Goal: Communication & Community: Answer question/provide support

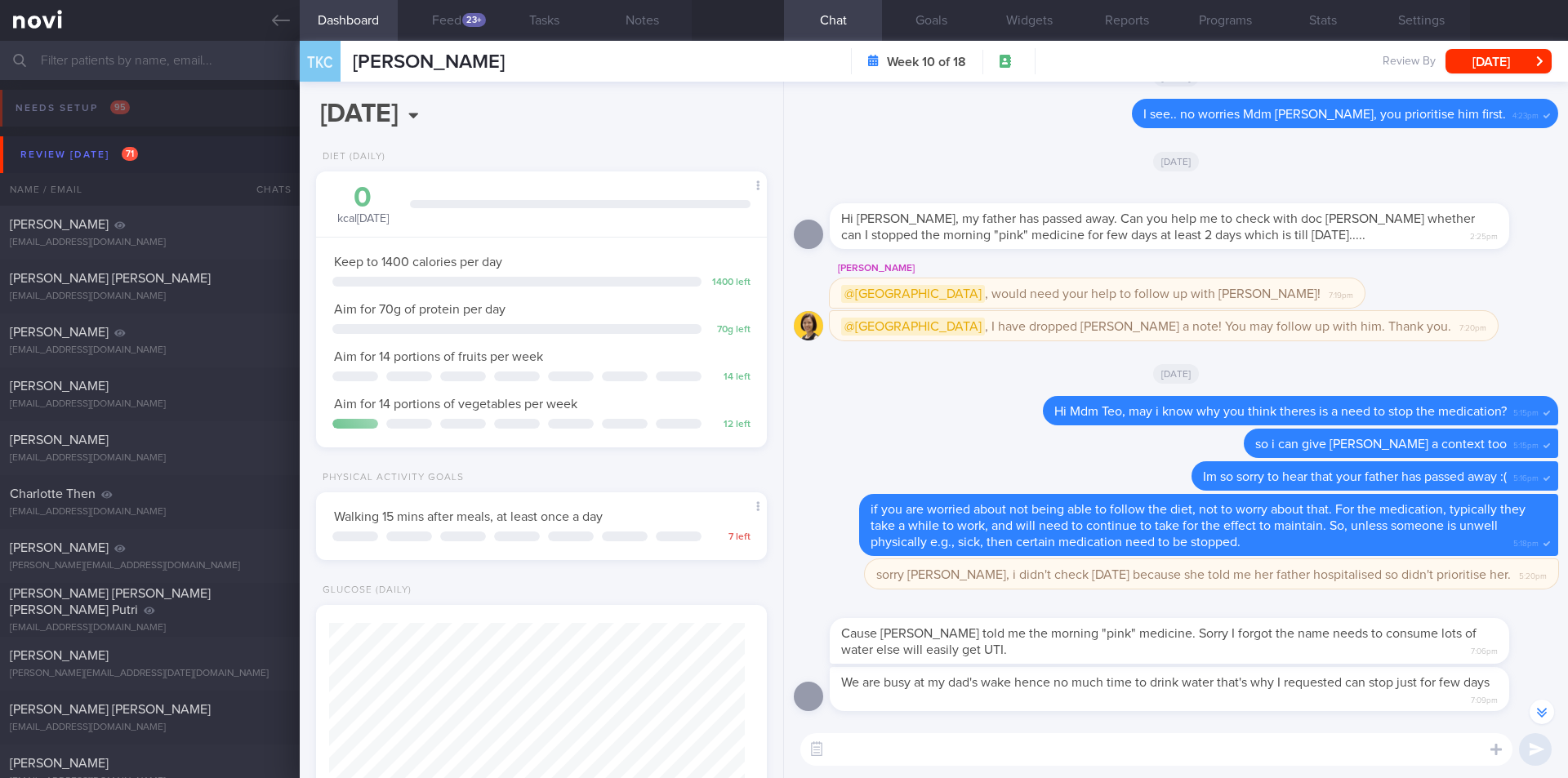
select select "8"
click at [1085, 760] on textarea at bounding box center [1156, 749] width 712 height 32
click at [1054, 757] on textarea at bounding box center [1156, 749] width 712 height 32
type textarea "oh i see."
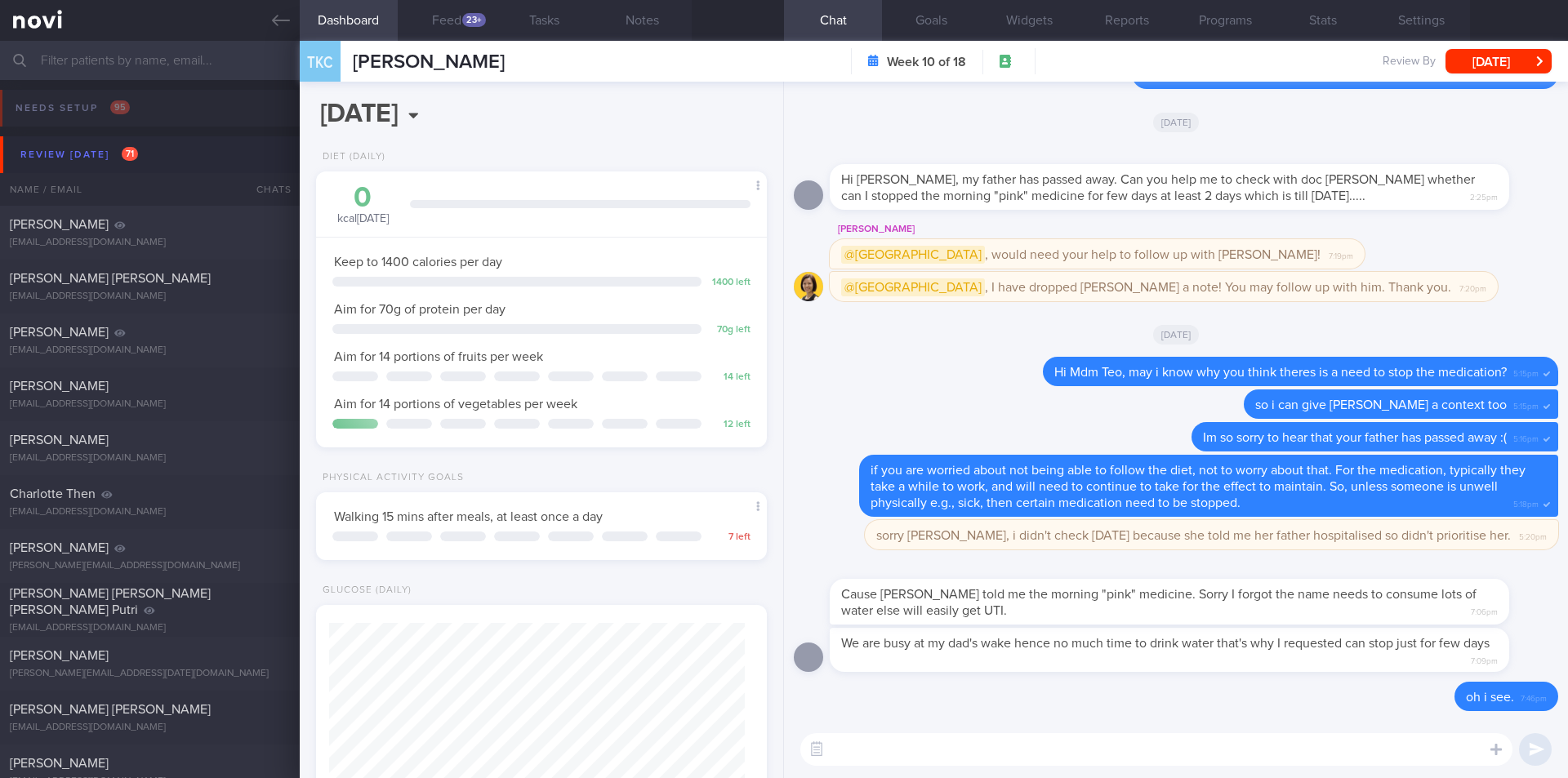
click at [985, 746] on textarea at bounding box center [1156, 749] width 712 height 32
click at [996, 753] on textarea "are you referring to" at bounding box center [1156, 749] width 712 height 32
click at [973, 736] on textarea "are you referring to jardice" at bounding box center [1156, 749] width 712 height 32
click at [974, 756] on textarea "are you referring to jardice" at bounding box center [1156, 749] width 712 height 32
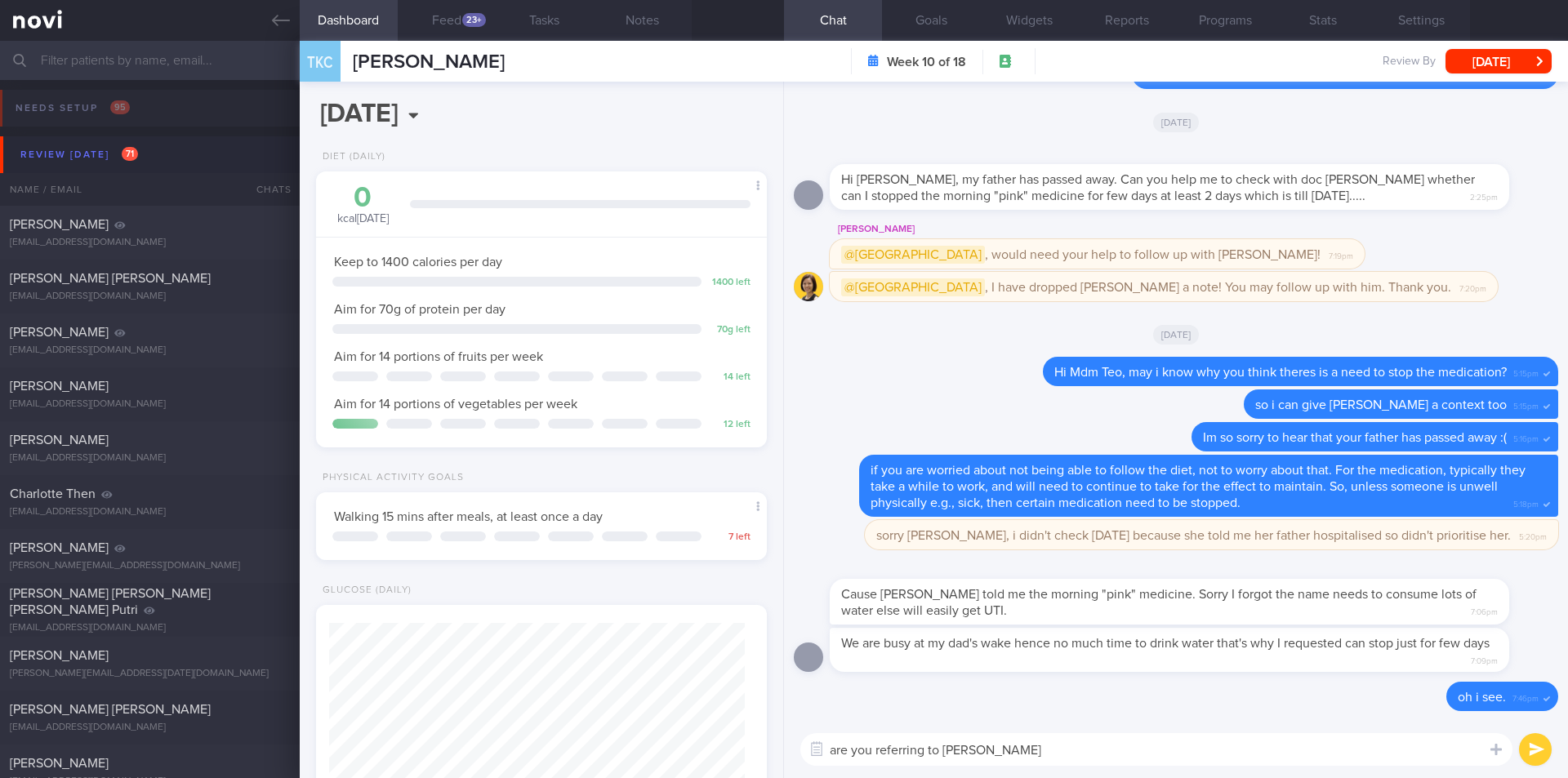
paste textarea "Jardiance 10mg"
type textarea "are you referring to Jardiance 10mg"
click at [1533, 746] on button "submit" at bounding box center [1535, 749] width 33 height 32
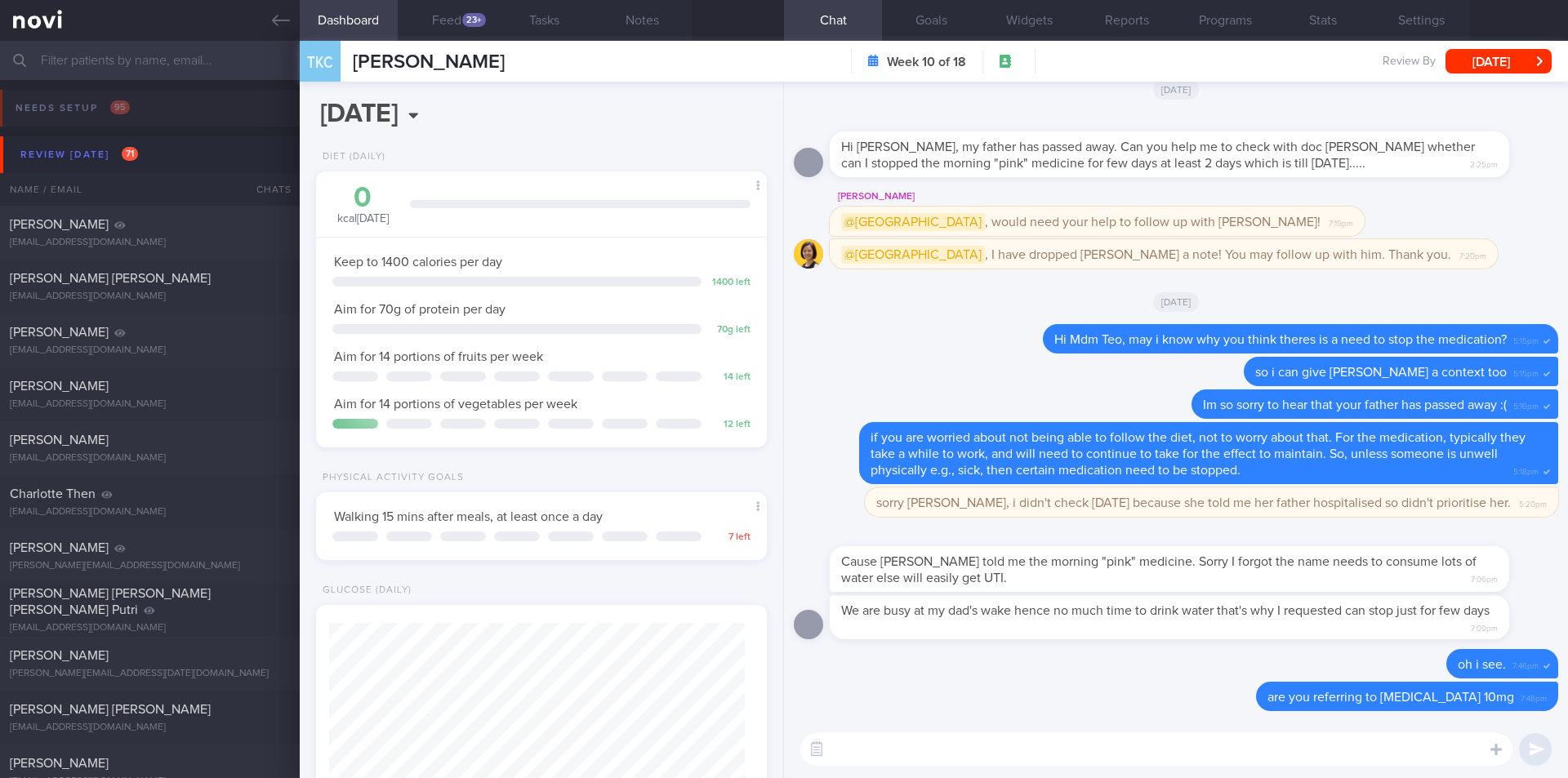
click at [945, 760] on textarea at bounding box center [1156, 749] width 712 height 32
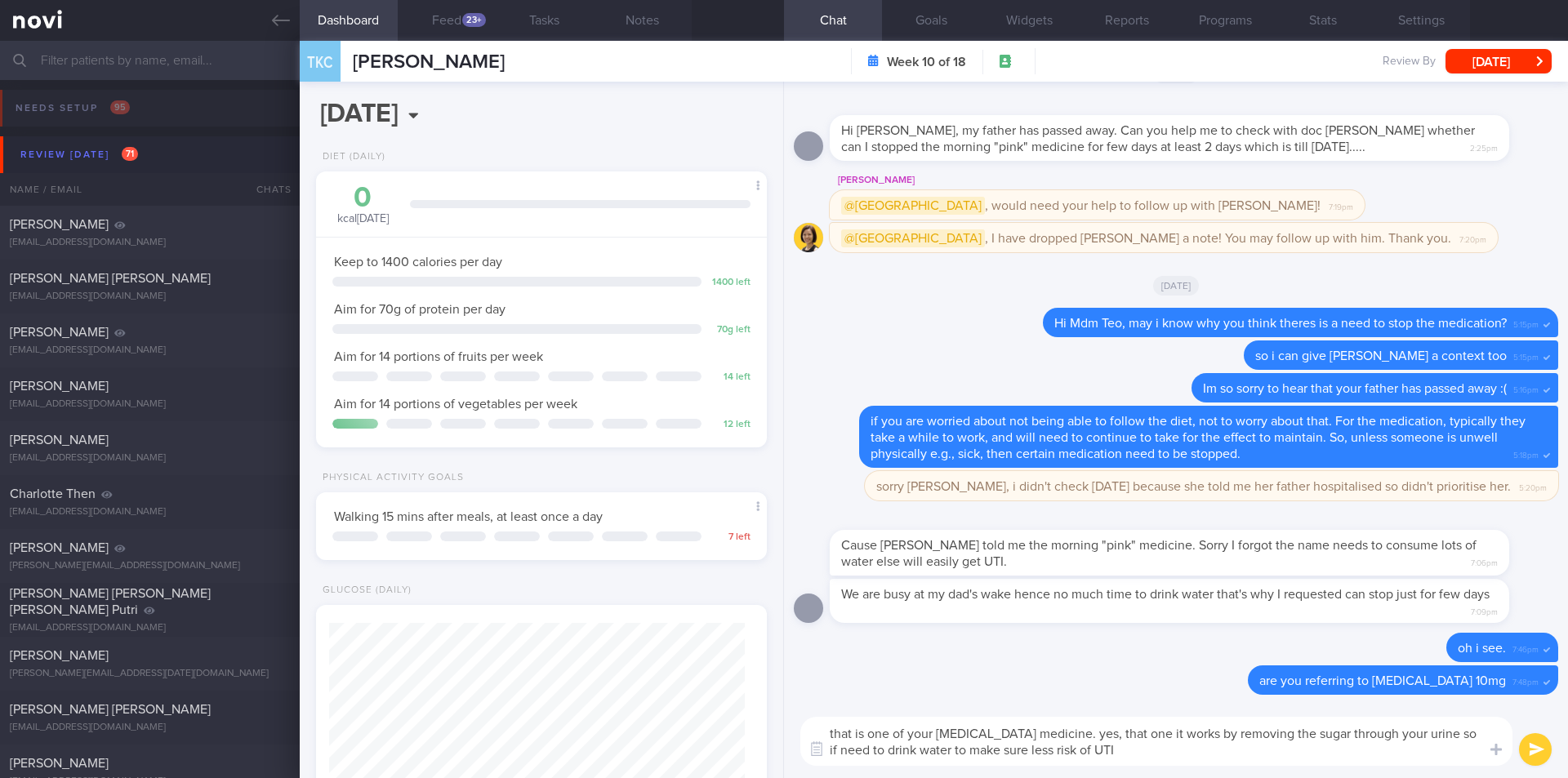
type textarea "that is one of your diabetes medicine. yes, that one it works by removing the s…"
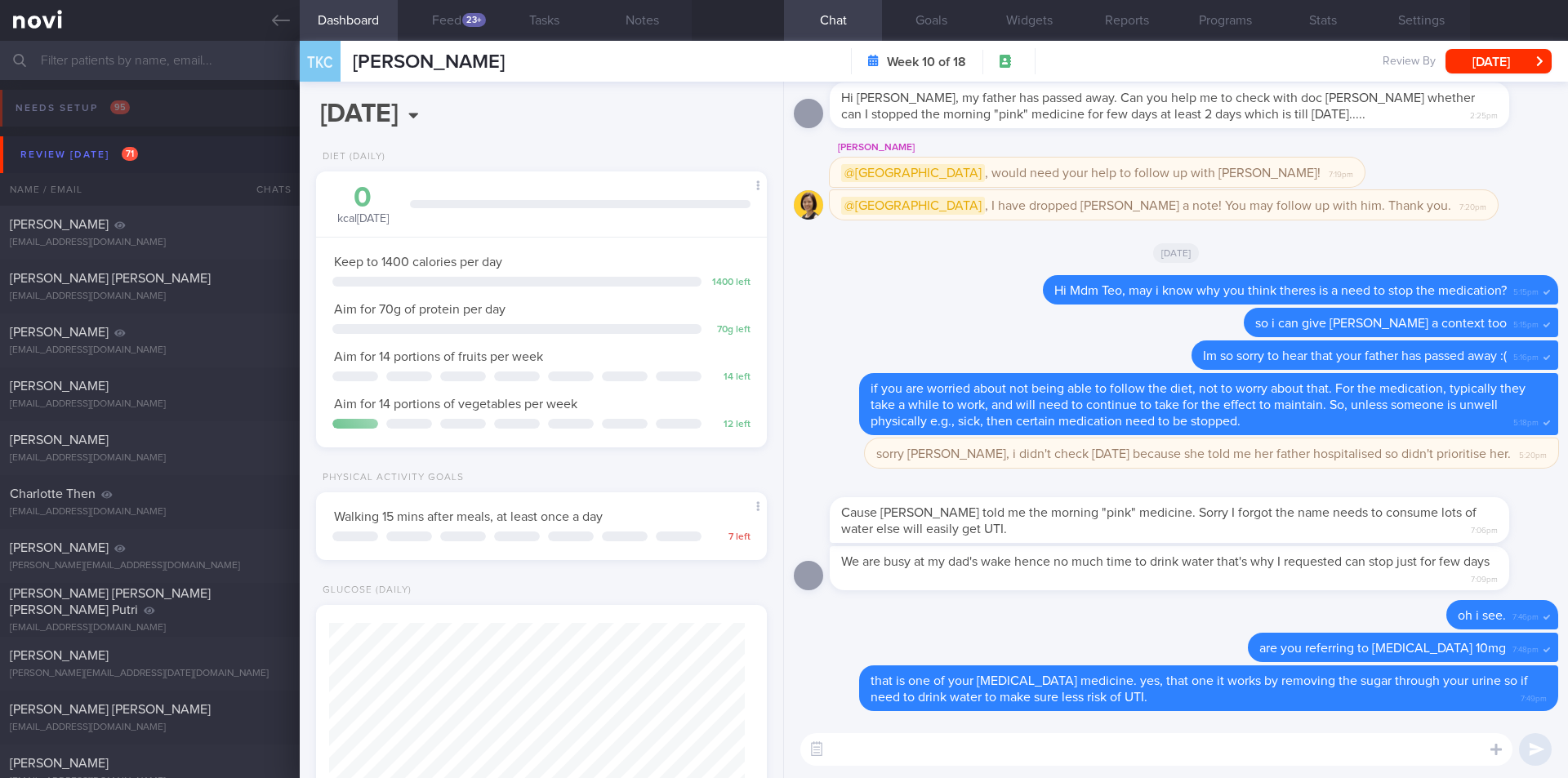
click at [936, 757] on textarea at bounding box center [1156, 749] width 712 height 32
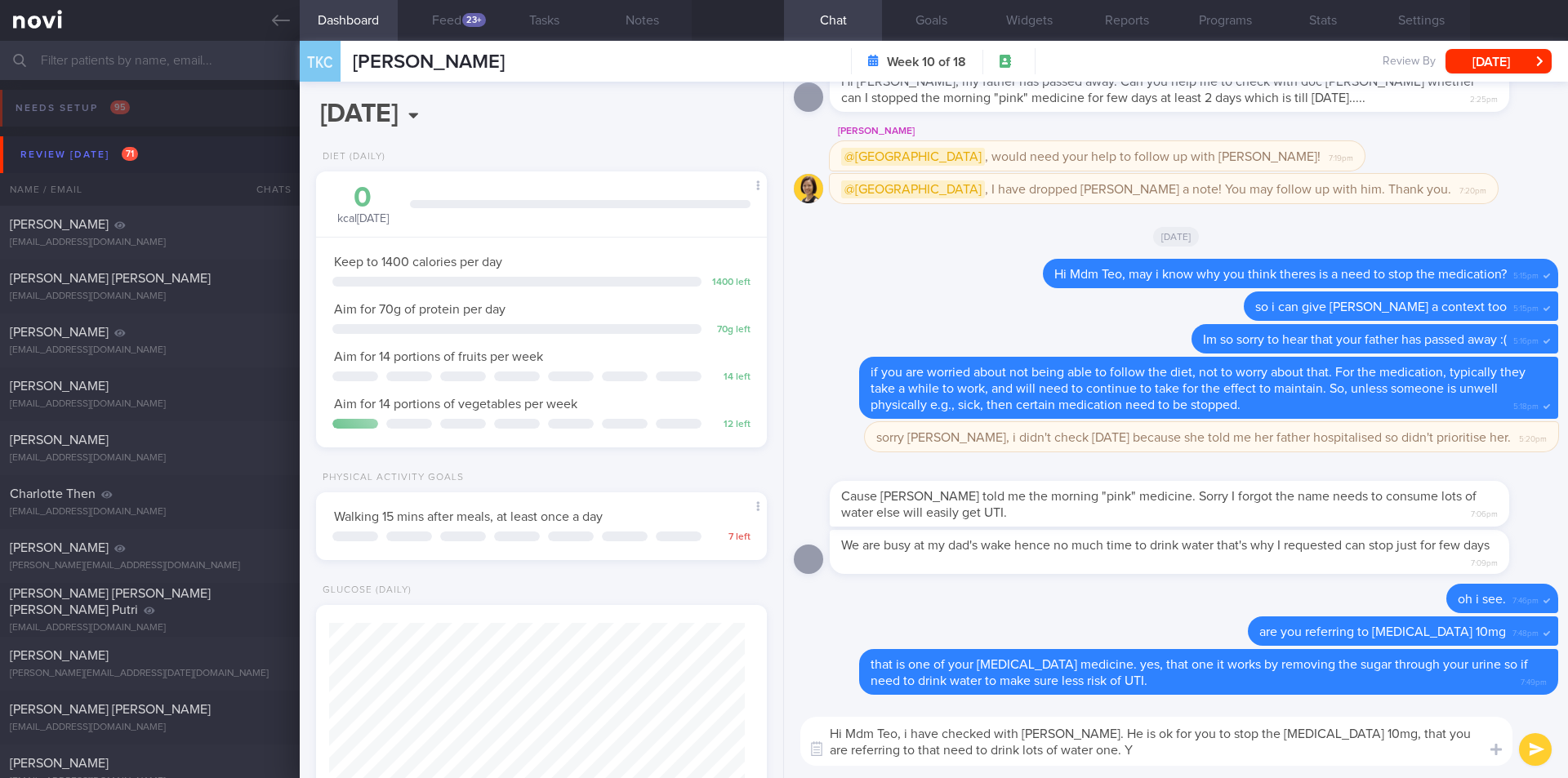
type textarea "Hi Mdm Teo, i have checked with Dr Kyle. He is ok for you to stop the Jardiance…"
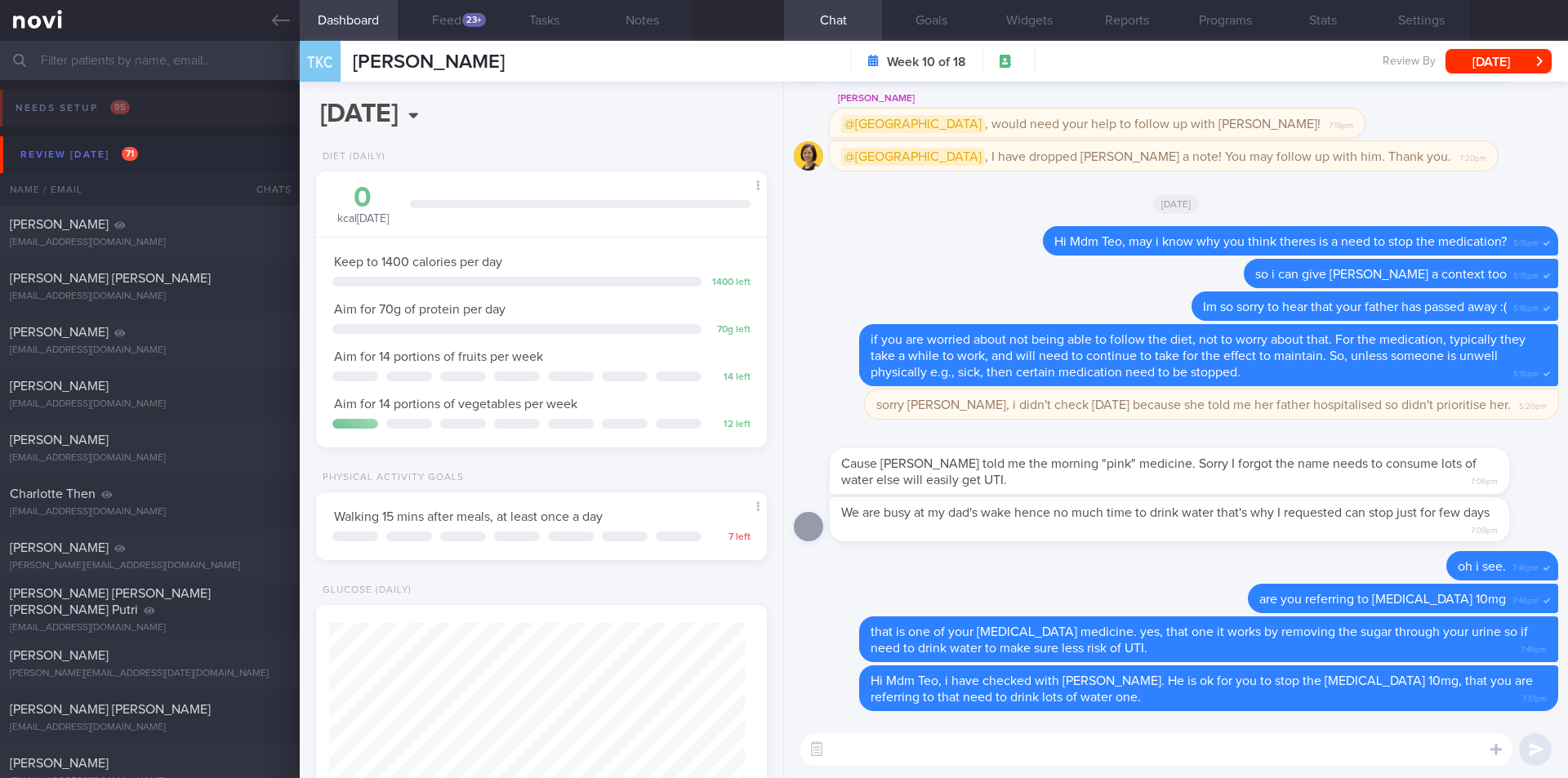
type textarea "d"
type textarea "for the period of the wake"
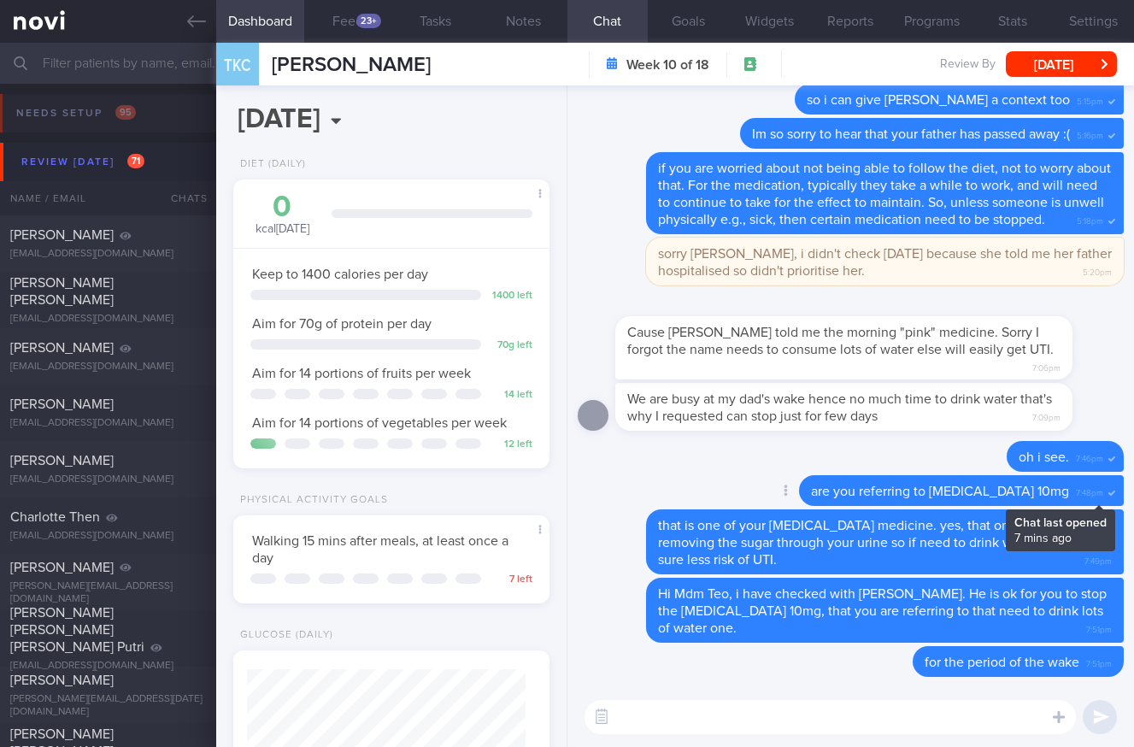
click at [1108, 497] on span at bounding box center [1111, 492] width 7 height 17
click at [1090, 490] on div "are you referring to Jardiance 10mg 7:48pm" at bounding box center [961, 490] width 325 height 31
click at [788, 490] on icon at bounding box center [785, 490] width 4 height 12
click at [800, 454] on button "Delete" at bounding box center [764, 456] width 69 height 26
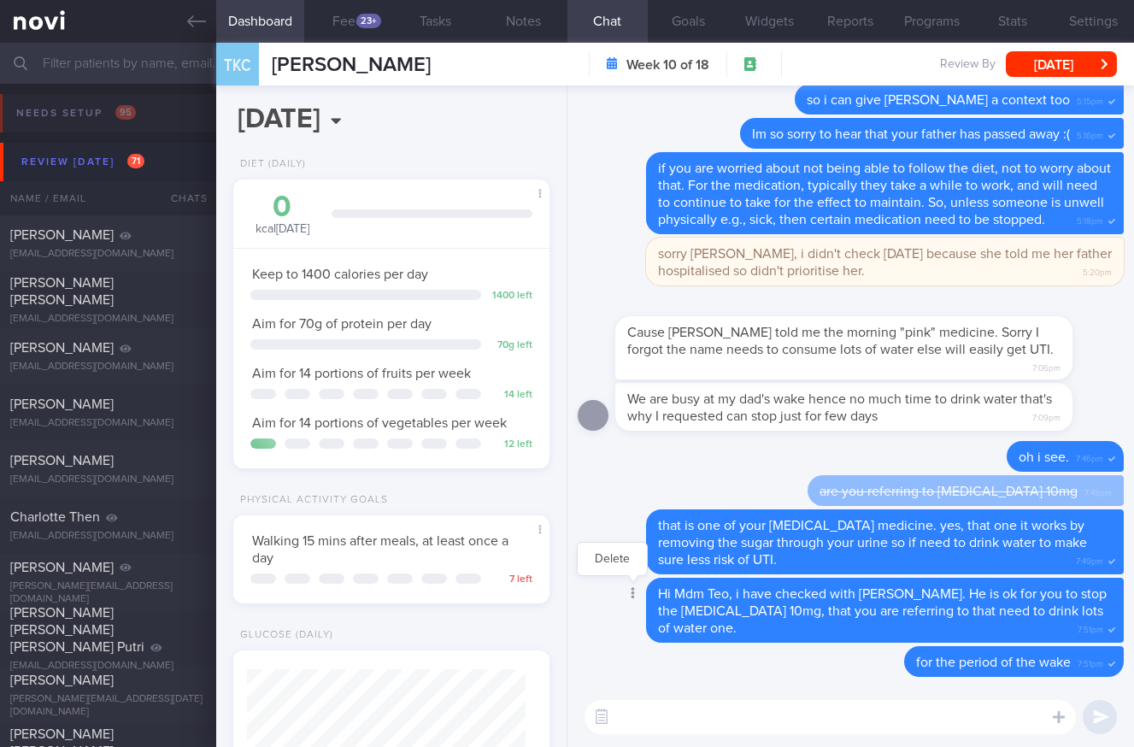
click at [631, 590] on icon at bounding box center [633, 593] width 4 height 12
click at [620, 555] on button "Delete" at bounding box center [612, 559] width 69 height 26
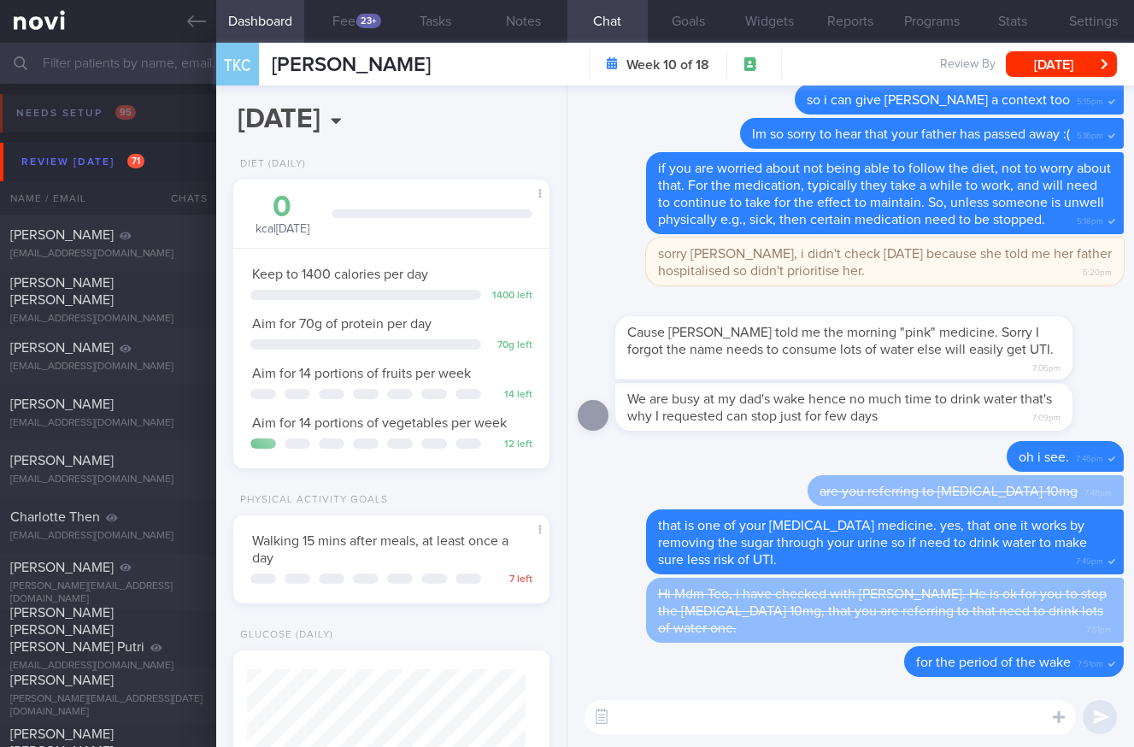
click at [731, 722] on textarea at bounding box center [829, 717] width 491 height 34
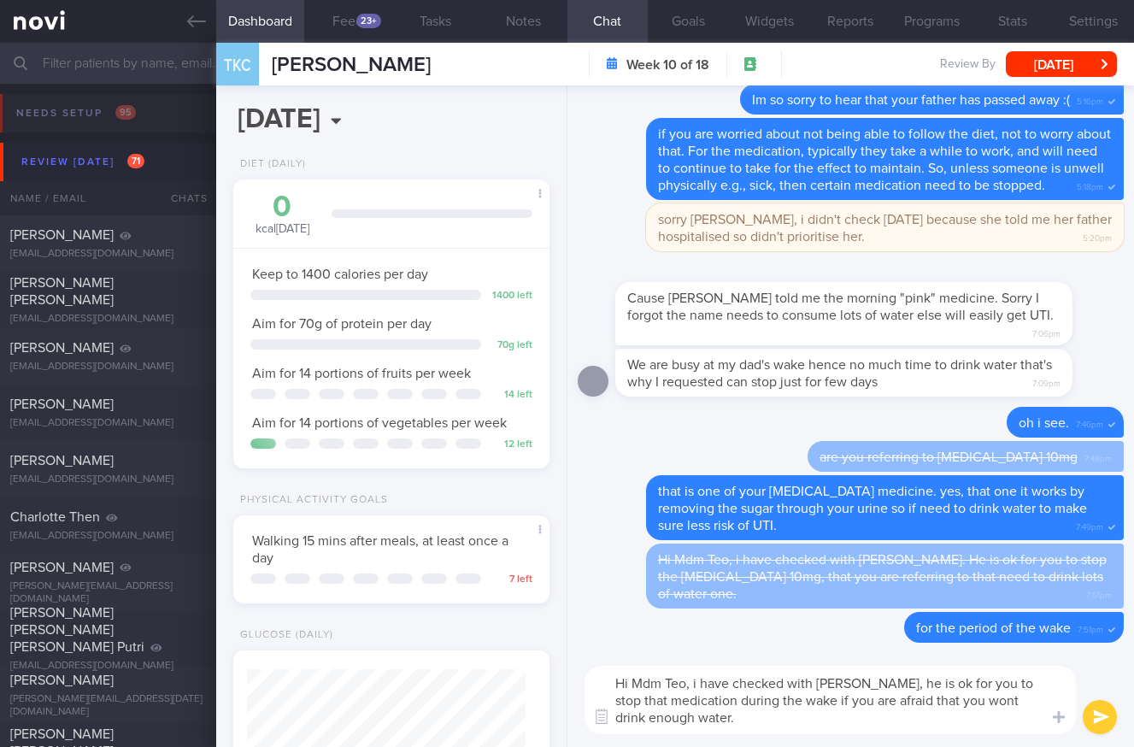
type textarea "Hi Mdm Teo, i have checked with Dr Kyle, he is ok for you to stop that medicati…"
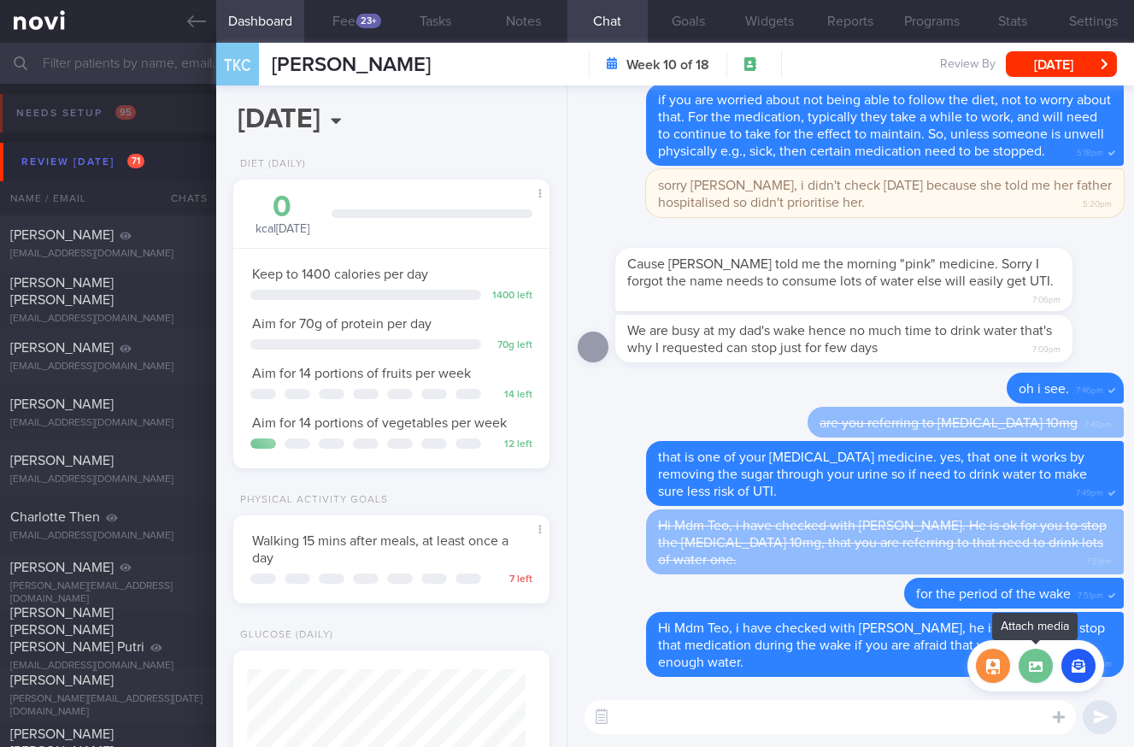
click at [1032, 668] on label at bounding box center [1035, 665] width 34 height 34
click at [0, 0] on input "file" at bounding box center [0, 0] width 0 height 0
click at [1036, 672] on label at bounding box center [1035, 665] width 34 height 34
click at [0, 0] on input "file" at bounding box center [0, 0] width 0 height 0
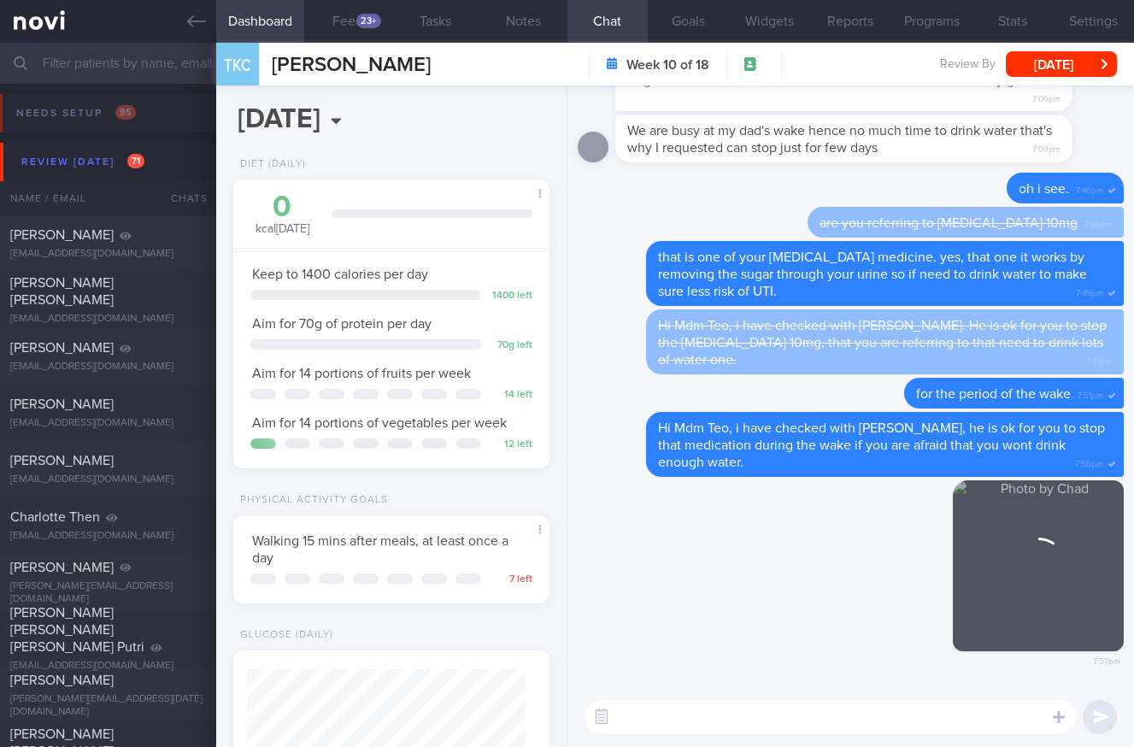
click at [757, 724] on textarea at bounding box center [829, 717] width 491 height 34
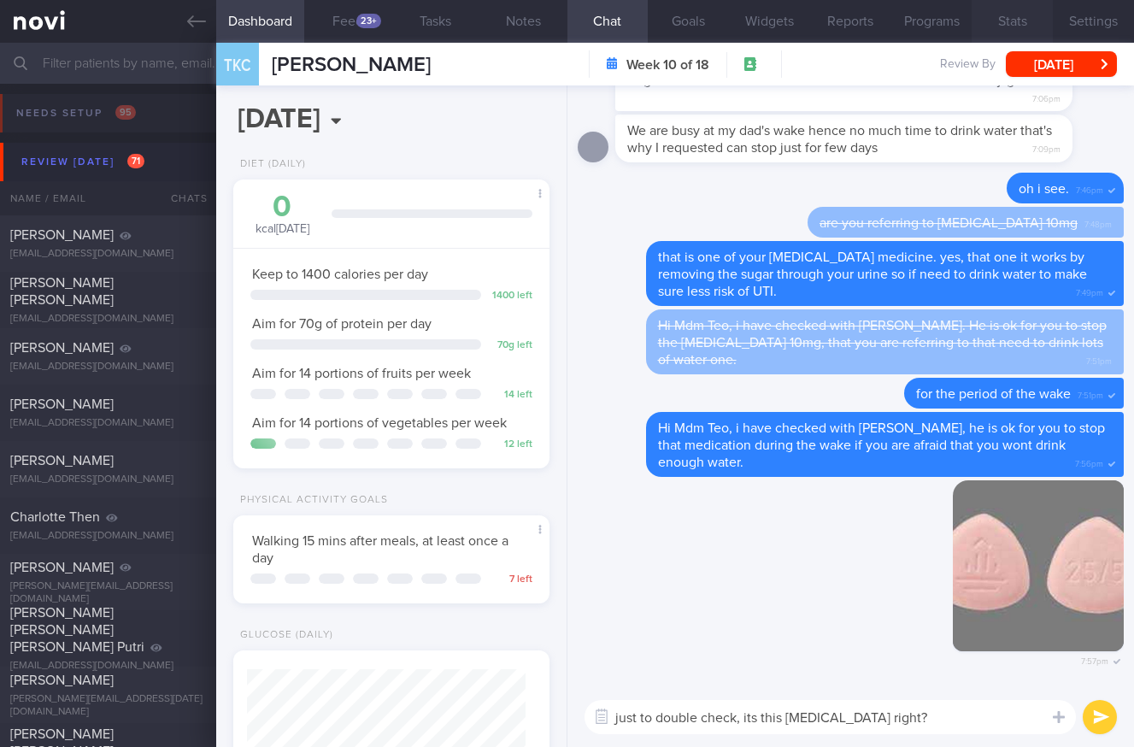
type textarea "just to double check, its this GLYXAMBI right?"
click at [1105, 719] on button "submit" at bounding box center [1099, 717] width 34 height 34
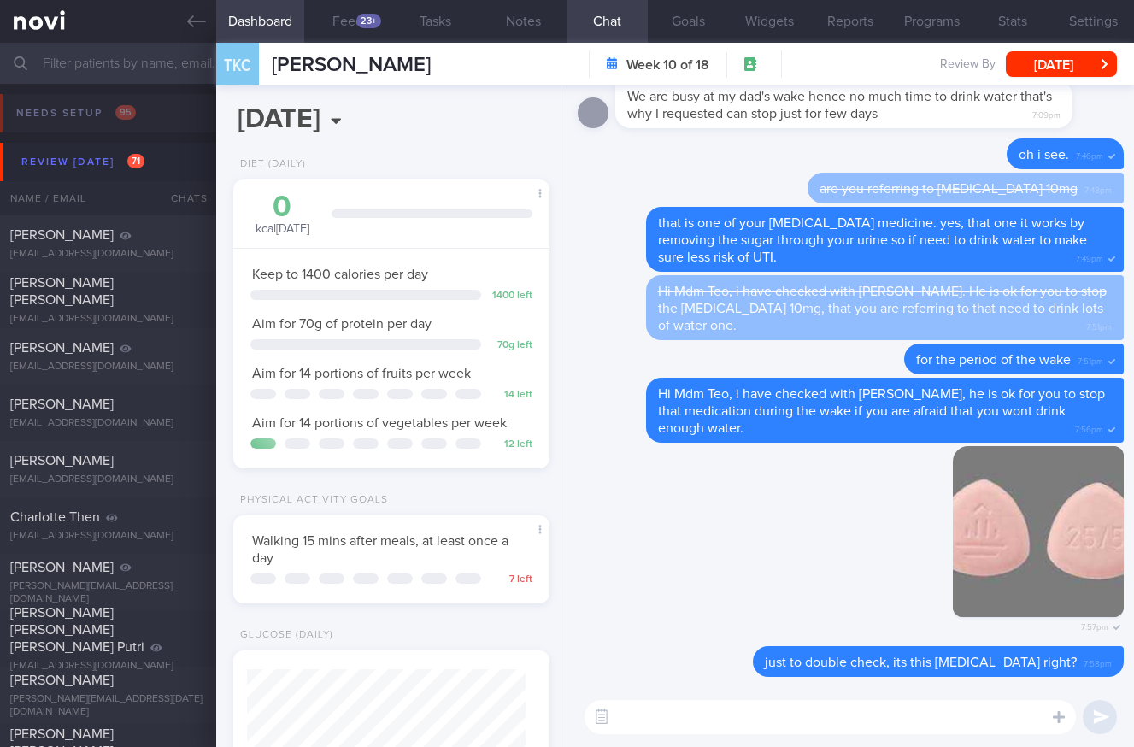
click at [862, 305] on span "Hi Mdm Teo, i have checked with Dr Kyle. He is ok for you to stop the Jardiance…" at bounding box center [882, 309] width 449 height 48
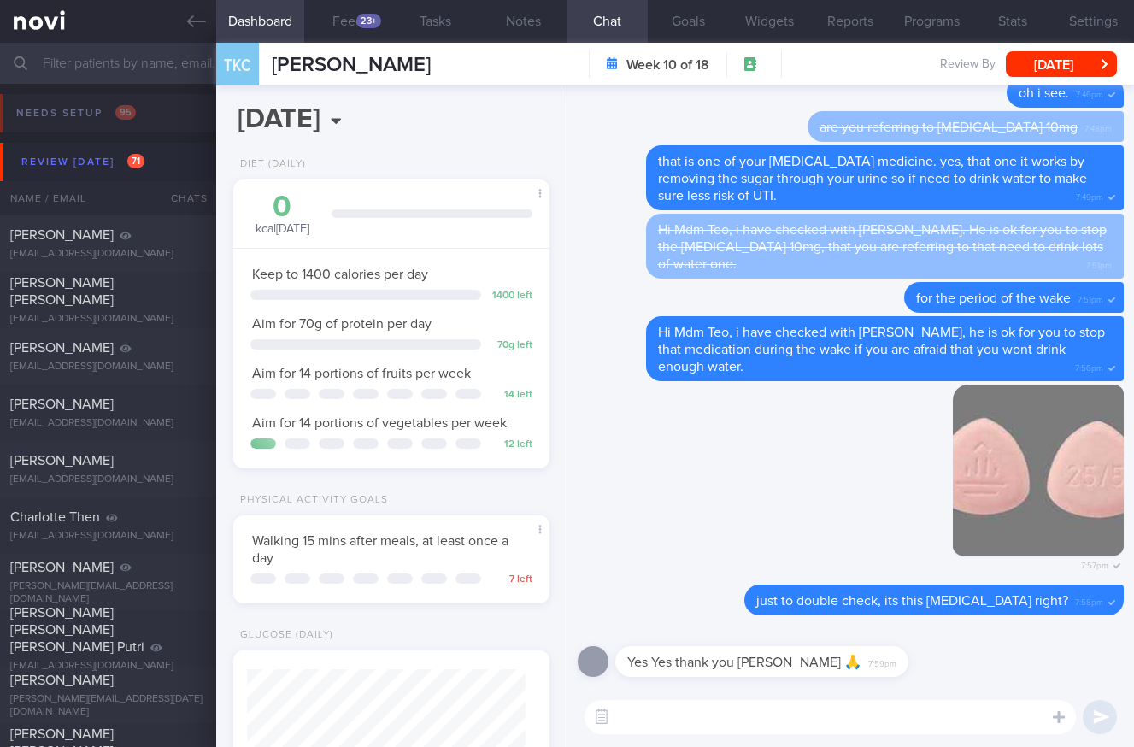
drag, startPoint x: 696, startPoint y: 715, endPoint x: 725, endPoint y: 719, distance: 28.5
click at [694, 715] on textarea at bounding box center [829, 717] width 491 height 34
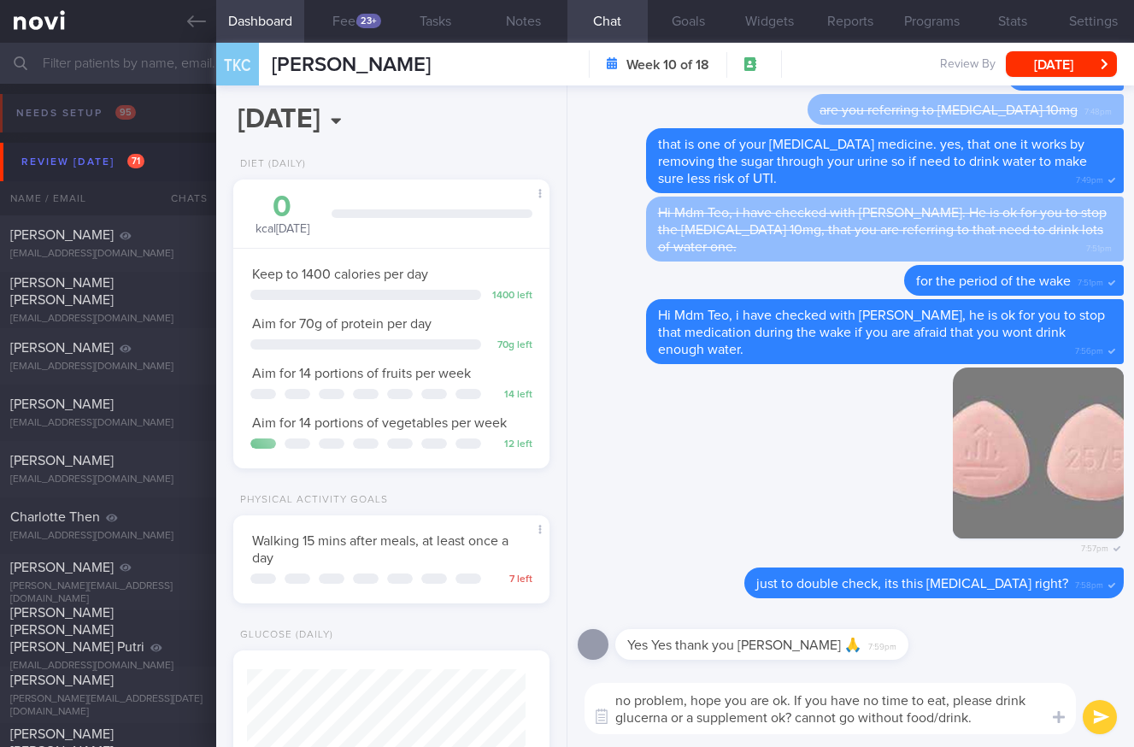
click at [789, 715] on textarea "no problem, hope you are ok. If you have no time to eat, please drink glucerna …" at bounding box center [829, 708] width 491 height 51
click at [668, 719] on textarea "no problem, hope you are ok. If you have no time to eat, please drink glucerna …" at bounding box center [829, 708] width 491 height 51
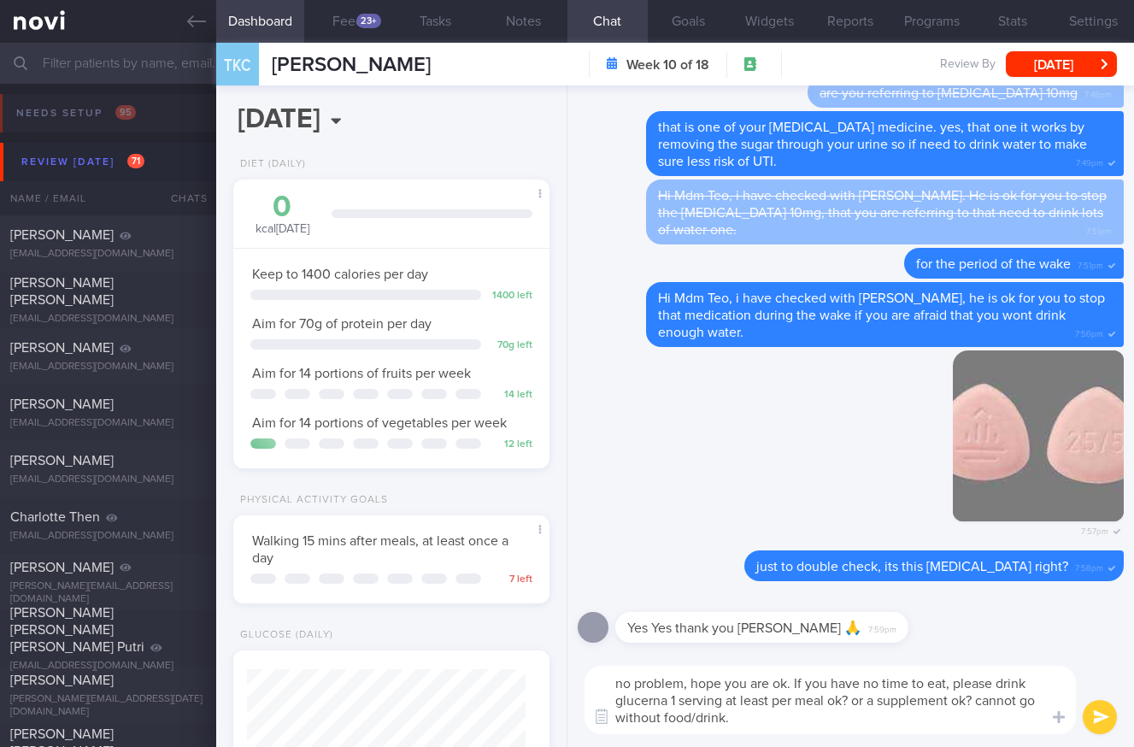
type textarea "no problem, hope you are ok. If you have no time to eat, please drink glucerna …"
click at [1095, 719] on button "submit" at bounding box center [1099, 717] width 34 height 34
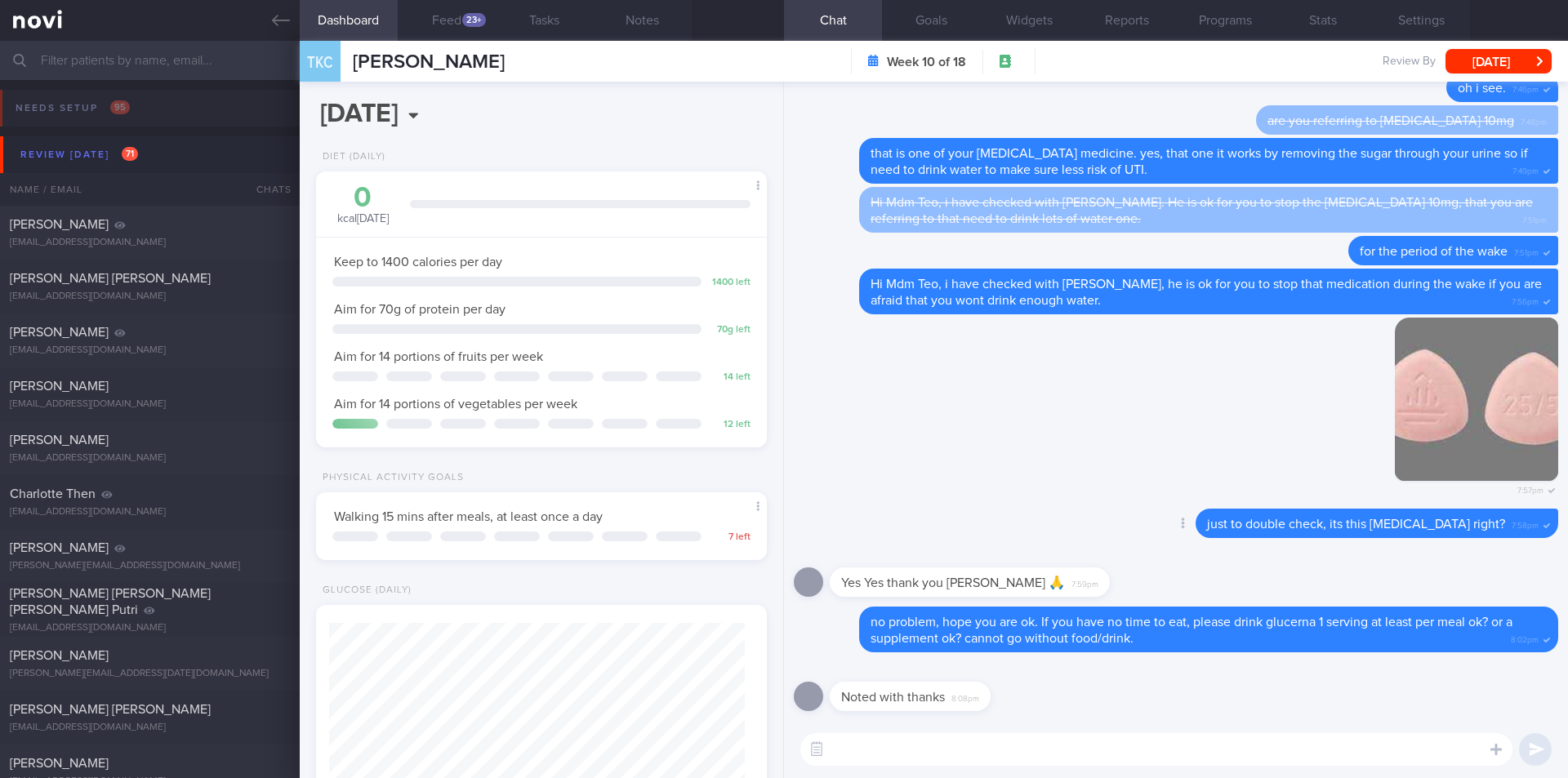
scroll to position [205, 410]
click at [918, 760] on textarea at bounding box center [1156, 749] width 712 height 32
drag, startPoint x: 1512, startPoint y: 66, endPoint x: 1502, endPoint y: 64, distance: 10.2
click at [1512, 66] on button "[DATE]" at bounding box center [1498, 61] width 106 height 25
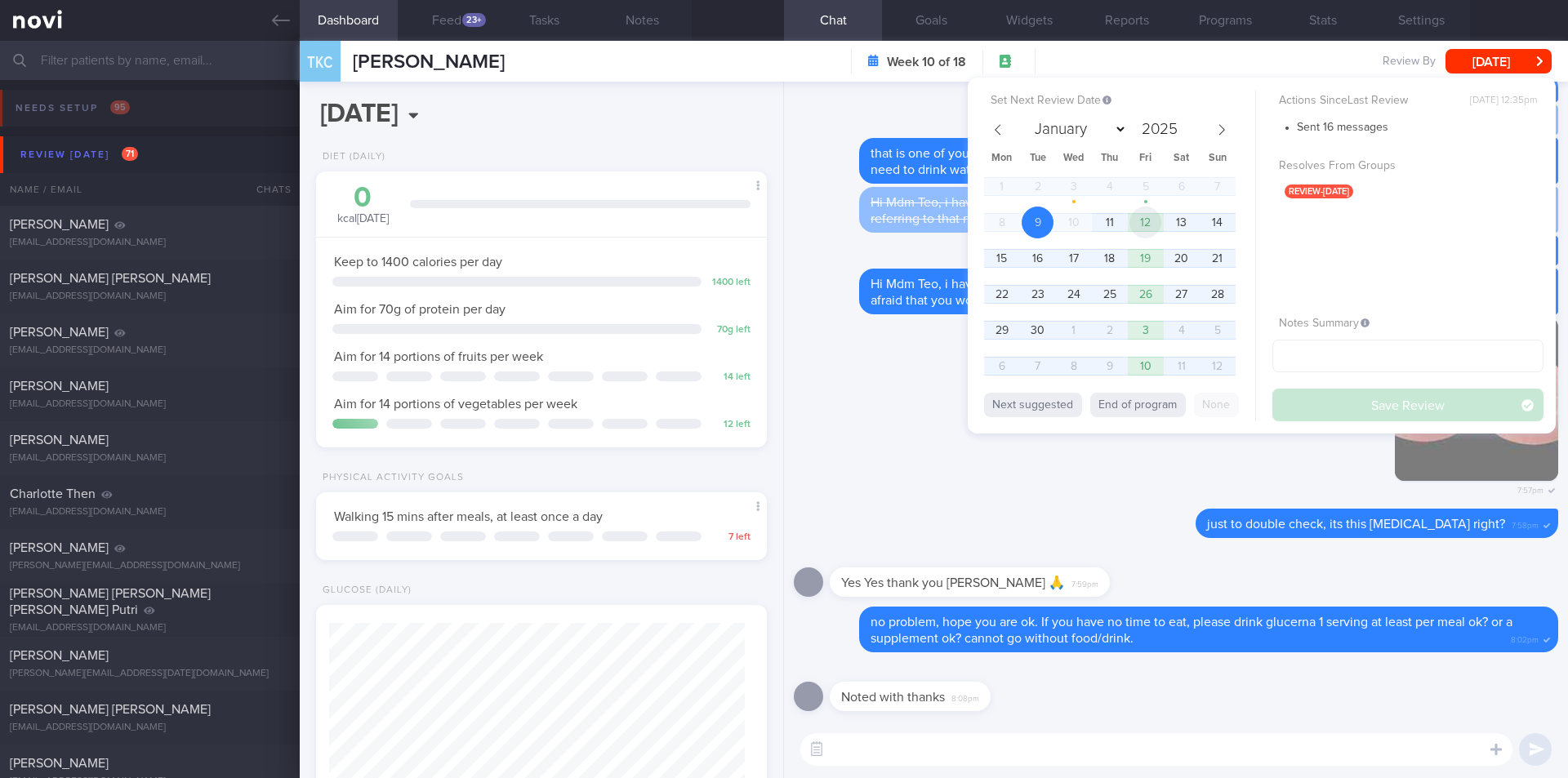
click at [1147, 222] on span "12" at bounding box center [1145, 222] width 32 height 32
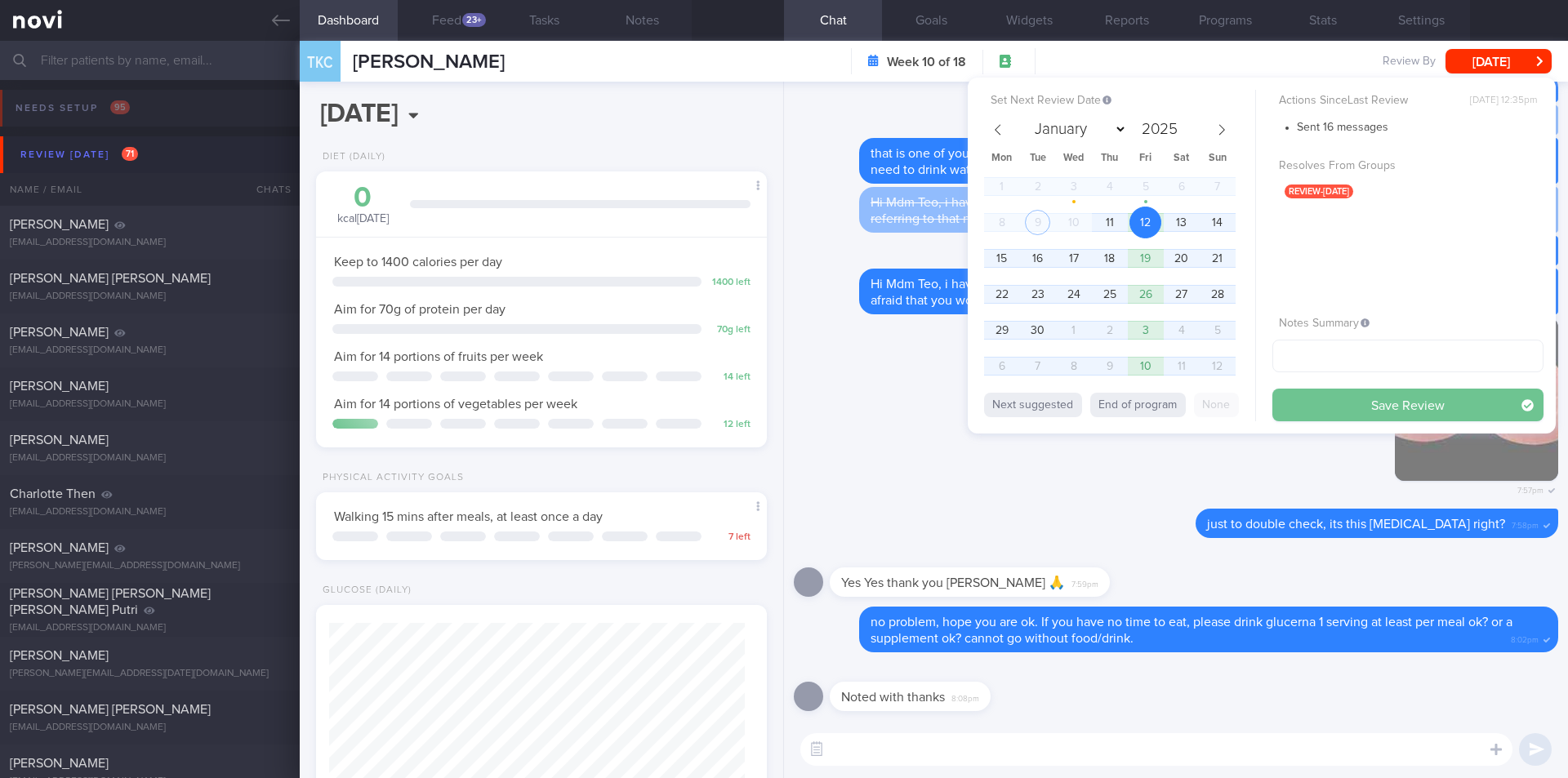
click at [1376, 401] on button "Save Review" at bounding box center [1408, 405] width 272 height 32
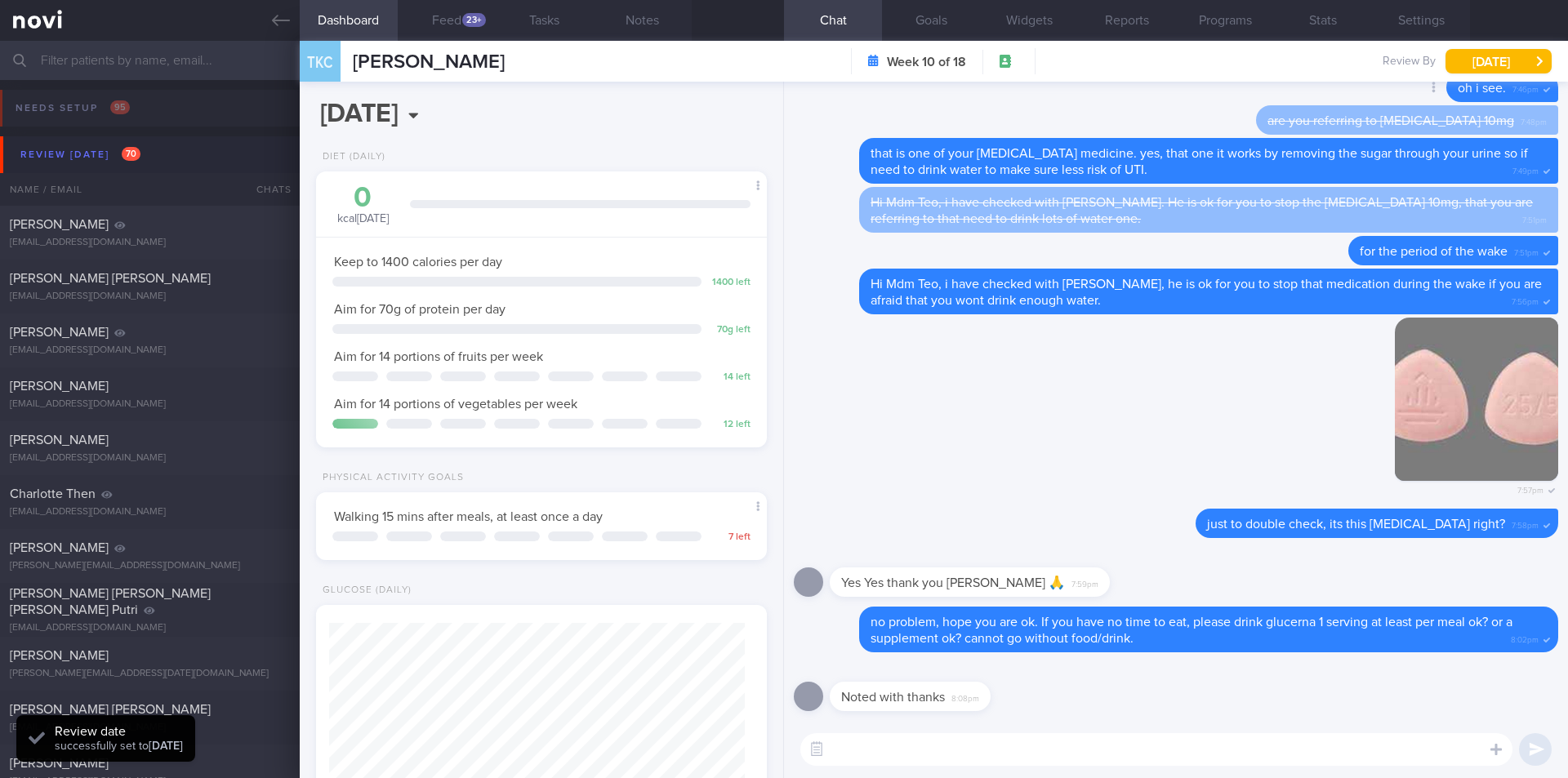
scroll to position [207, 417]
click at [943, 757] on textarea at bounding box center [1156, 749] width 712 height 32
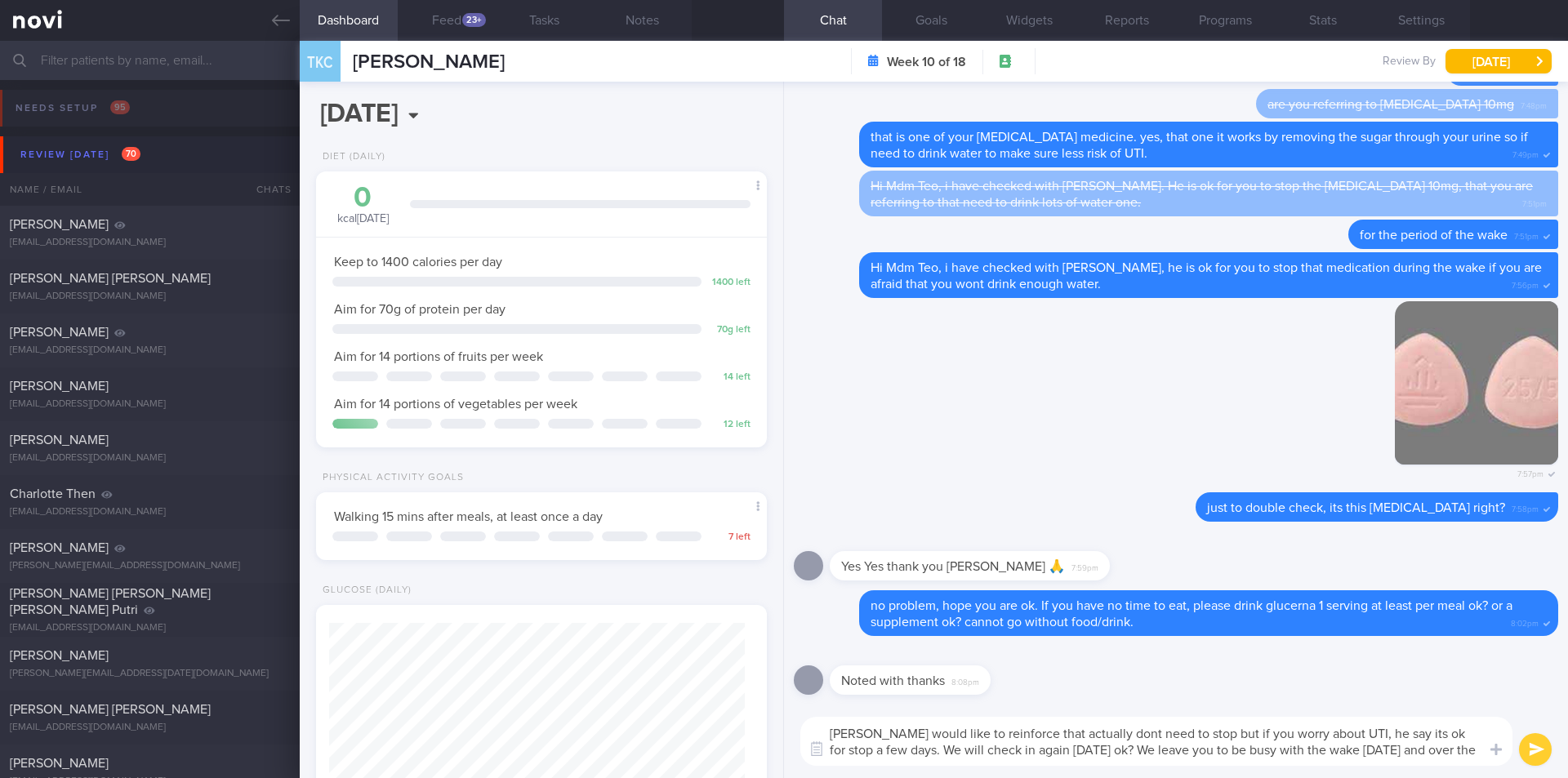
scroll to position [0, 0]
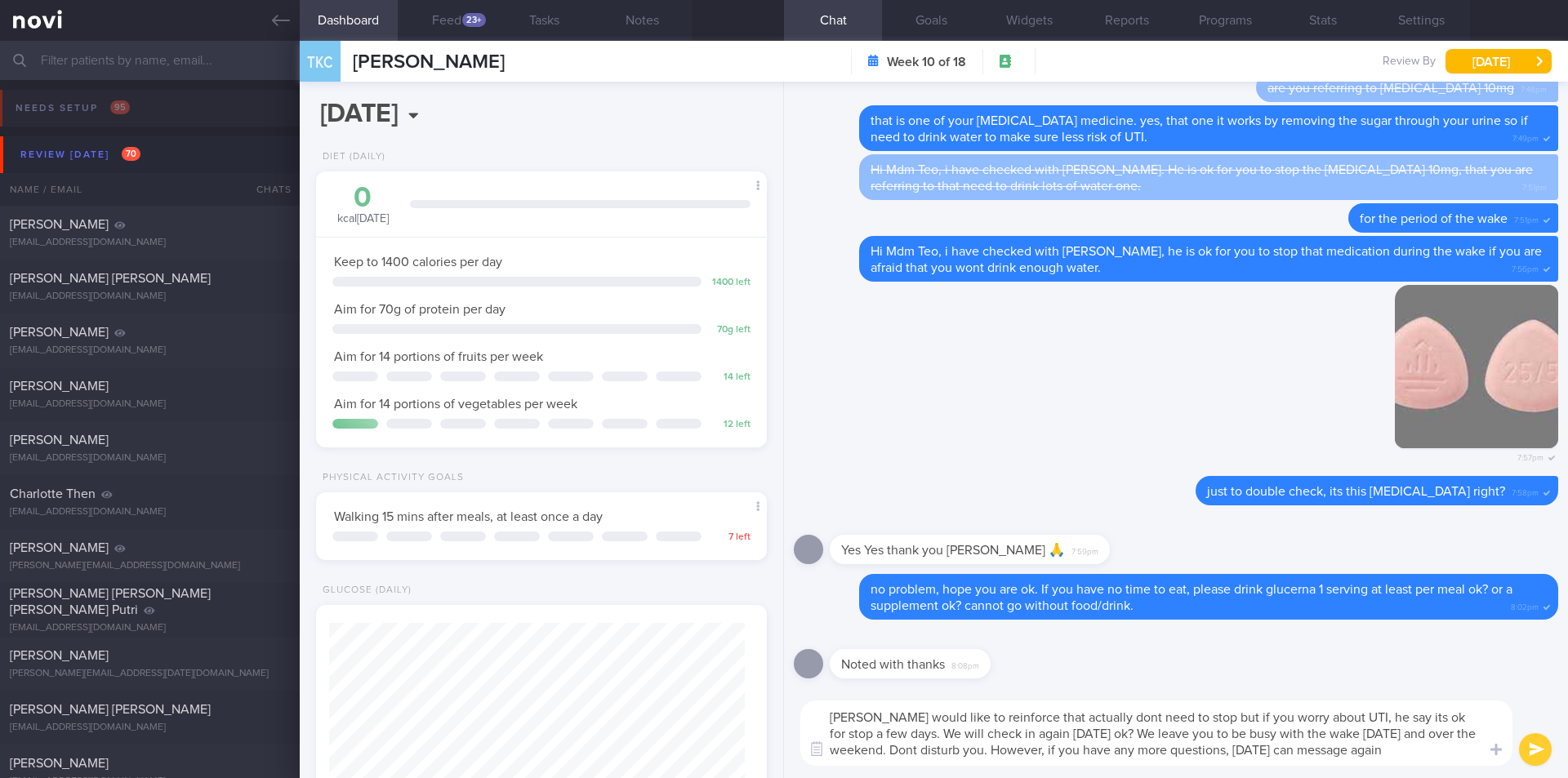
type textarea "Dr Kyle would like to reinforce that actually dont need to stop but if you worr…"
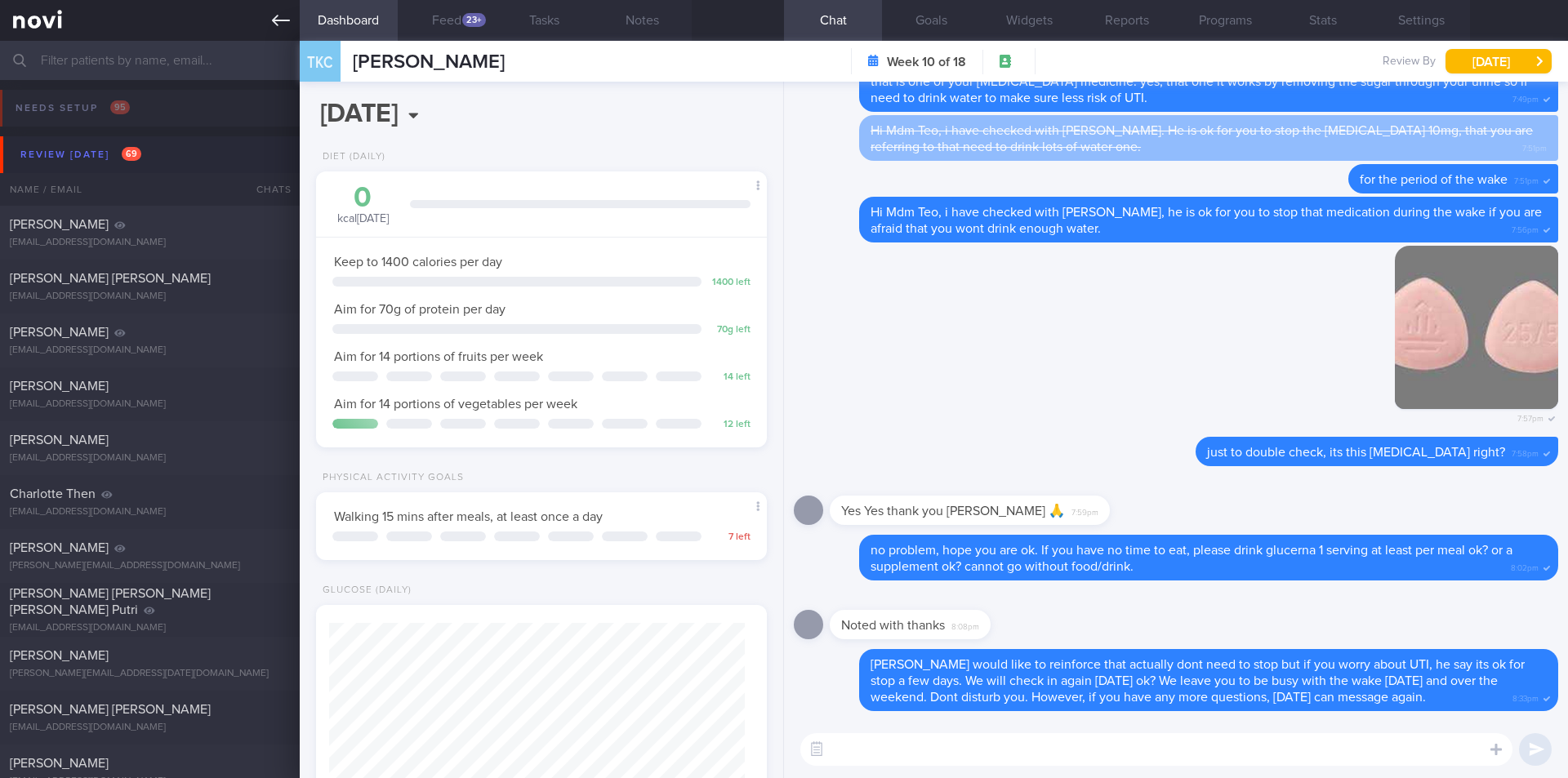
click at [287, 20] on icon at bounding box center [281, 20] width 18 height 18
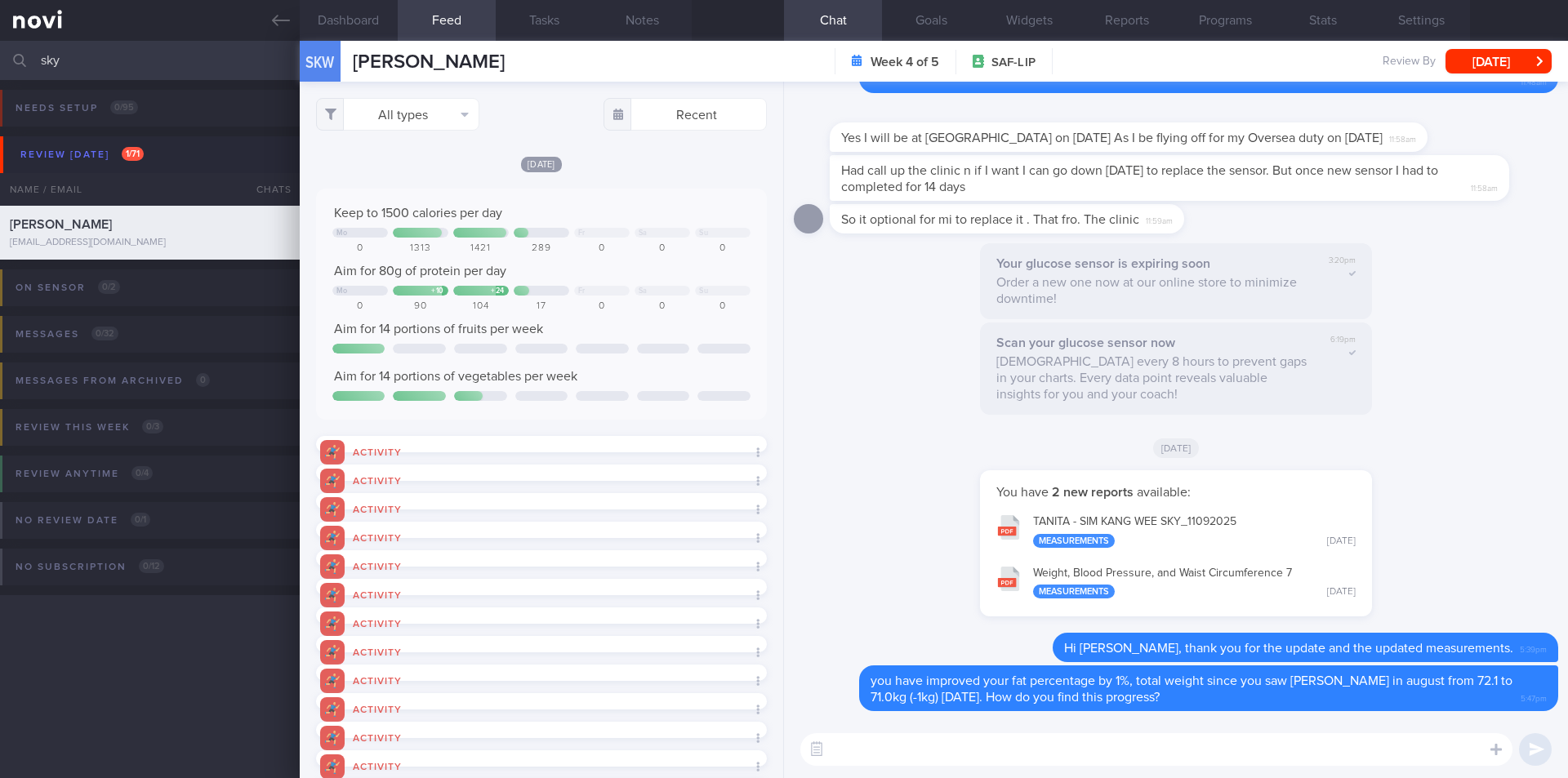
select select "8"
click at [159, 52] on input "sky" at bounding box center [784, 60] width 1568 height 39
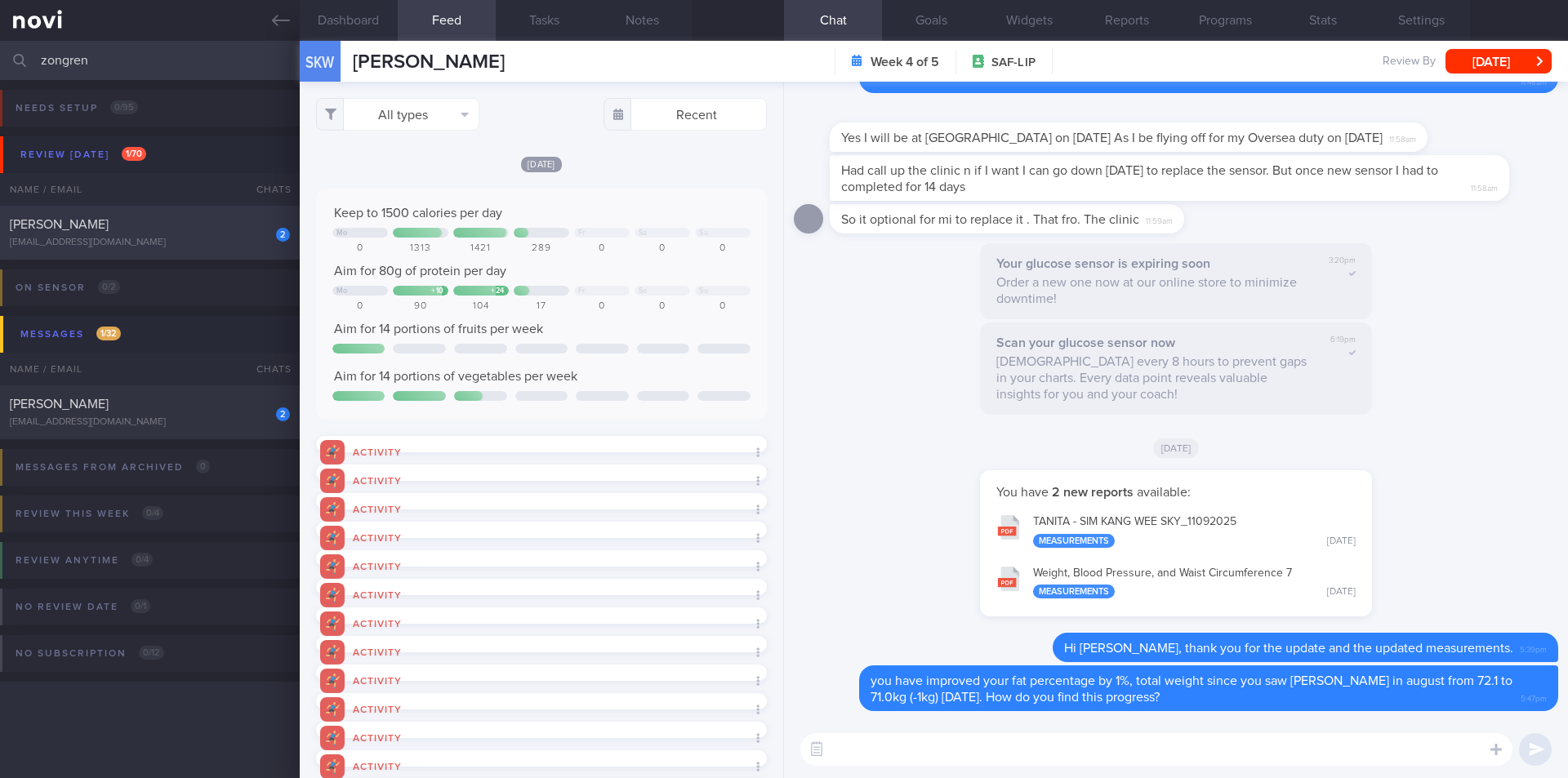
type input "zongren"
click at [202, 241] on div "[EMAIL_ADDRESS][DOMAIN_NAME]" at bounding box center [149, 243] width 280 height 12
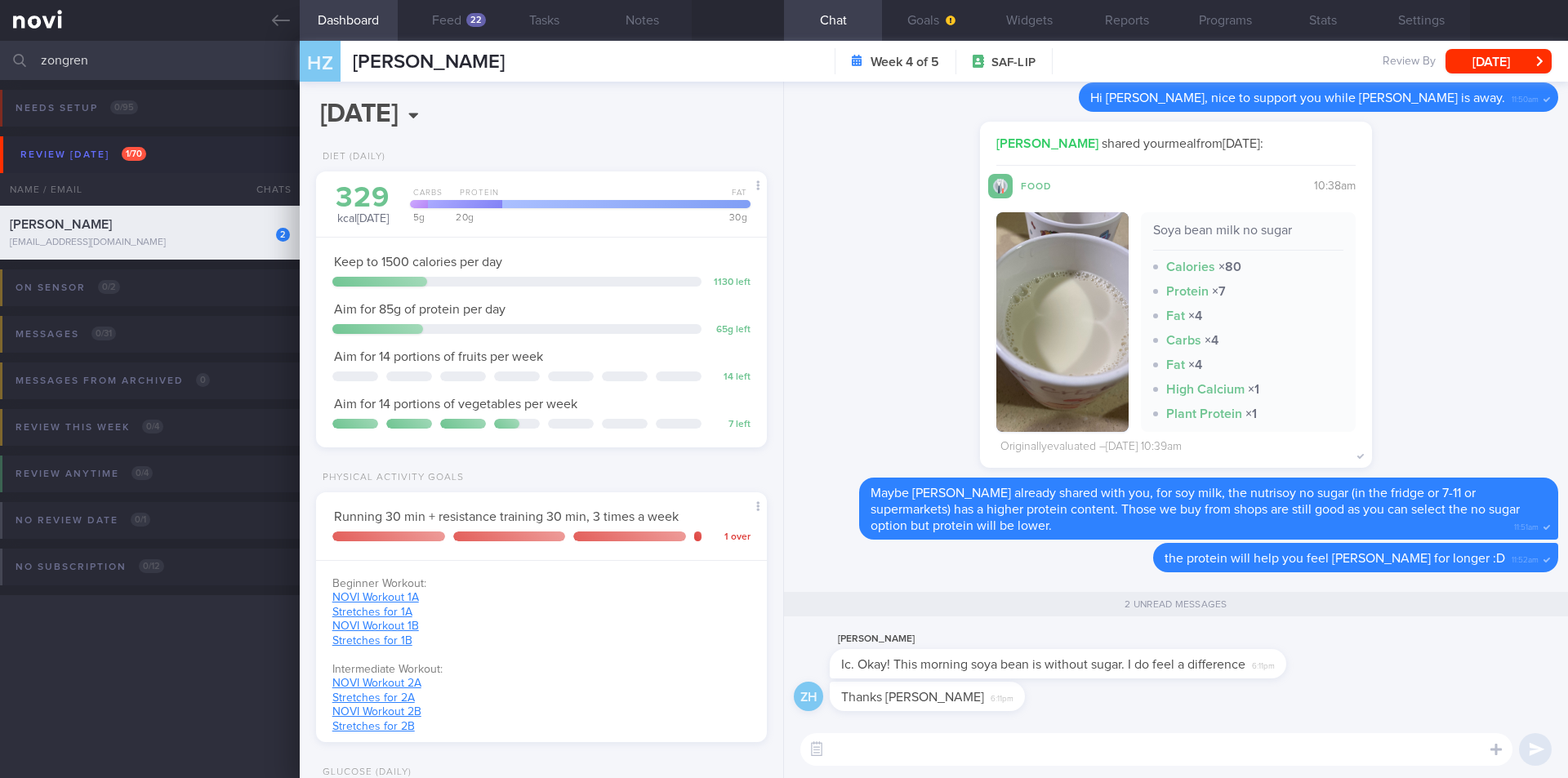
scroll to position [207, 417]
click at [1018, 748] on textarea at bounding box center [1156, 749] width 712 height 32
type textarea "thats good that you feel the difference!"
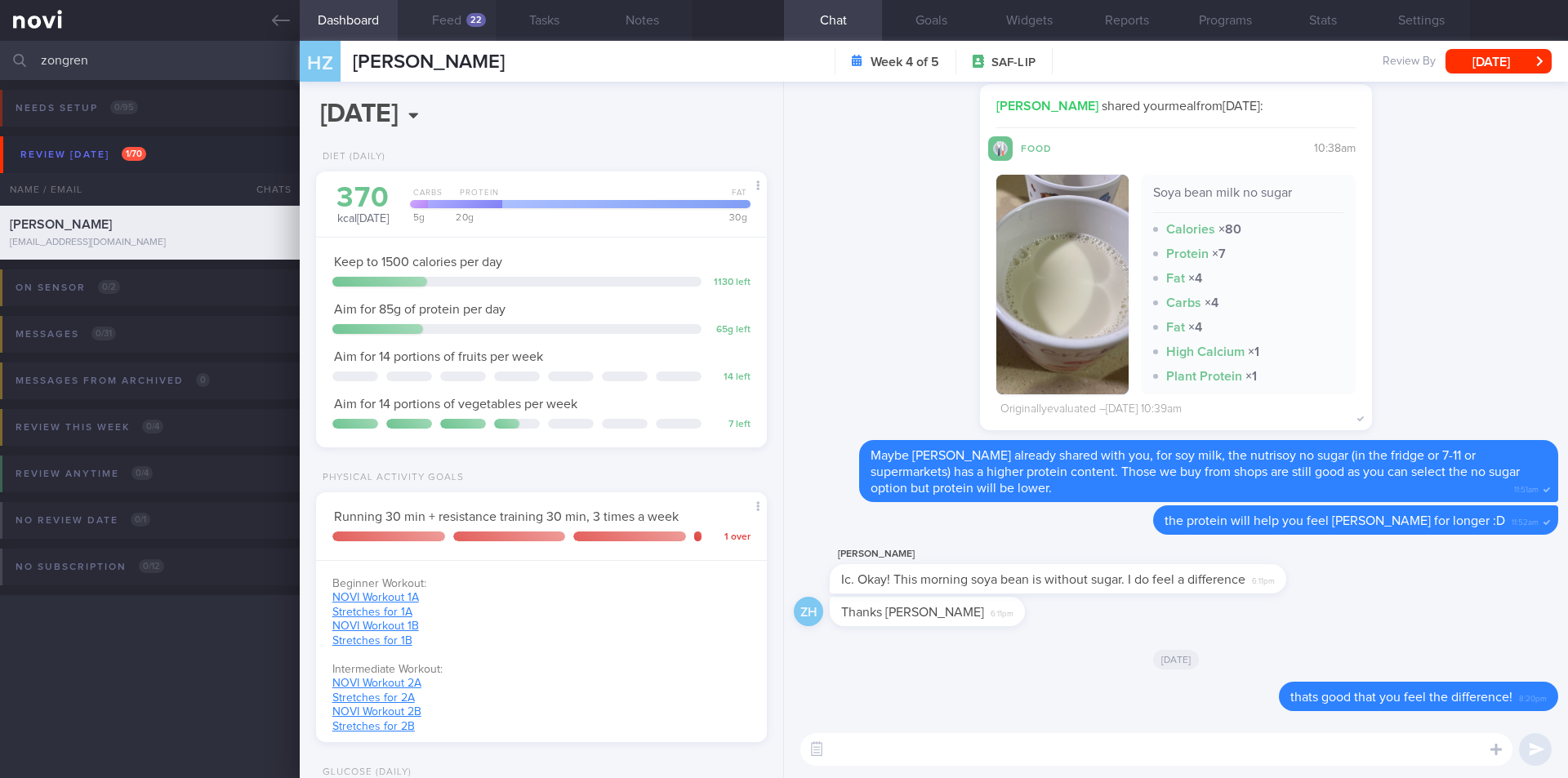
click at [459, 24] on button "Feed 22" at bounding box center [446, 20] width 98 height 41
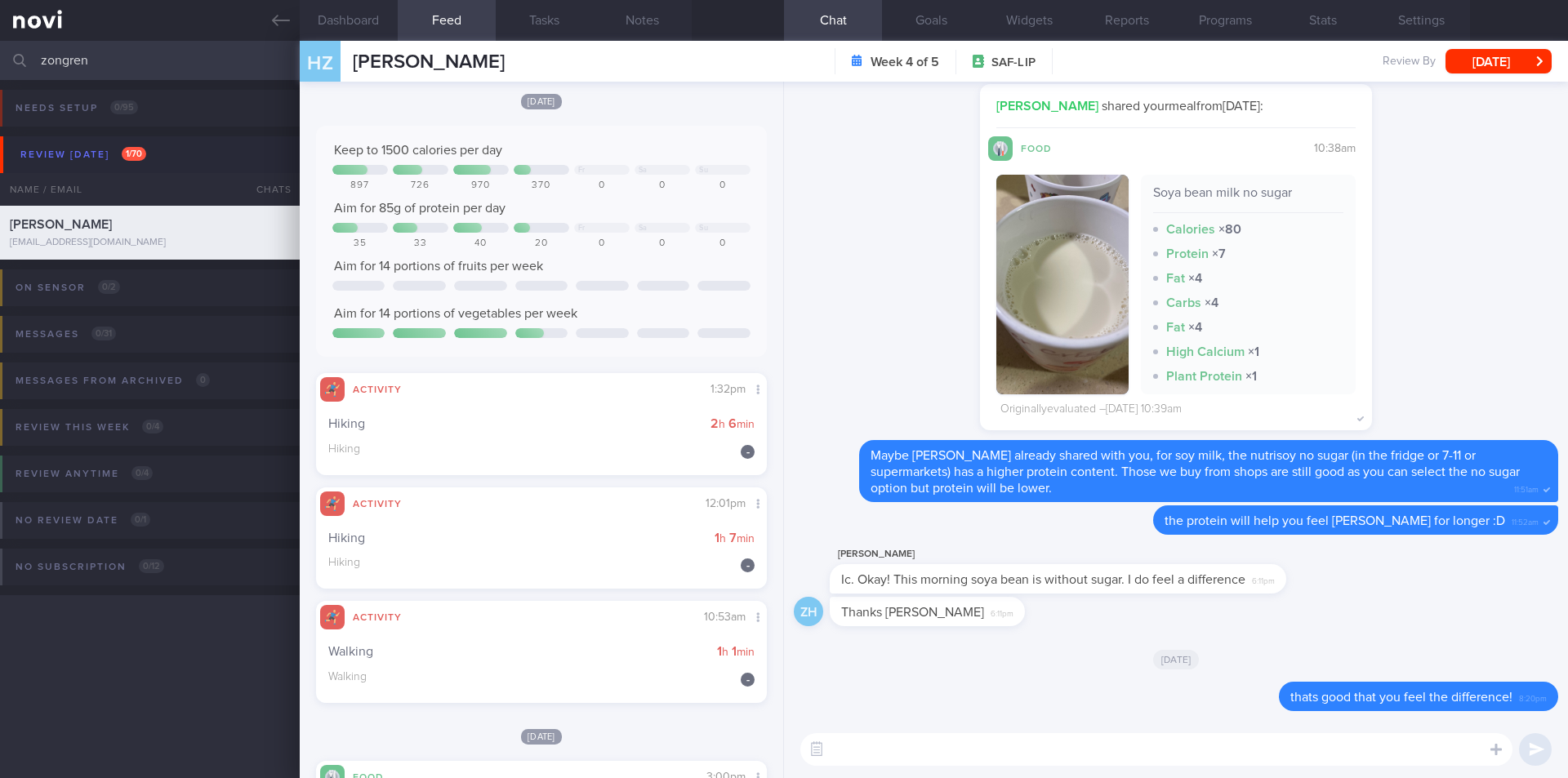
scroll to position [81, 0]
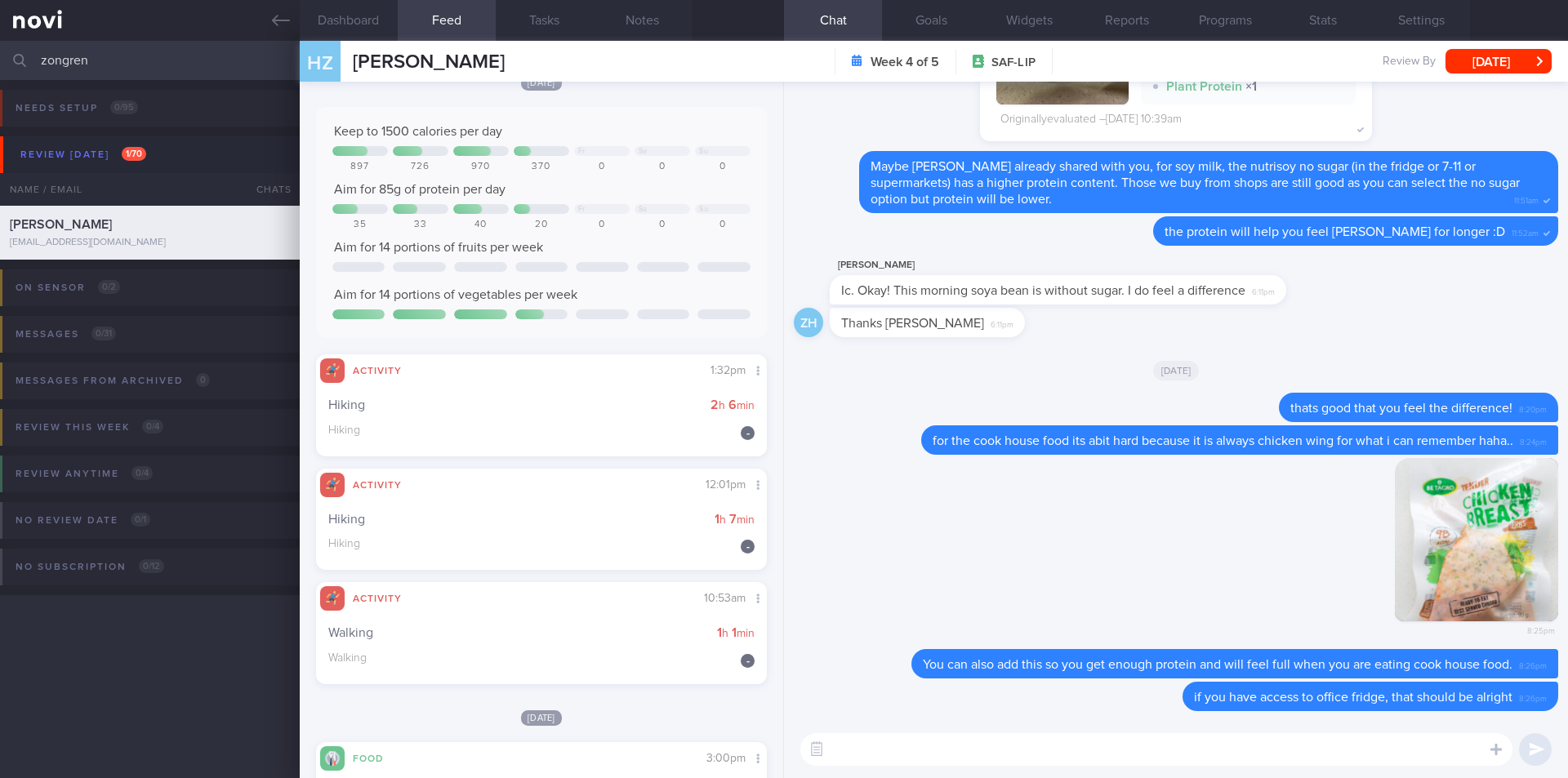
click at [277, 18] on icon at bounding box center [281, 20] width 18 height 18
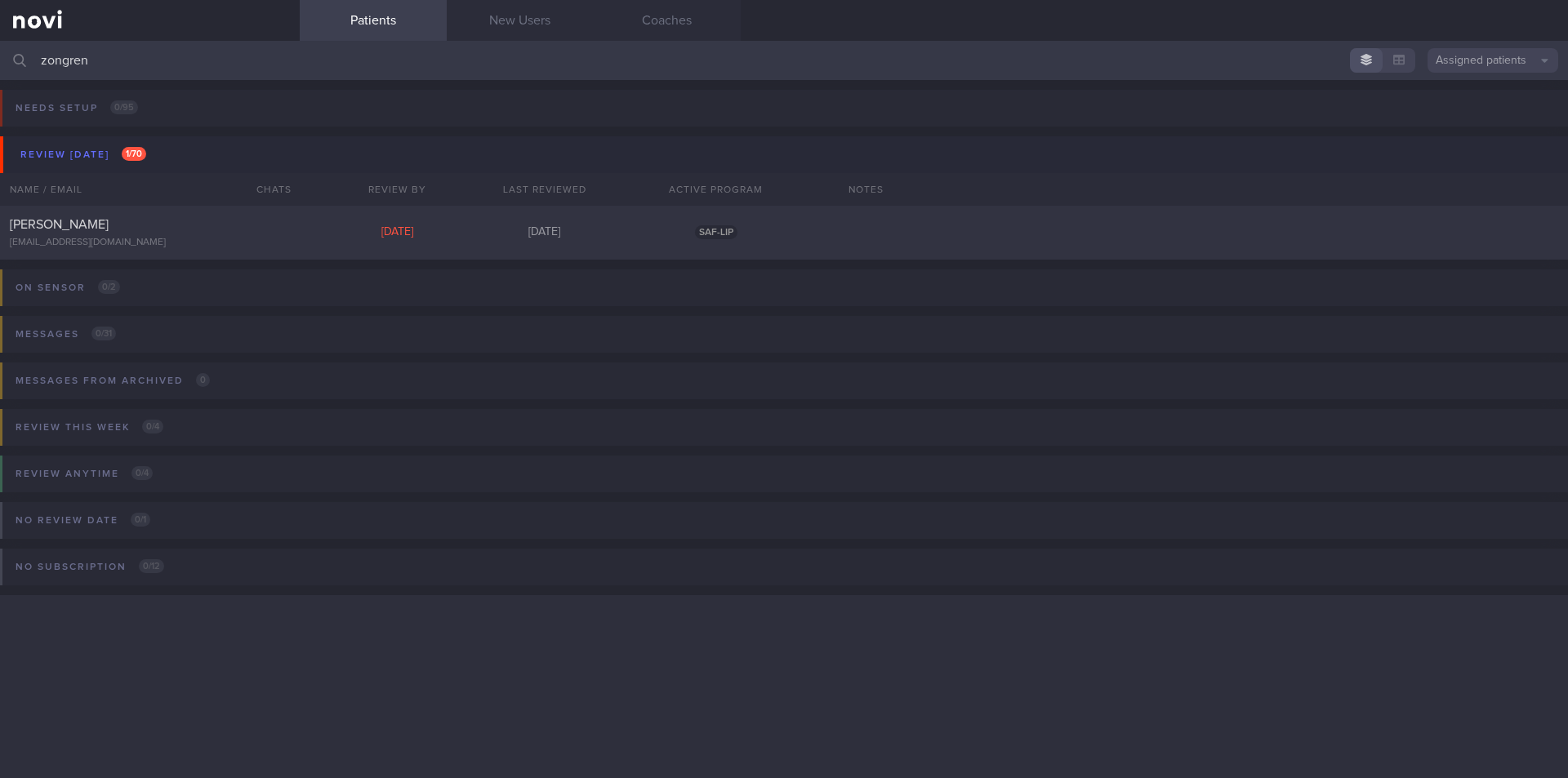
click at [205, 75] on input "zongren" at bounding box center [784, 60] width 1568 height 39
click at [205, 73] on input "zongren" at bounding box center [784, 60] width 1568 height 39
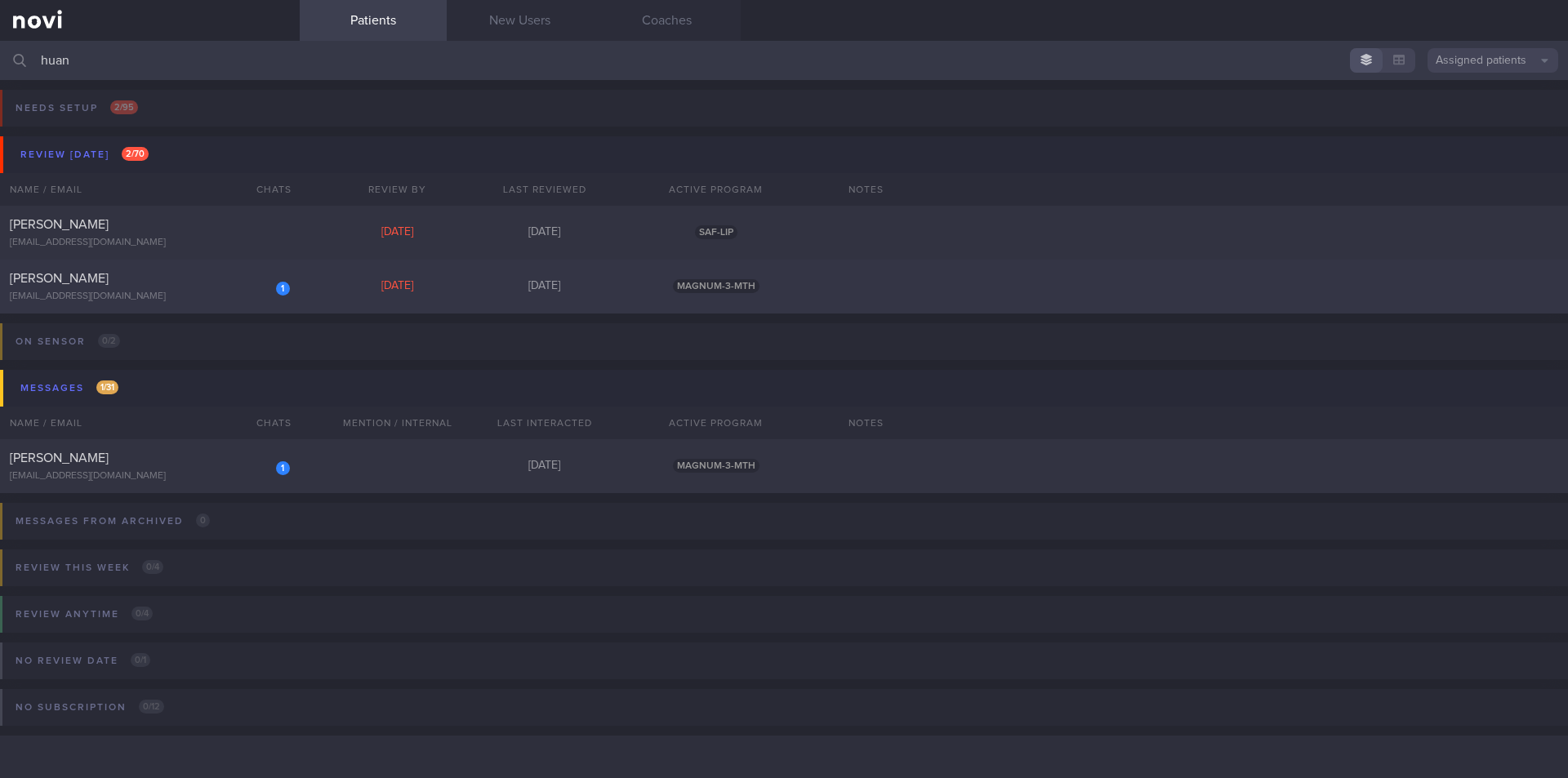
type input "huan"
click at [191, 292] on div "[EMAIL_ADDRESS][DOMAIN_NAME]" at bounding box center [149, 296] width 280 height 12
select select "8"
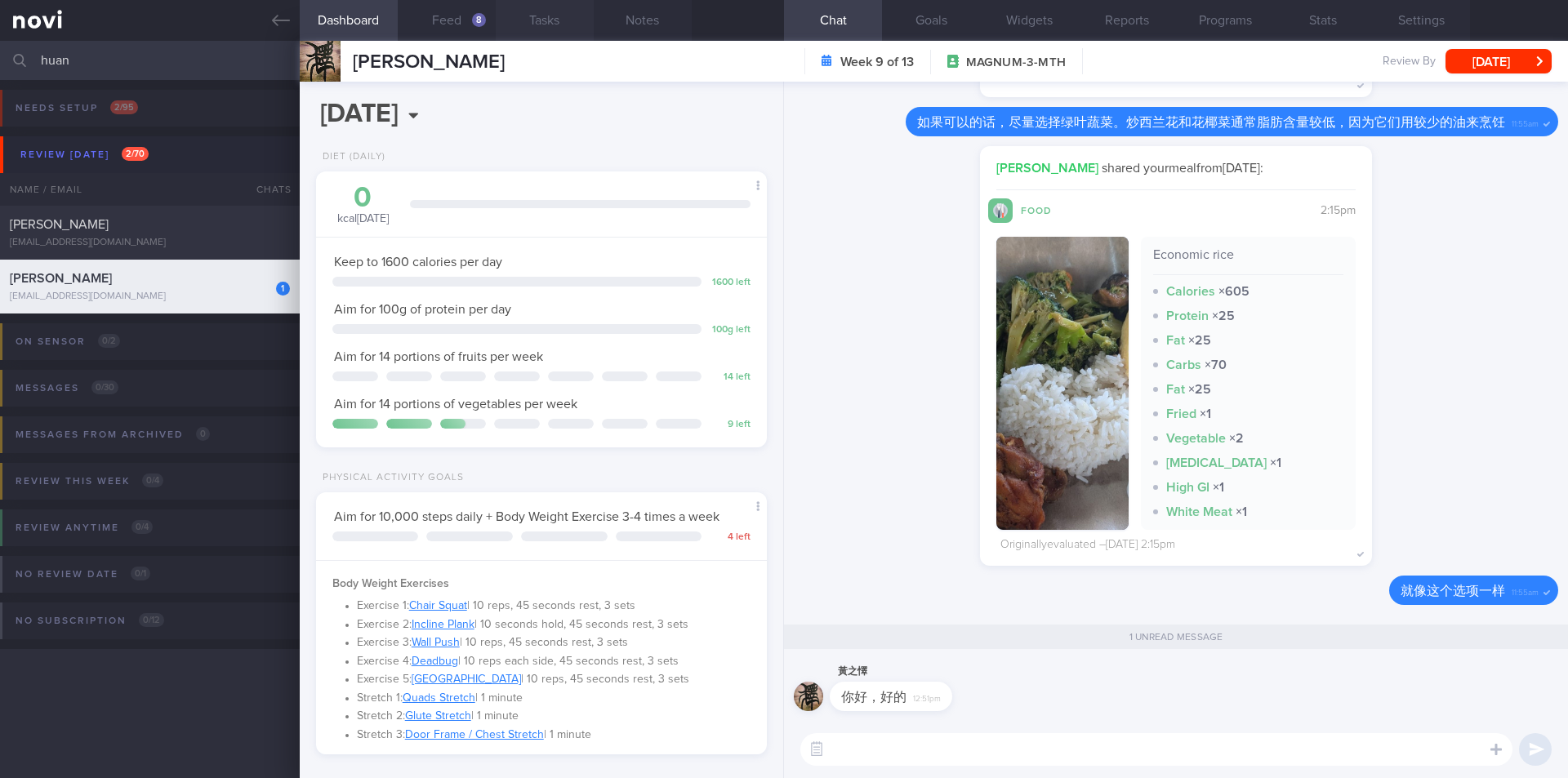
scroll to position [207, 417]
click at [458, 24] on button "Feed 8" at bounding box center [446, 20] width 98 height 41
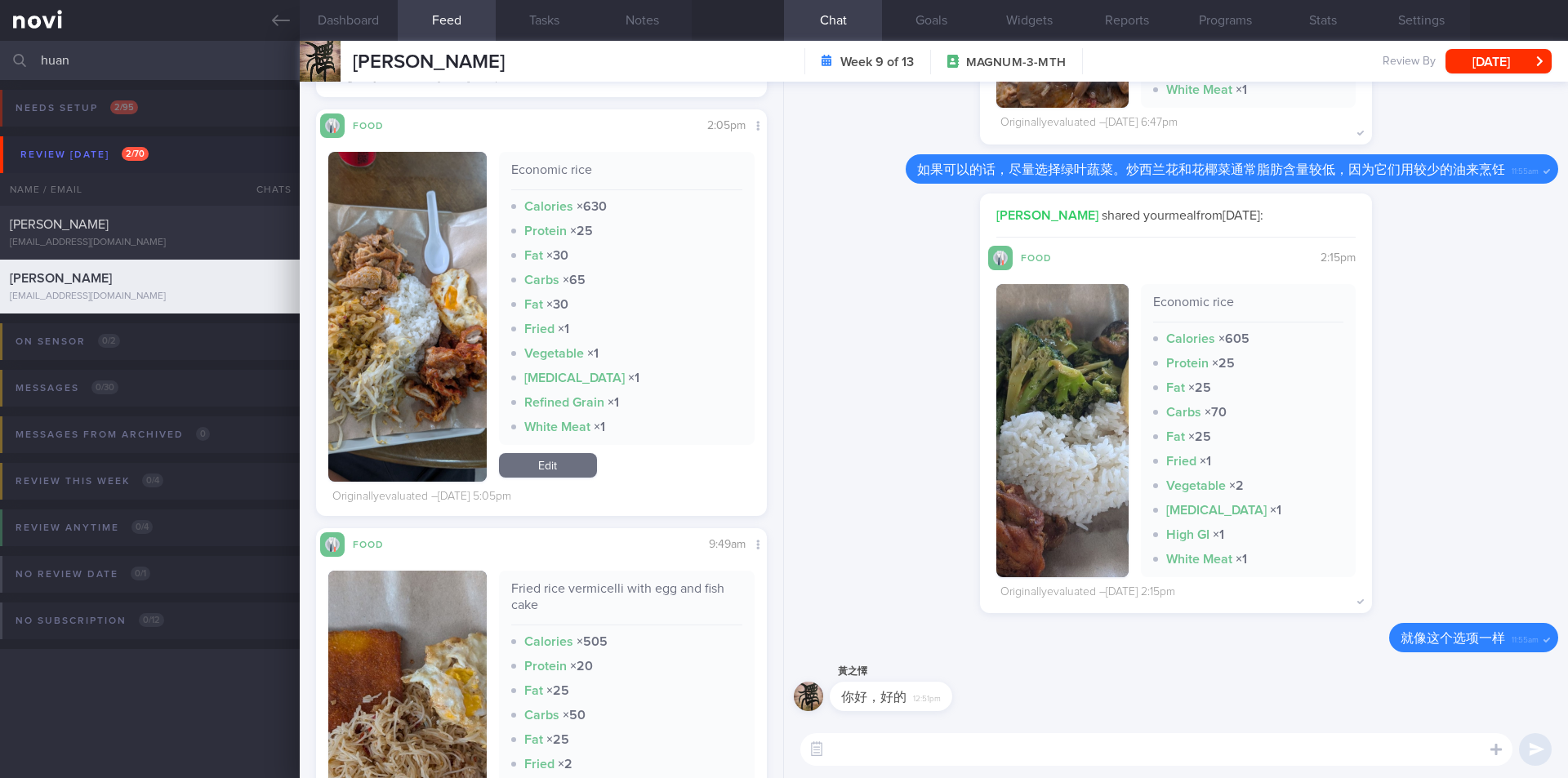
scroll to position [1633, 0]
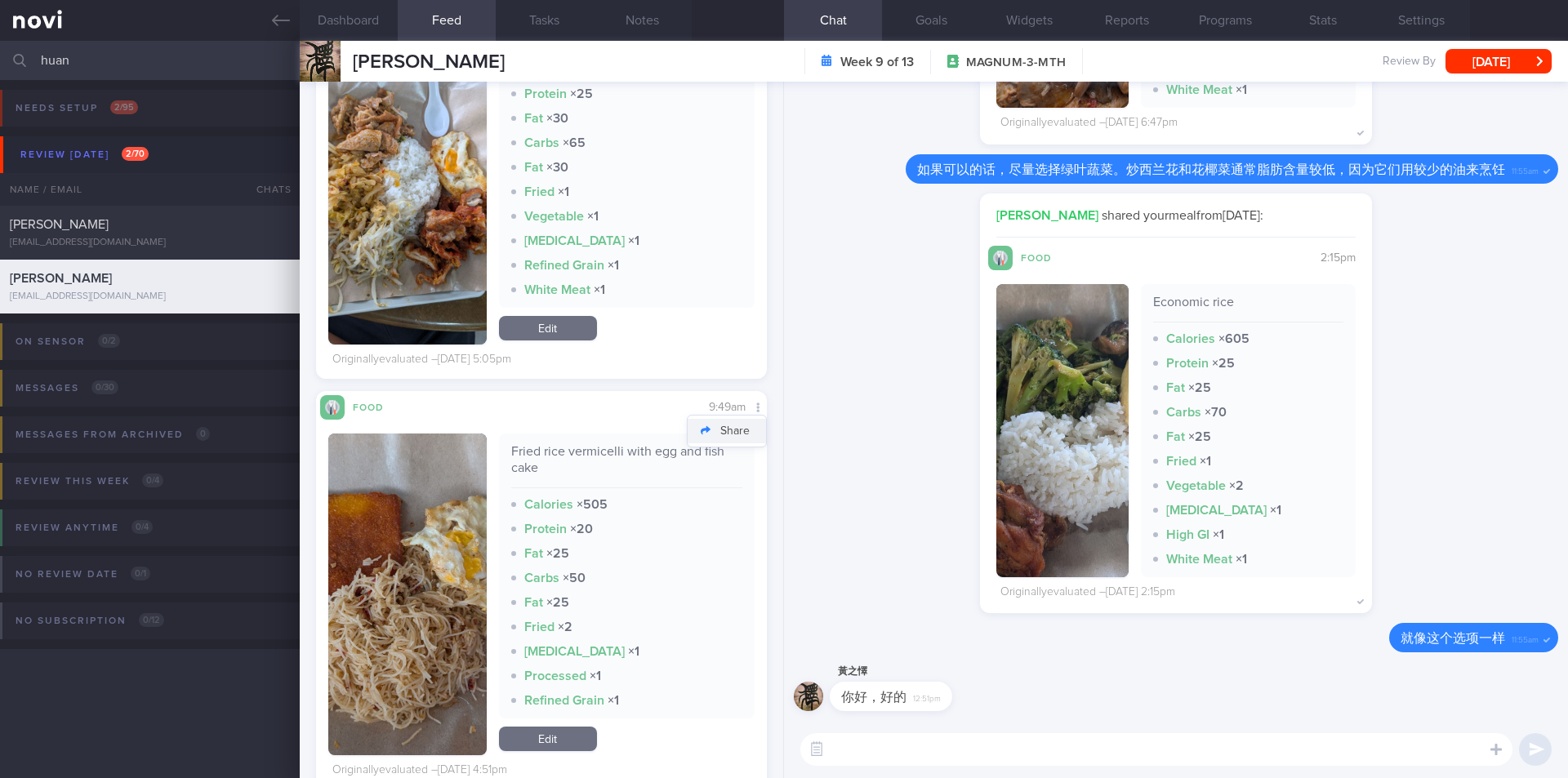
click at [736, 429] on button "Share" at bounding box center [727, 431] width 78 height 25
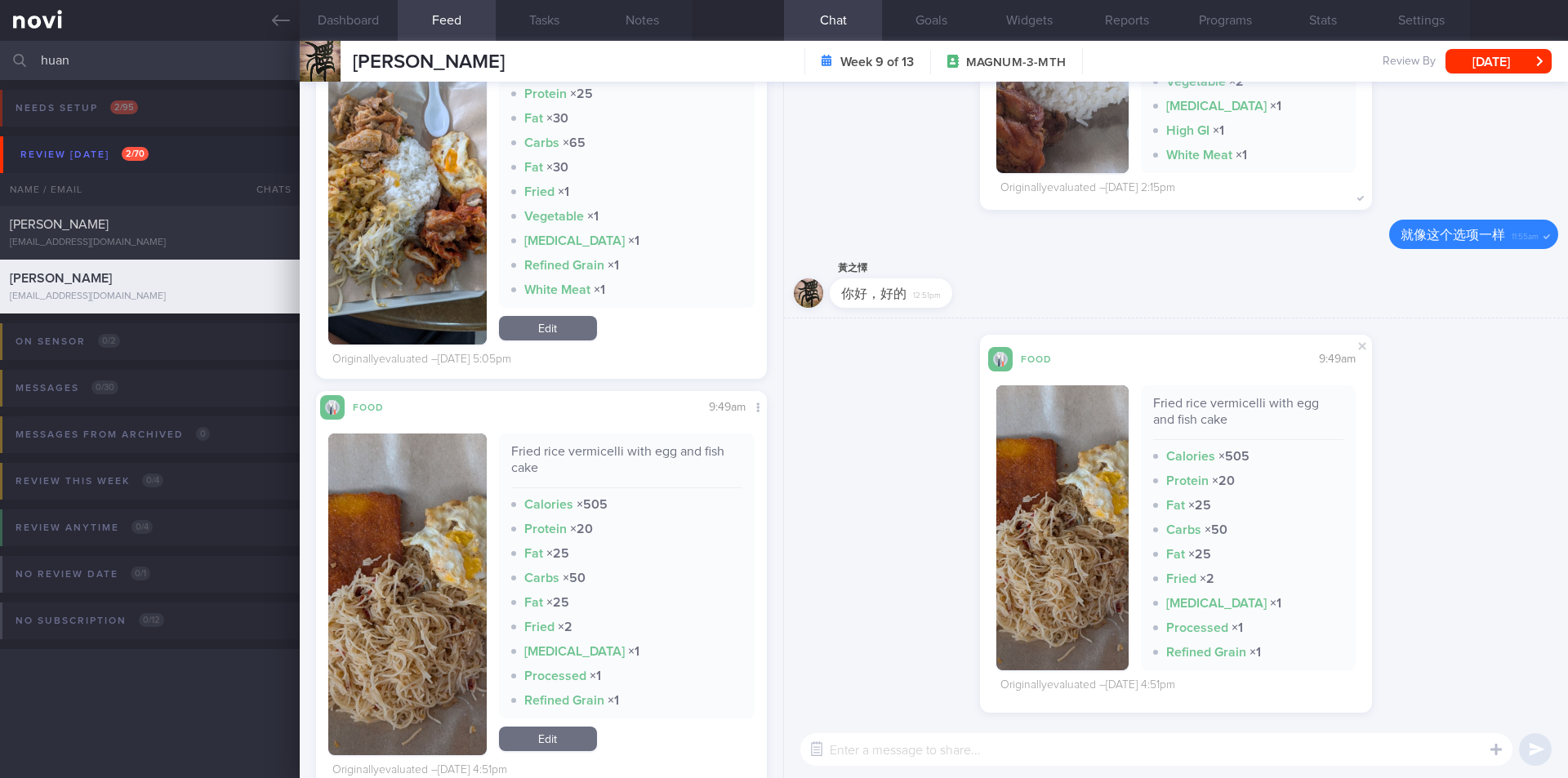
click at [1050, 756] on textarea at bounding box center [1156, 749] width 712 height 32
type textarea "你的早餐选择有想类似鱼圆米粉吗？"
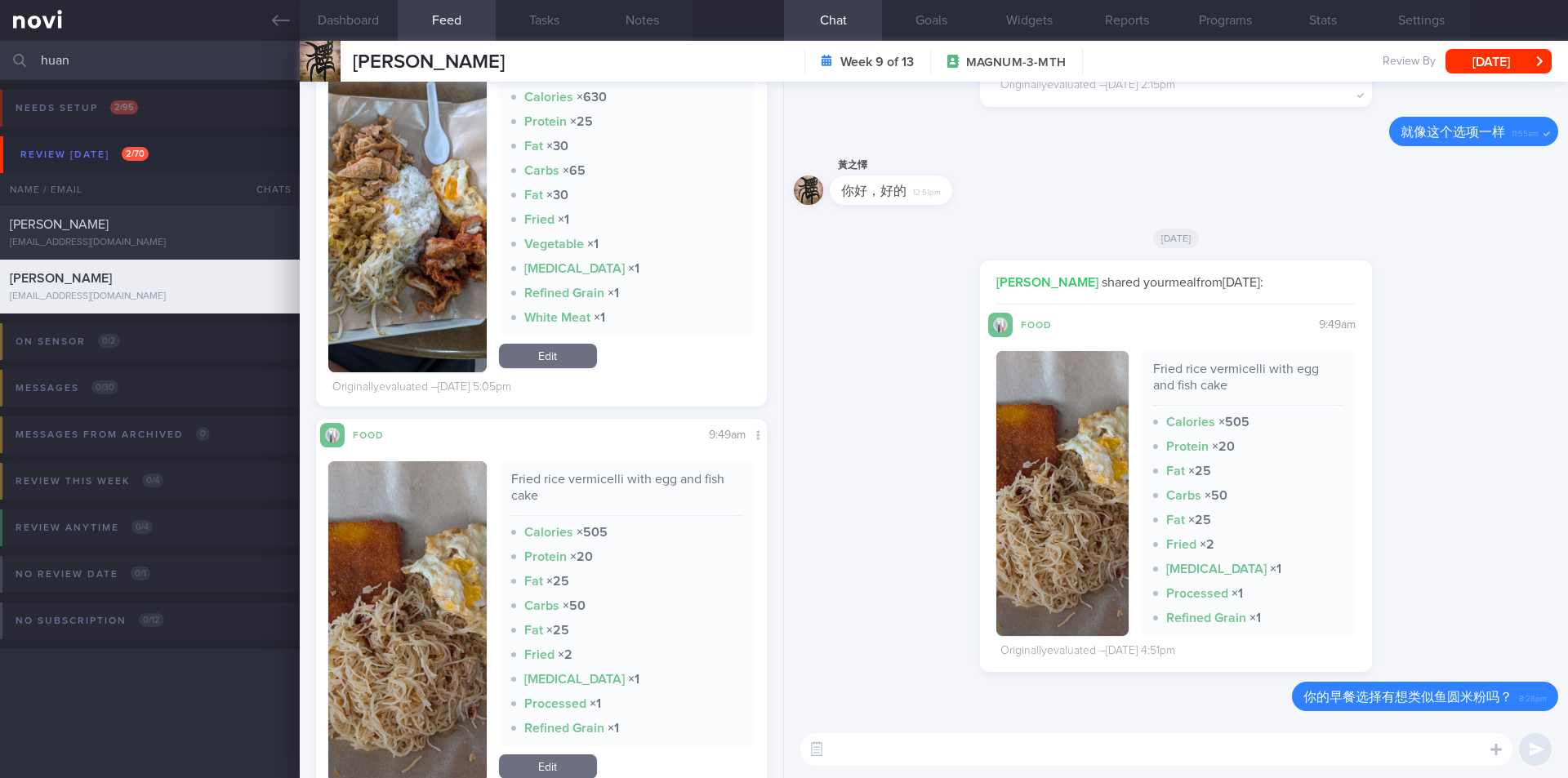
scroll to position [1715, 0]
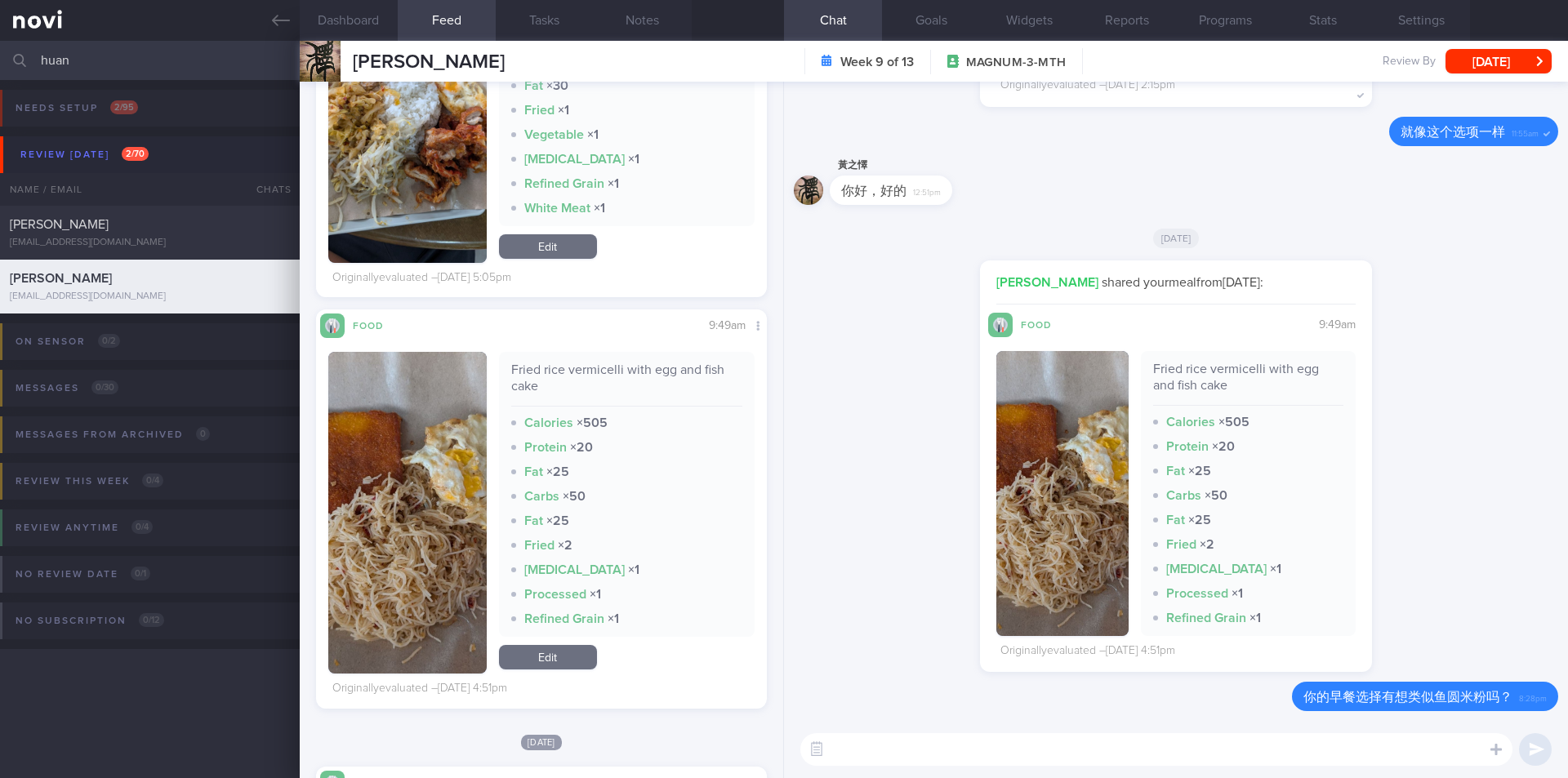
click at [905, 748] on textarea at bounding box center [1156, 749] width 712 height 32
type textarea "如果可以，可以早上少吃炸的鱼柳。"
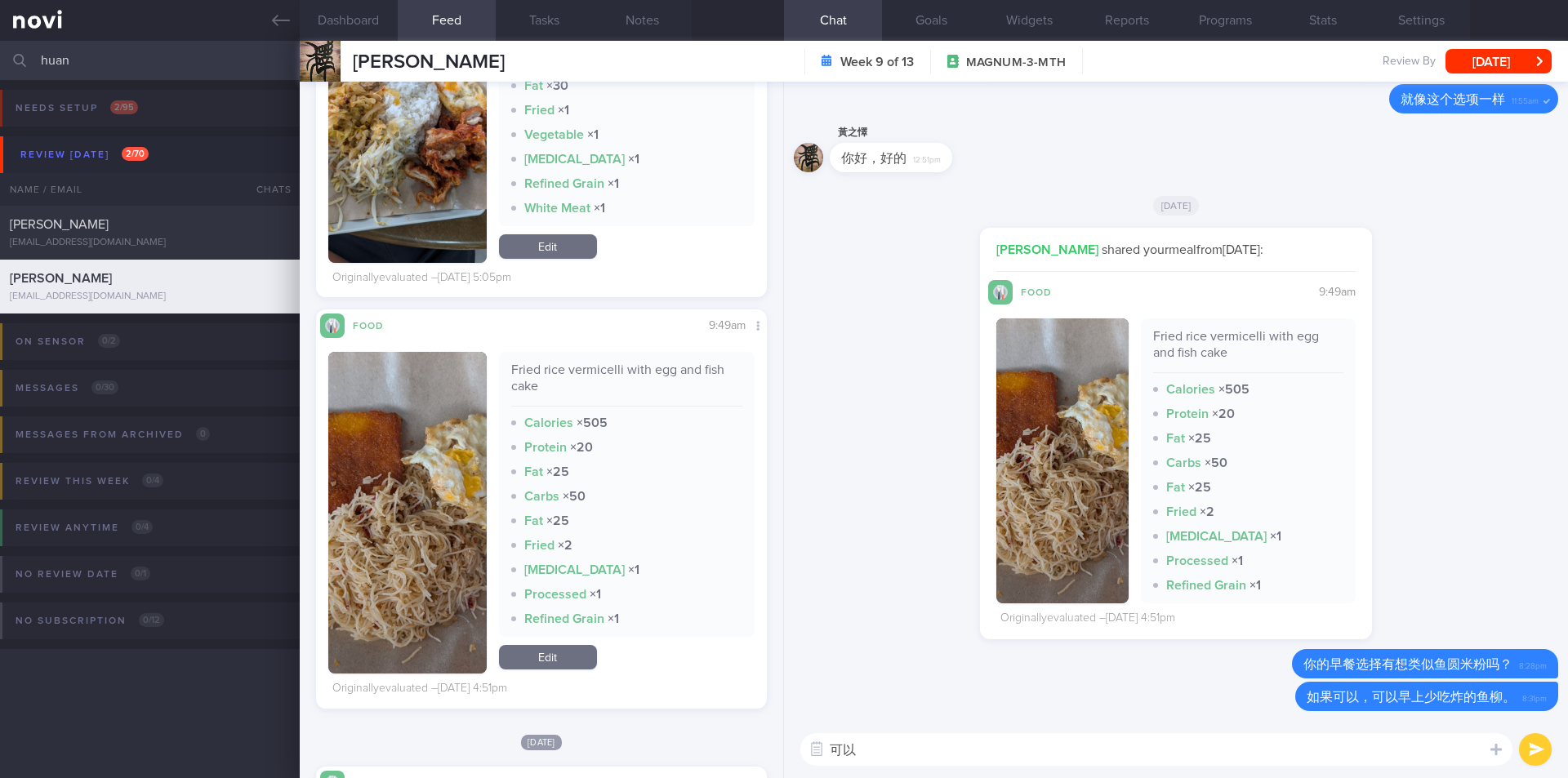
type textarea "可"
type textarea "可以用无糖豆浆取代。"
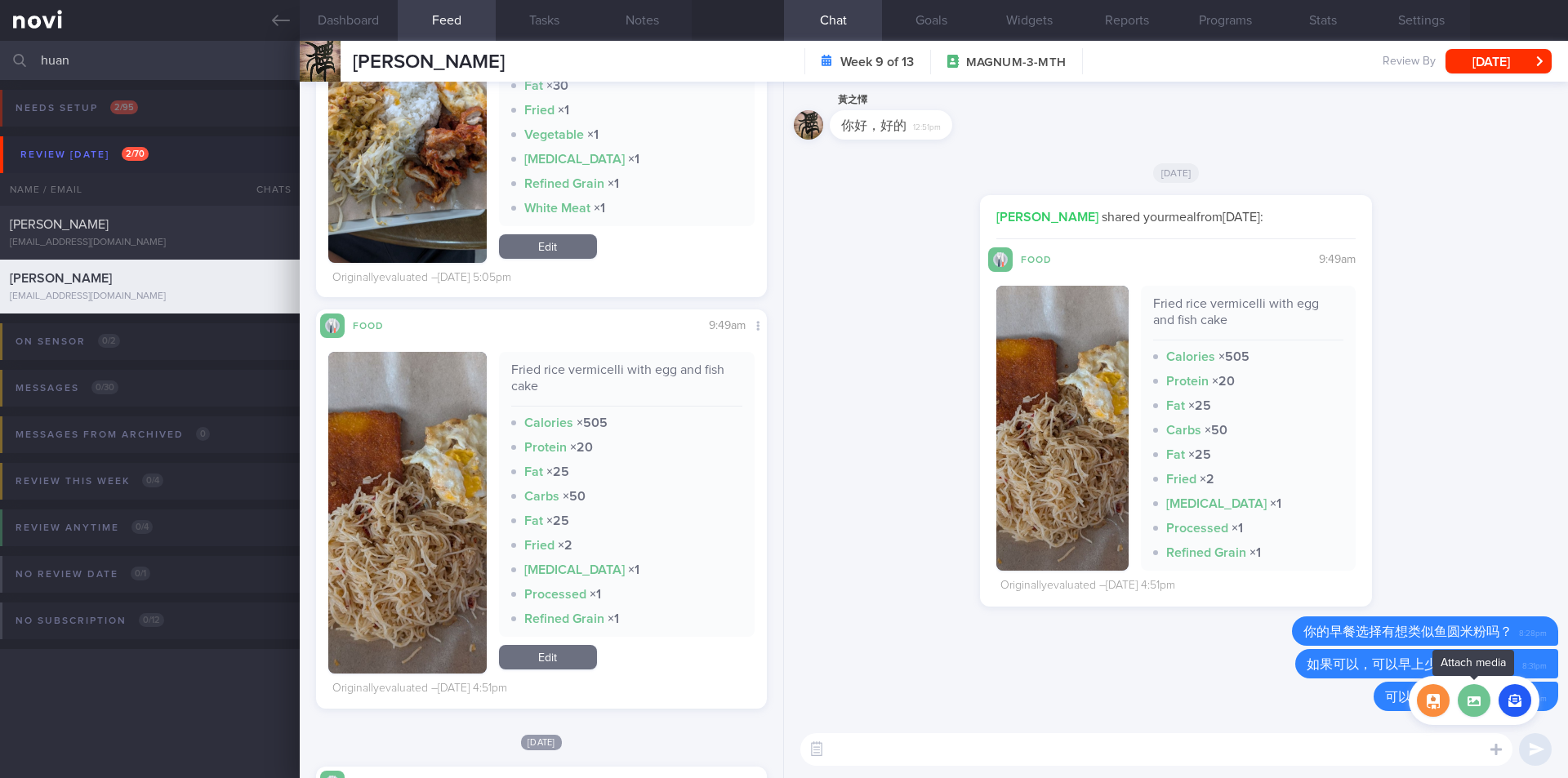
click at [1484, 698] on label at bounding box center [1474, 701] width 33 height 32
click at [0, 0] on input "file" at bounding box center [0, 0] width 0 height 0
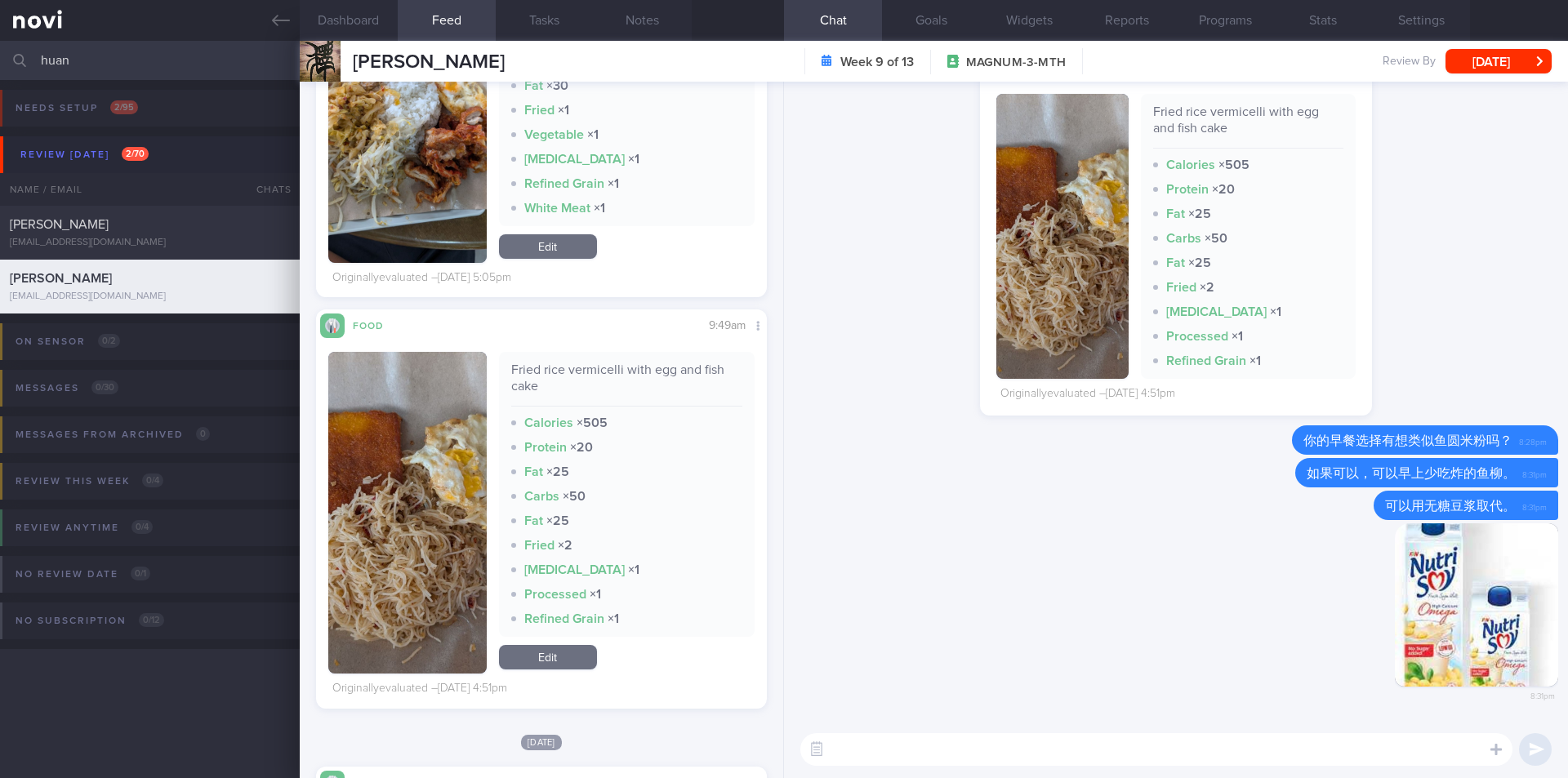
click at [975, 749] on textarea at bounding box center [1156, 749] width 712 height 32
type textarea "那不会太饿，也能够有好质量的蛋白质。"
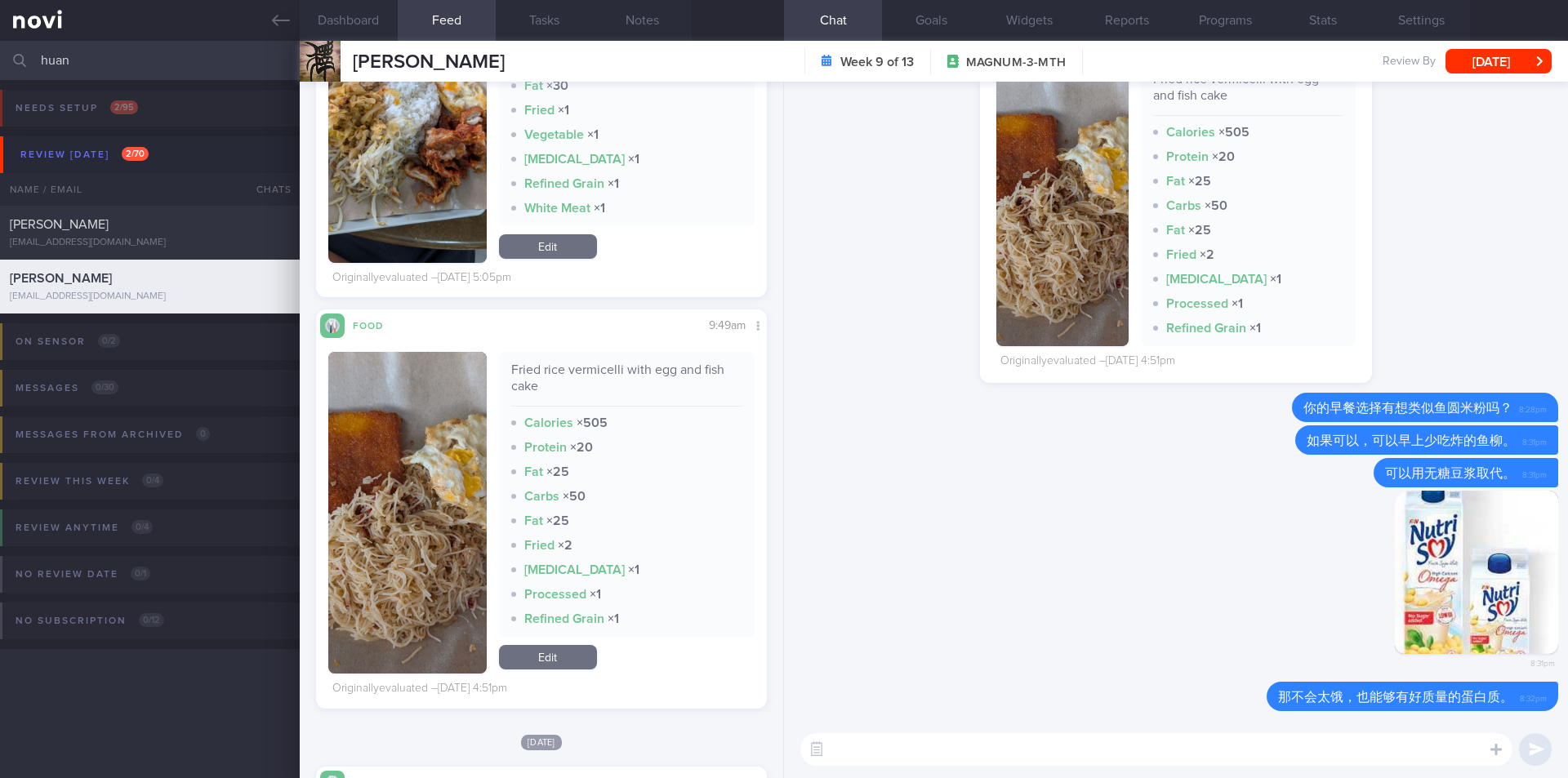
click at [162, 54] on input "huan" at bounding box center [784, 60] width 1568 height 39
click at [266, 20] on link at bounding box center [150, 20] width 300 height 41
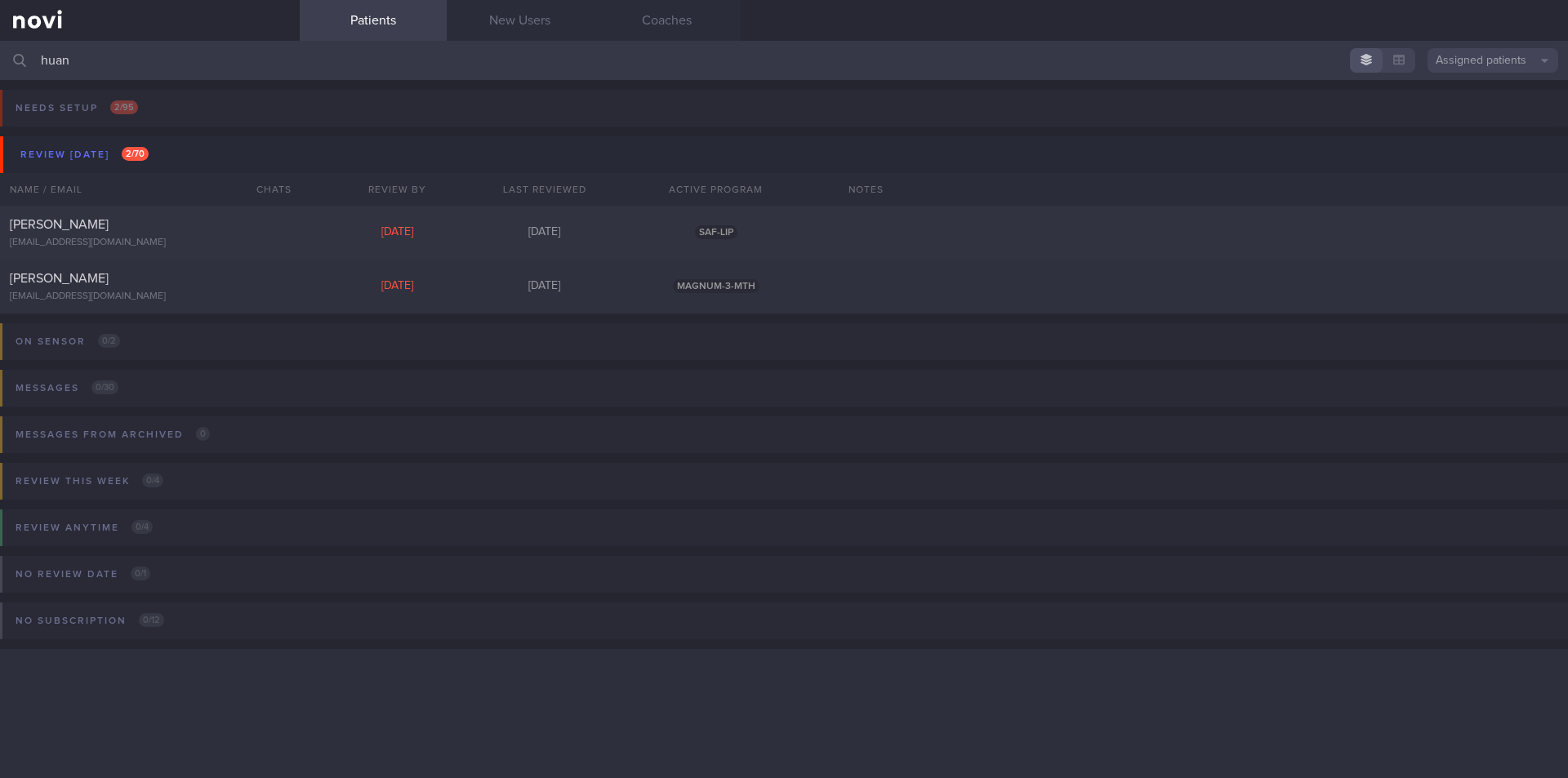
click at [143, 57] on input "huan" at bounding box center [784, 60] width 1568 height 39
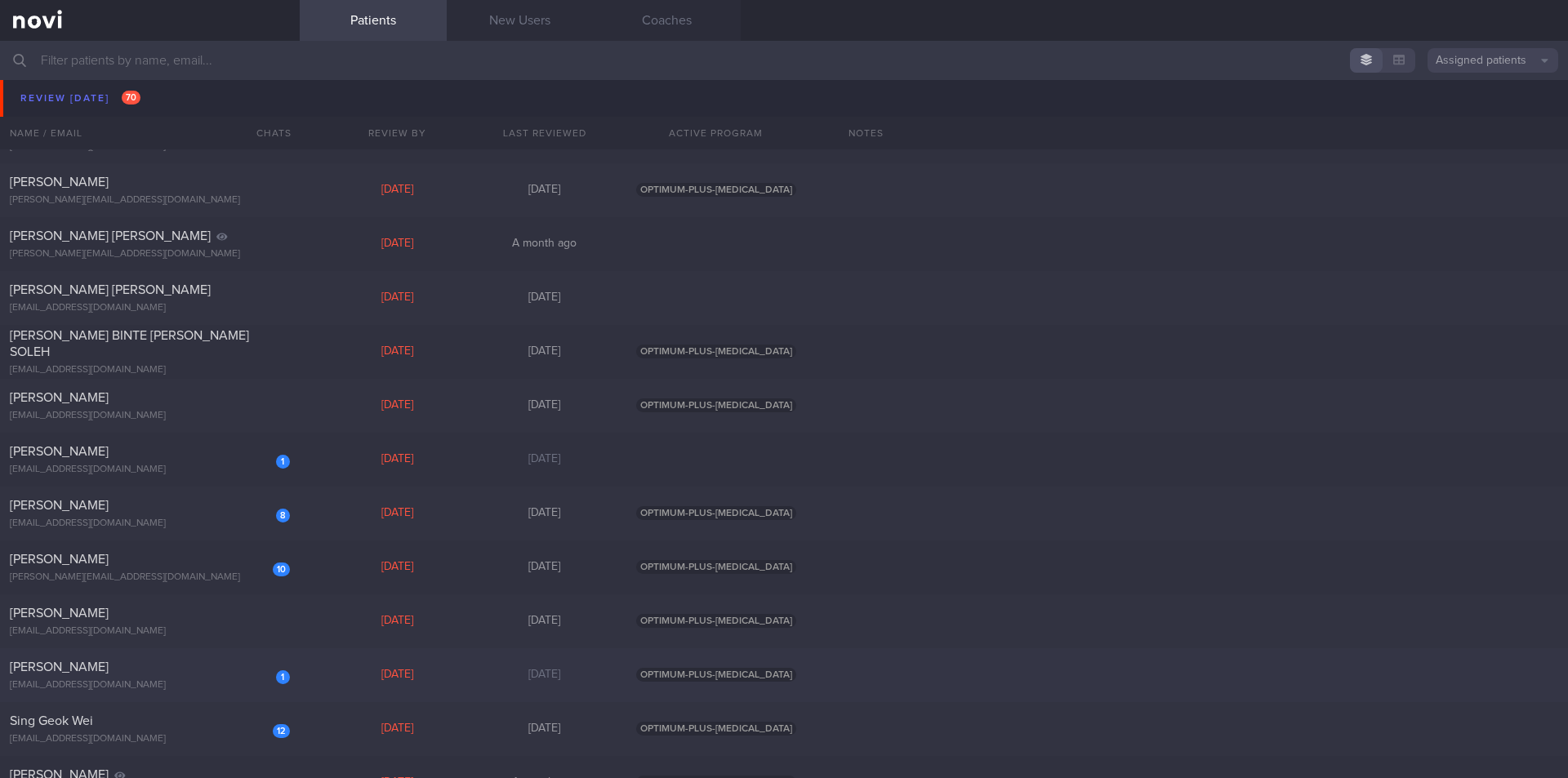
scroll to position [1388, 0]
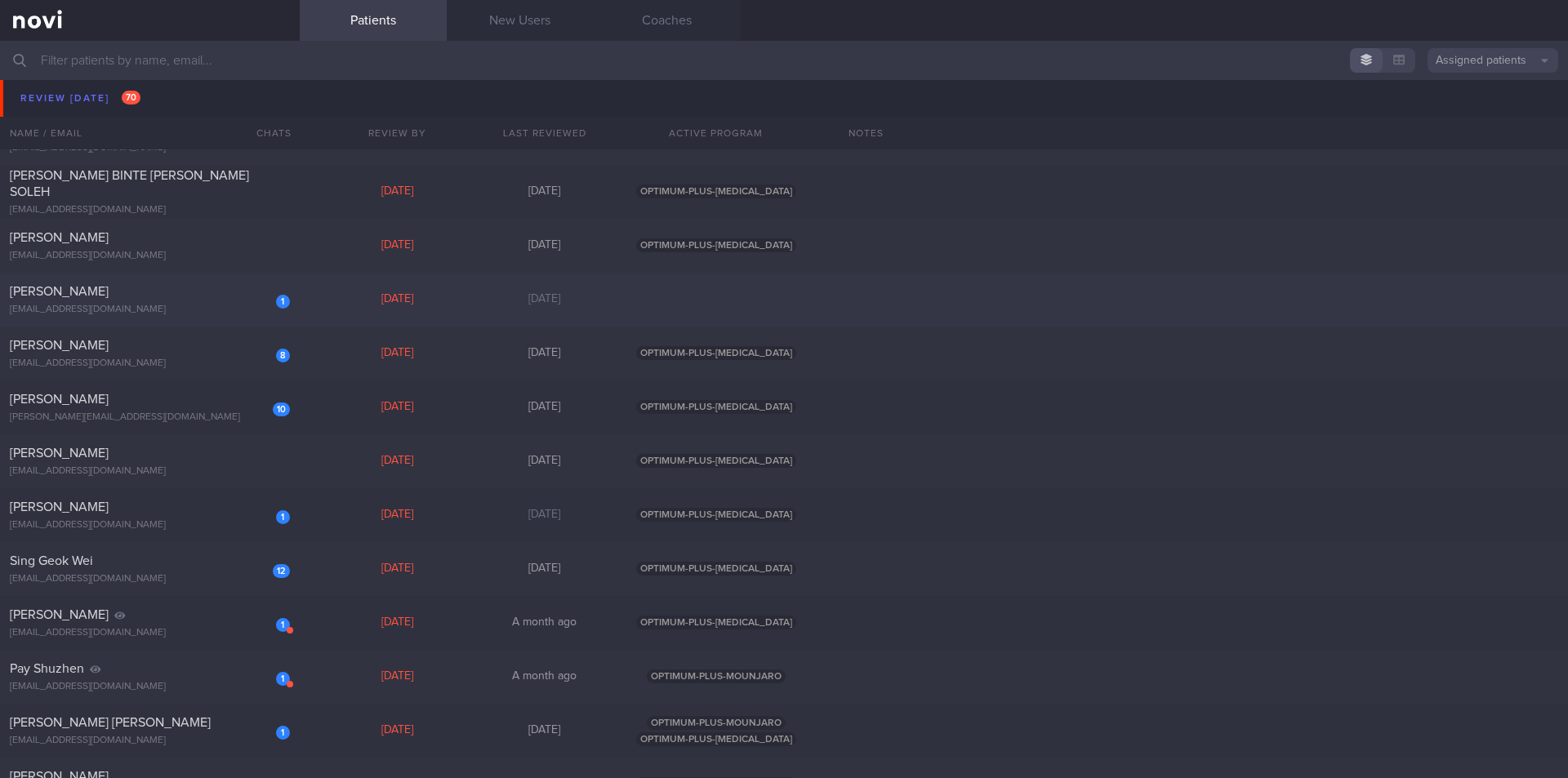
click at [128, 299] on div "[PERSON_NAME]" at bounding box center [147, 291] width 276 height 16
select select "8"
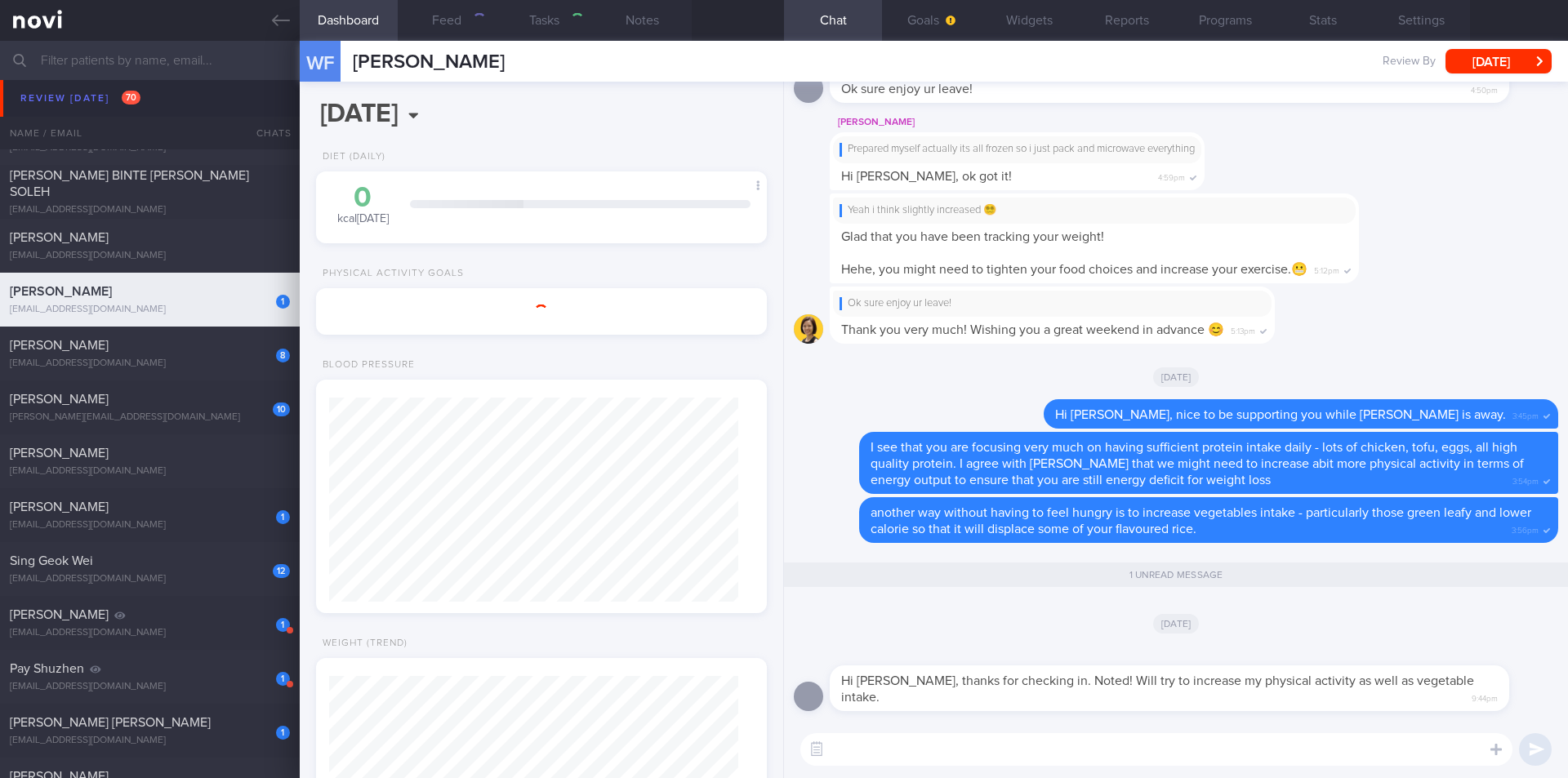
scroll to position [227, 410]
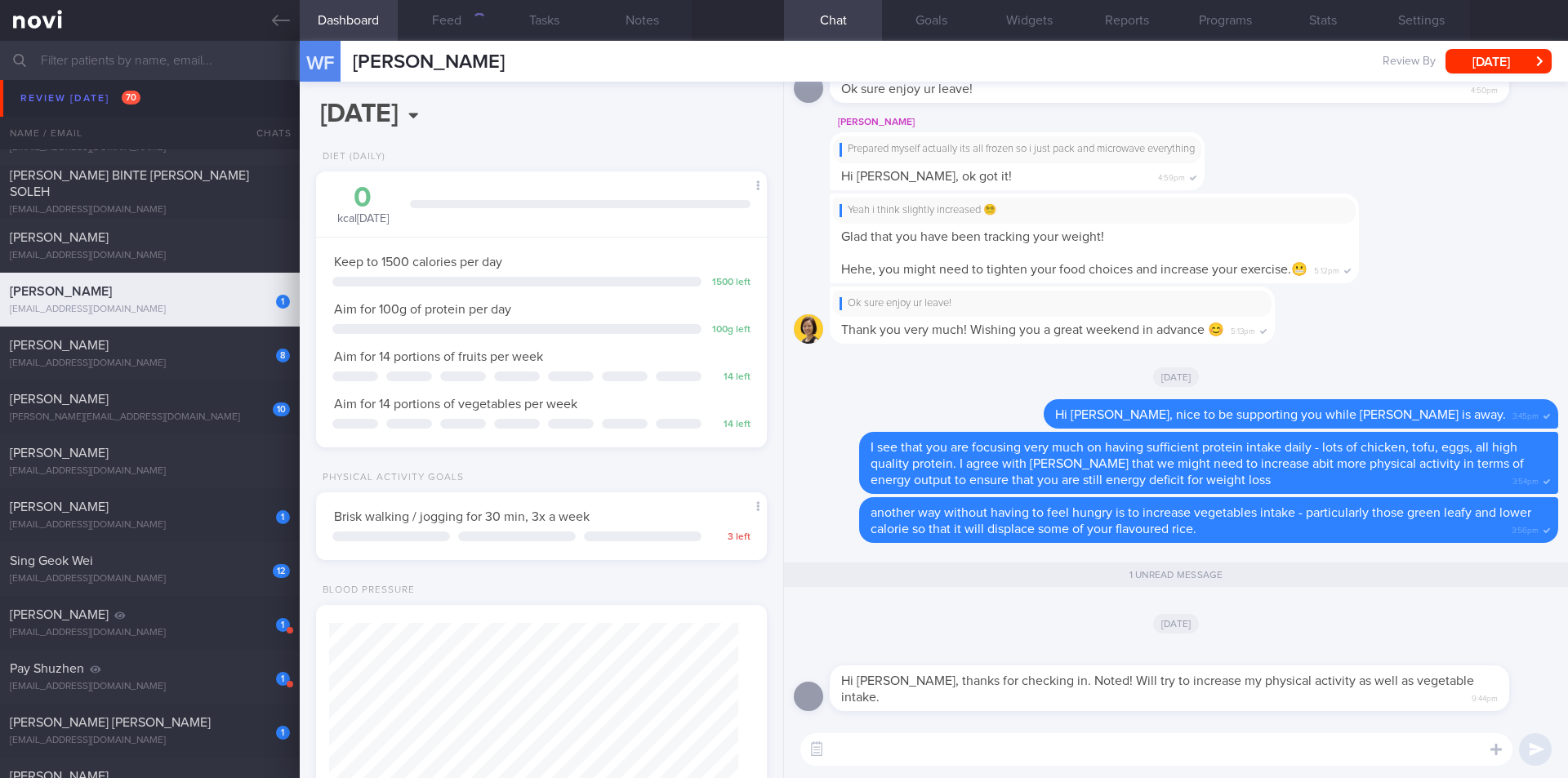
click at [1024, 755] on textarea at bounding box center [1156, 749] width 712 height 32
click at [445, 31] on button "Feed" at bounding box center [446, 20] width 98 height 41
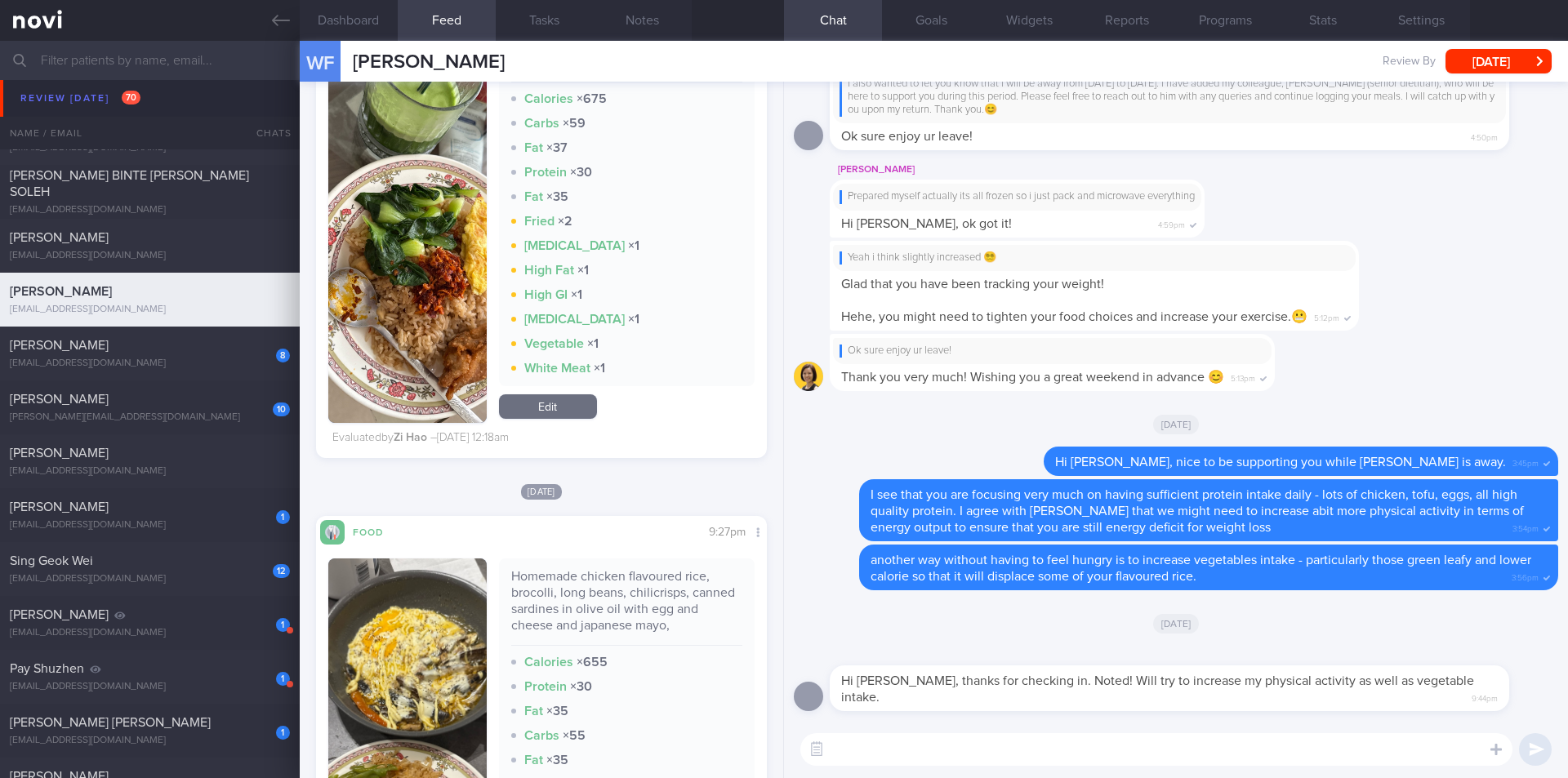
scroll to position [898, 0]
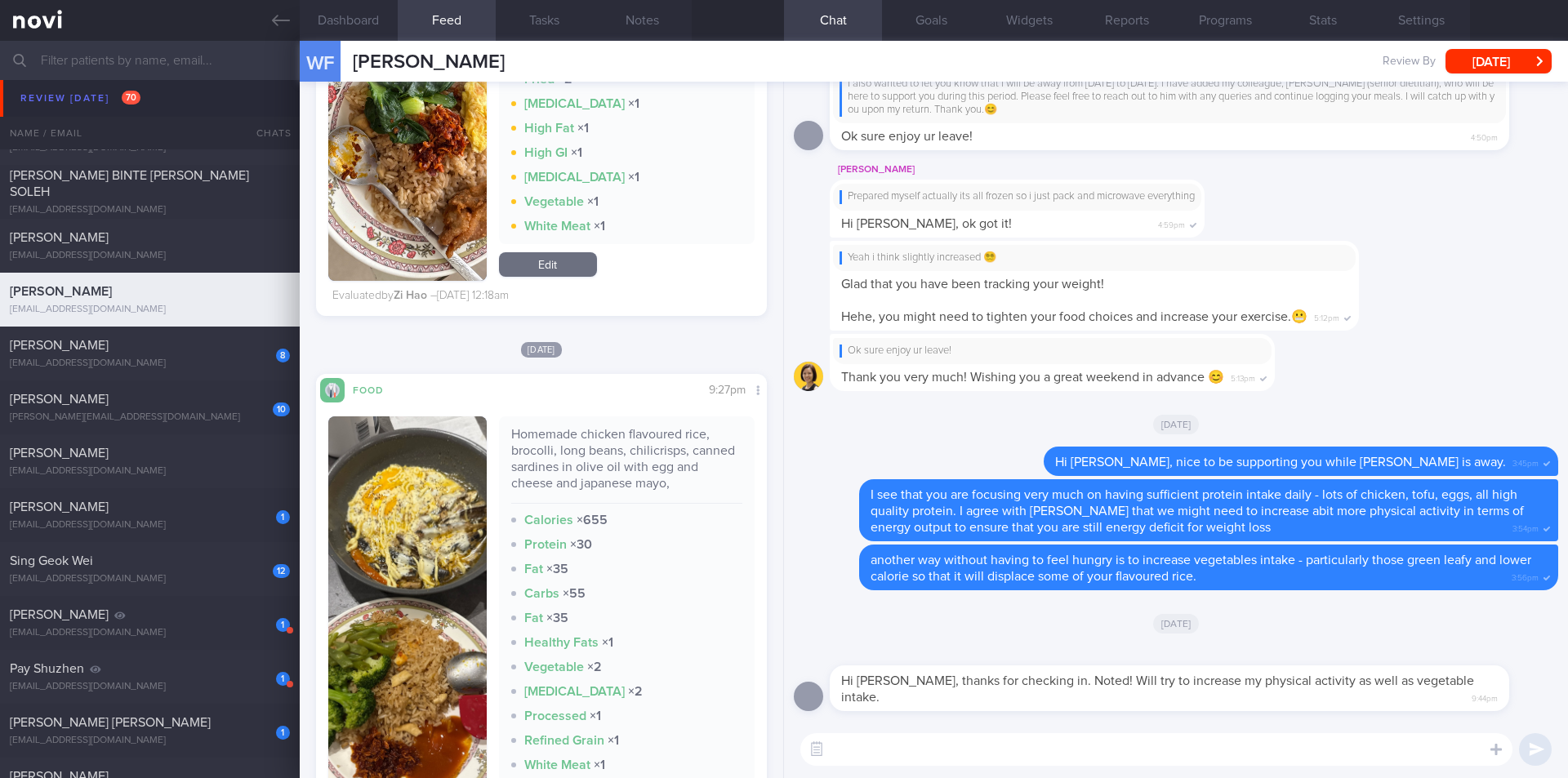
click at [965, 756] on textarea at bounding box center [1156, 749] width 712 height 32
type textarea "Hi [PERSON_NAME], another easier way is also to replace half the rice and cook …"
click at [1534, 746] on button "submit" at bounding box center [1535, 749] width 33 height 32
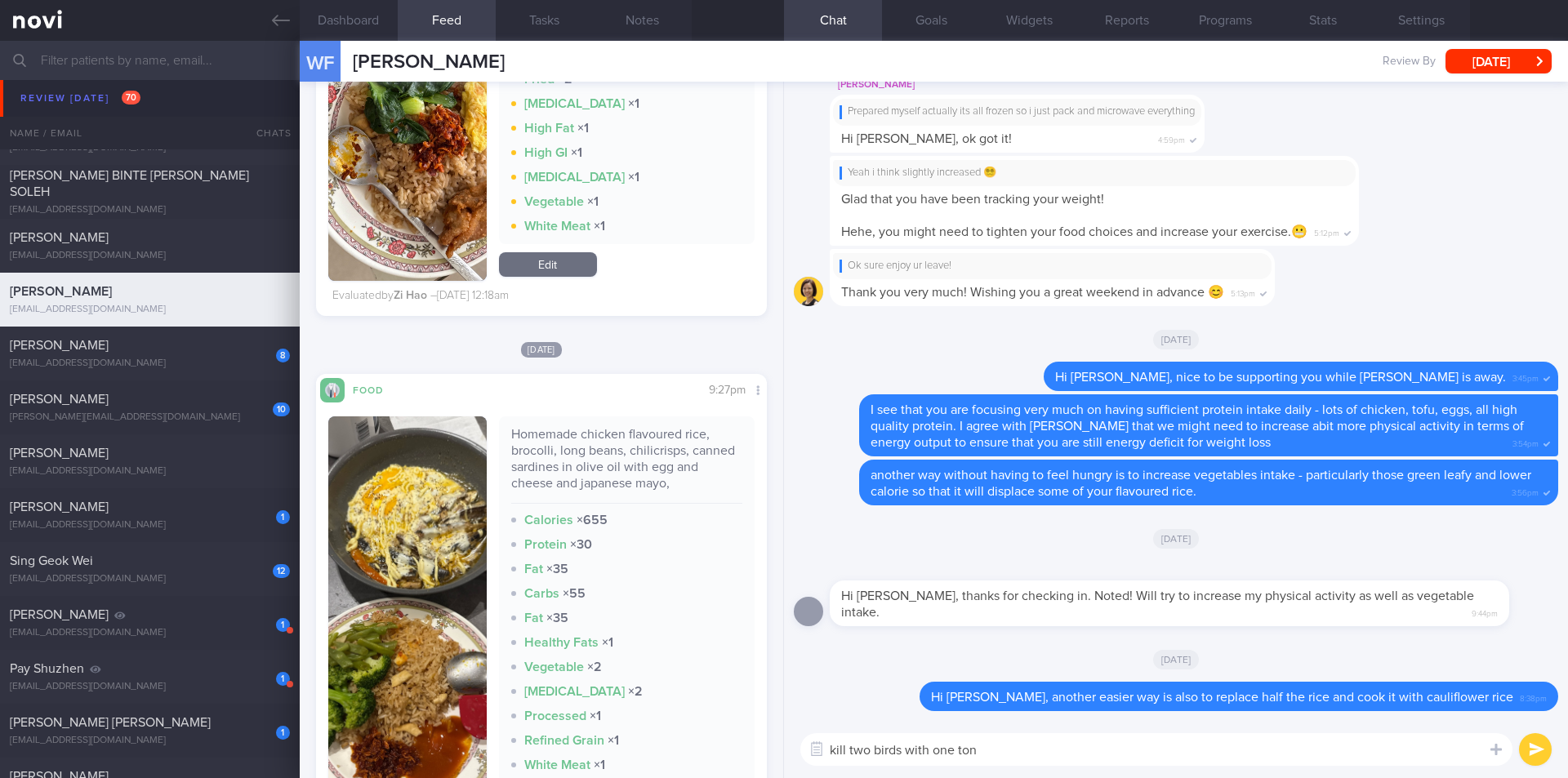
type textarea "kill two birds with one tone"
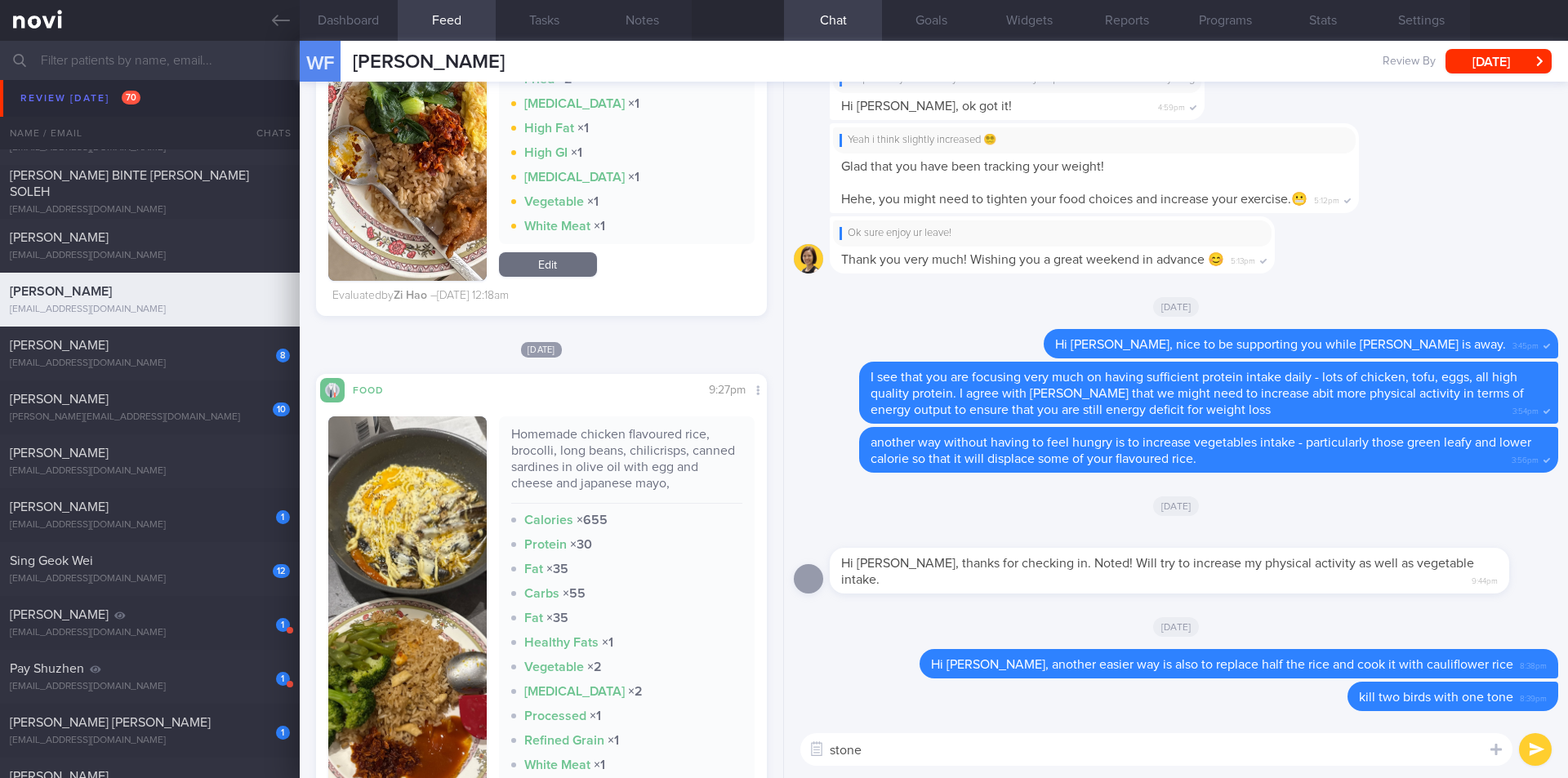
type textarea "stone*"
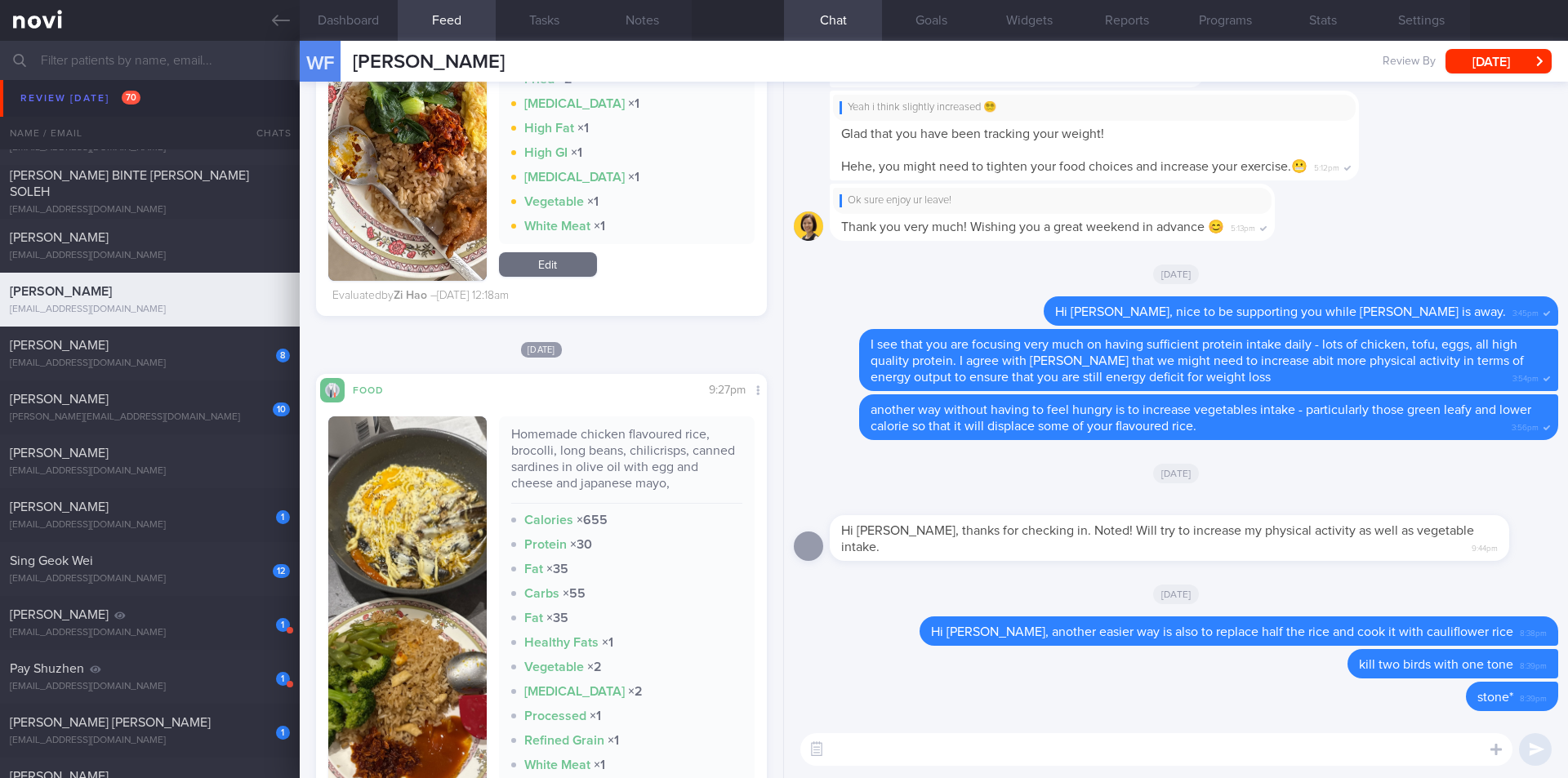
click at [998, 728] on div "​ ​" at bounding box center [1176, 749] width 784 height 57
click at [1021, 748] on textarea at bounding box center [1156, 749] width 712 height 32
paste textarea "[URL][DOMAIN_NAME]"
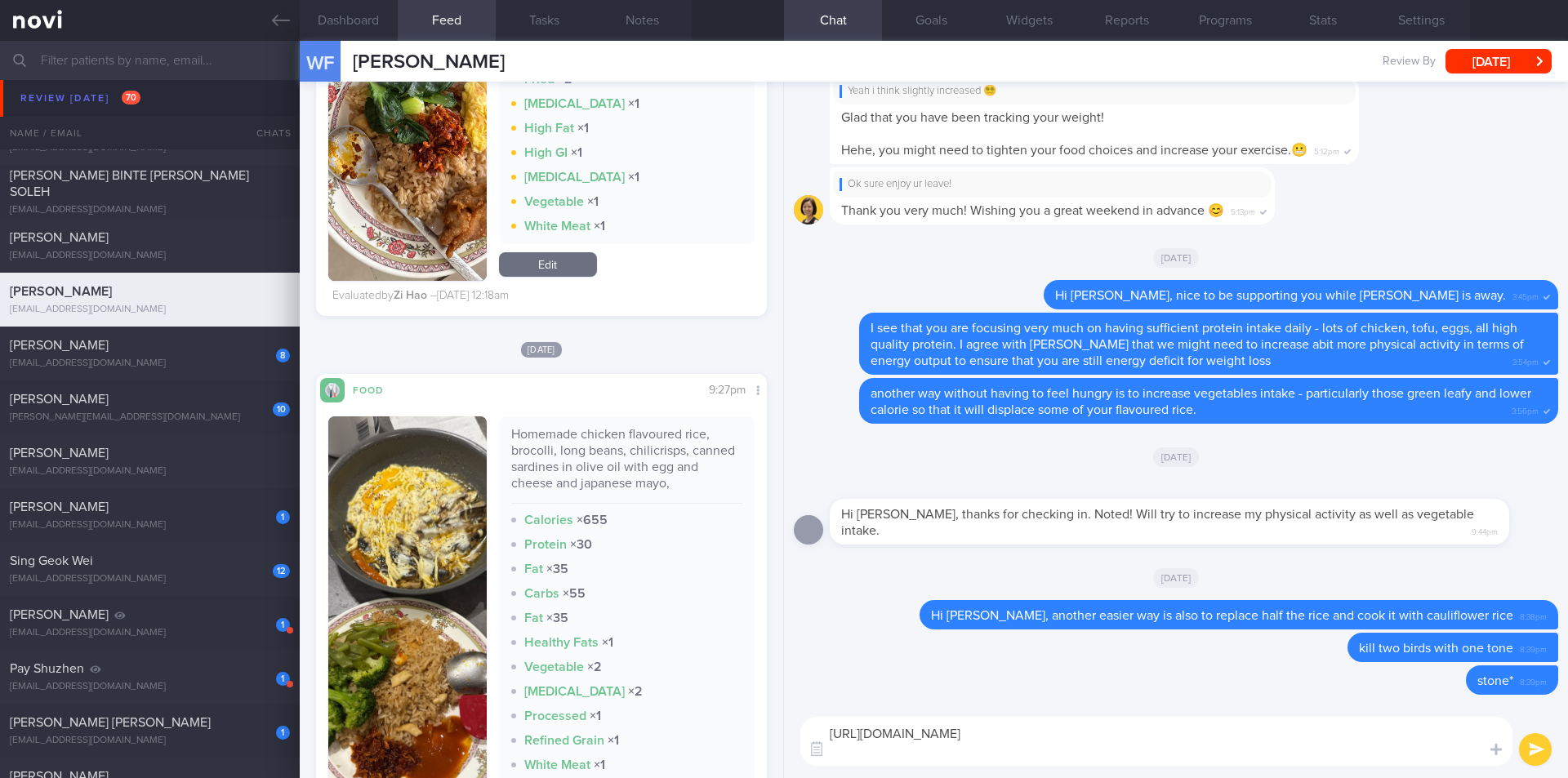
type textarea "[URL][DOMAIN_NAME]"
click at [1541, 756] on button "submit" at bounding box center [1535, 749] width 33 height 32
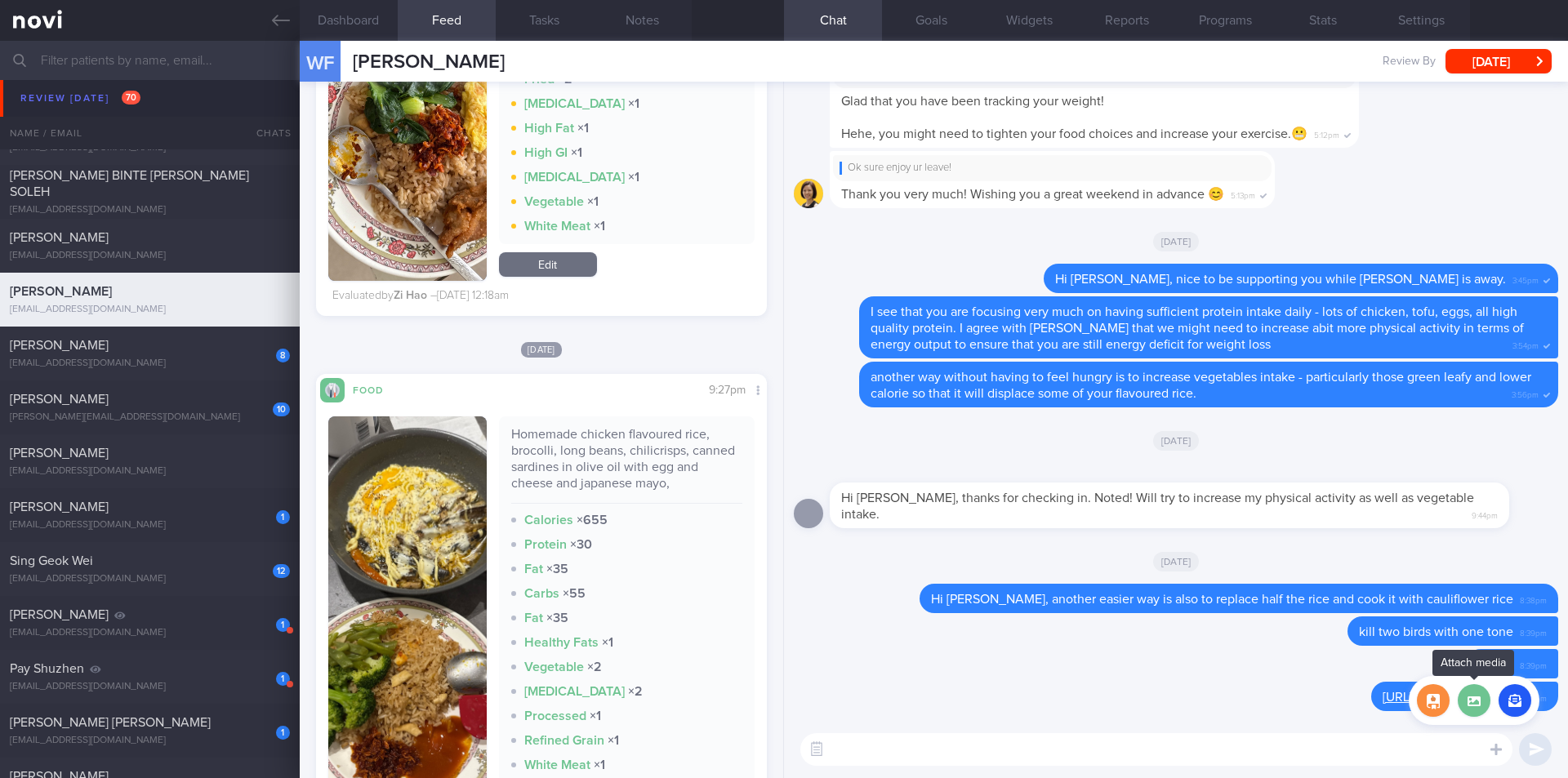
click at [1468, 695] on label at bounding box center [1474, 701] width 33 height 32
click at [0, 0] on input "file" at bounding box center [0, 0] width 0 height 0
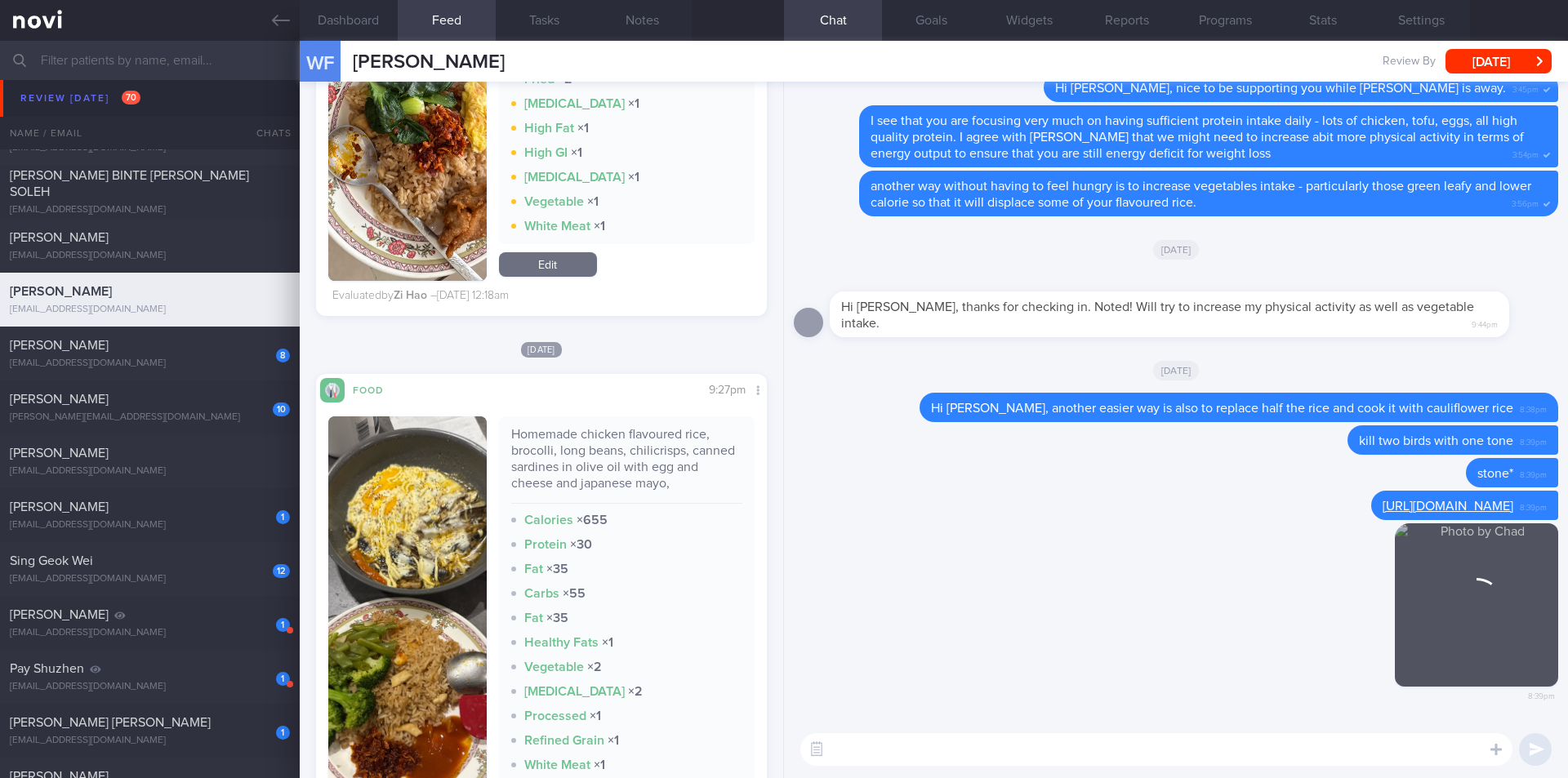
click at [1187, 752] on textarea at bounding box center [1156, 749] width 712 height 32
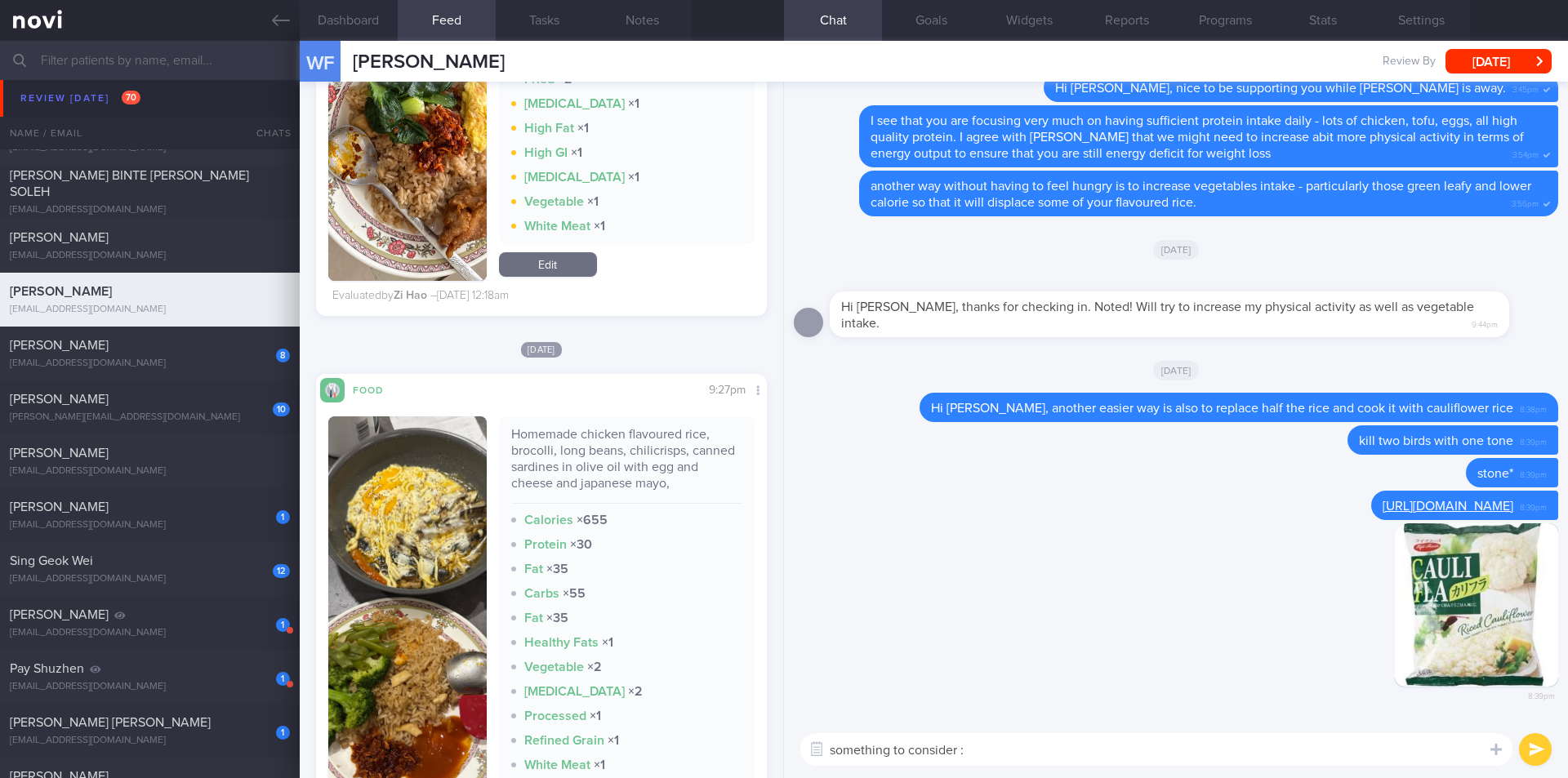
type textarea "something to consider :D"
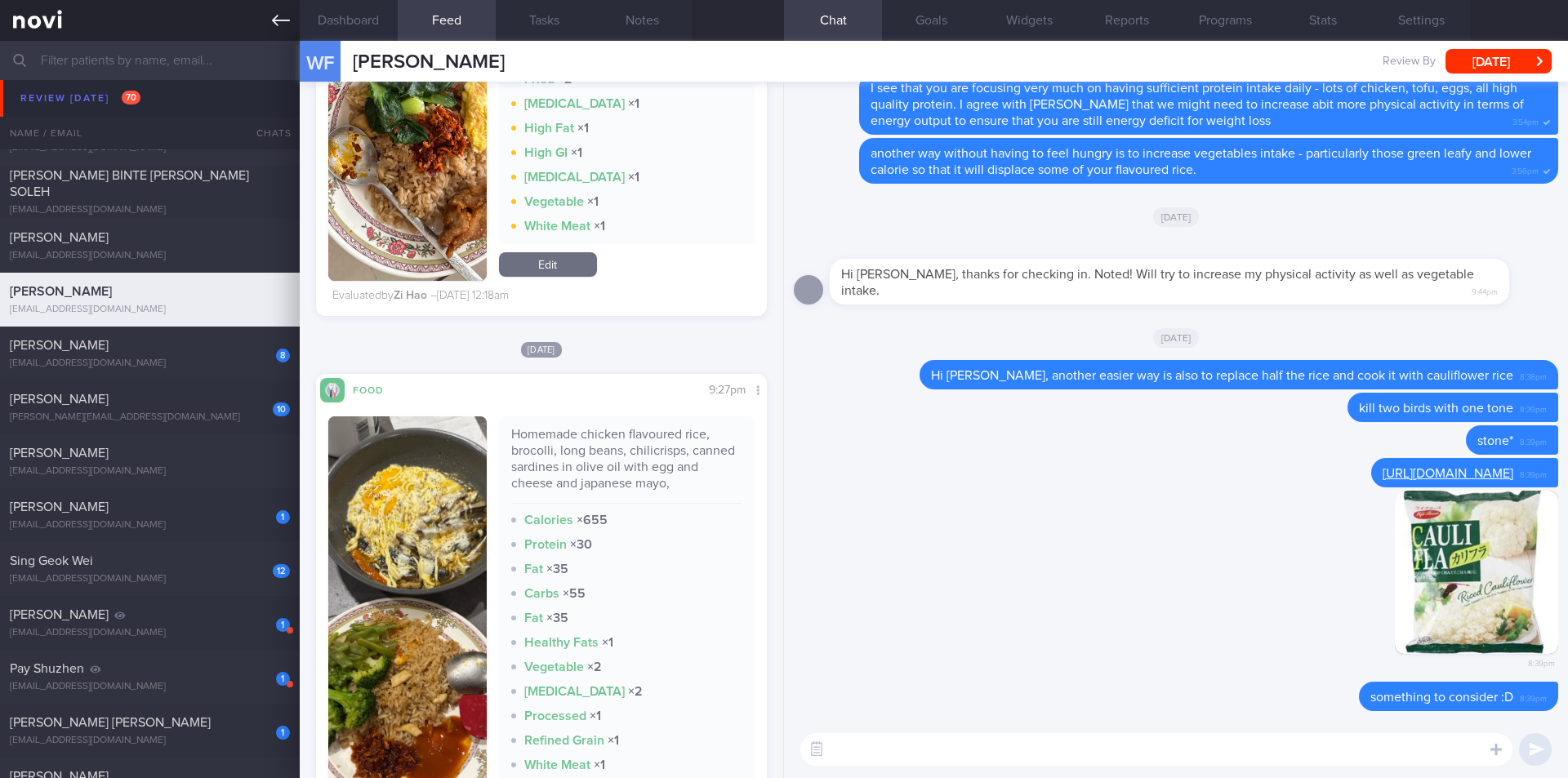
click at [289, 23] on icon at bounding box center [281, 20] width 18 height 18
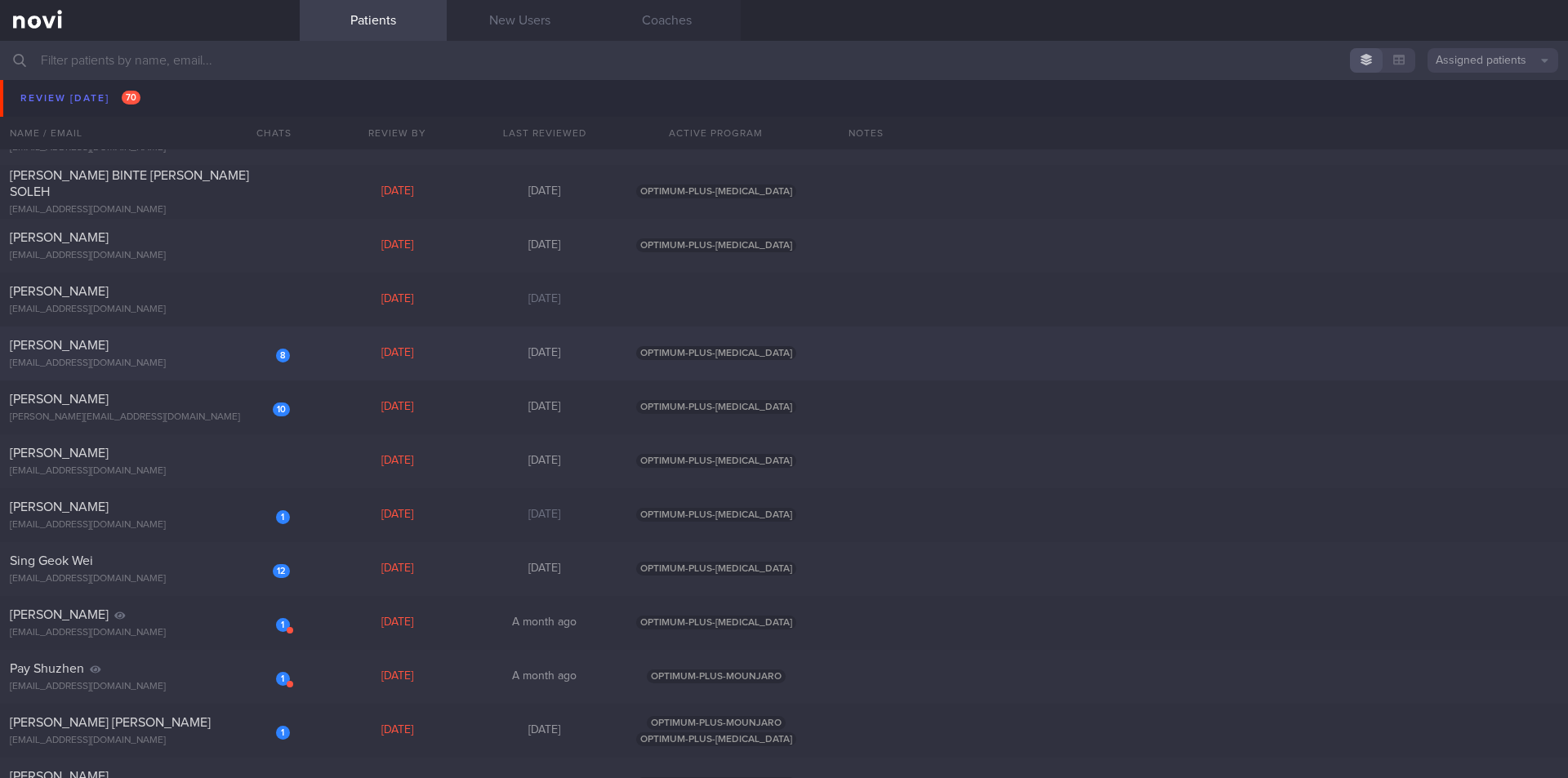
click at [193, 343] on div "[PERSON_NAME]" at bounding box center [147, 345] width 276 height 16
select select "8"
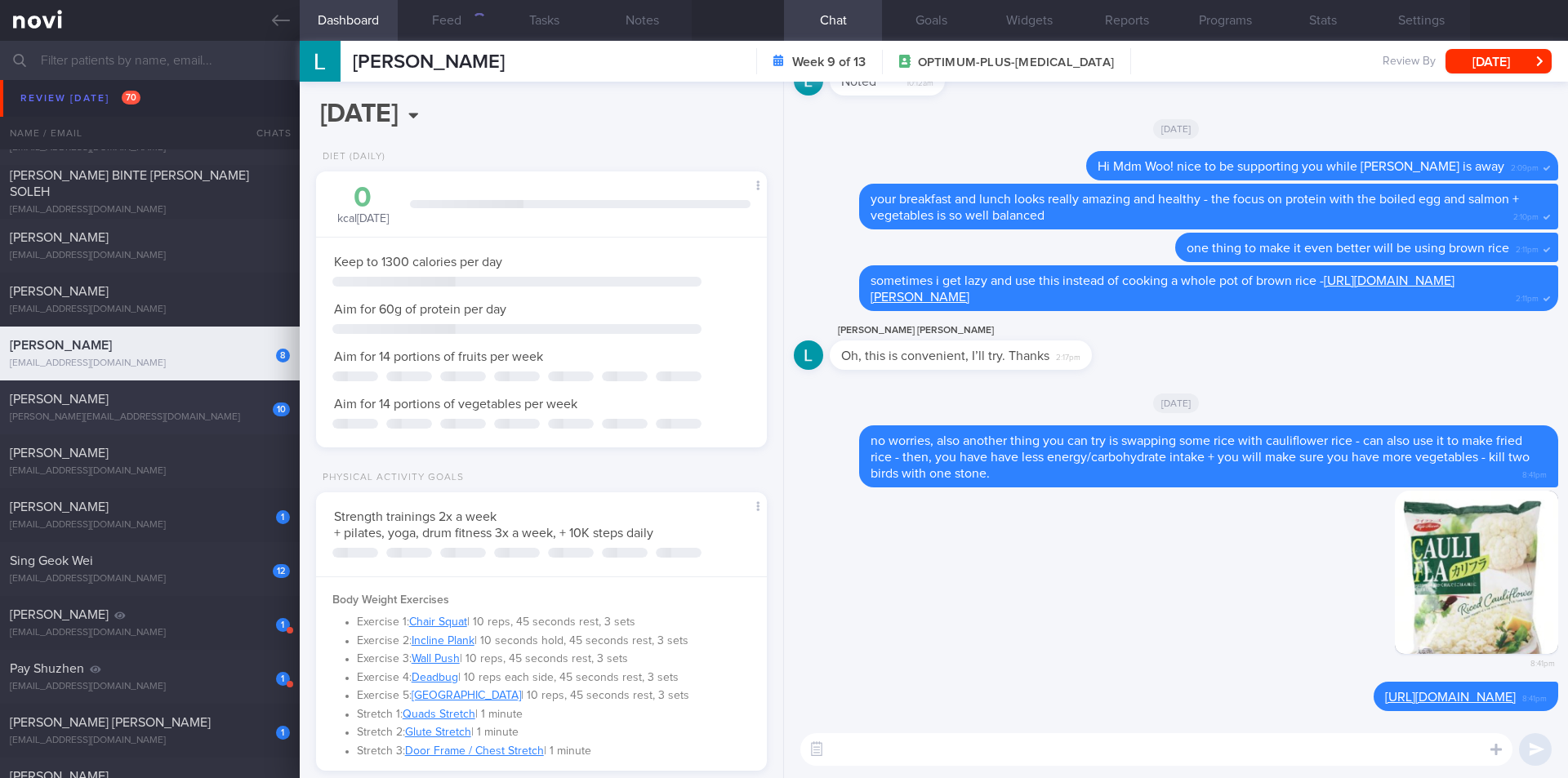
click at [218, 415] on div "[PERSON_NAME][EMAIL_ADDRESS][DOMAIN_NAME]" at bounding box center [149, 418] width 280 height 12
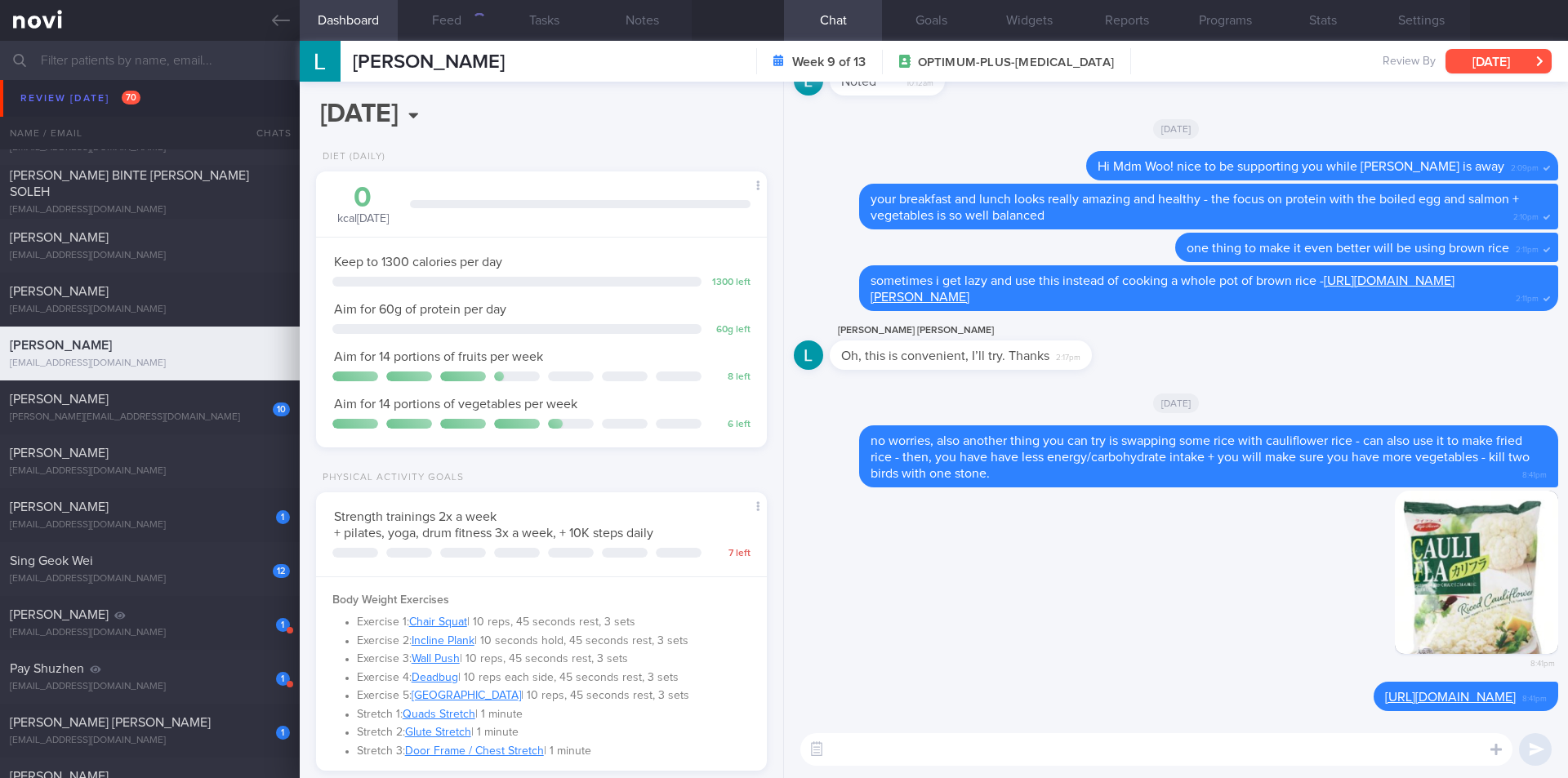
drag, startPoint x: 1529, startPoint y: 54, endPoint x: 1492, endPoint y: 70, distance: 40.3
click at [1529, 55] on button "[DATE]" at bounding box center [1498, 61] width 106 height 25
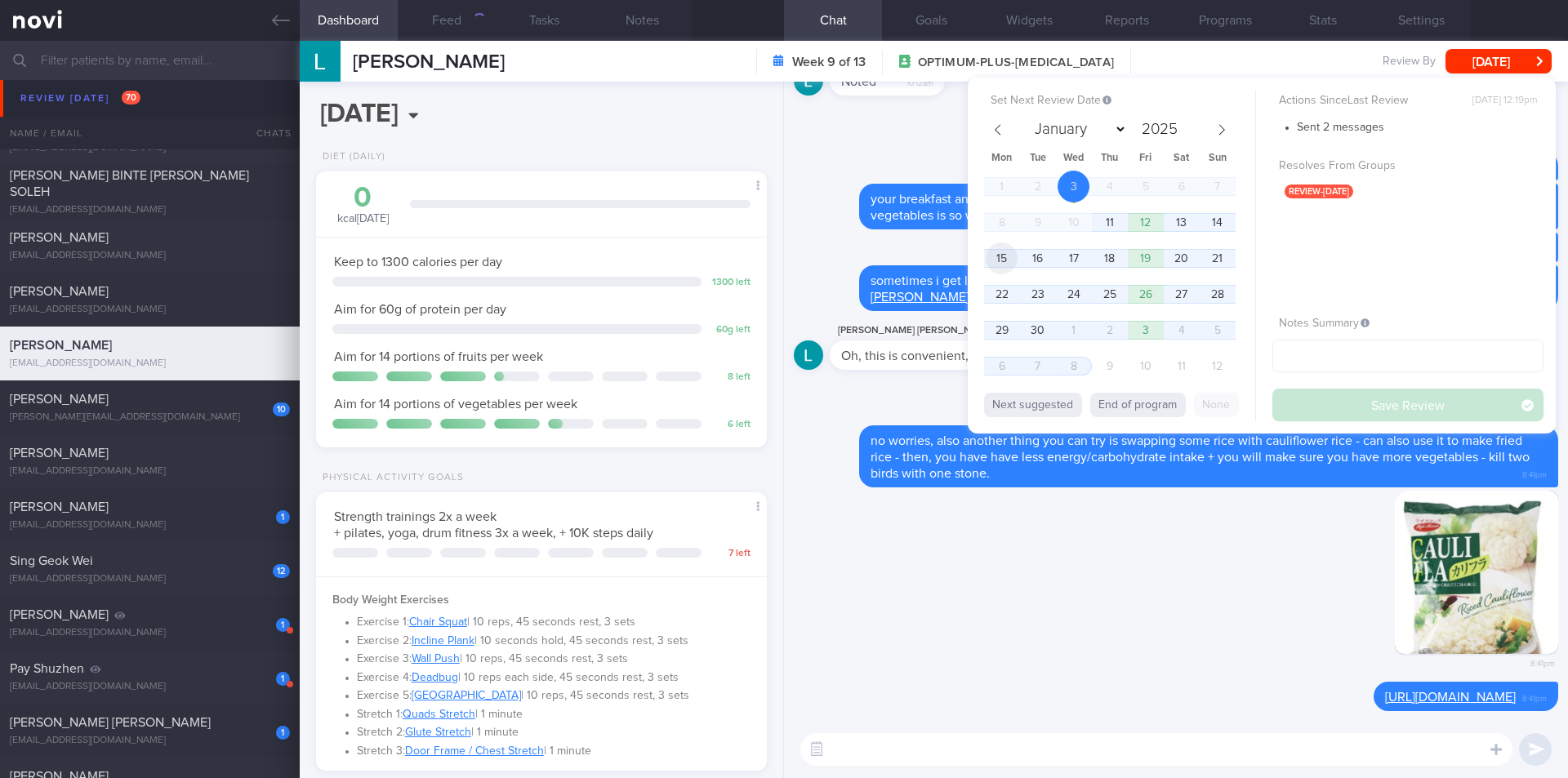
click at [993, 262] on span "15" at bounding box center [1001, 258] width 32 height 32
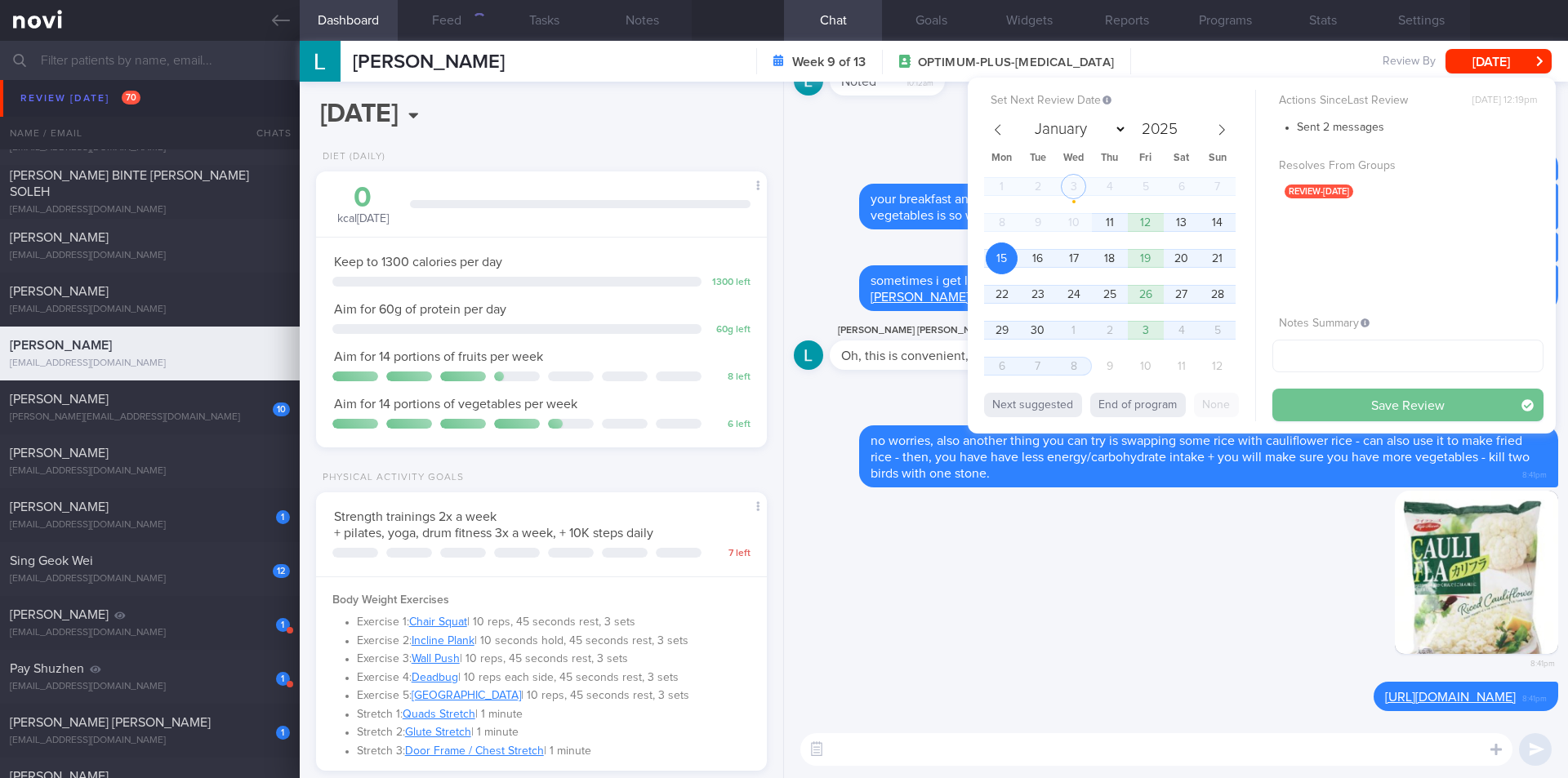
click at [1317, 412] on button "Save Review" at bounding box center [1408, 405] width 272 height 32
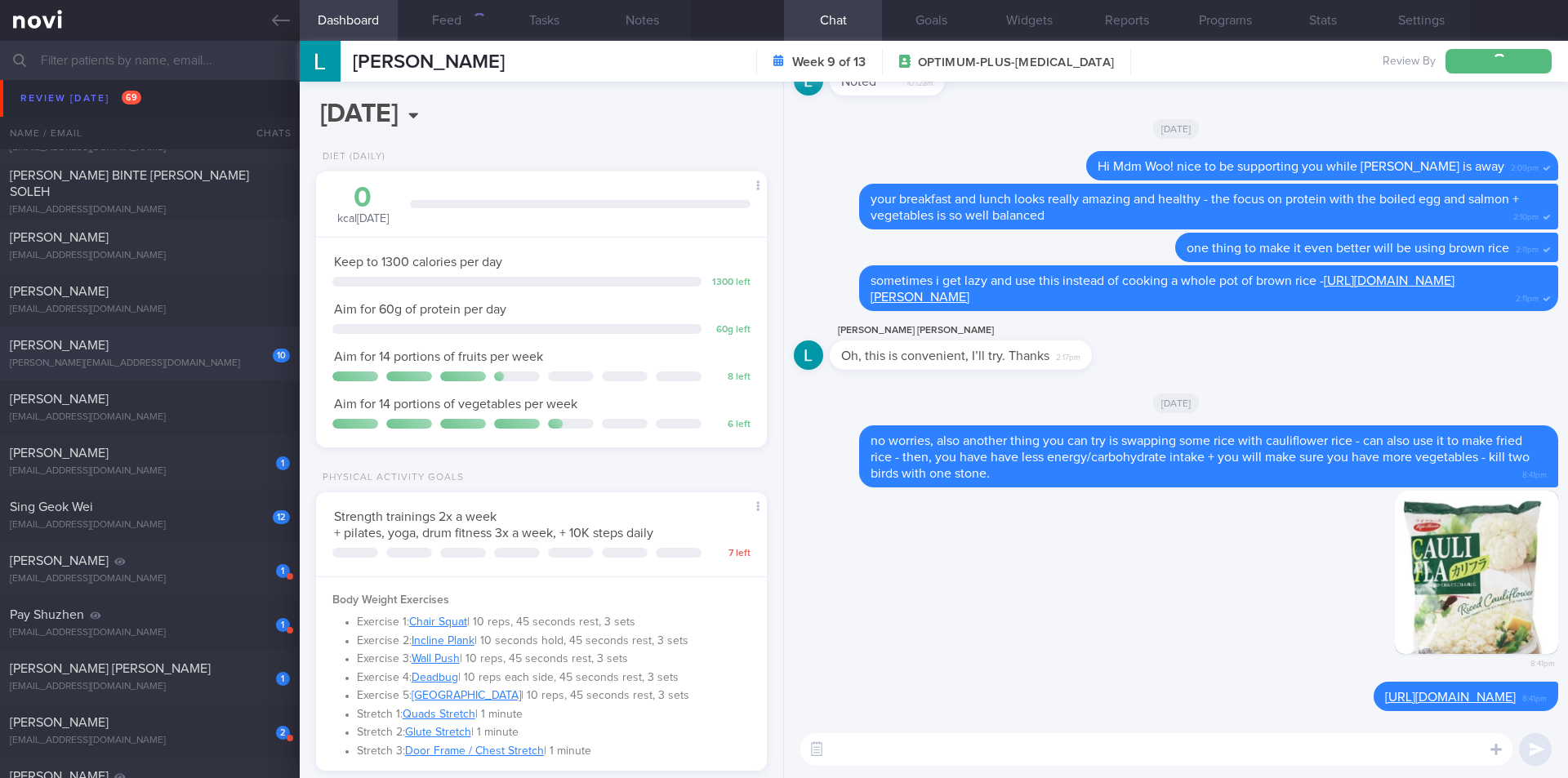
click at [138, 368] on div "[PERSON_NAME][EMAIL_ADDRESS][DOMAIN_NAME]" at bounding box center [149, 363] width 280 height 12
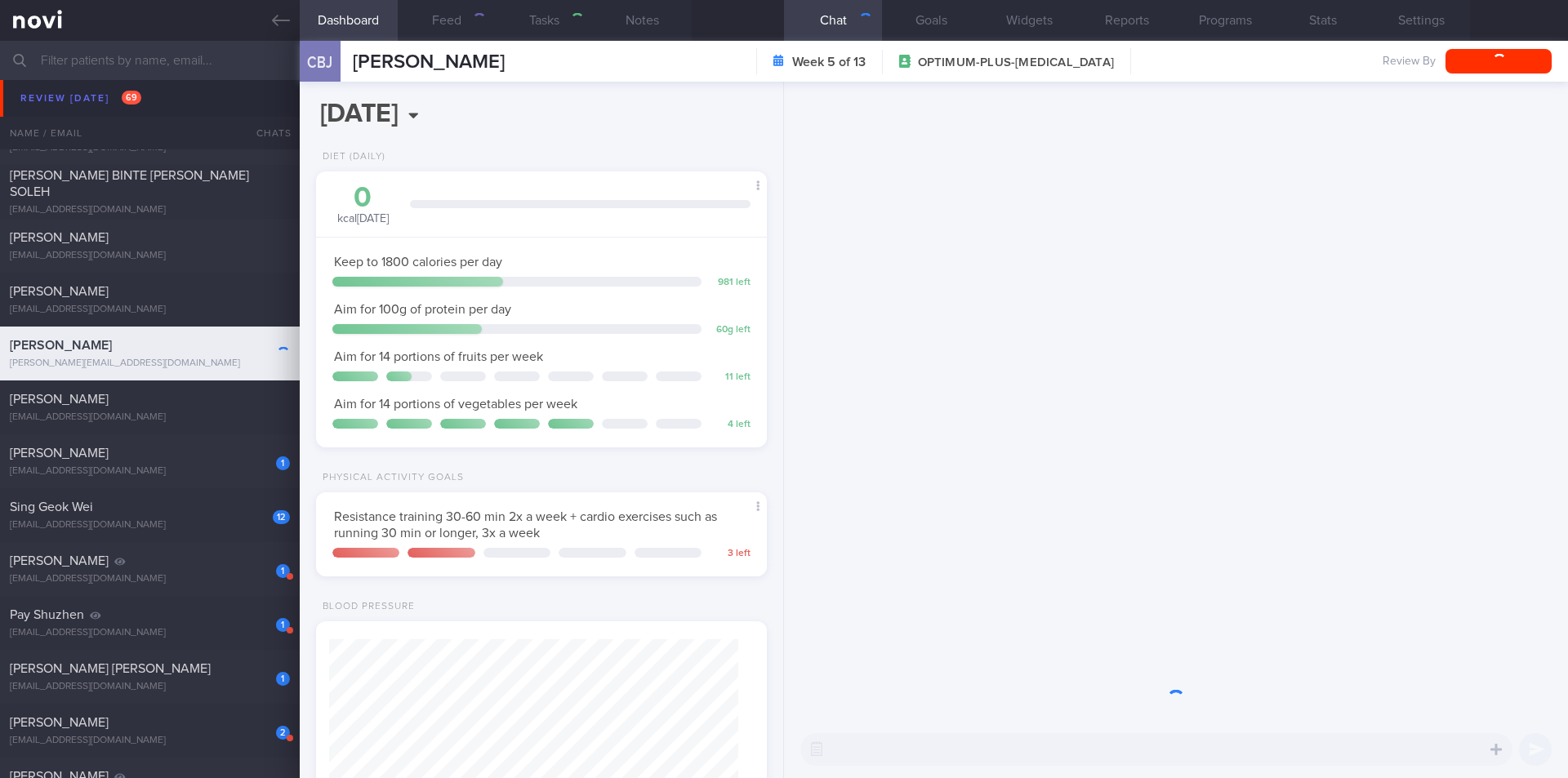
scroll to position [227, 410]
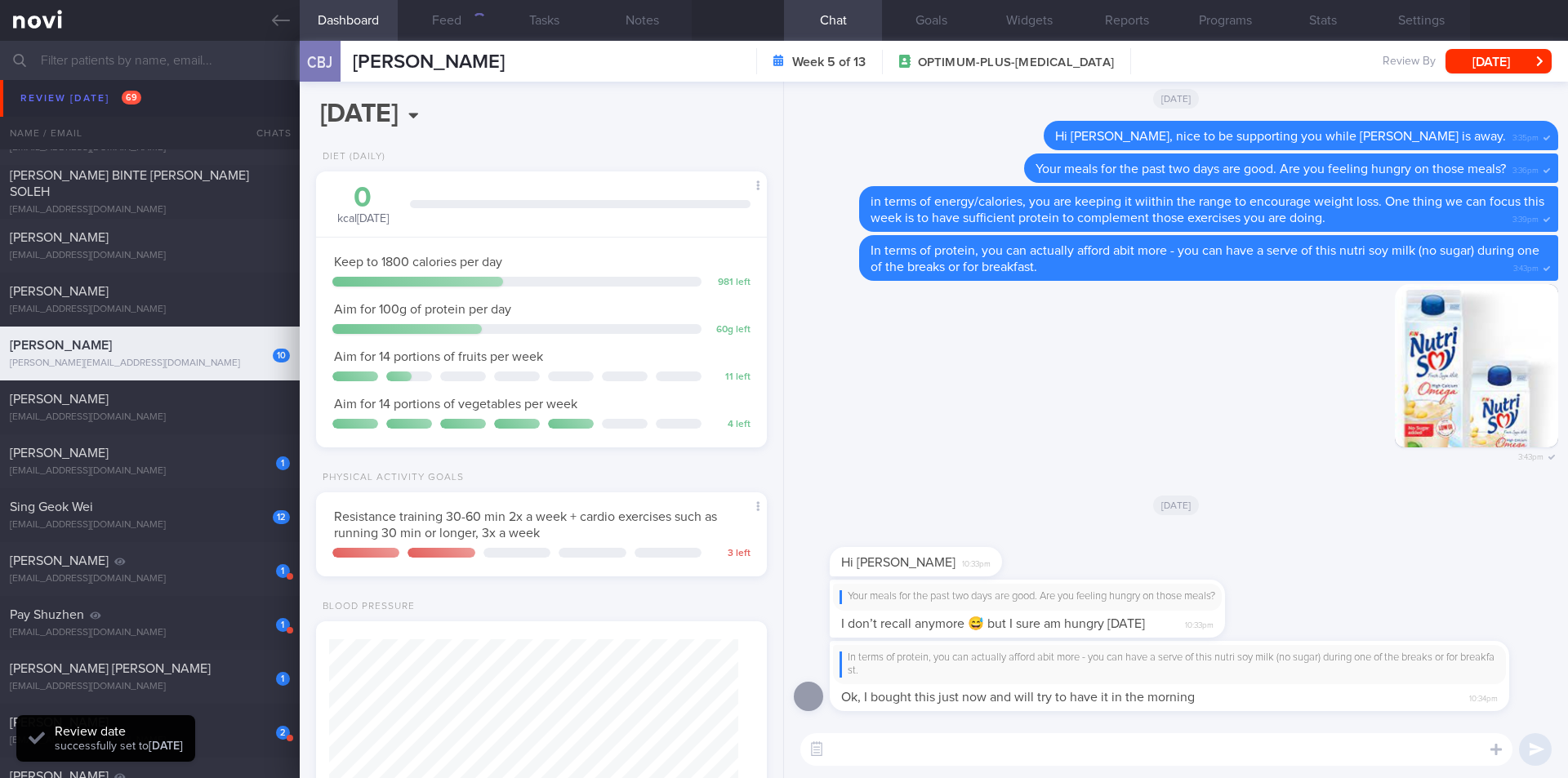
click at [1034, 756] on textarea at bounding box center [1156, 749] width 712 height 32
click at [1159, 755] on textarea at bounding box center [1156, 749] width 712 height 32
type textarea "ok that's good :D"
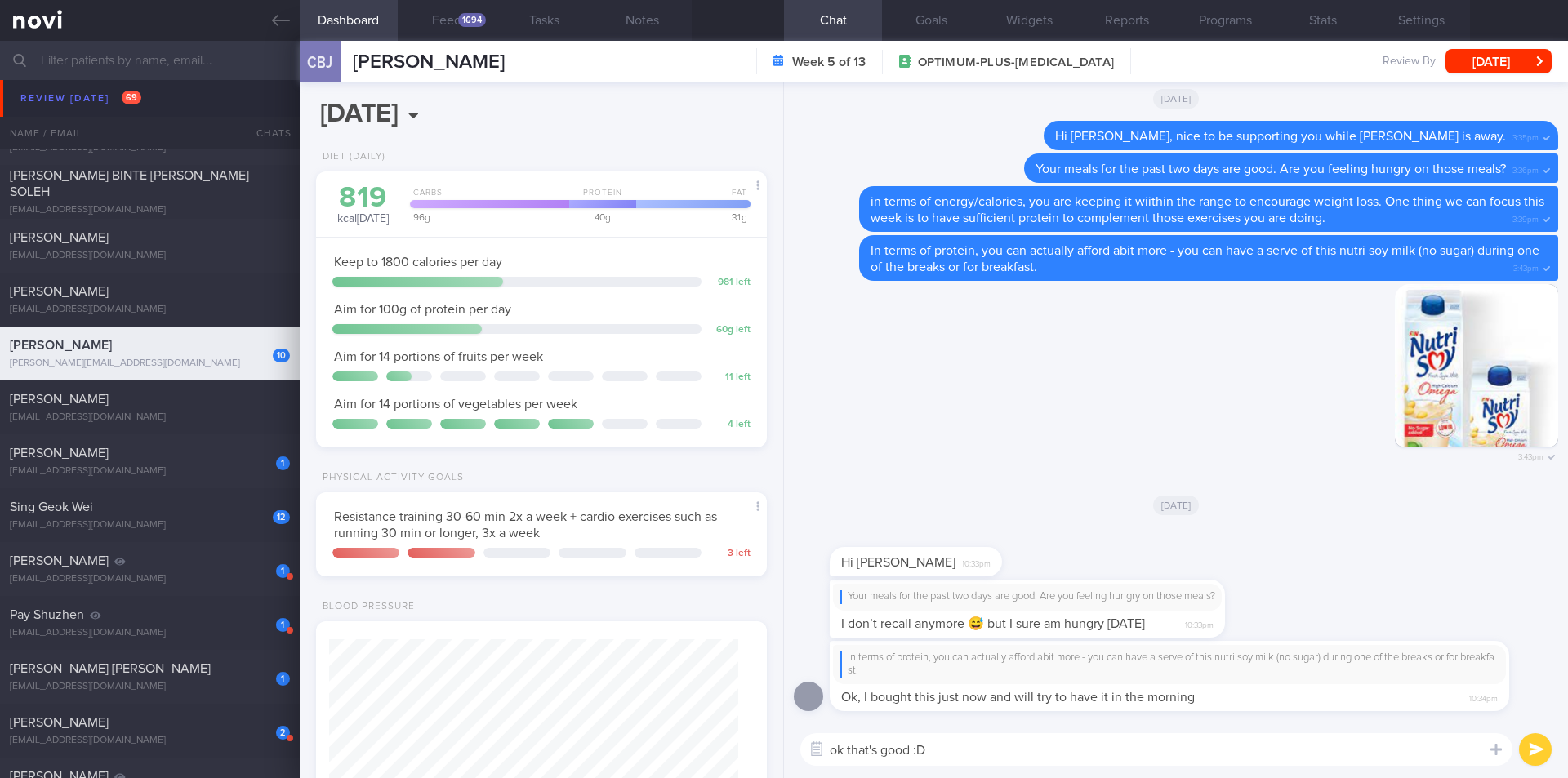
drag, startPoint x: 1557, startPoint y: 758, endPoint x: 1532, endPoint y: 751, distance: 26.0
click at [1556, 758] on div "ok that's good :D ok that's good :D ​ ok that's good :D ​" at bounding box center [1176, 749] width 784 height 57
click at [1529, 748] on button "submit" at bounding box center [1535, 749] width 33 height 32
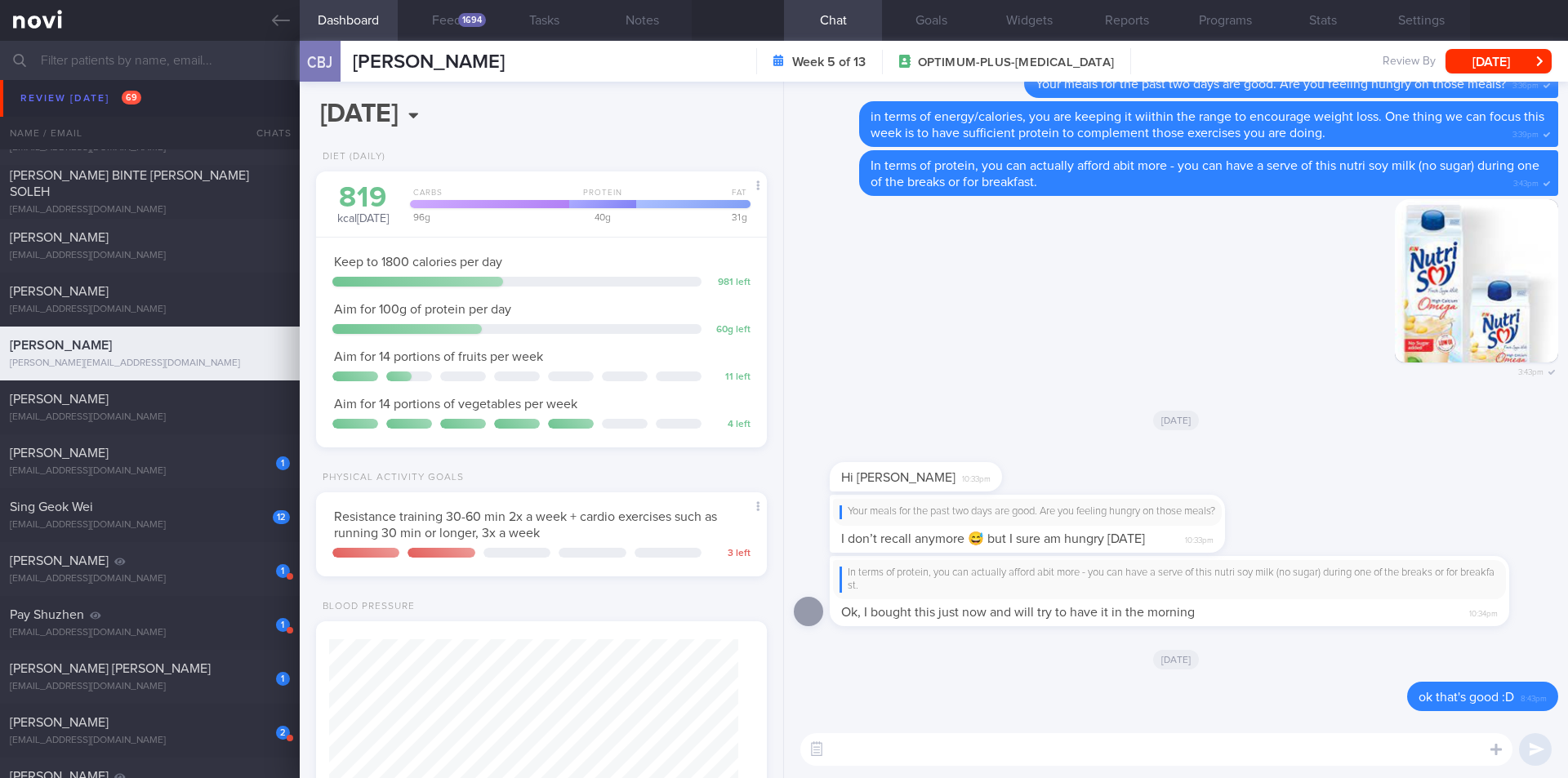
click at [1216, 748] on textarea at bounding box center [1156, 749] width 712 height 32
type textarea "how did you find it? I see that you tried it this morning"
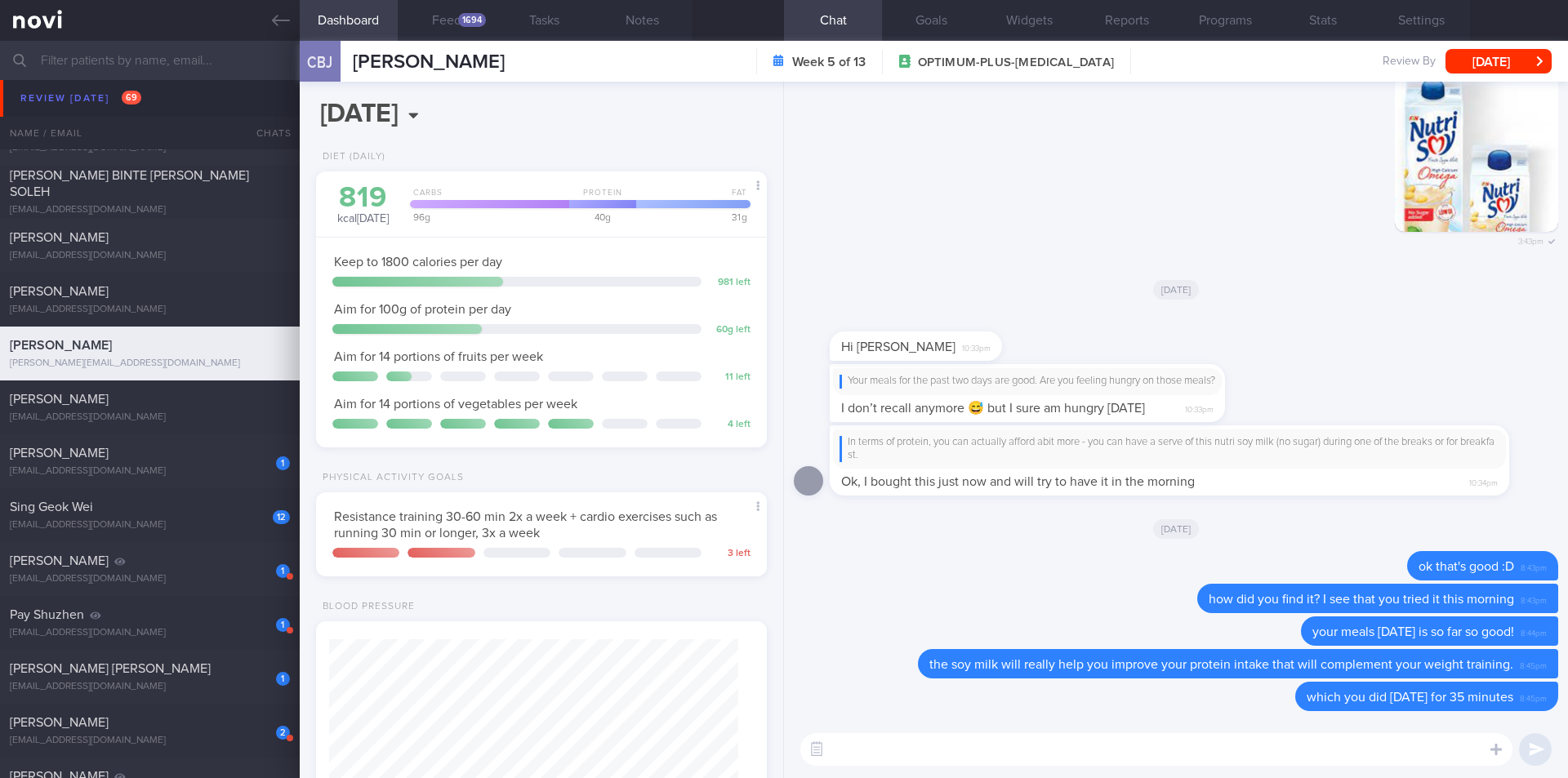
drag, startPoint x: 193, startPoint y: 469, endPoint x: 987, endPoint y: 306, distance: 810.6
click at [193, 470] on div "[EMAIL_ADDRESS][DOMAIN_NAME]" at bounding box center [149, 471] width 280 height 12
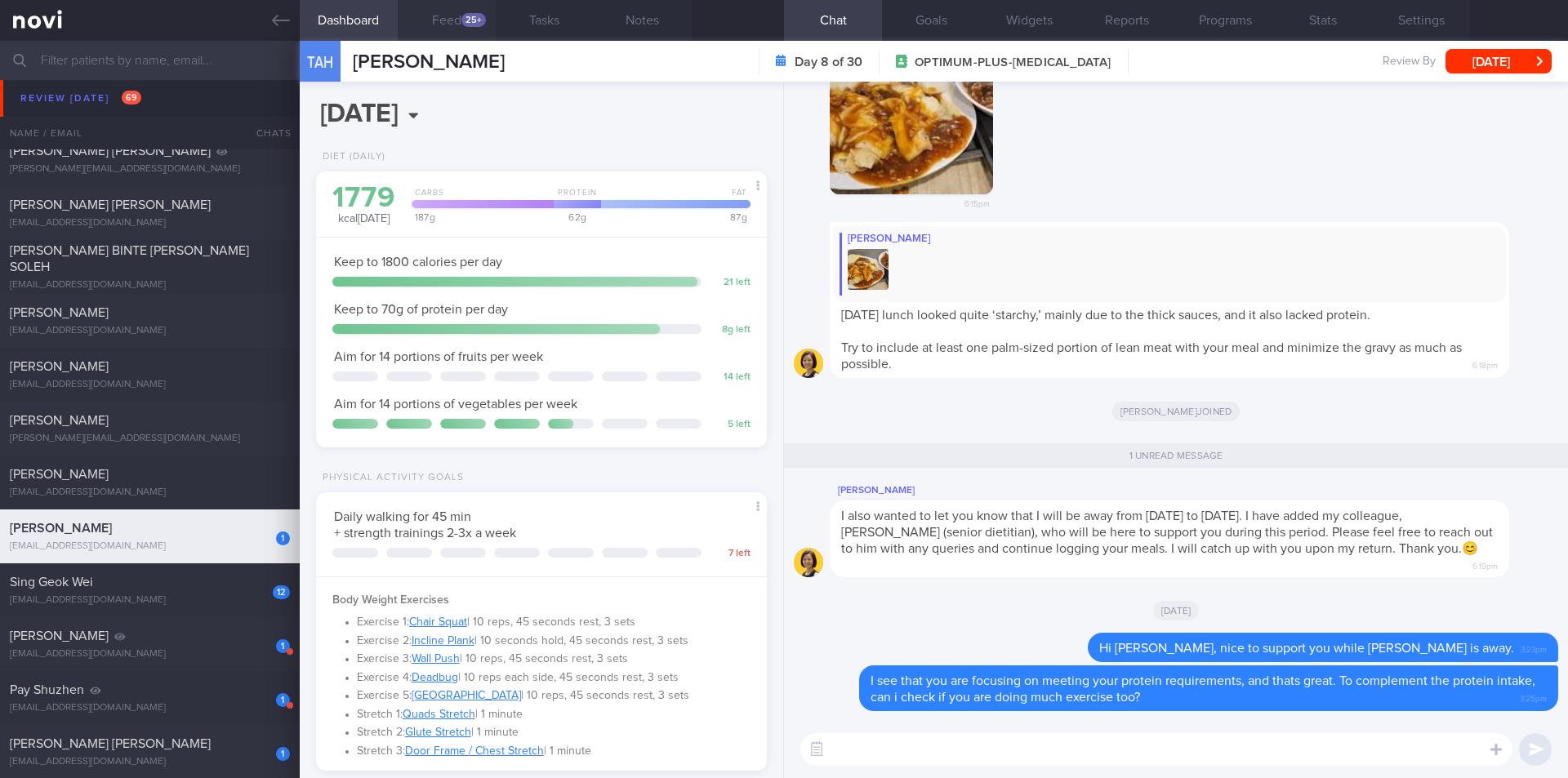
scroll to position [1307, 0]
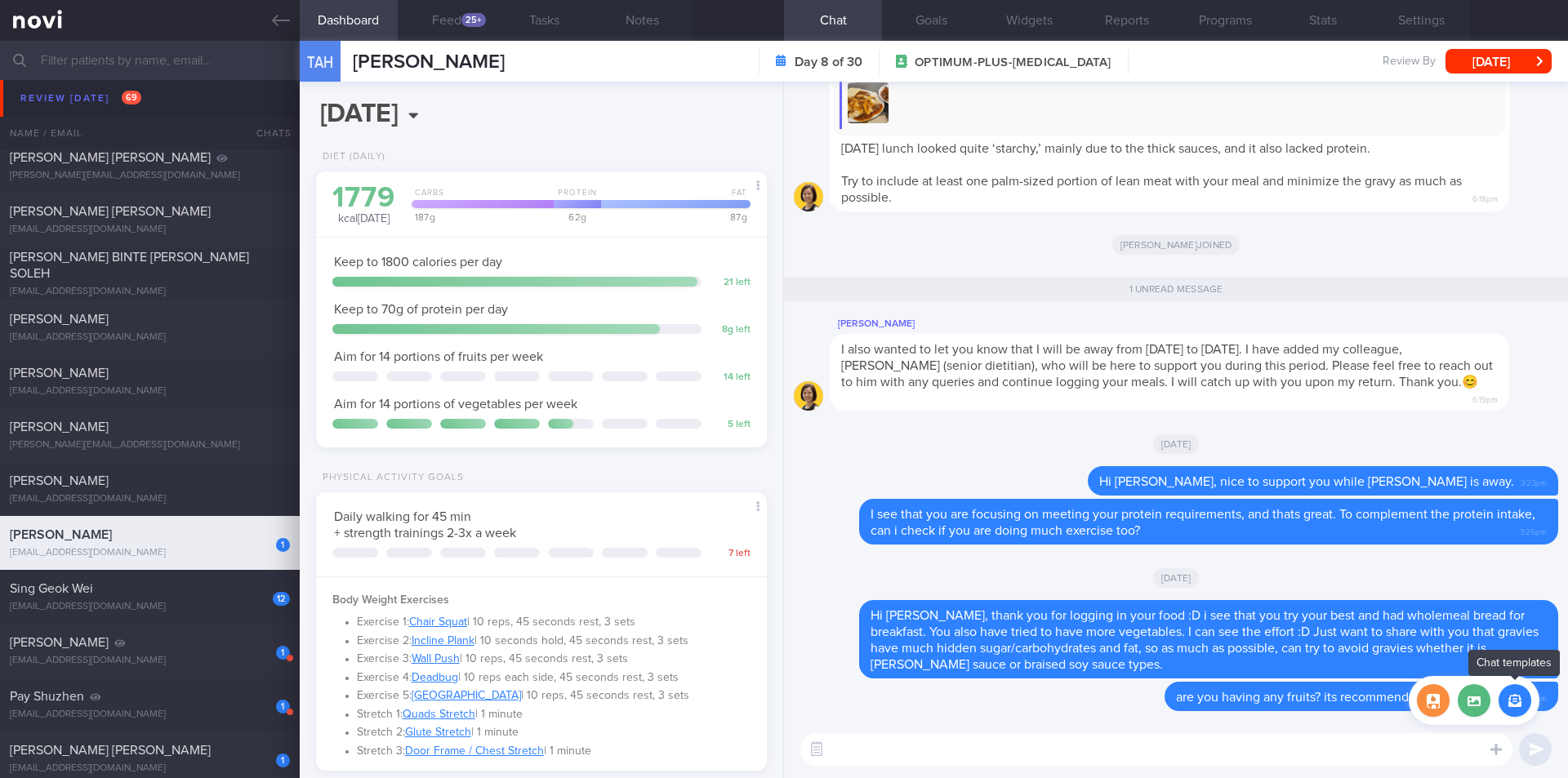
click at [1513, 701] on button "button" at bounding box center [1515, 701] width 33 height 32
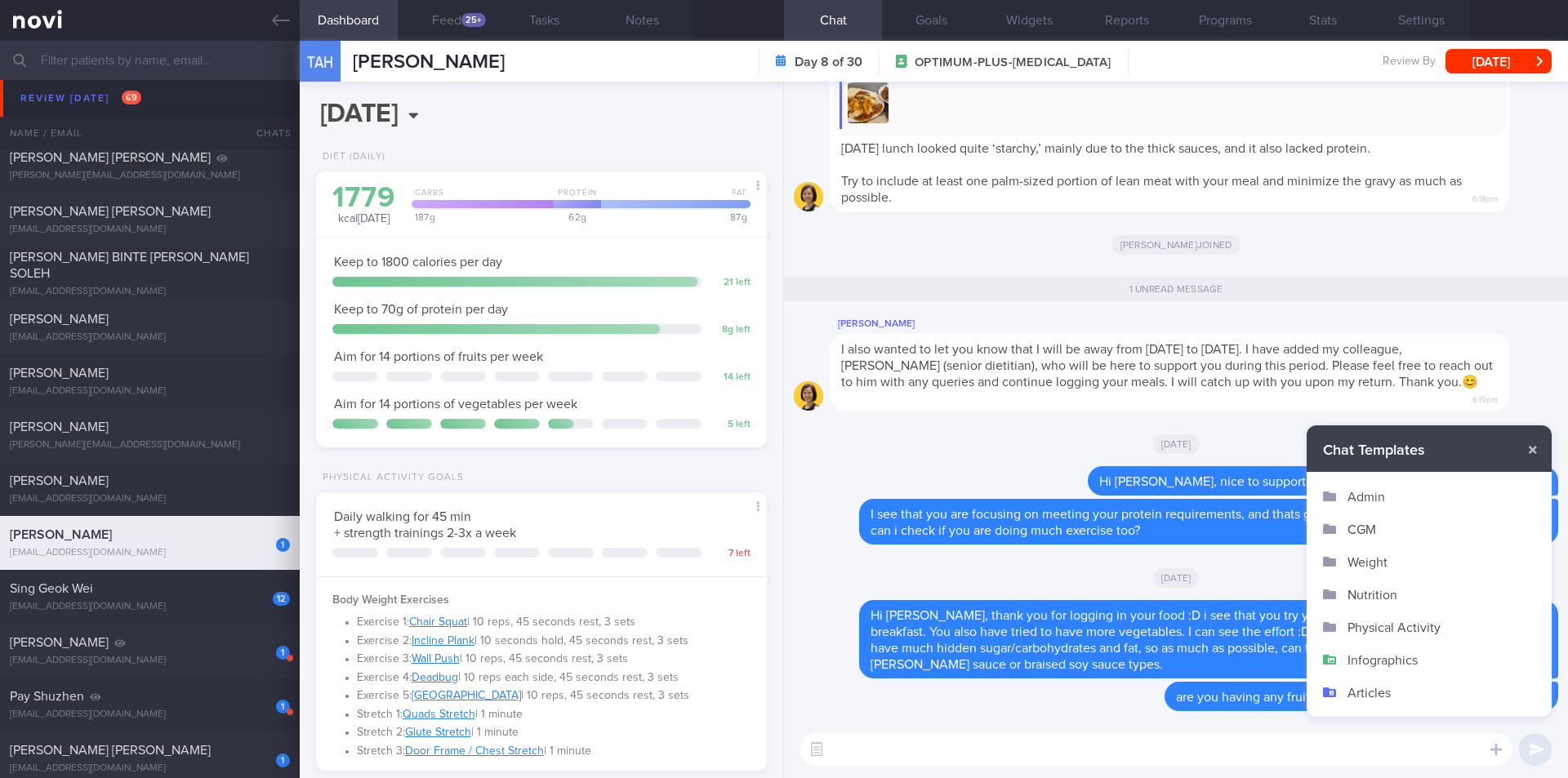
click at [1393, 656] on button "Infographics" at bounding box center [1429, 659] width 245 height 32
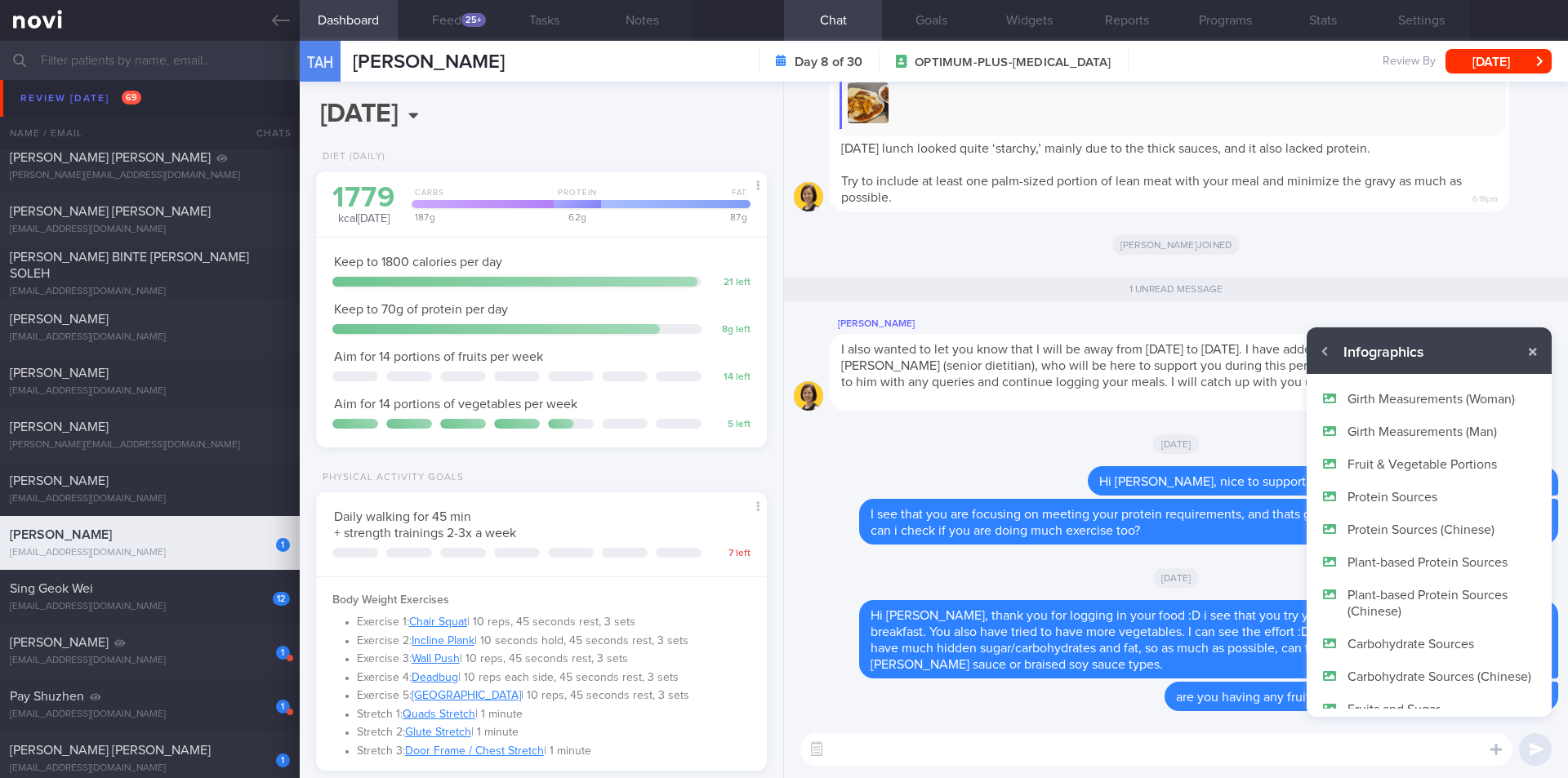
click at [1407, 465] on button "Fruit & Vegetable Portions" at bounding box center [1429, 464] width 245 height 32
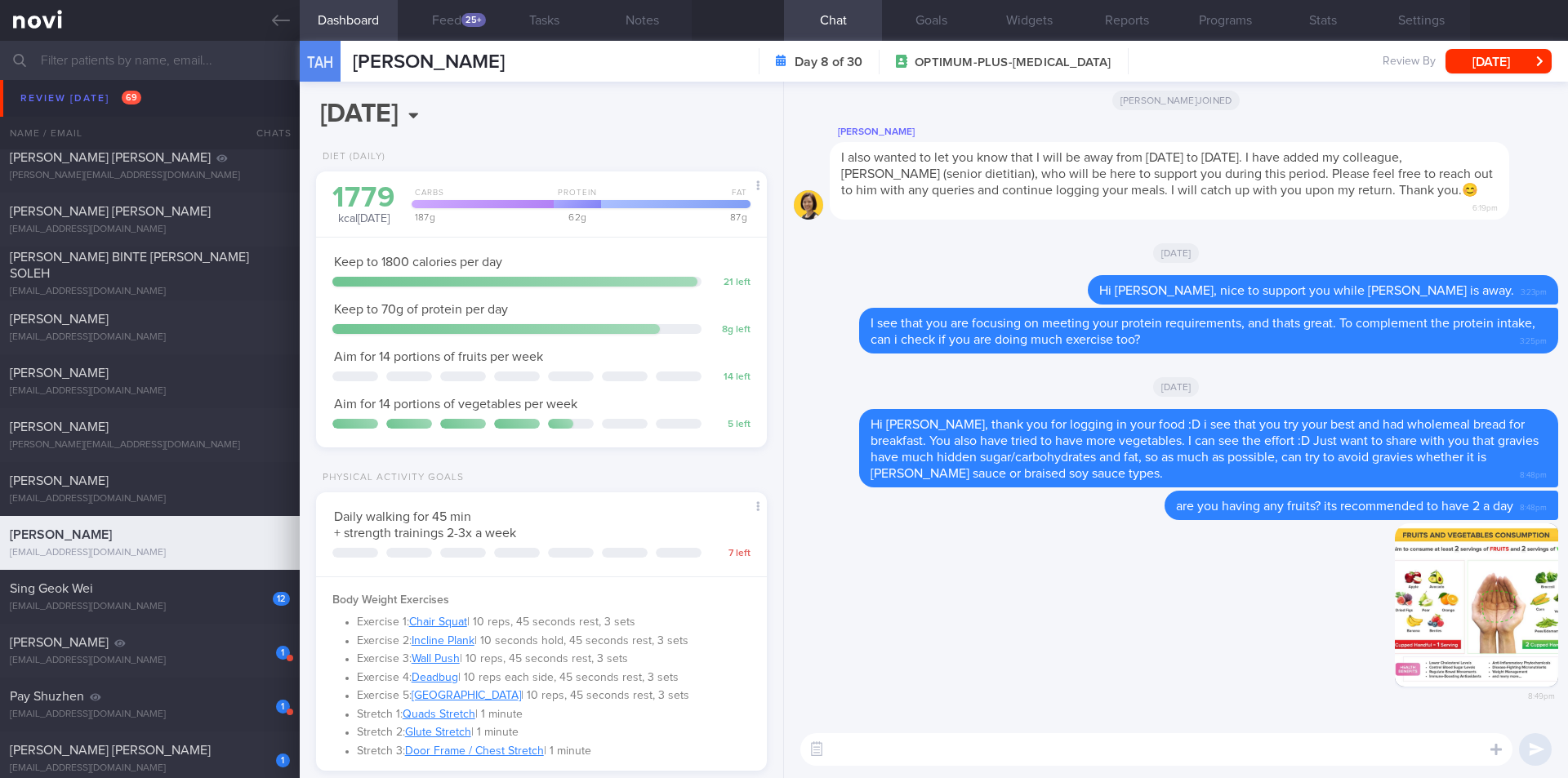
click at [1123, 752] on textarea at bounding box center [1156, 749] width 712 height 32
type textarea "sending this to refresh your memory :D"
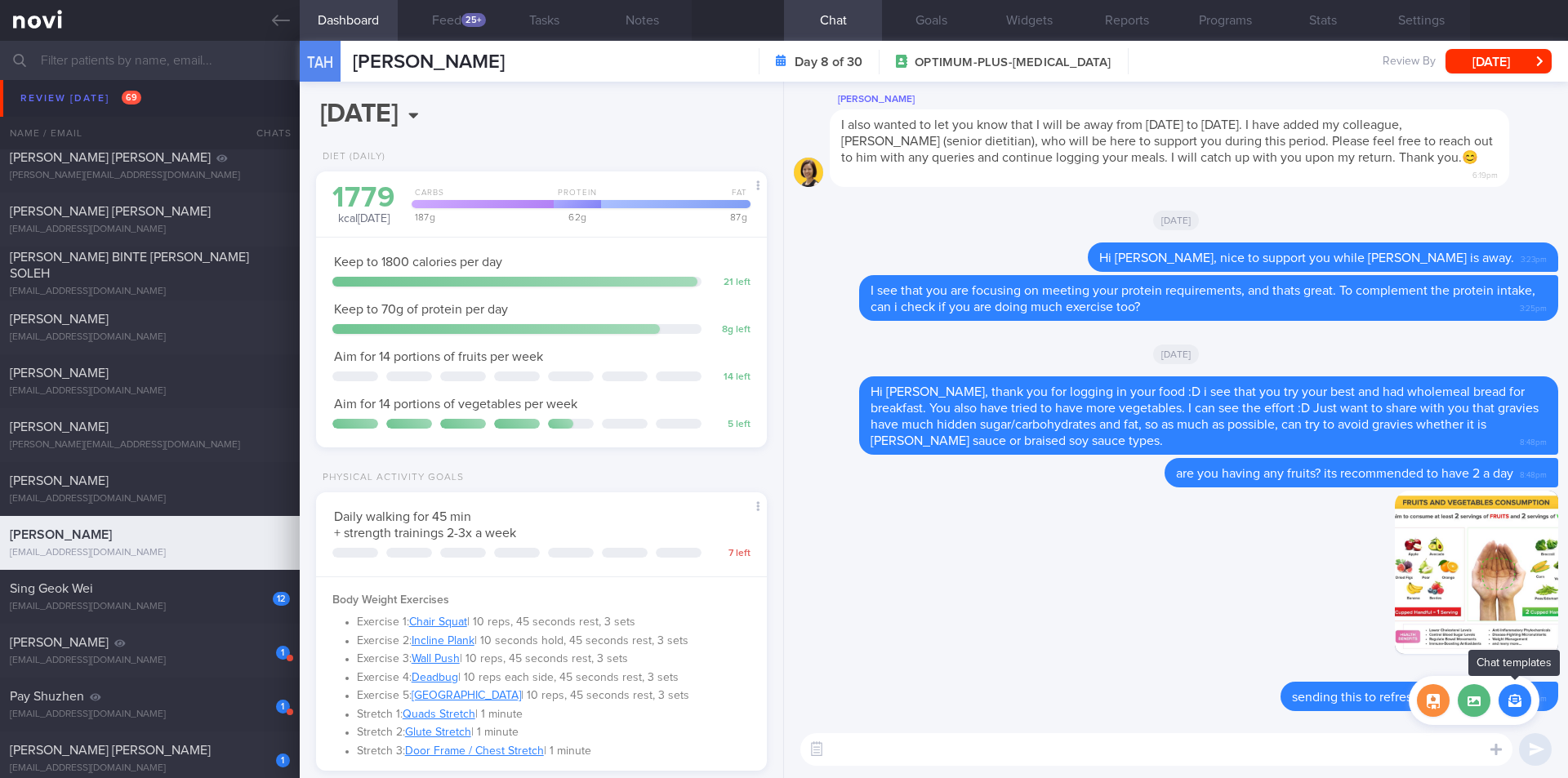
click at [1513, 700] on button "button" at bounding box center [1515, 701] width 33 height 32
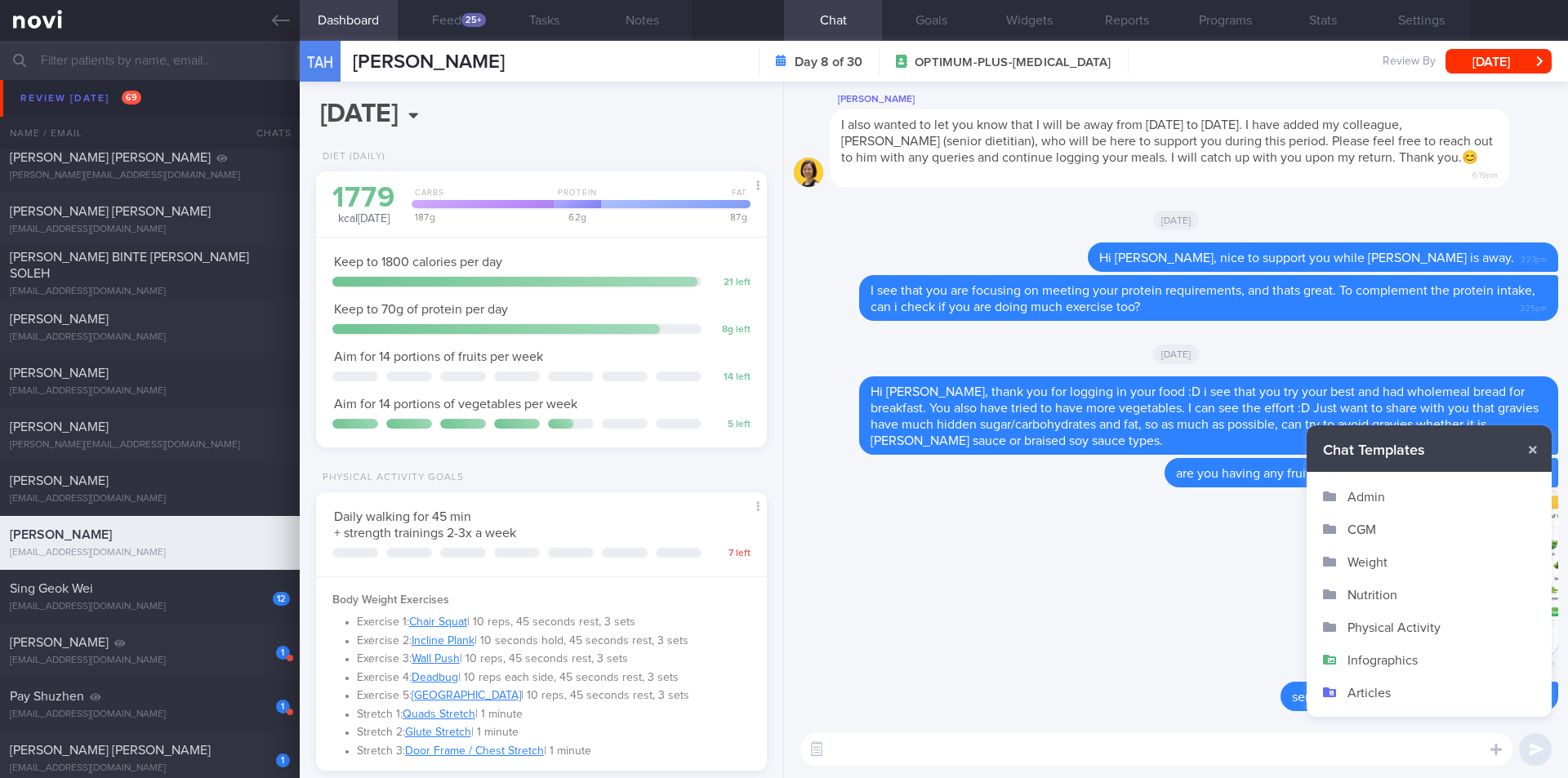
click at [1374, 657] on button "Infographics" at bounding box center [1429, 659] width 245 height 32
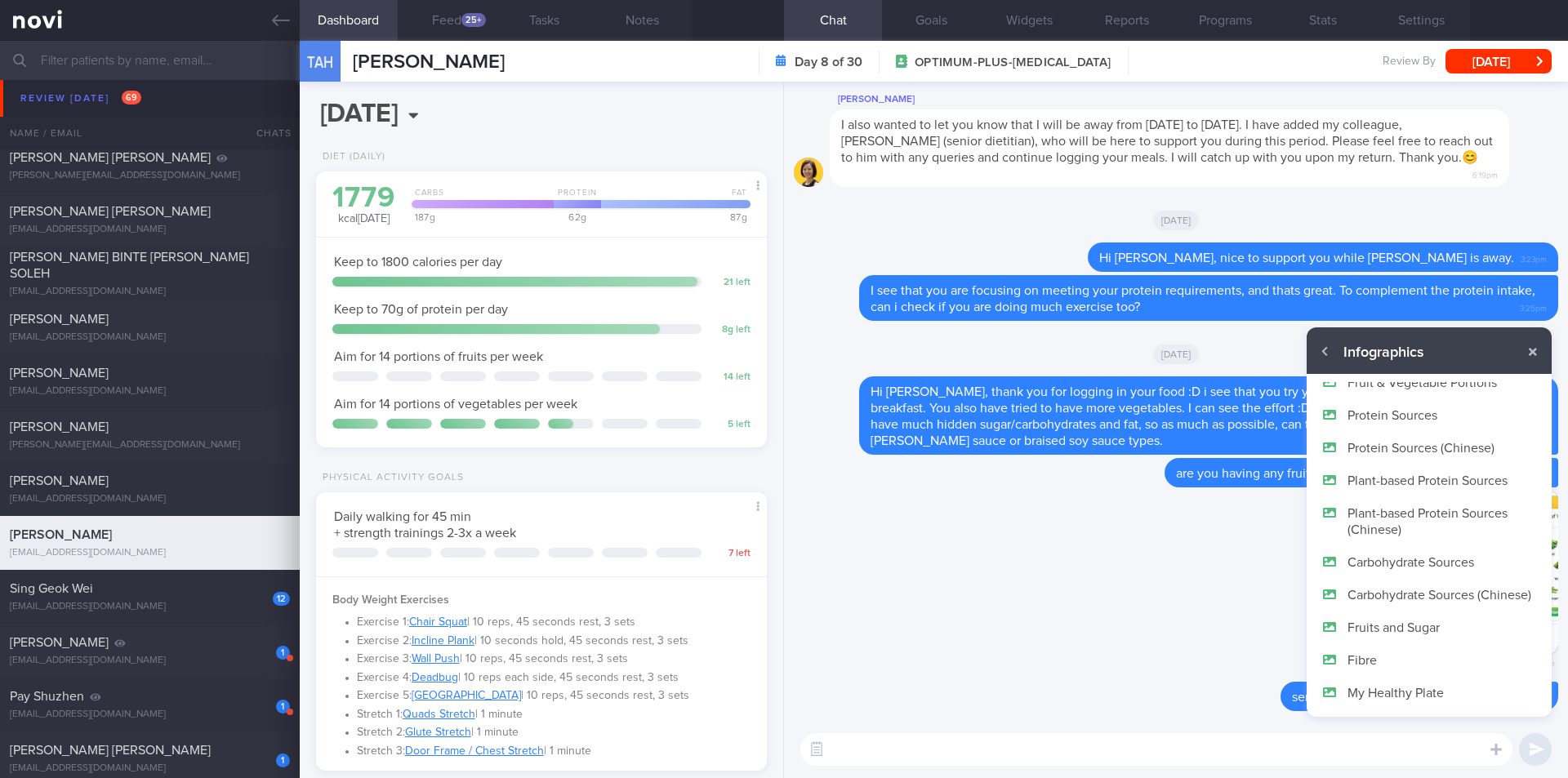
scroll to position [98, 0]
click at [1411, 630] on button "Fruits and Sugar" at bounding box center [1429, 627] width 245 height 32
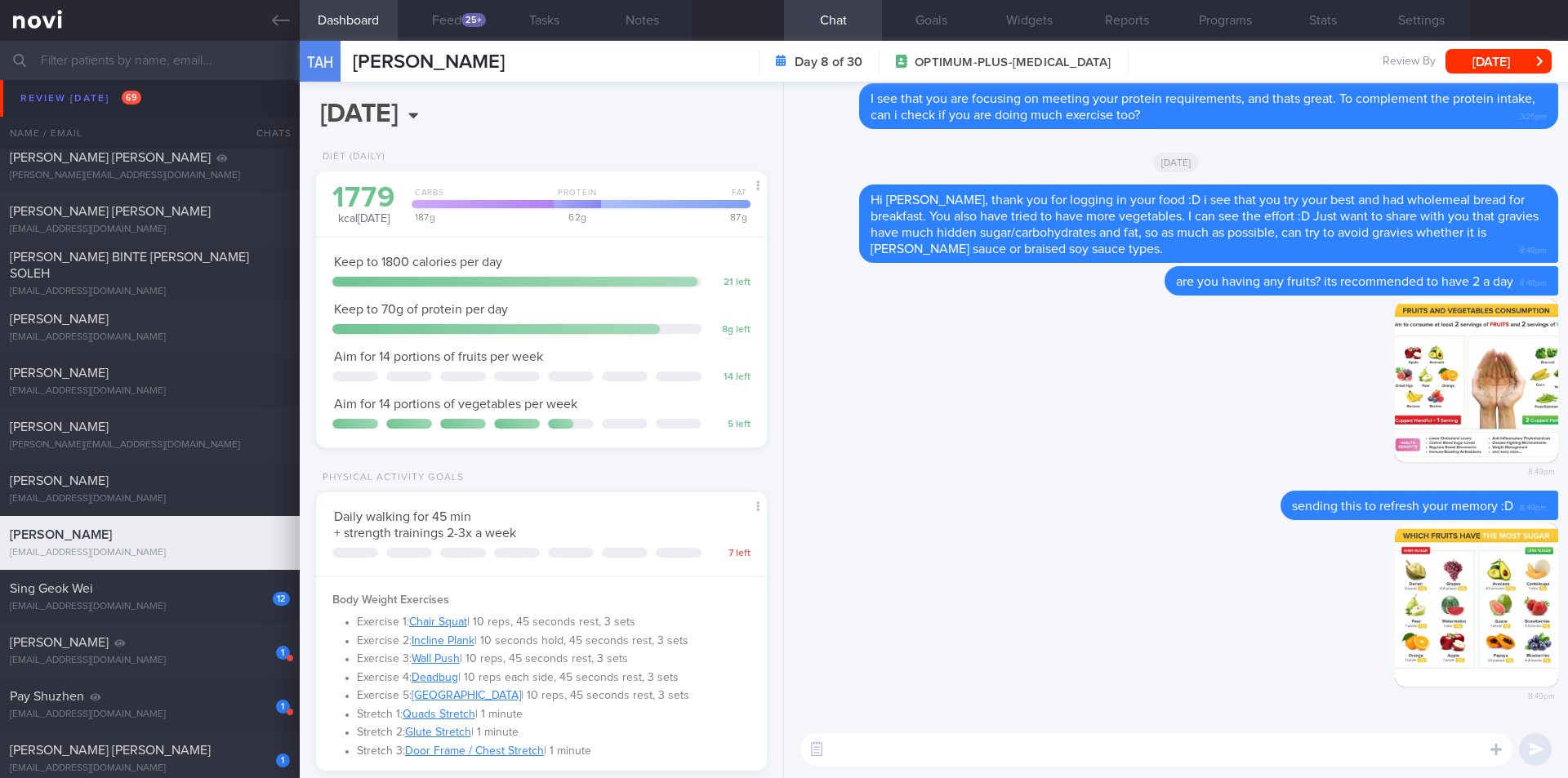
scroll to position [0, 0]
click at [211, 57] on input "text" at bounding box center [784, 60] width 1568 height 39
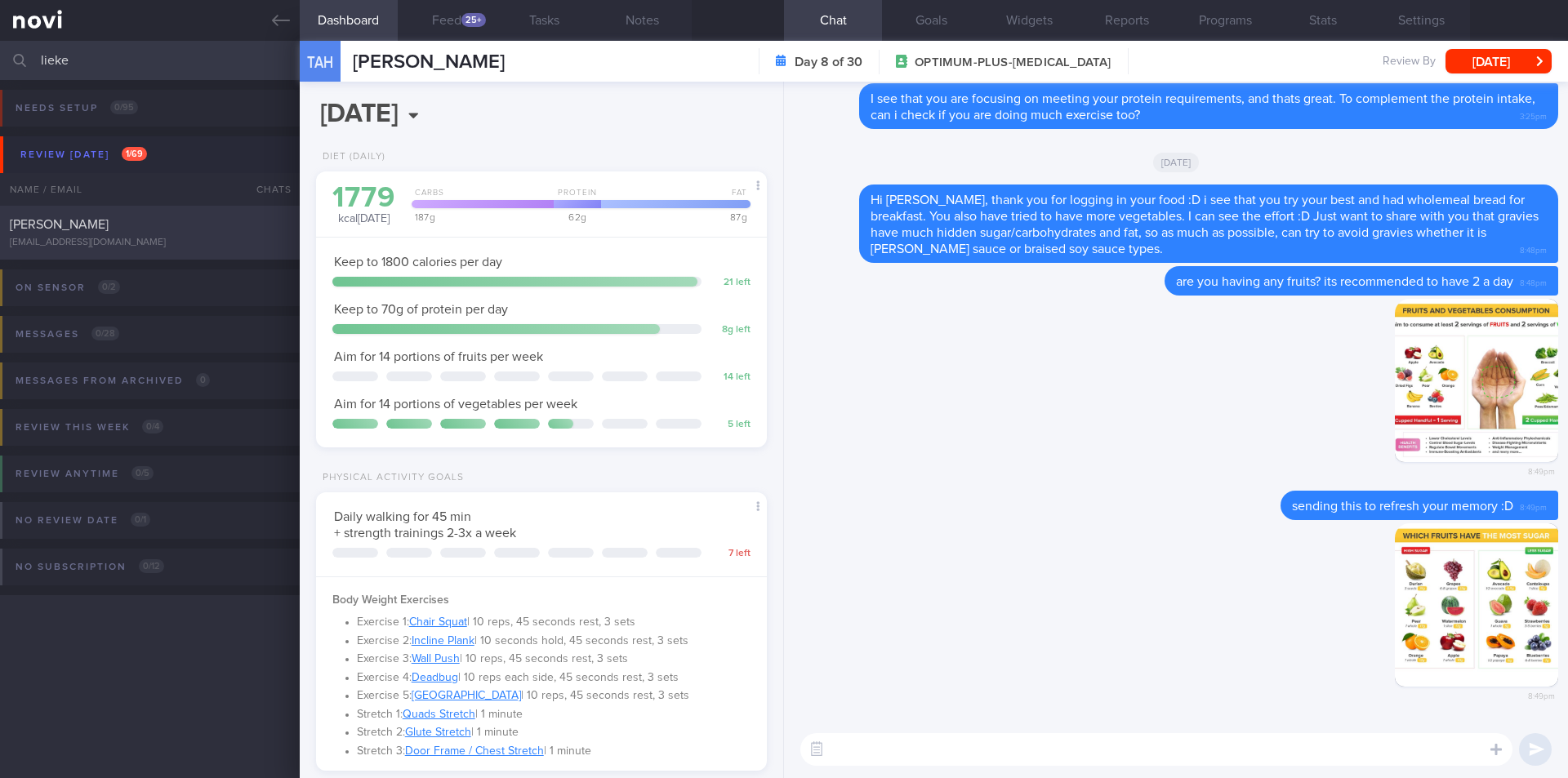
type input "lieke"
click at [137, 234] on div "[PERSON_NAME] [EMAIL_ADDRESS][DOMAIN_NAME]" at bounding box center [150, 232] width 300 height 32
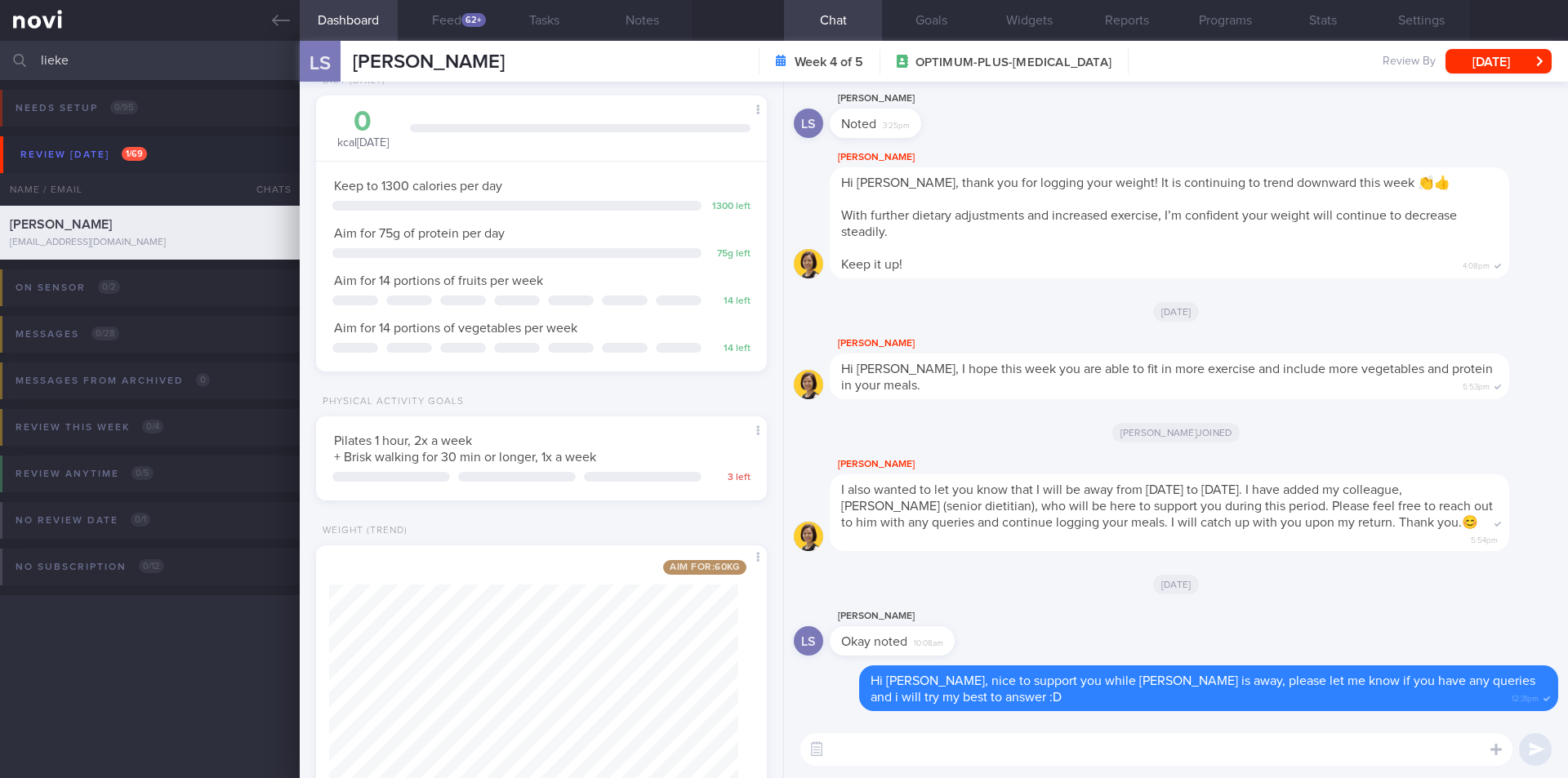
scroll to position [139, 0]
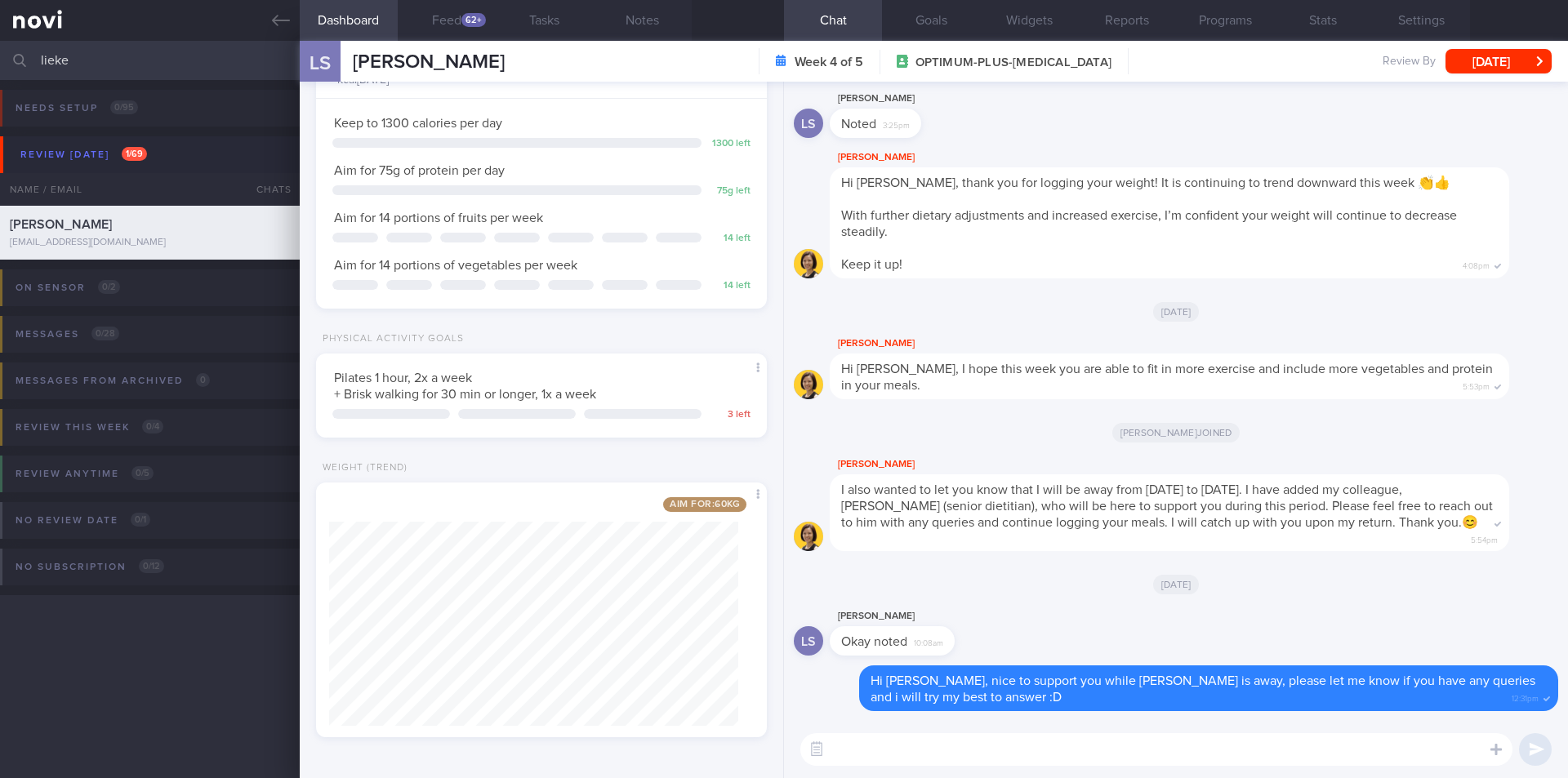
click at [883, 742] on textarea at bounding box center [1156, 749] width 712 height 32
click at [465, 27] on button "Feed 62+" at bounding box center [446, 20] width 98 height 41
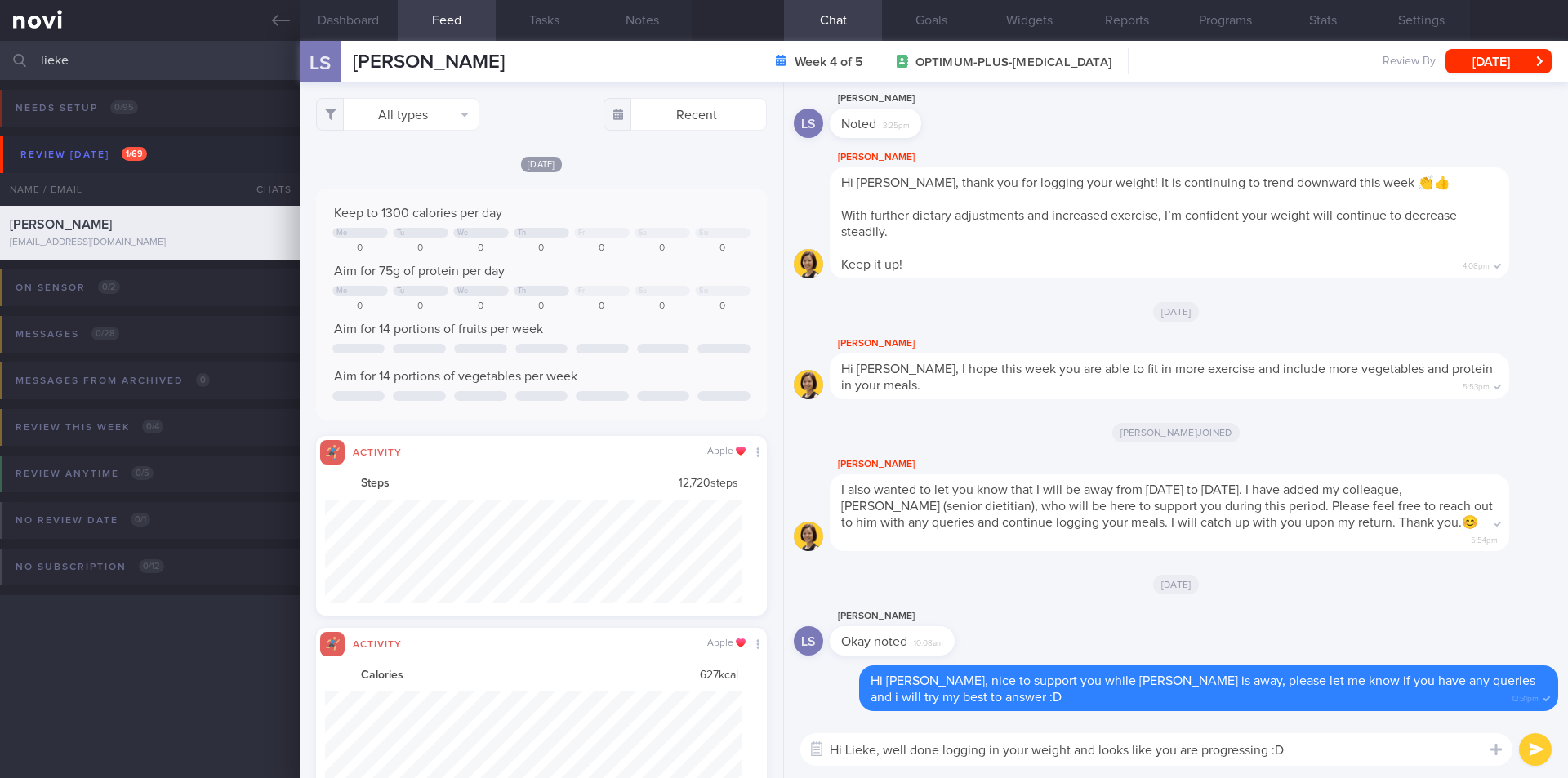
scroll to position [104, 418]
click at [1308, 752] on textarea "Hi Lieke, well done logging in your weight and looks like you are progressing :D" at bounding box center [1156, 749] width 712 height 32
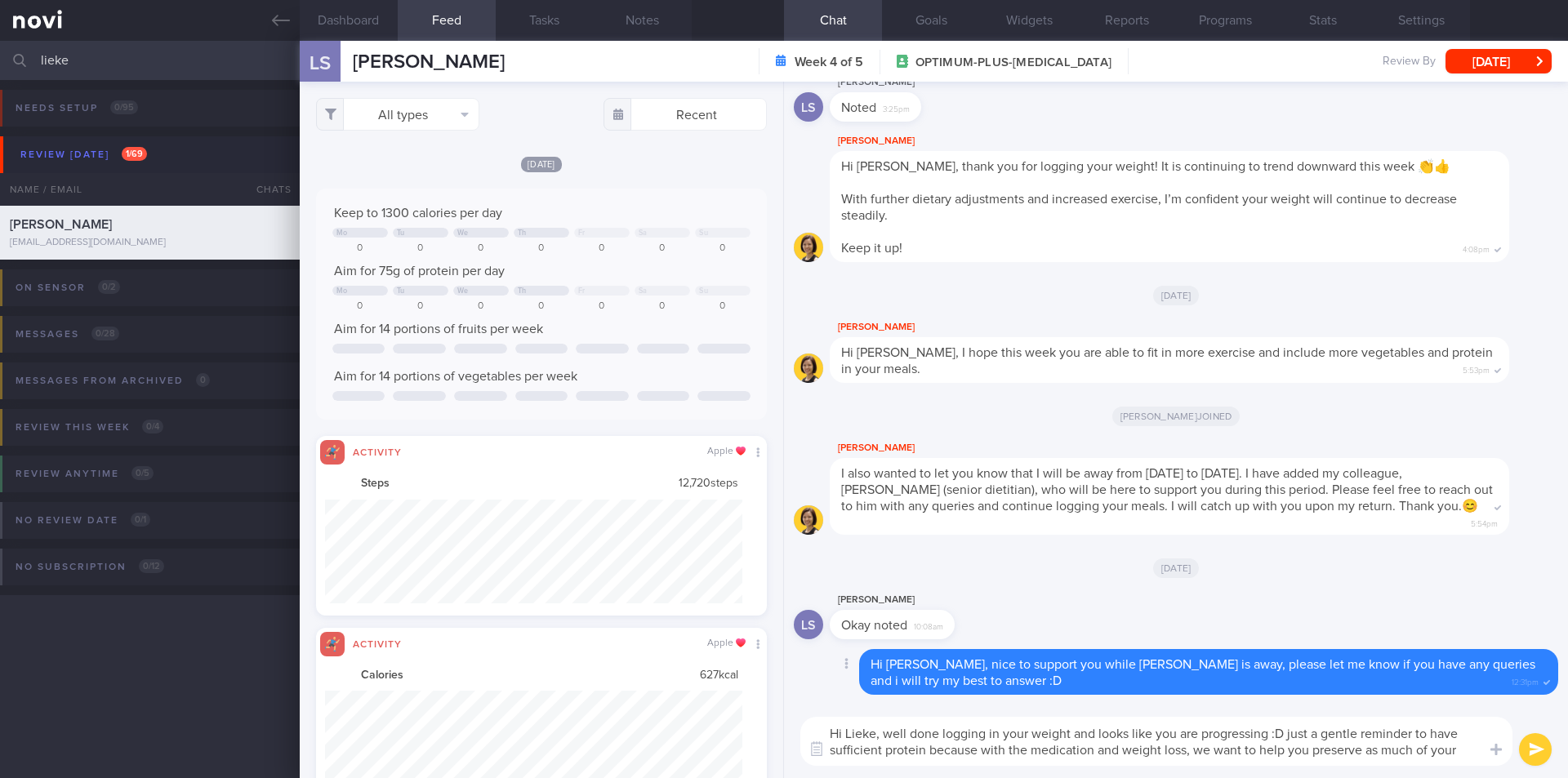
scroll to position [0, 0]
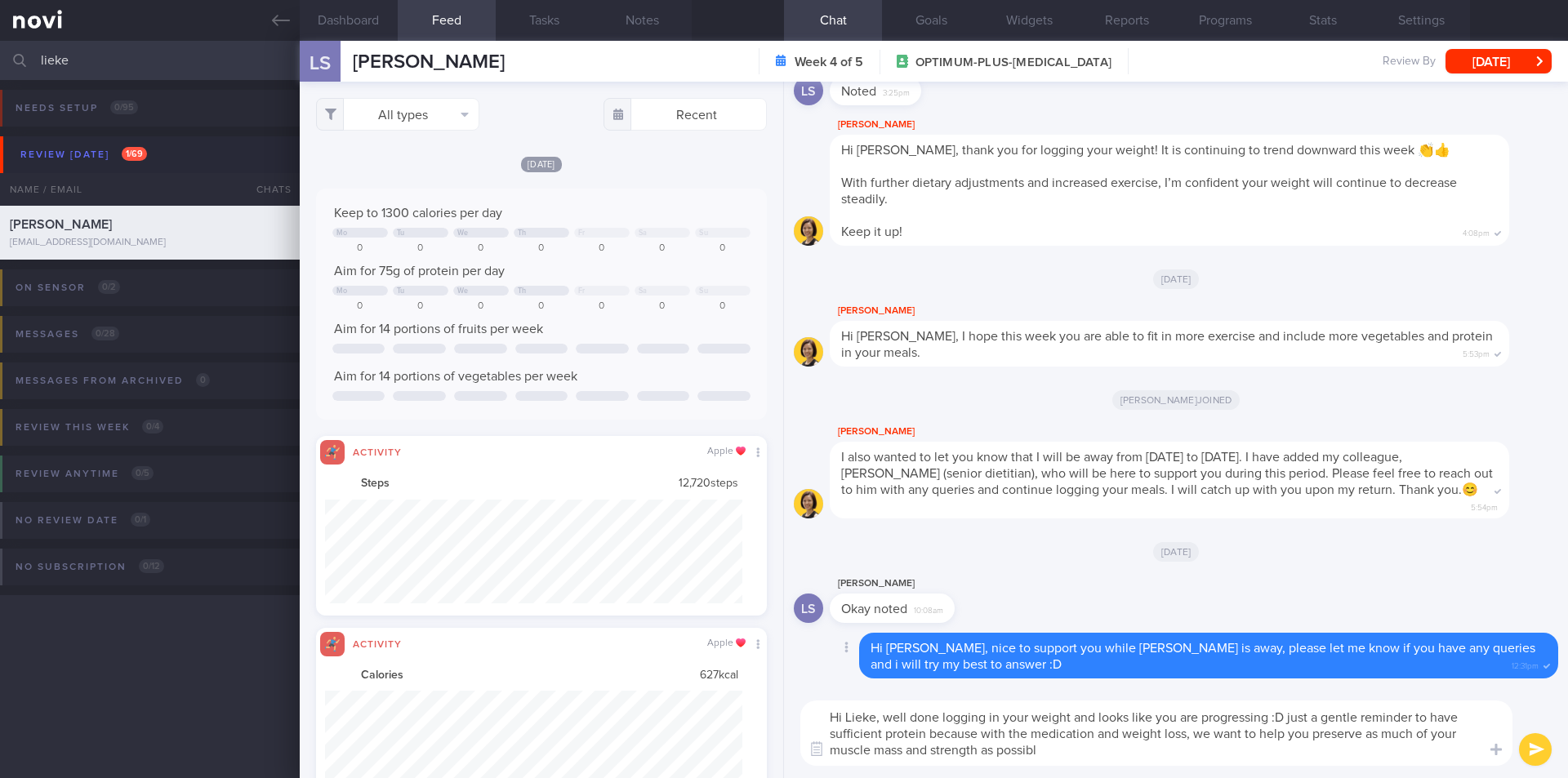
type textarea "Hi Lieke, well done logging in your weight and looks like you are progressing :…"
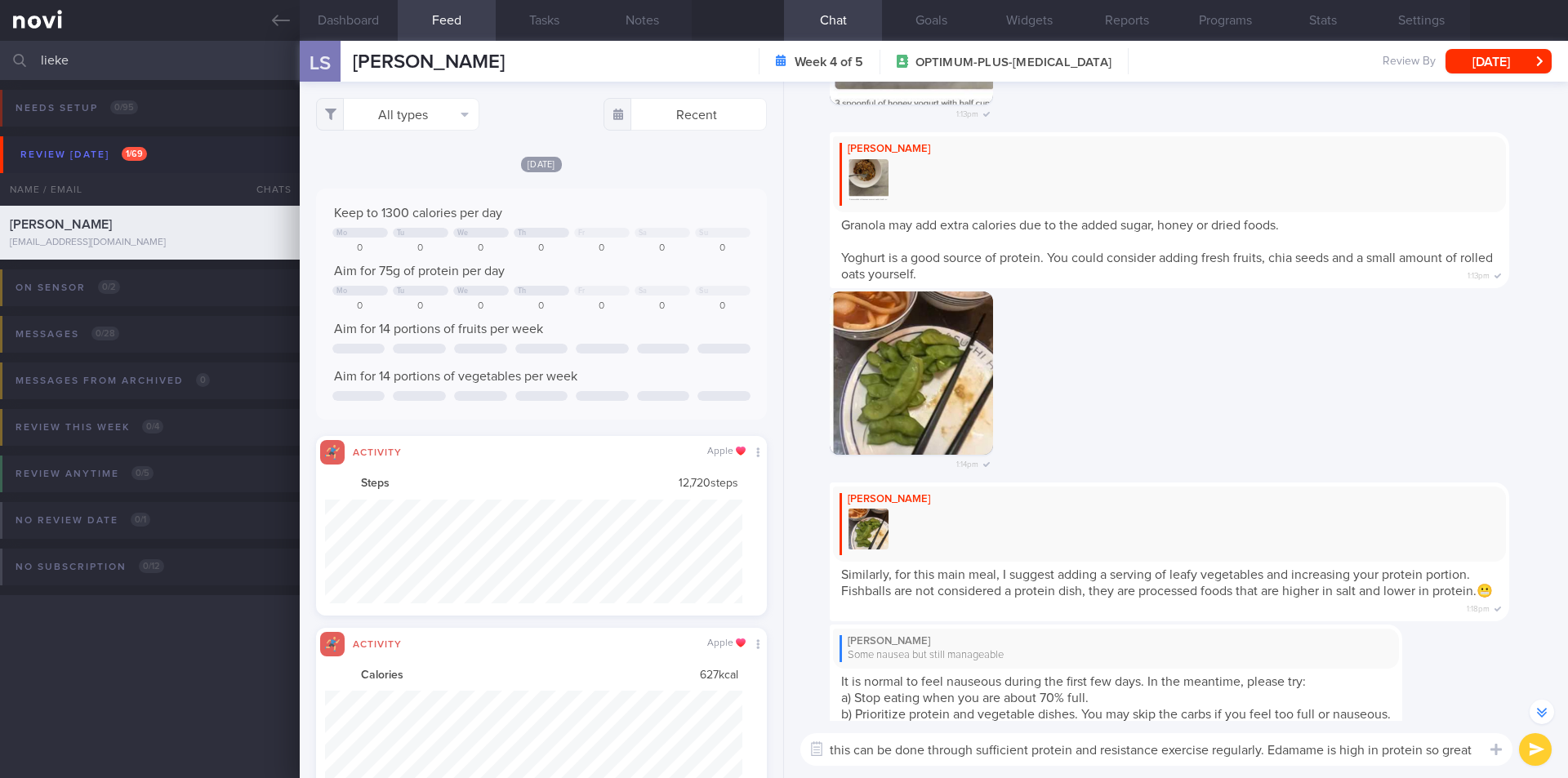
scroll to position [-2814, 0]
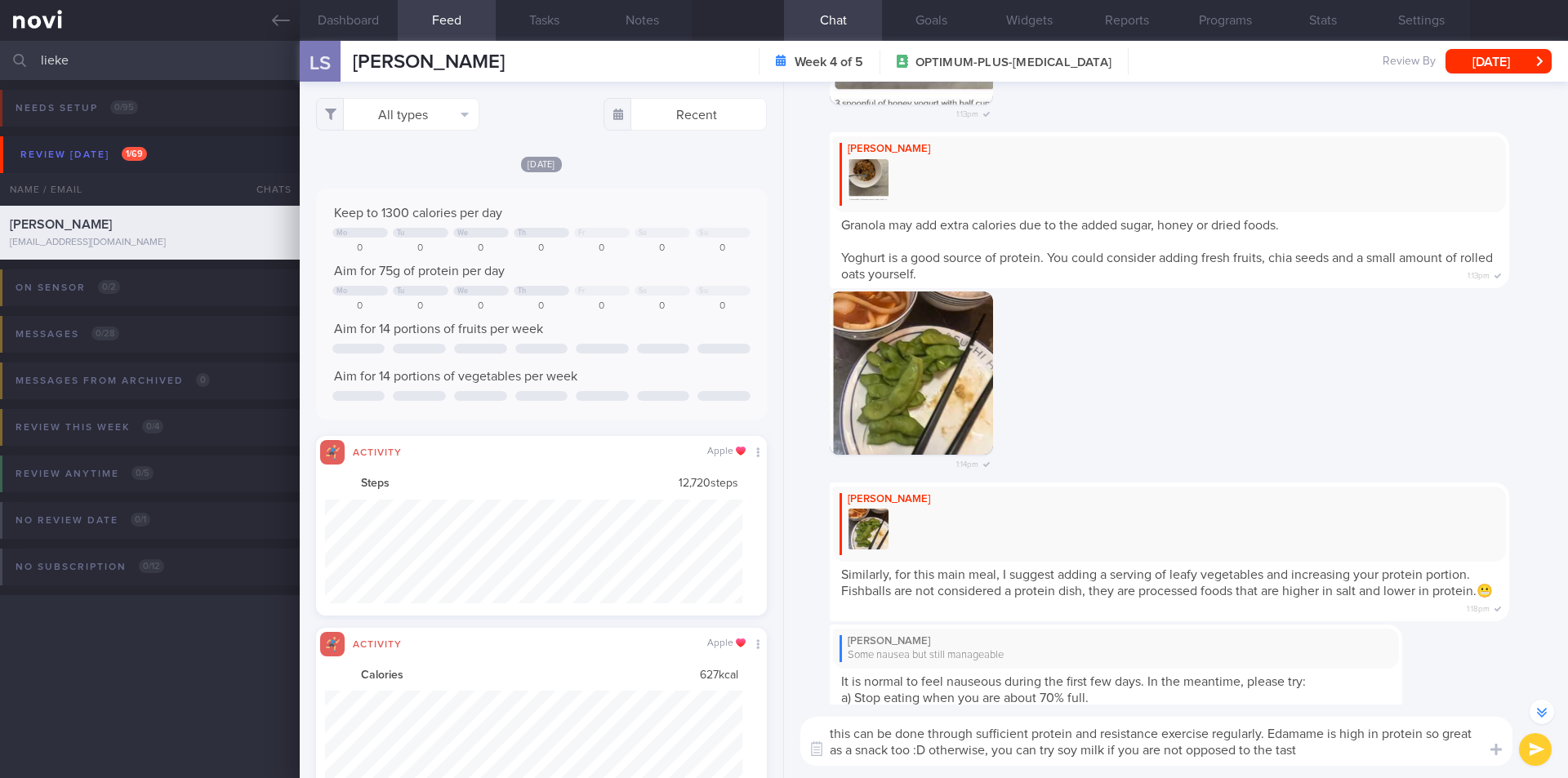
type textarea "this can be done through sufficient protein and resistance exercise regularly. …"
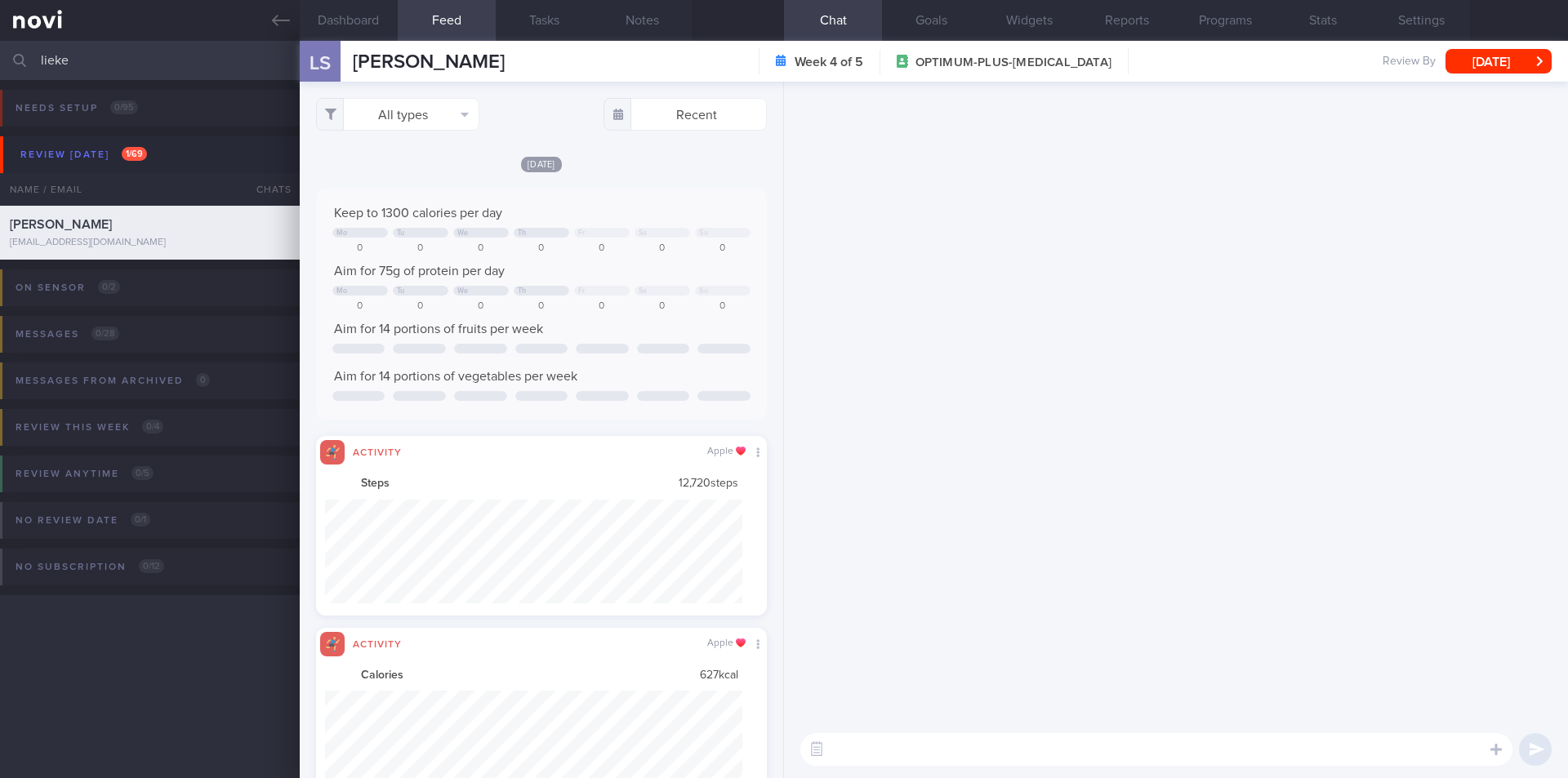
scroll to position [0, 0]
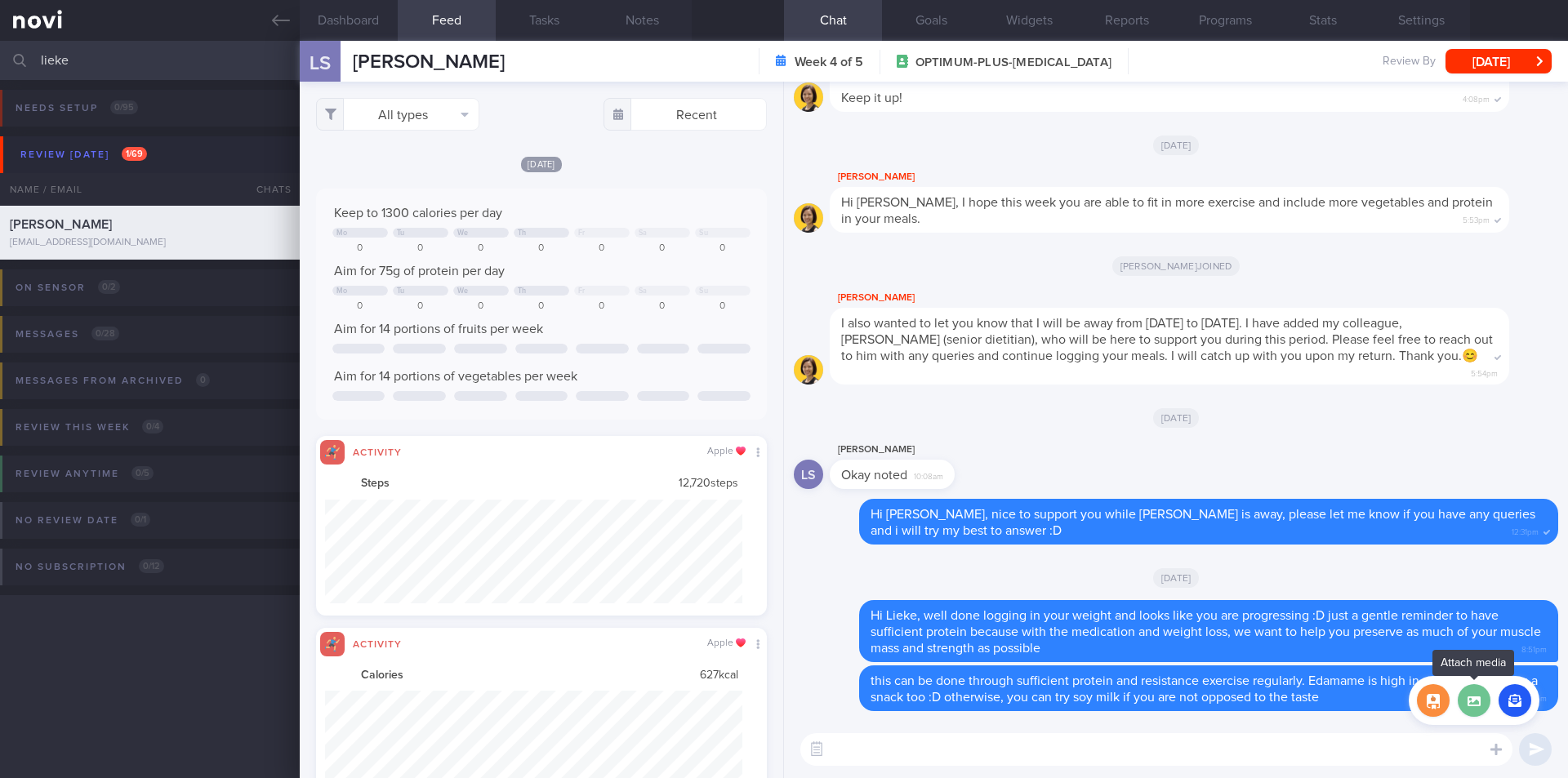
click at [1485, 710] on label at bounding box center [1474, 701] width 33 height 32
click at [0, 0] on input "file" at bounding box center [0, 0] width 0 height 0
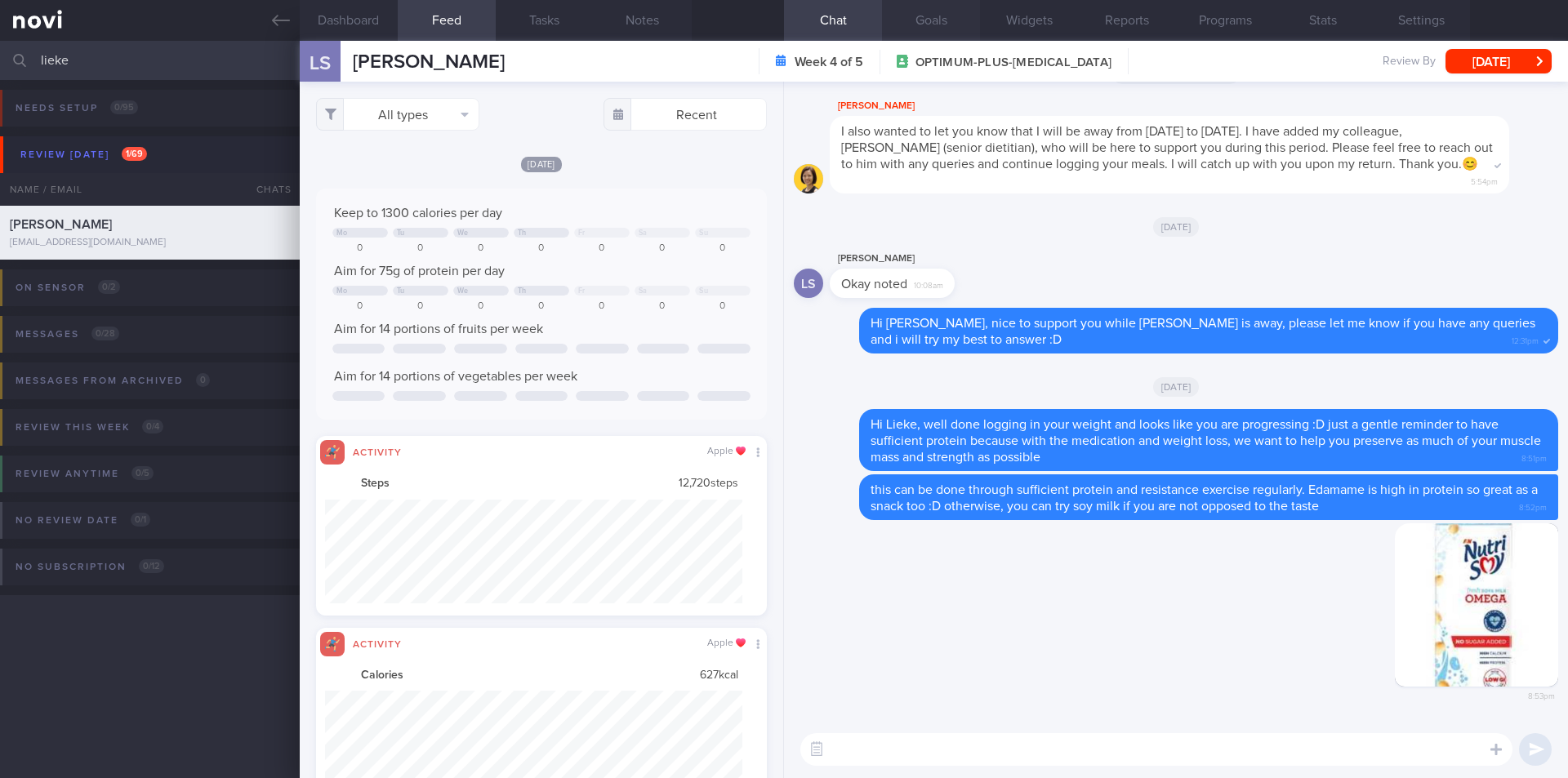
click at [935, 25] on button "Goals" at bounding box center [931, 20] width 98 height 41
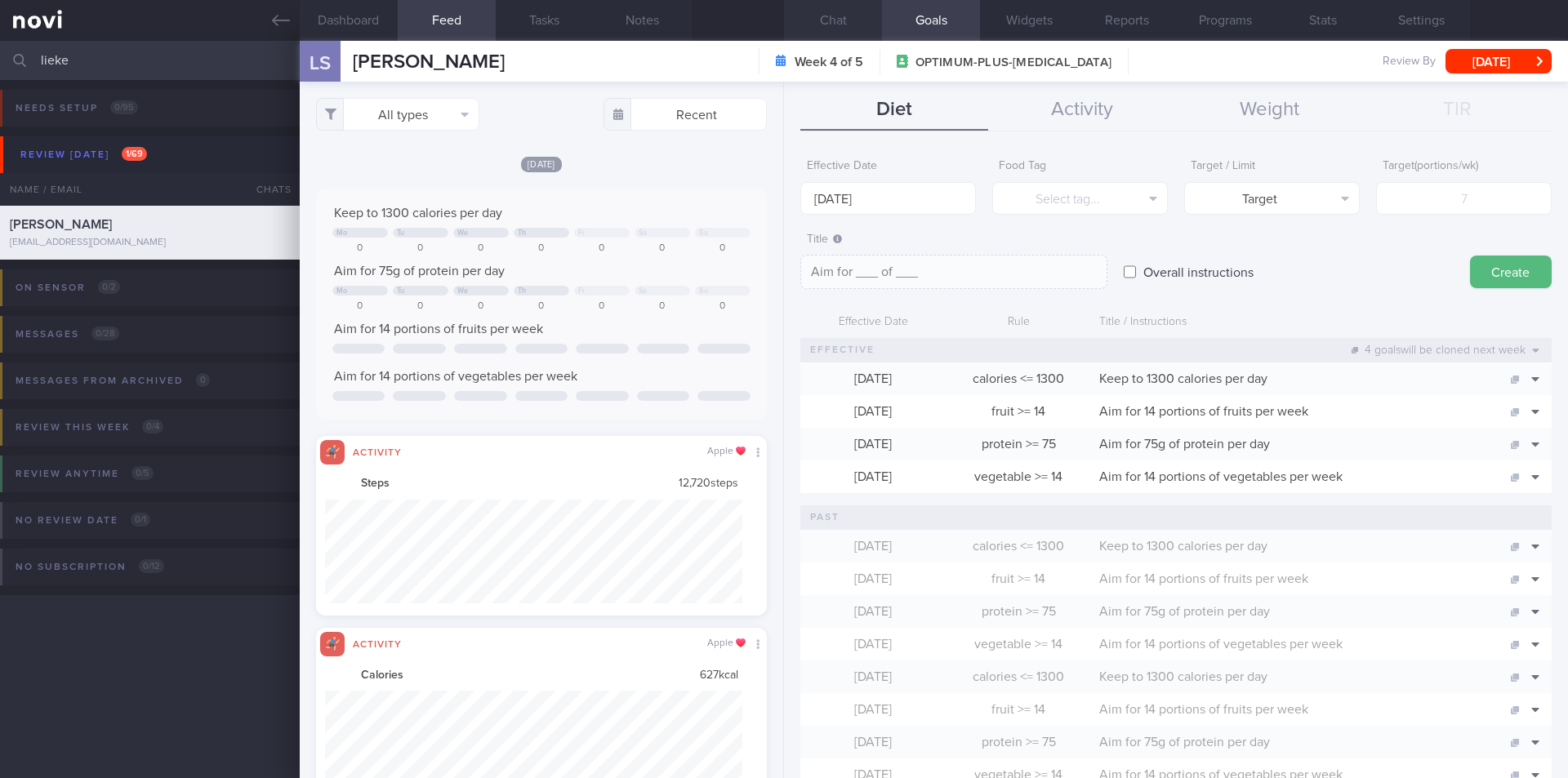
click at [833, 20] on button "Chat" at bounding box center [833, 20] width 98 height 41
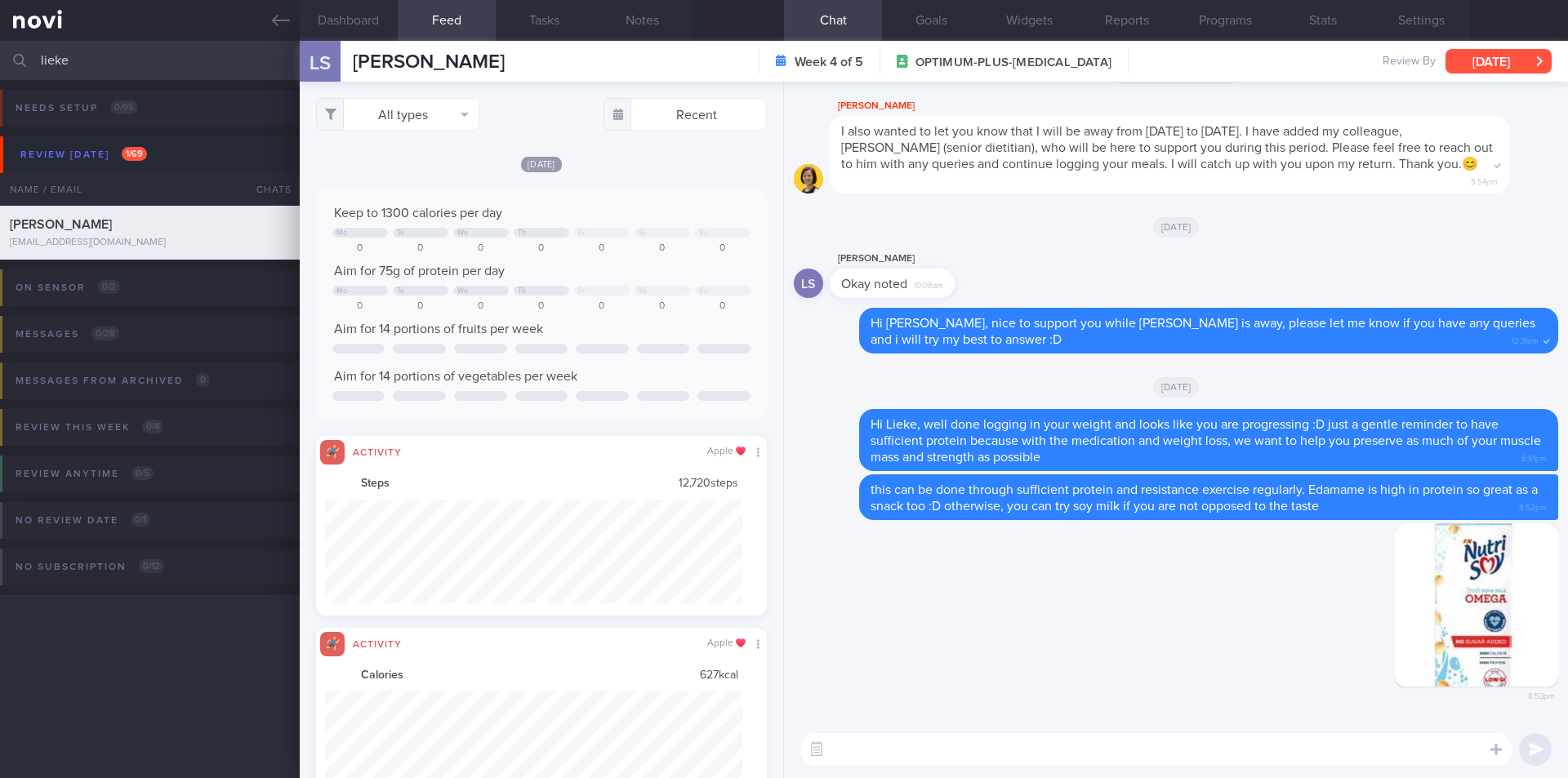
click at [1477, 62] on button "[DATE]" at bounding box center [1498, 61] width 106 height 25
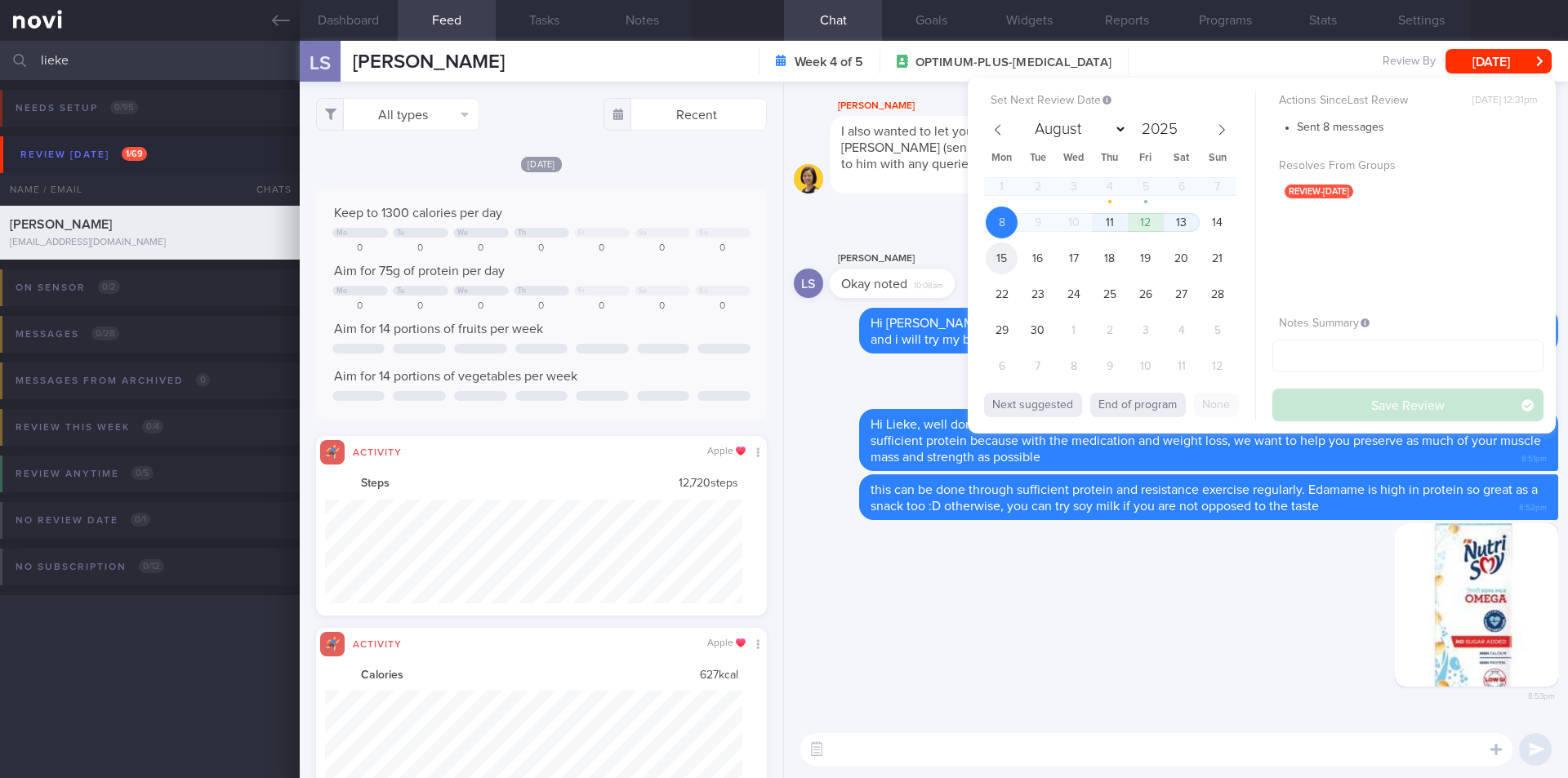
click at [997, 252] on span "15" at bounding box center [1001, 258] width 32 height 32
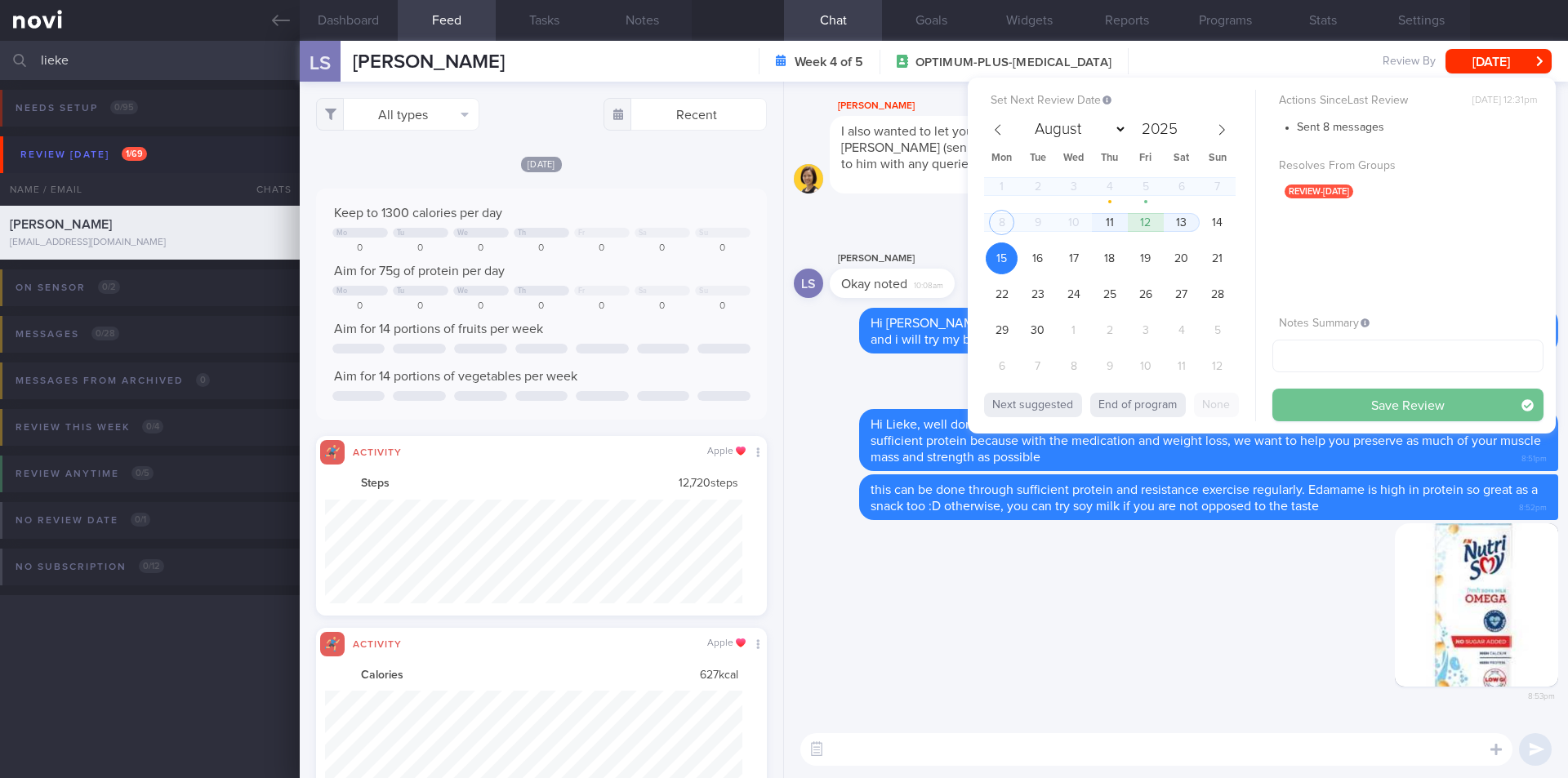
click at [1397, 411] on button "Save Review" at bounding box center [1408, 405] width 272 height 32
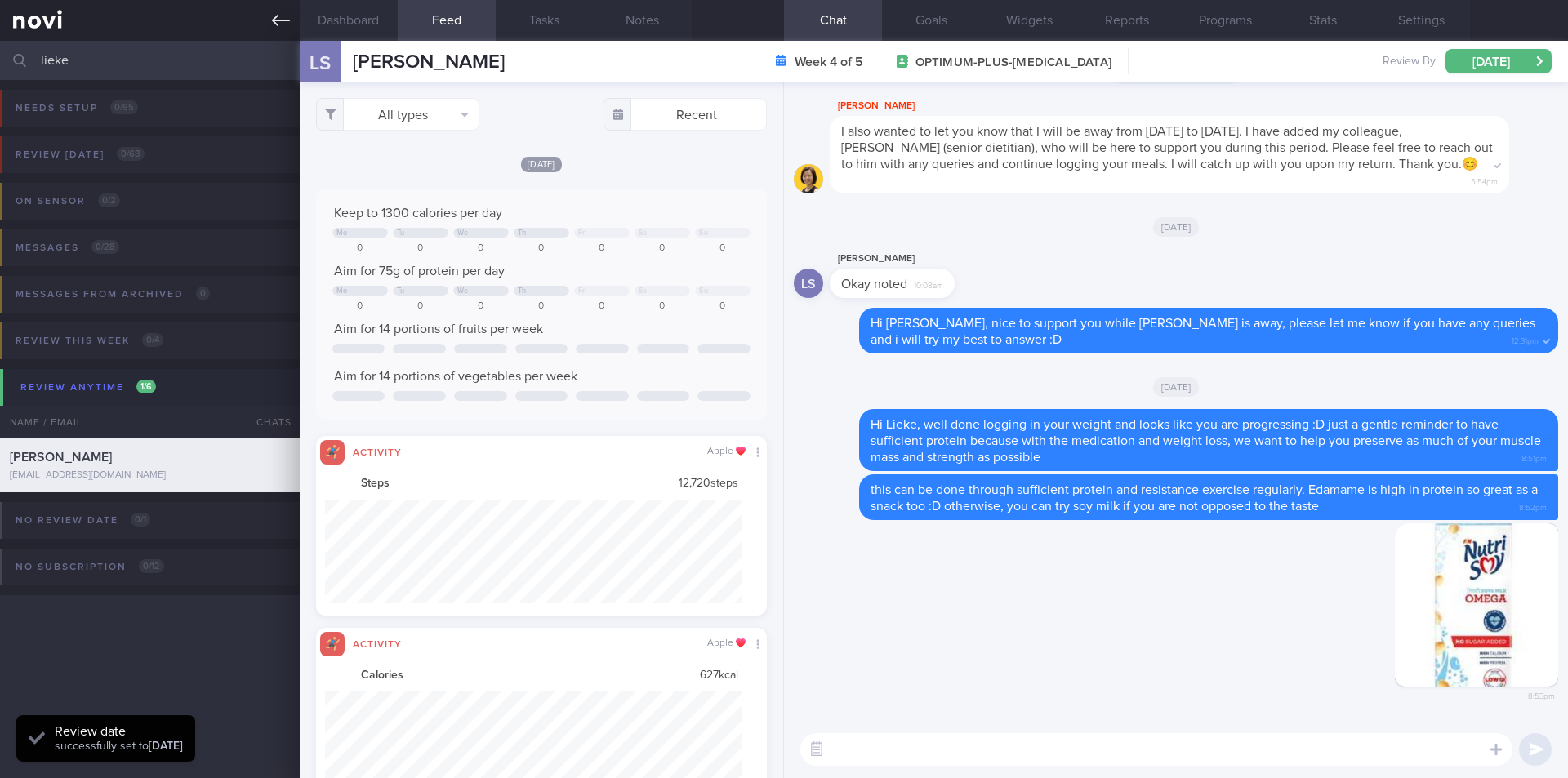
click at [276, 16] on icon at bounding box center [281, 20] width 18 height 11
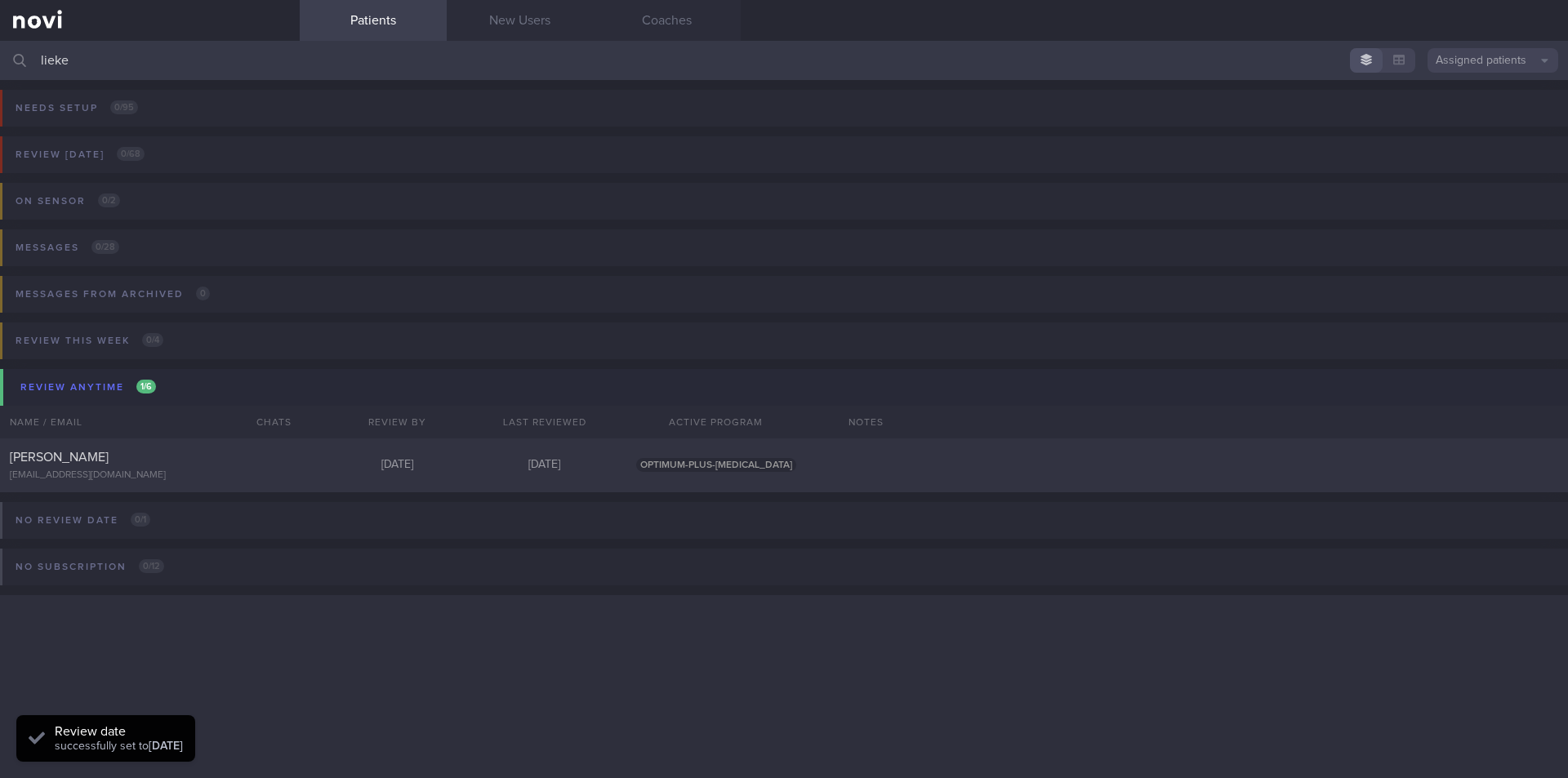
click at [207, 54] on input "lieke" at bounding box center [784, 60] width 1568 height 39
click at [208, 54] on input "lieke" at bounding box center [784, 60] width 1568 height 39
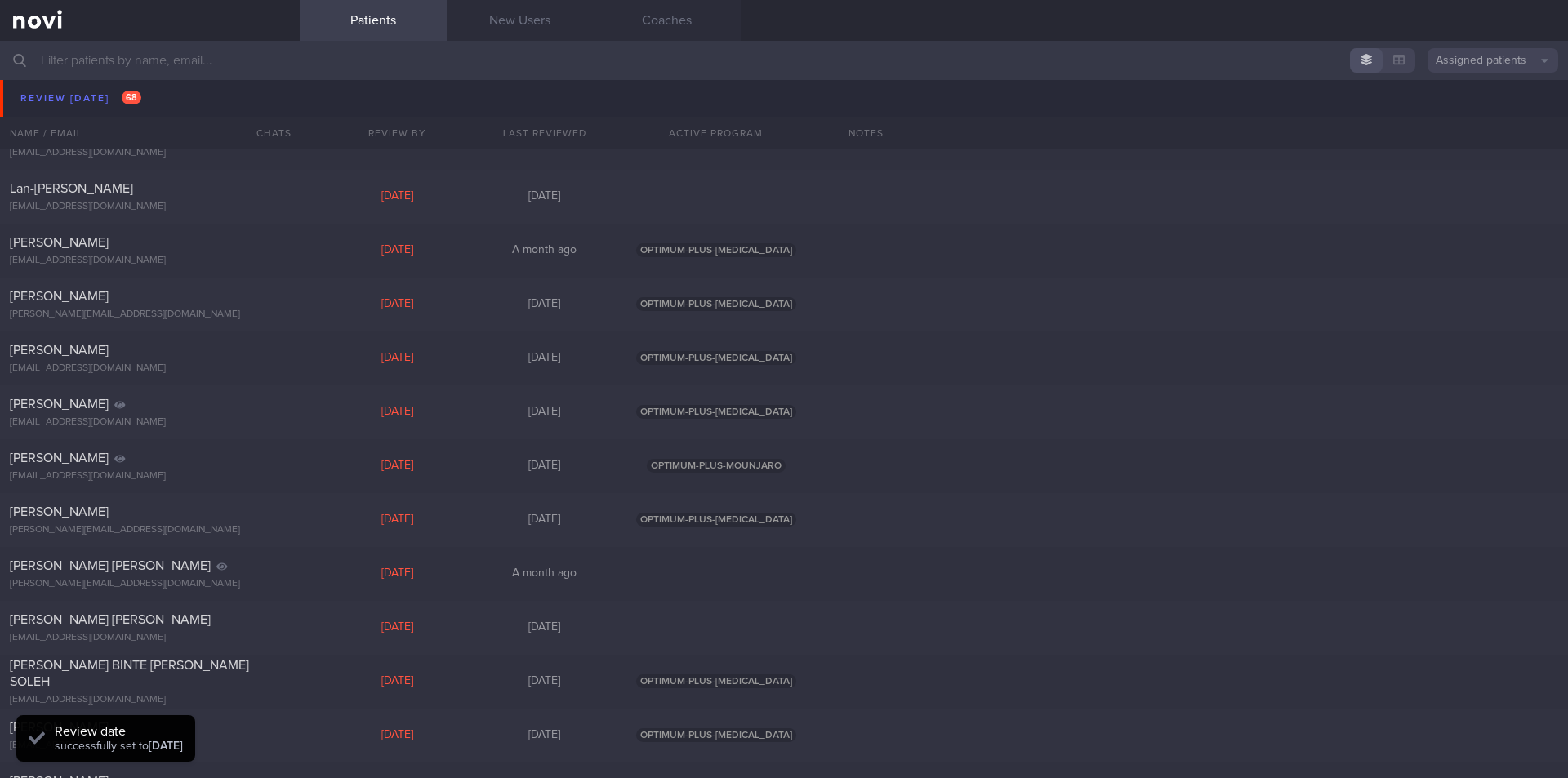
scroll to position [1388, 0]
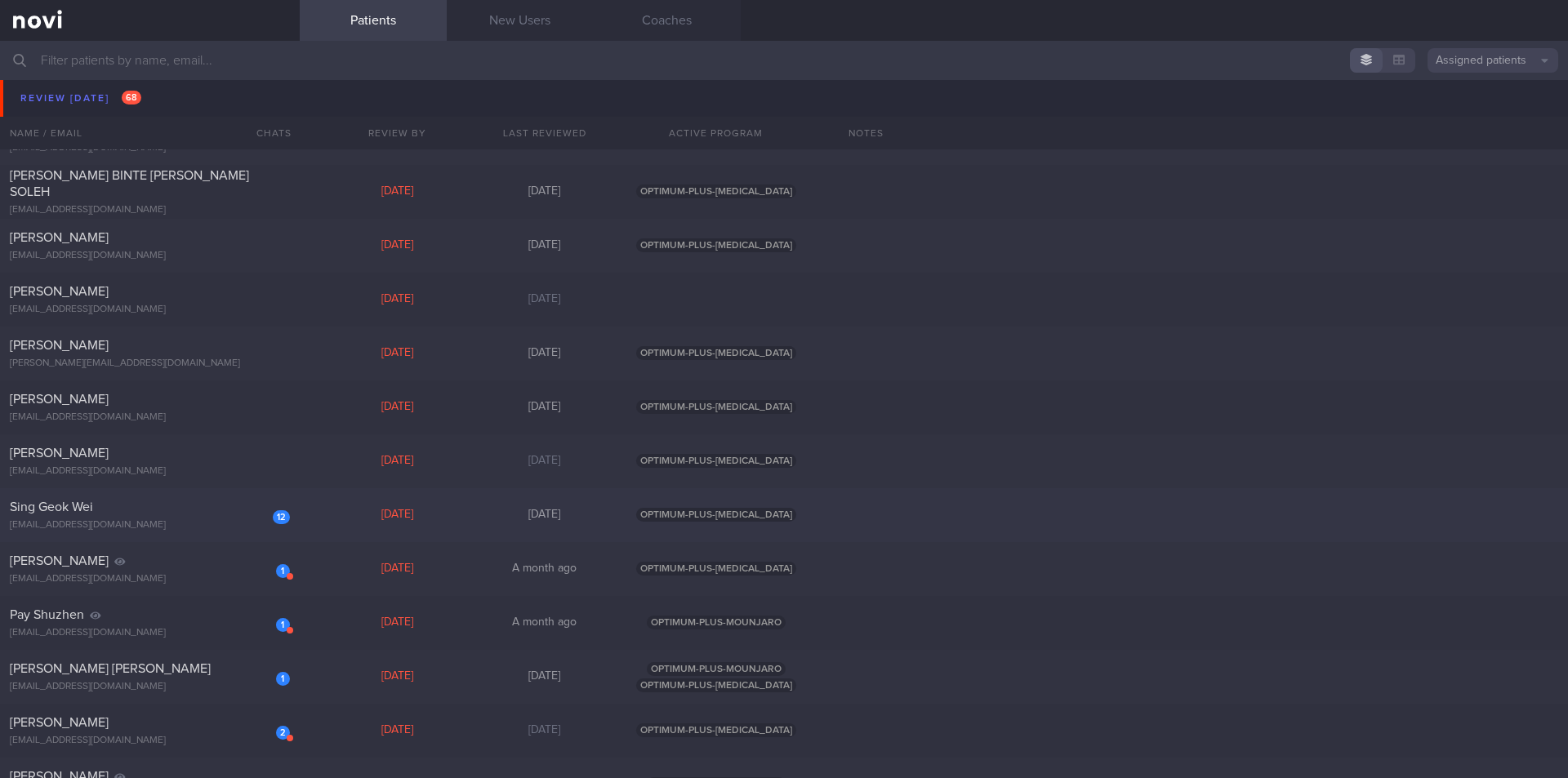
click at [120, 499] on div "Sing Geok Wei" at bounding box center [147, 507] width 276 height 16
select select "8"
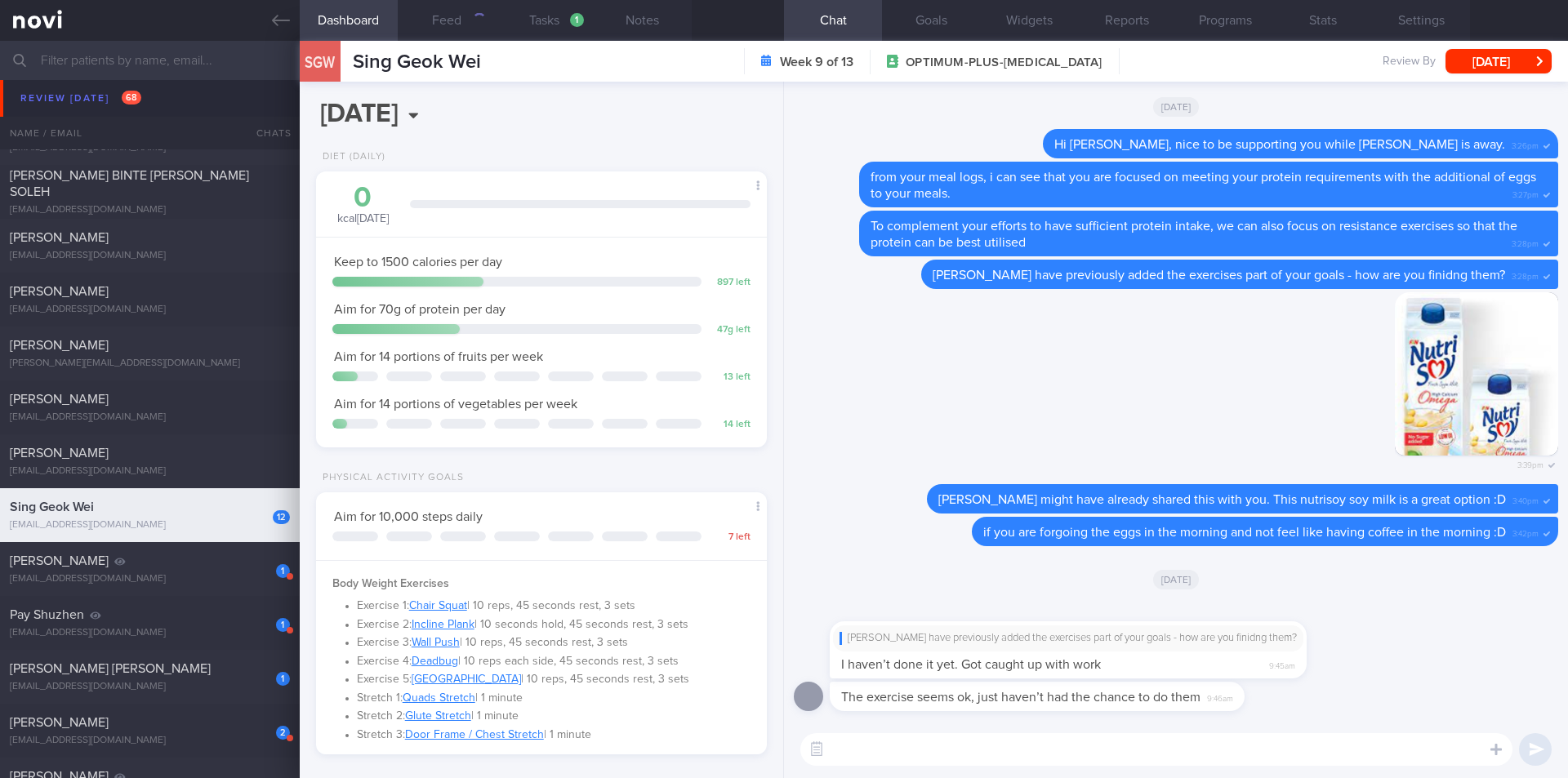
scroll to position [227, 410]
click at [936, 743] on textarea at bounding box center [1156, 749] width 712 height 32
type textarea "ok good to know!"
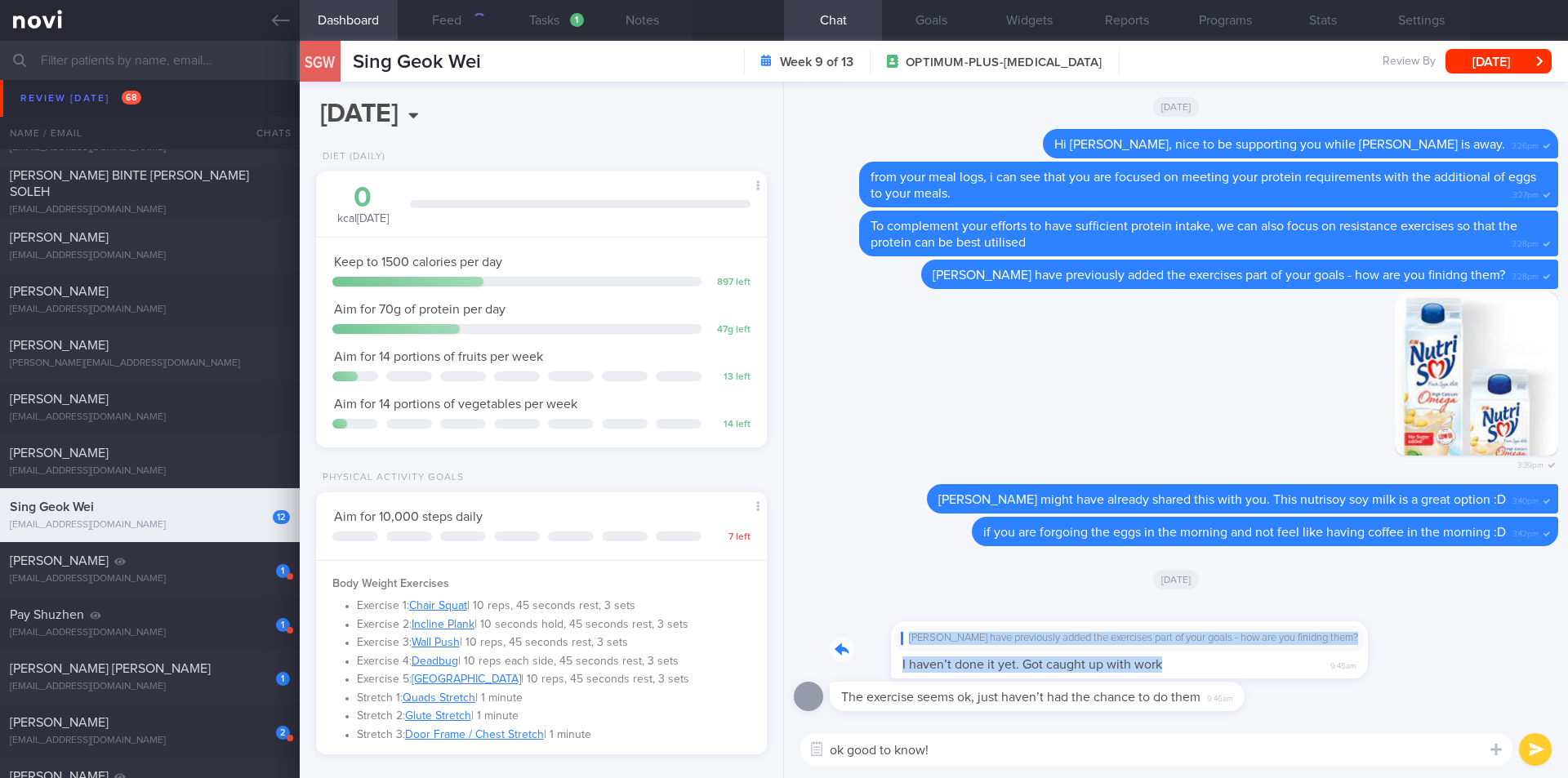
drag, startPoint x: 1228, startPoint y: 657, endPoint x: 1445, endPoint y: 656, distance: 217.0
click at [1445, 656] on div "[PERSON_NAME] have previously added the exercises part of your goals - how are …" at bounding box center [1176, 642] width 765 height 80
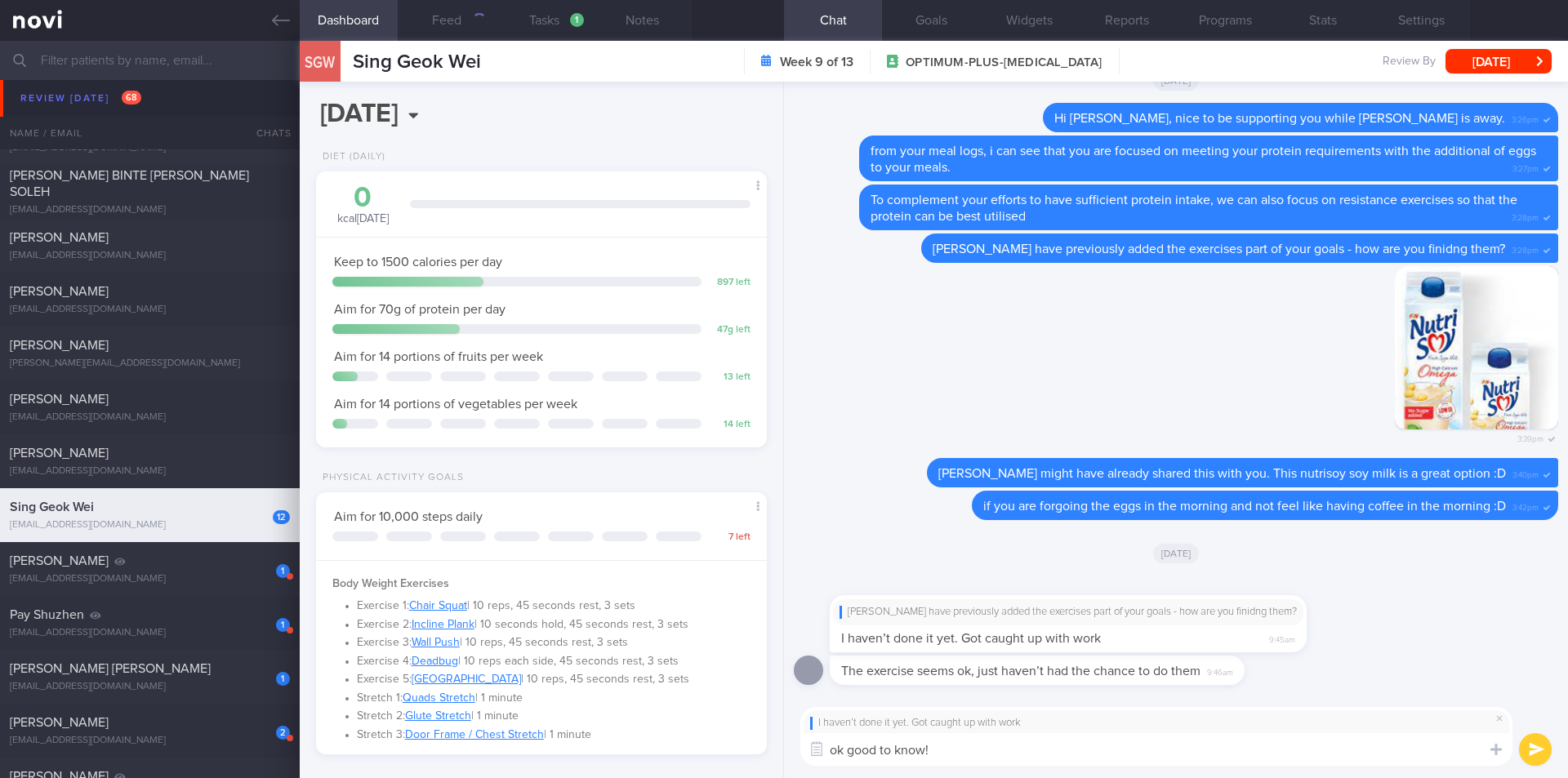
click at [1533, 751] on button "submit" at bounding box center [1535, 749] width 33 height 32
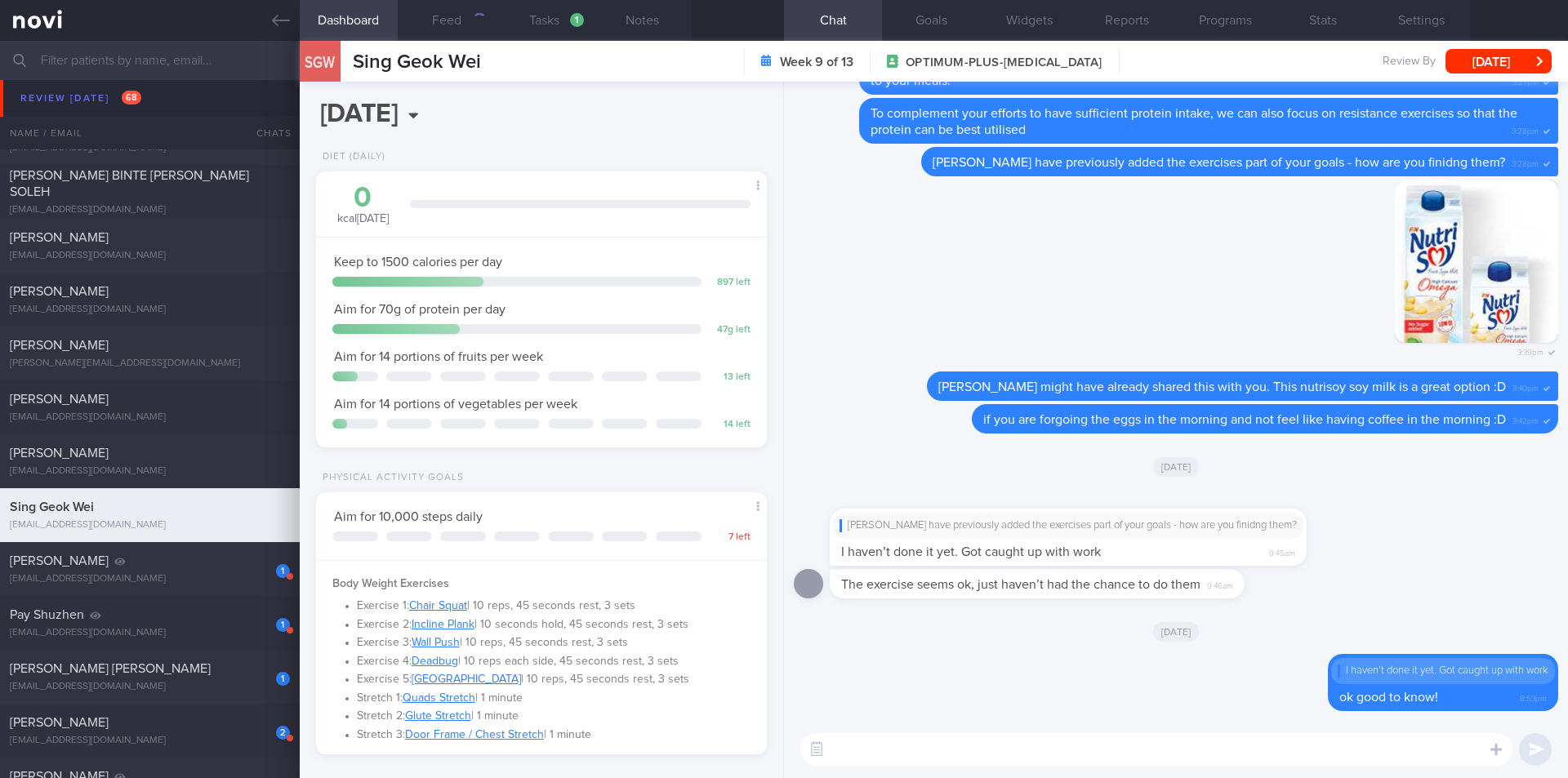
click at [1066, 735] on textarea at bounding box center [1156, 749] width 712 height 32
click at [454, 37] on button "Feed 1581" at bounding box center [446, 20] width 98 height 41
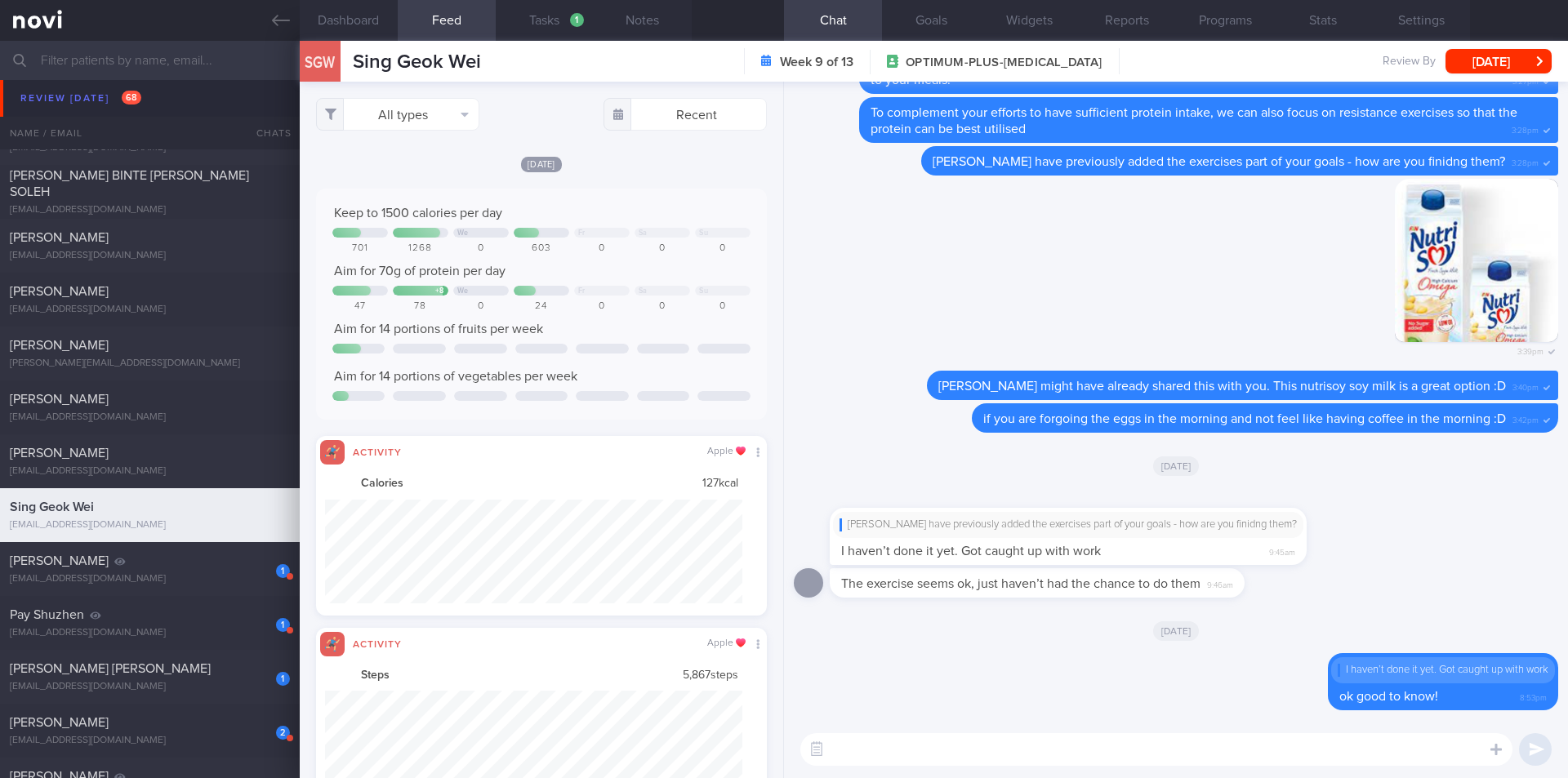
scroll to position [104, 418]
click at [903, 753] on textarea at bounding box center [1156, 749] width 712 height 32
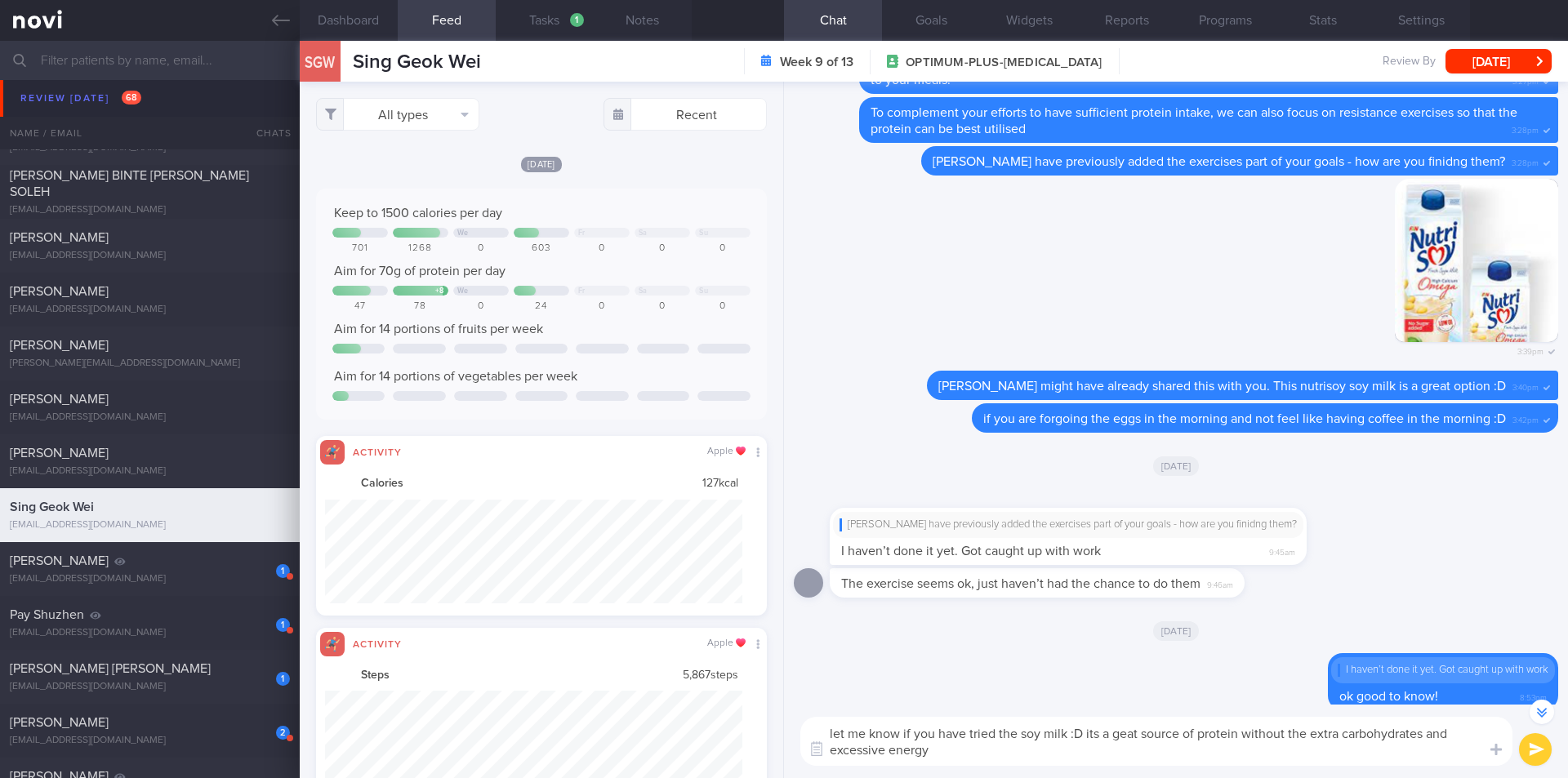
type textarea "let me know if you have tried the soy milk :D its a geat source of protein with…"
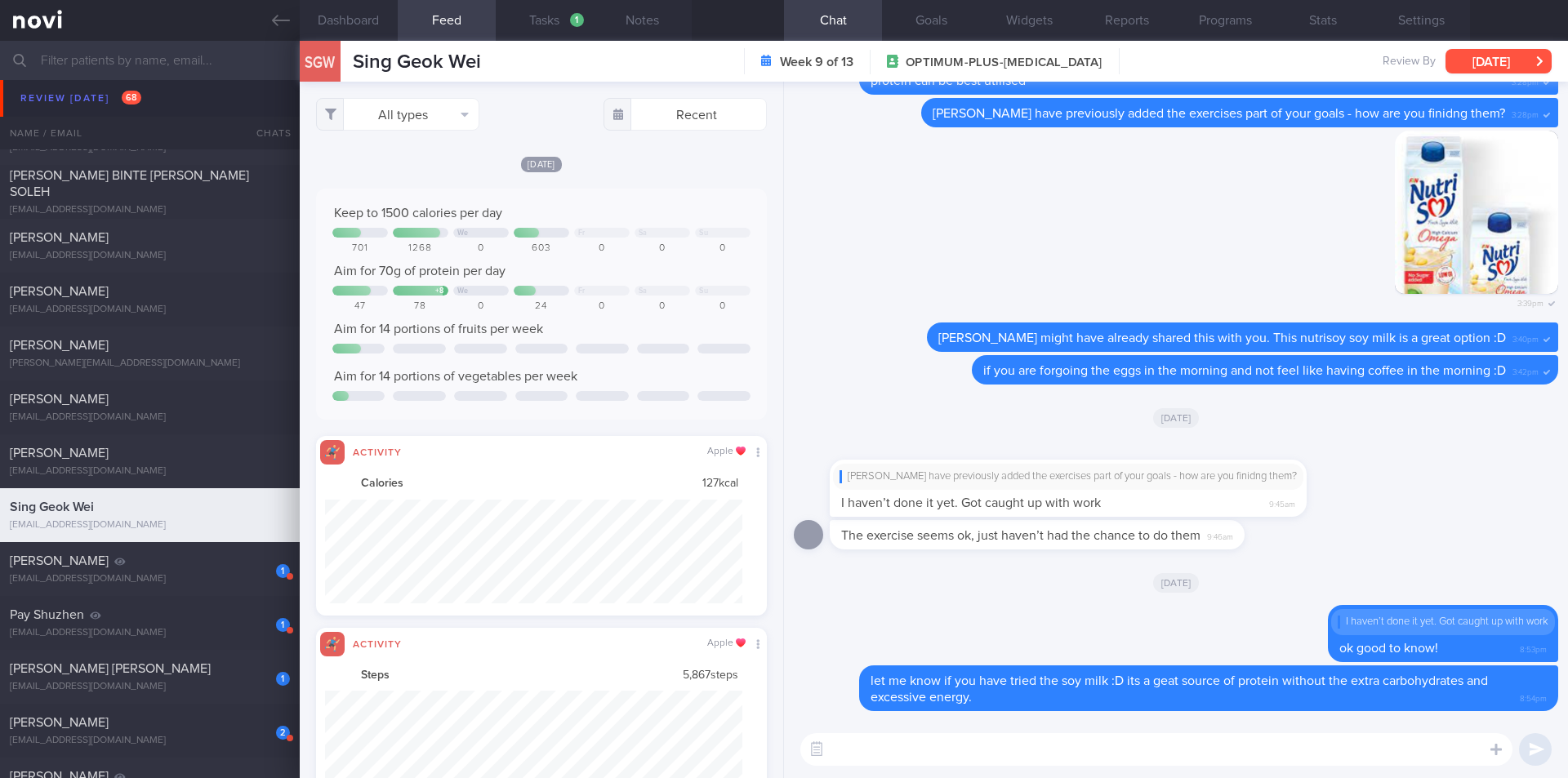
click at [1461, 66] on button "[DATE]" at bounding box center [1498, 61] width 106 height 25
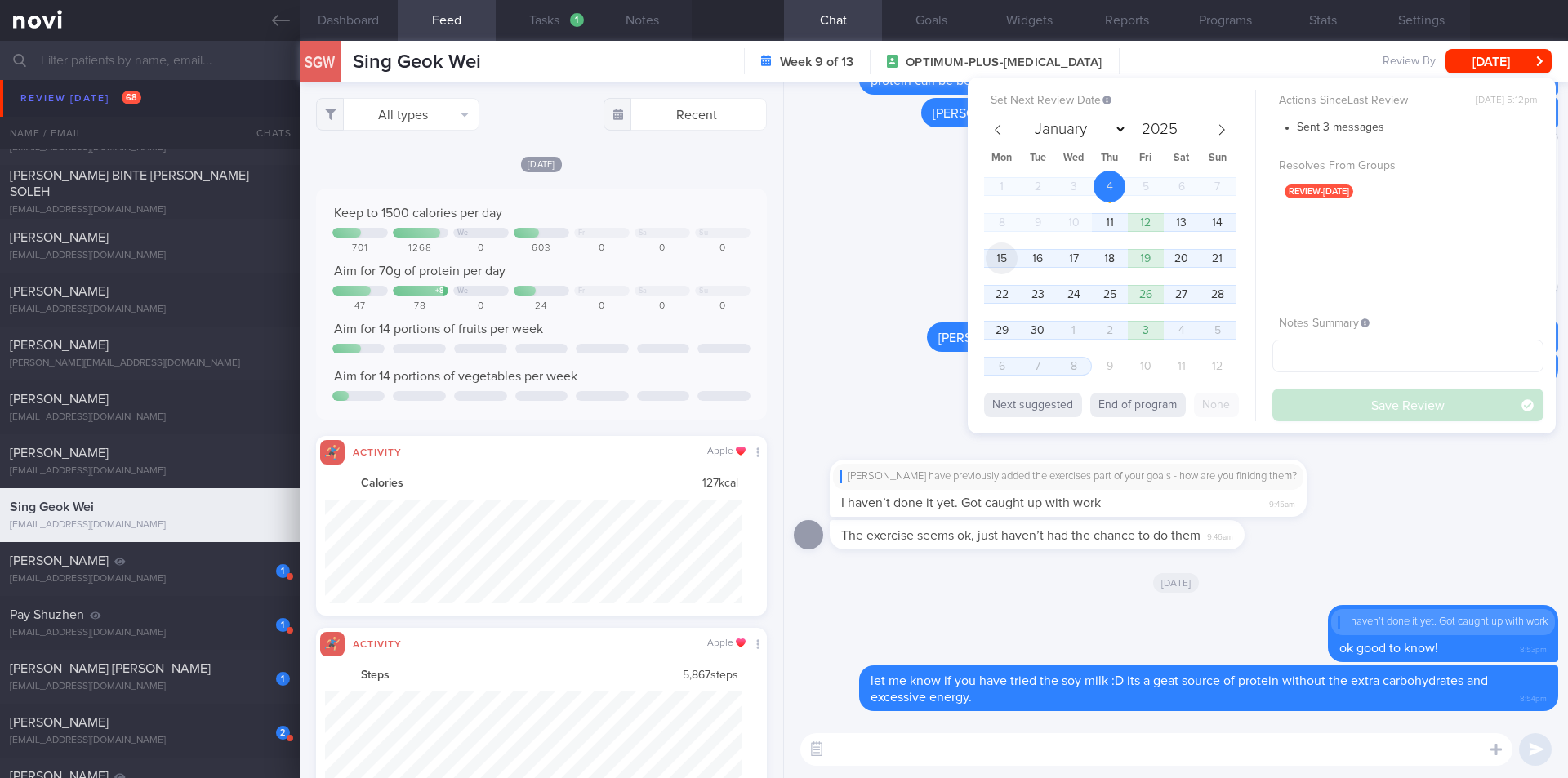
click at [1000, 256] on span "15" at bounding box center [1001, 258] width 32 height 32
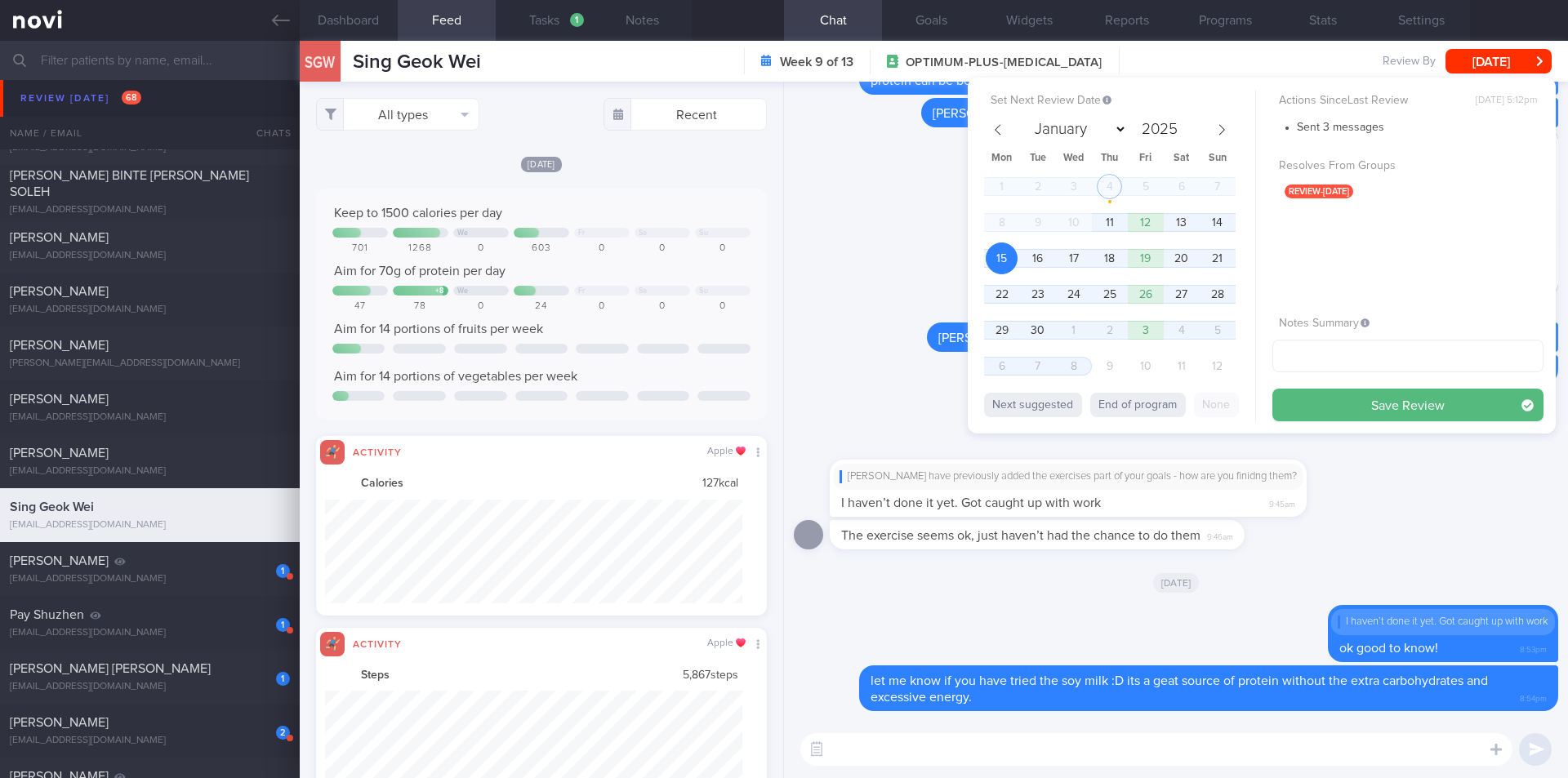
click at [1316, 393] on button "Save Review" at bounding box center [1408, 405] width 272 height 32
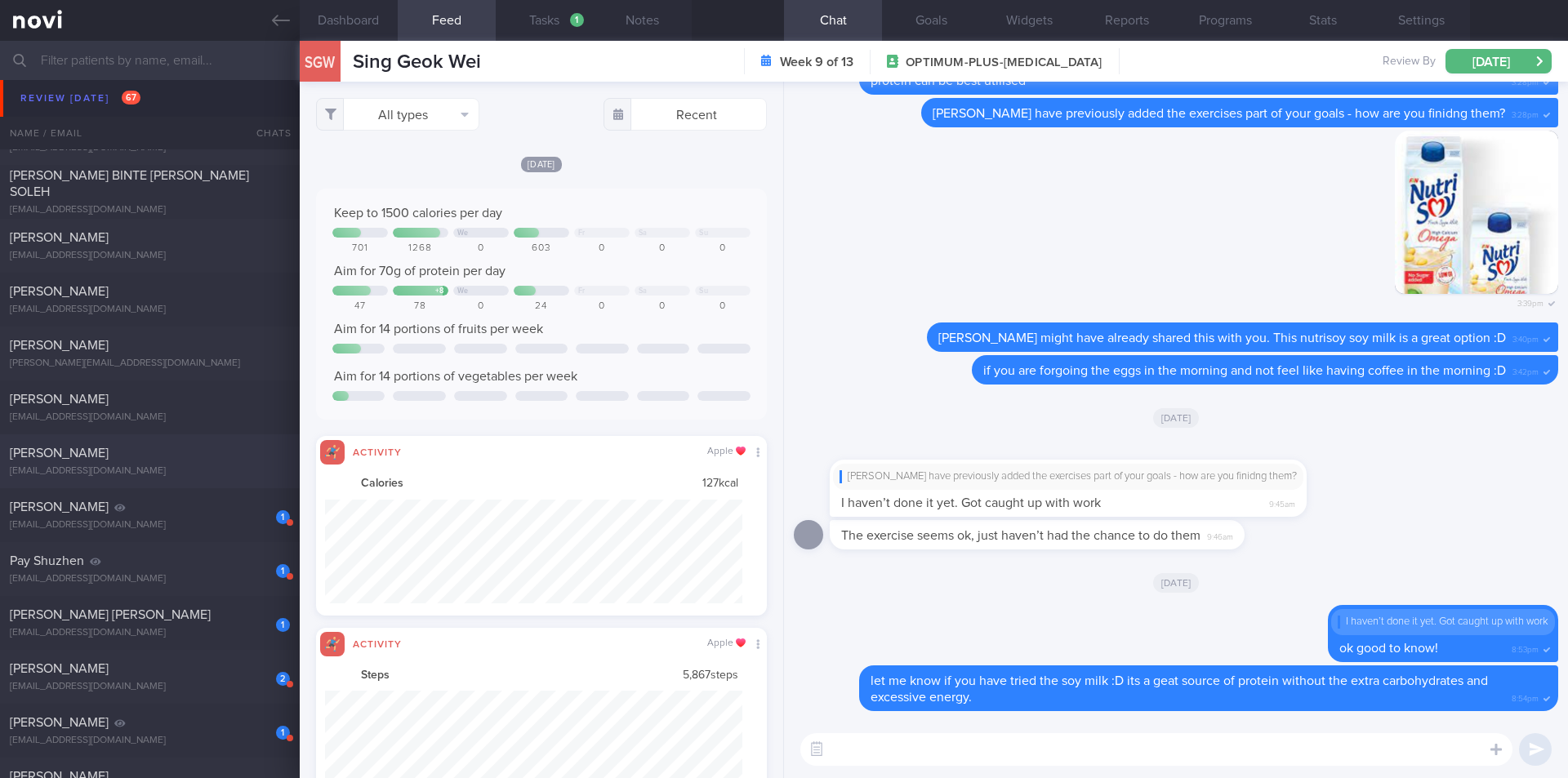
click at [171, 526] on div "[EMAIL_ADDRESS][DOMAIN_NAME]" at bounding box center [149, 525] width 280 height 12
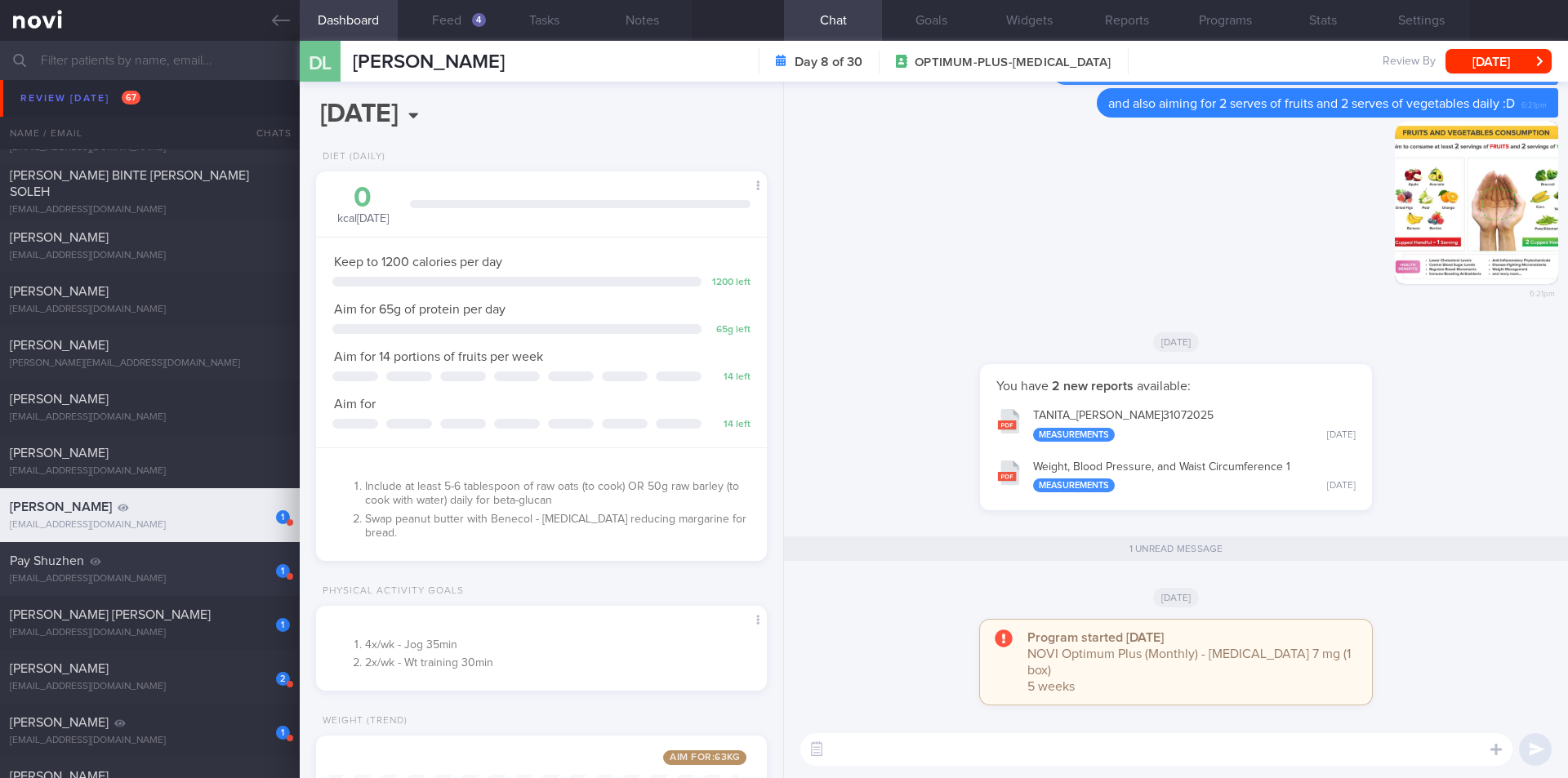
click at [218, 574] on div "[EMAIL_ADDRESS][DOMAIN_NAME]" at bounding box center [149, 579] width 280 height 12
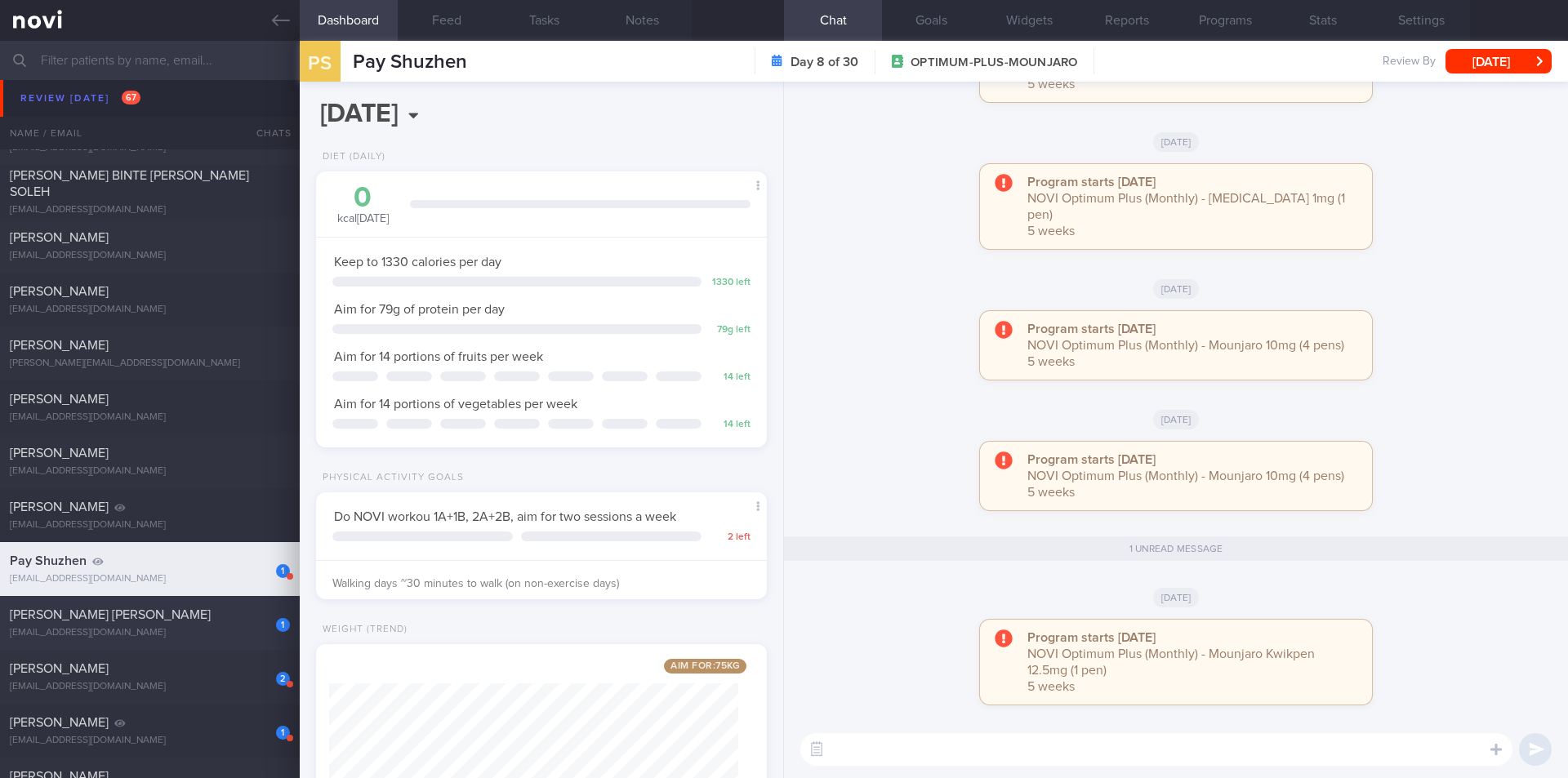
click at [238, 617] on div "[PERSON_NAME] [PERSON_NAME]" at bounding box center [147, 615] width 276 height 16
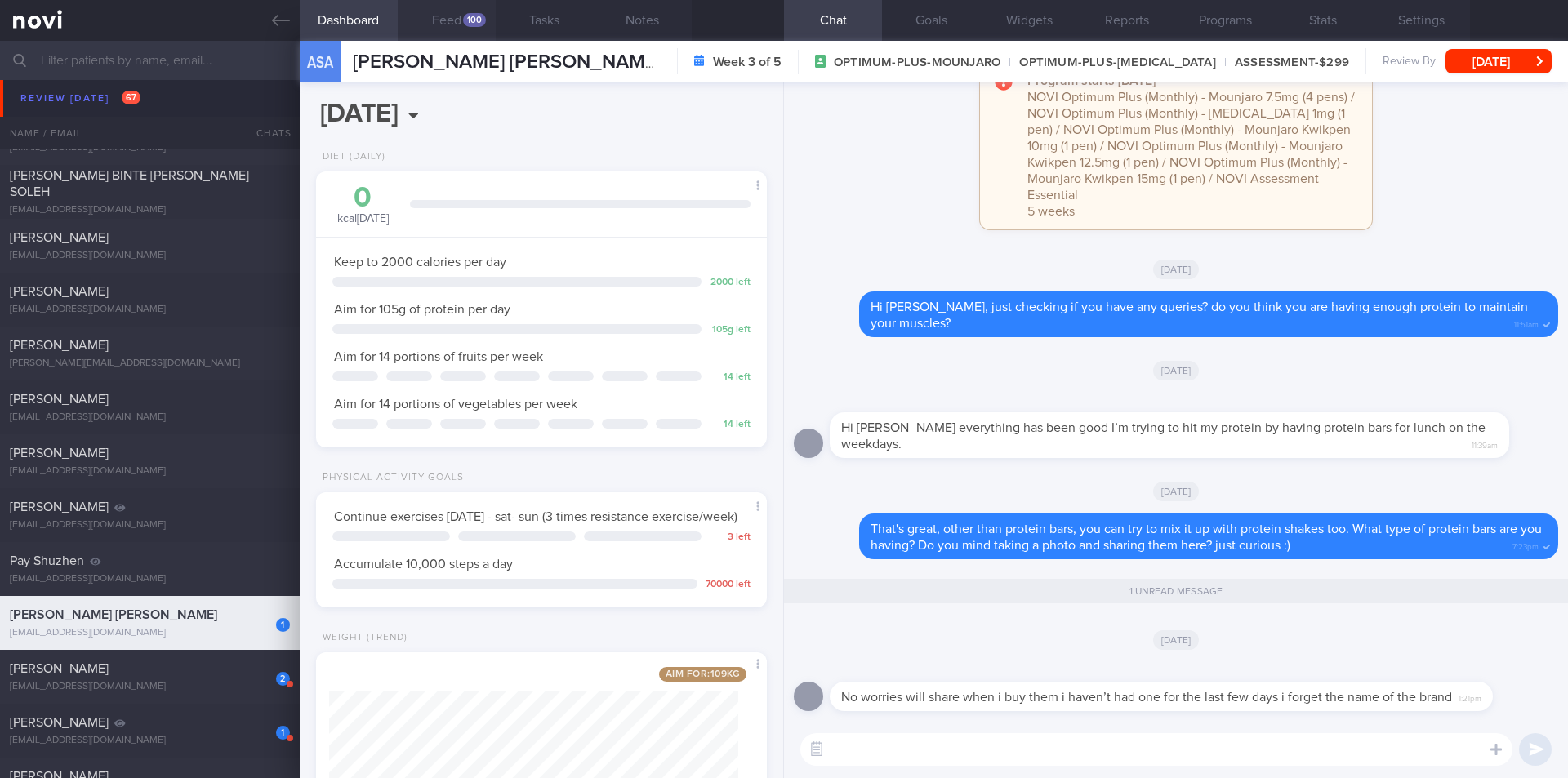
click at [468, 33] on button "Feed 100" at bounding box center [446, 20] width 98 height 41
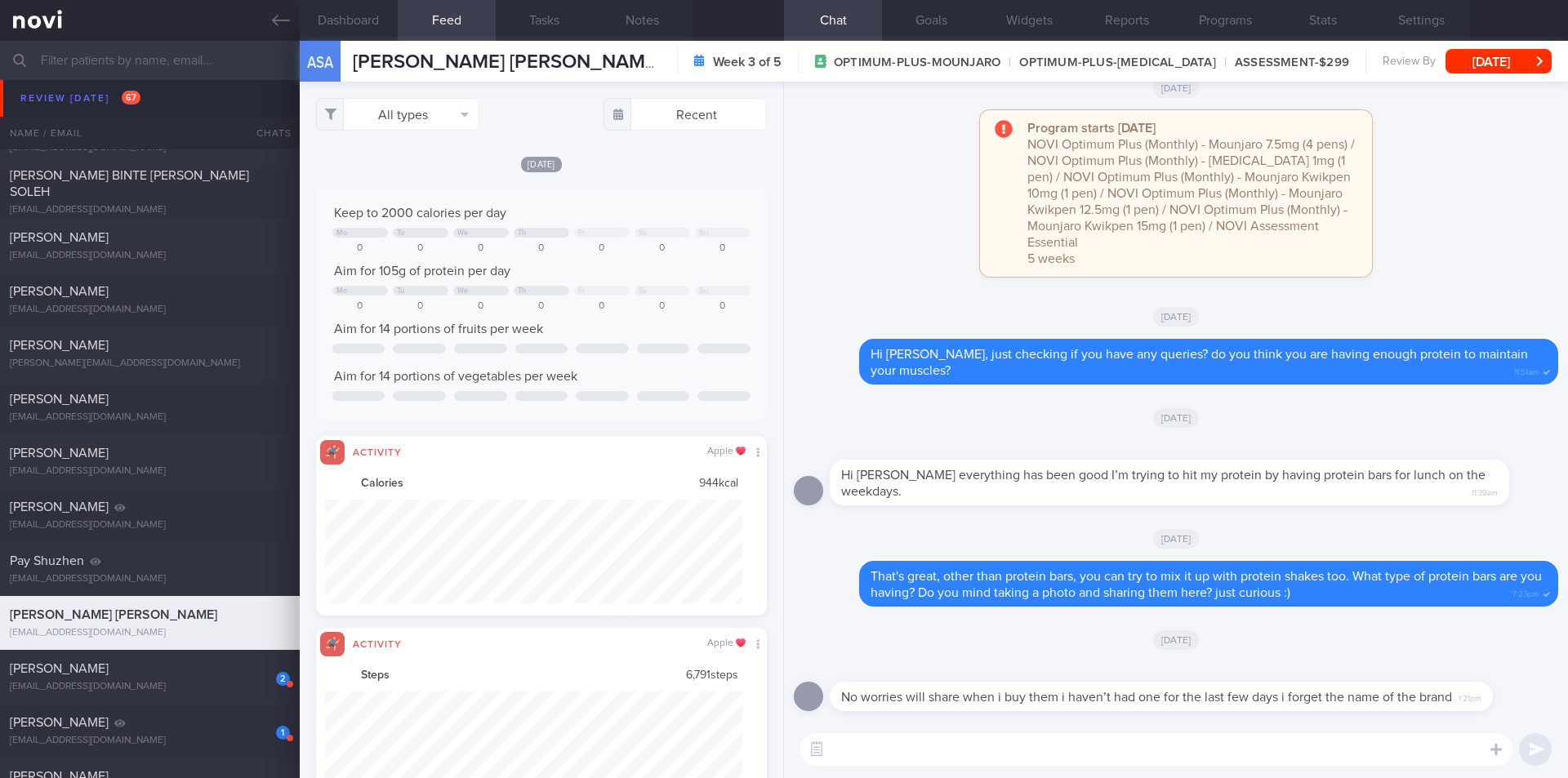
scroll to position [104, 418]
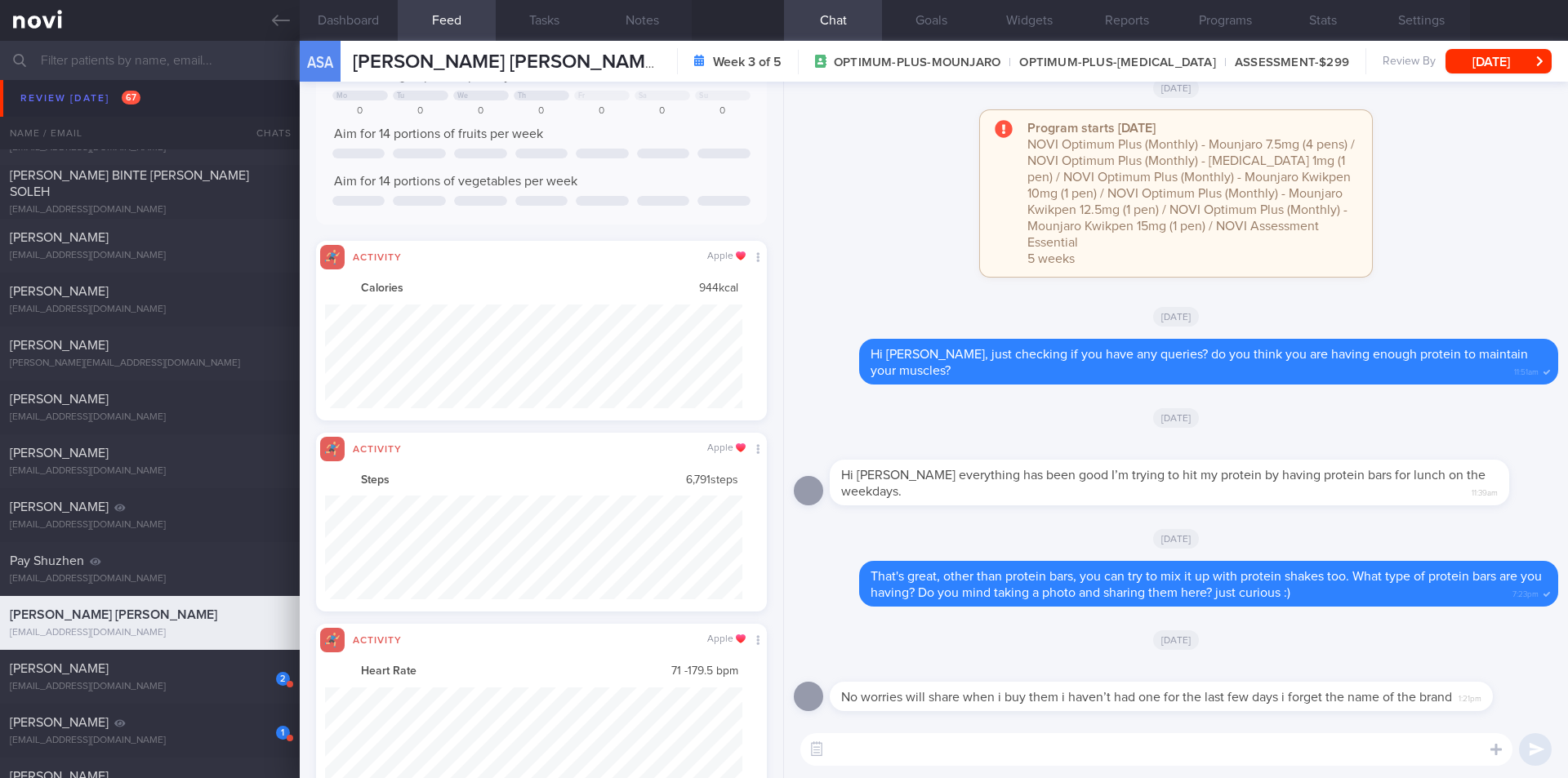
click at [1172, 759] on textarea at bounding box center [1156, 749] width 712 height 32
click at [1156, 749] on textarea at bounding box center [1156, 749] width 712 height 32
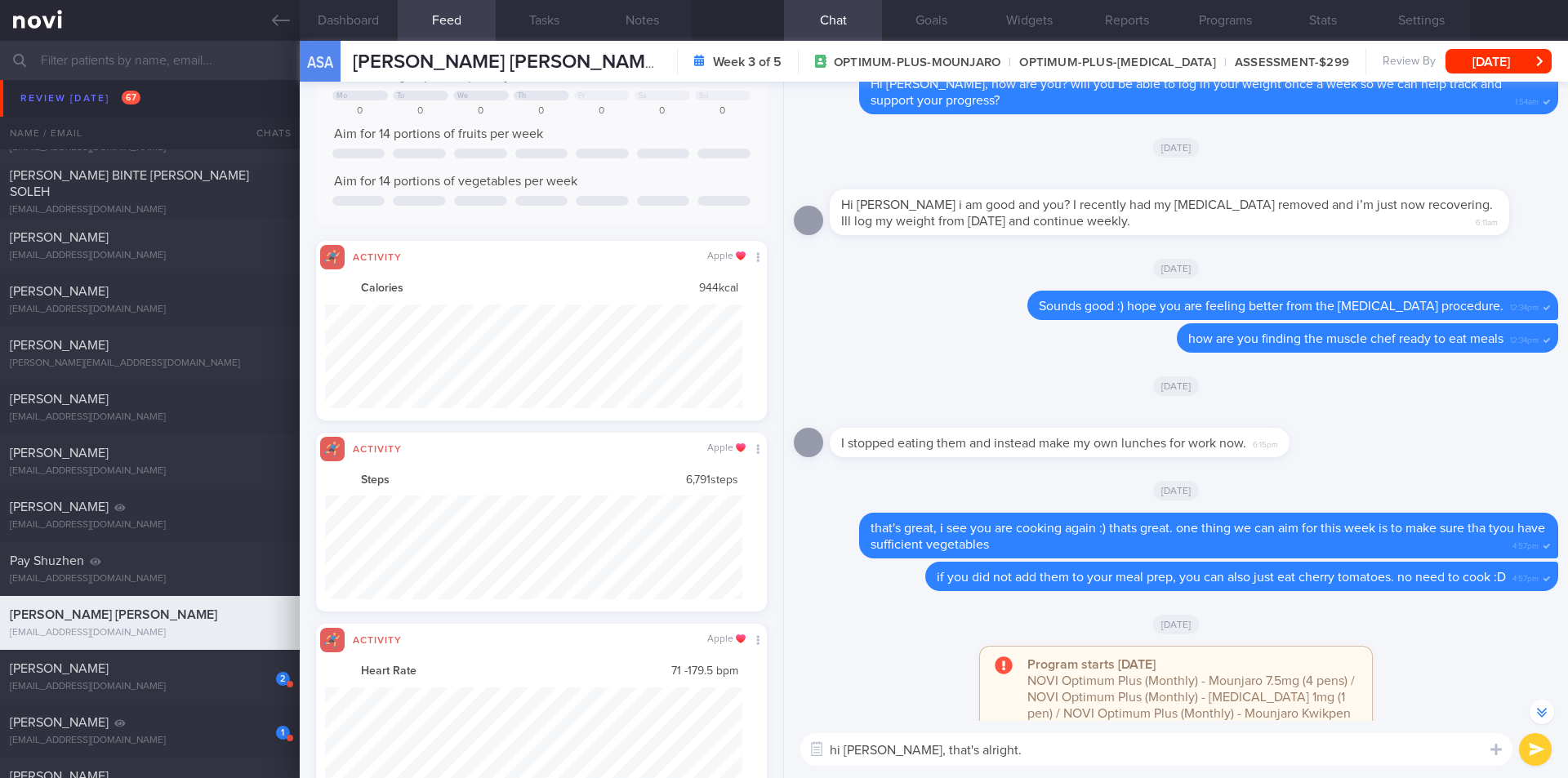
scroll to position [-733, 0]
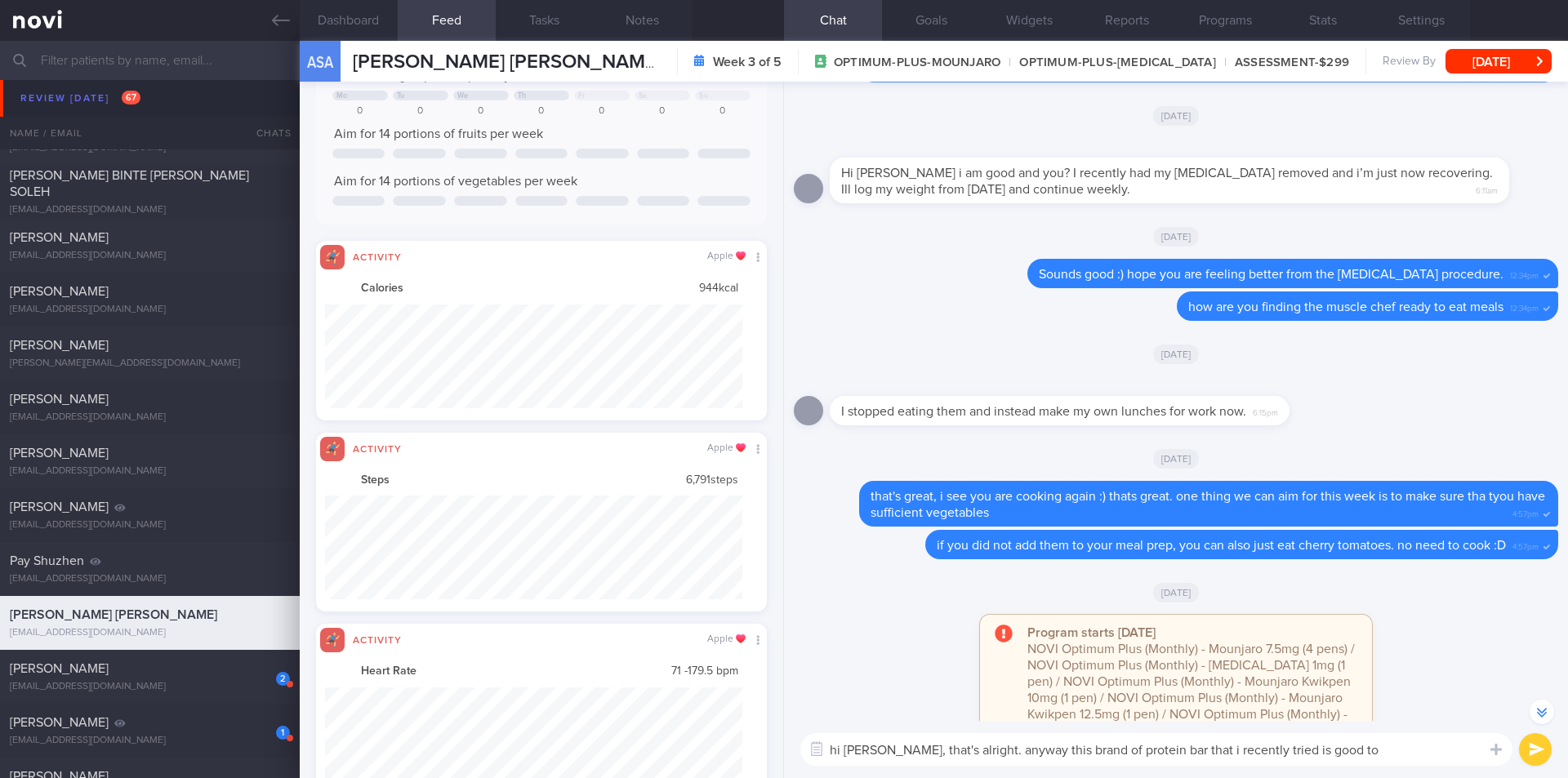
type textarea "hi [PERSON_NAME], that's alright. anyway this brand of protein bar that i recen…"
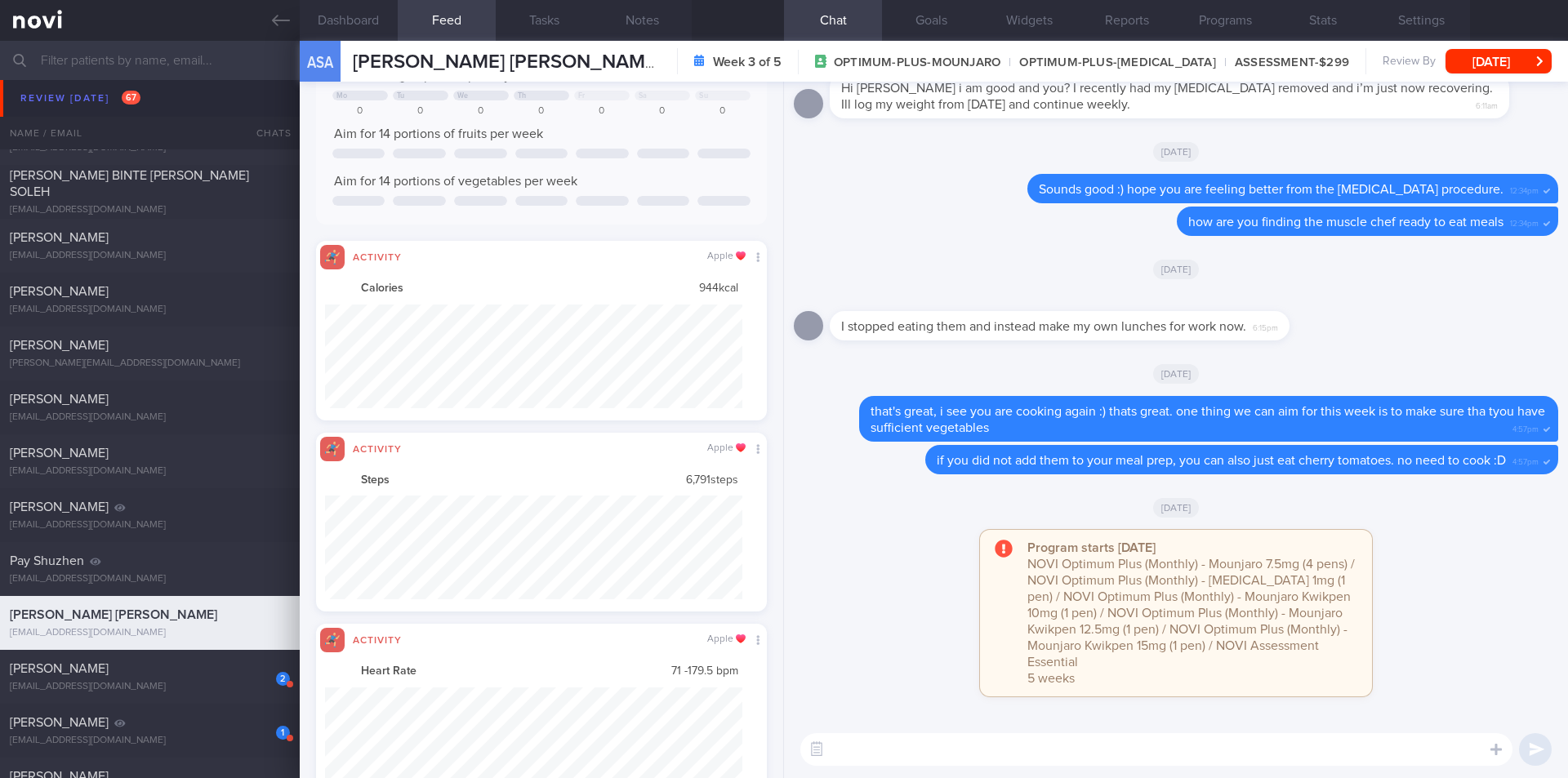
scroll to position [0, 0]
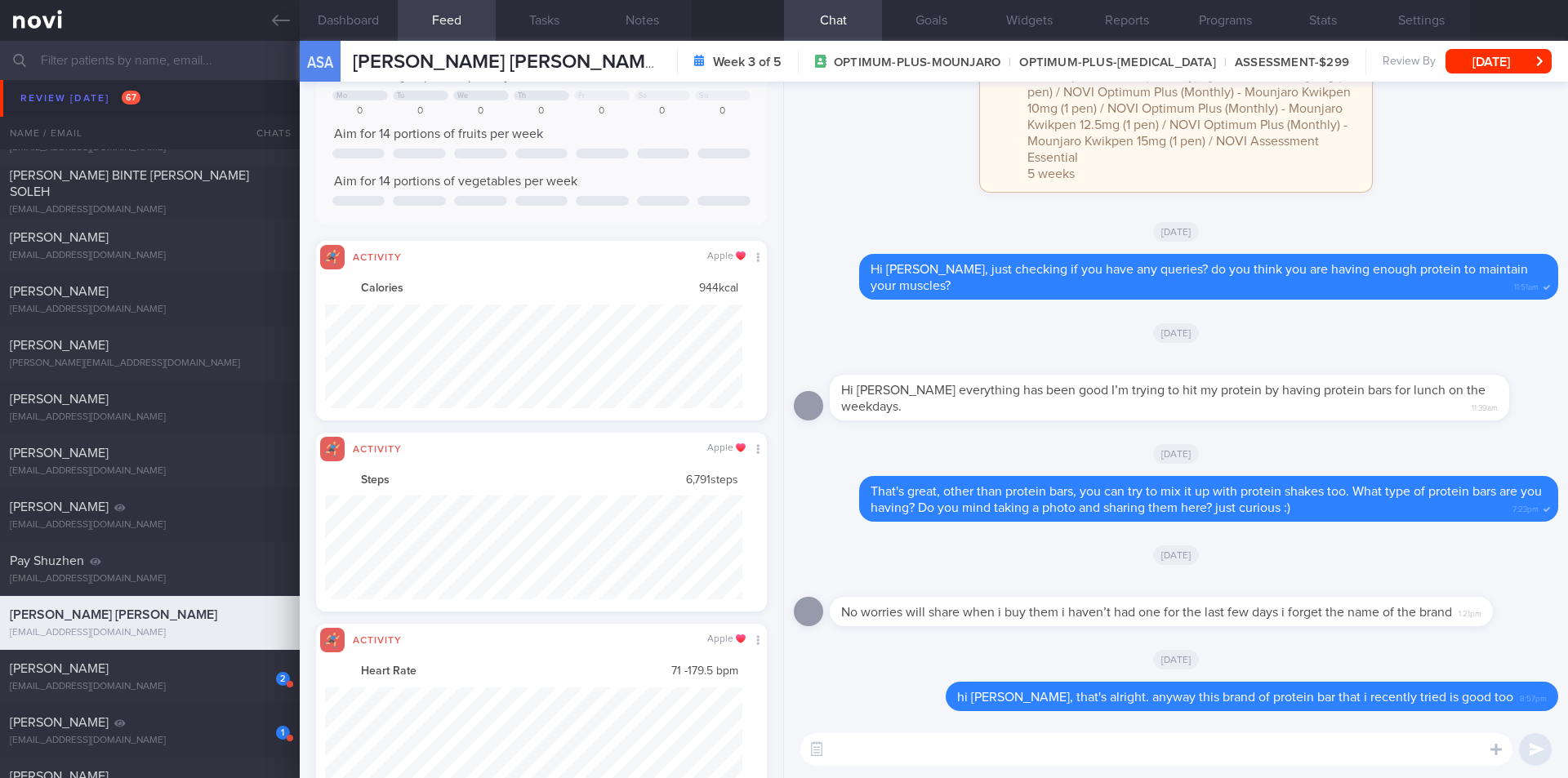
paste textarea "[URL][DOMAIN_NAME]"
type textarea "[URL][DOMAIN_NAME]"
click at [1532, 749] on button "submit" at bounding box center [1535, 749] width 33 height 32
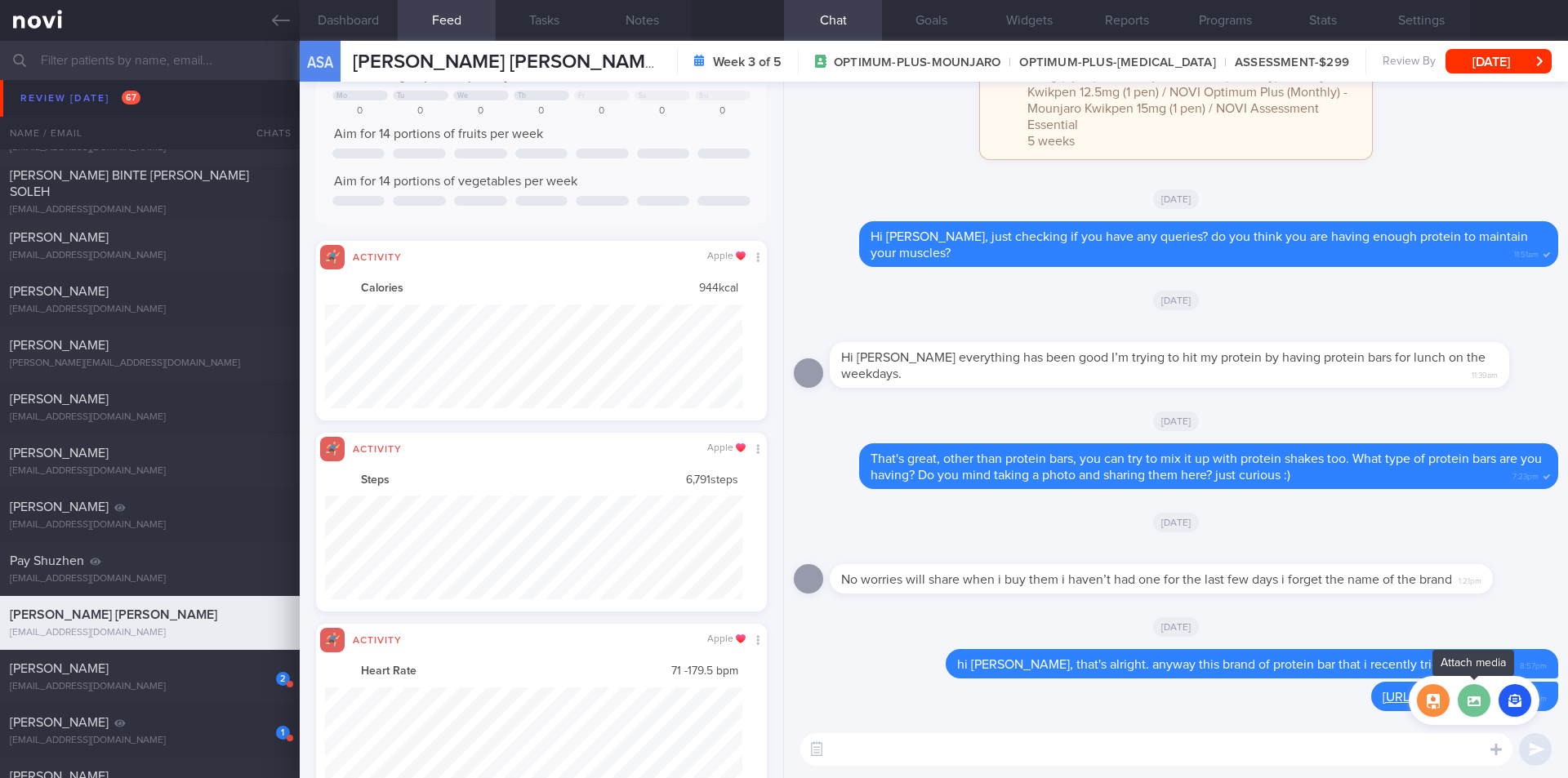
click at [1479, 700] on label at bounding box center [1474, 701] width 33 height 32
click at [0, 0] on input "file" at bounding box center [0, 0] width 0 height 0
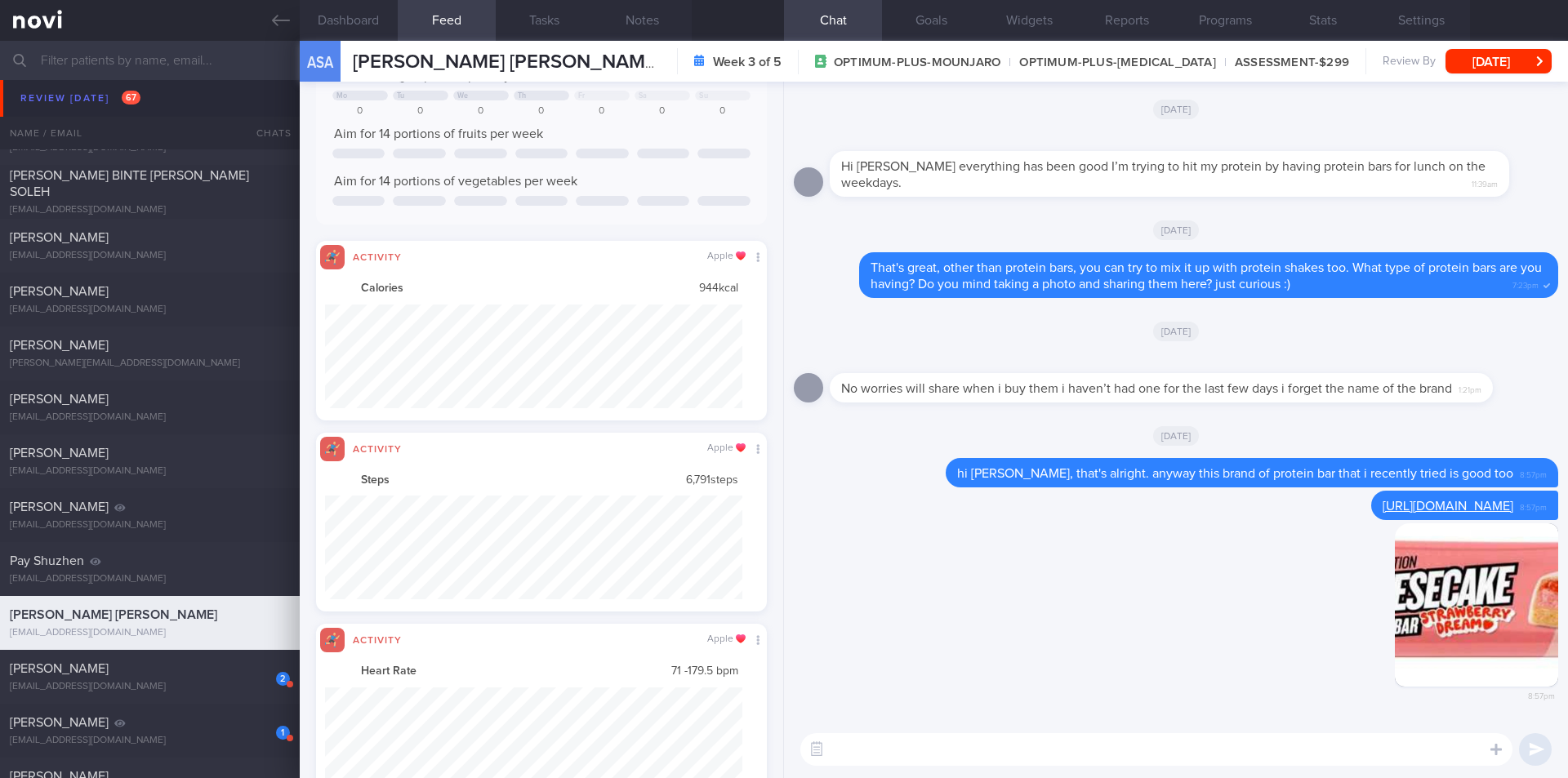
click at [1211, 743] on textarea at bounding box center [1156, 749] width 712 height 32
click at [1479, 53] on button "[DATE]" at bounding box center [1498, 61] width 106 height 25
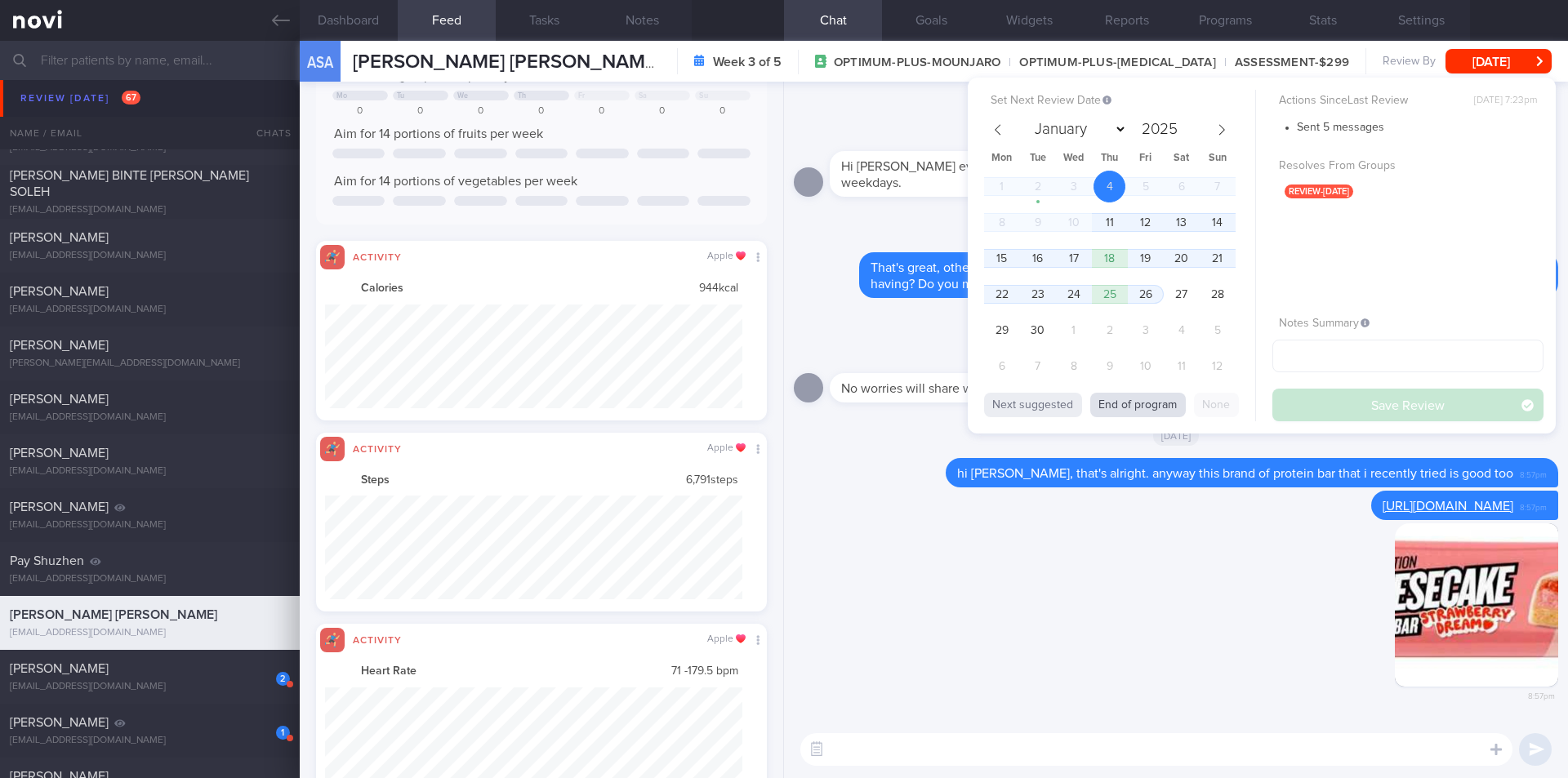
click at [1113, 399] on button "End of program" at bounding box center [1139, 405] width 96 height 25
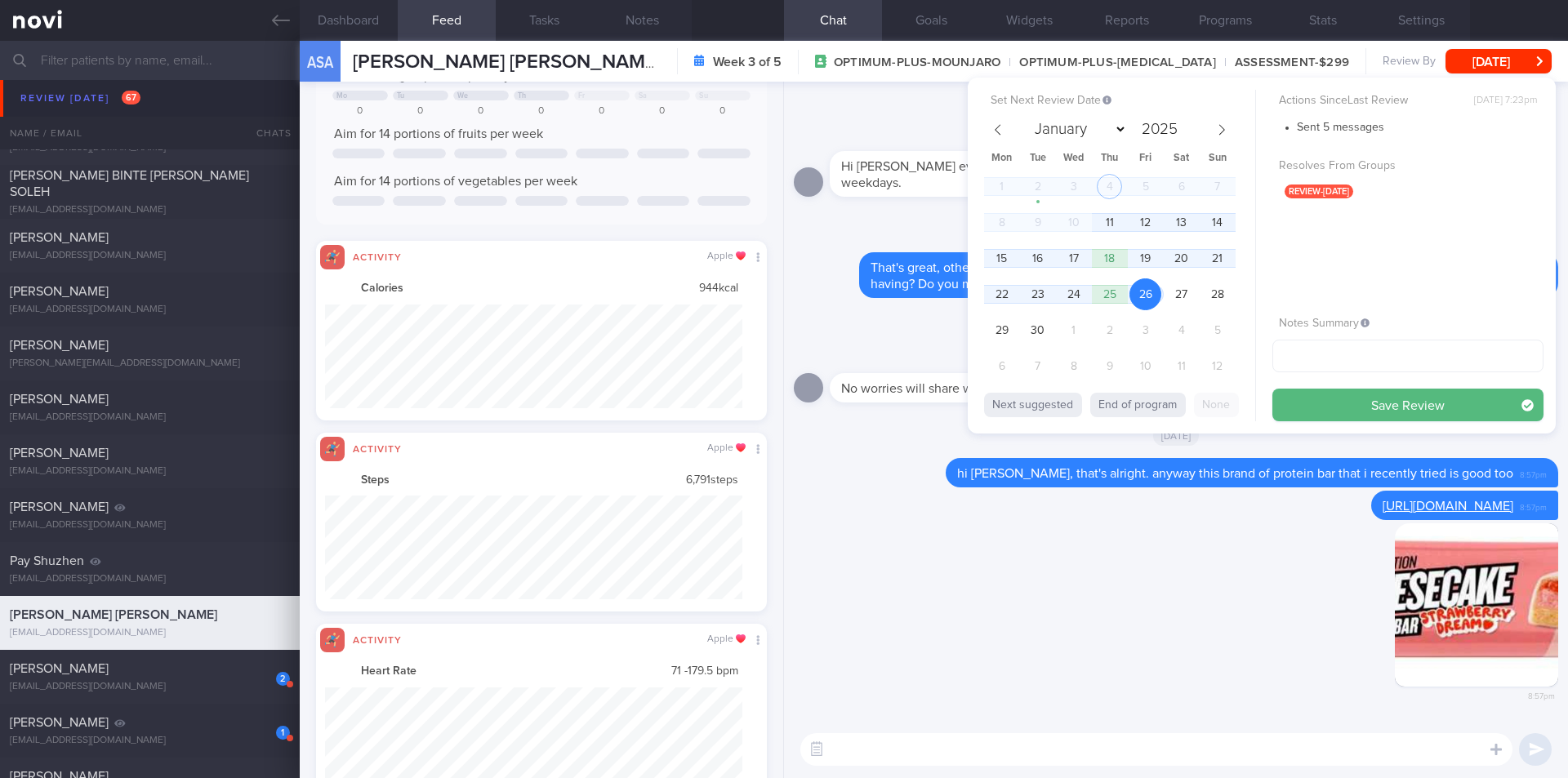
drag, startPoint x: 1355, startPoint y: 404, endPoint x: 1248, endPoint y: 423, distance: 108.7
click at [1355, 403] on button "Save Review" at bounding box center [1408, 405] width 272 height 32
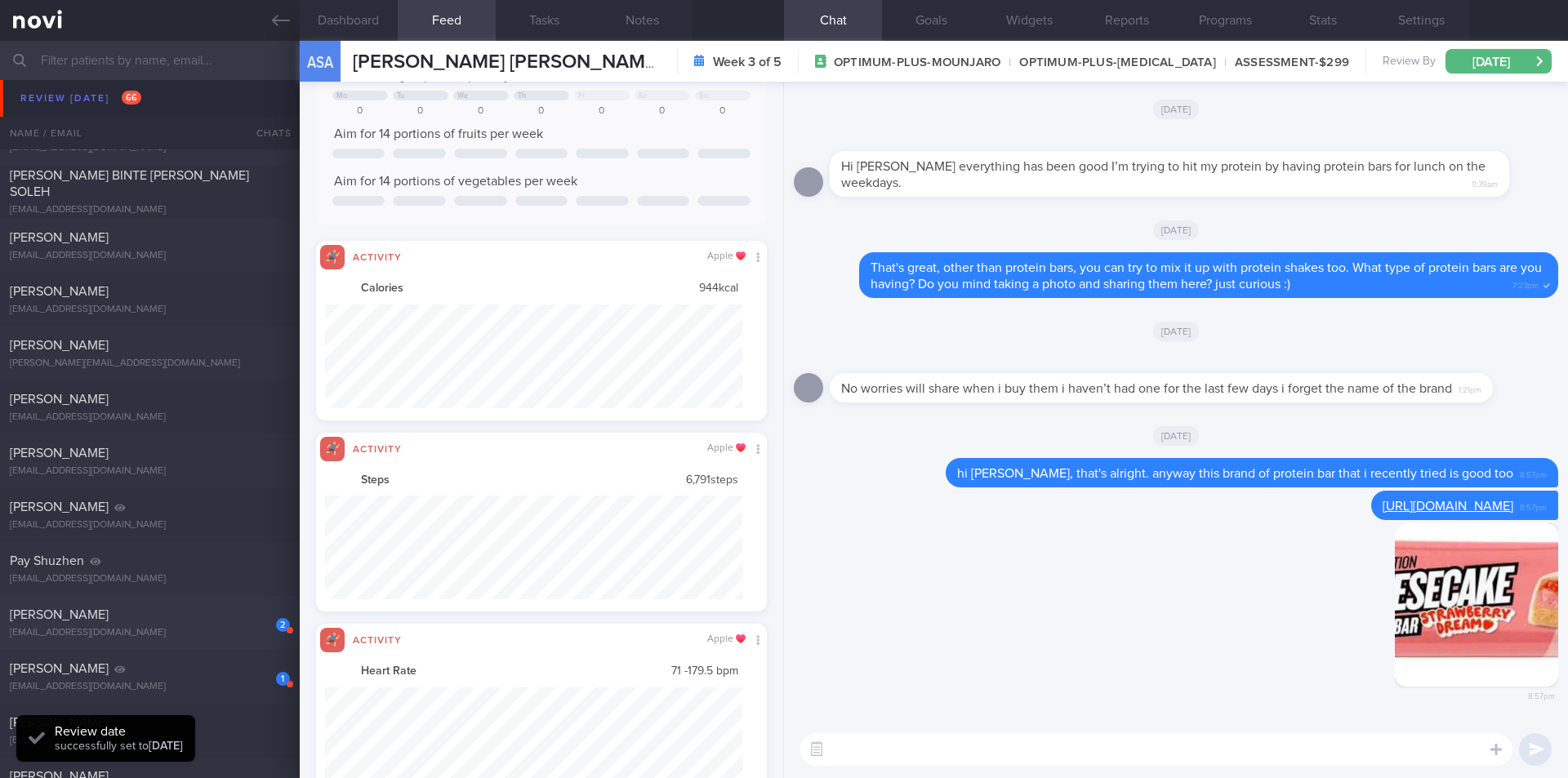
click at [156, 620] on div "[PERSON_NAME]" at bounding box center [147, 615] width 276 height 16
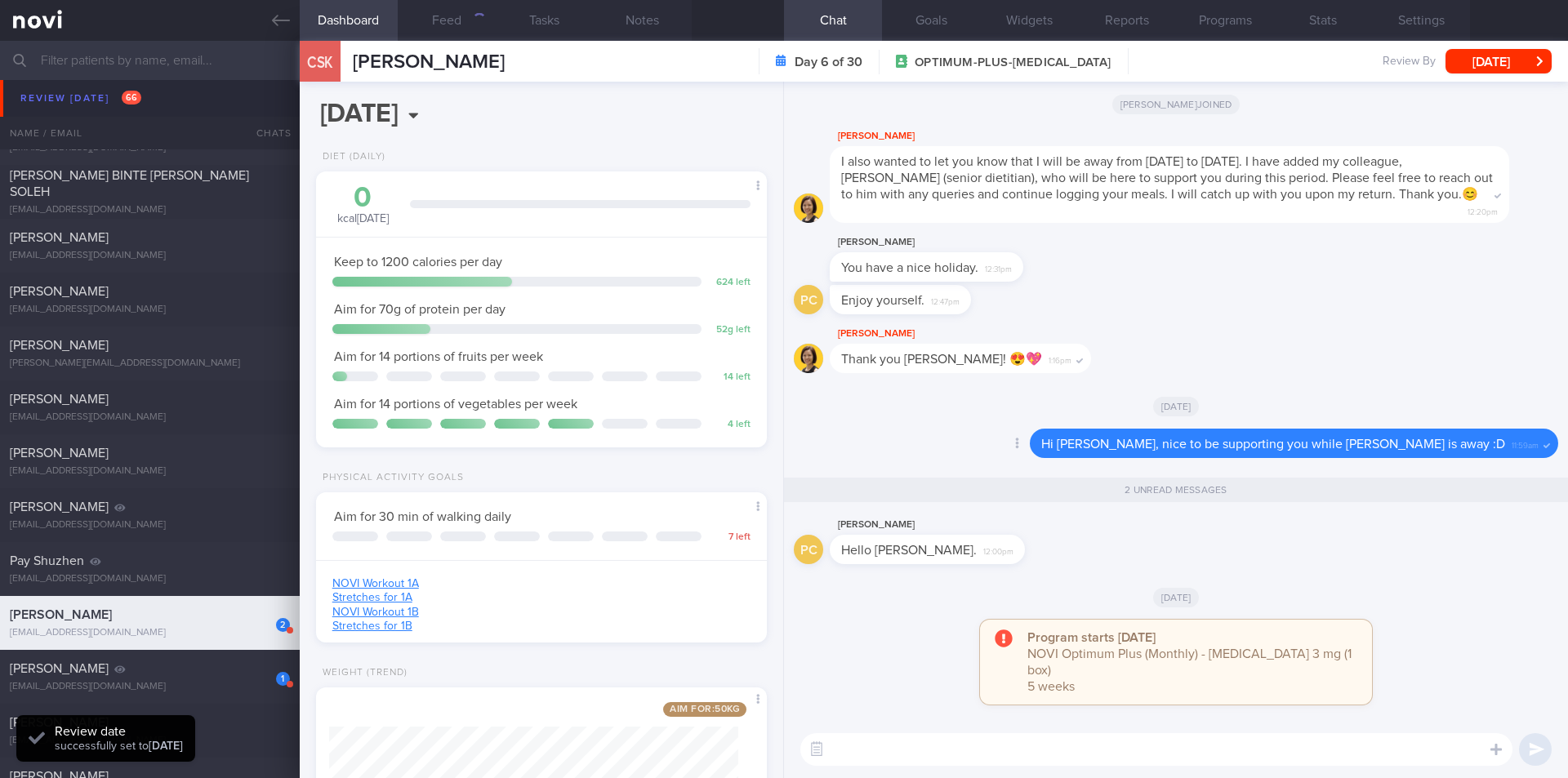
scroll to position [227, 410]
click at [899, 758] on textarea at bounding box center [1156, 749] width 712 height 32
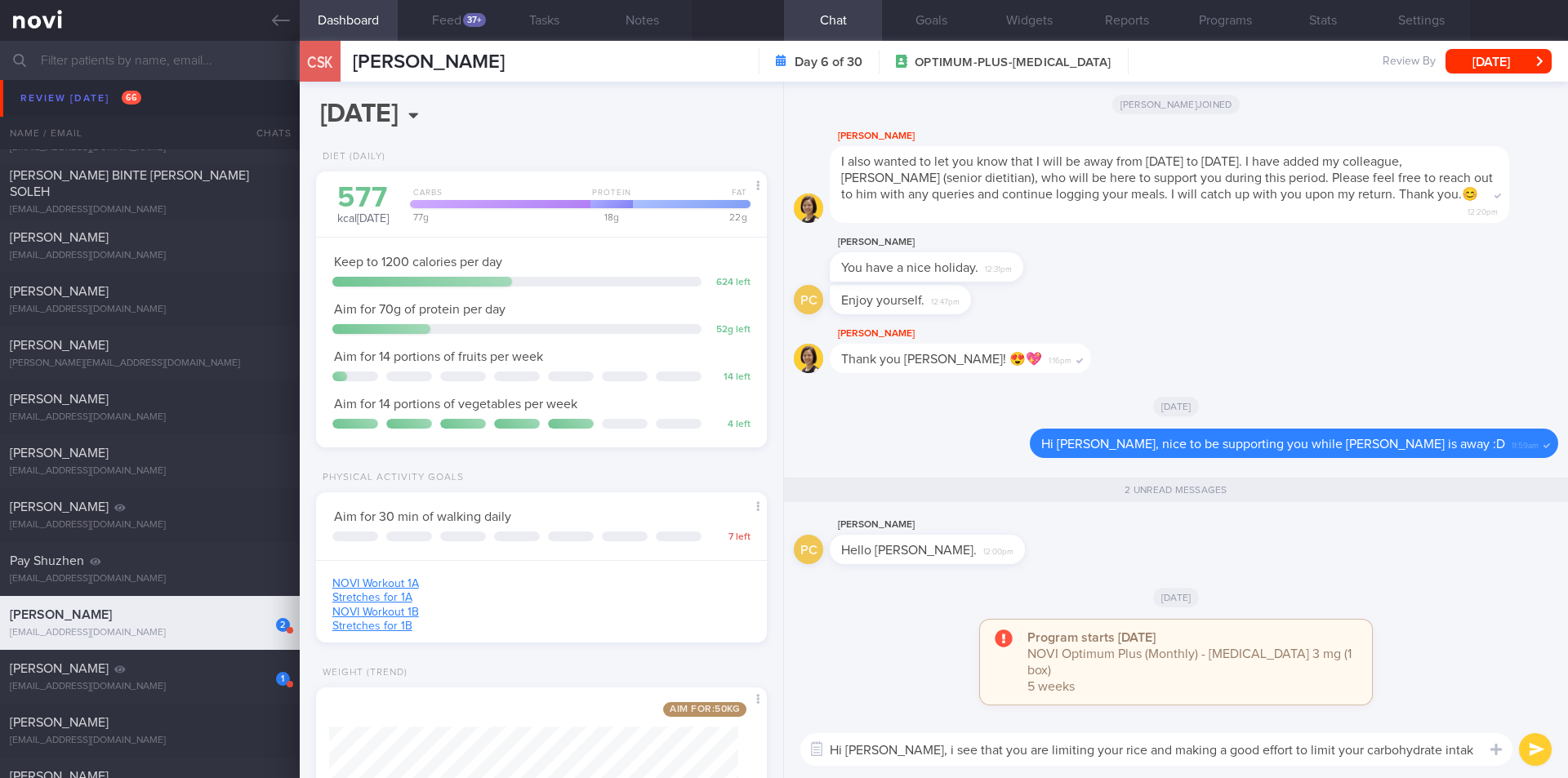
type textarea "Hi [PERSON_NAME], i see that you are limiting your rice and making a good effor…"
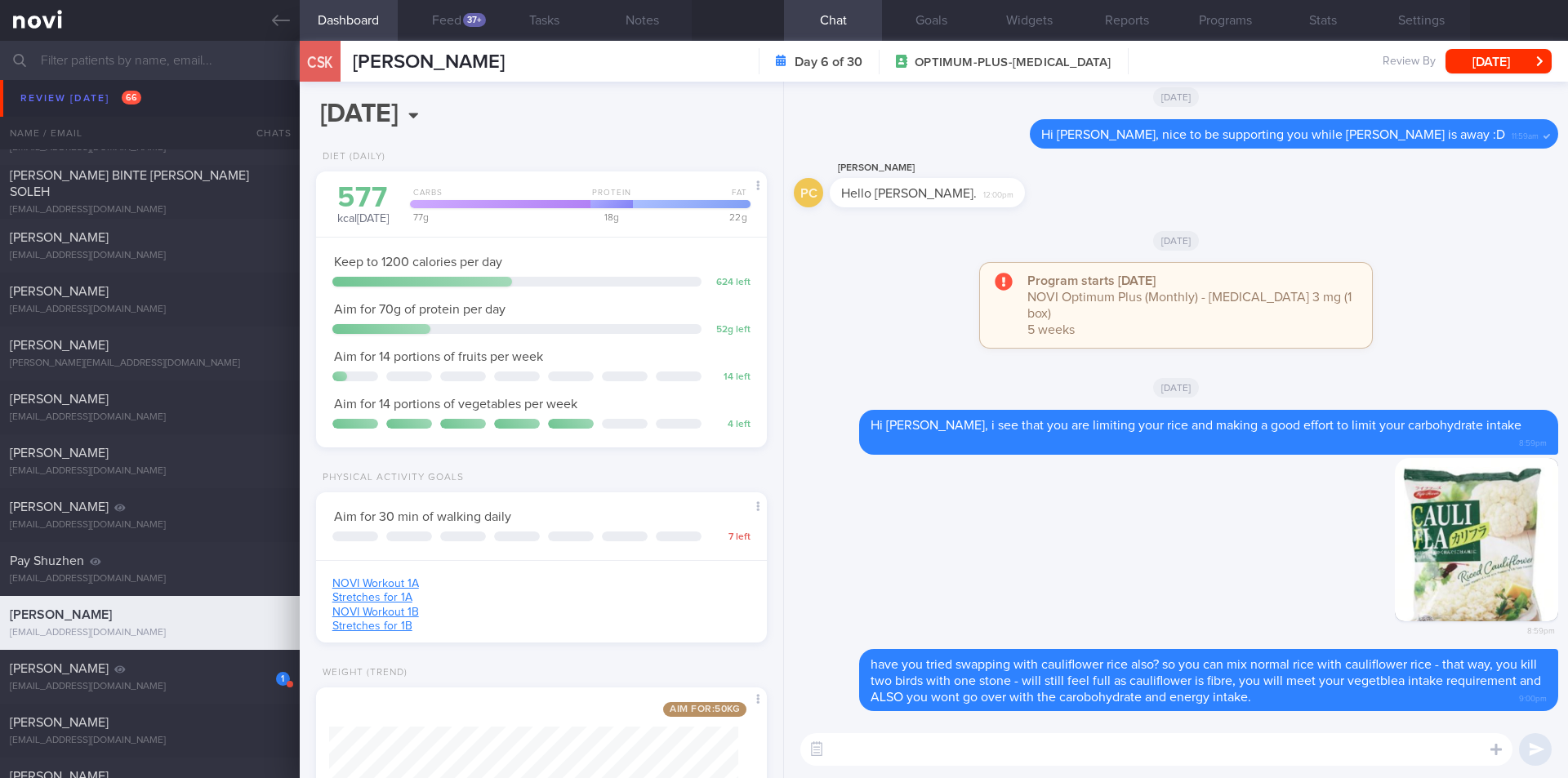
click at [919, 745] on textarea at bounding box center [1156, 749] width 712 height 32
paste textarea "[URL][DOMAIN_NAME]"
type textarea "they are available at NTUC also - [URL][DOMAIN_NAME]"
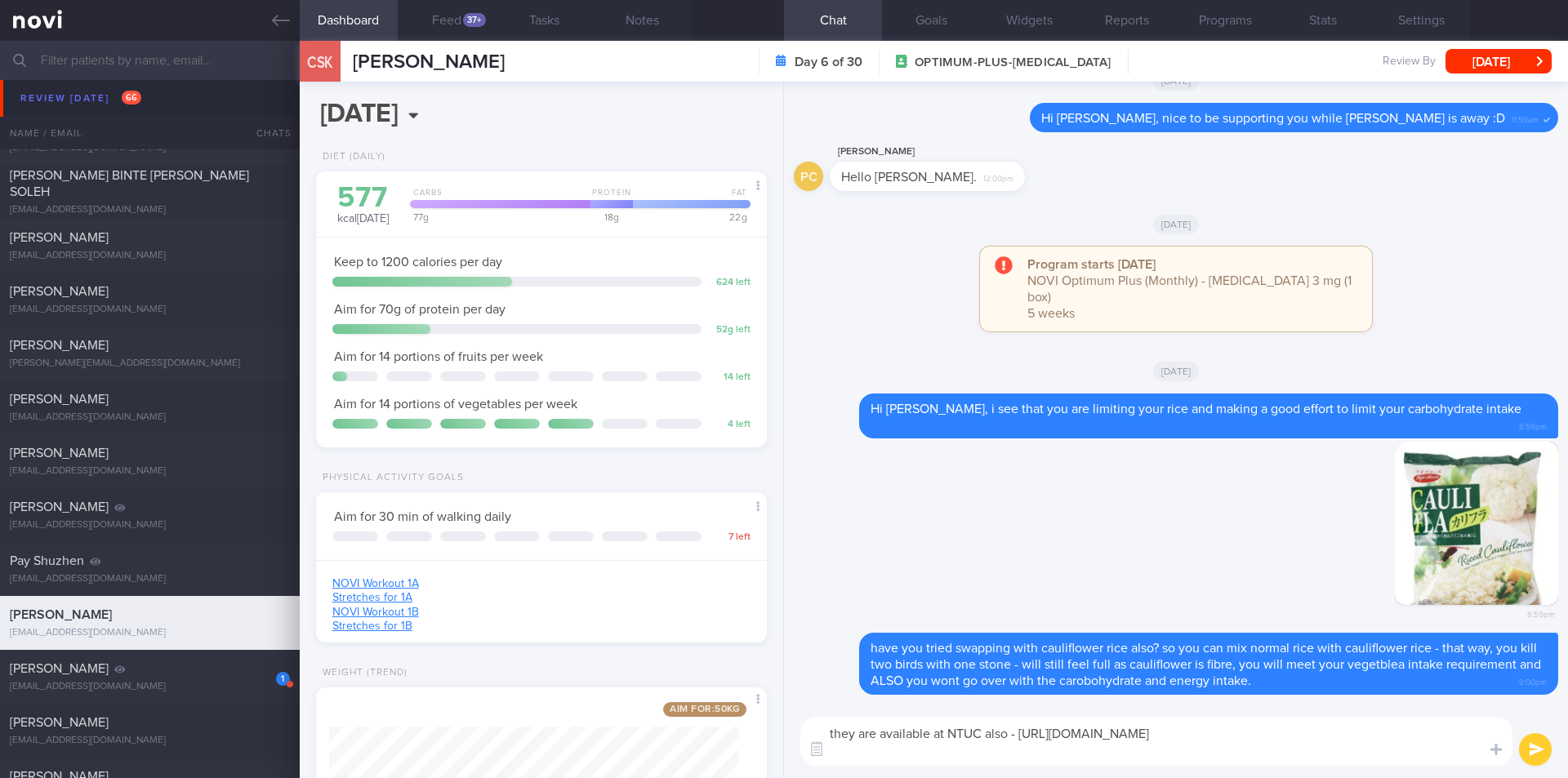
scroll to position [0, 0]
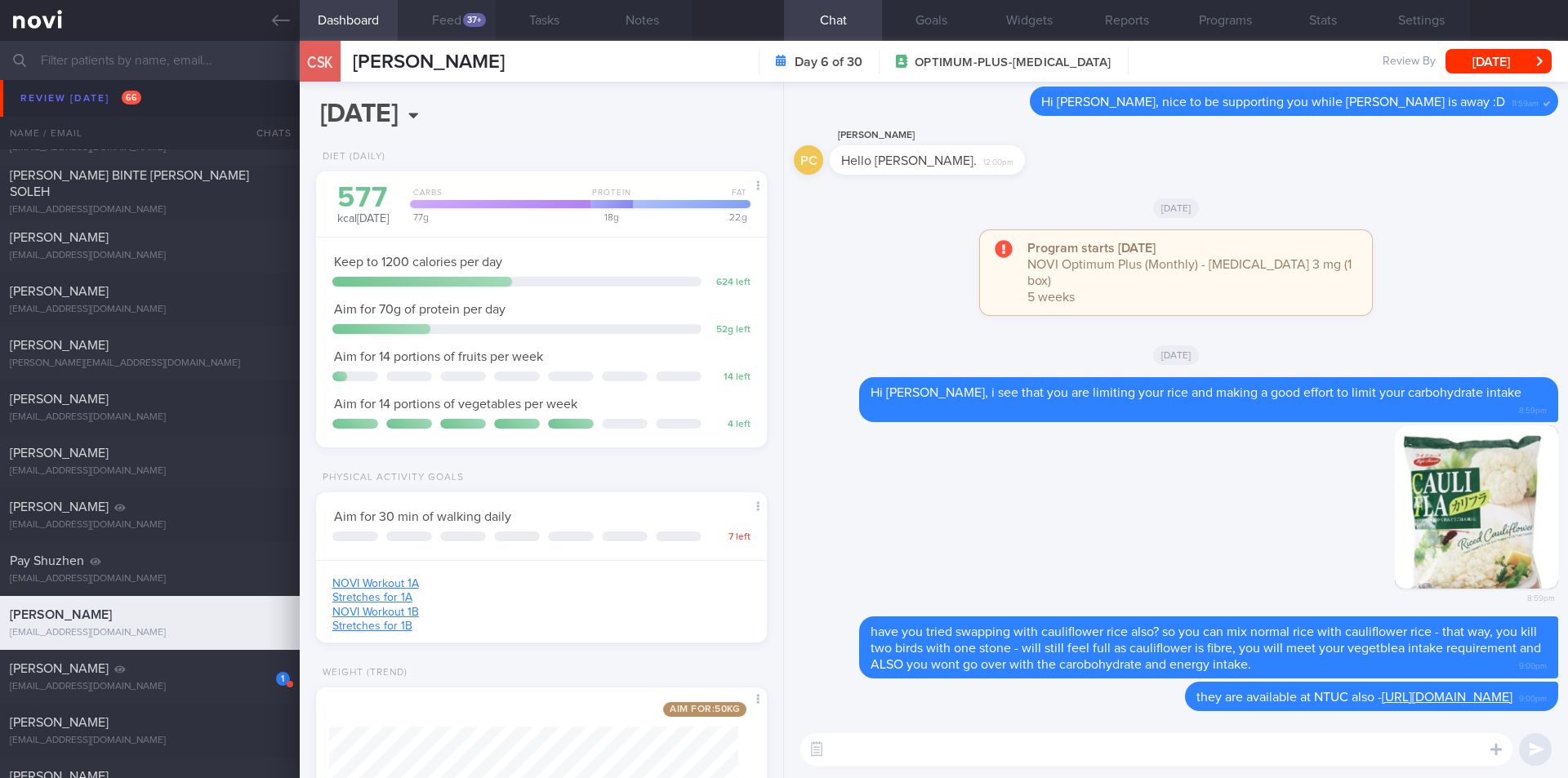
drag, startPoint x: 466, startPoint y: 30, endPoint x: 480, endPoint y: 23, distance: 15.7
click at [467, 29] on button "Feed 37+" at bounding box center [446, 20] width 98 height 41
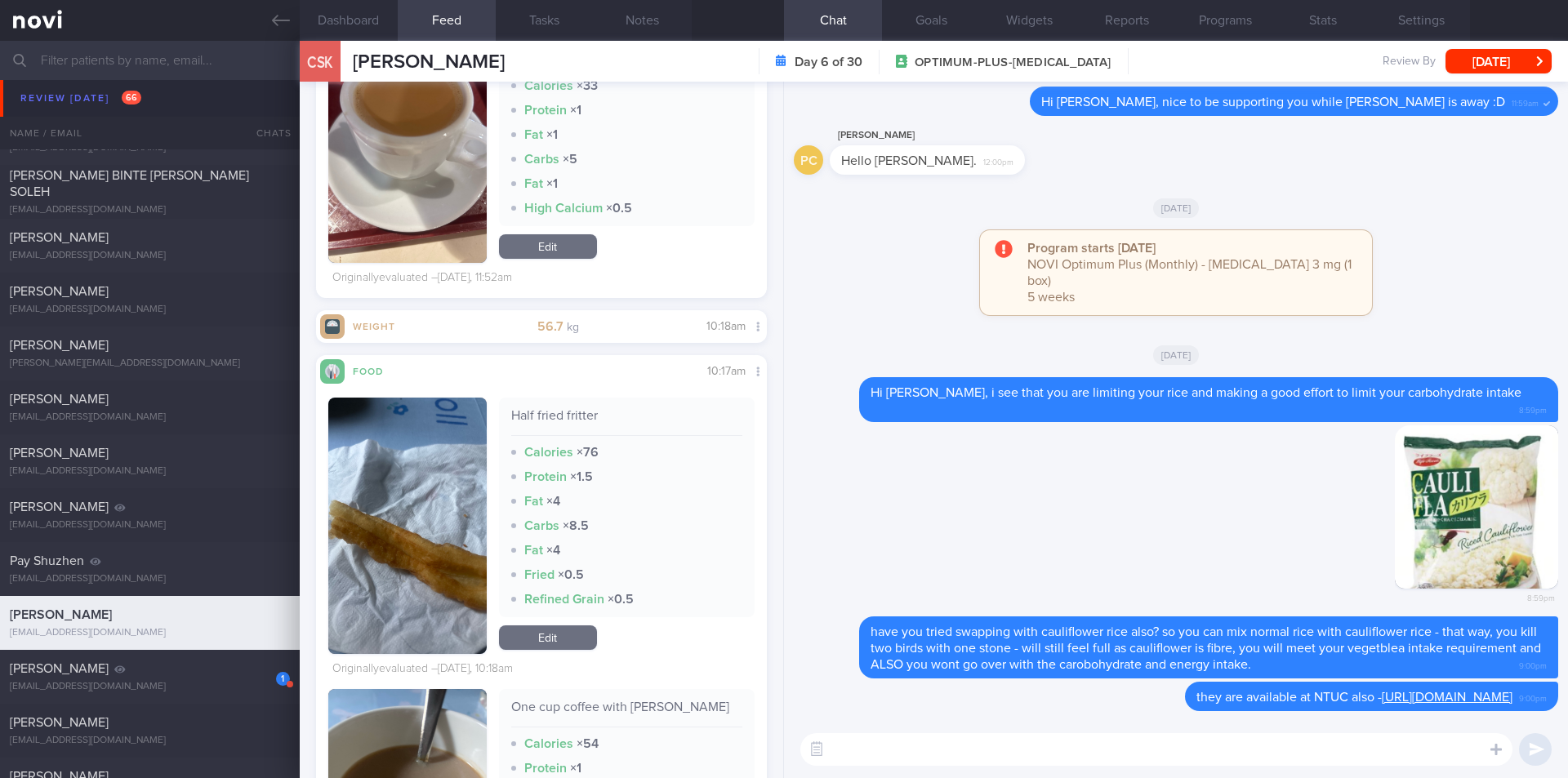
scroll to position [3512, 0]
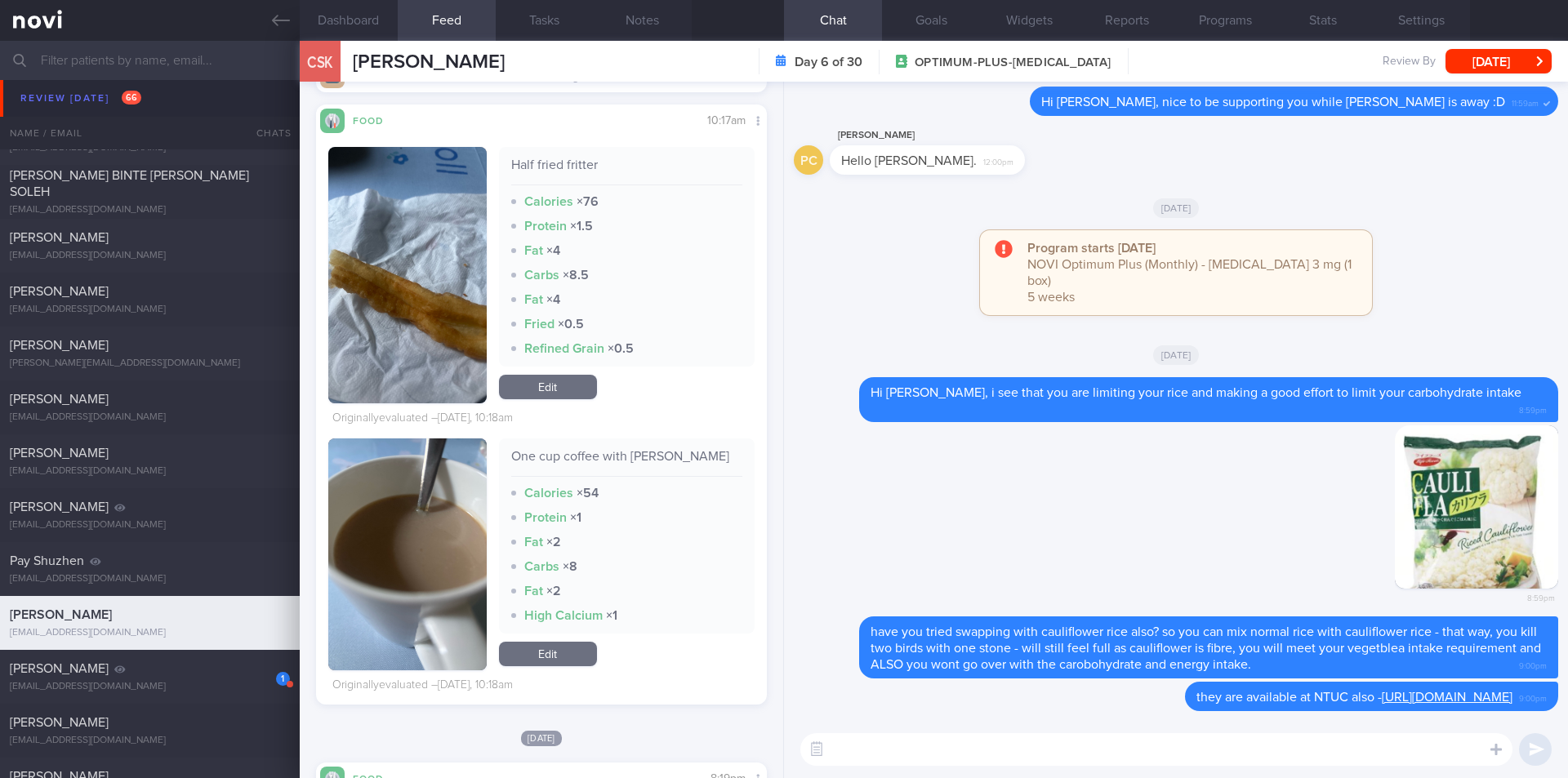
click at [171, 62] on input "text" at bounding box center [784, 60] width 1568 height 39
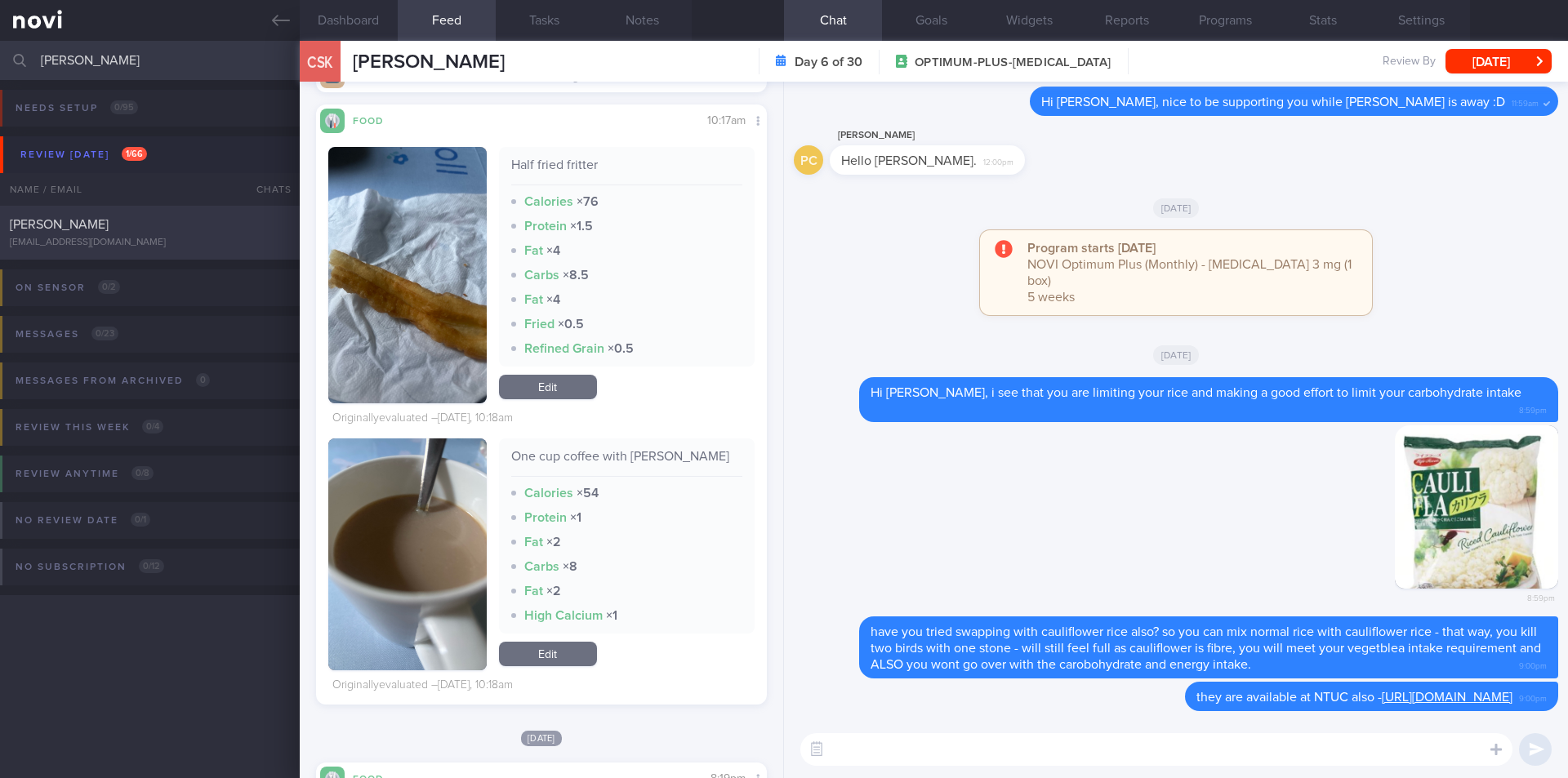
type input "[PERSON_NAME]"
click at [146, 229] on div "[PERSON_NAME]" at bounding box center [147, 224] width 276 height 16
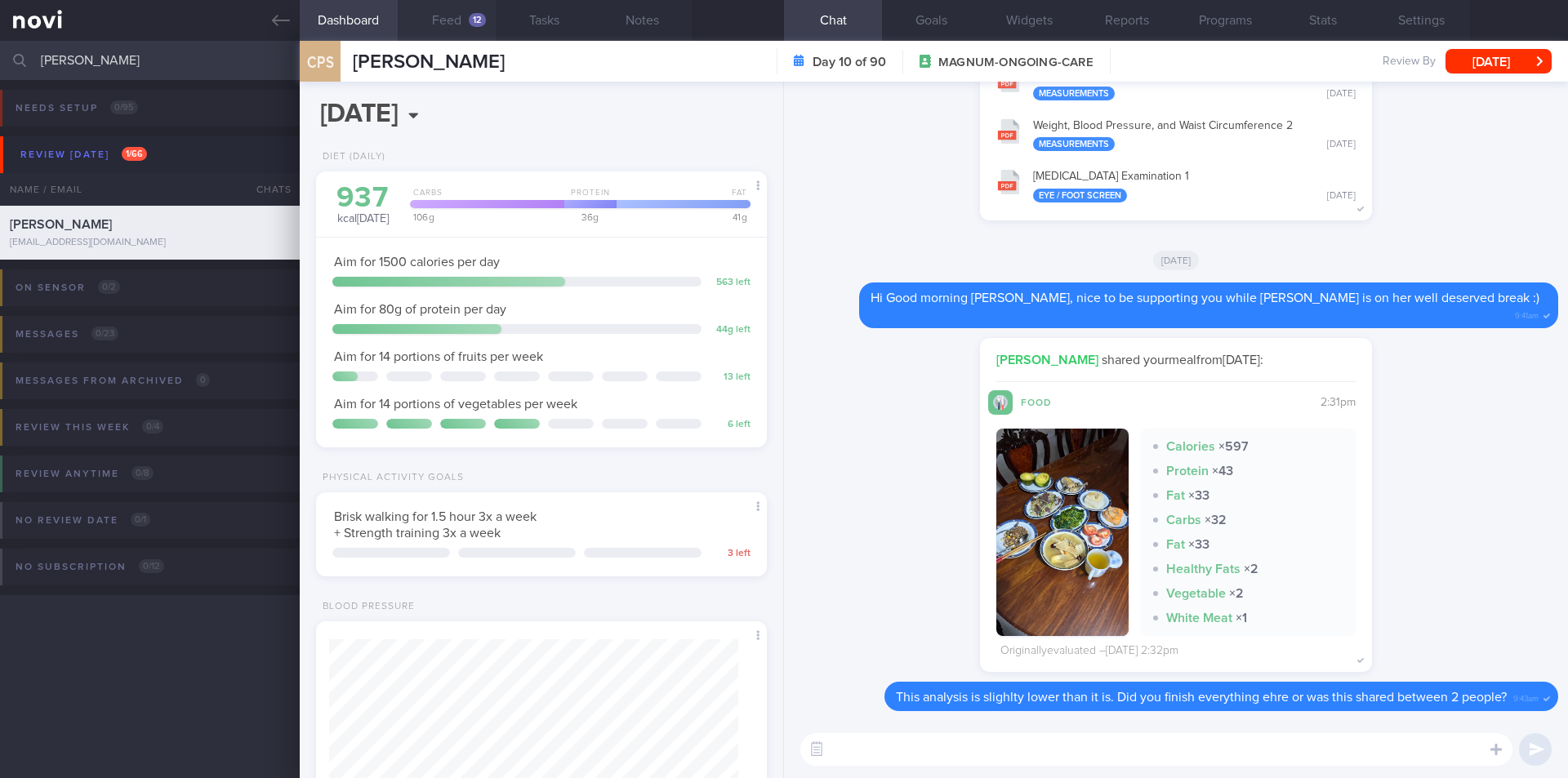
click at [472, 17] on div "12" at bounding box center [477, 20] width 17 height 14
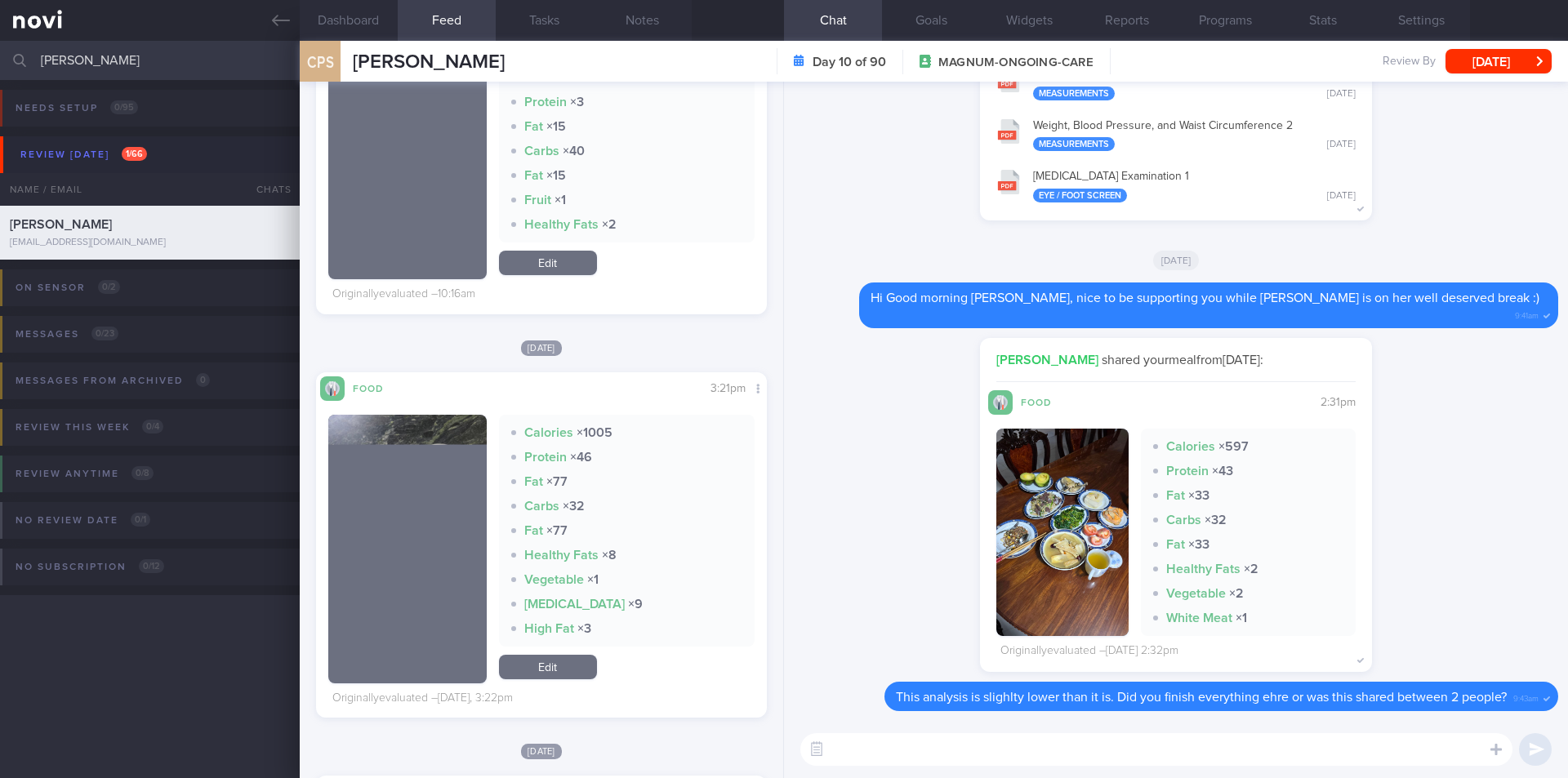
scroll to position [735, 0]
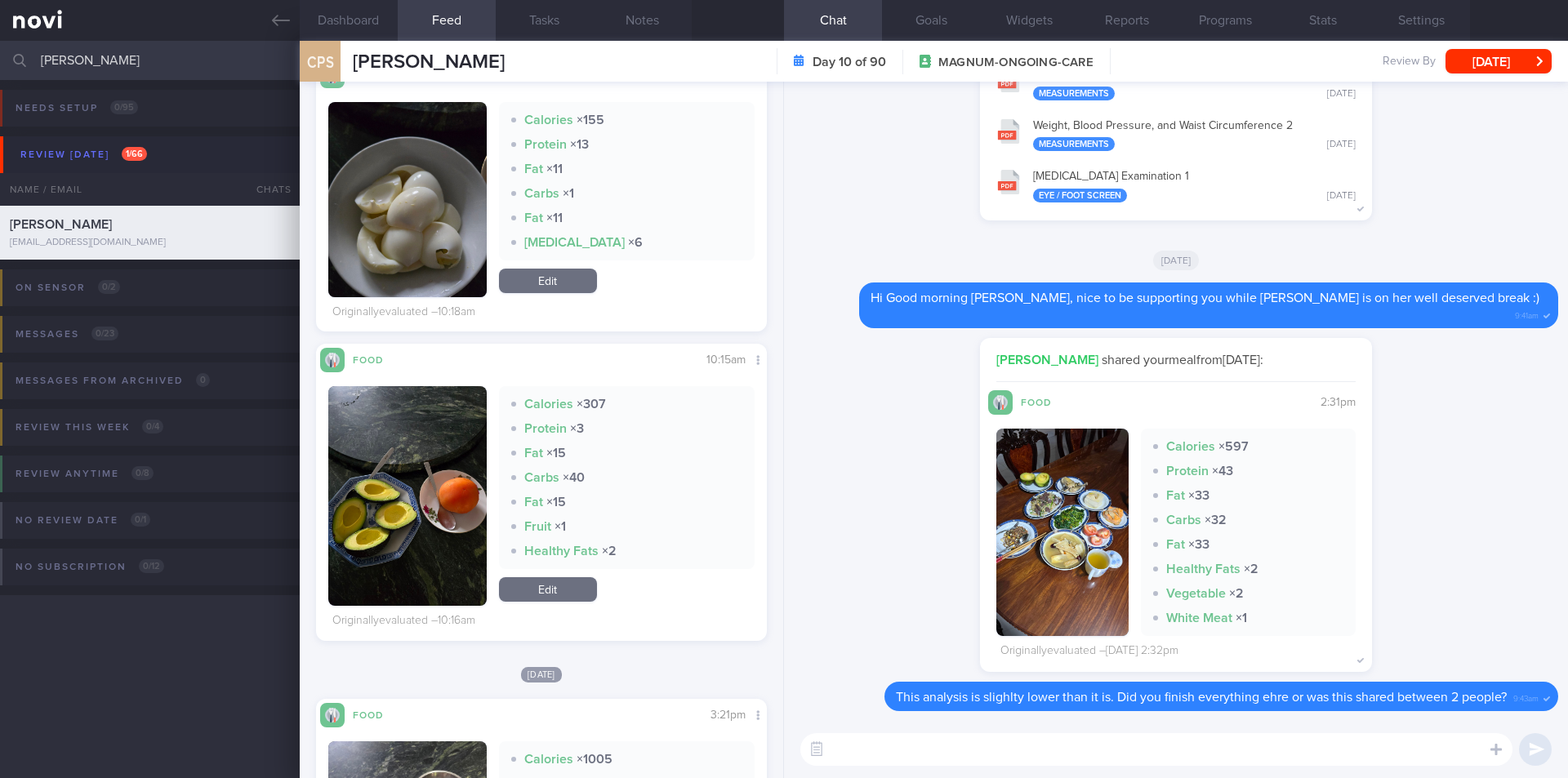
click at [892, 749] on textarea at bounding box center [1156, 749] width 712 height 32
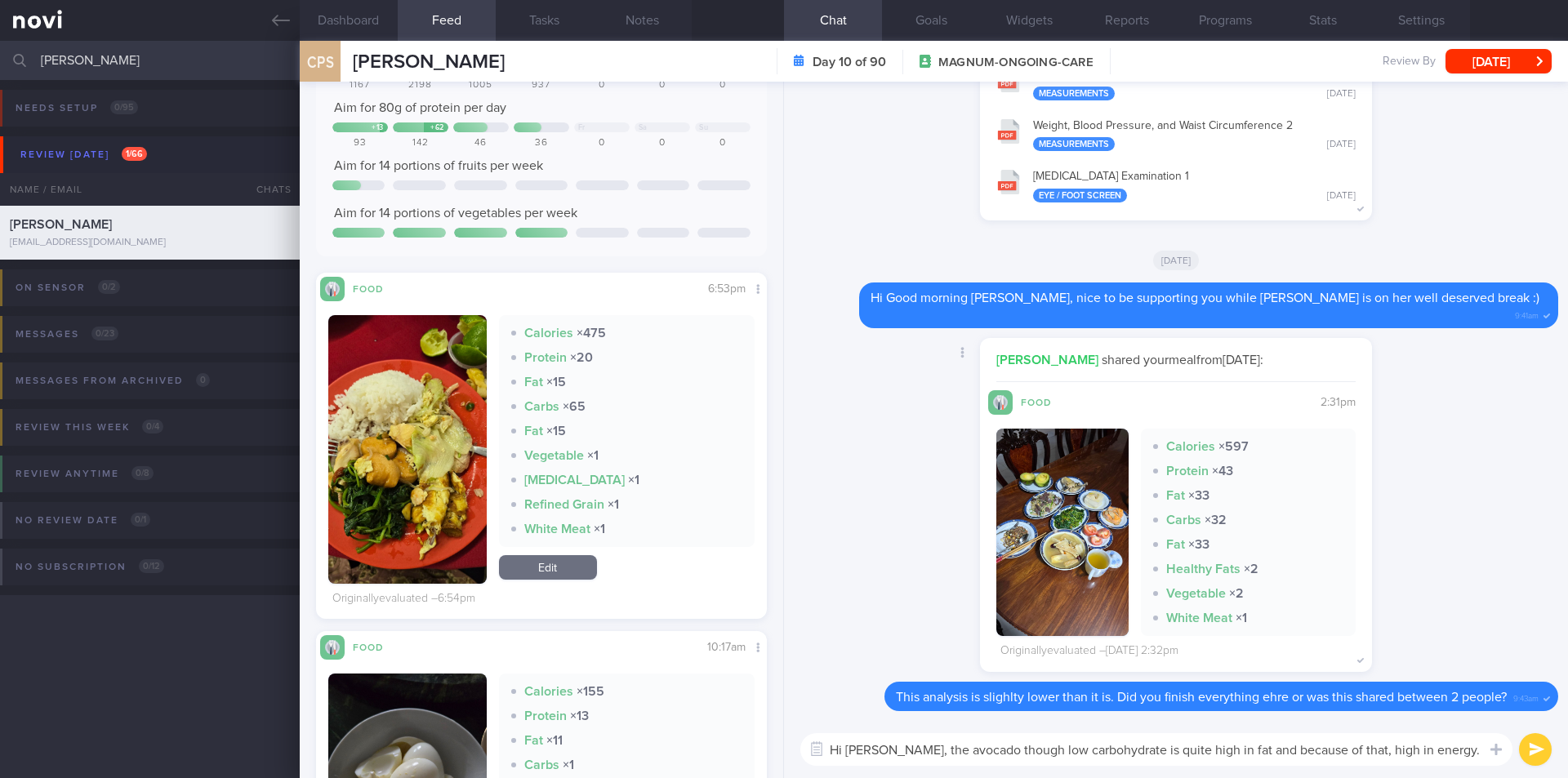
scroll to position [0, 0]
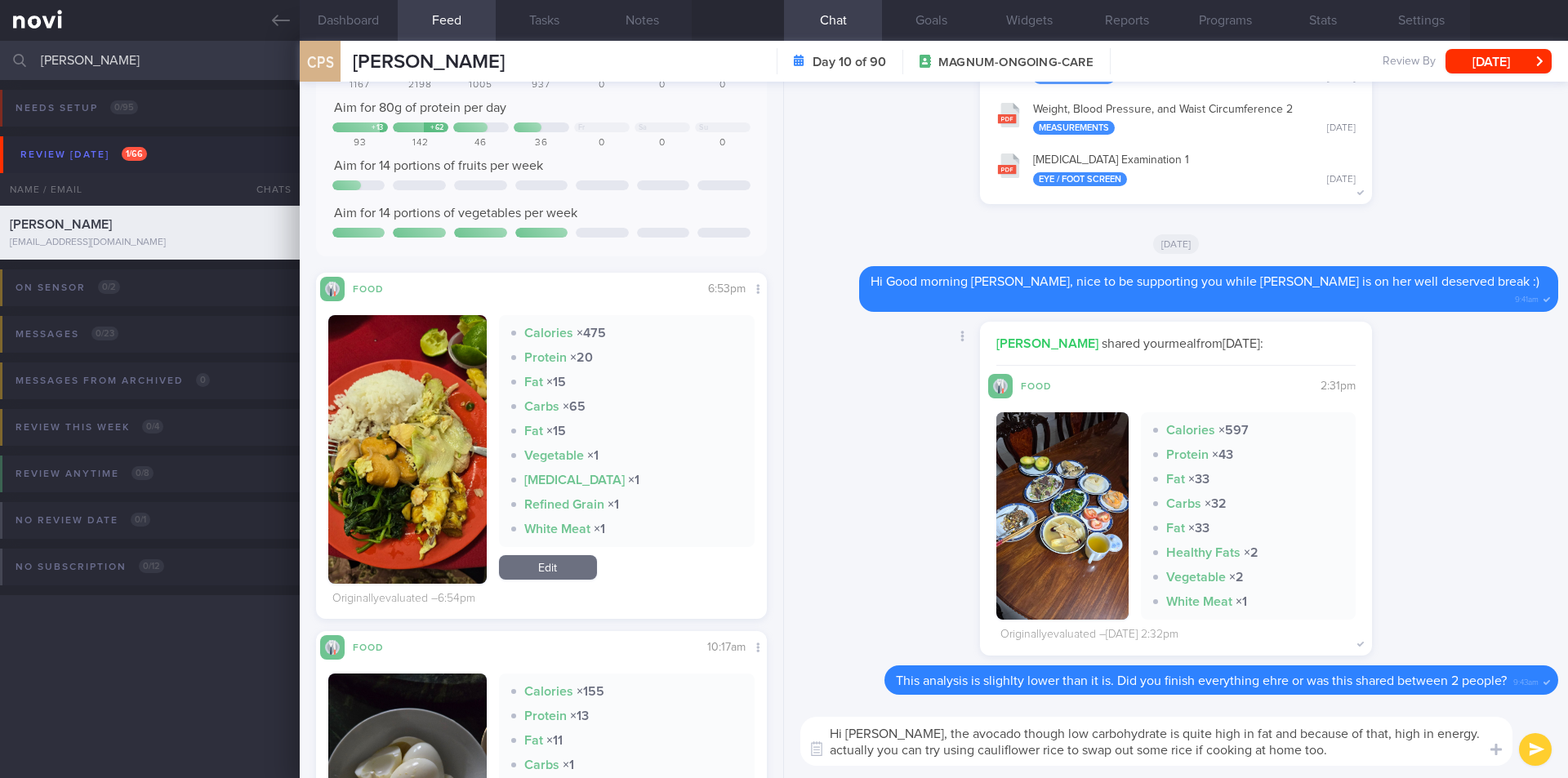
type textarea "Hi [PERSON_NAME], the avocado though low carbohydrate is quite high in fat and …"
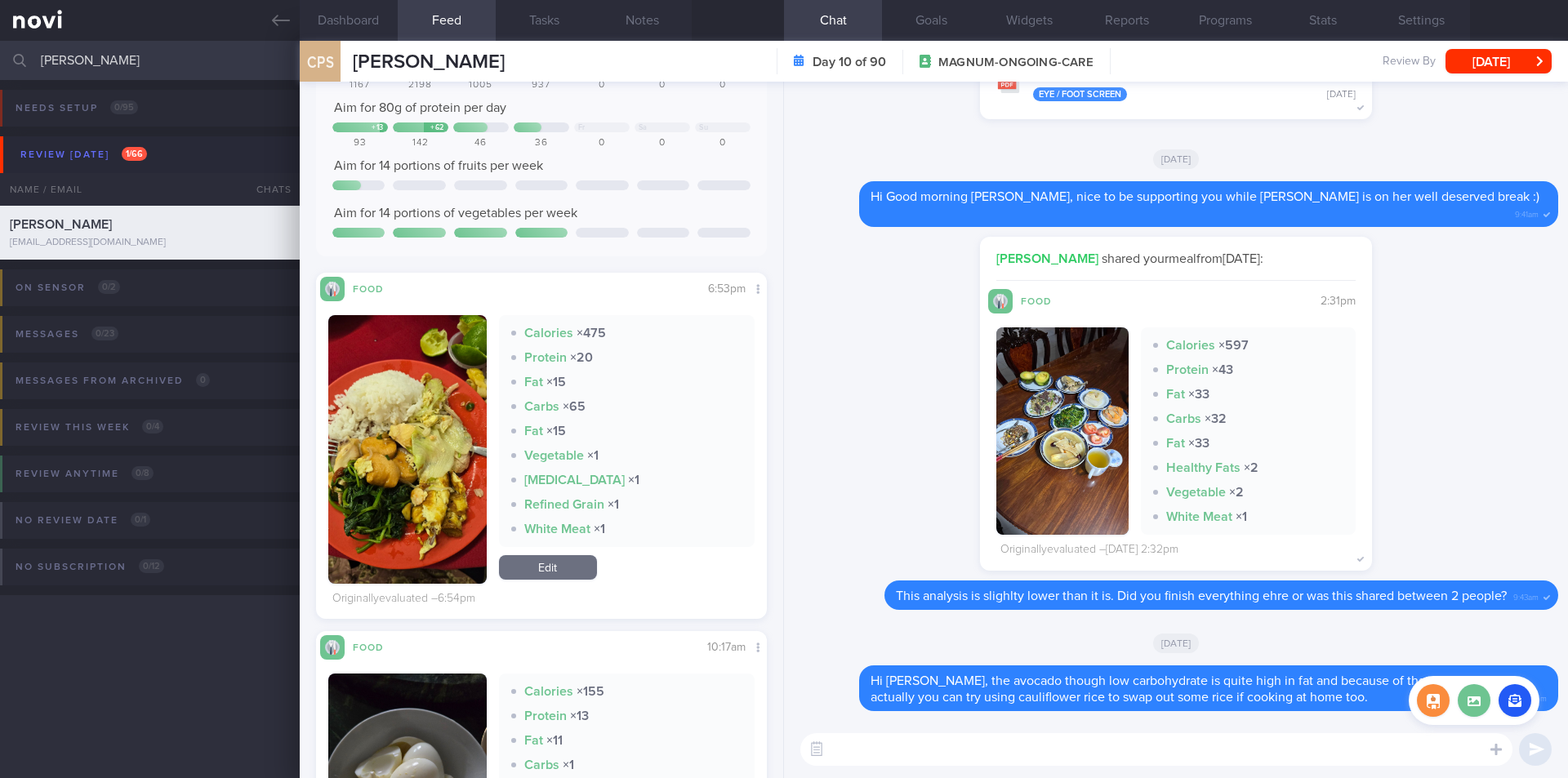
click at [1471, 705] on label at bounding box center [1474, 701] width 33 height 32
click at [0, 0] on input "file" at bounding box center [0, 0] width 0 height 0
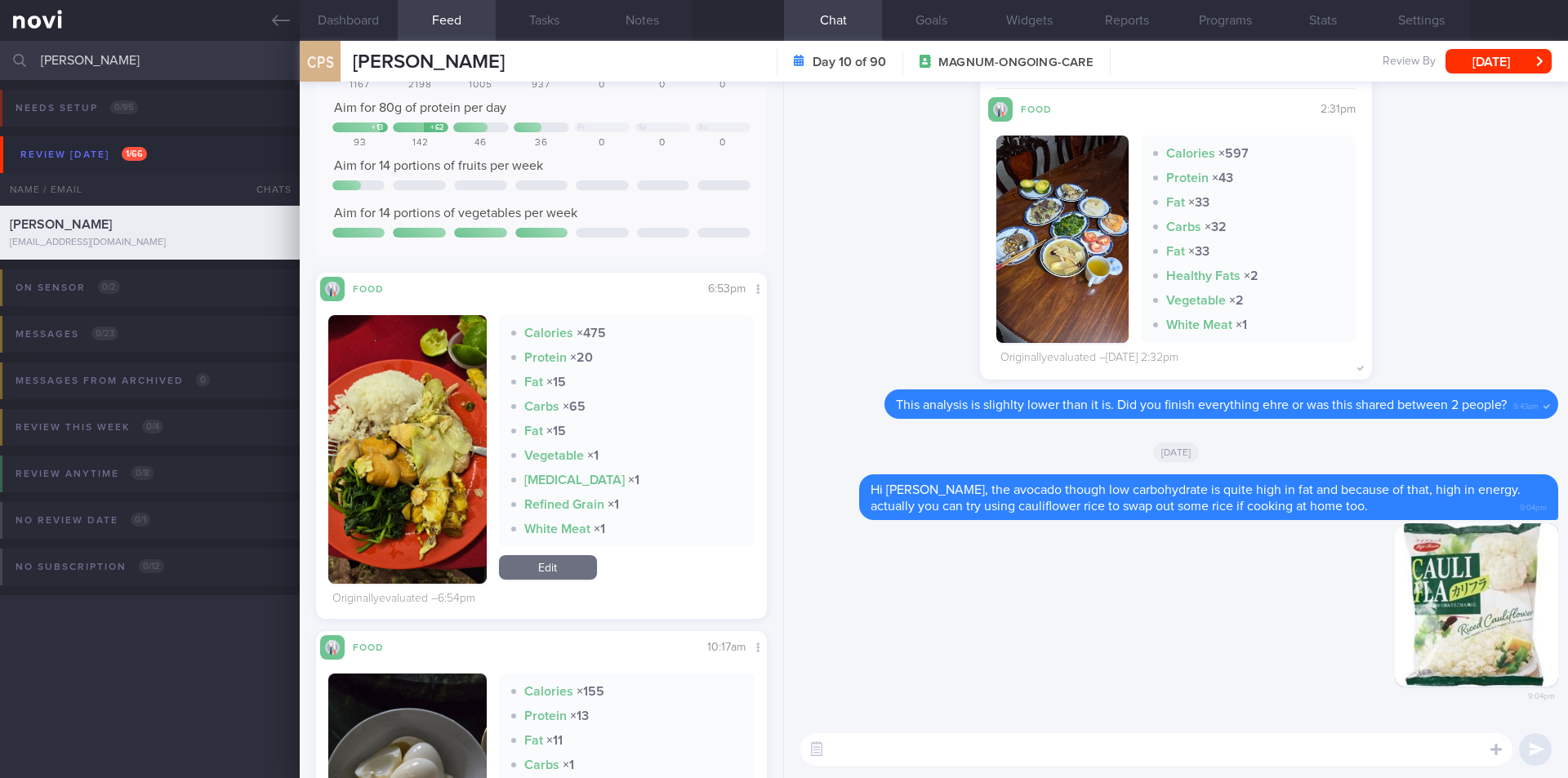
click at [940, 748] on textarea at bounding box center [1156, 749] width 712 height 32
paste textarea "[URL][DOMAIN_NAME]"
type textarea "NTUC sells it :D [URL][DOMAIN_NAME]"
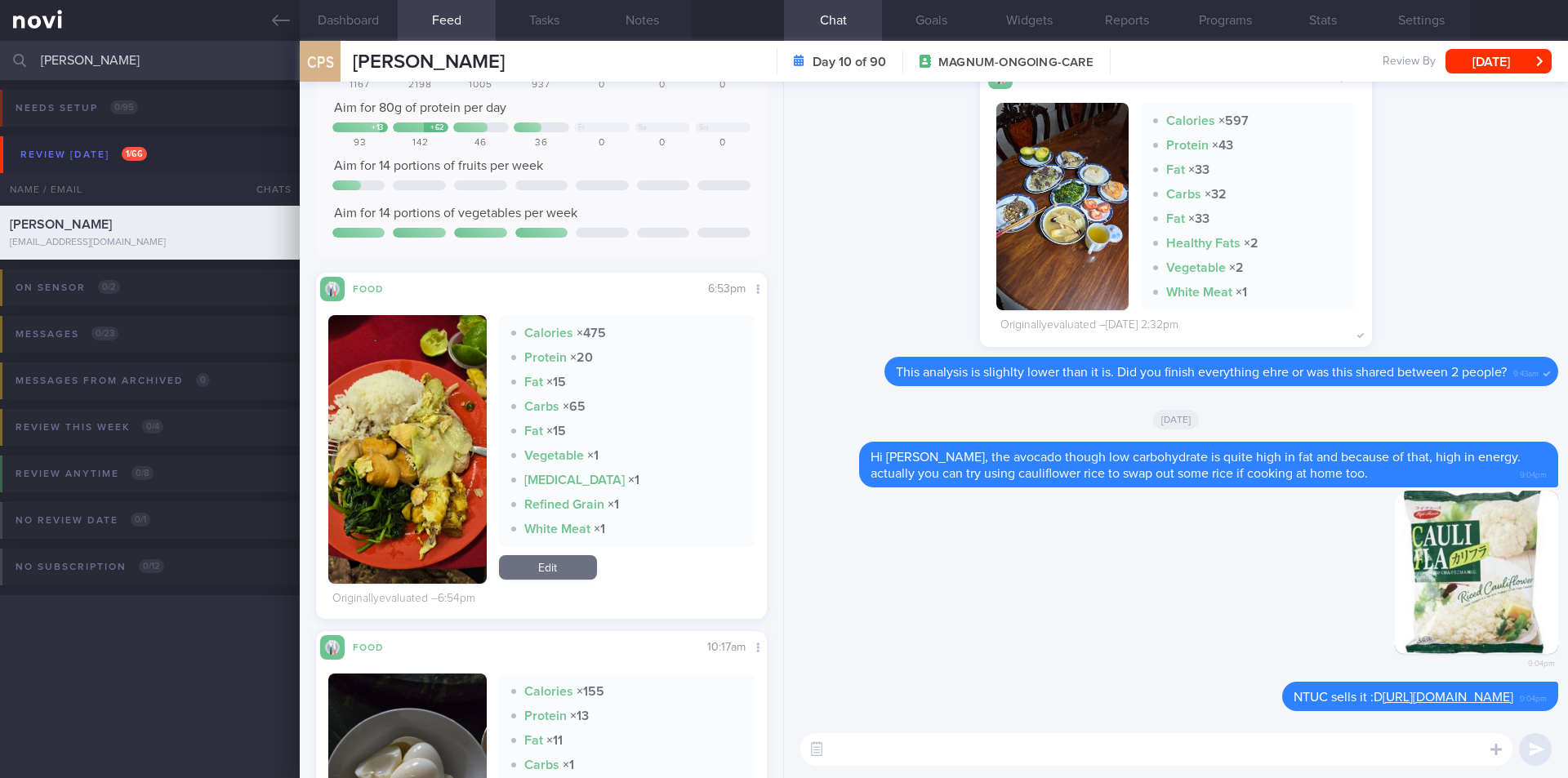
click at [893, 760] on textarea at bounding box center [1156, 749] width 712 height 32
paste textarea "so you can mix normal rice with cauliflower rice - that way, you kill two birds…"
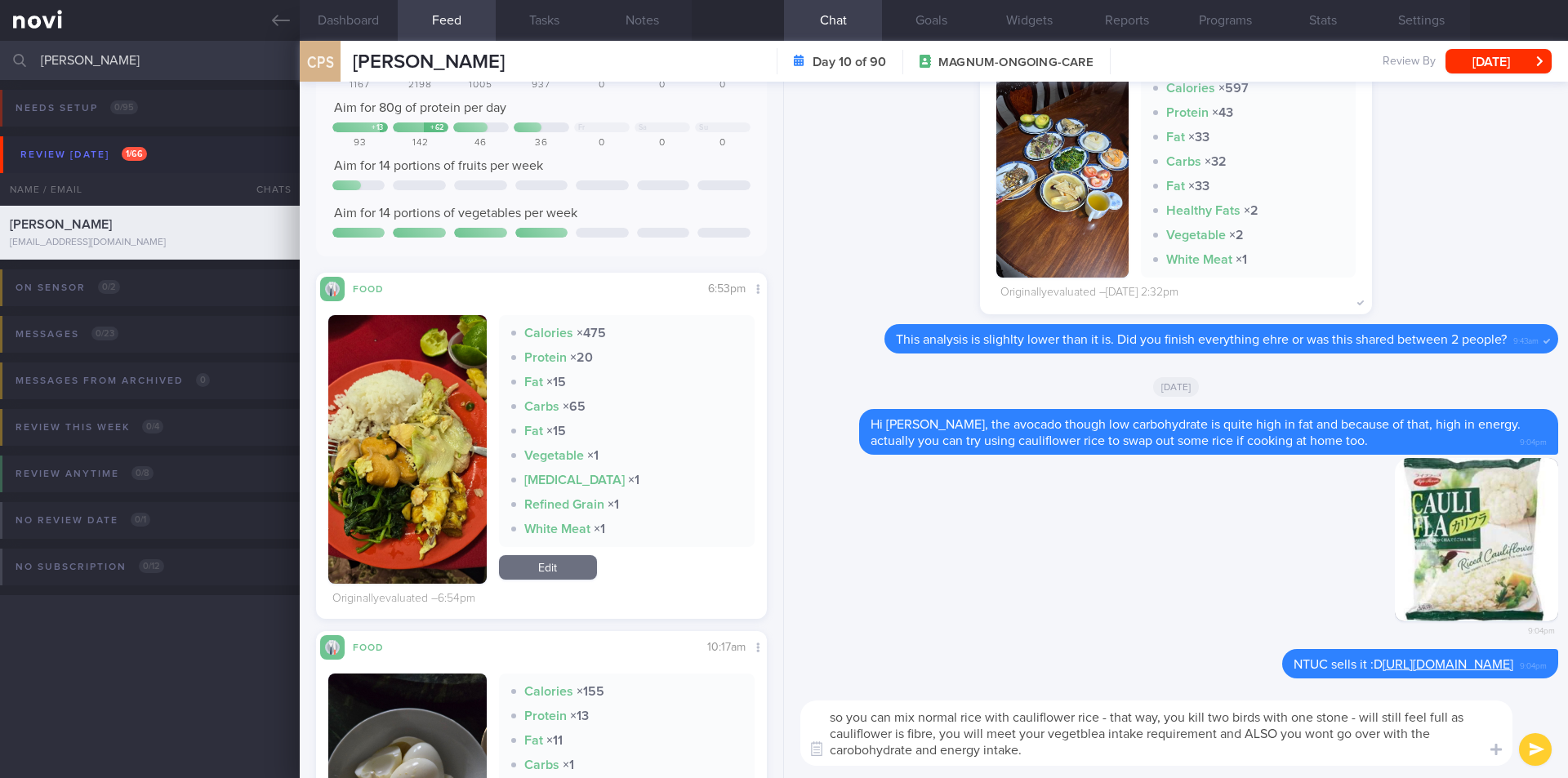
click at [1085, 732] on textarea "so you can mix normal rice with cauliflower rice - that way, you kill two birds…" at bounding box center [1156, 733] width 712 height 65
click at [857, 755] on textarea "so you can mix normal rice with cauliflower rice - that way, you kill two birds…" at bounding box center [1156, 733] width 712 height 65
type textarea "so you can mix normal rice with cauliflower rice - that way, you kill two birds…"
click at [1529, 745] on button "submit" at bounding box center [1535, 749] width 33 height 32
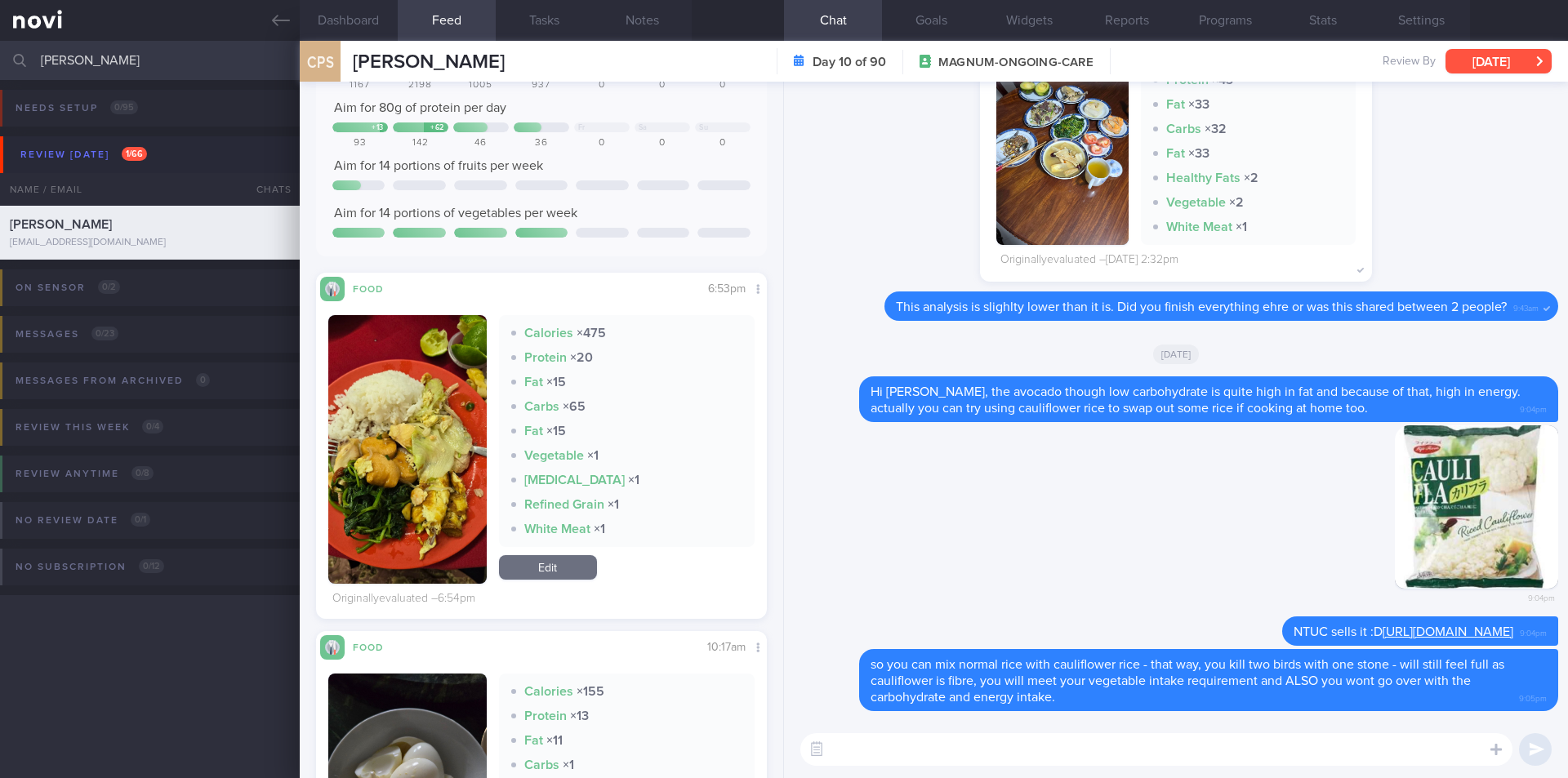
click at [1490, 55] on button "[DATE]" at bounding box center [1498, 61] width 106 height 25
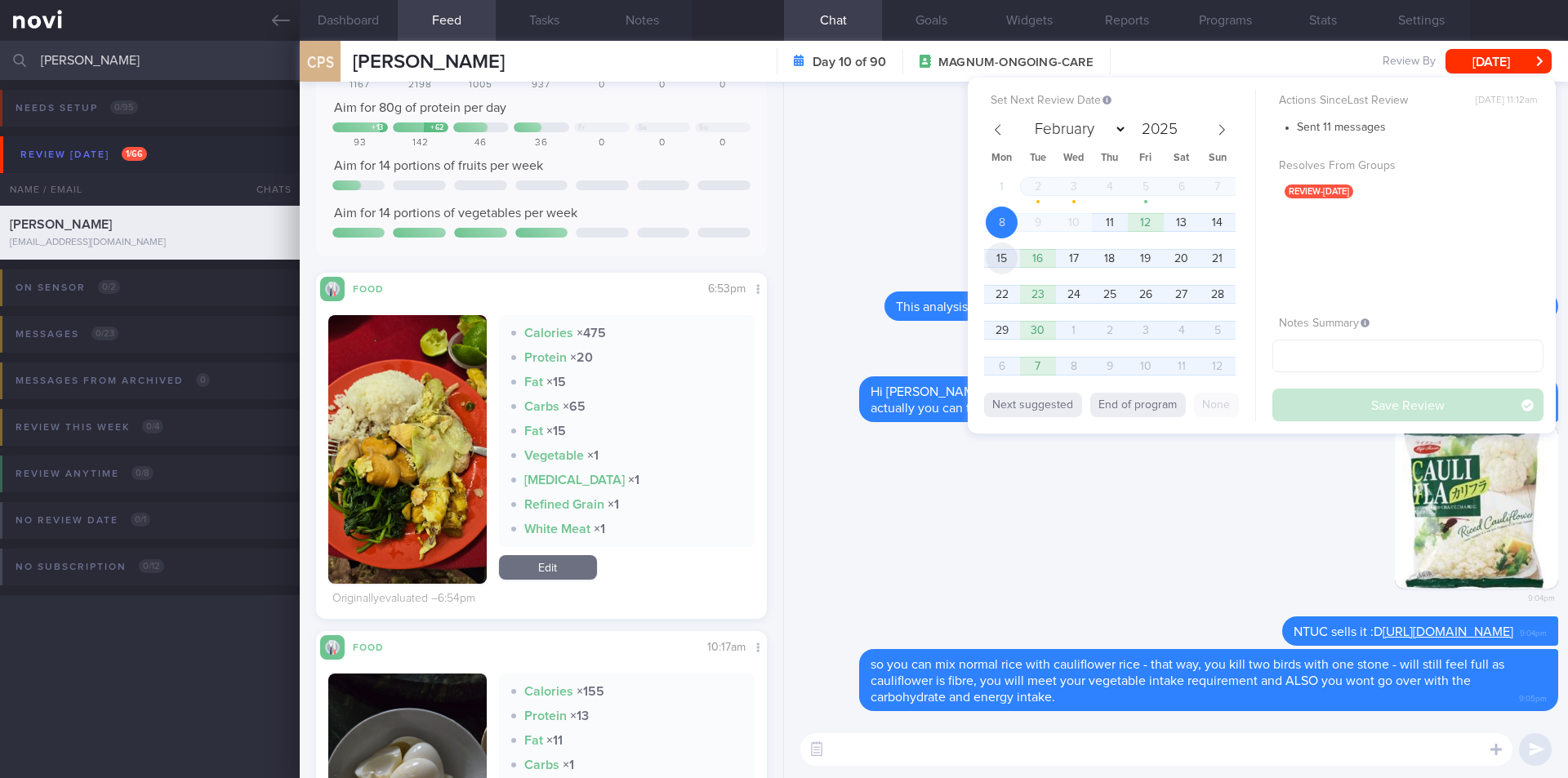
click at [1010, 259] on span "15" at bounding box center [1001, 258] width 32 height 32
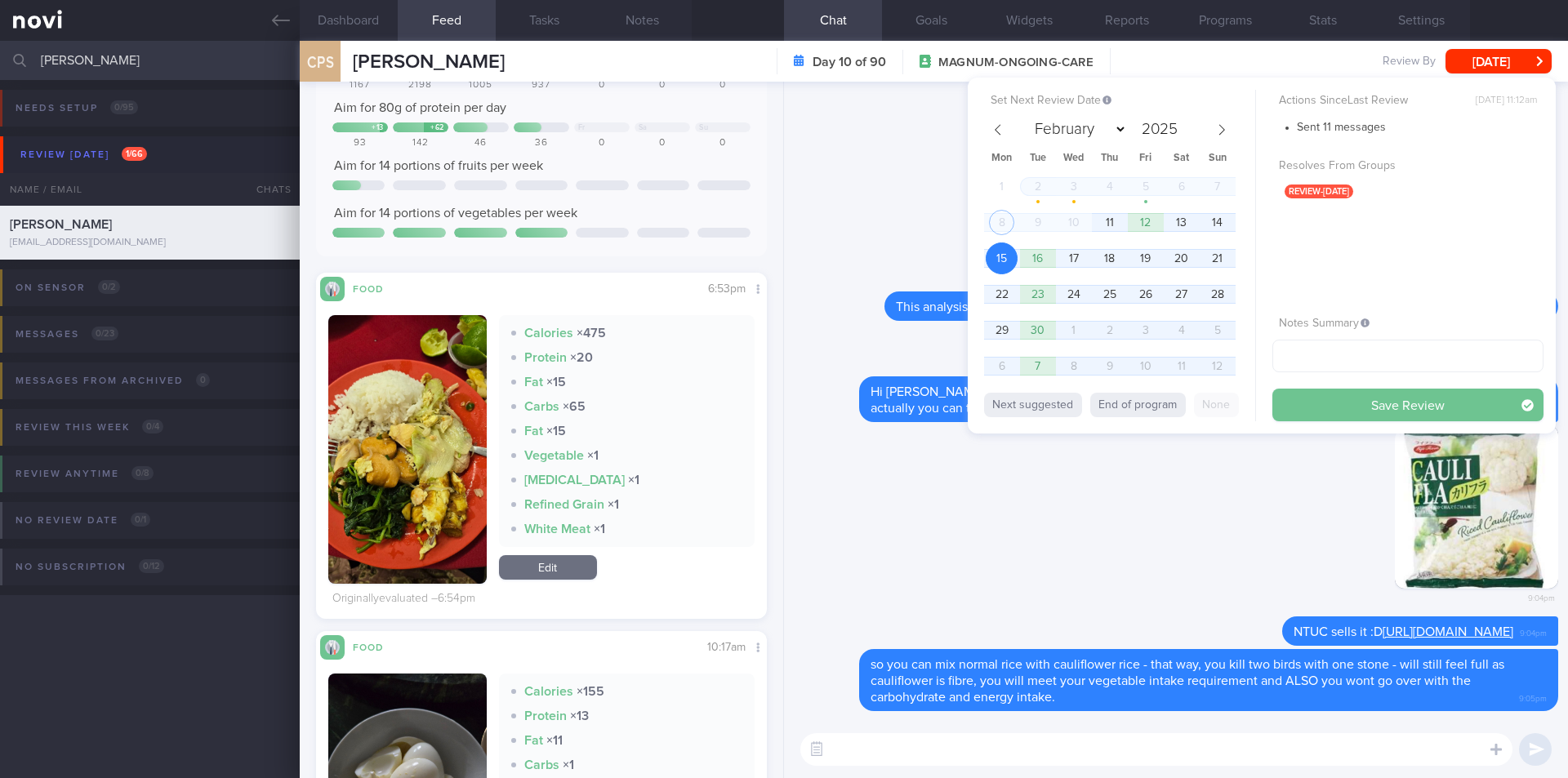
click at [1317, 411] on button "Save Review" at bounding box center [1408, 405] width 272 height 32
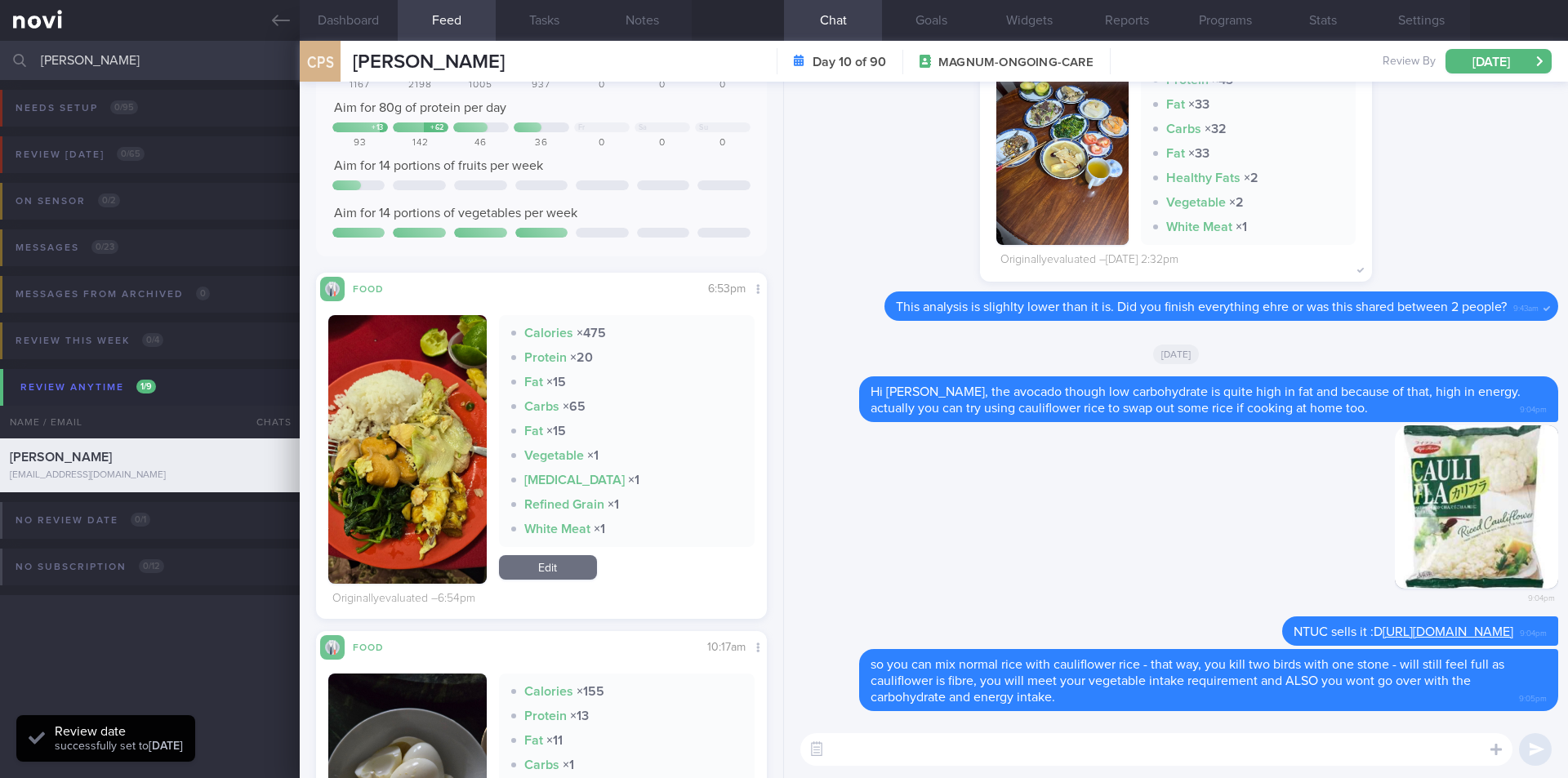
scroll to position [207, 417]
click at [275, 13] on icon at bounding box center [281, 20] width 18 height 18
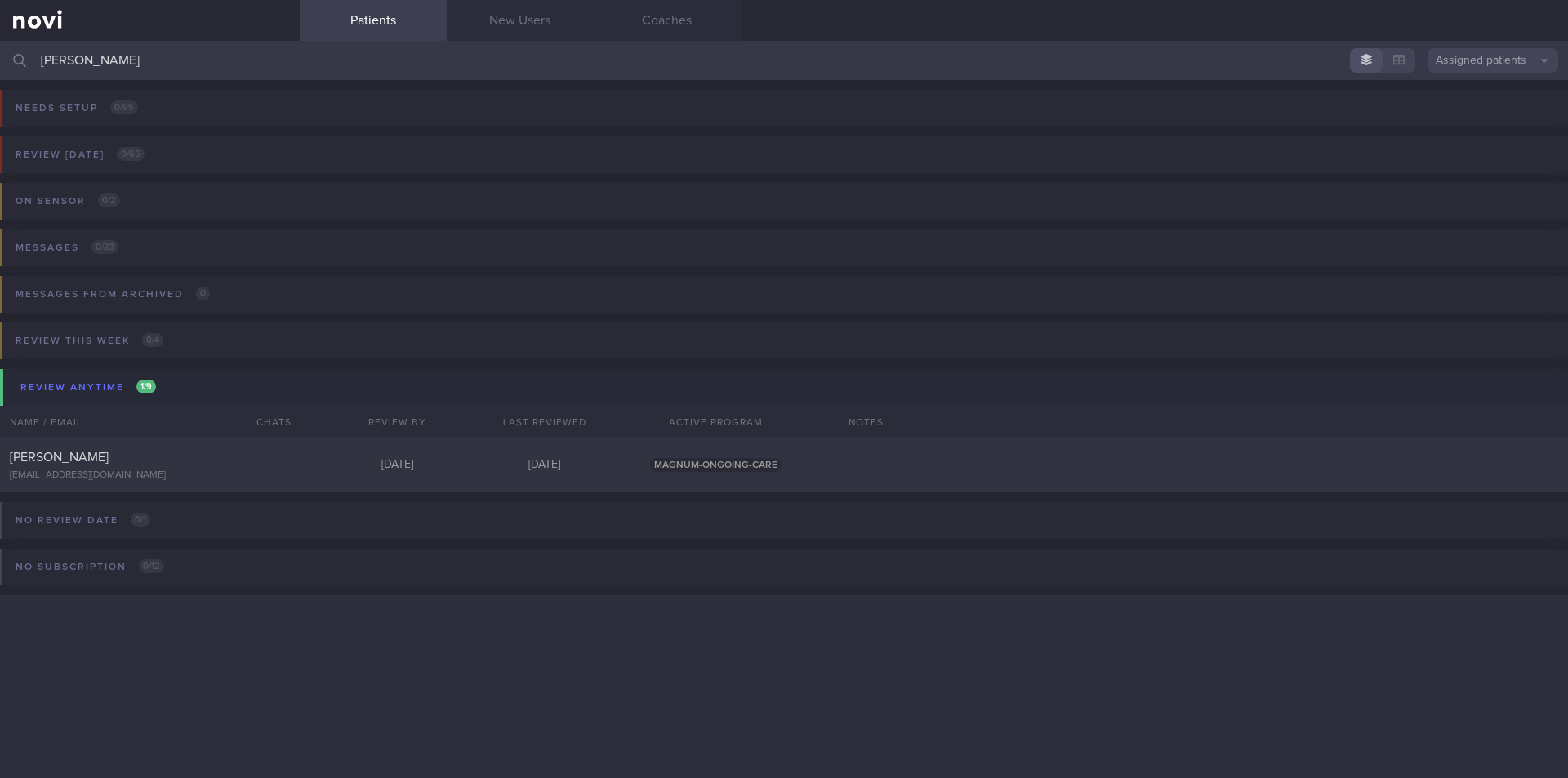
click at [207, 56] on input "[PERSON_NAME]" at bounding box center [784, 60] width 1568 height 39
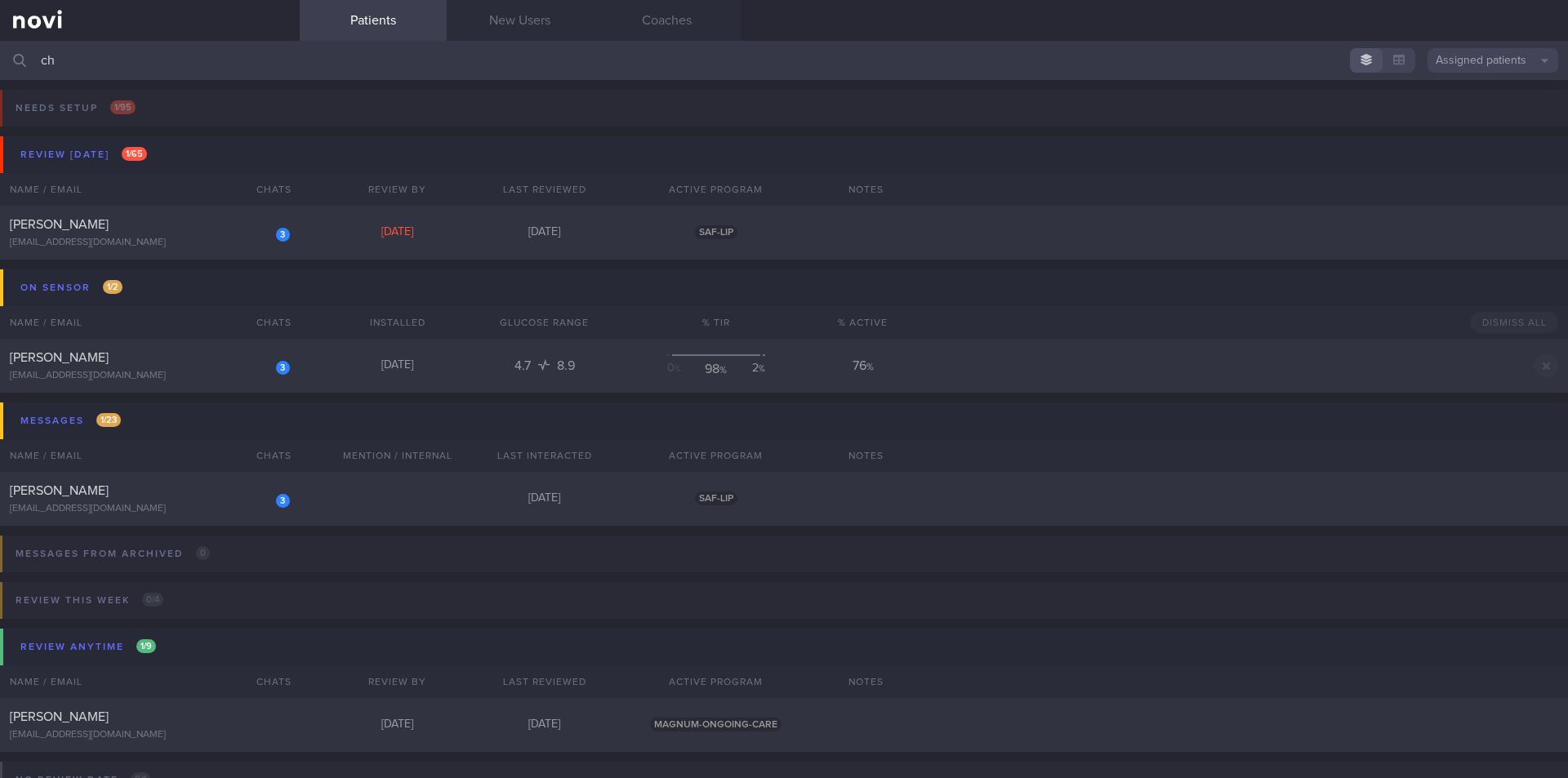
type input "c"
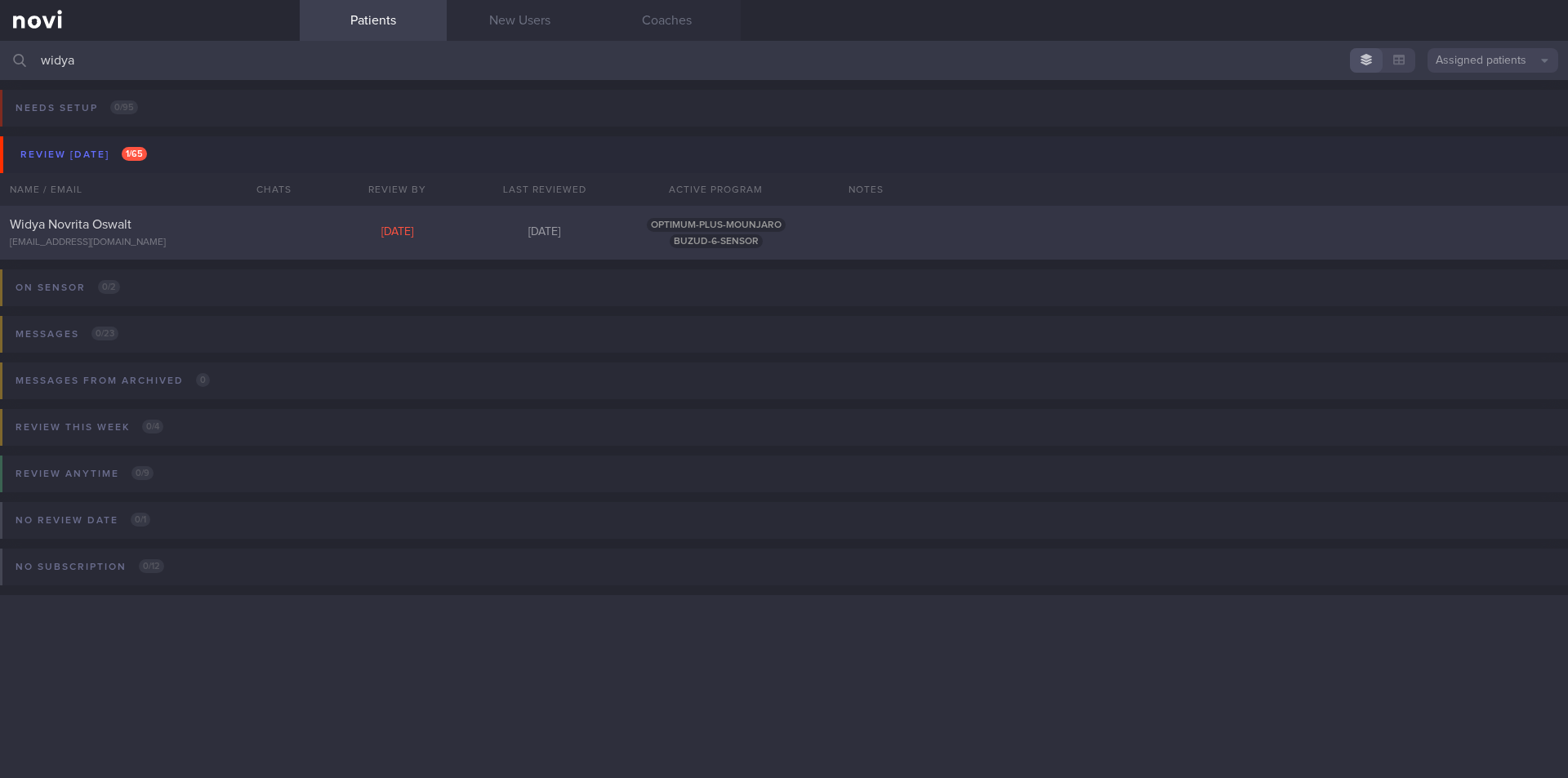
type input "widya"
click at [110, 231] on div "Widya Novrita Oswalt" at bounding box center [147, 224] width 276 height 16
select select "8"
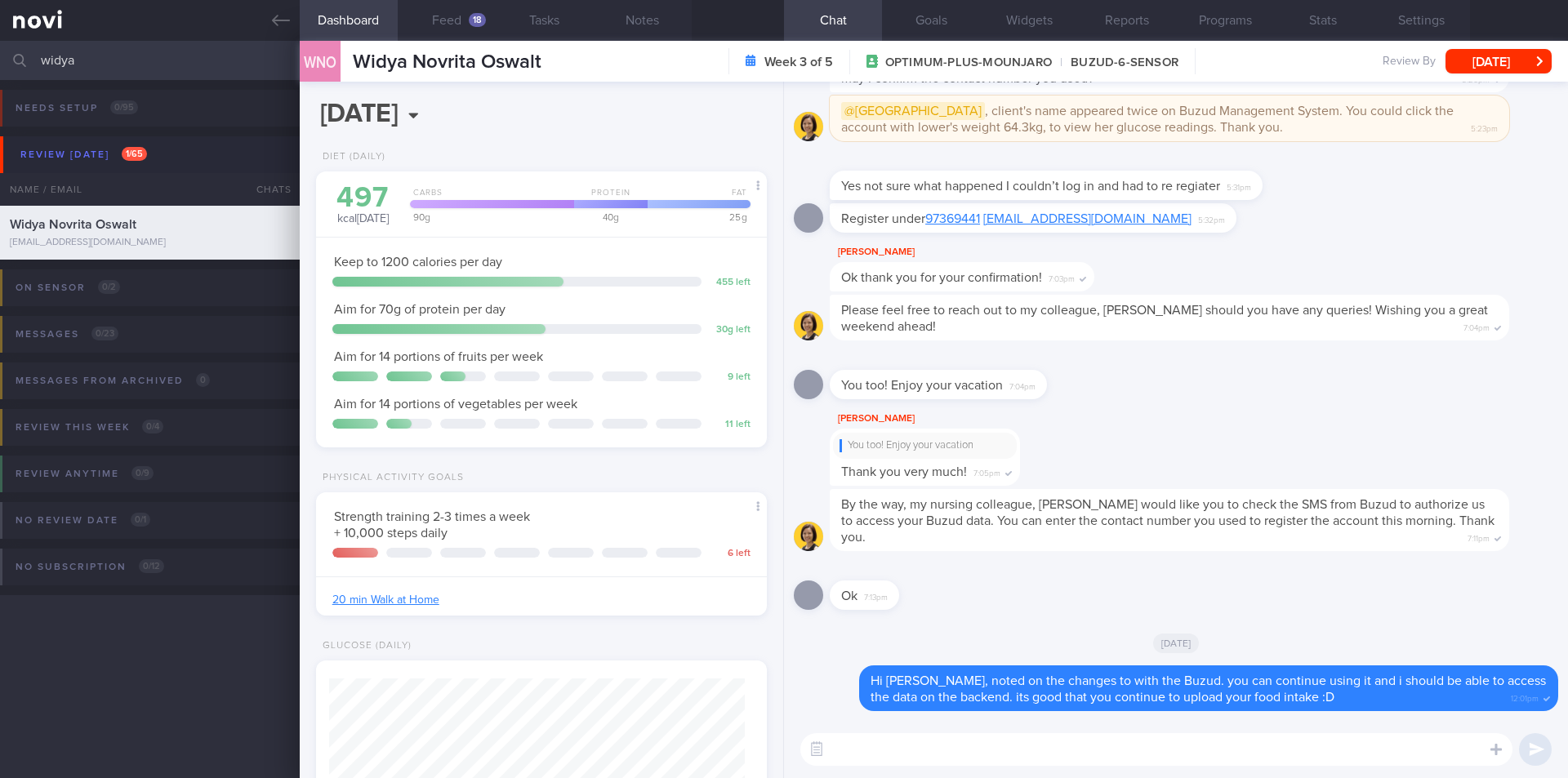
scroll to position [207, 417]
click at [901, 748] on textarea at bounding box center [1156, 749] width 712 height 32
type textarea "Hi [PERSON_NAME], your blood glucose for the past few days have been 99% in ran…"
click at [450, 17] on button "Feed 18" at bounding box center [446, 20] width 98 height 41
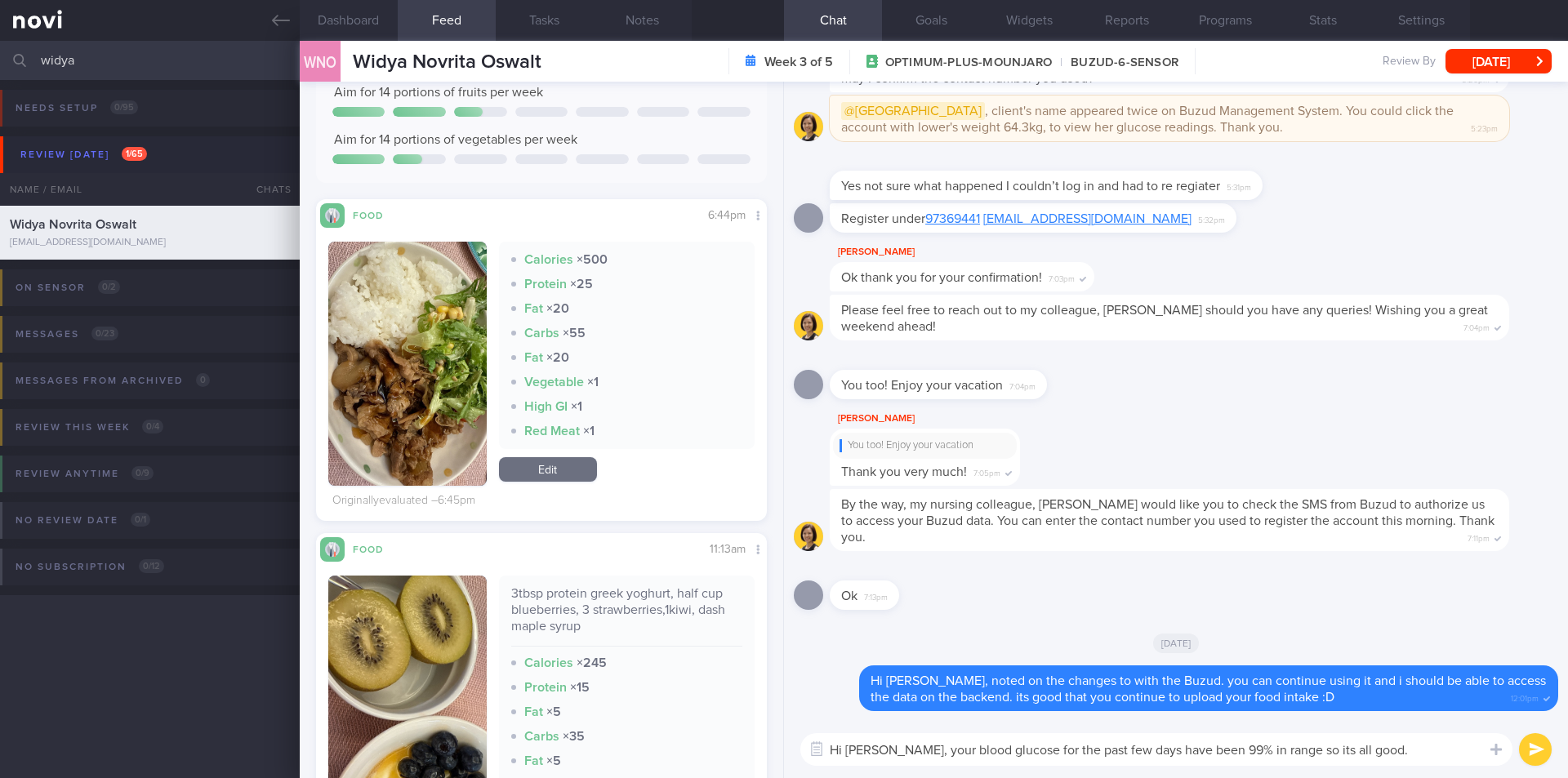
scroll to position [245, 0]
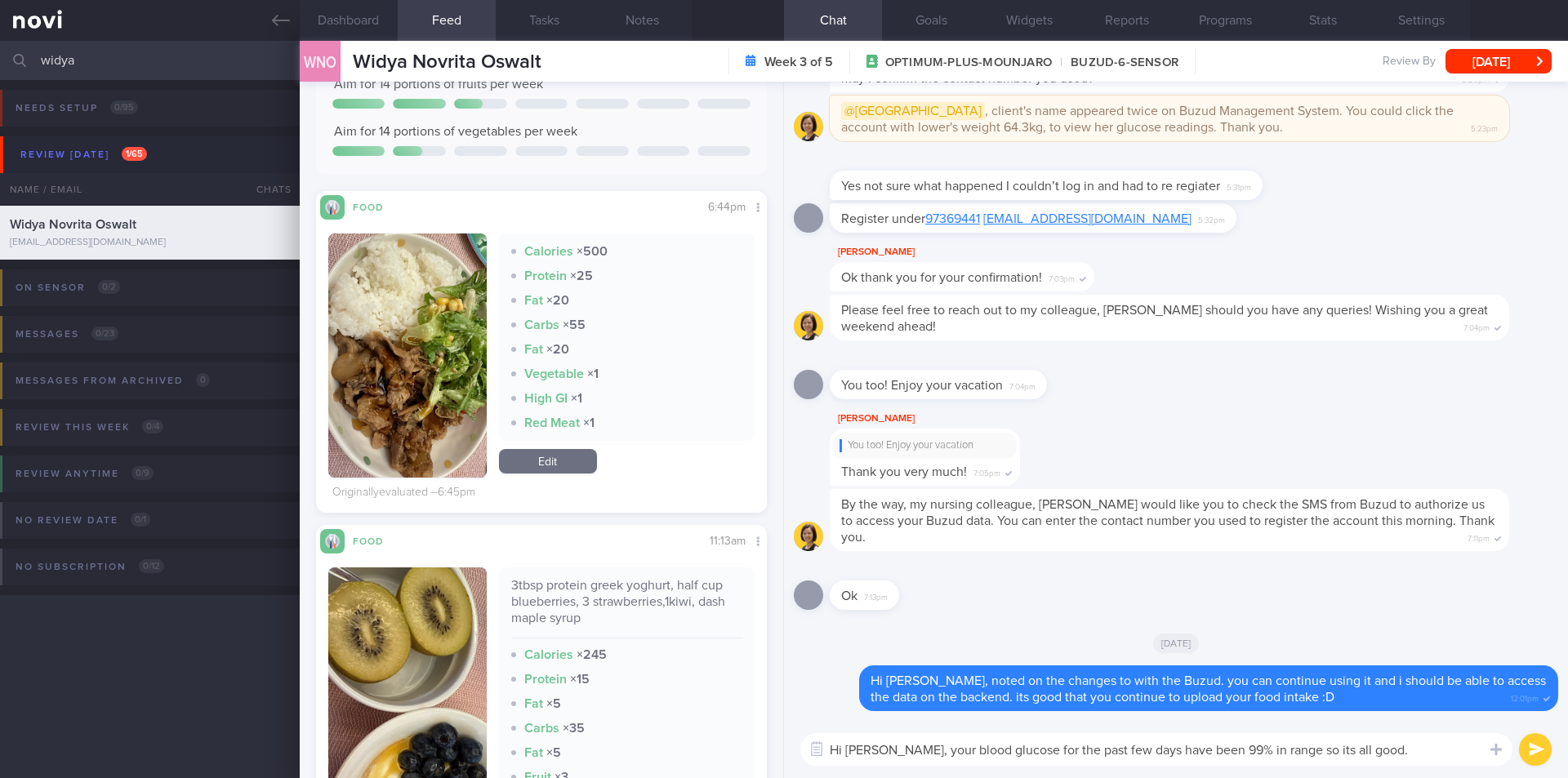
click at [1535, 748] on button "submit" at bounding box center [1535, 749] width 33 height 32
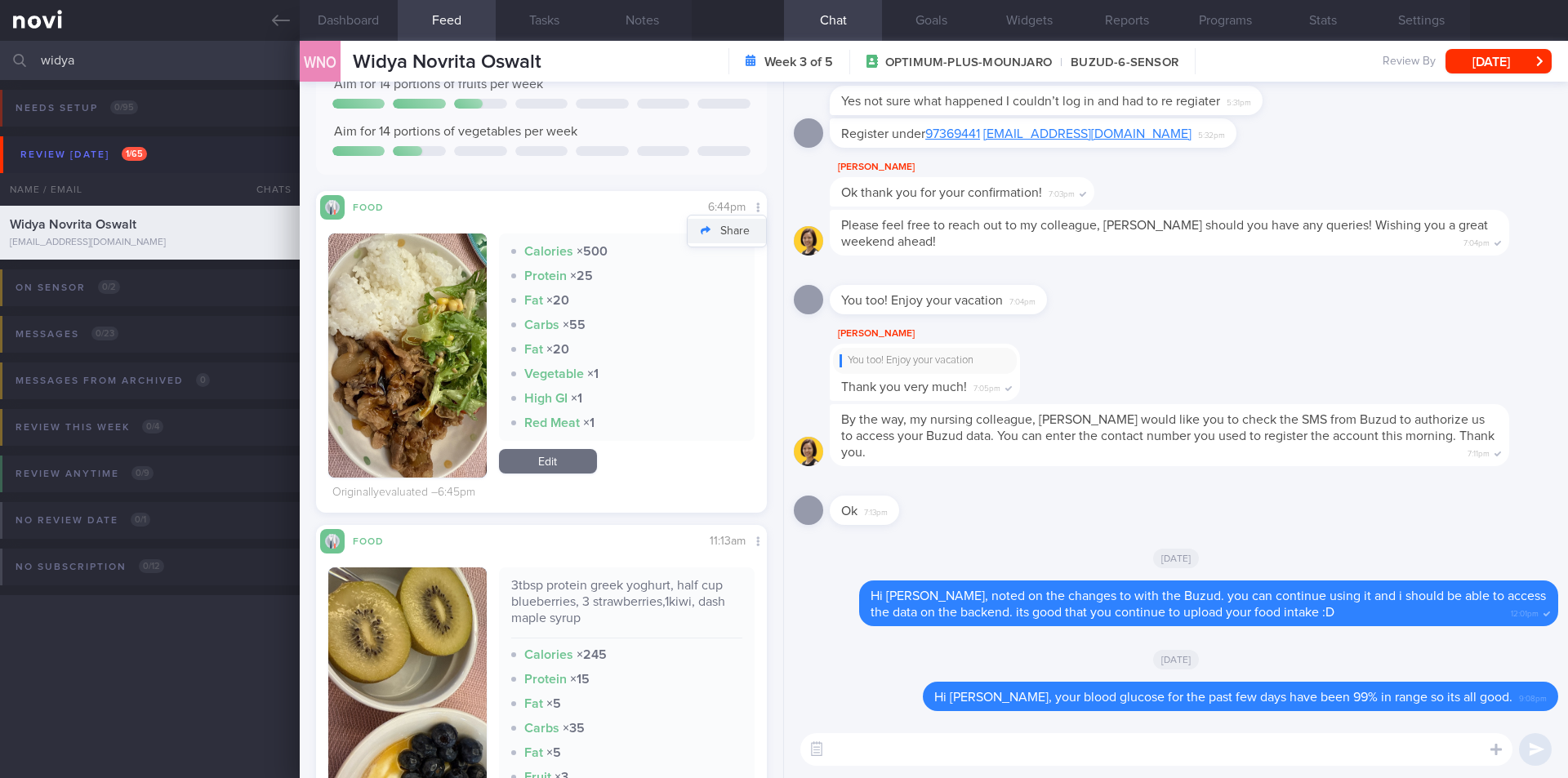
click at [725, 234] on button "Share" at bounding box center [727, 231] width 78 height 25
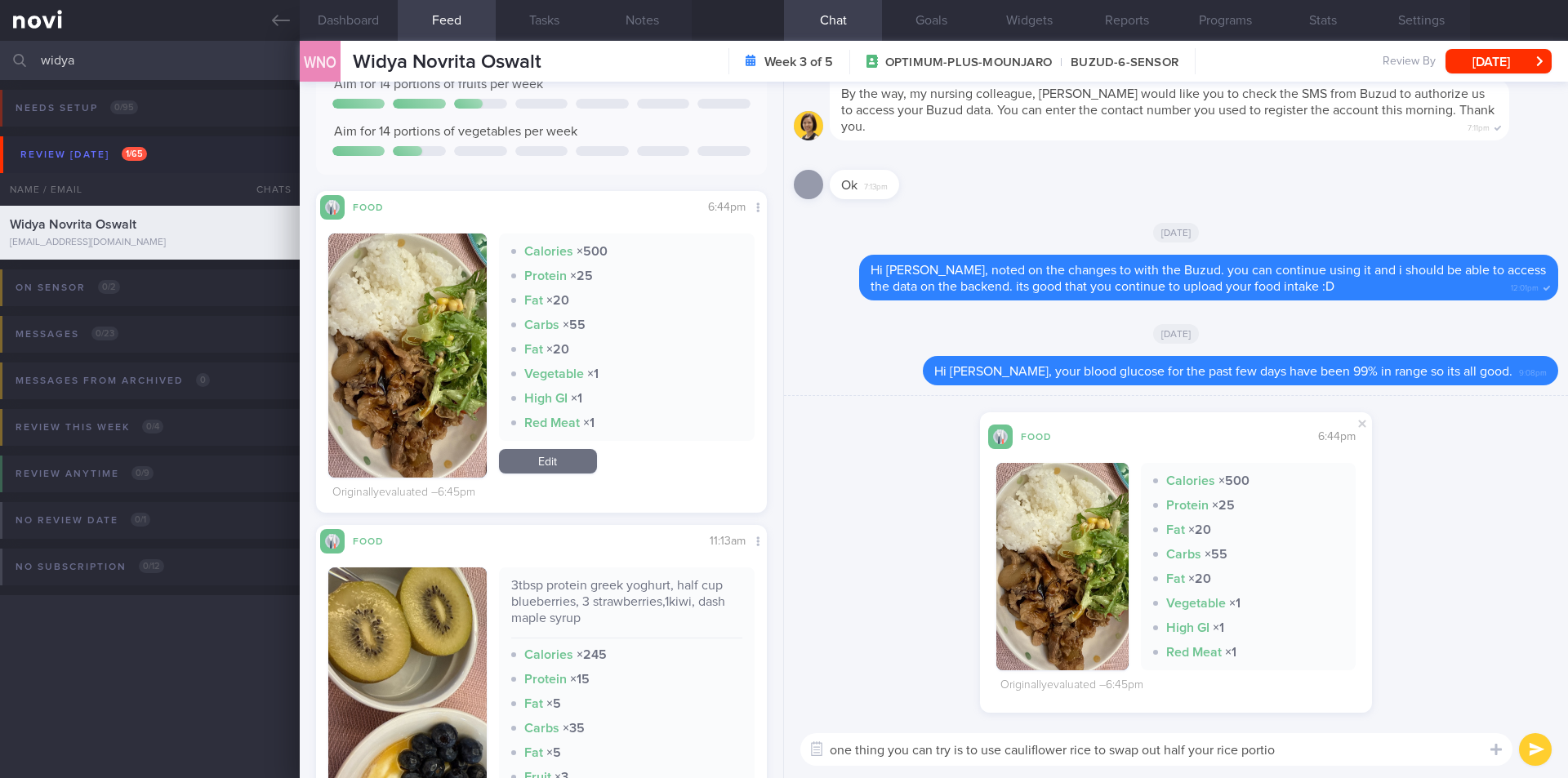
type textarea "one thing you can try is to use cauliflower rice to swap out half your rice por…"
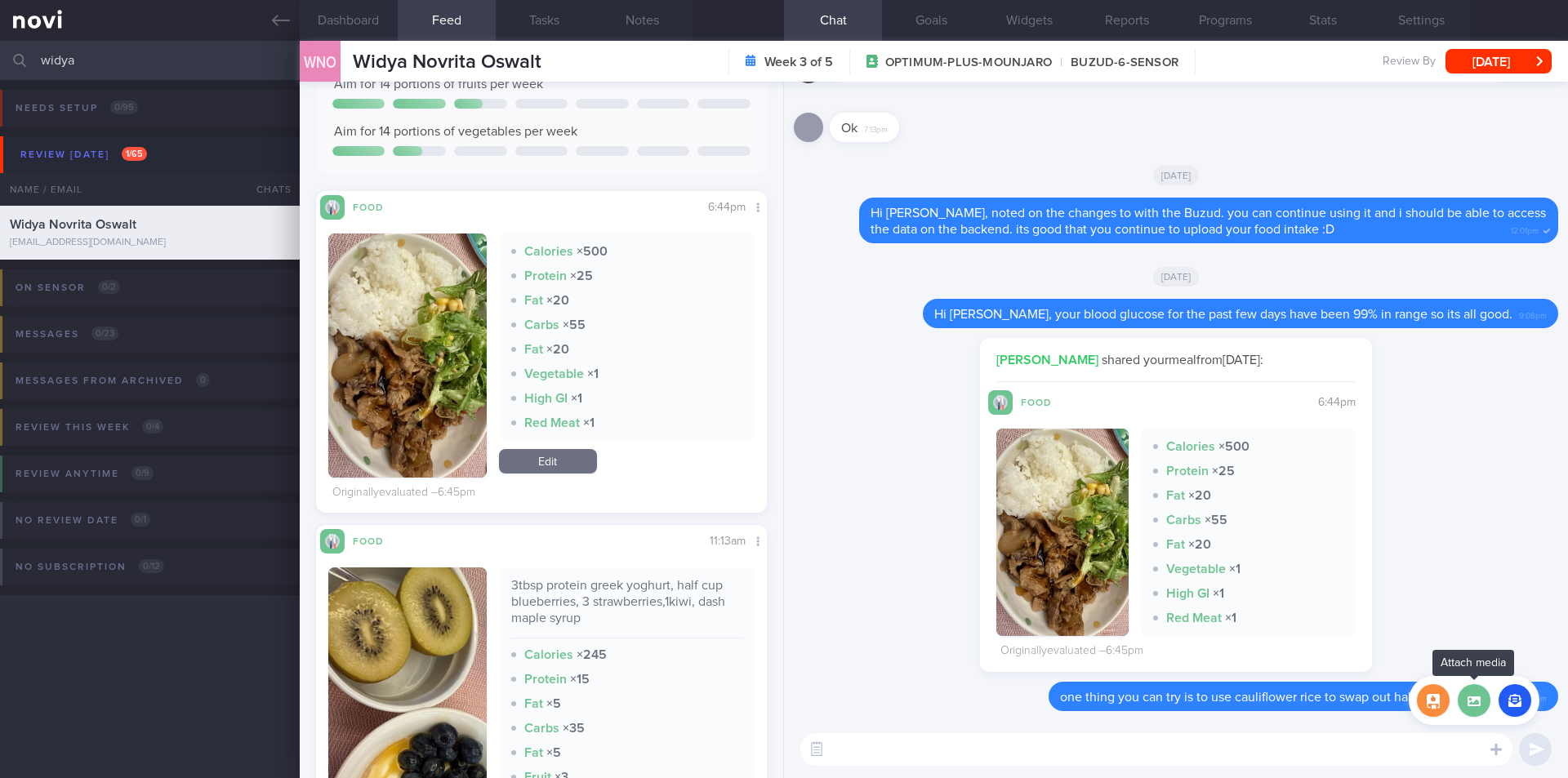
click at [1476, 706] on label at bounding box center [1474, 701] width 33 height 32
click at [0, 0] on input "file" at bounding box center [0, 0] width 0 height 0
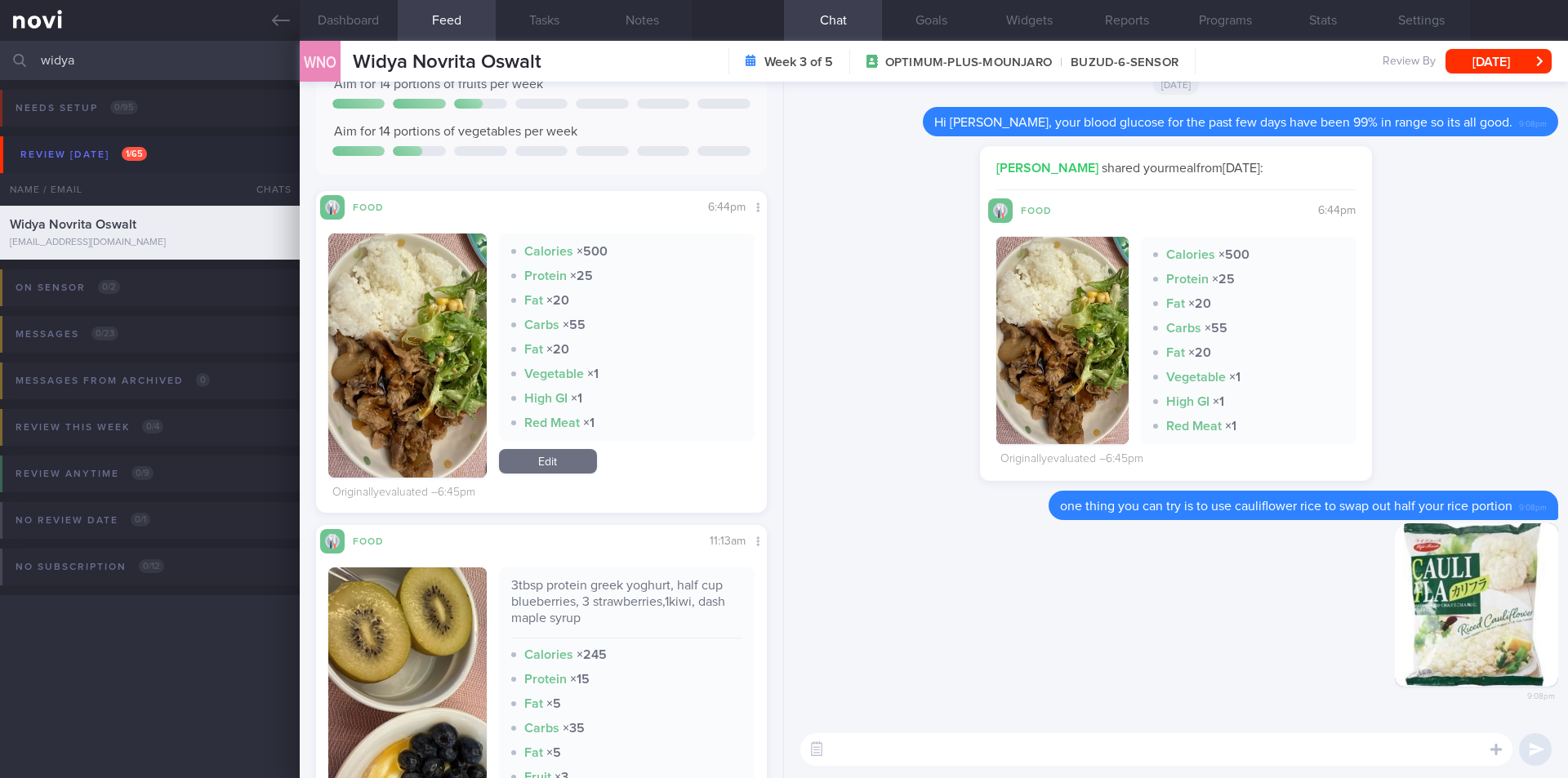
click at [1019, 753] on textarea at bounding box center [1156, 749] width 712 height 32
paste textarea "[URL][DOMAIN_NAME]"
type textarea "you can get them at the local supermarket - NTUC - [URL][DOMAIN_NAME]"
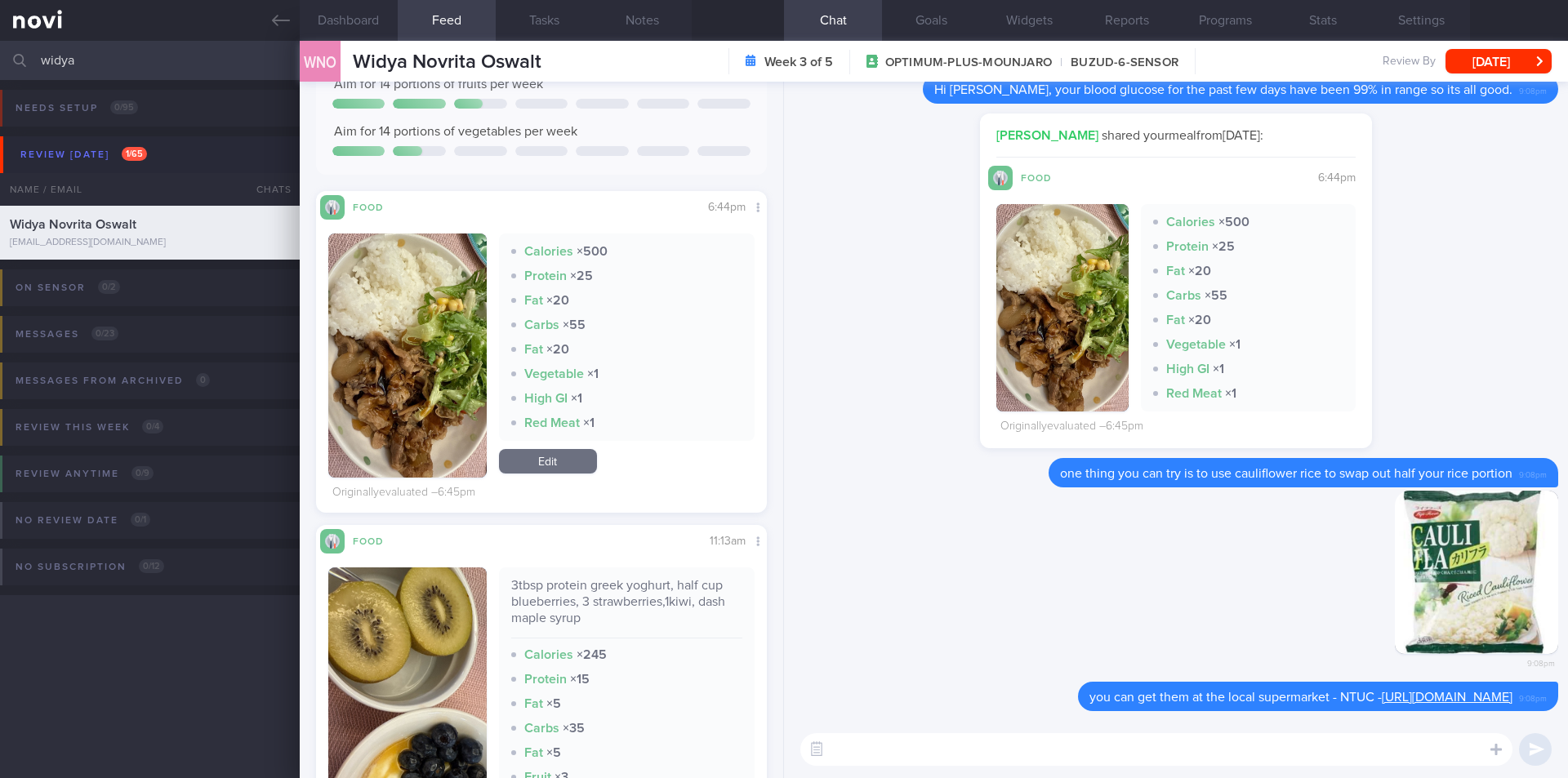
paste textarea "so you can mix normal rice with cauliflower rice - that way, you kill two birds…"
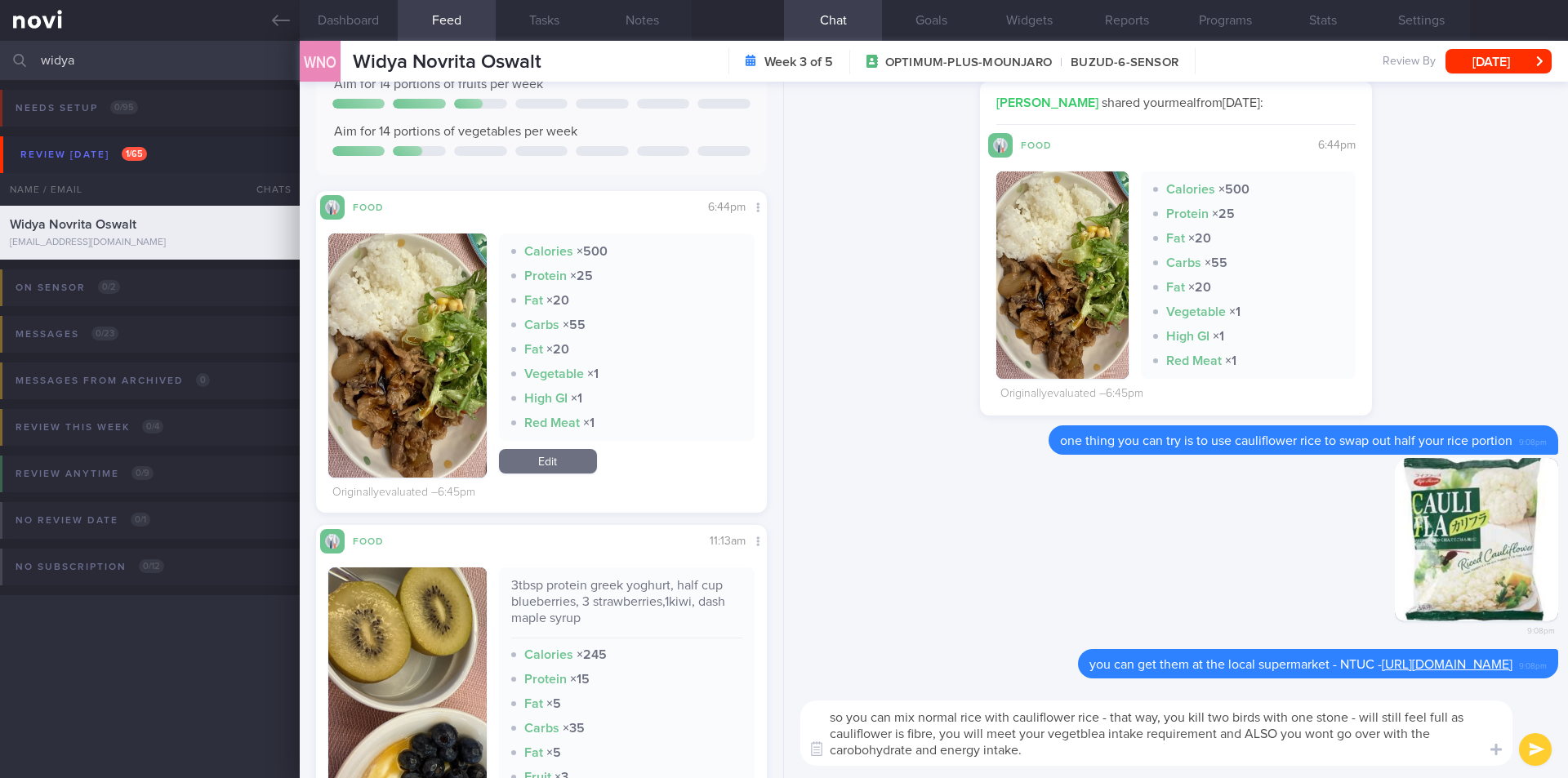
click at [1082, 732] on textarea "so you can mix normal rice with cauliflower rice - that way, you kill two birds…" at bounding box center [1156, 733] width 712 height 65
click at [854, 755] on textarea "so you can mix normal rice with cauliflower rice - that way, you kill two birds…" at bounding box center [1156, 733] width 712 height 65
click at [1071, 754] on textarea "so you can mix normal rice with cauliflower rice - that way, you kill two birds…" at bounding box center [1156, 733] width 712 height 65
type textarea "so you can mix normal rice with cauliflower rice - that way, you kill two birds…"
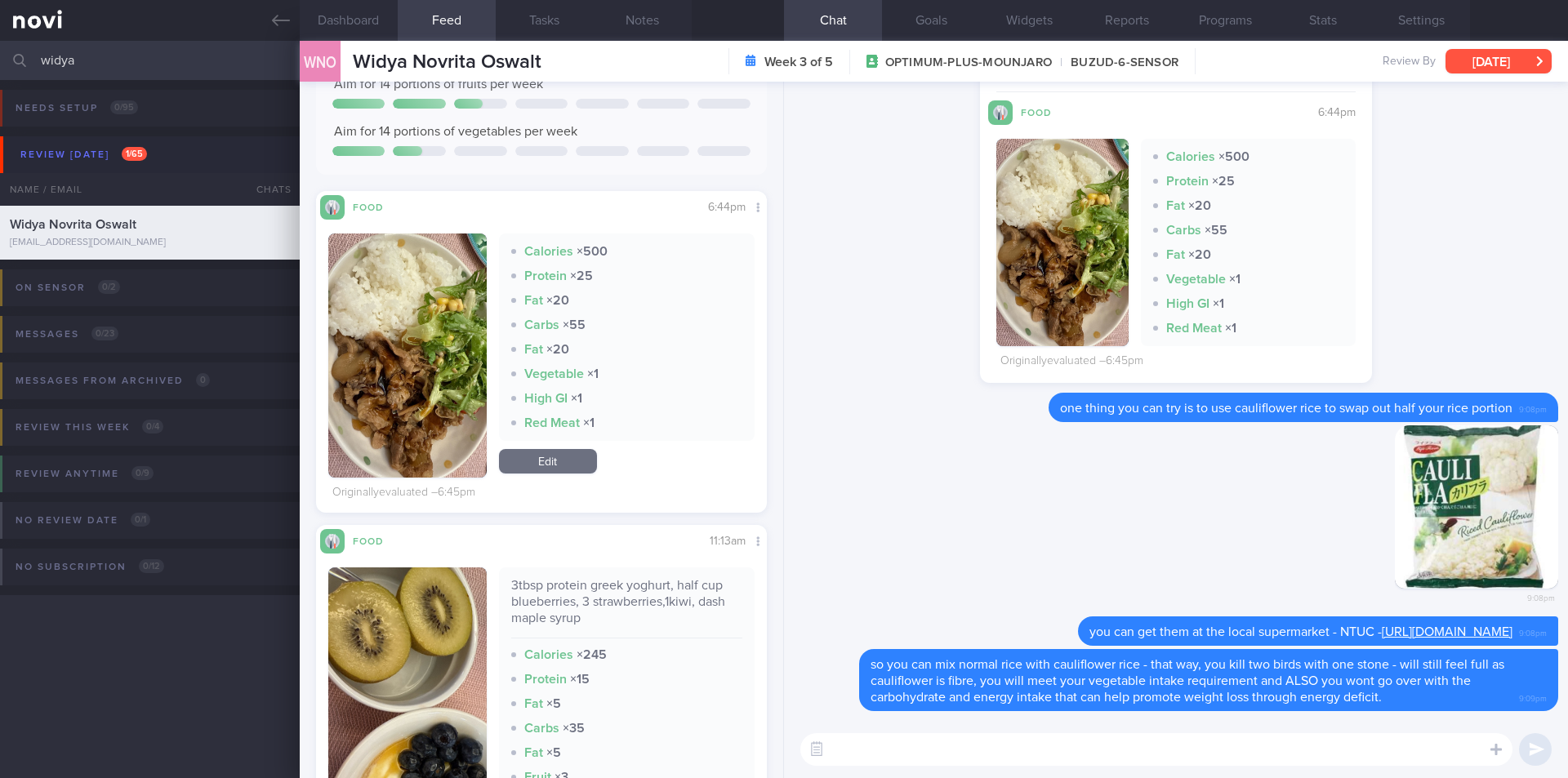
click at [1511, 67] on button "[DATE]" at bounding box center [1498, 61] width 106 height 25
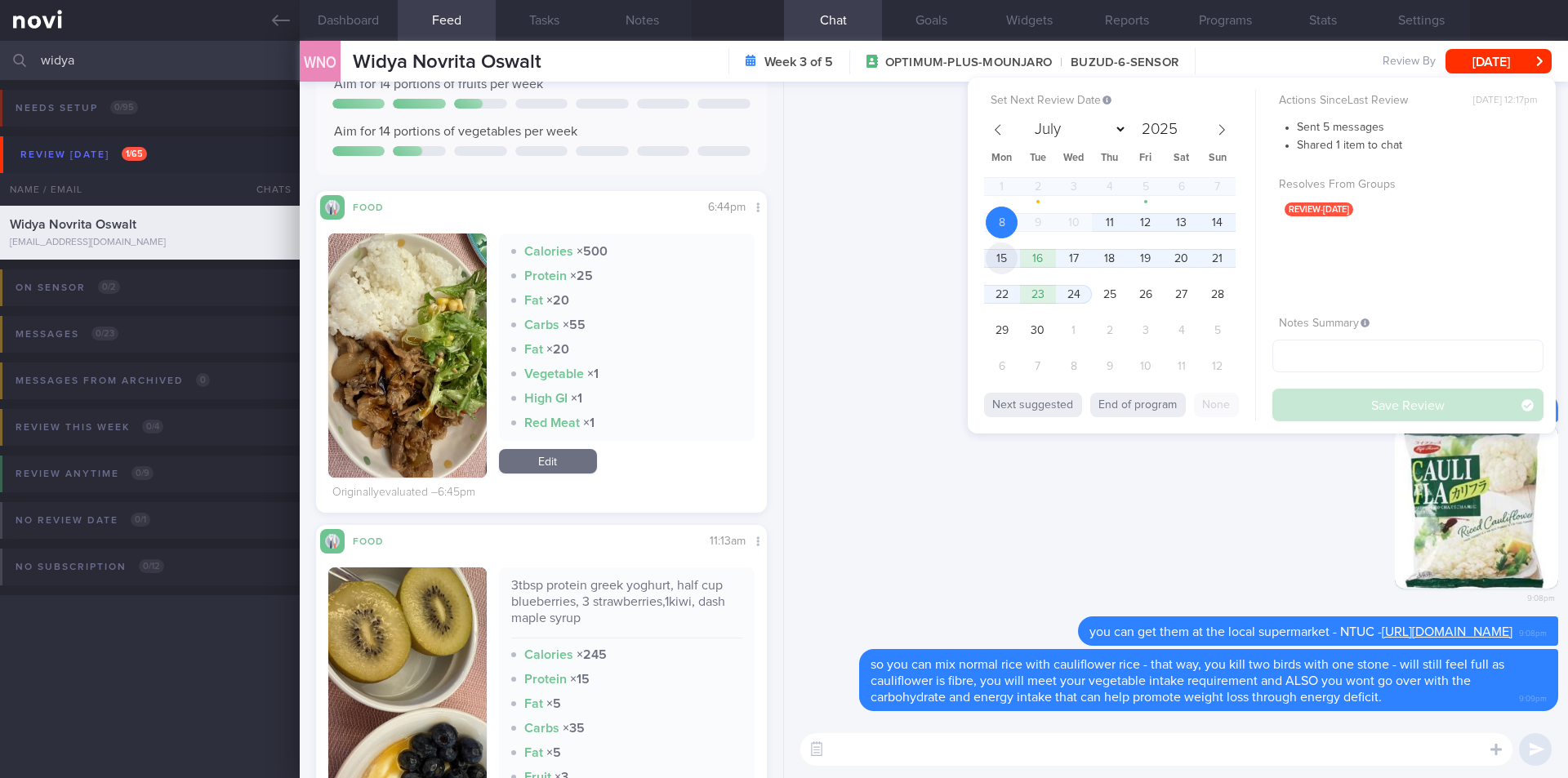
drag, startPoint x: 1010, startPoint y: 254, endPoint x: 1255, endPoint y: 317, distance: 253.0
click at [1011, 254] on span "15" at bounding box center [1001, 258] width 32 height 32
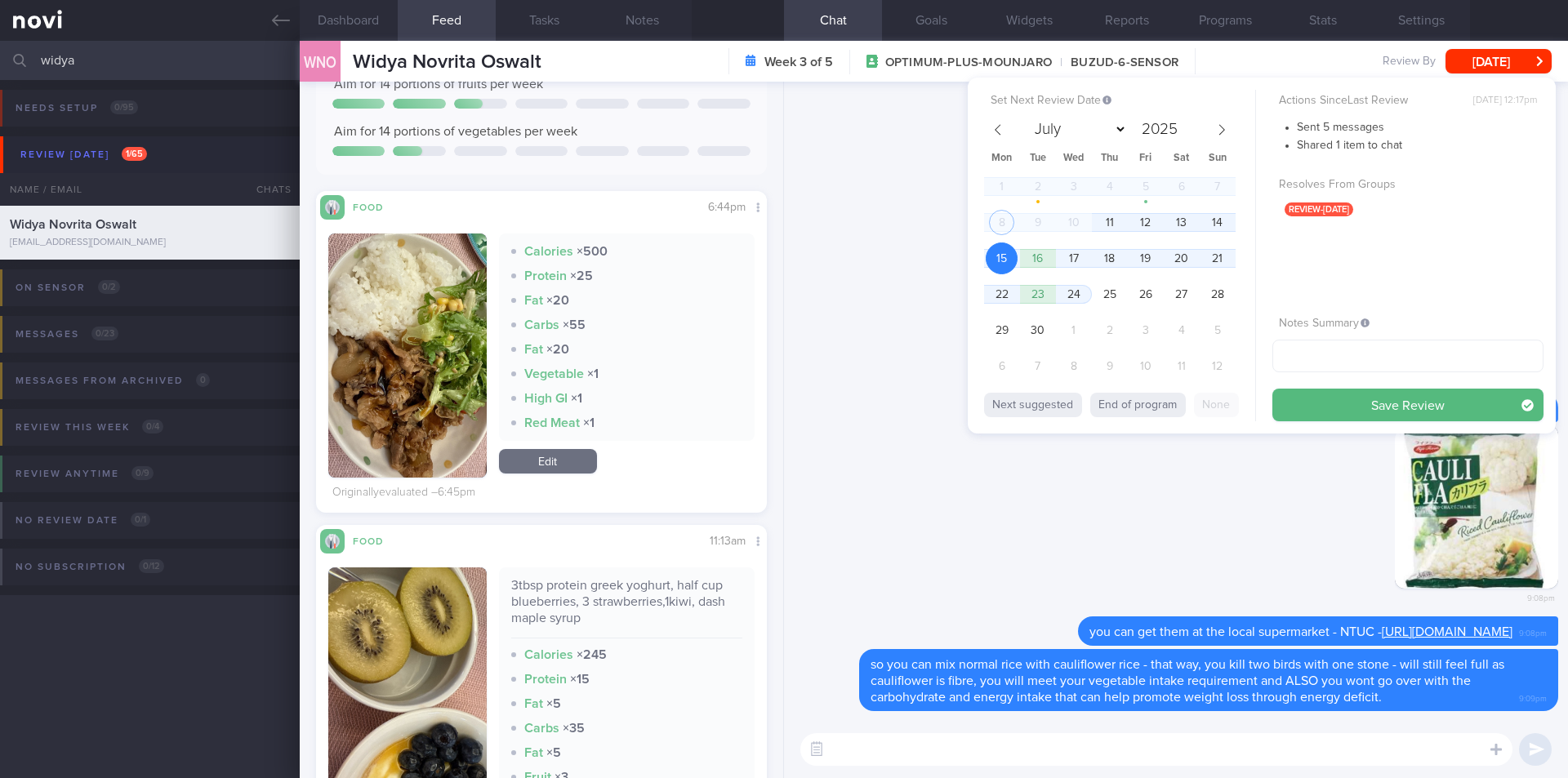
click at [1339, 404] on button "Save Review" at bounding box center [1408, 405] width 272 height 32
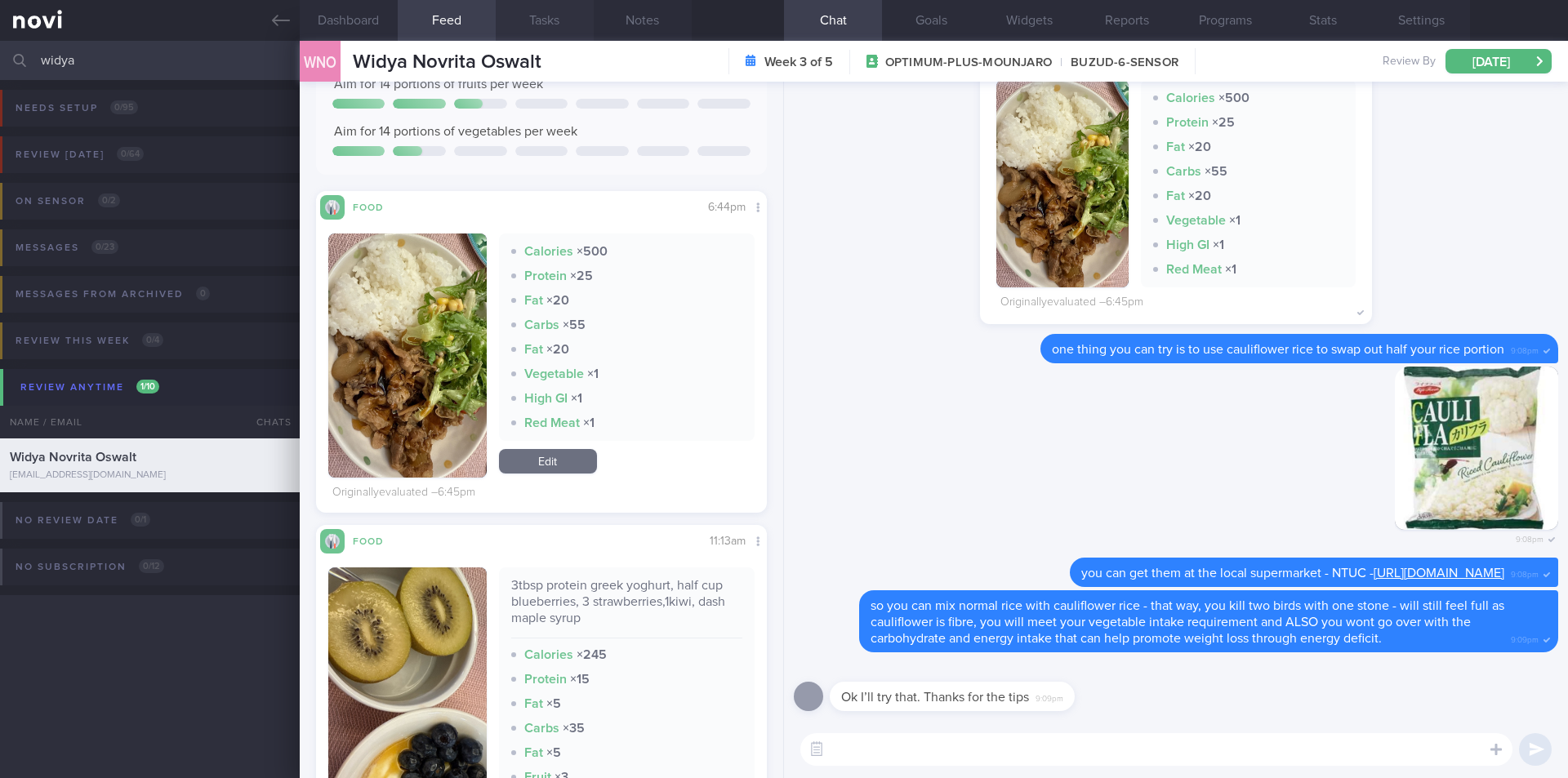
scroll to position [207, 417]
click at [161, 58] on input "widya" at bounding box center [784, 60] width 1568 height 39
click at [160, 58] on input "widya" at bounding box center [784, 60] width 1568 height 39
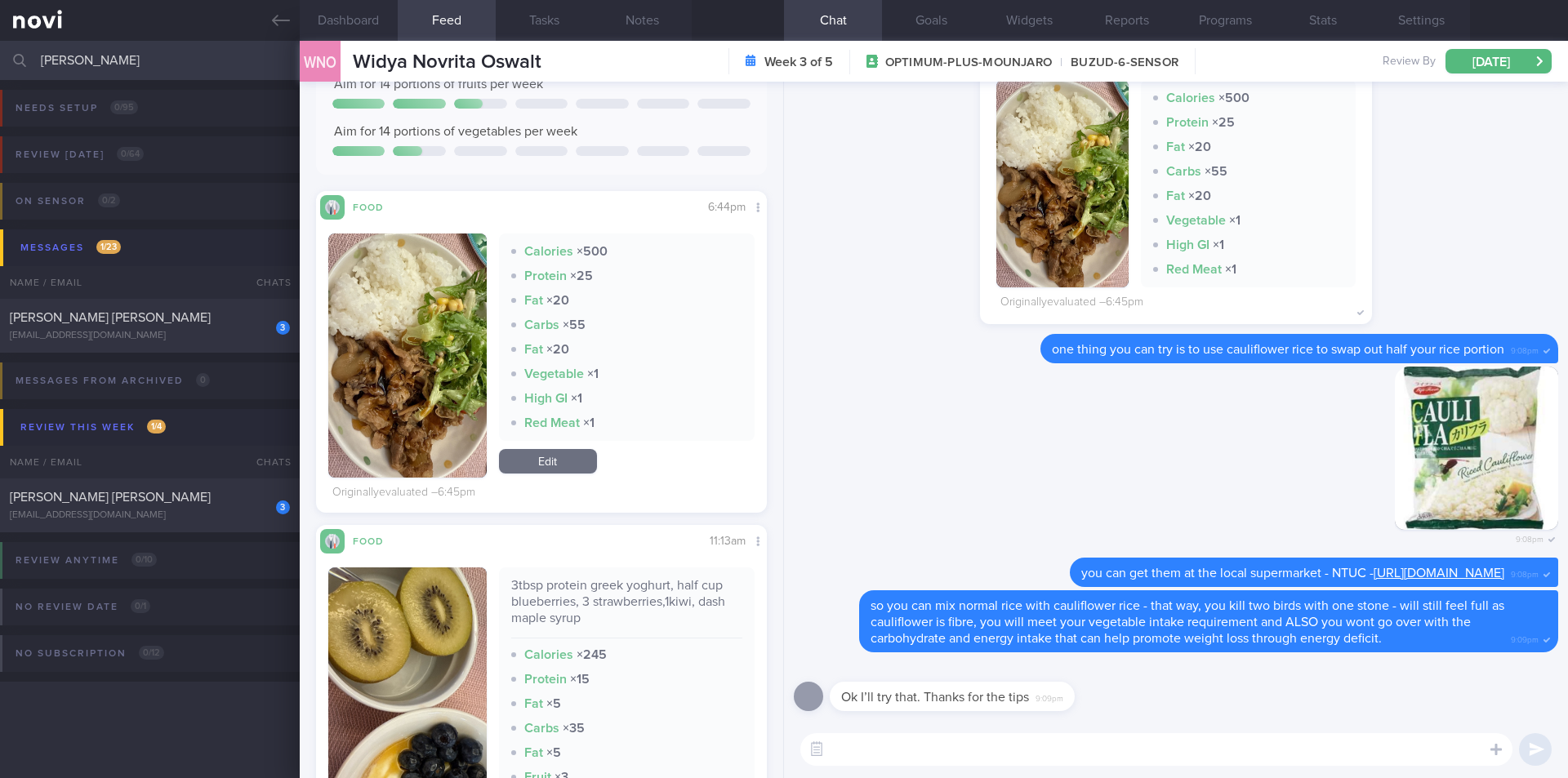
type input "[PERSON_NAME]"
click at [140, 313] on div "[PERSON_NAME] [PERSON_NAME]" at bounding box center [147, 317] width 276 height 16
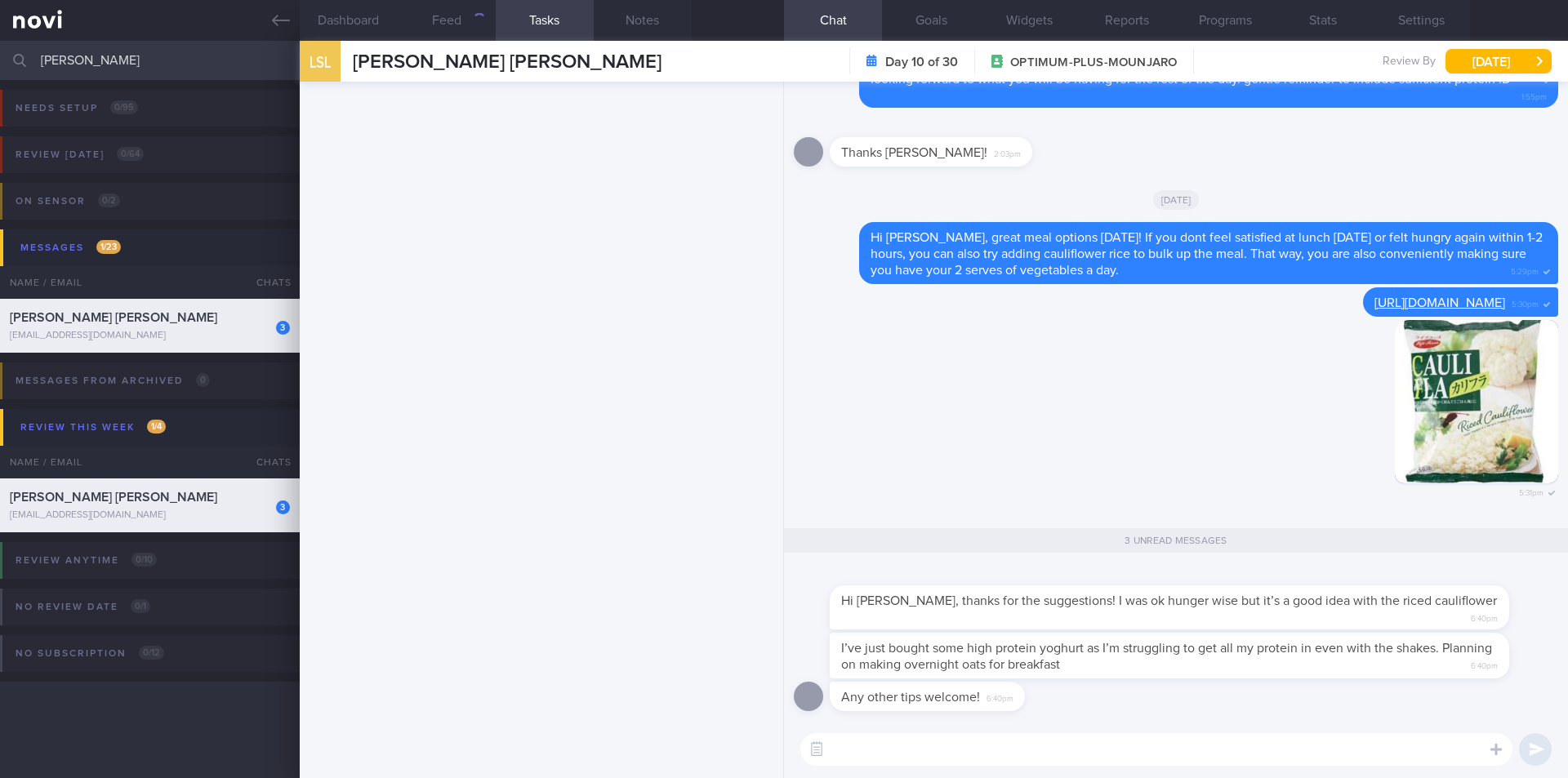
click at [1076, 737] on textarea at bounding box center [1156, 749] width 712 height 32
click at [1074, 740] on textarea at bounding box center [1156, 749] width 712 height 32
drag, startPoint x: 975, startPoint y: 754, endPoint x: 1008, endPoint y: 769, distance: 36.2
click at [975, 755] on textarea at bounding box center [1156, 749] width 712 height 32
type textarea "i see! i think its easier to be drinking protein"
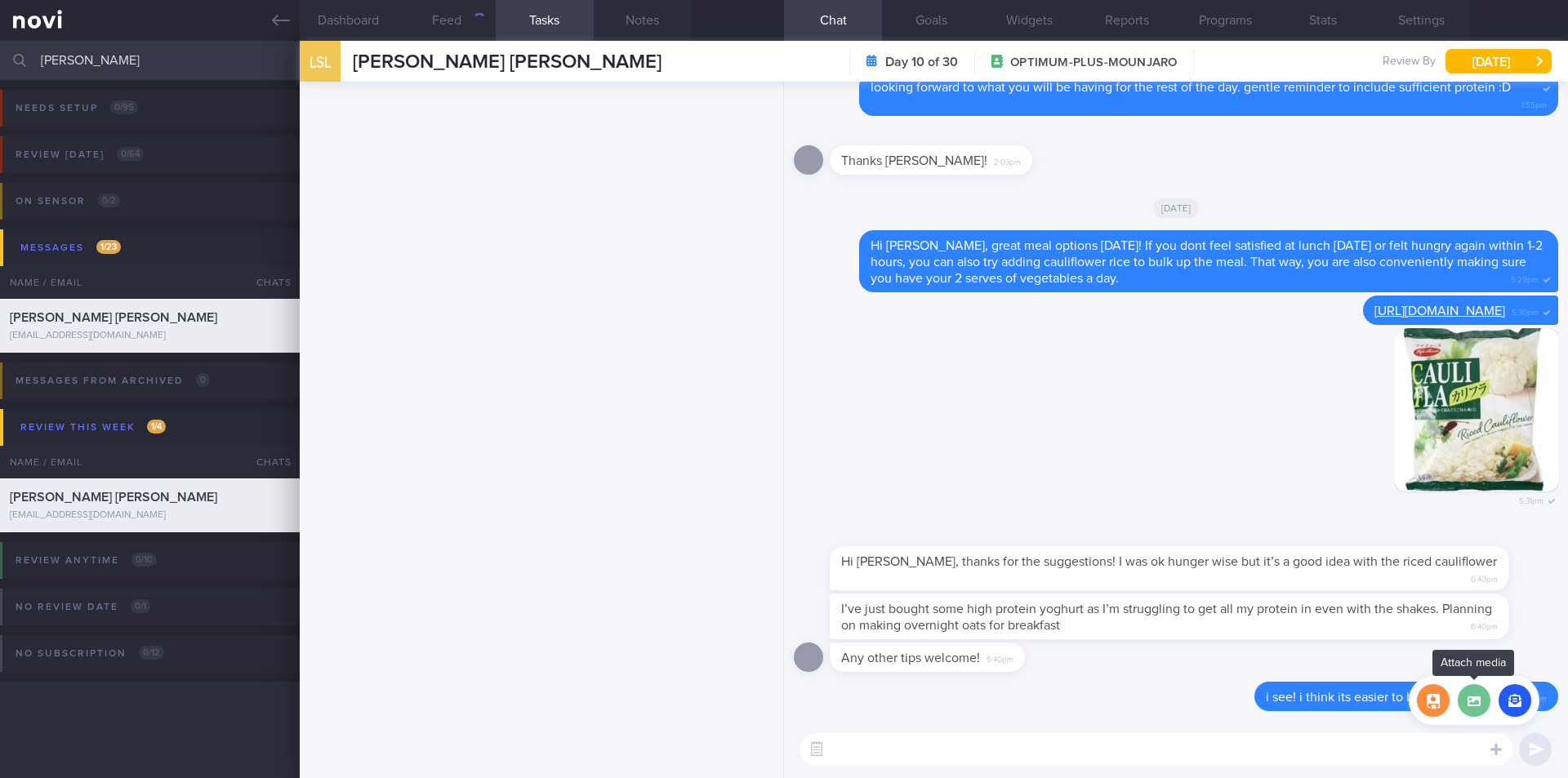
click at [1471, 699] on label at bounding box center [1474, 701] width 33 height 32
click at [0, 0] on input "file" at bounding box center [0, 0] width 0 height 0
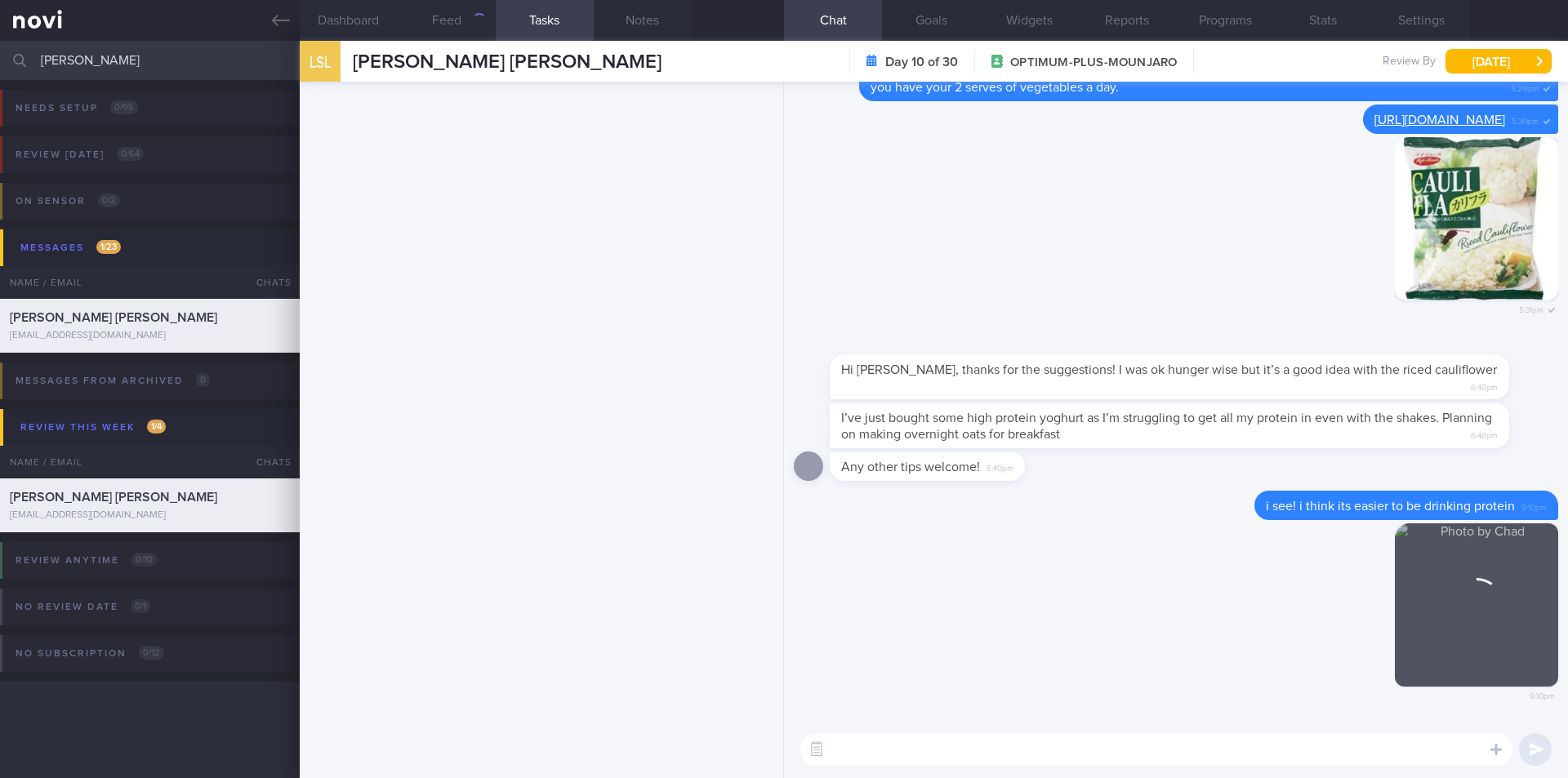
click at [1001, 750] on textarea at bounding box center [1156, 749] width 712 height 32
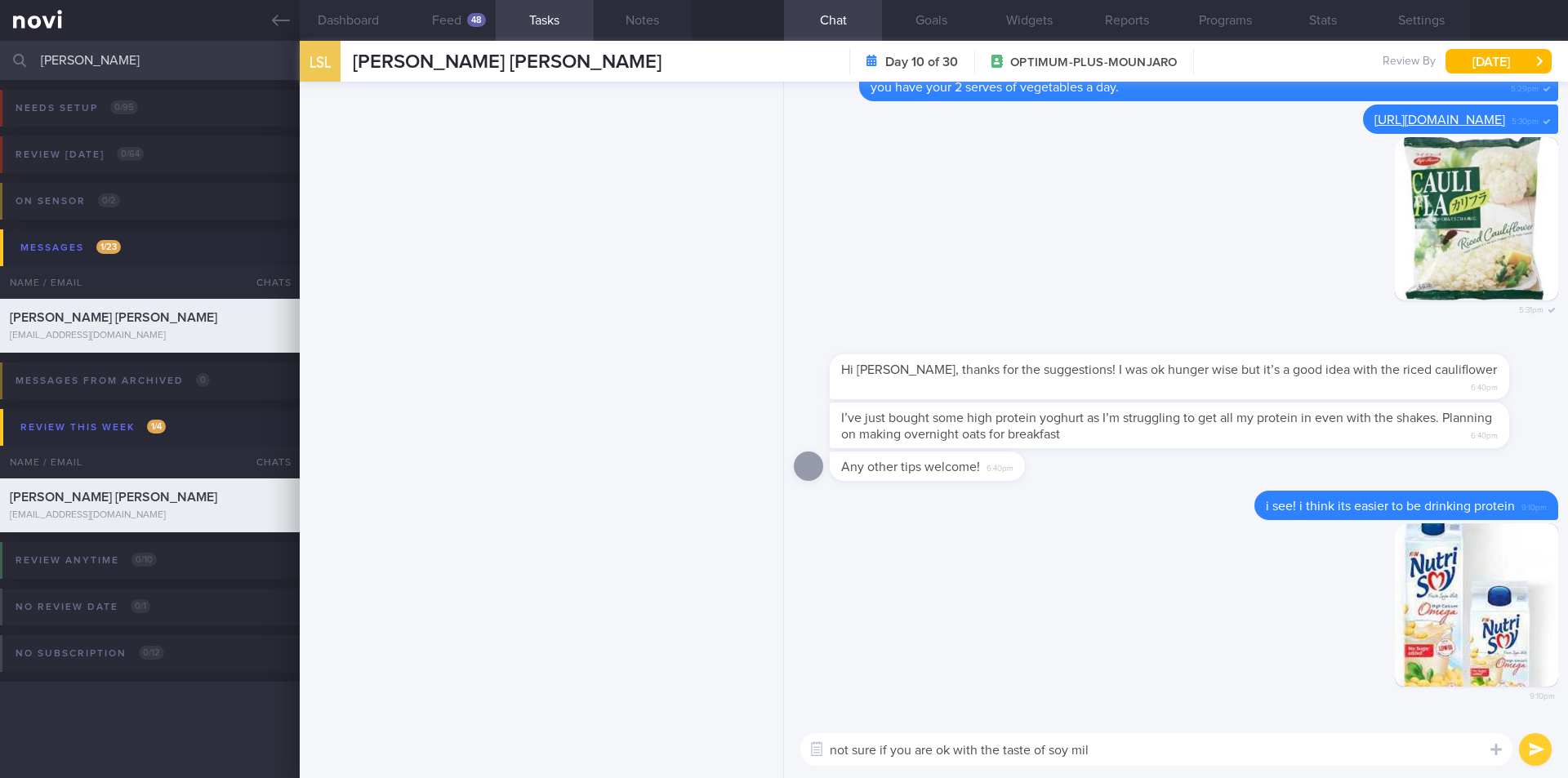
type textarea "not sure if you are ok with the taste of soy milk"
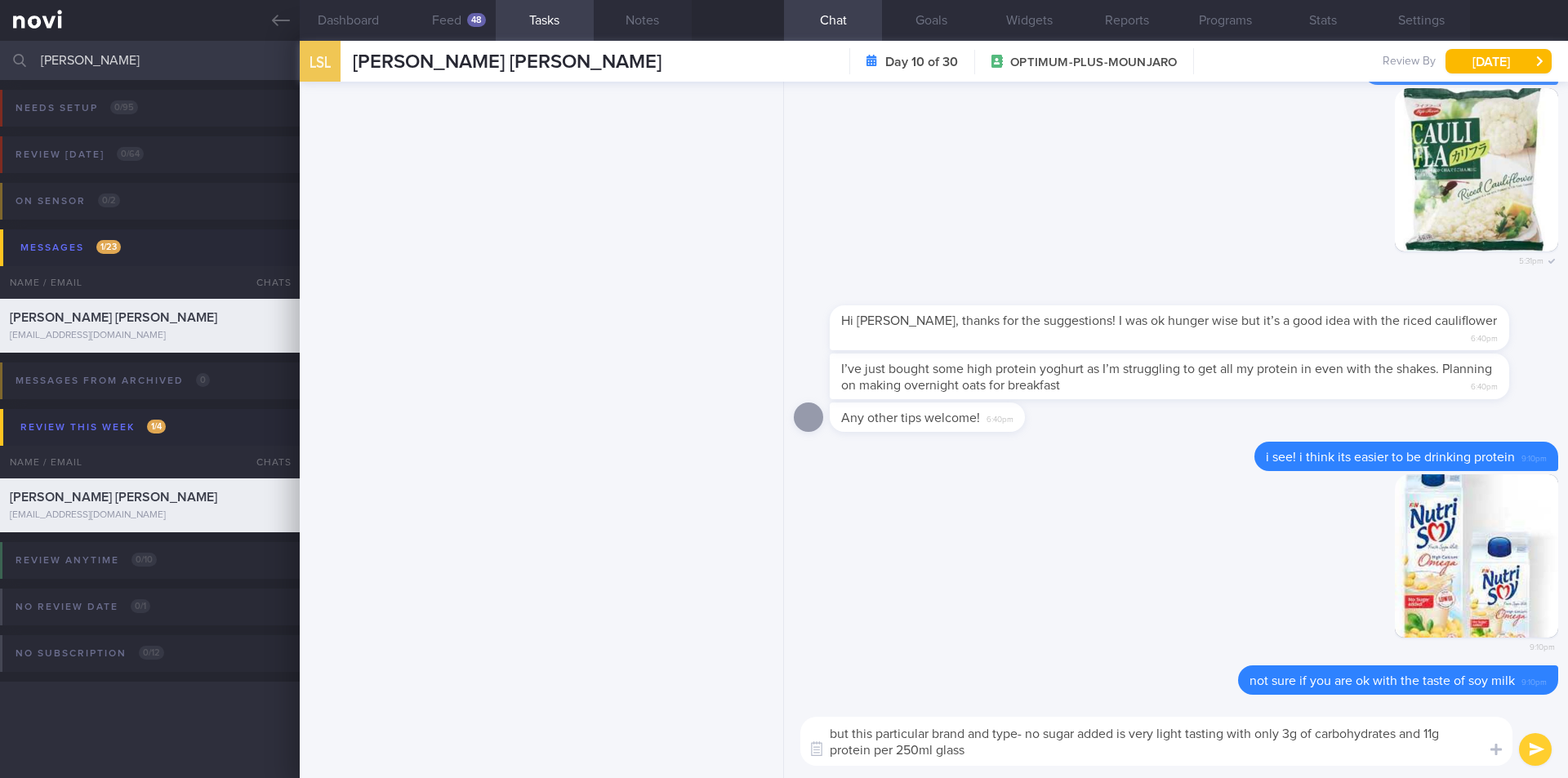
type textarea "but this particular brand and type- no sugar added is very light tasting with o…"
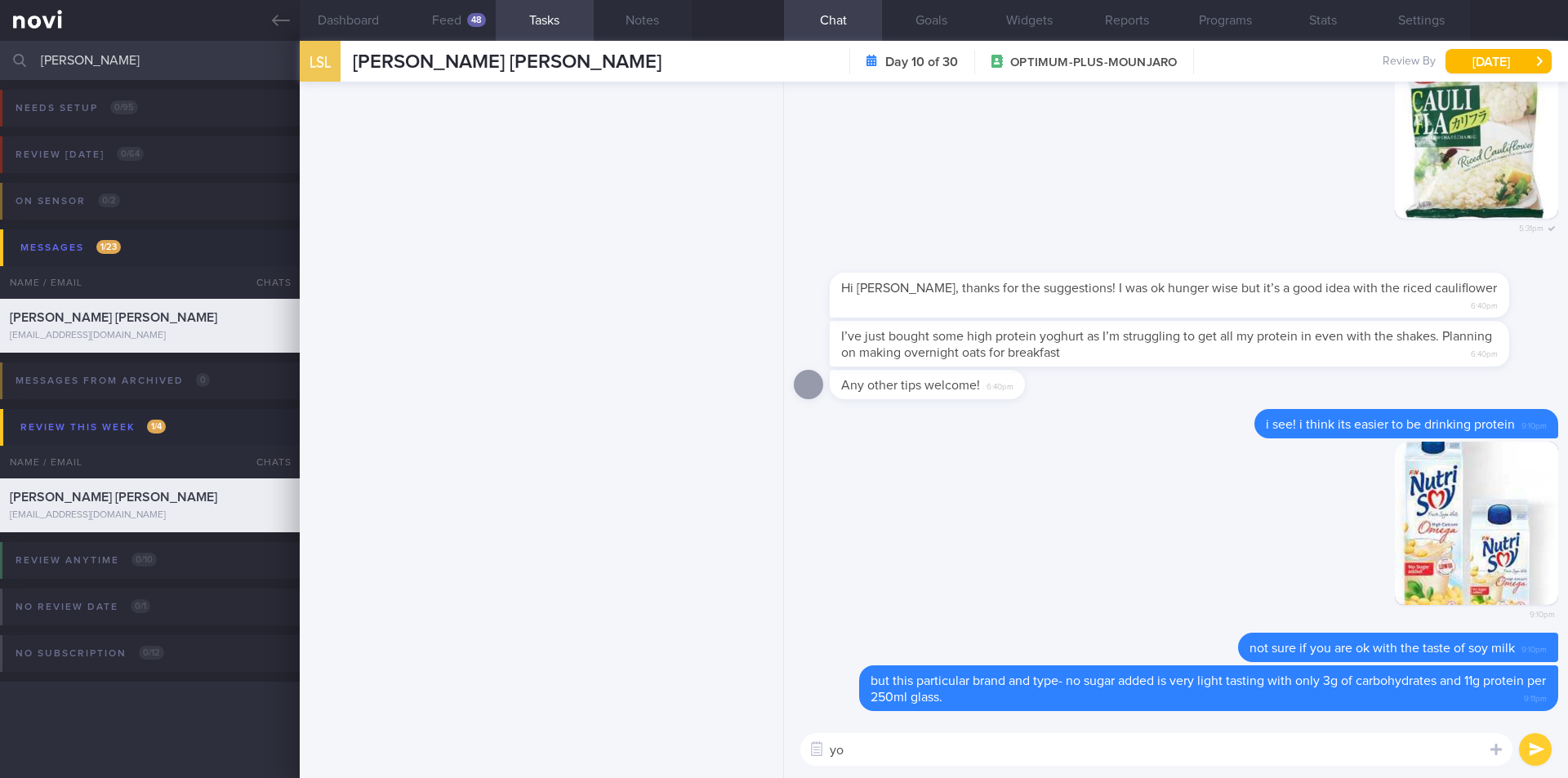
type textarea "y"
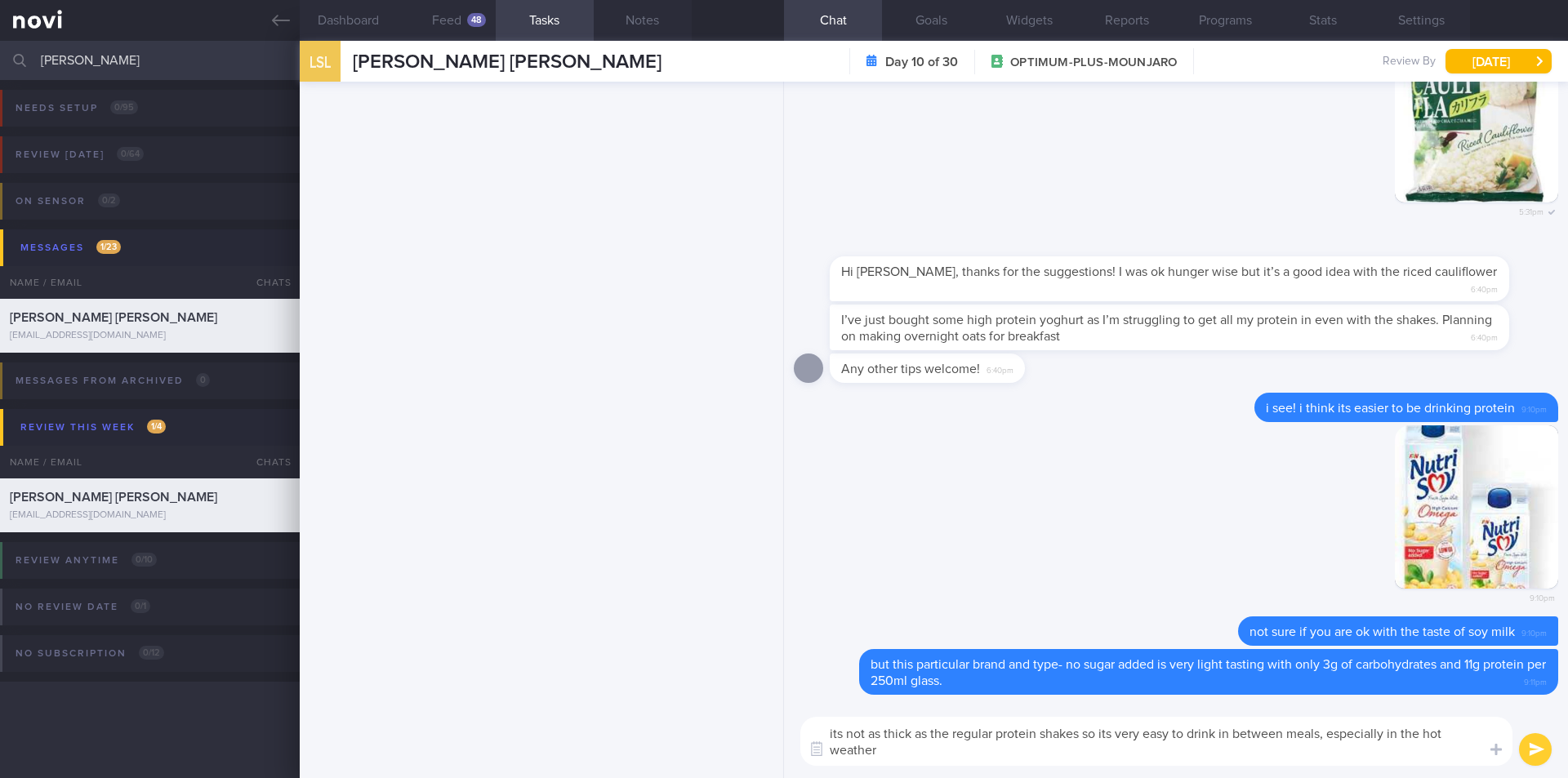
type textarea "its not as thick as the regular protein shakes so its very easy to drink in bet…"
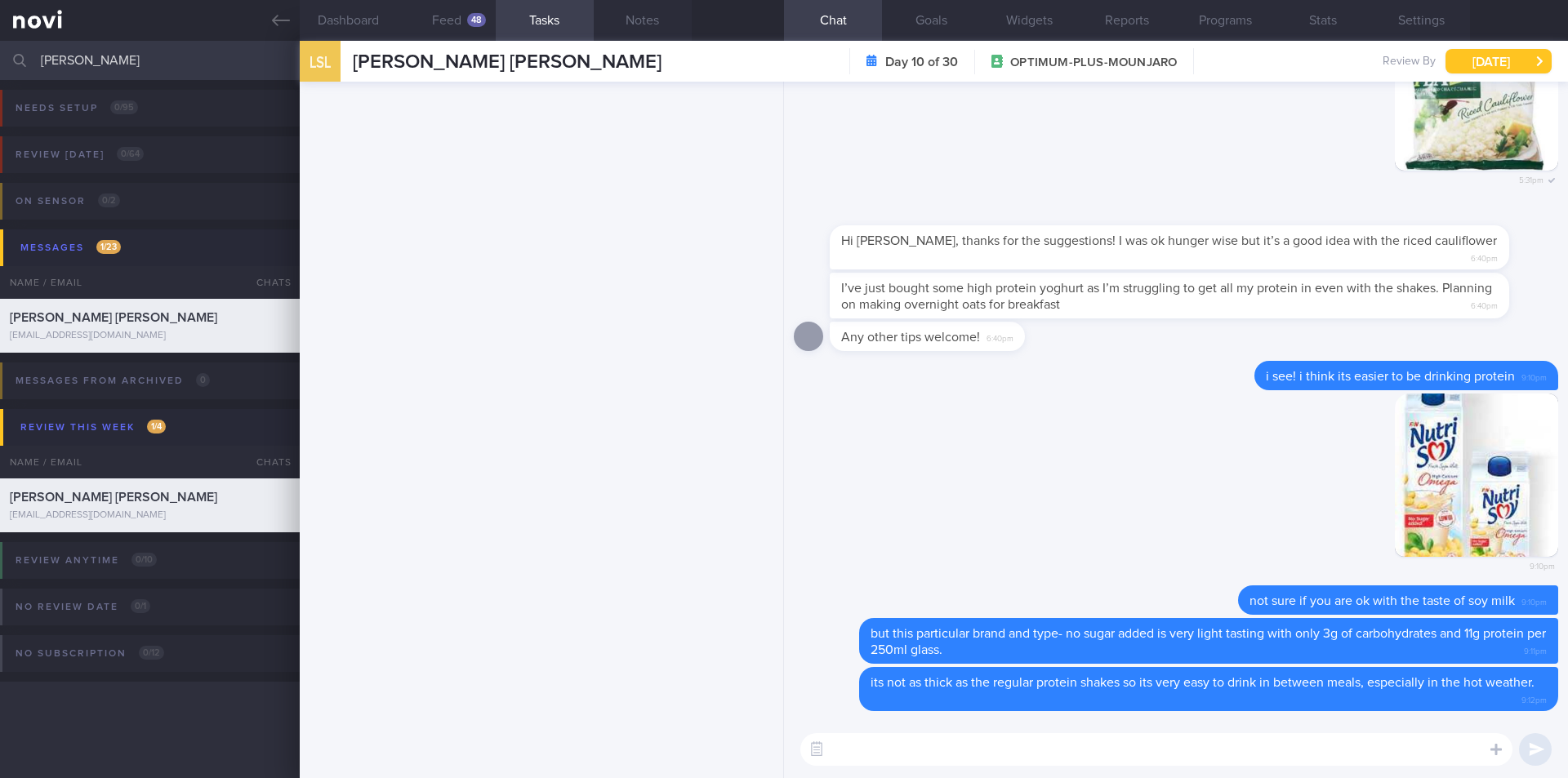
click at [1477, 66] on button "[DATE]" at bounding box center [1498, 61] width 106 height 25
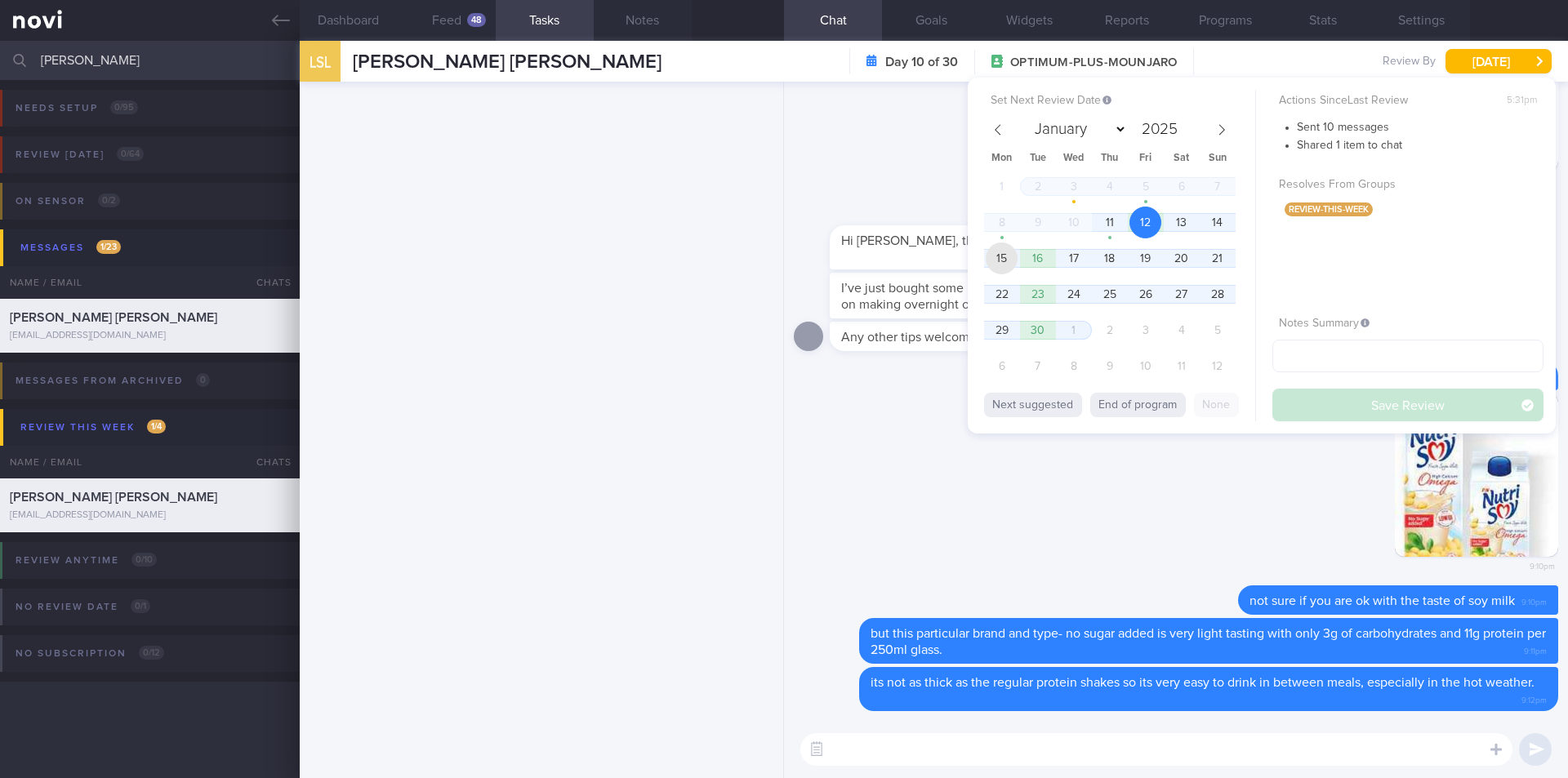
drag, startPoint x: 995, startPoint y: 254, endPoint x: 1245, endPoint y: 400, distance: 289.5
click at [996, 255] on span "15" at bounding box center [1001, 258] width 32 height 32
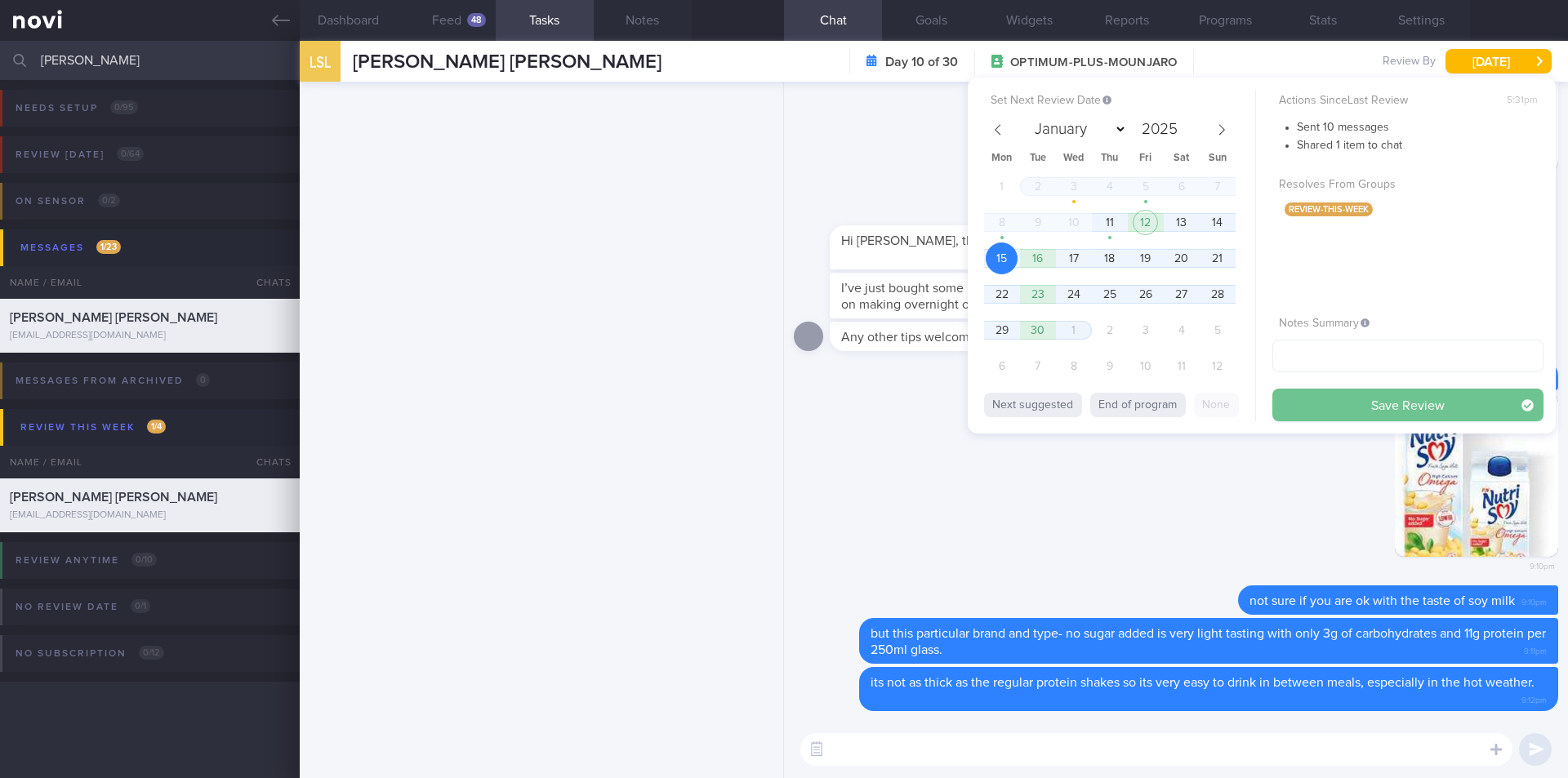
click at [1317, 408] on button "Save Review" at bounding box center [1408, 405] width 272 height 32
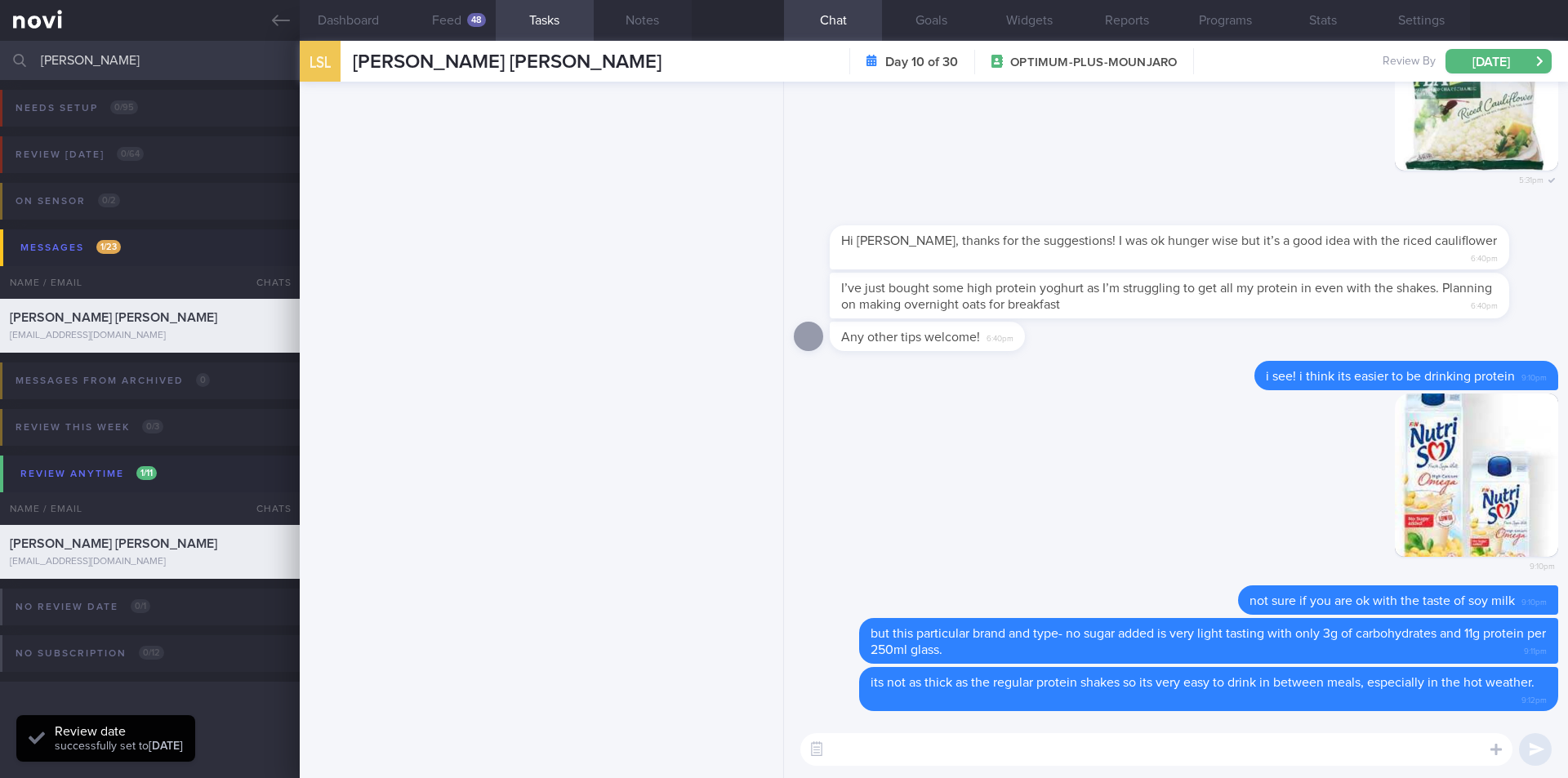
click at [135, 58] on input "[PERSON_NAME]" at bounding box center [784, 60] width 1568 height 39
drag, startPoint x: 135, startPoint y: 58, endPoint x: 216, endPoint y: 77, distance: 83.2
click at [136, 57] on input "[PERSON_NAME]" at bounding box center [784, 60] width 1568 height 39
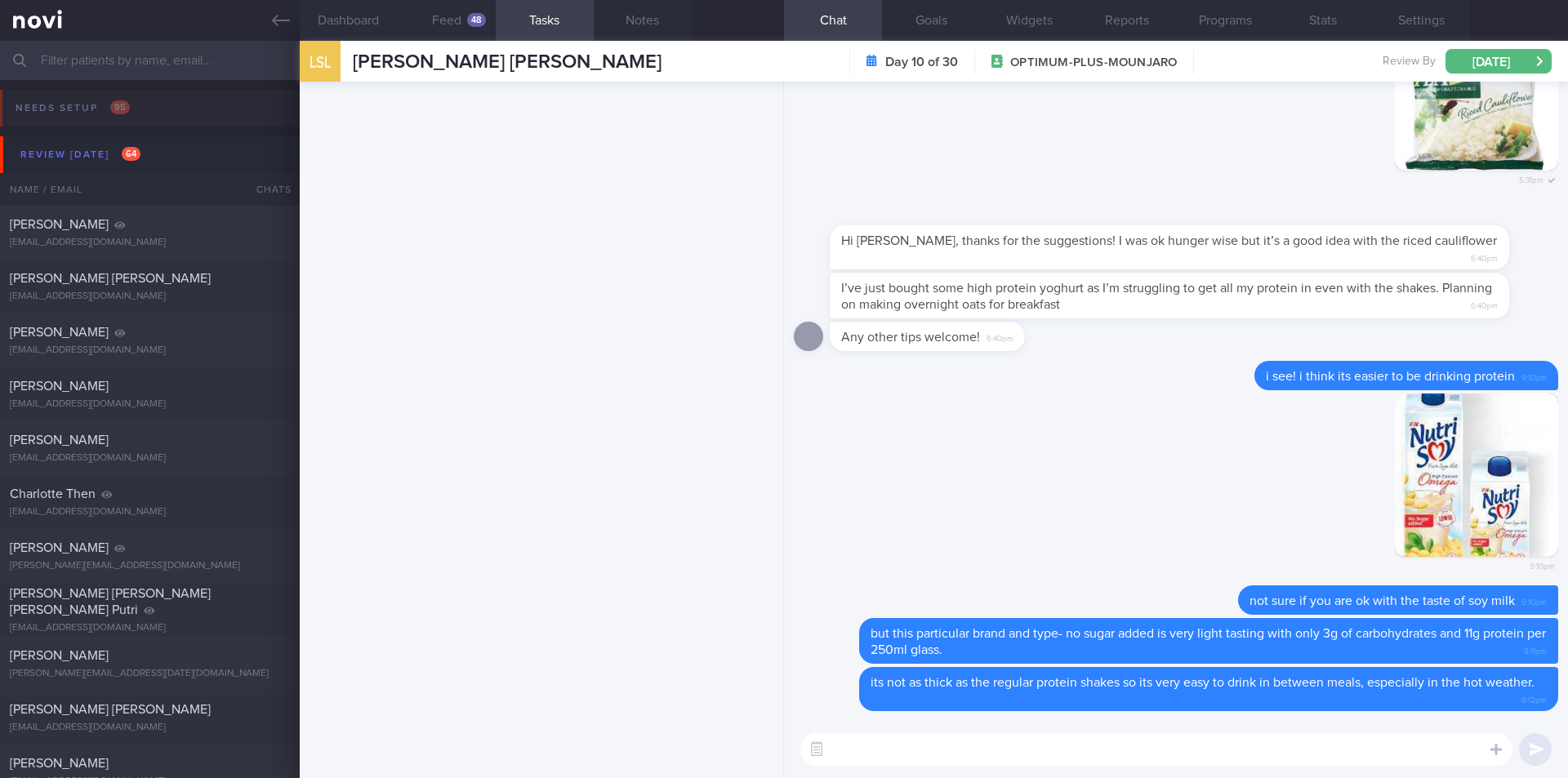
click at [192, 79] on input "text" at bounding box center [784, 60] width 1568 height 39
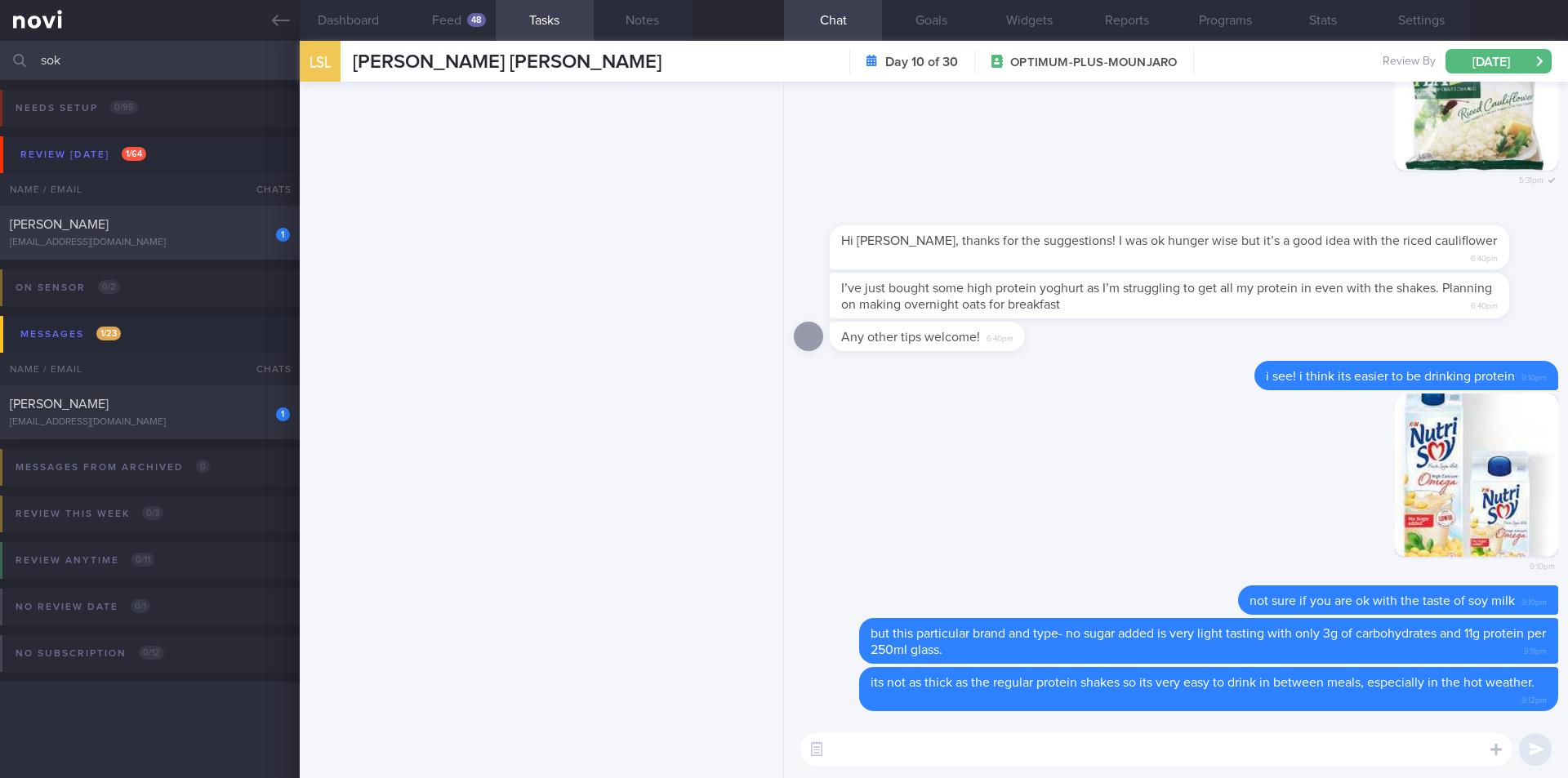
type input "sok"
click at [207, 232] on div "1 Tan [PERSON_NAME] [EMAIL_ADDRESS][DOMAIN_NAME]" at bounding box center [150, 232] width 300 height 32
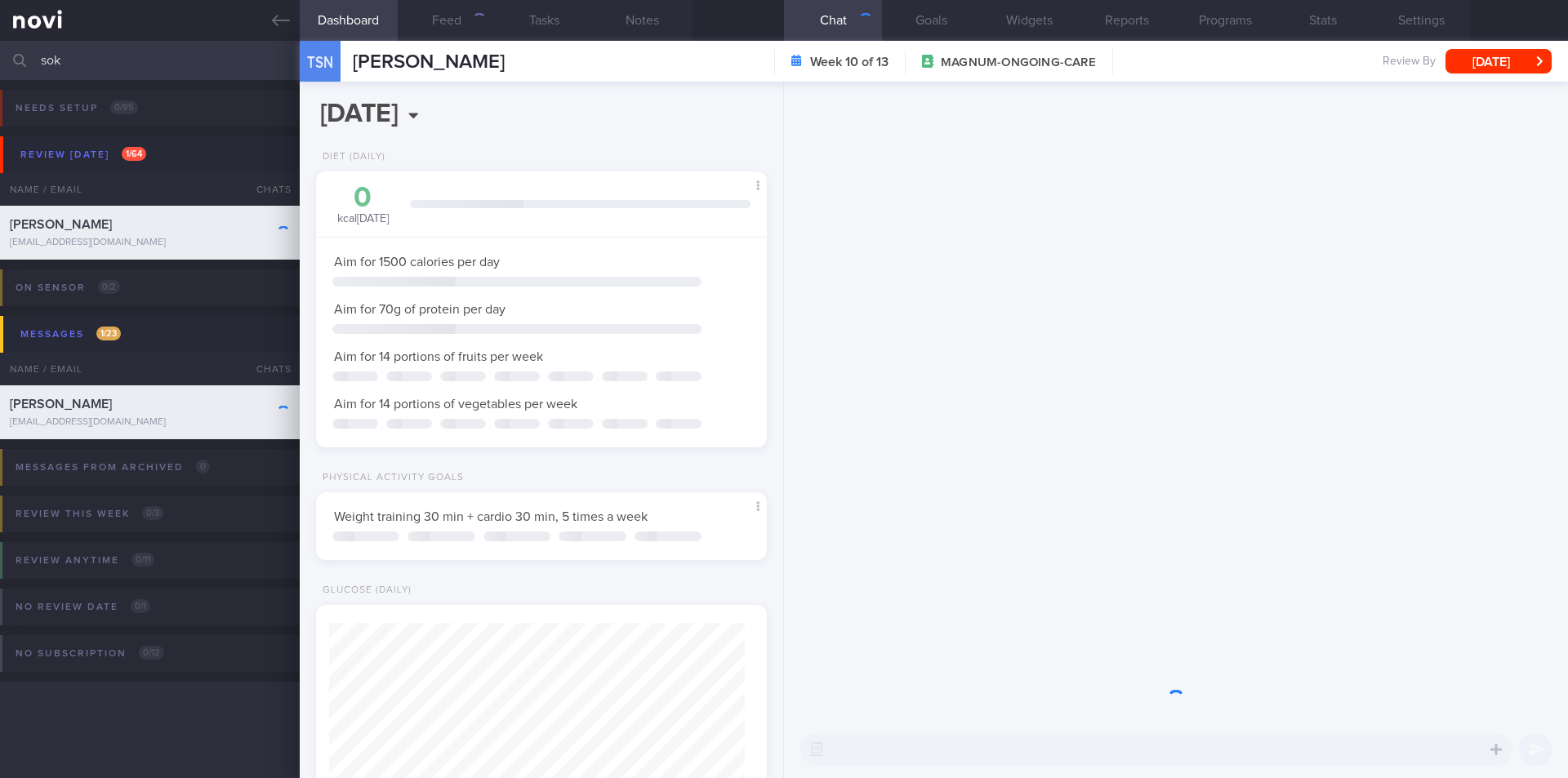
scroll to position [207, 417]
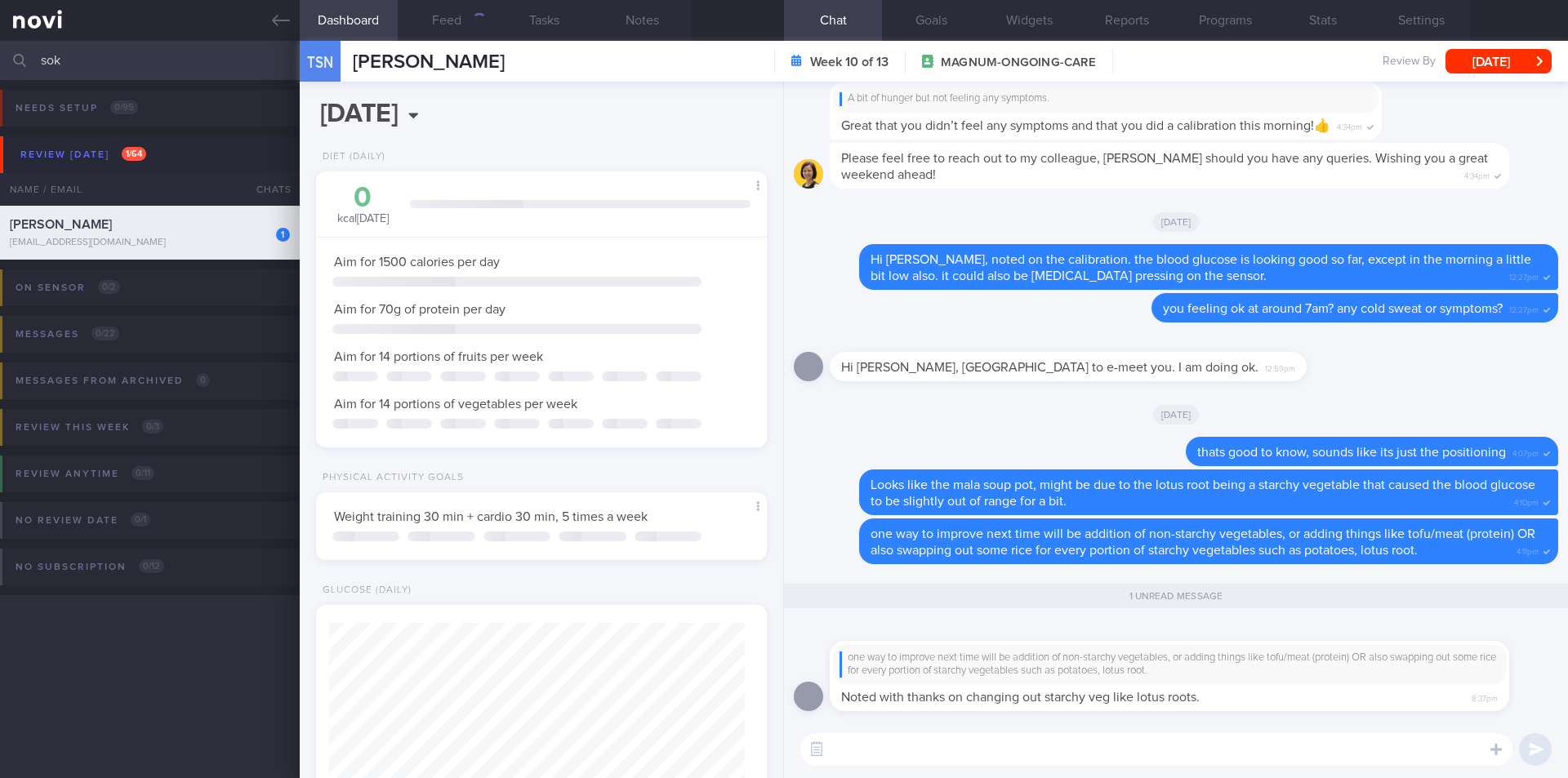
click at [1136, 754] on textarea at bounding box center [1156, 749] width 712 height 32
click at [446, 25] on button "Feed" at bounding box center [446, 20] width 98 height 41
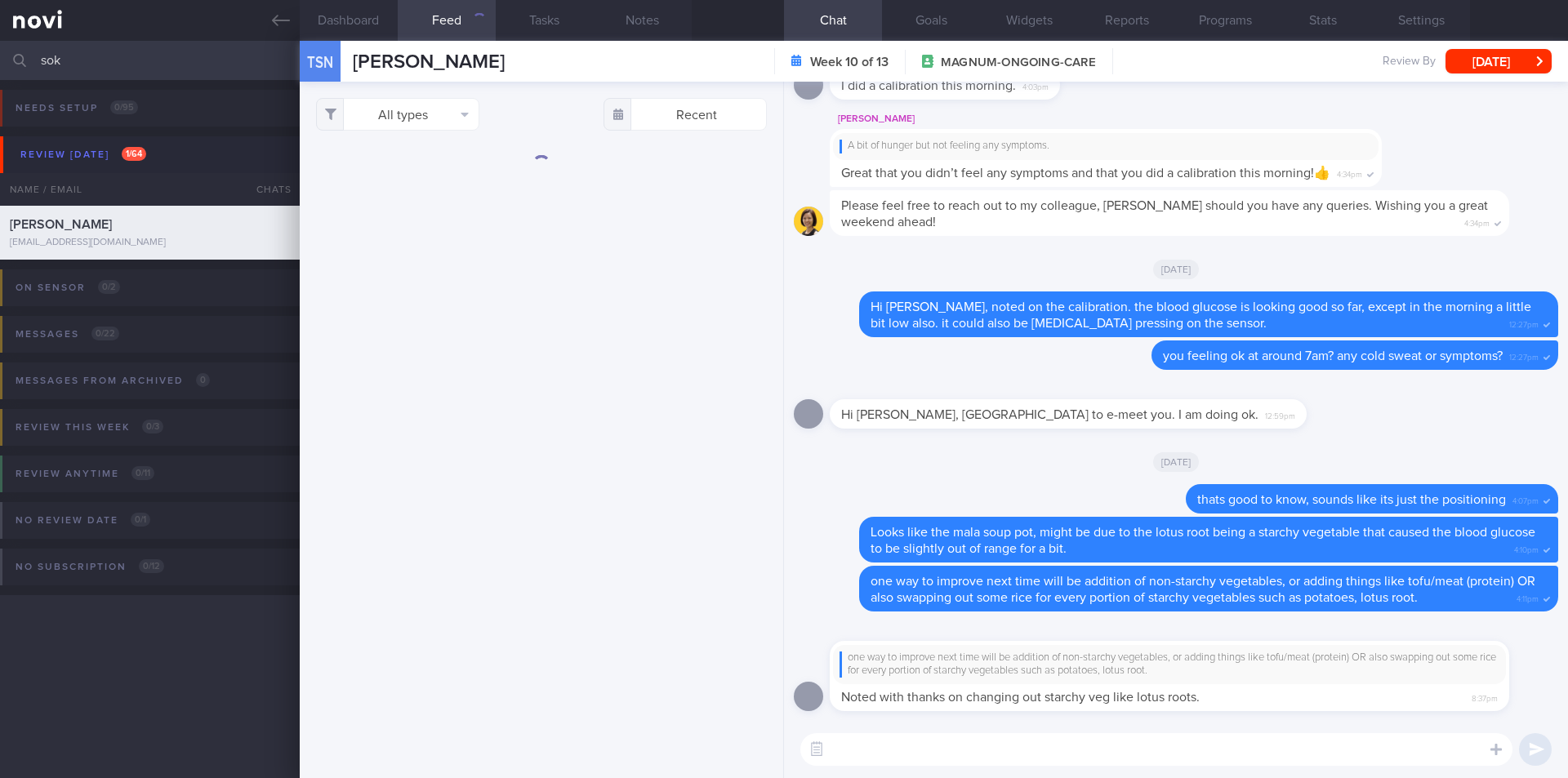
click at [442, 27] on button "Feed" at bounding box center [446, 20] width 98 height 41
click at [953, 737] on textarea at bounding box center [1156, 749] width 712 height 32
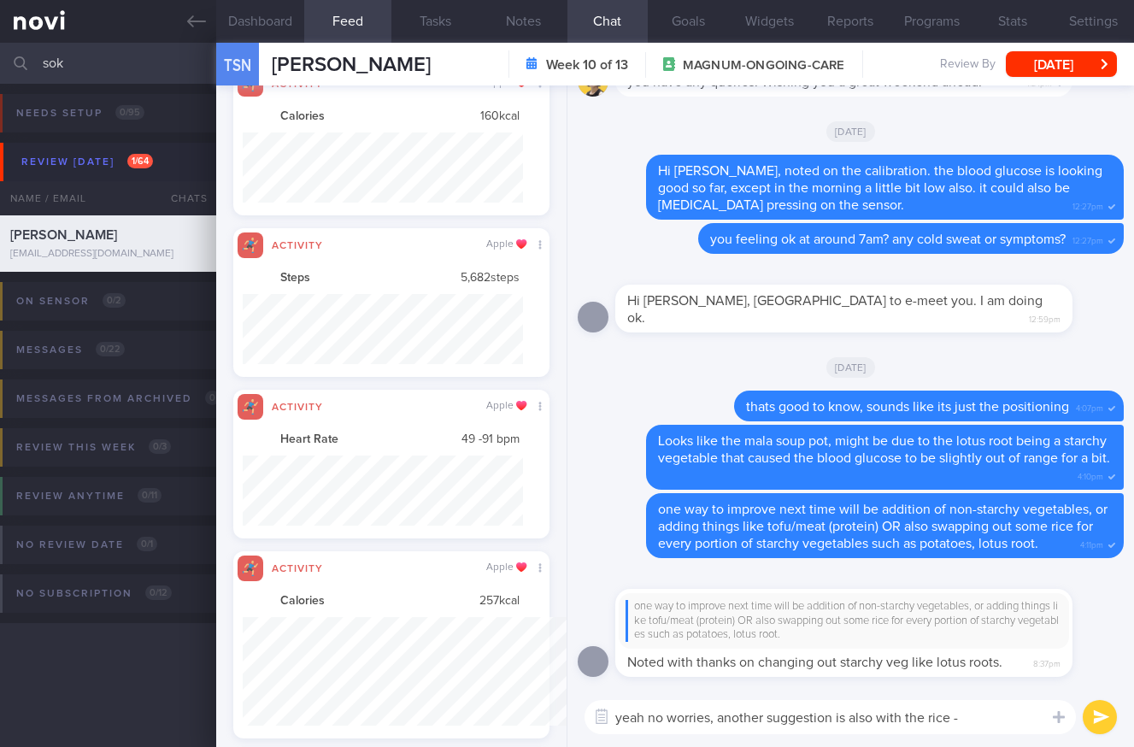
scroll to position [786, 0]
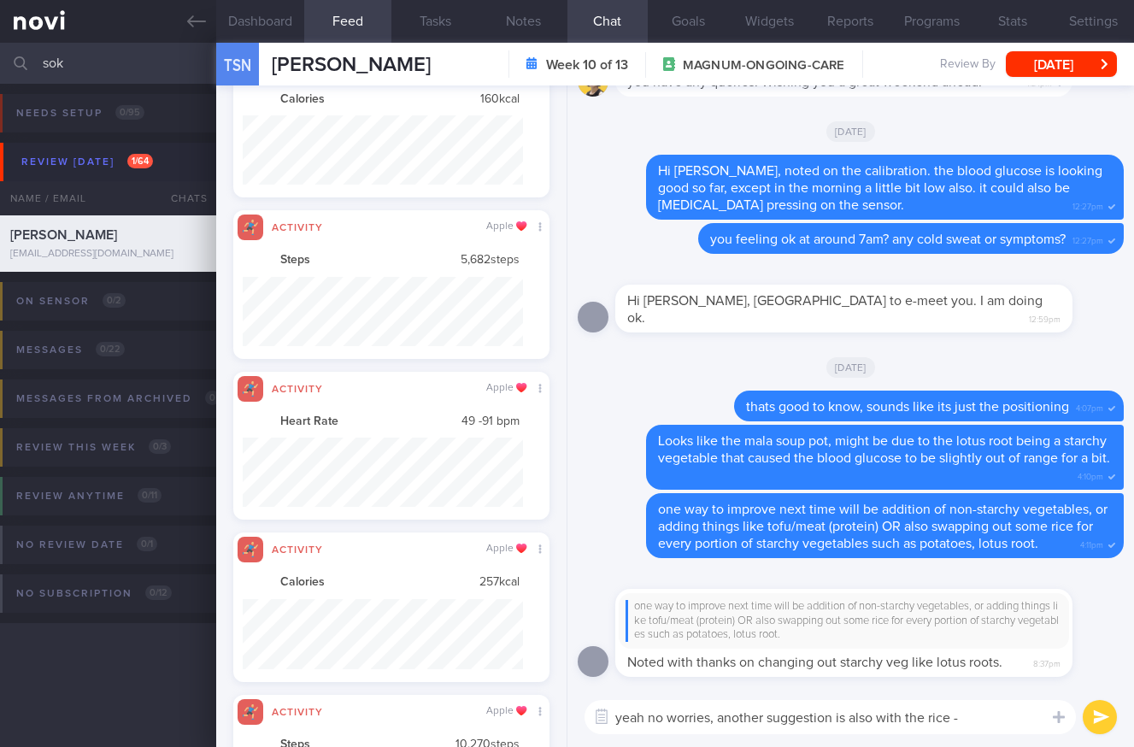
paste textarea "have you tried swapping with cauliflower rice also? so you can mix normal rice …"
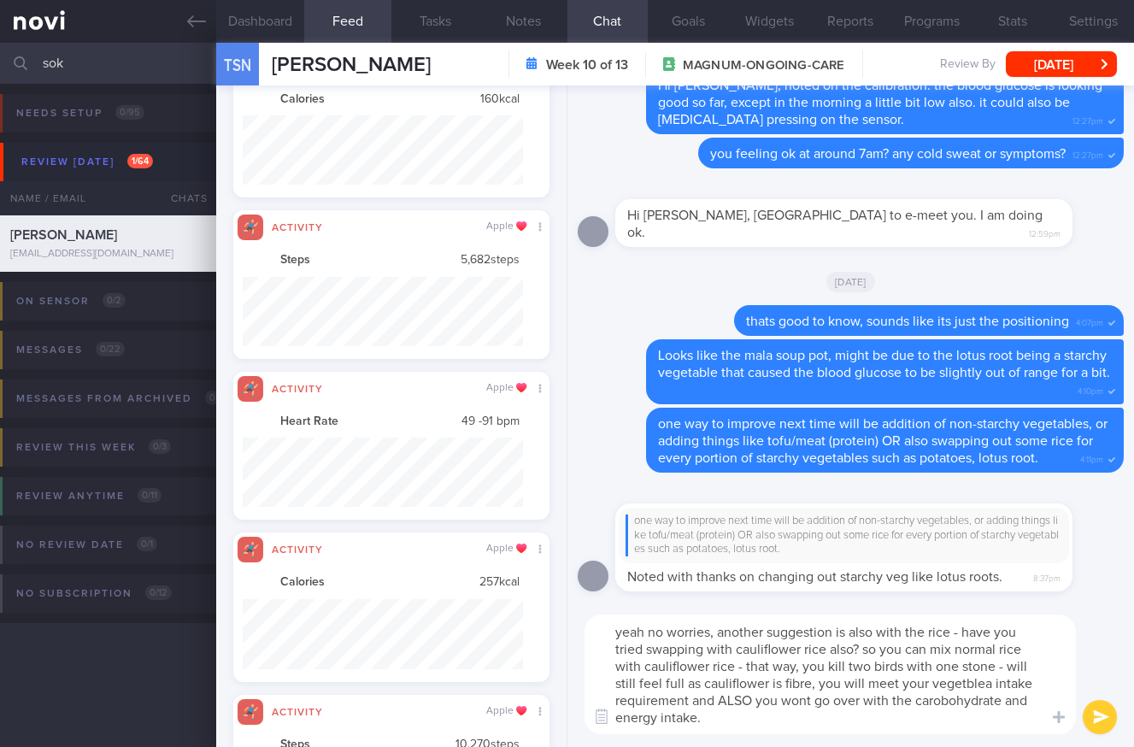
click at [960, 685] on textarea "yeah no worries, another suggestion is also with the rice - have you tried swap…" at bounding box center [829, 674] width 491 height 120
type textarea "yeah no worries, another suggestion is also with the rice - have you tried swap…"
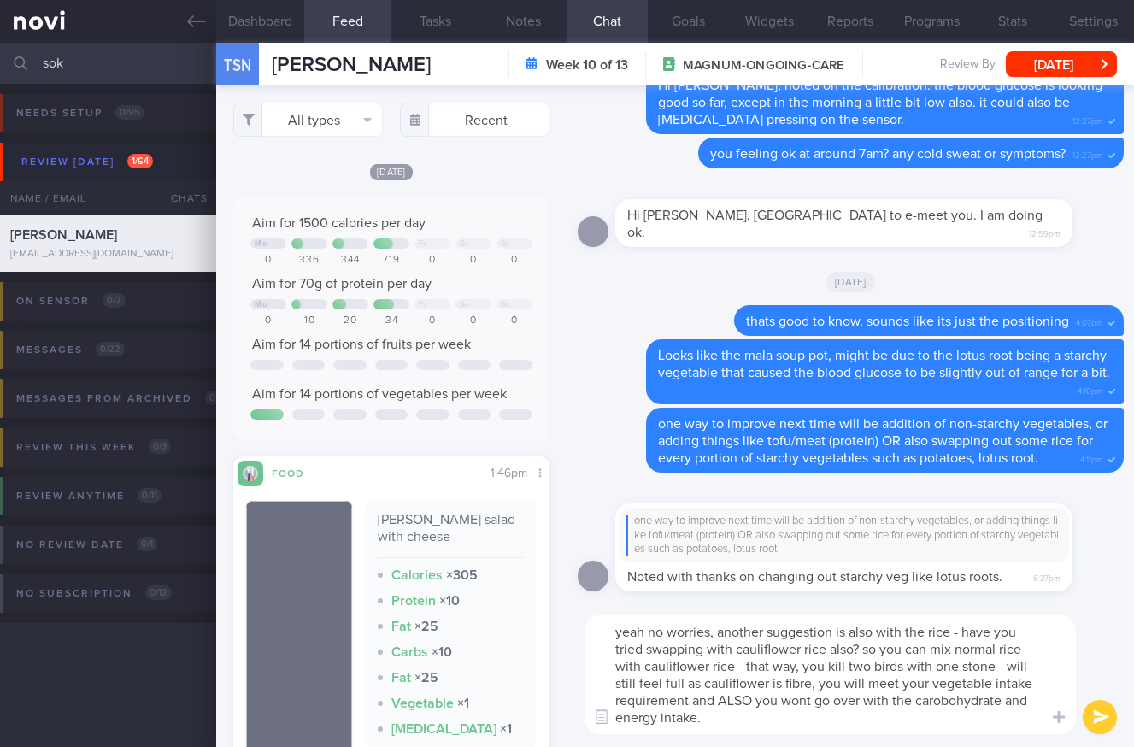
select select "8"
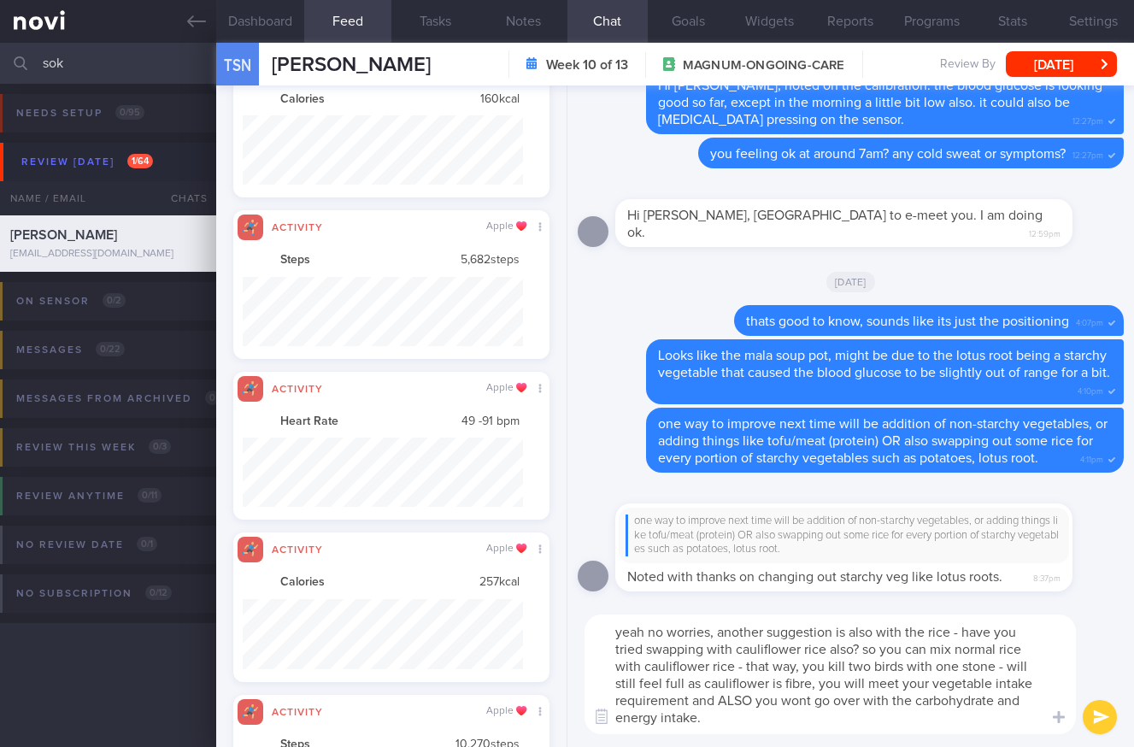
type textarea "yeah no worries, another suggestion is also with the rice - have you tried swap…"
click at [1107, 722] on button "submit" at bounding box center [1099, 717] width 34 height 34
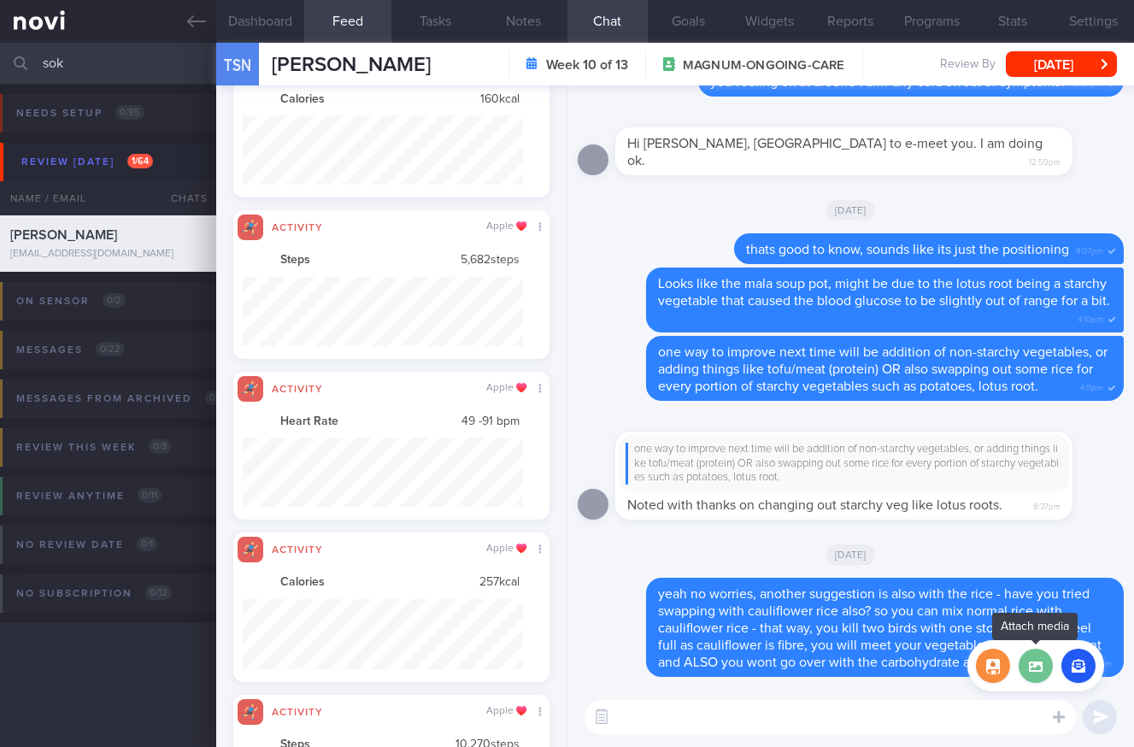
click at [1024, 666] on label at bounding box center [1035, 665] width 34 height 34
click at [0, 0] on input "file" at bounding box center [0, 0] width 0 height 0
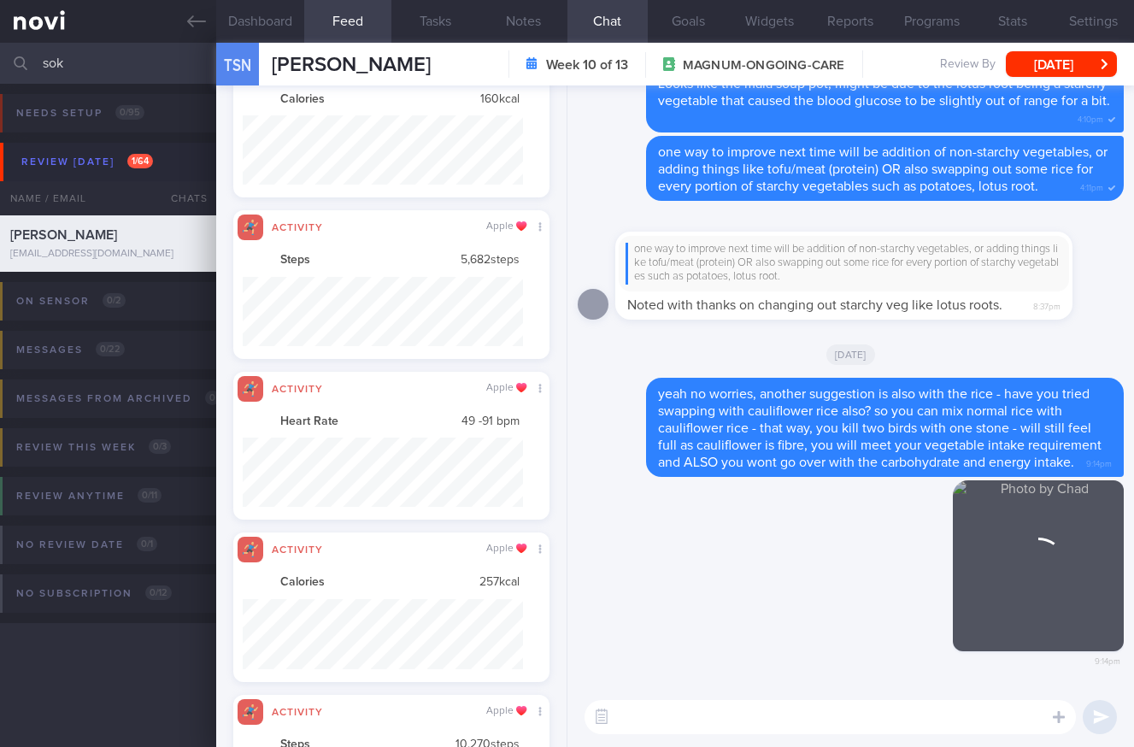
click at [962, 714] on textarea at bounding box center [829, 717] width 491 height 34
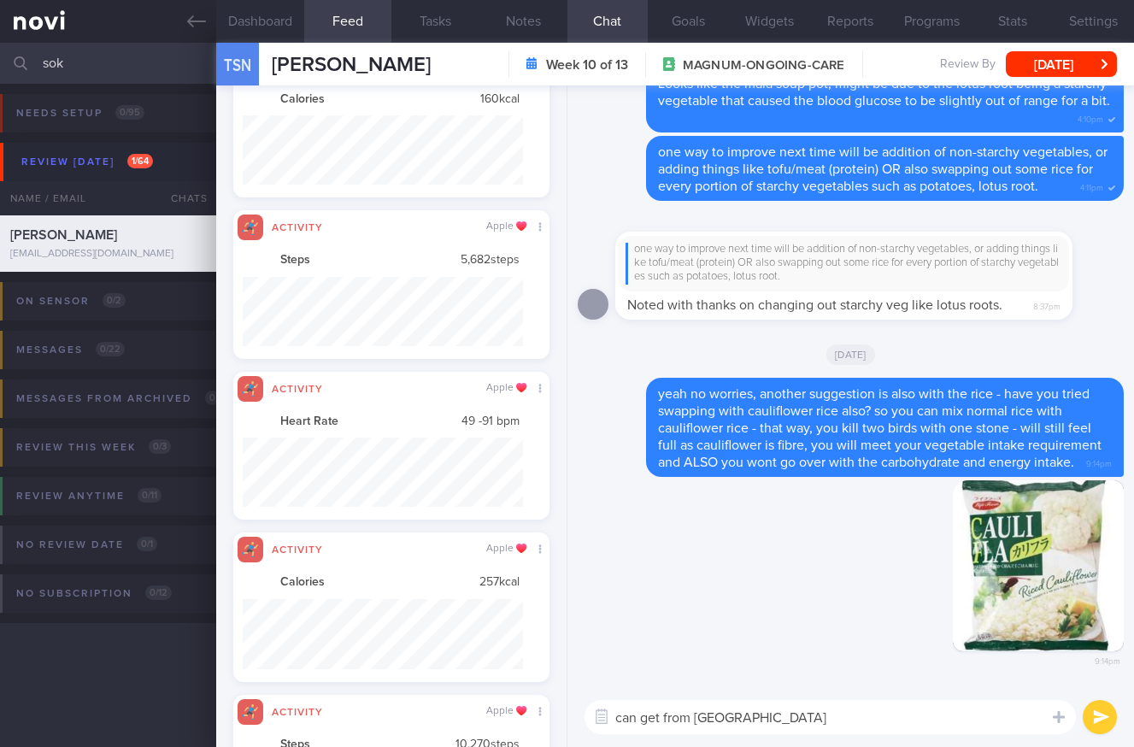
paste textarea "[URL][DOMAIN_NAME]"
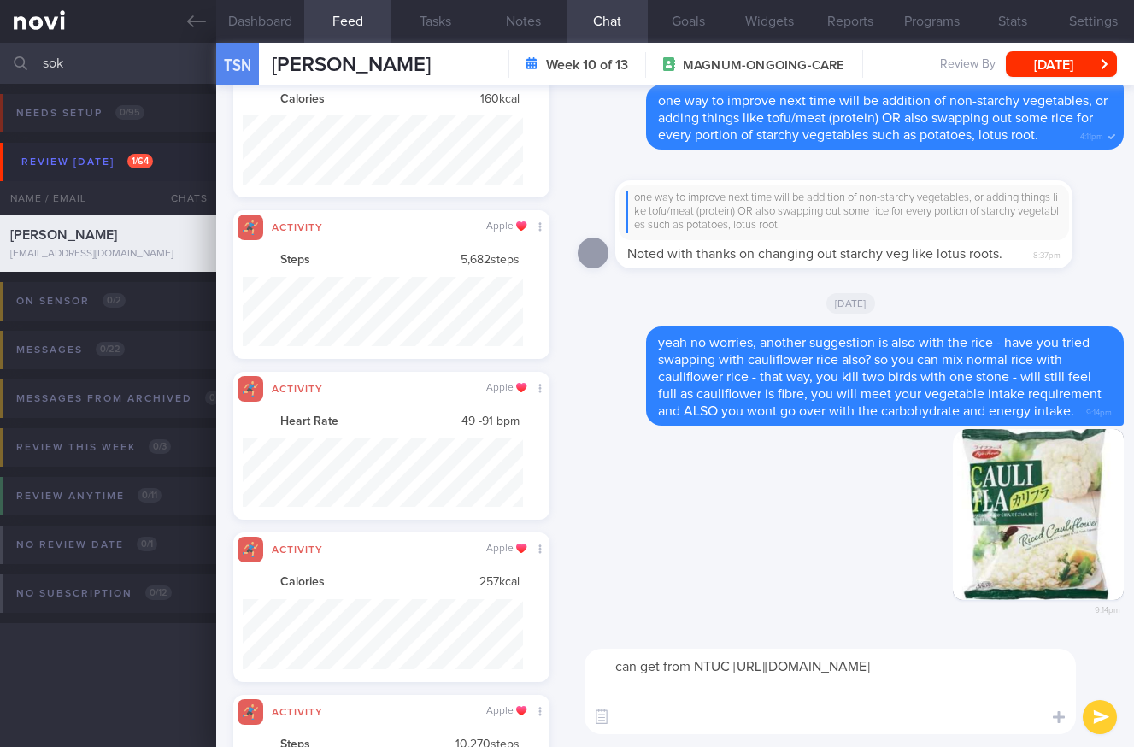
click at [732, 666] on textarea "can get from NTUC https://www.fairprice.com.sg/product/kirei-life-foods-rice-ca…" at bounding box center [829, 690] width 491 height 85
type textarea "can get from NTUC - https://www.fairprice.com.sg/product/kirei-life-foods-rice-…"
click at [1094, 717] on button "submit" at bounding box center [1099, 717] width 34 height 34
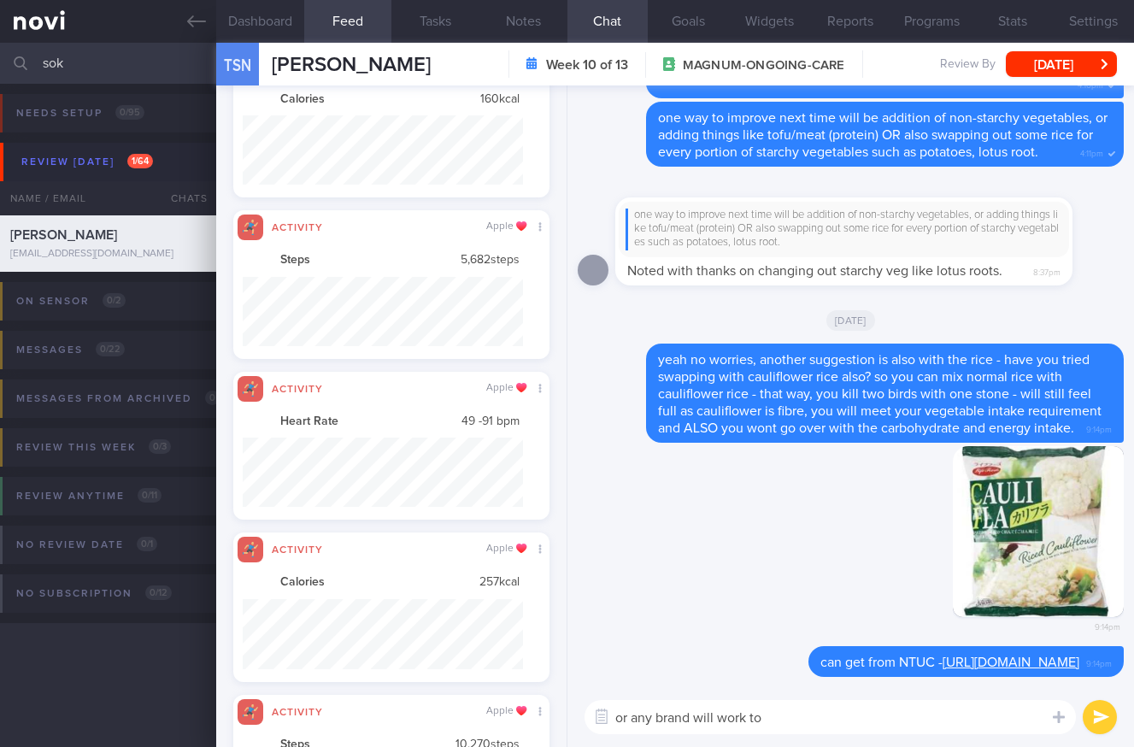
type textarea "or any brand will work too"
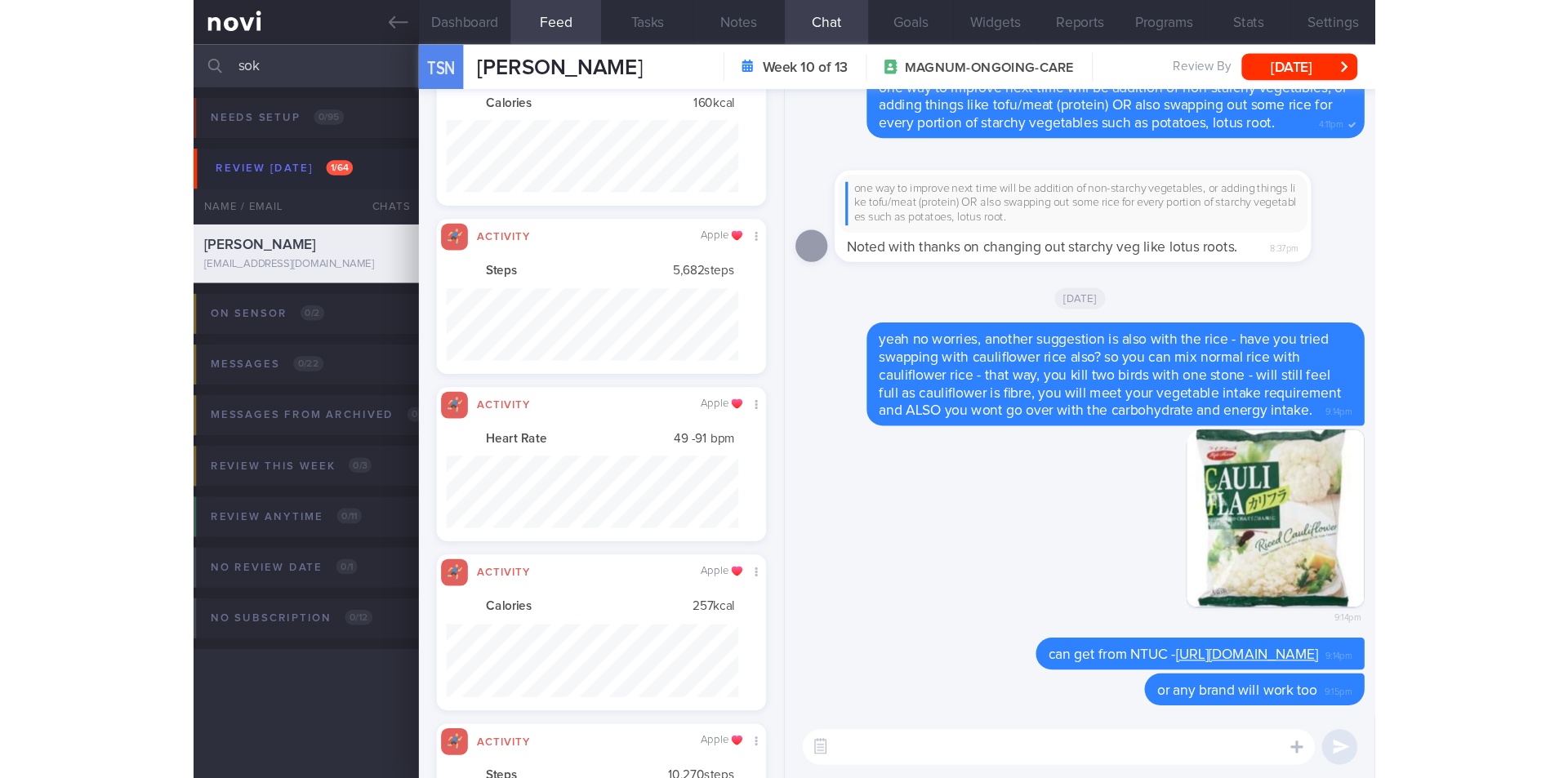
scroll to position [816479, 816442]
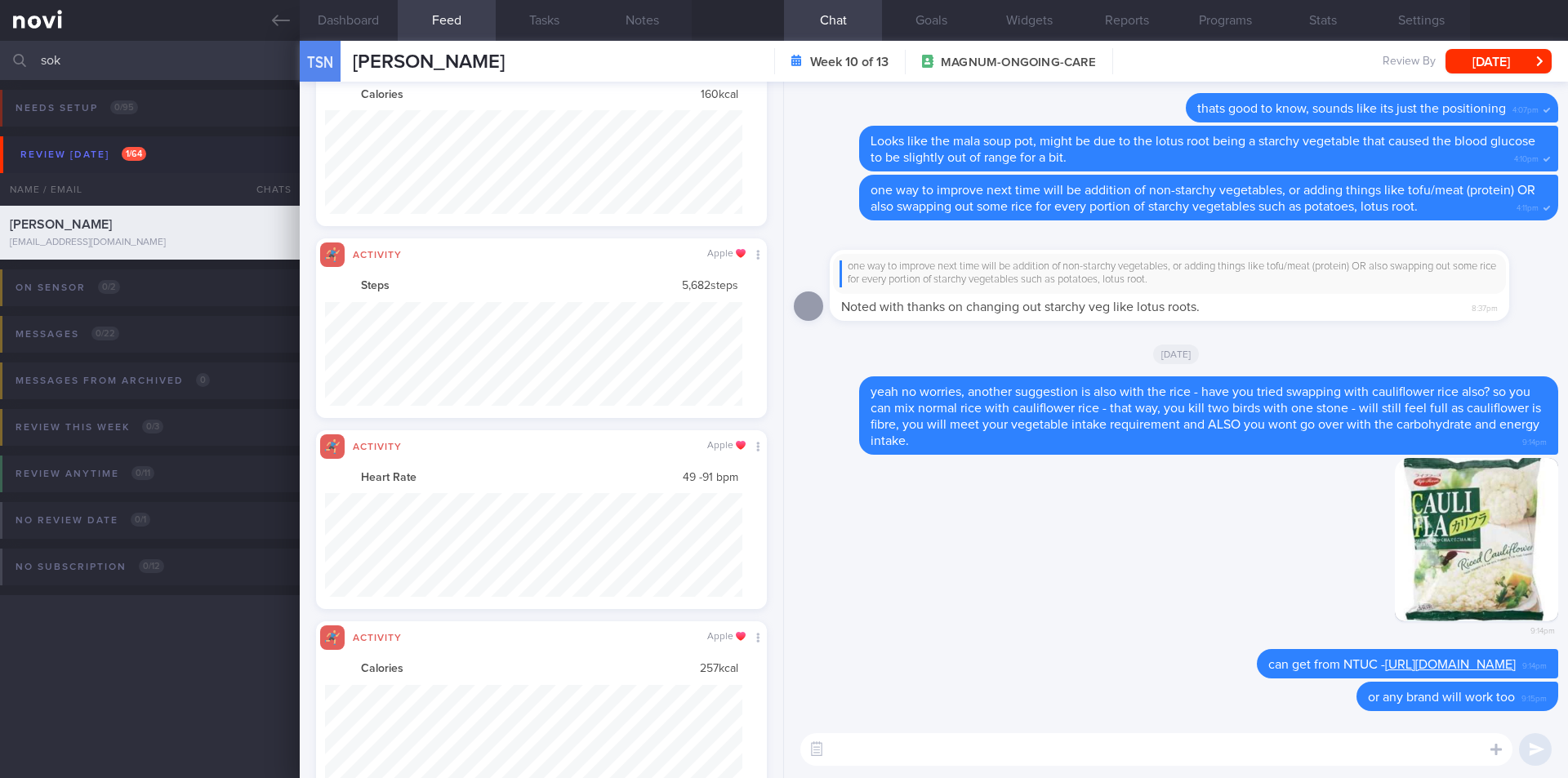
click at [177, 61] on input "sok" at bounding box center [784, 60] width 1568 height 39
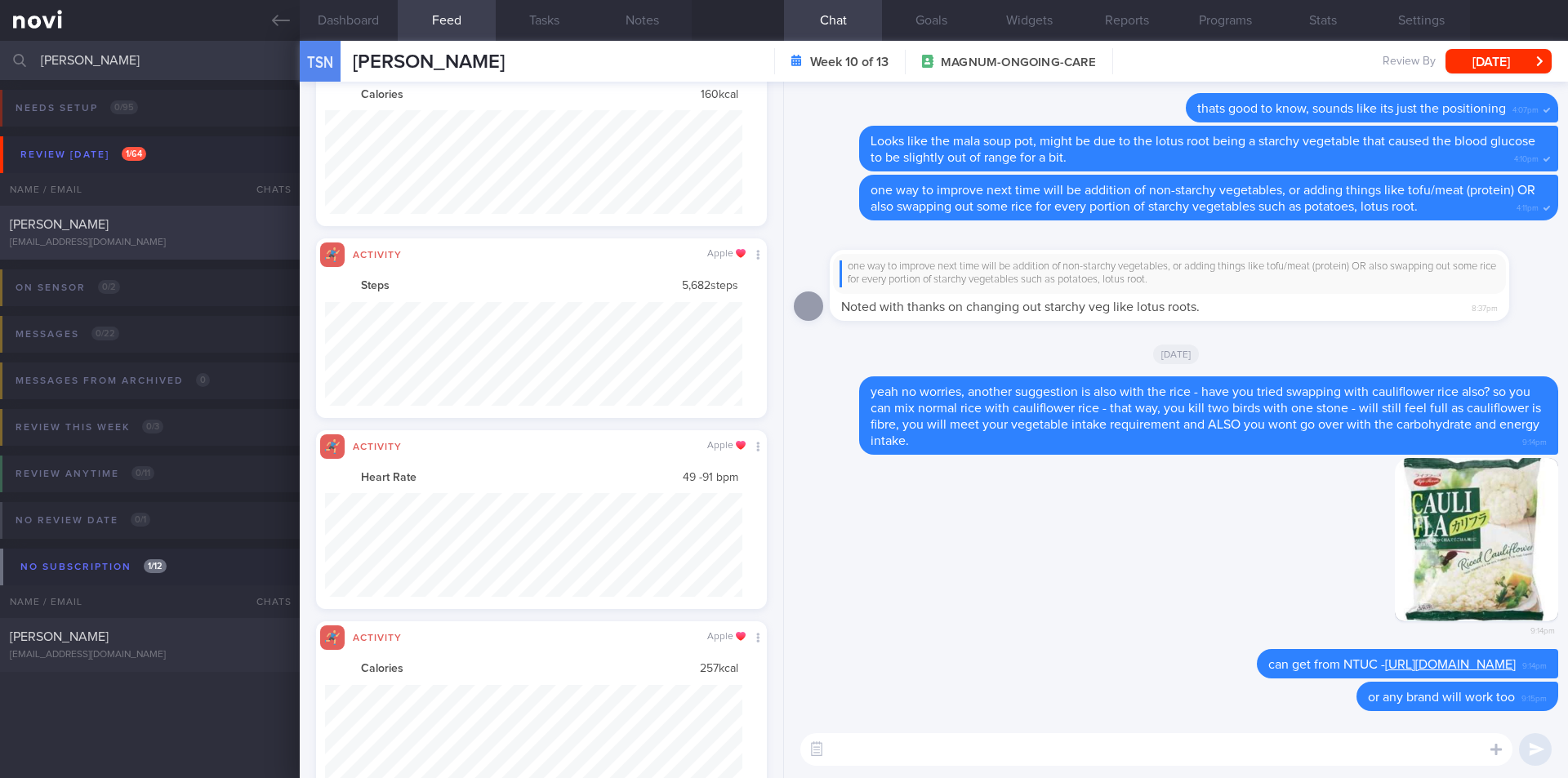
type input "chu yen"
click at [157, 222] on div "[PERSON_NAME]" at bounding box center [147, 224] width 276 height 16
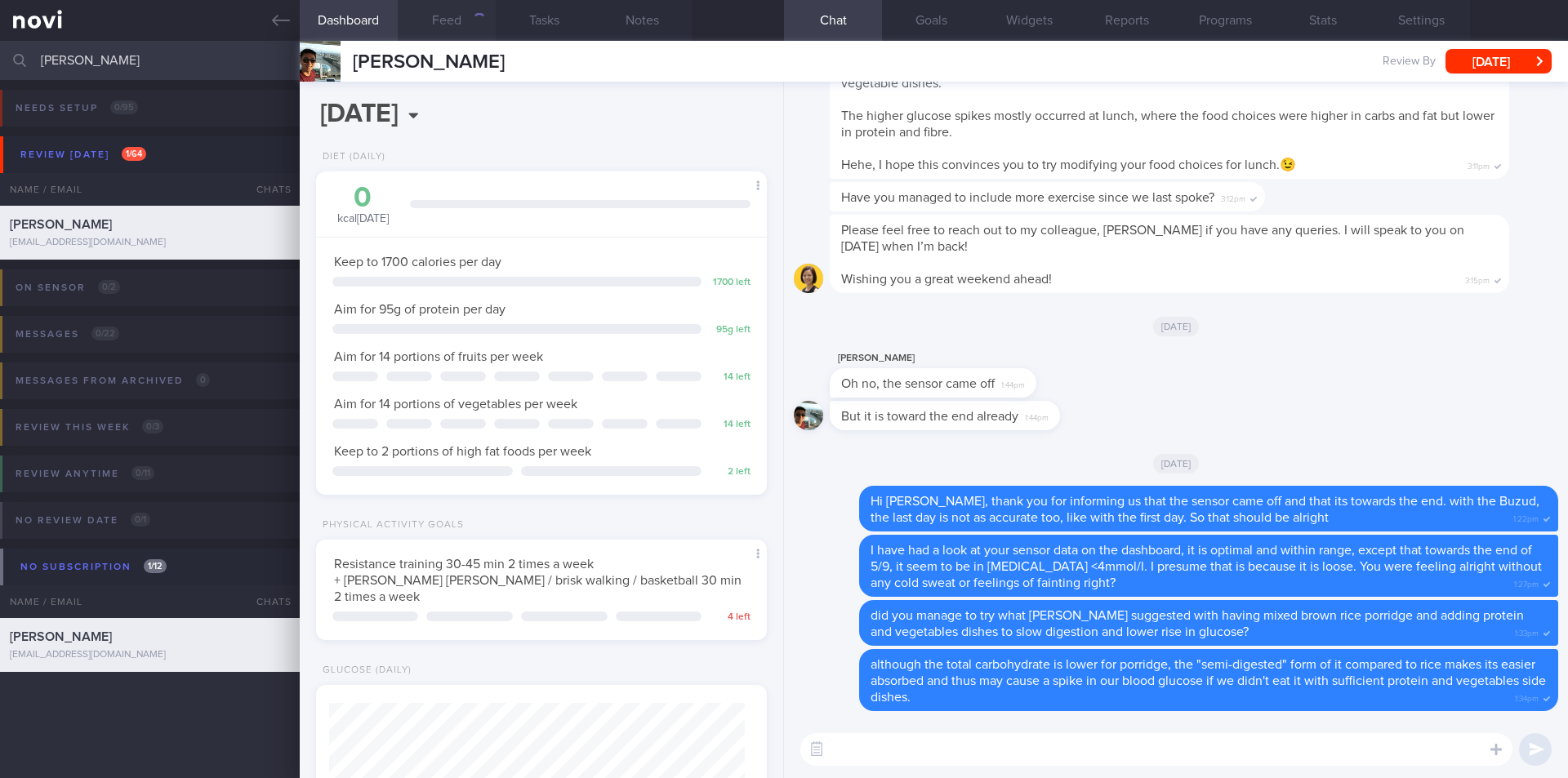
click at [457, 23] on button "Feed" at bounding box center [446, 20] width 98 height 41
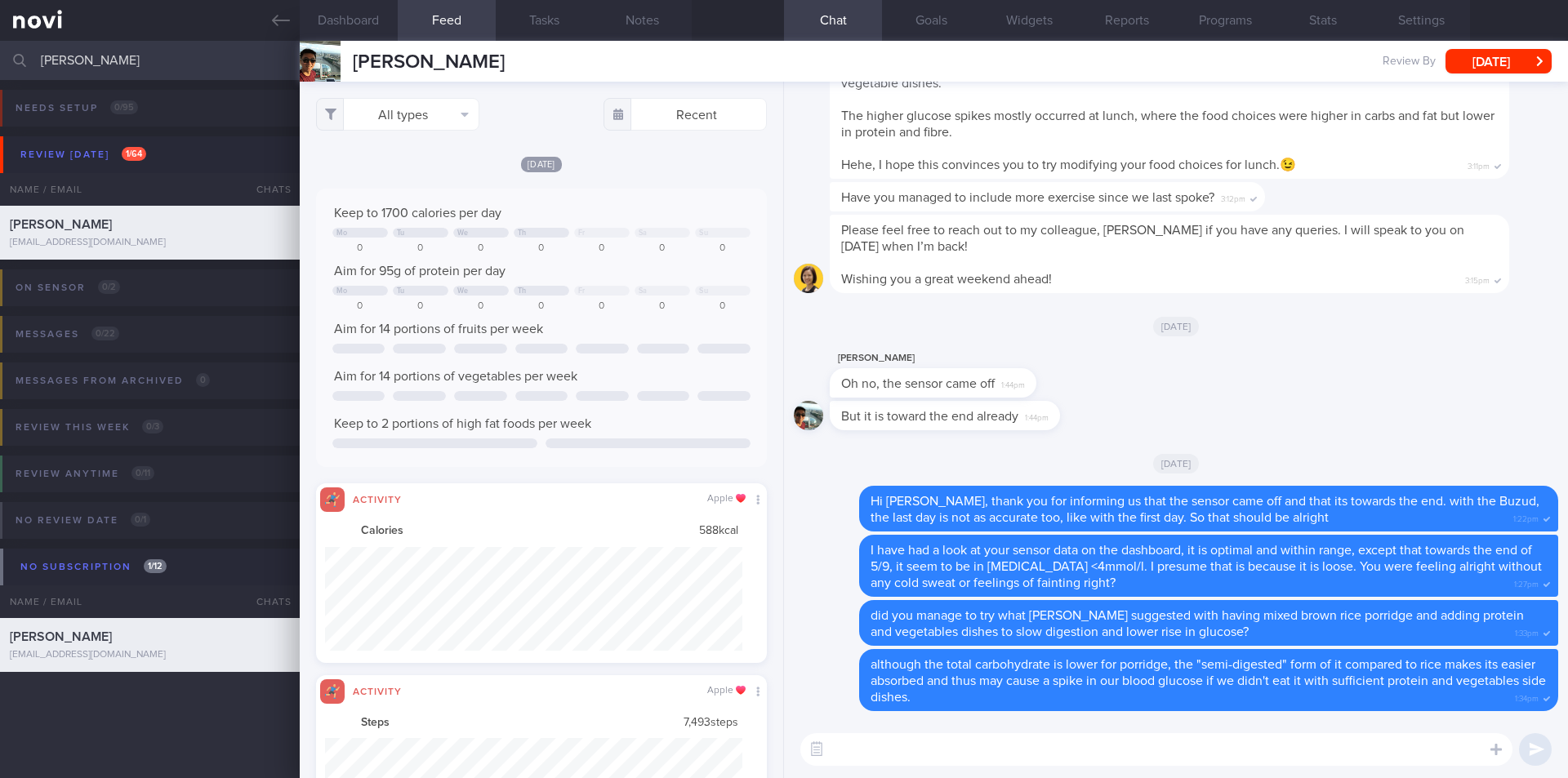
click at [867, 713] on textarea at bounding box center [1156, 749] width 712 height 32
paste textarea "have you tried swapping with cauliflower rice also? so you can mix normal rice …"
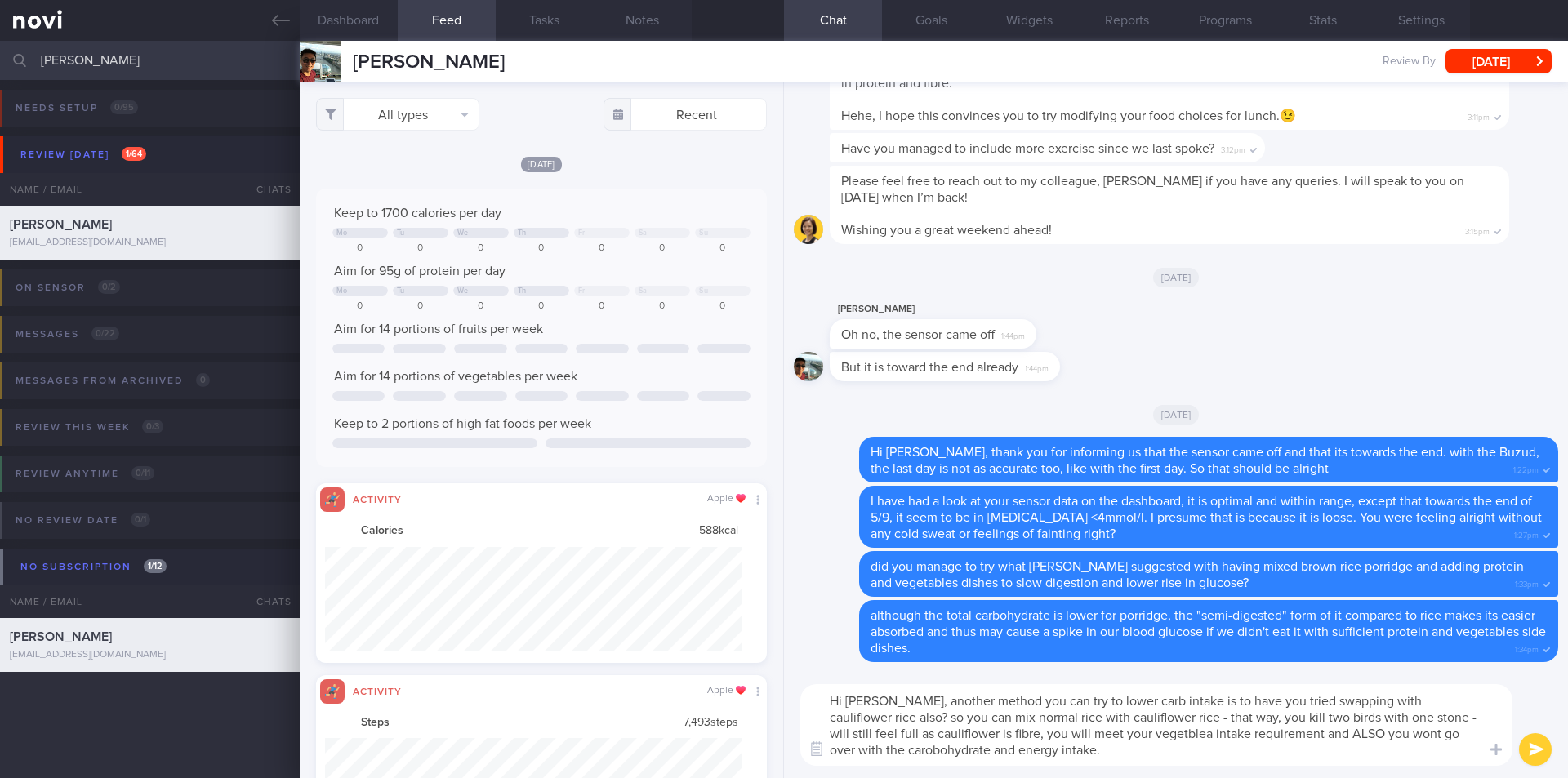
drag, startPoint x: 1339, startPoint y: 703, endPoint x: 1196, endPoint y: 701, distance: 143.0
click at [1083, 701] on textarea "Hi Mr Chu, another method you can try to lower carb intake is to have you tried…" at bounding box center [1156, 724] width 712 height 81
click at [1083, 713] on textarea "Hi Mr Chu, another method you can try to lower carb intake is to swap with caul…" at bounding box center [1156, 724] width 712 height 81
click at [985, 713] on textarea "Hi Mr Chu, another method you can try to lower carb intake is to swap with caul…" at bounding box center [1156, 724] width 712 height 81
type textarea "Hi Mr Chu, another method you can try to lower carb intake is to swap with caul…"
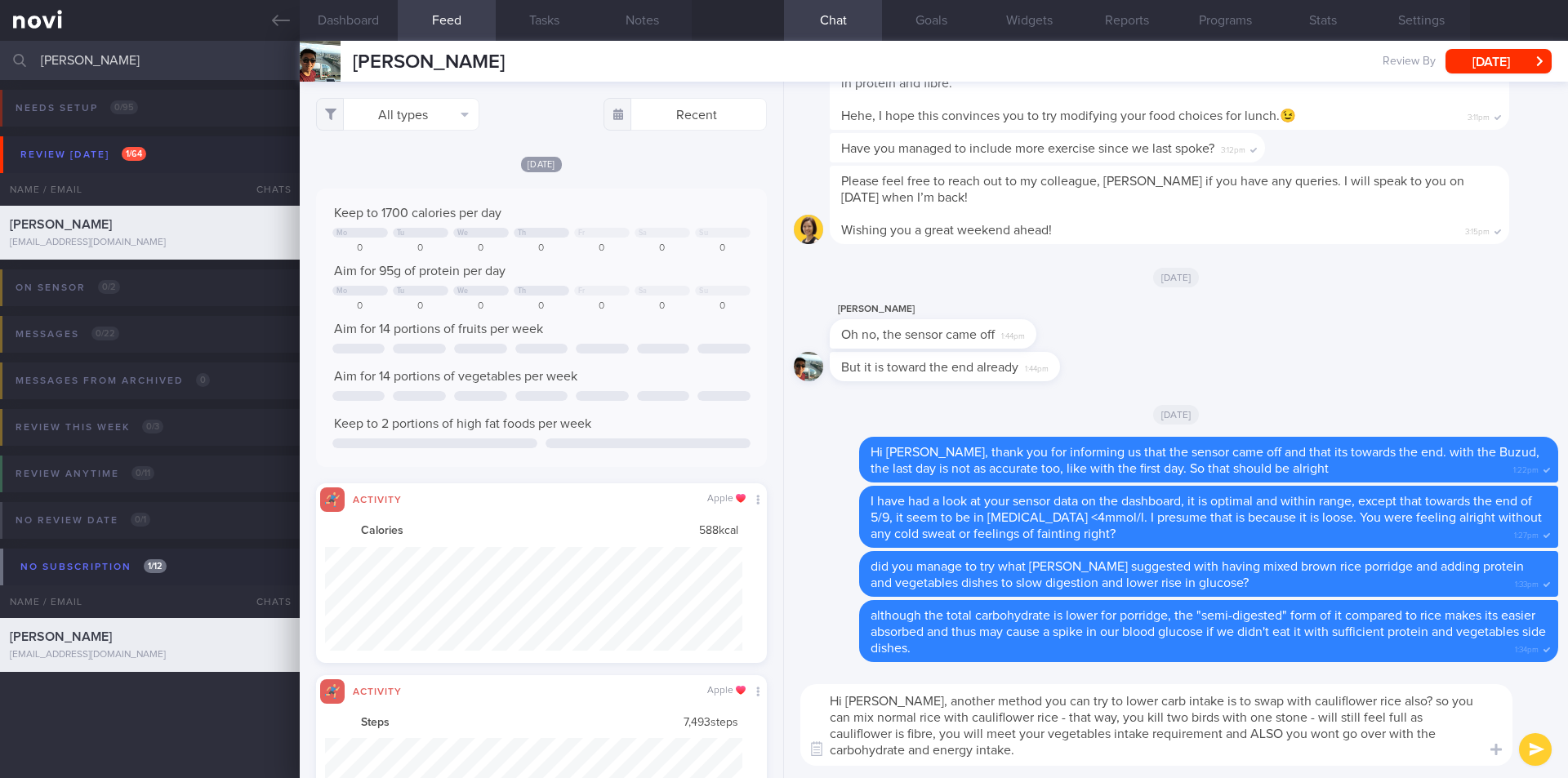
click at [1083, 713] on button "submit" at bounding box center [1535, 749] width 33 height 32
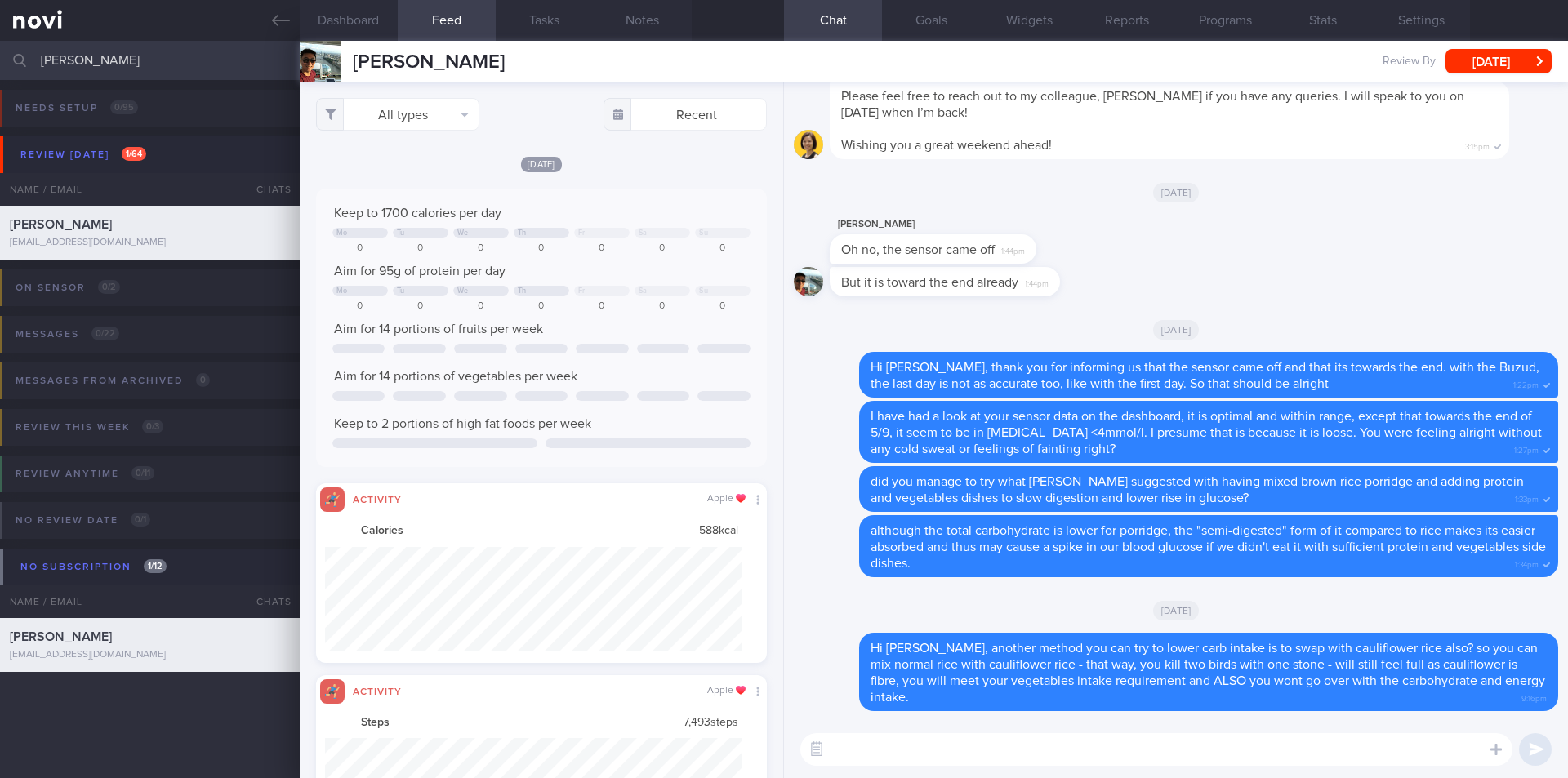
paste textarea "they are available at NTUC also - [URL][DOMAIN_NAME]"
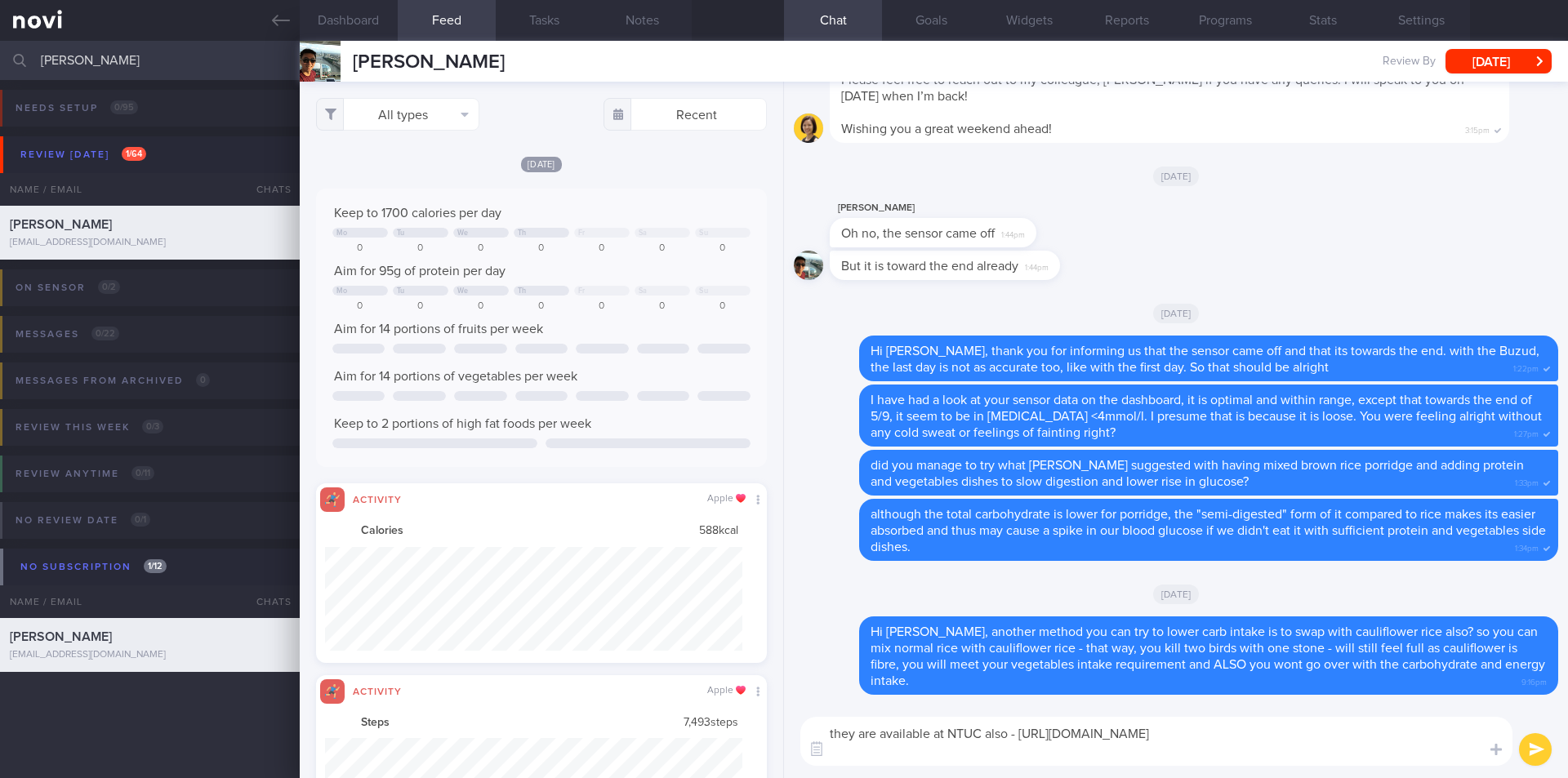
type textarea "they are available at NTUC also - [URL][DOMAIN_NAME]"
click at [1083, 713] on button "submit" at bounding box center [1535, 749] width 33 height 32
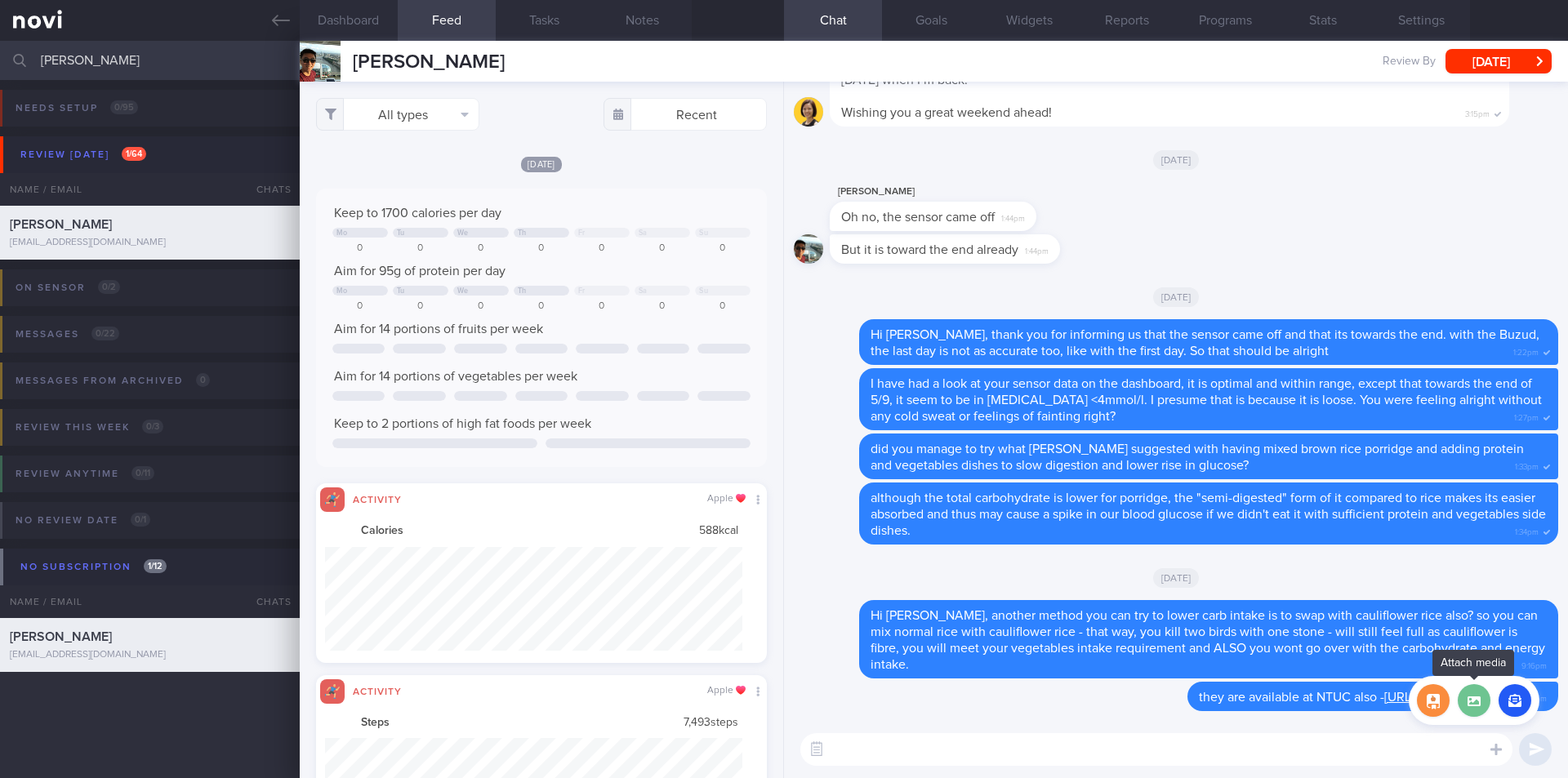
click at [1083, 698] on label at bounding box center [1474, 701] width 33 height 32
click at [0, 0] on input "file" at bounding box center [0, 0] width 0 height 0
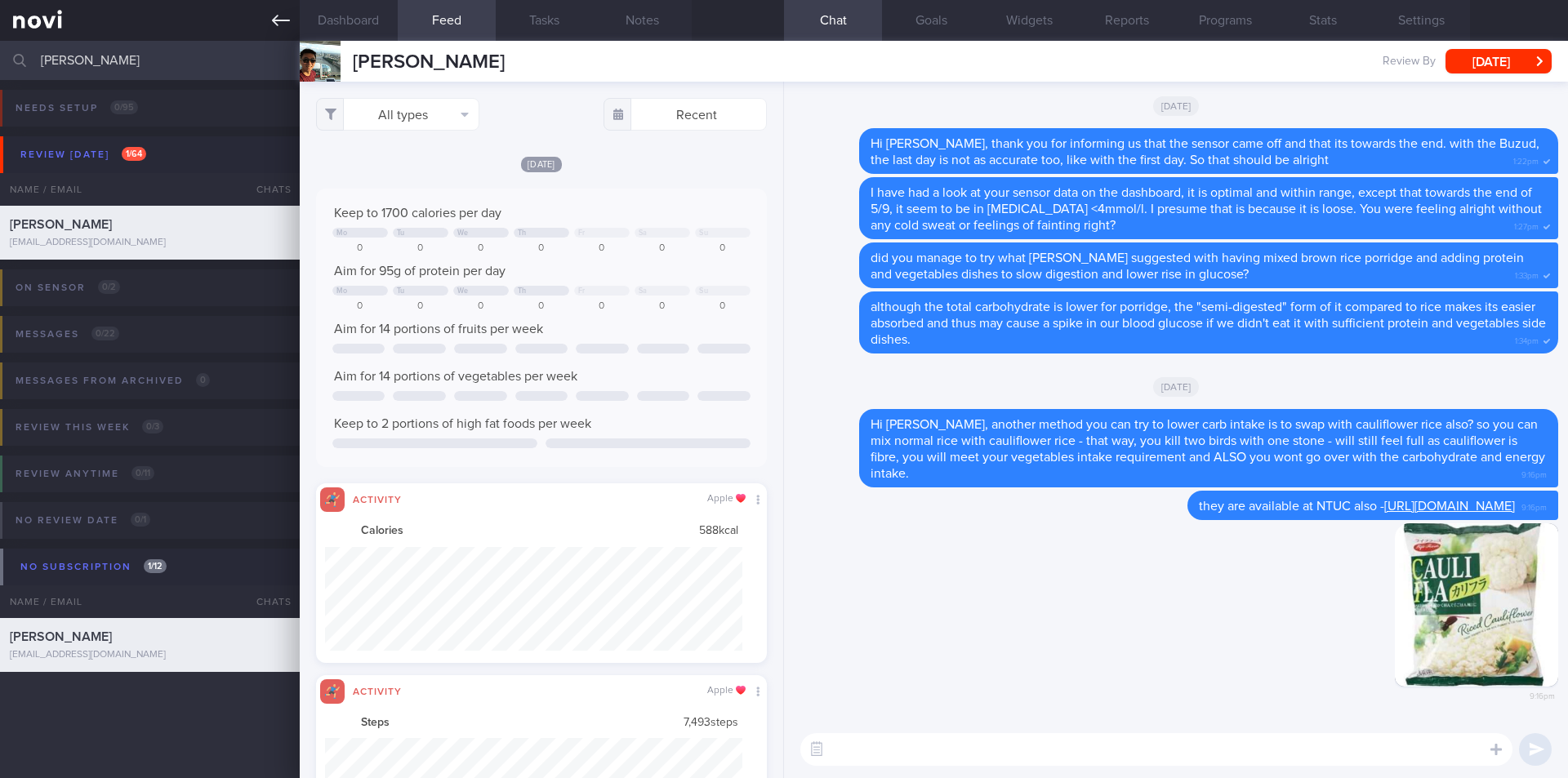
click at [281, 25] on icon at bounding box center [281, 20] width 18 height 18
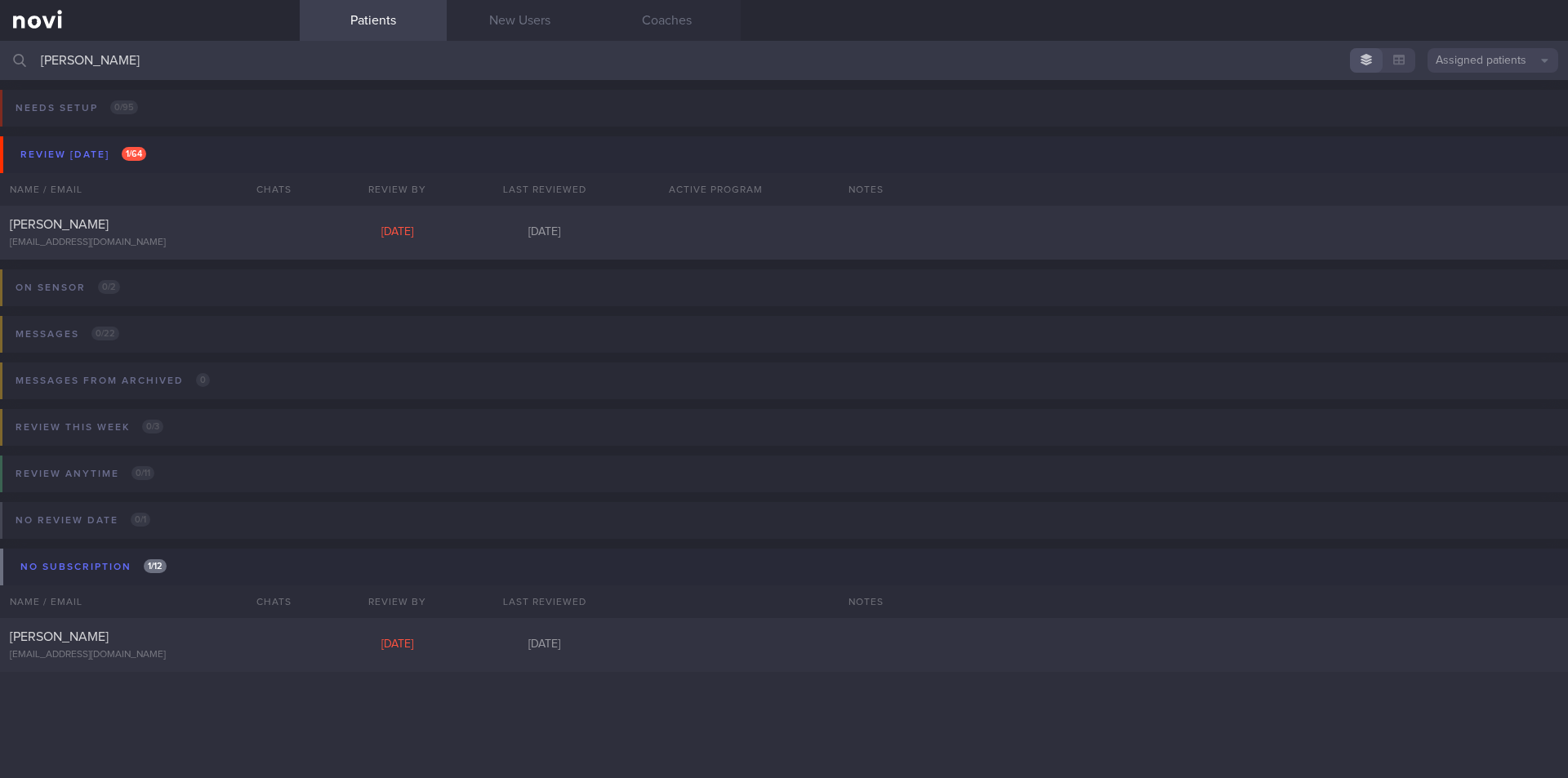
click at [184, 68] on input "chu yen" at bounding box center [784, 60] width 1568 height 39
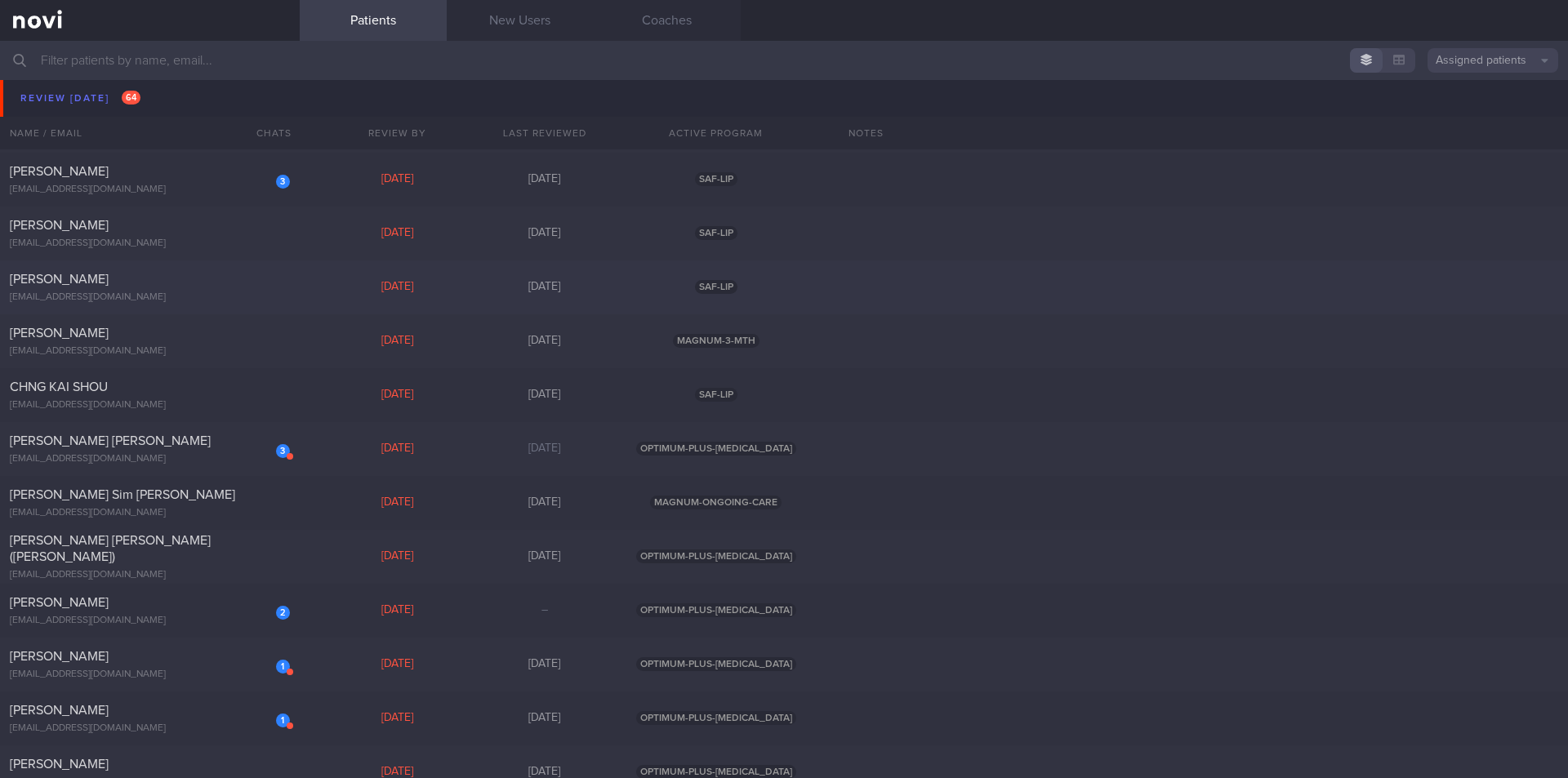
scroll to position [1797, 0]
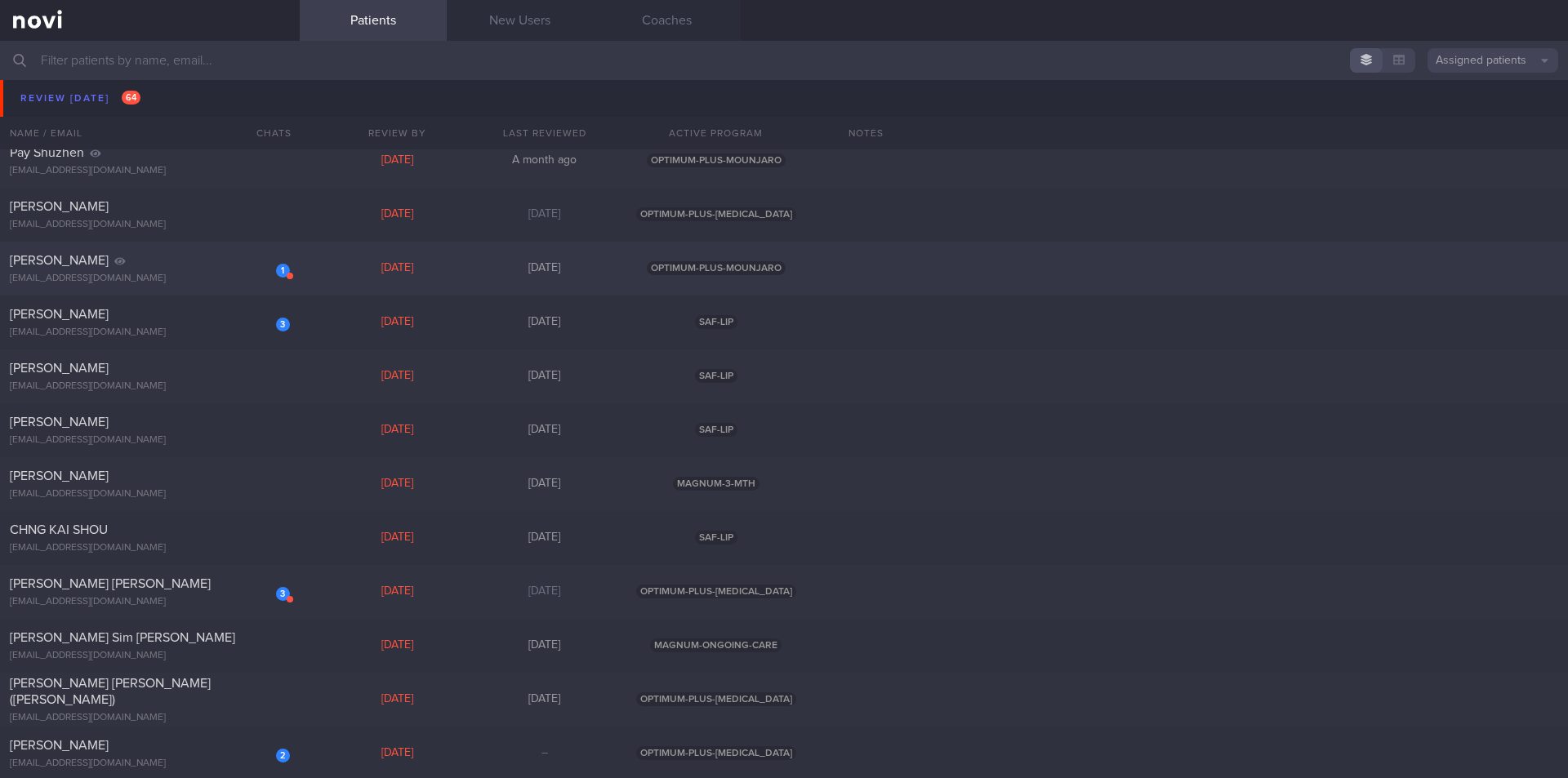
click at [179, 269] on div "1 Erika Chen erika090475@gmail.com" at bounding box center [150, 269] width 300 height 32
select select "8"
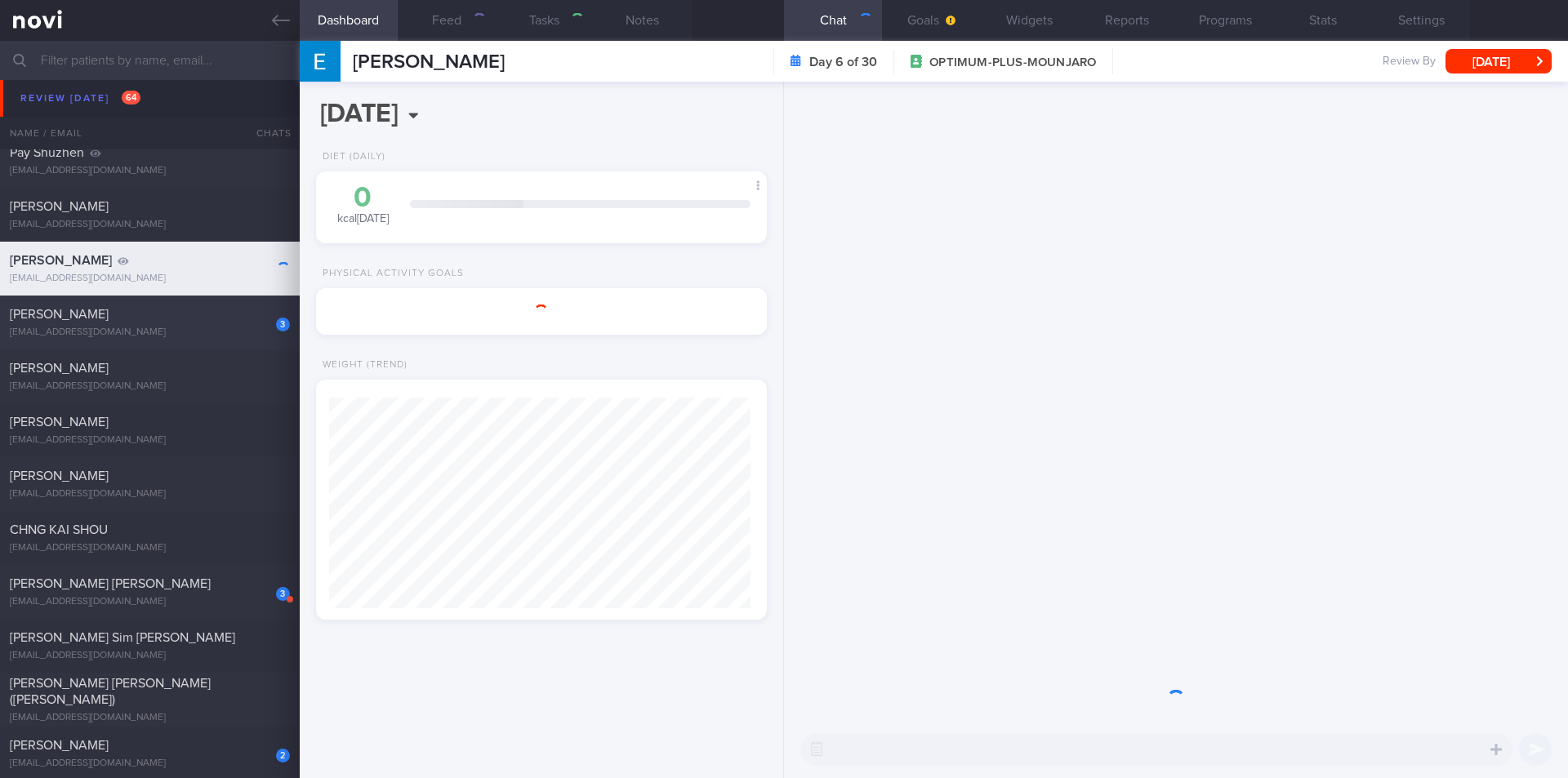
scroll to position [210, 423]
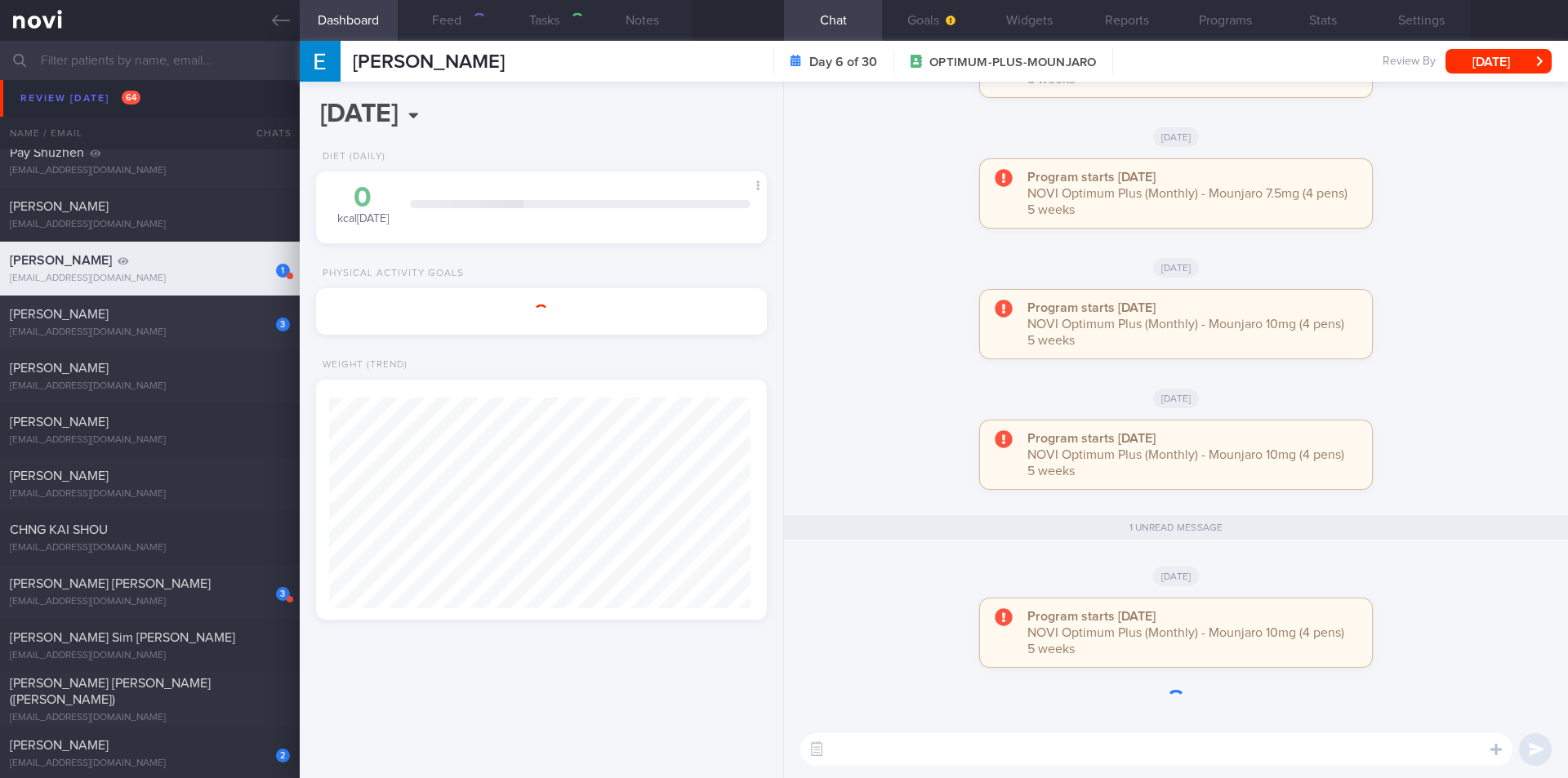
click at [169, 324] on div "3 Chua Yong Soon kiritoys8@gmail.com" at bounding box center [150, 322] width 300 height 32
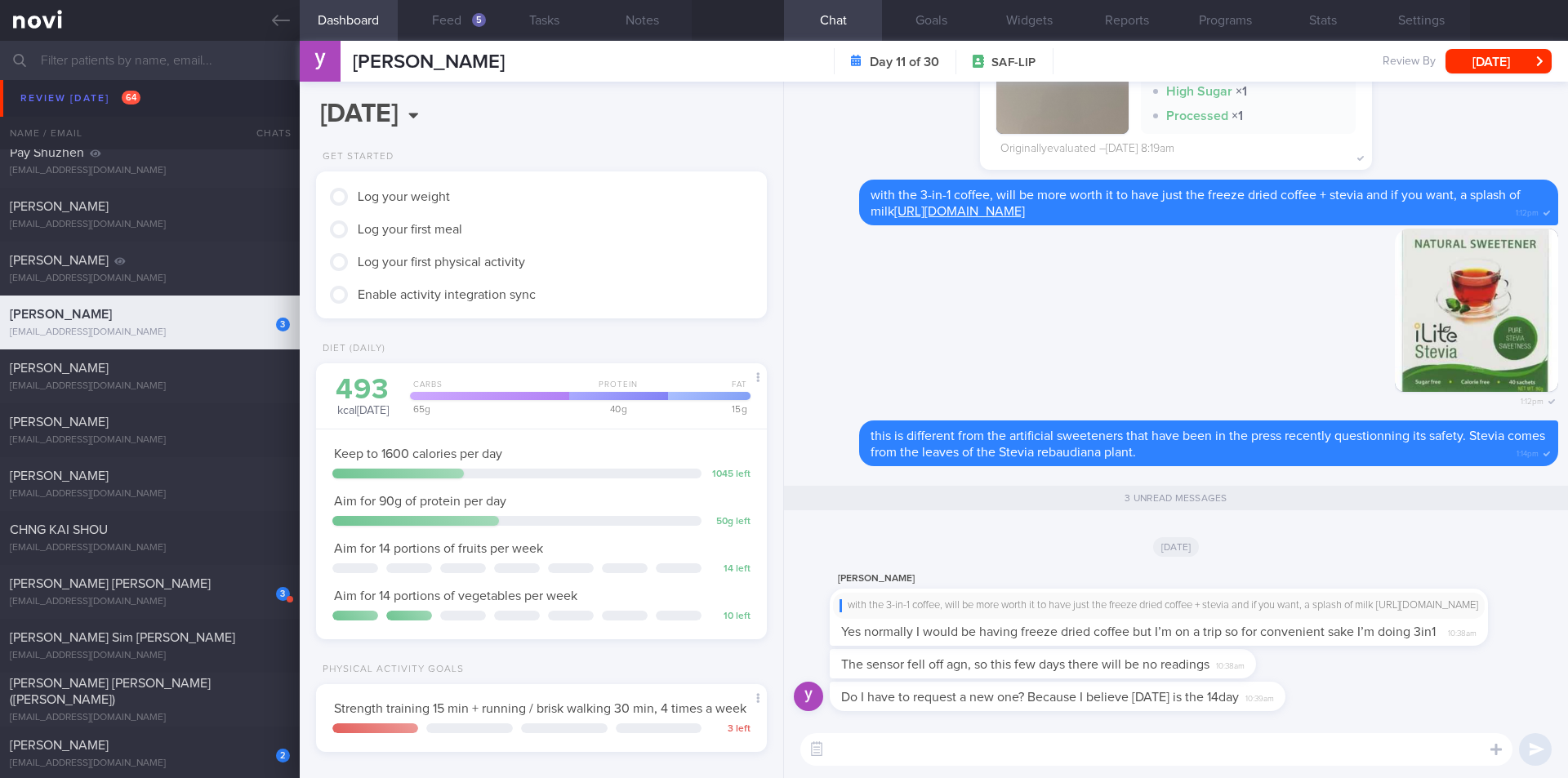
scroll to position [207, 417]
click at [1018, 713] on textarea at bounding box center [1156, 749] width 712 height 32
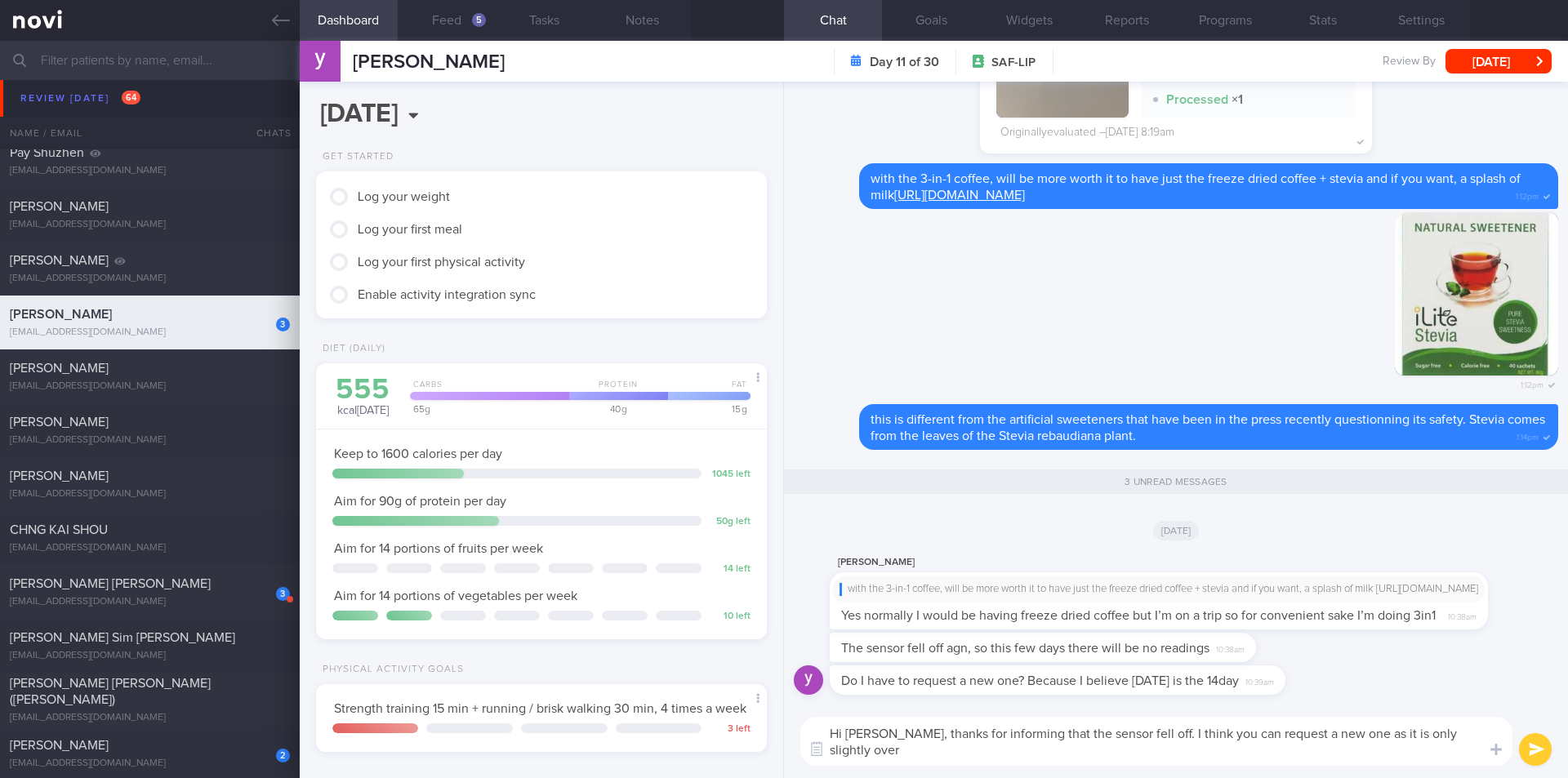
scroll to position [0, 0]
type textarea "Hi Yong Soon, thanks for informing that the sensor fell off. I think you can re…"
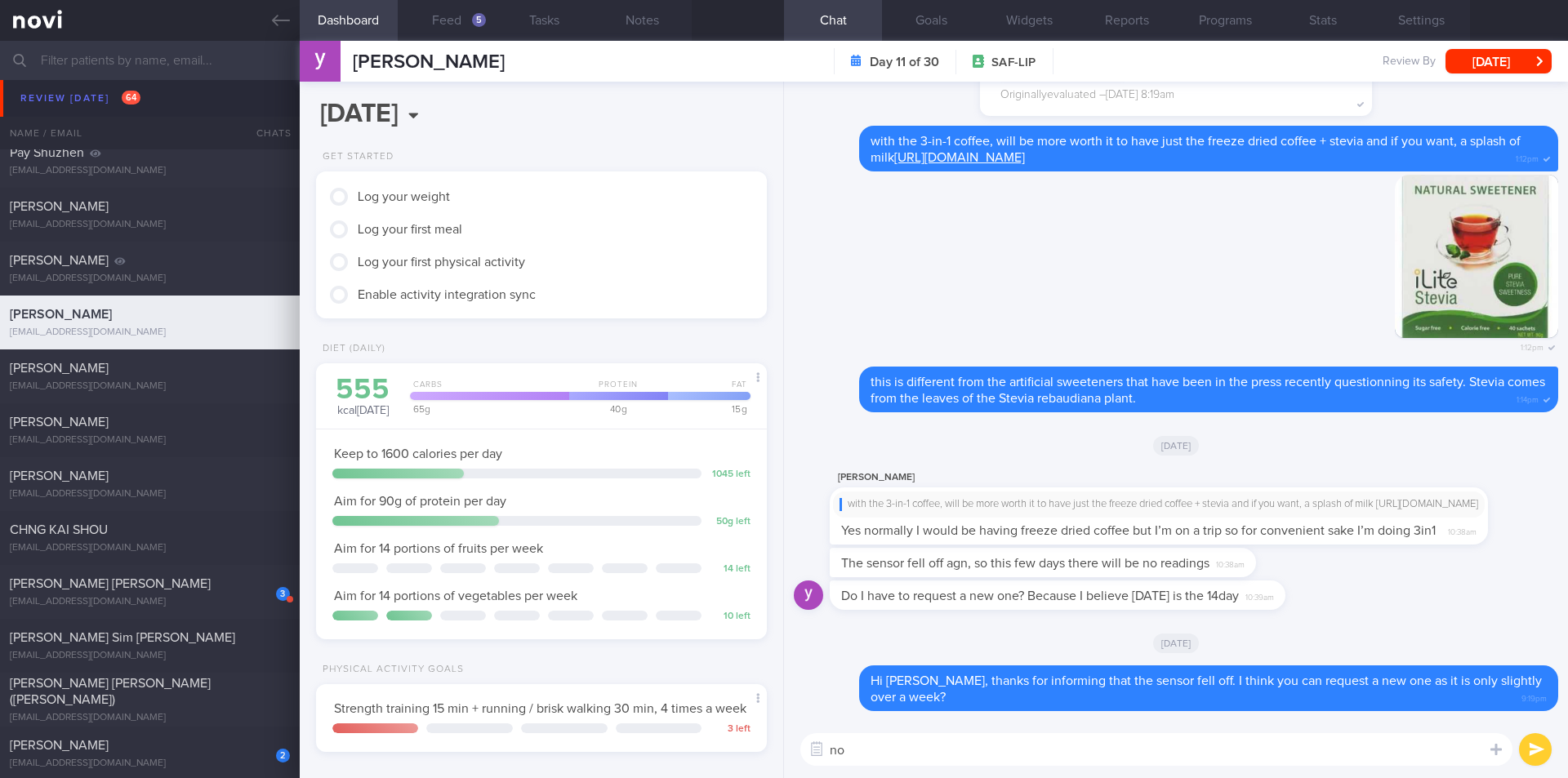
type textarea "n"
type textarea "yes, normally freeze dried coffee is good"
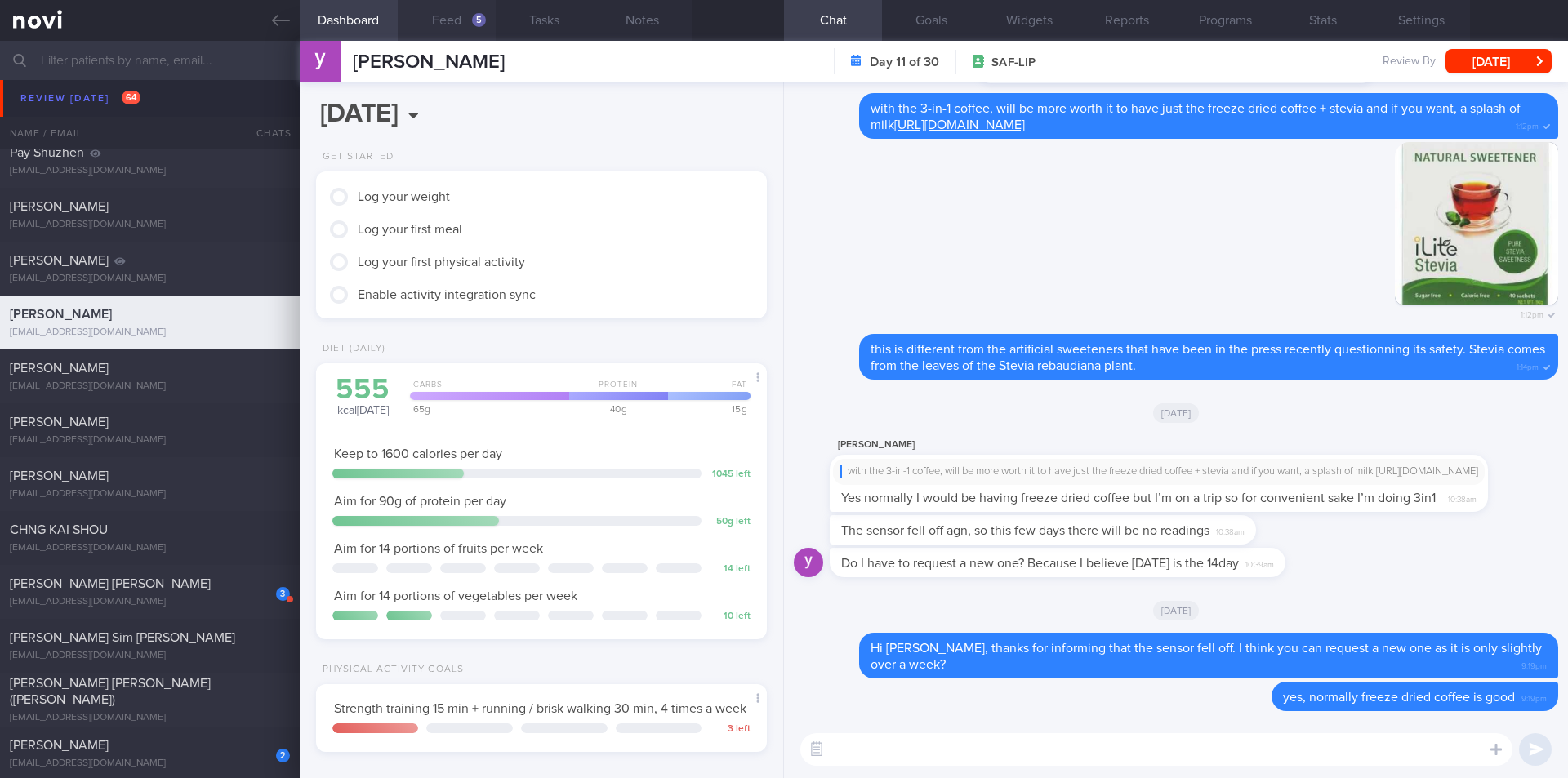
click at [446, 23] on button "Feed 5" at bounding box center [446, 20] width 98 height 41
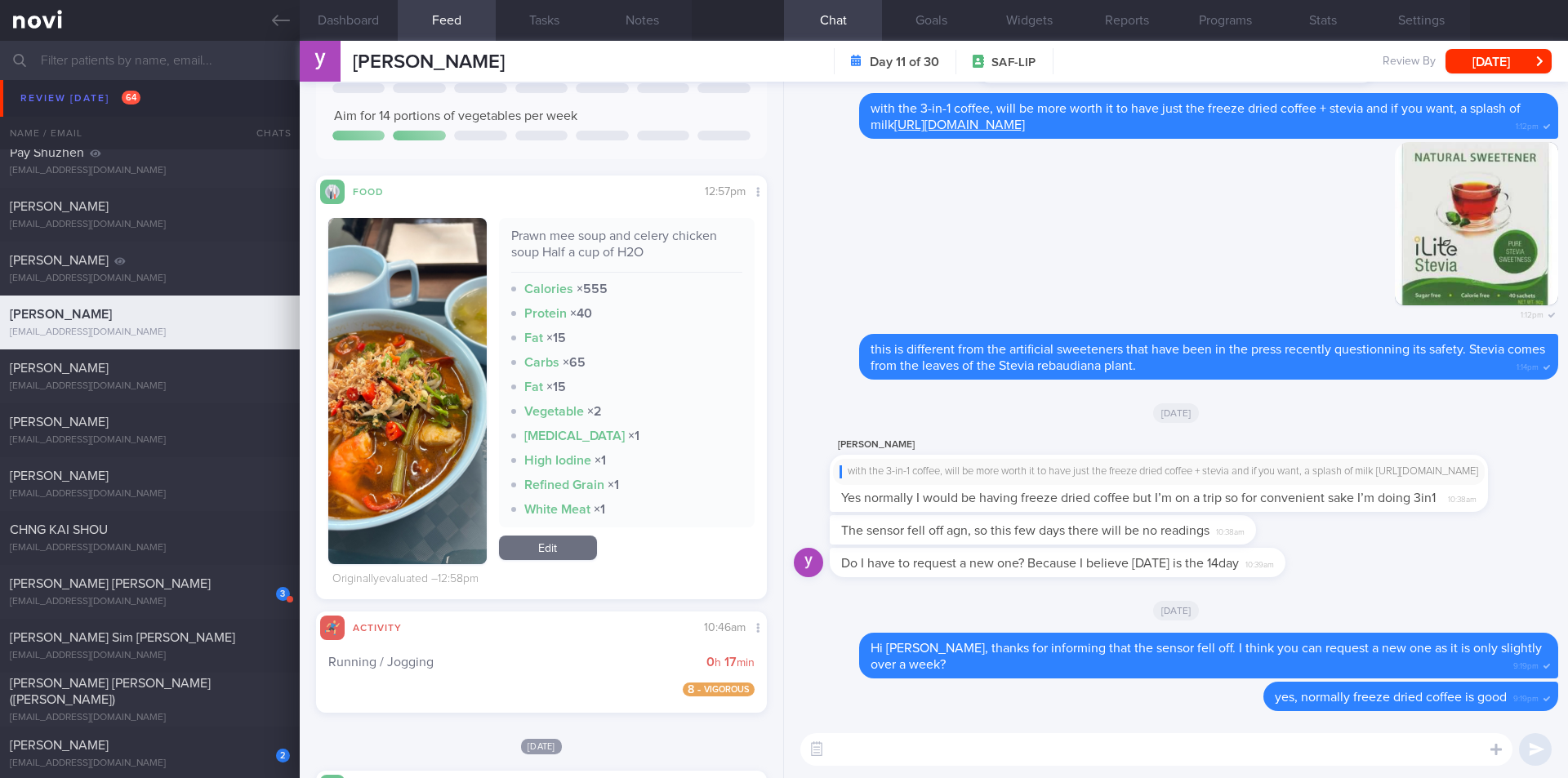
scroll to position [245, 0]
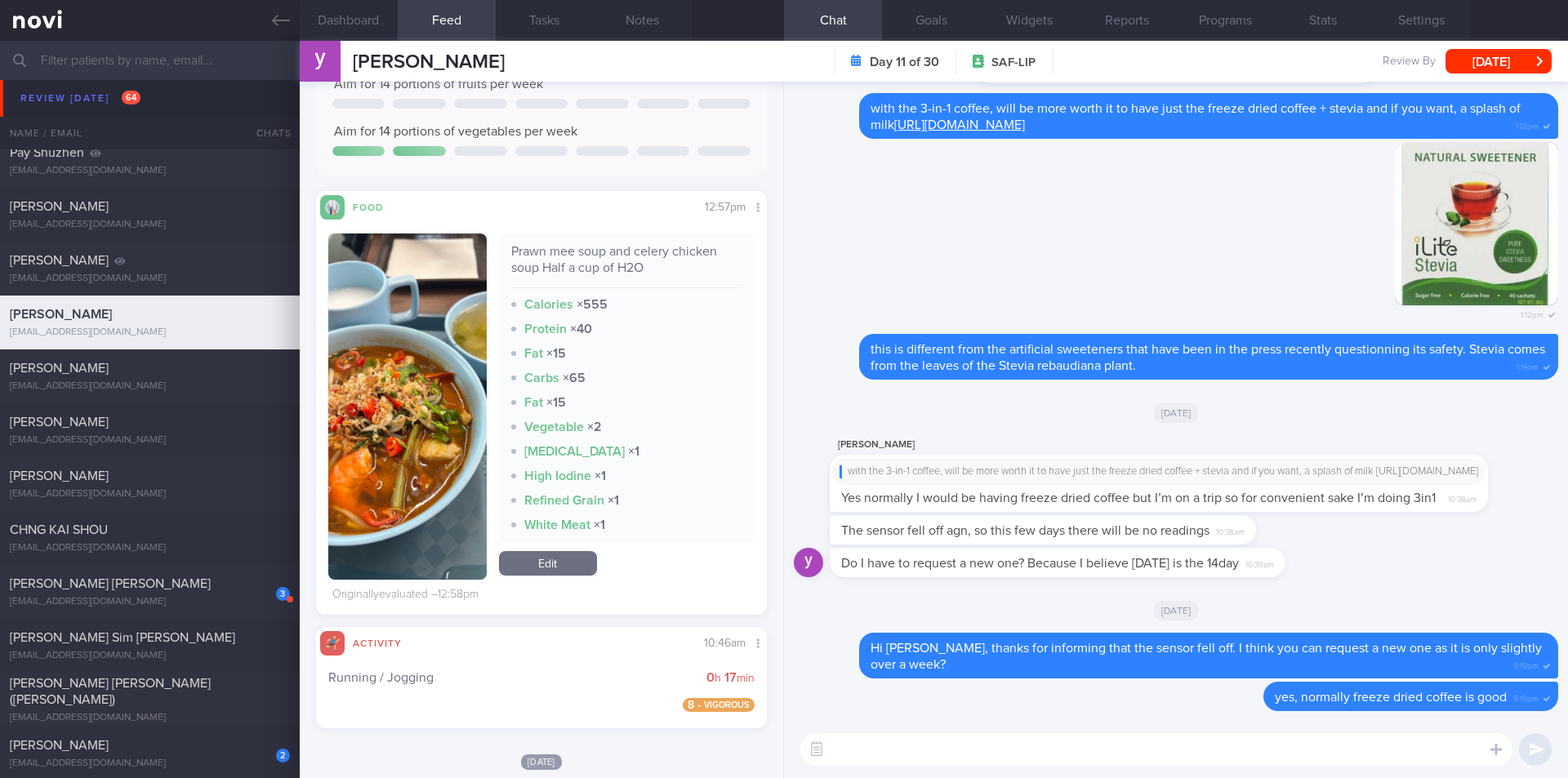
click at [901, 713] on textarea at bounding box center [1156, 749] width 712 height 32
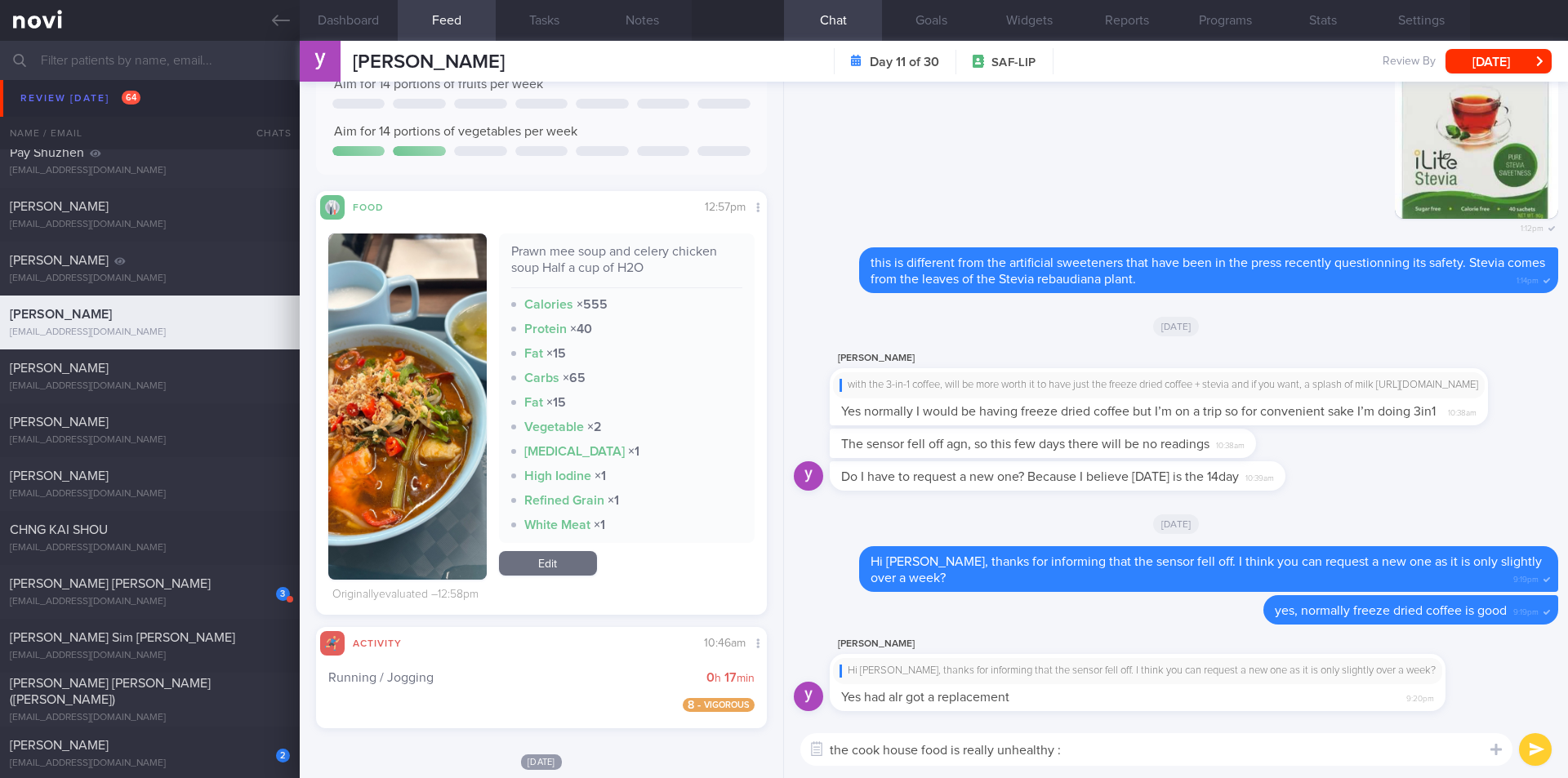
type textarea "the cook house food is really unhealthy :("
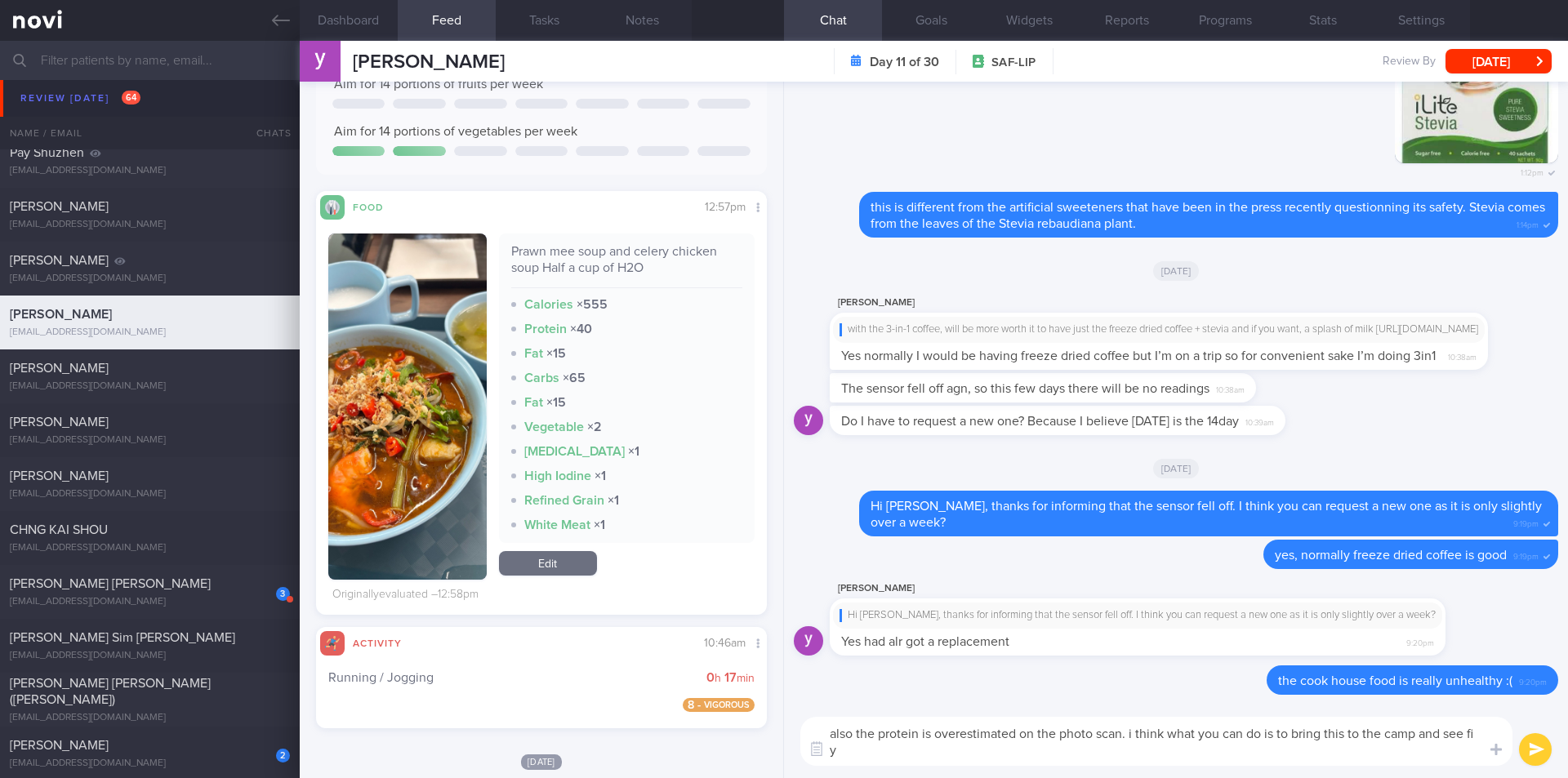
scroll to position [0, 0]
type textarea "also the protein is overestimated on the photo scan. i think what you can do is…"
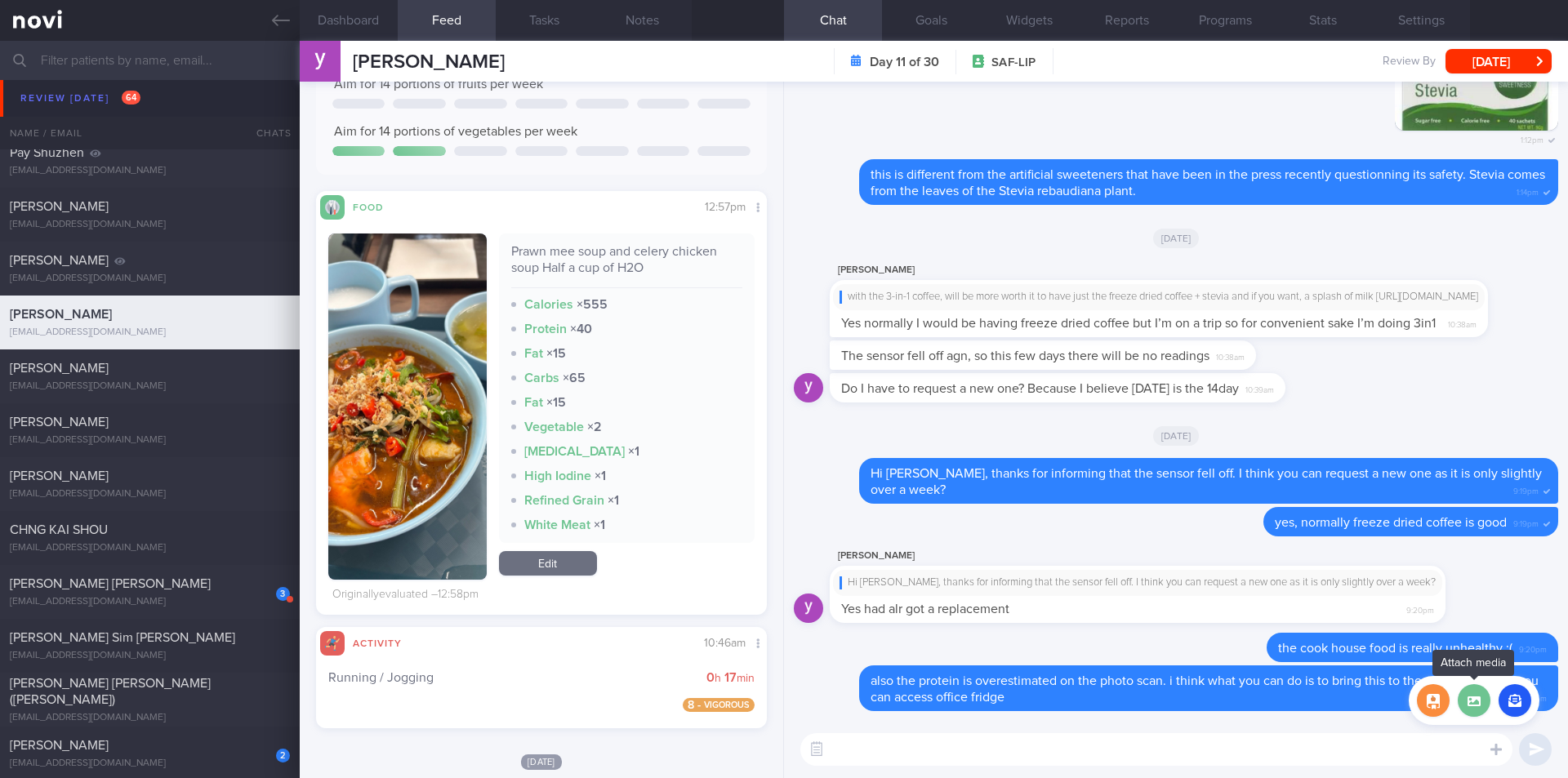
click at [1083, 706] on label at bounding box center [1474, 701] width 33 height 32
click at [0, 0] on input "file" at bounding box center [0, 0] width 0 height 0
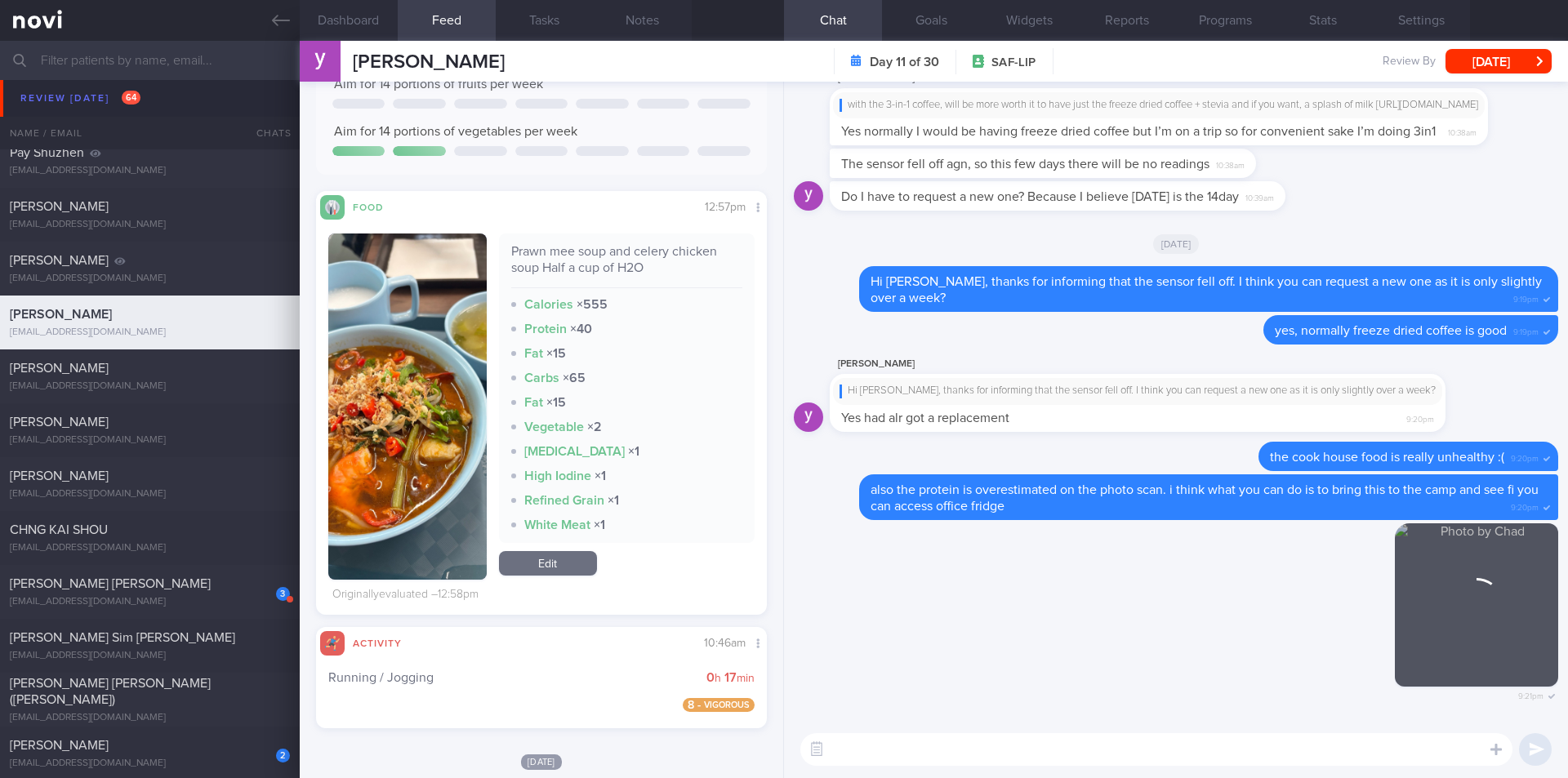
click at [1083, 713] on textarea at bounding box center [1156, 749] width 712 height 32
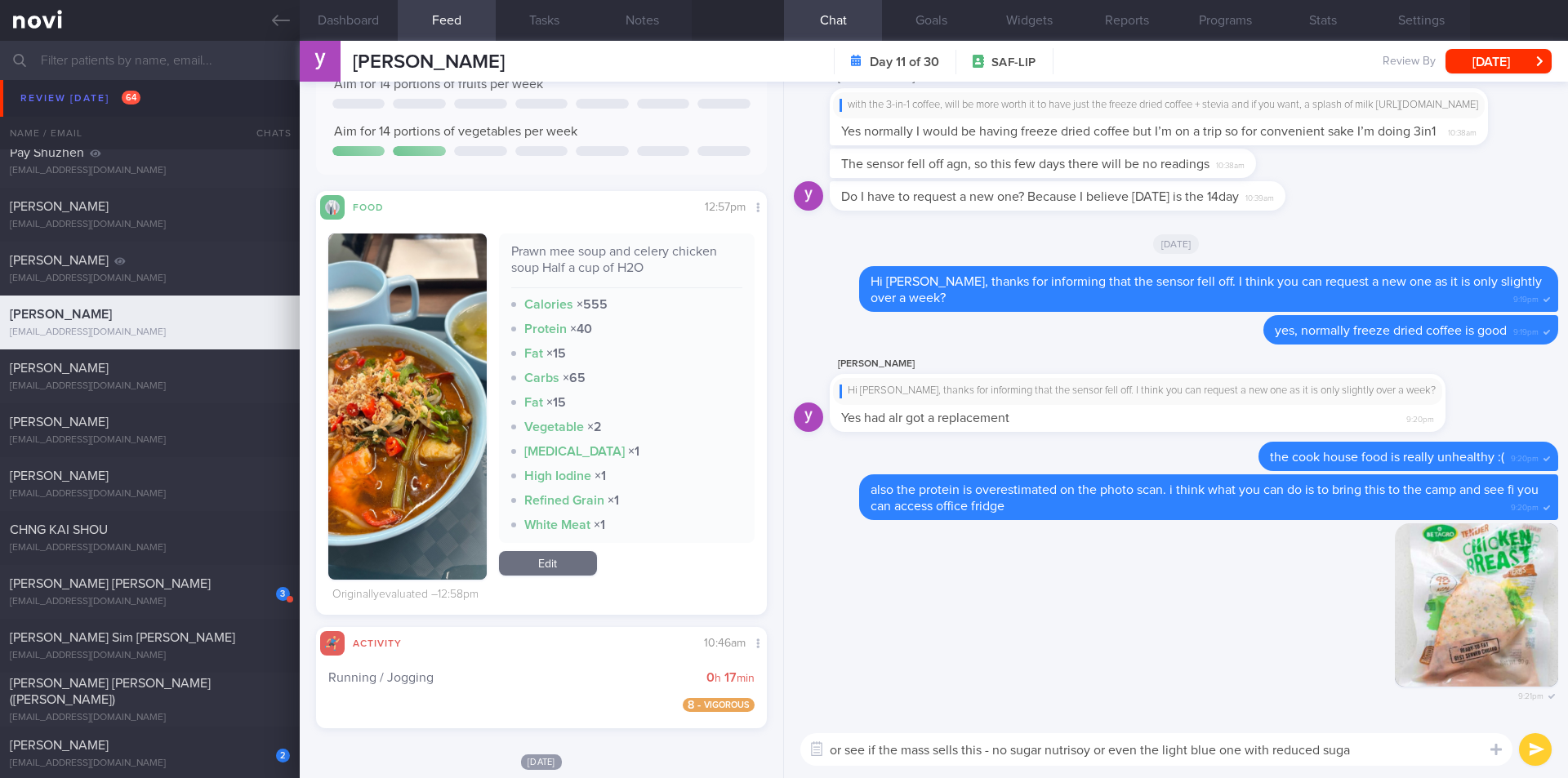
type textarea "or see if the mass sells this - no sugar nutrisoy or even the light blue one wi…"
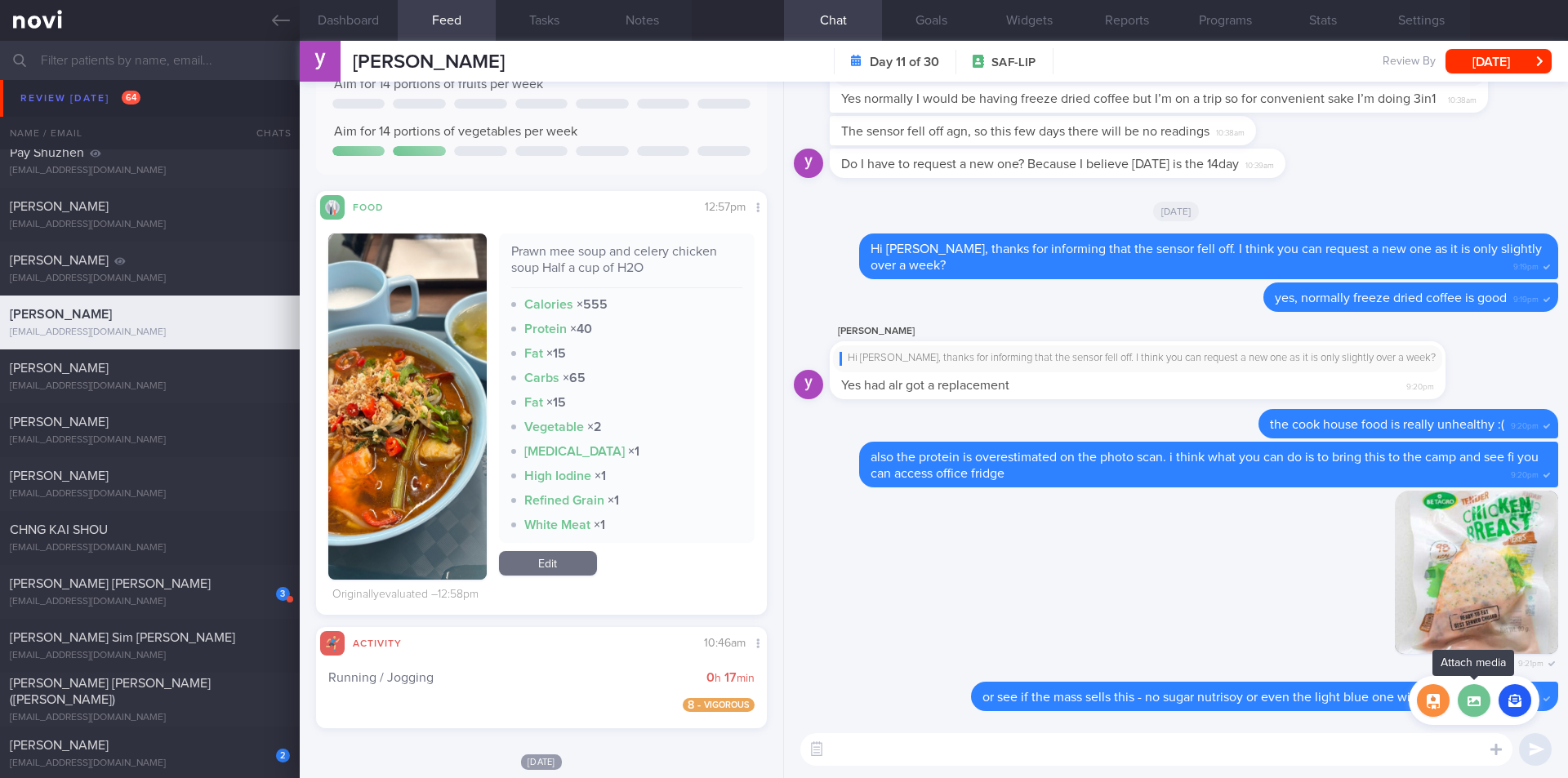
click at [1083, 704] on label at bounding box center [1474, 701] width 33 height 32
click at [0, 0] on input "file" at bounding box center [0, 0] width 0 height 0
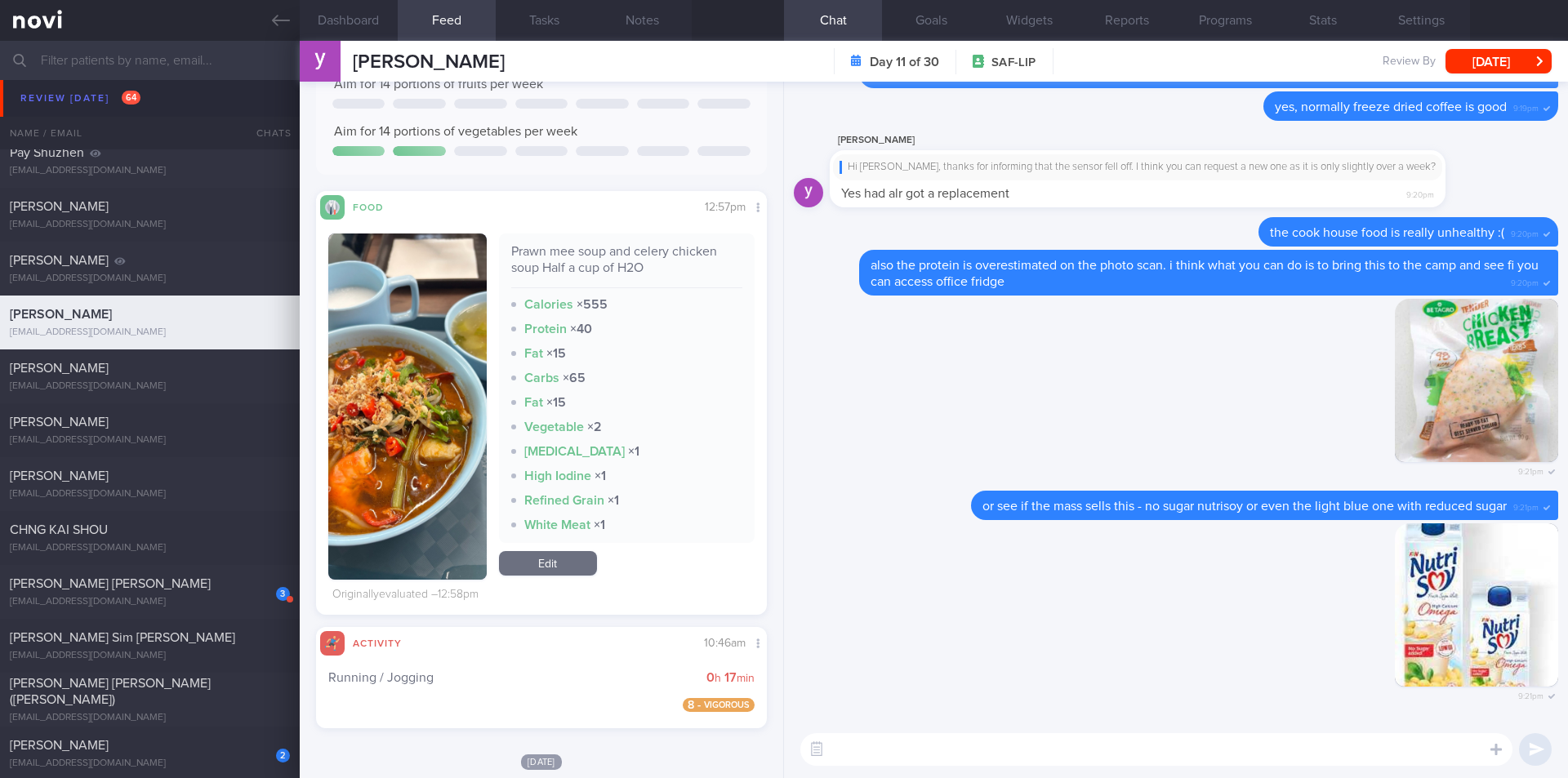
click at [412, 423] on button "button" at bounding box center [407, 406] width 159 height 346
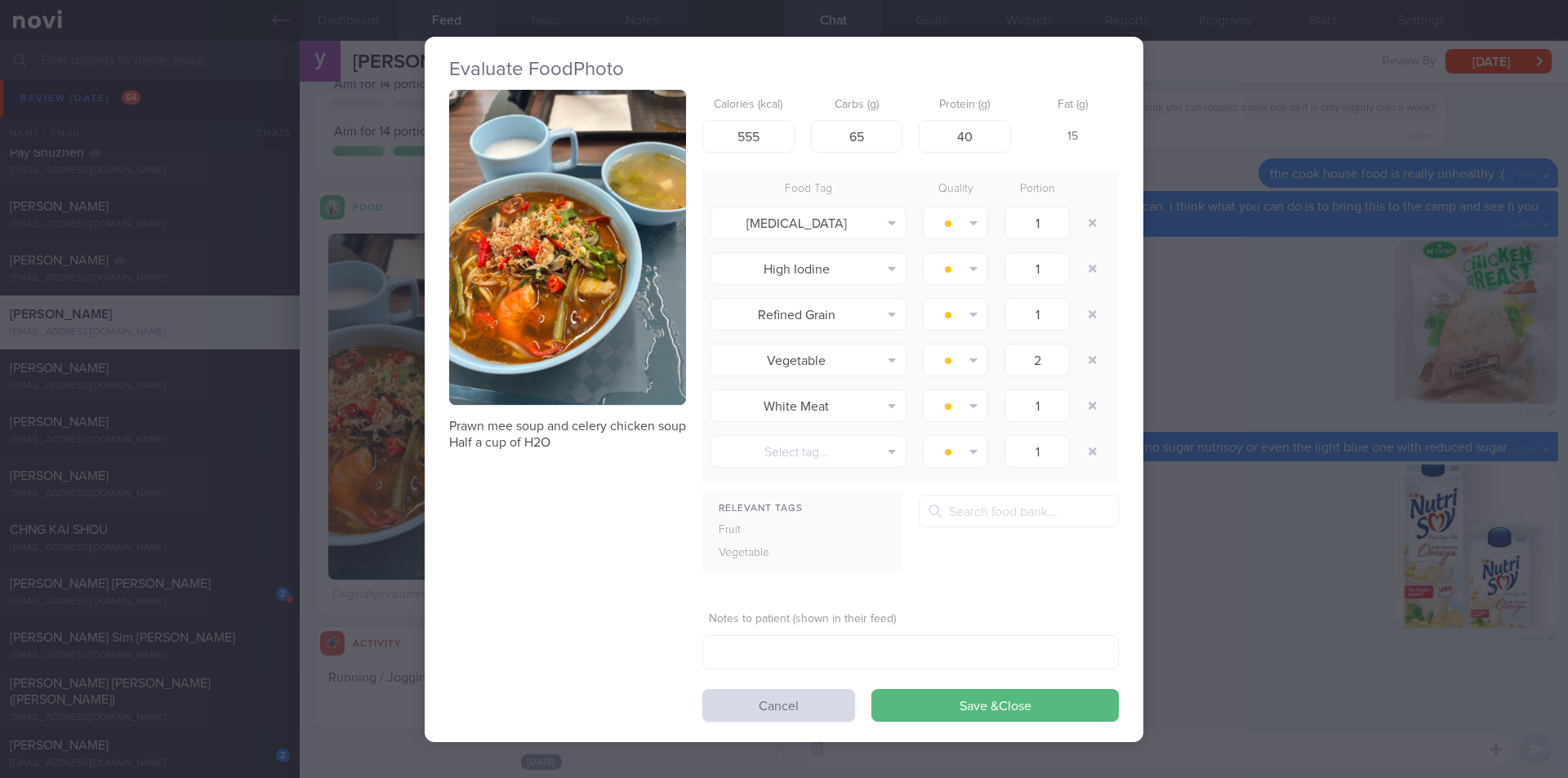
click at [1083, 574] on div "Evaluate Food Photo Prawn mee soup and celery chicken soup Half a cup of H2O Ca…" at bounding box center [784, 389] width 1568 height 778
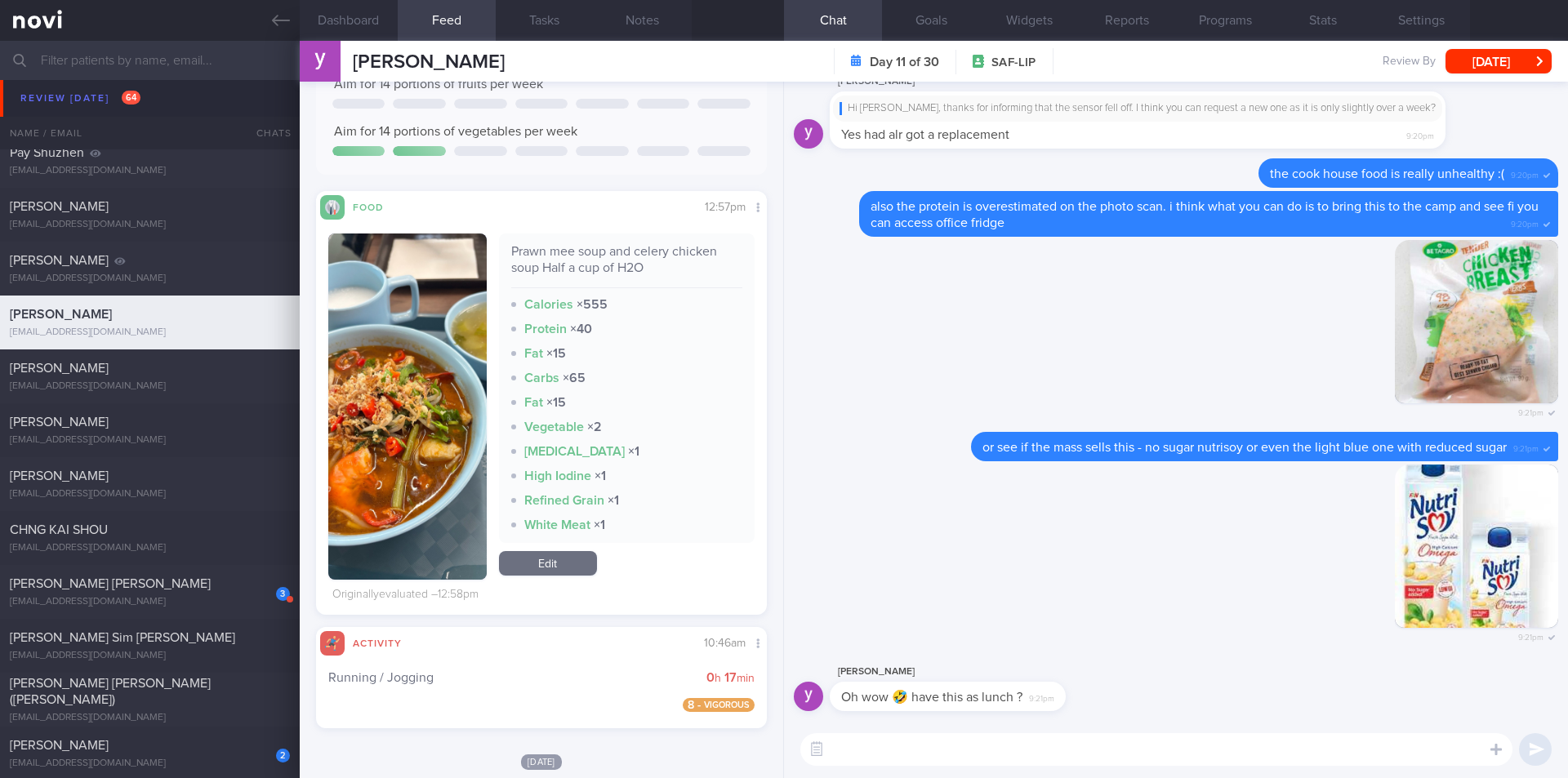
click at [1035, 713] on textarea at bounding box center [1156, 749] width 712 height 32
type textarea "no la.. can add so have enough protein"
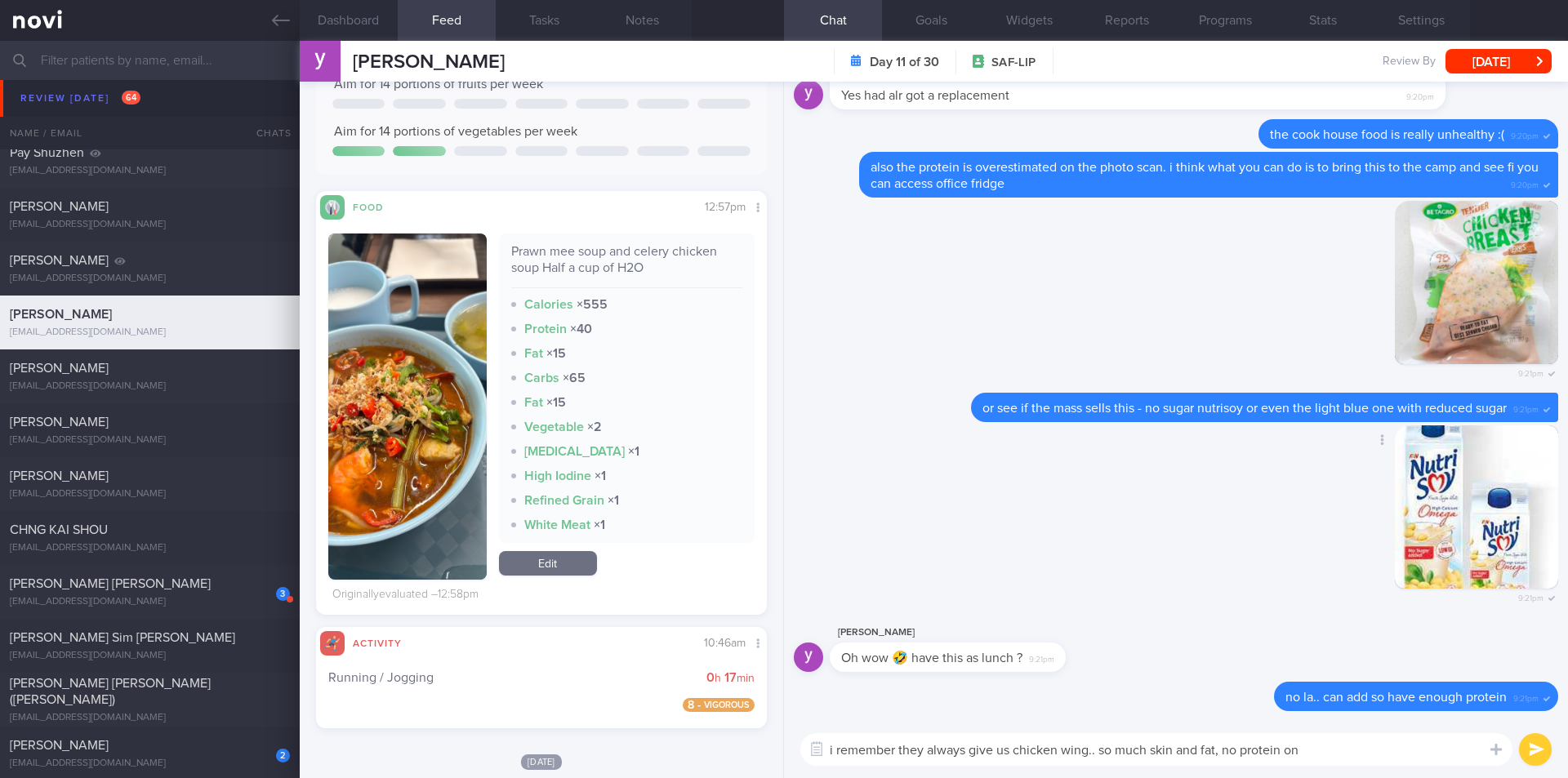
type textarea "i remember they always give us chicken wing.. so much skin and fat, no protein …"
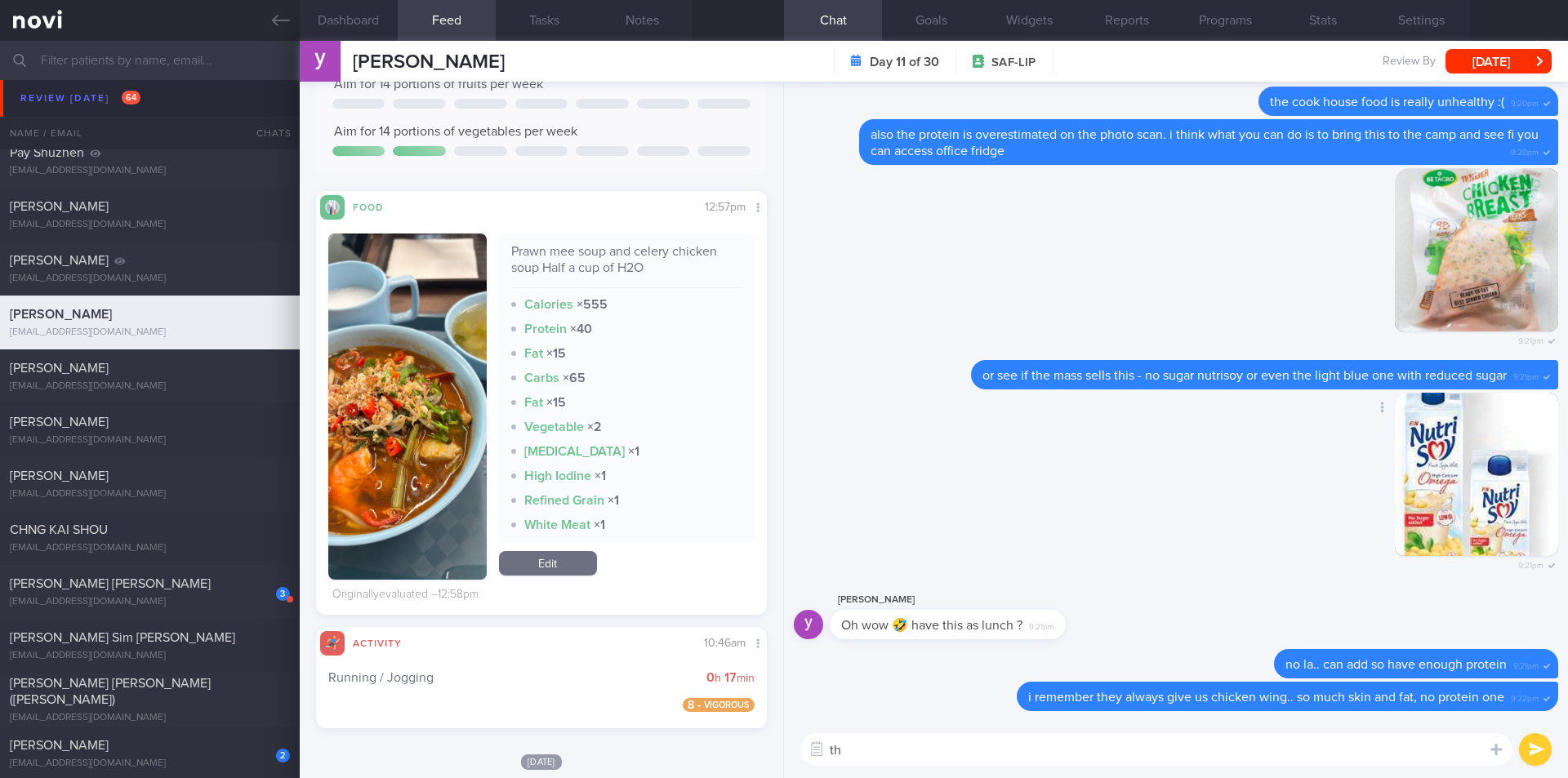
type textarea "t"
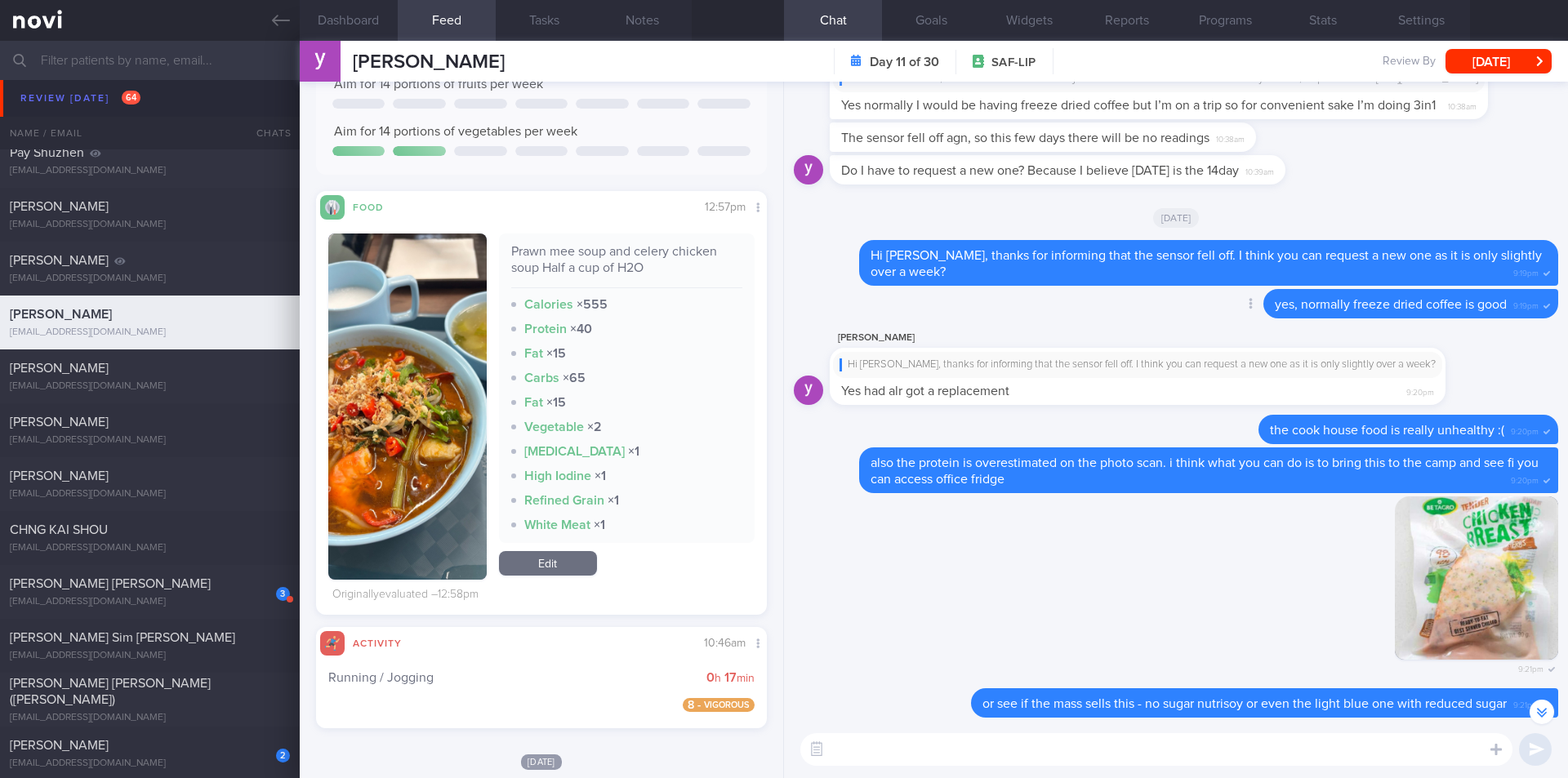
scroll to position [-408, 0]
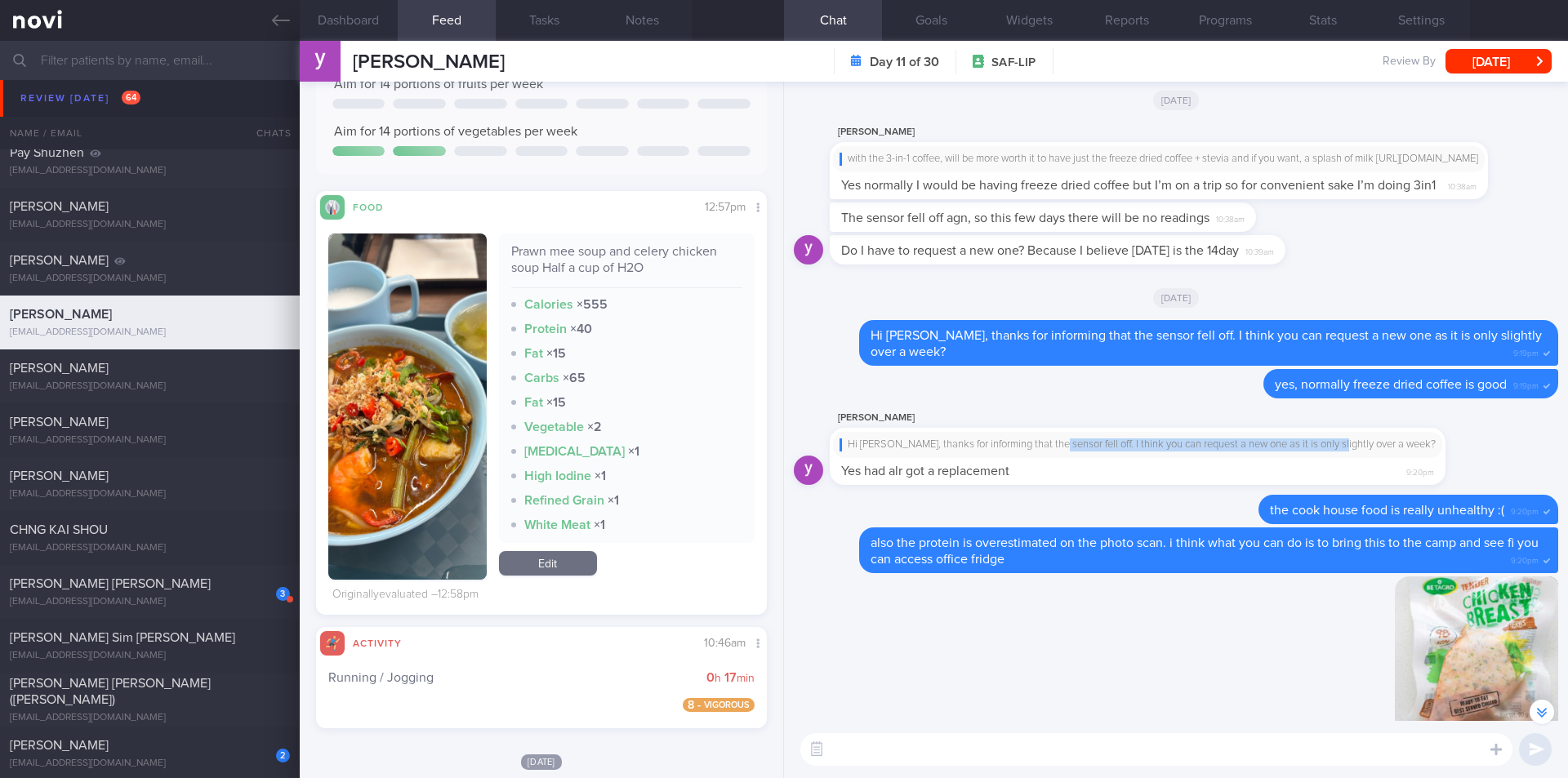
drag, startPoint x: 1064, startPoint y: 441, endPoint x: 1345, endPoint y: 443, distance: 281.0
click at [1083, 443] on div "Hi Yong Soon, thanks for informing that the sensor fell off. I think you can re…" at bounding box center [1138, 445] width 597 height 13
drag, startPoint x: 1353, startPoint y: 471, endPoint x: 1553, endPoint y: 473, distance: 200.0
click at [1083, 473] on div "Delete i remember they always give us chicken wing.. so much skin and fat, no p…" at bounding box center [1176, 400] width 784 height 639
click at [1083, 476] on span "9:20pm" at bounding box center [1420, 470] width 28 height 15
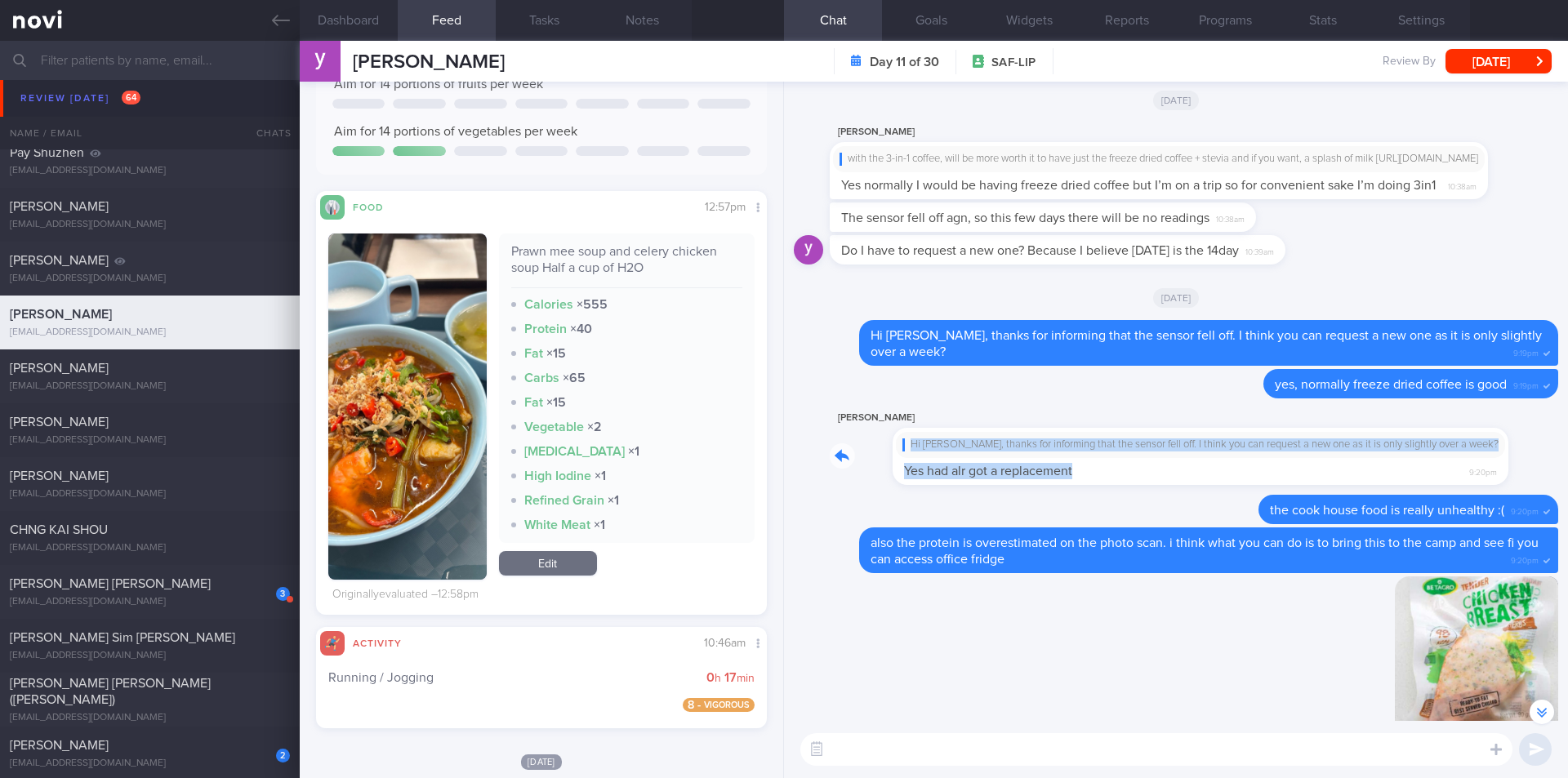
drag, startPoint x: 1422, startPoint y: 466, endPoint x: 1554, endPoint y: 466, distance: 132.0
click at [1083, 466] on div "Delete i remember they always give us chicken wing.. so much skin and fat, no p…" at bounding box center [1176, 400] width 784 height 639
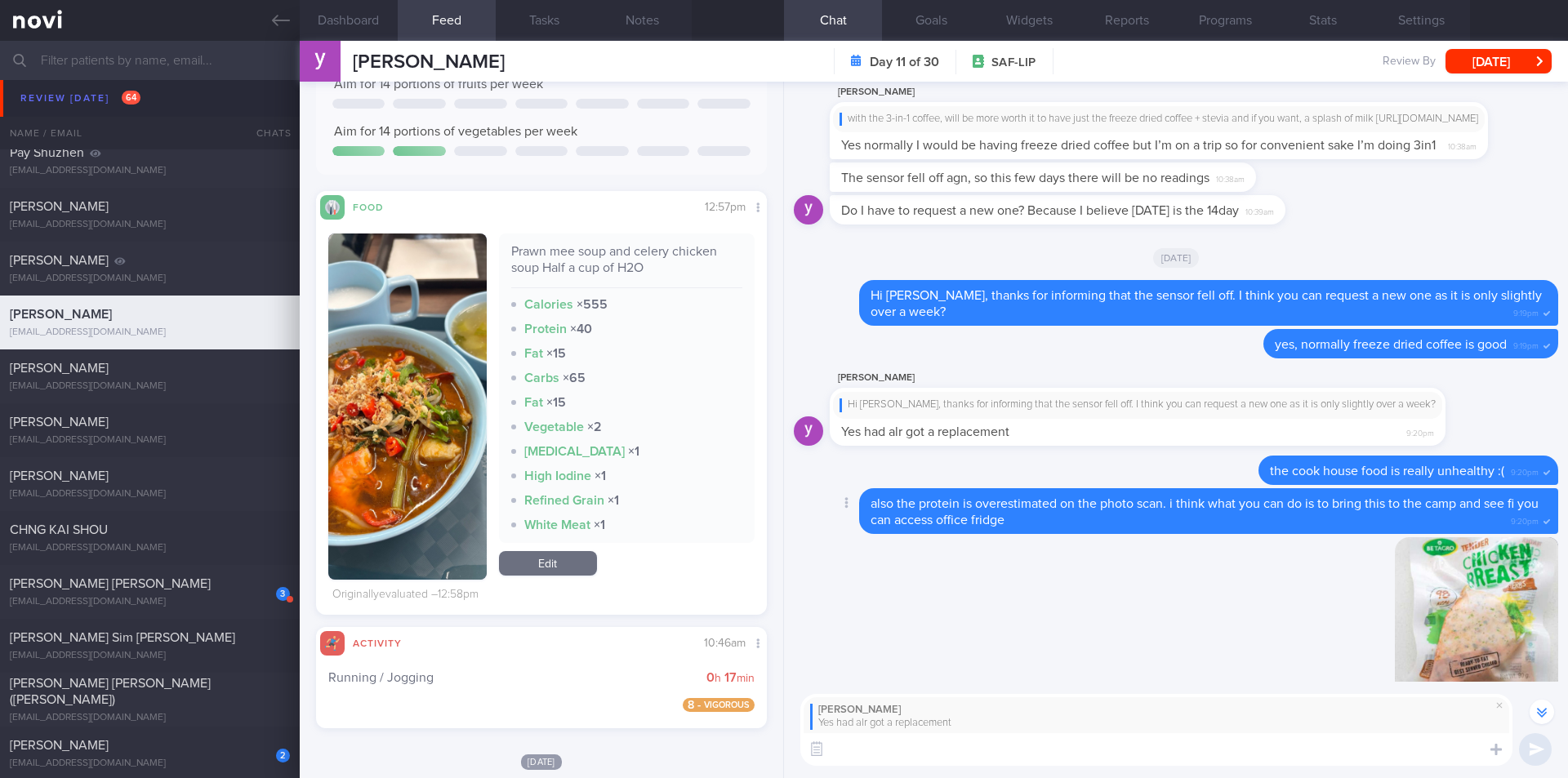
scroll to position [-447, 0]
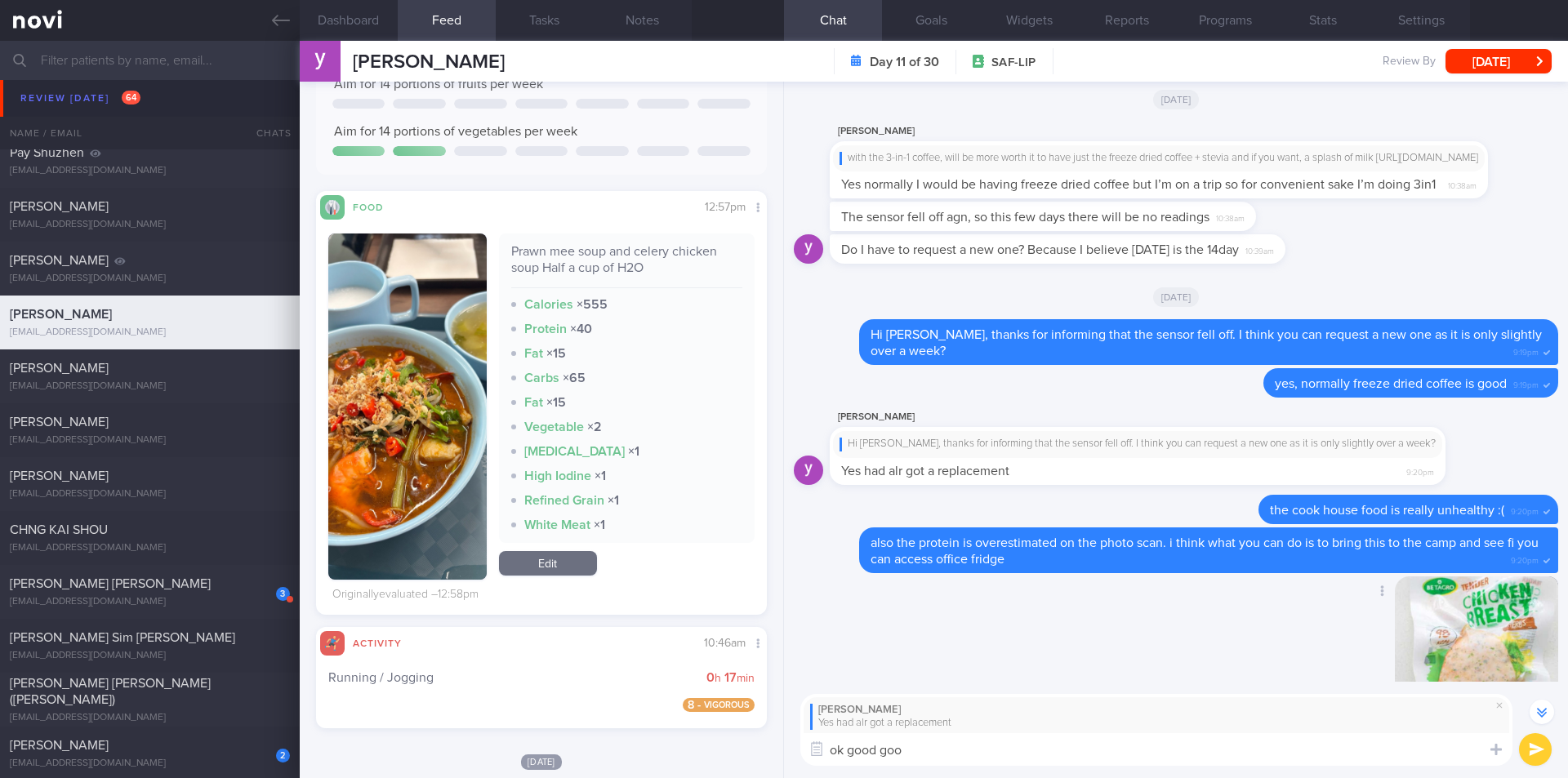
type textarea "ok good good"
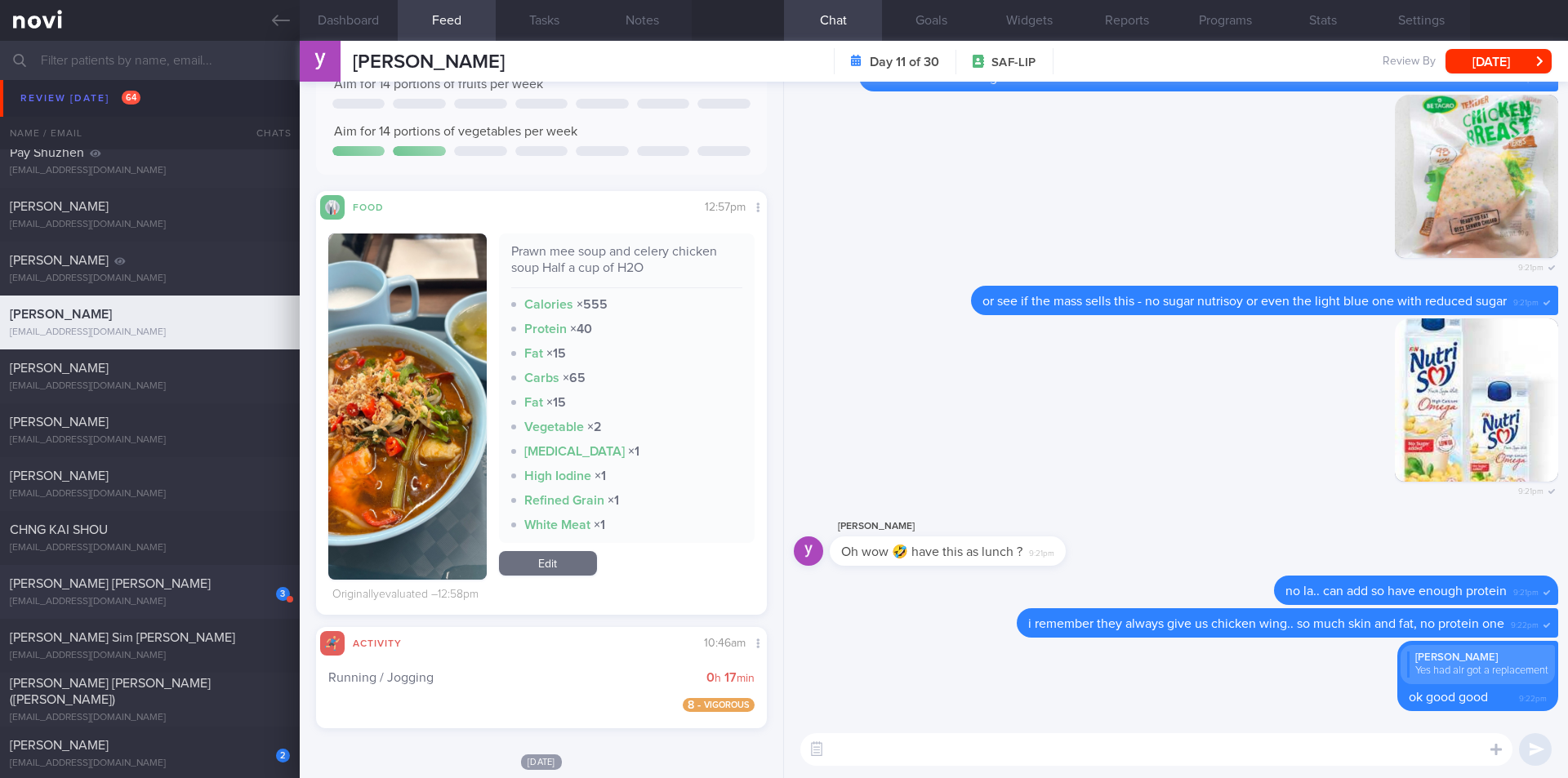
click at [169, 600] on div "[EMAIL_ADDRESS][DOMAIN_NAME]" at bounding box center [149, 602] width 280 height 12
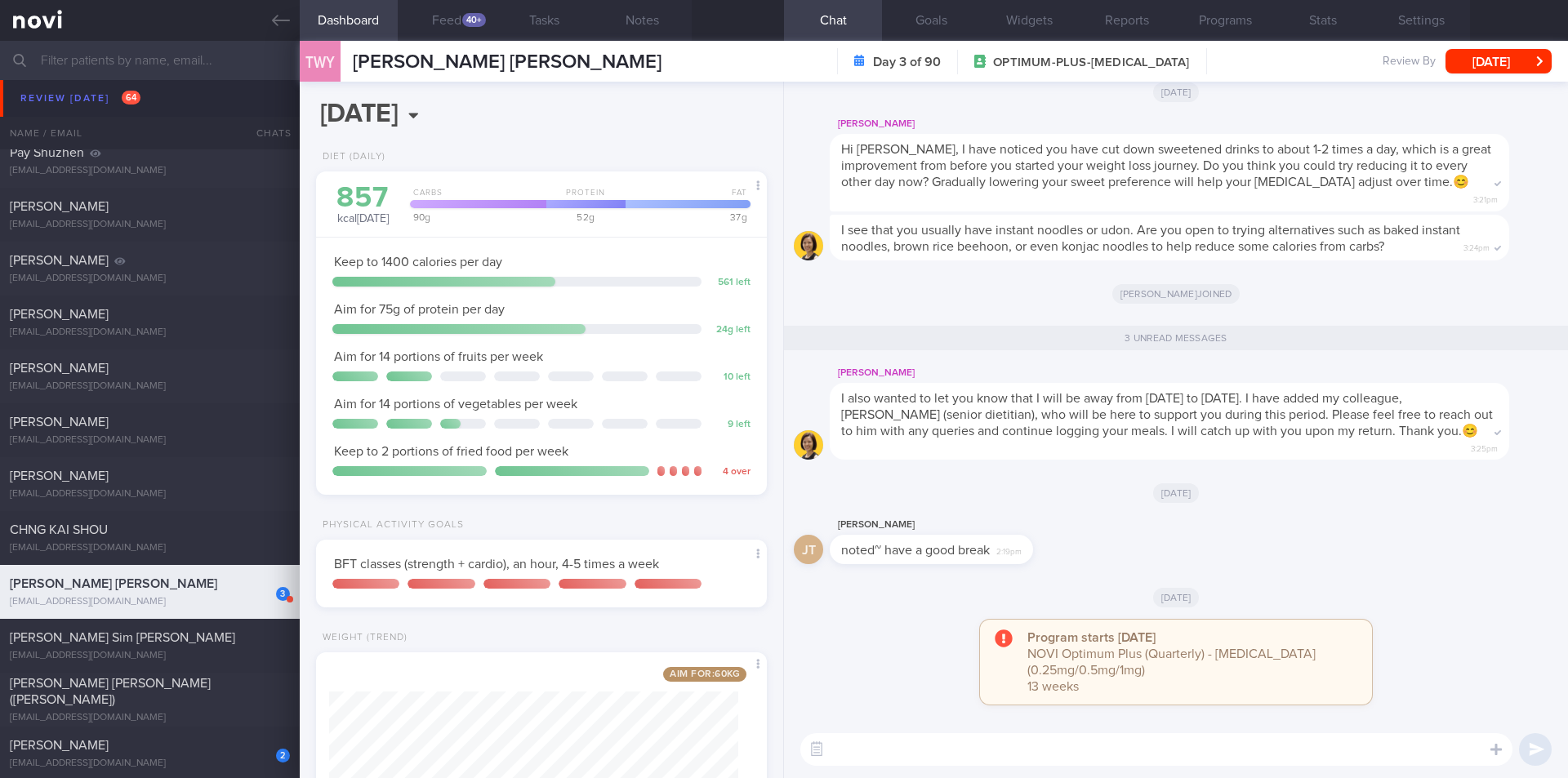
scroll to position [170, 0]
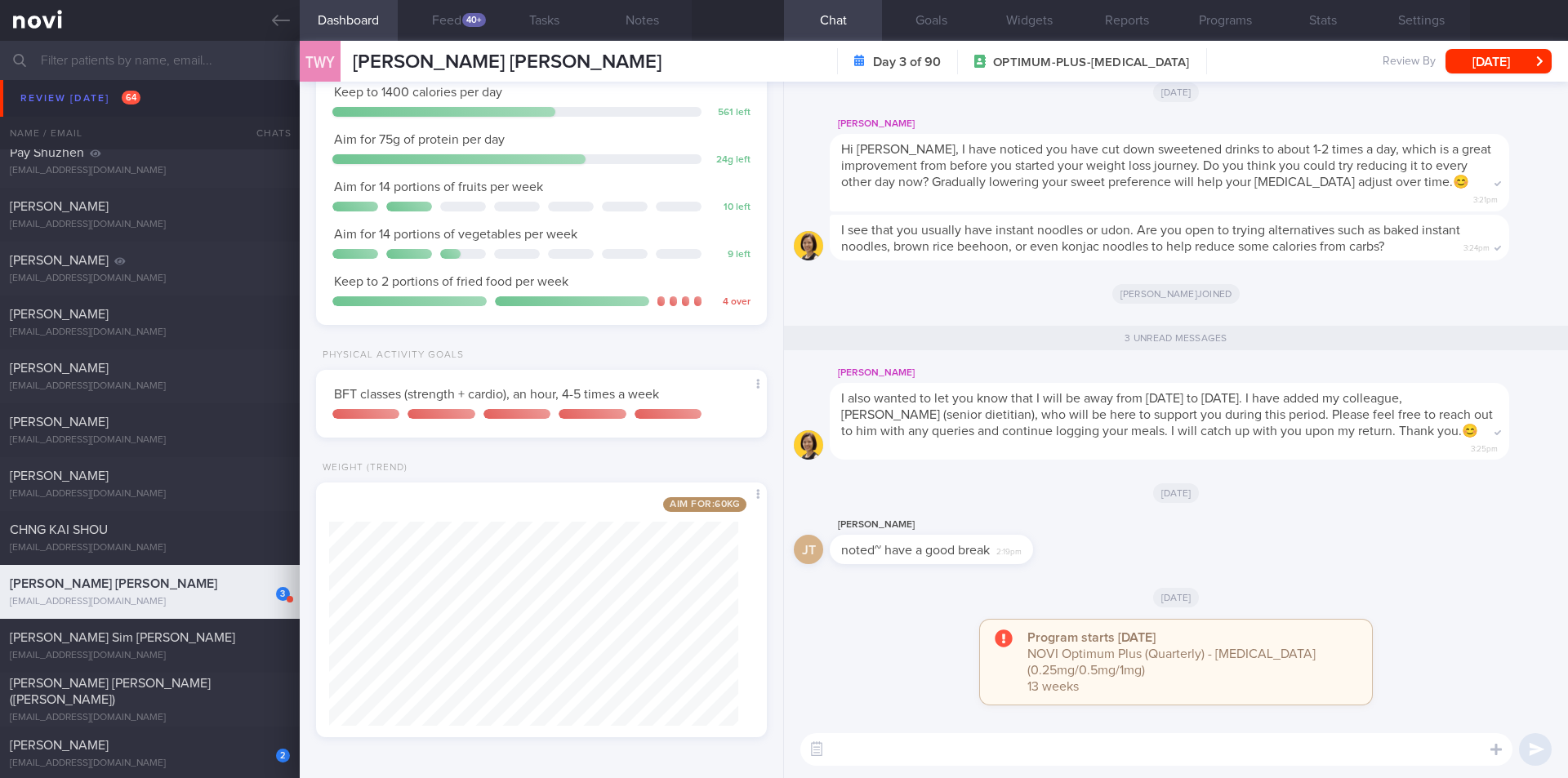
click at [881, 713] on textarea at bounding box center [1156, 749] width 712 height 32
type textarea "Hi Joey, well done logging in your weight, it looks like you are progressing we…"
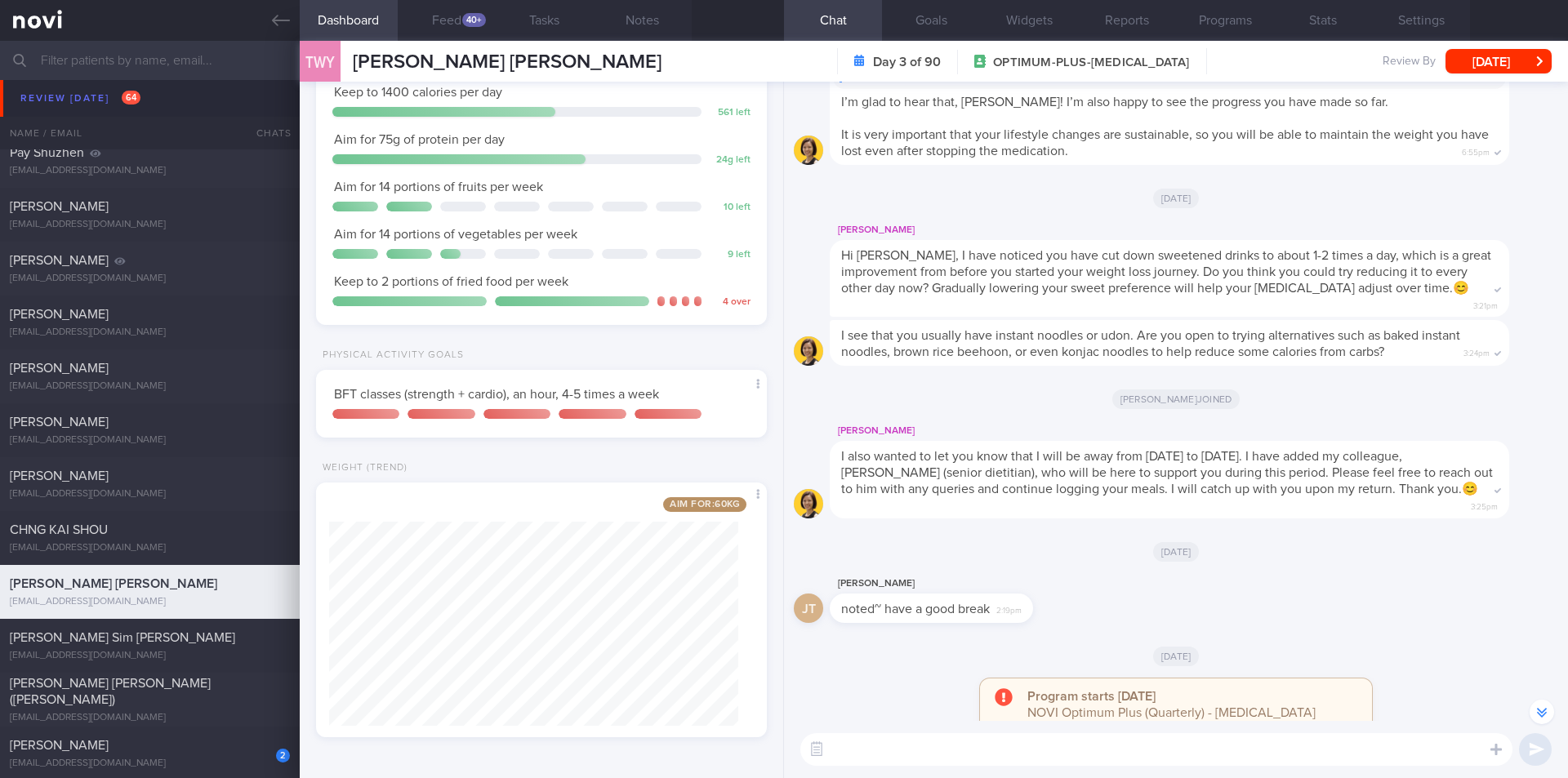
scroll to position [-245, 0]
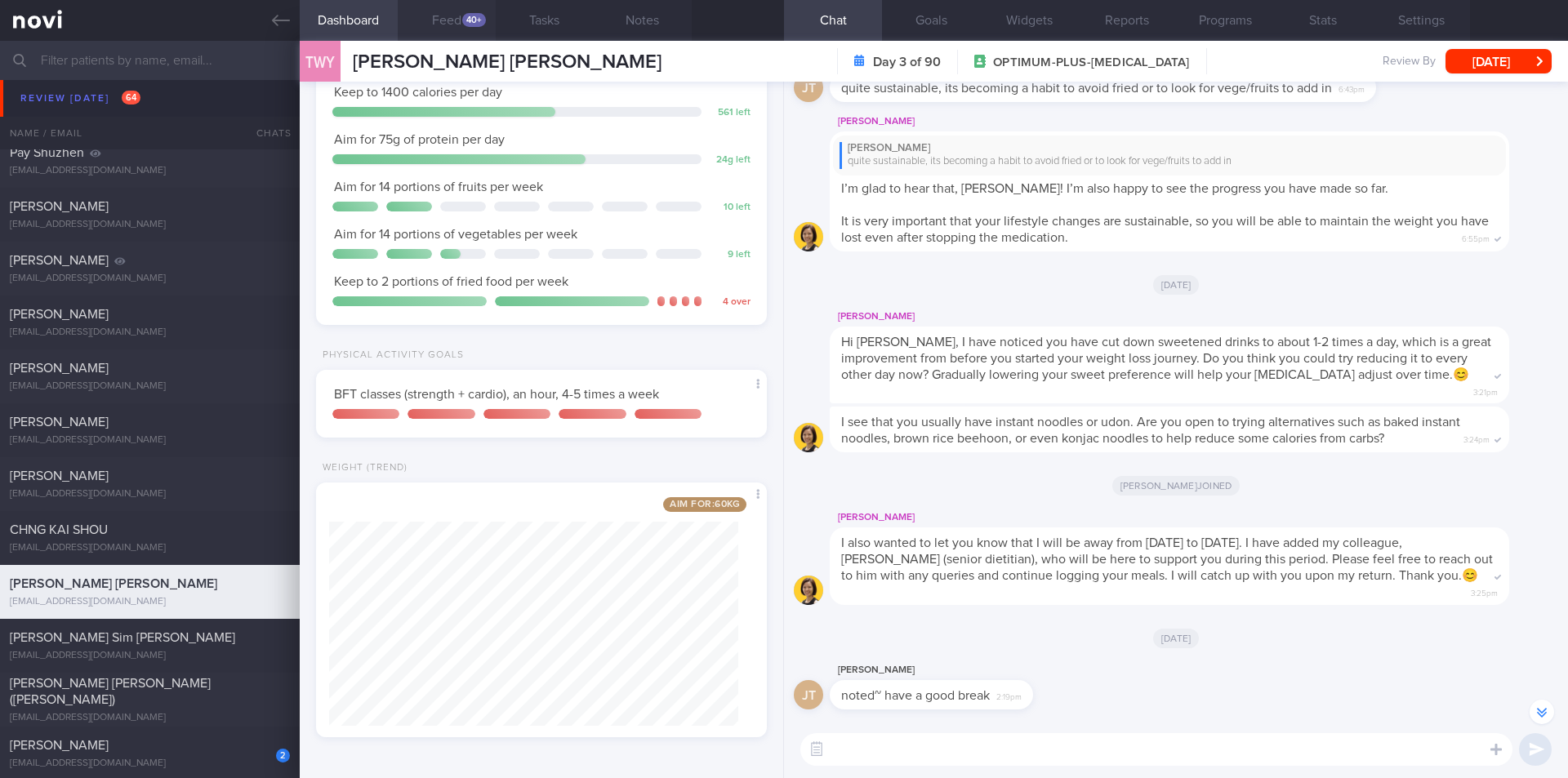
click at [451, 24] on button "Feed 40+" at bounding box center [446, 20] width 98 height 41
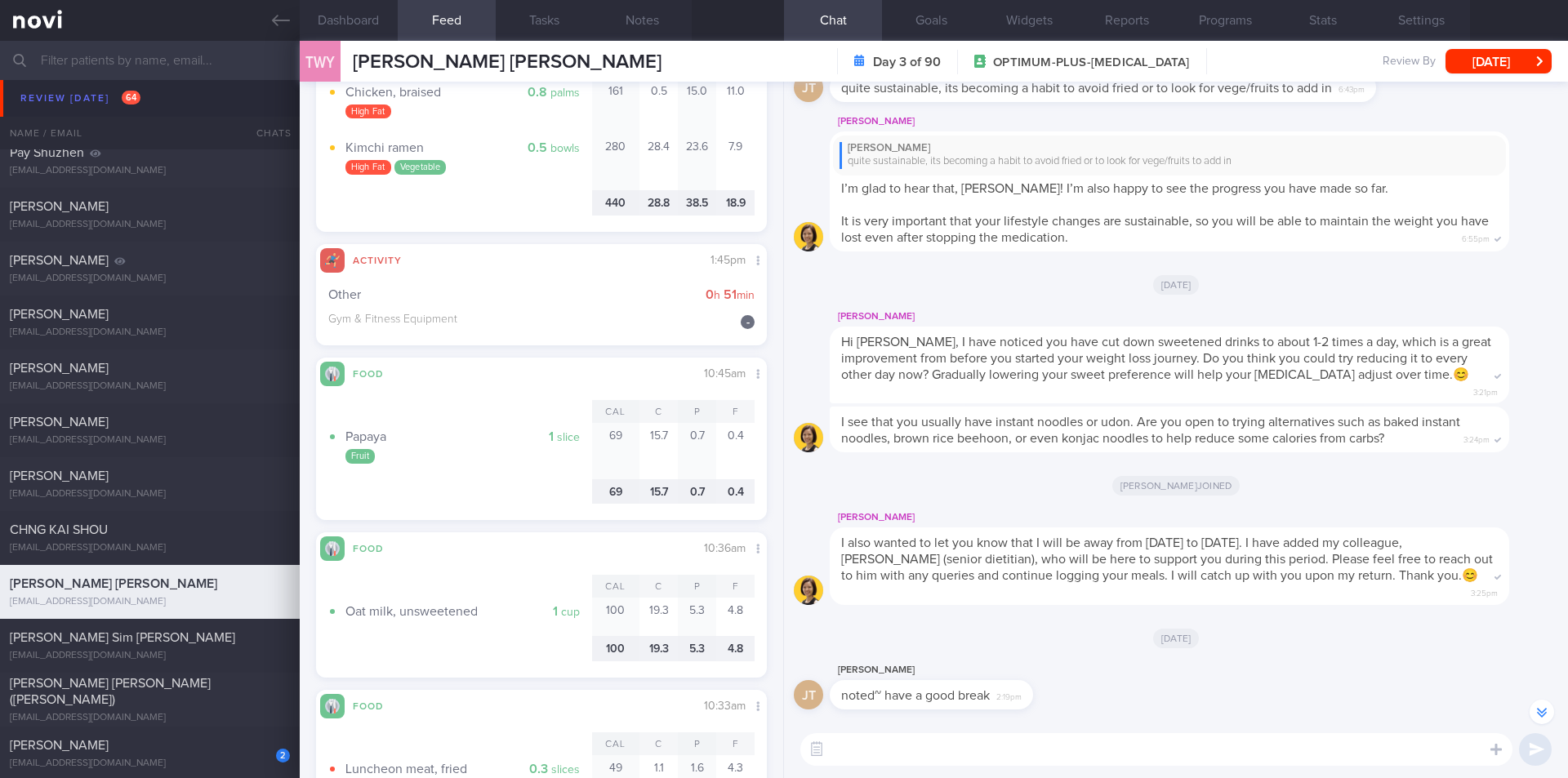
scroll to position [1062, 0]
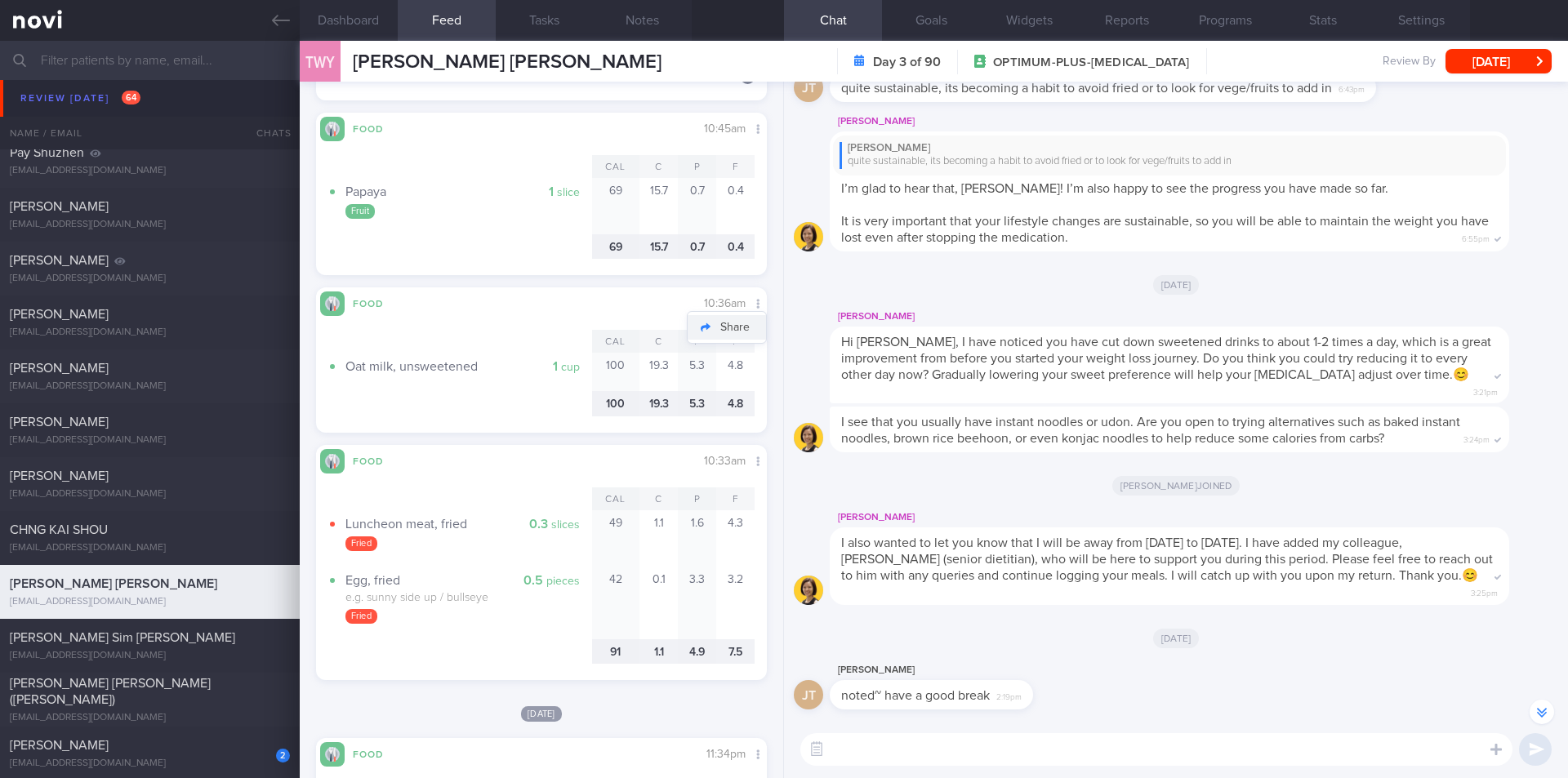
click at [737, 322] on button "Share" at bounding box center [727, 328] width 78 height 25
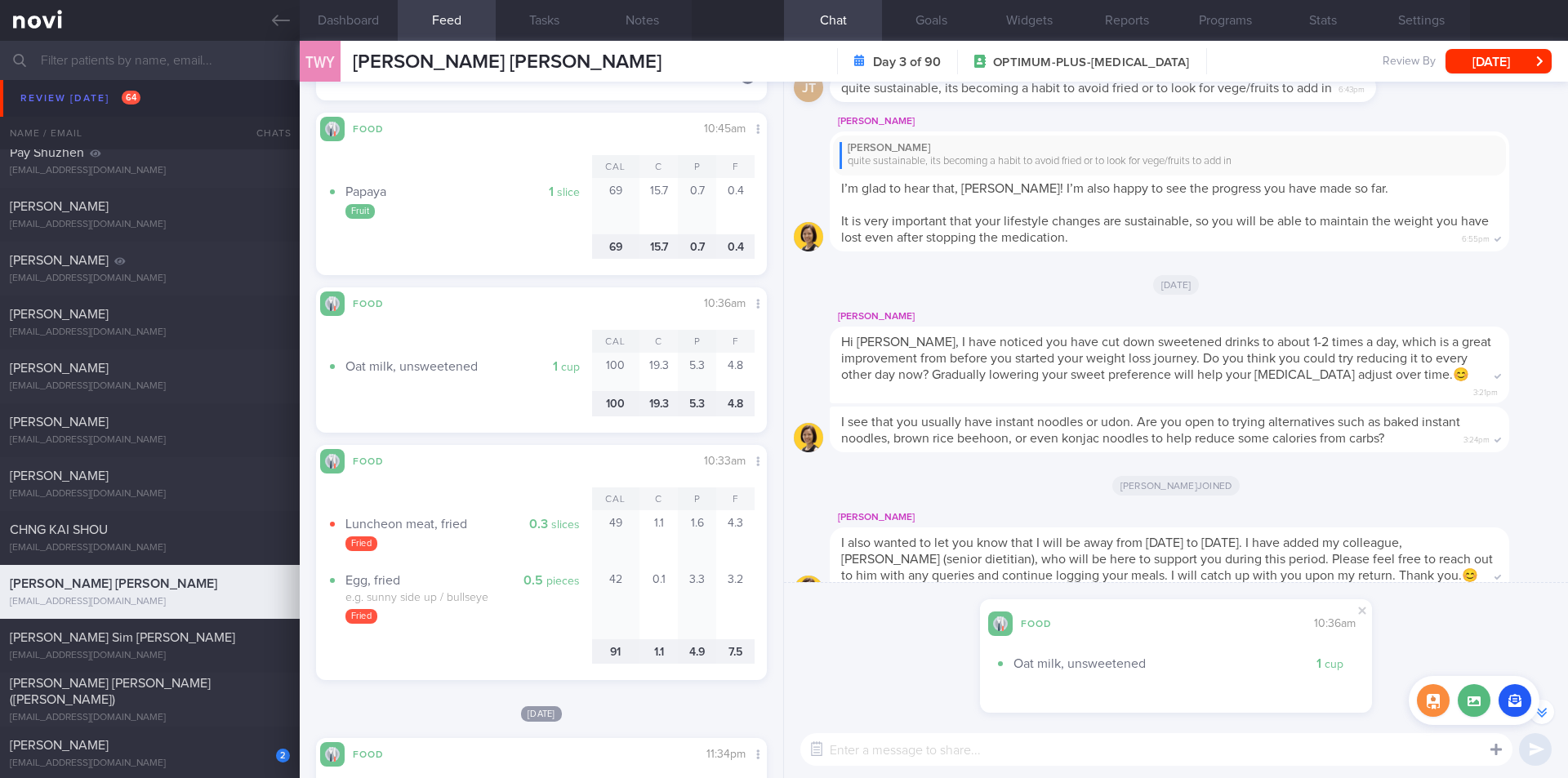
click at [1083, 713] on icon at bounding box center [1496, 749] width 11 height 11
click at [1083, 705] on label at bounding box center [1474, 701] width 33 height 32
click at [0, 0] on input "file" at bounding box center [0, 0] width 0 height 0
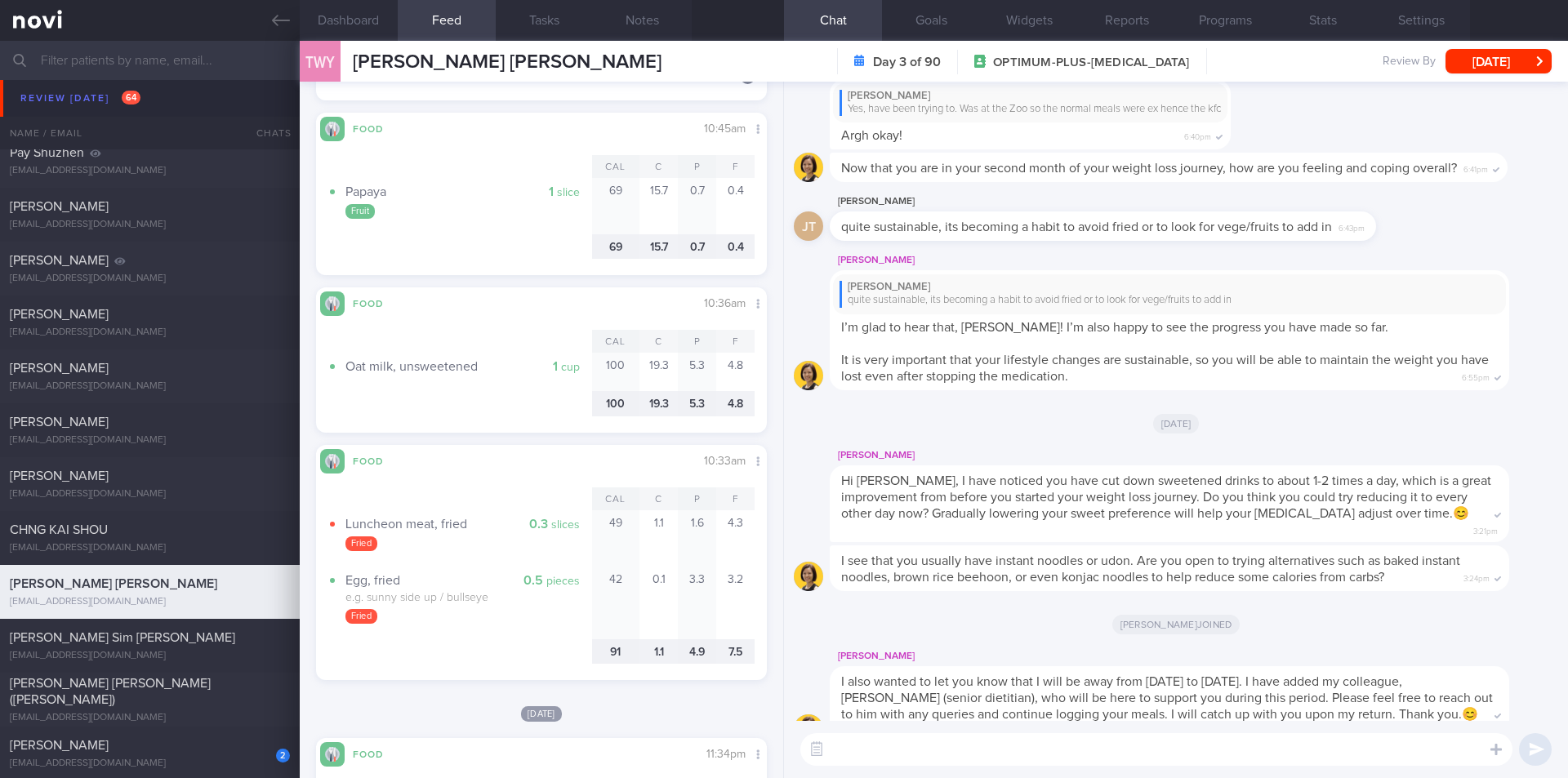
scroll to position [0, 0]
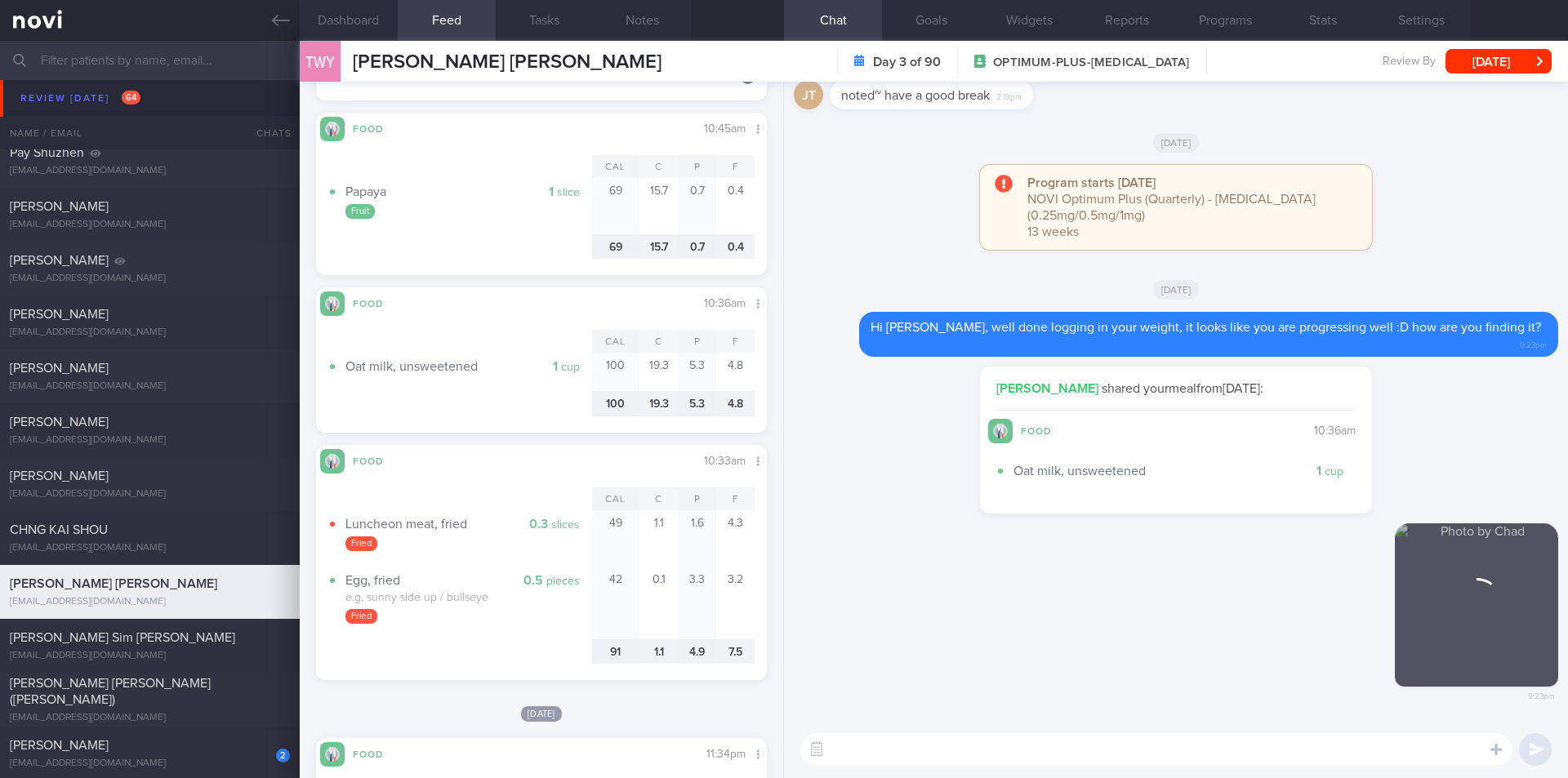
click at [1013, 713] on textarea at bounding box center [1156, 749] width 712 height 32
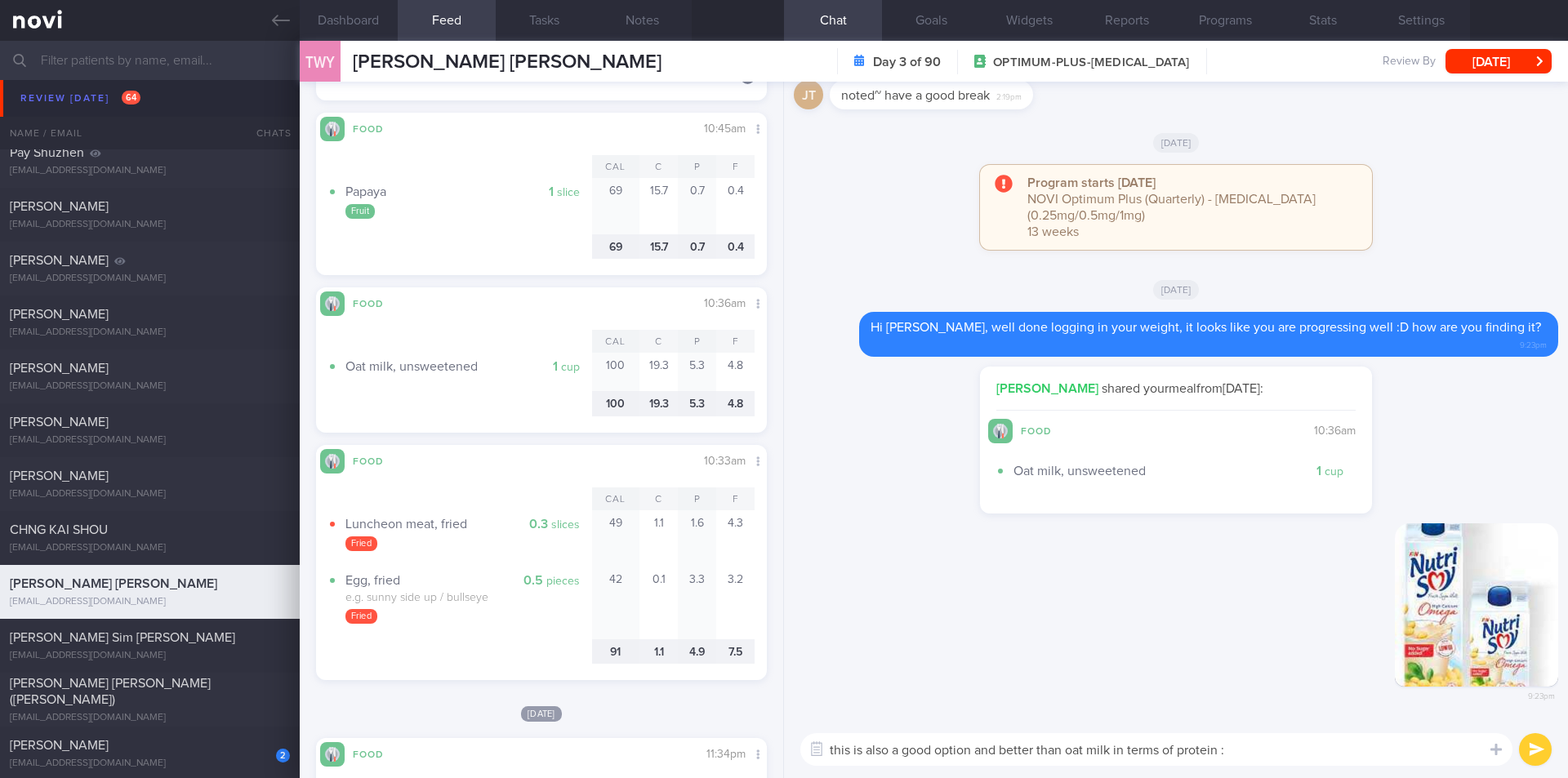
type textarea "this is also a good option and better than oat milk in terms of protein :D"
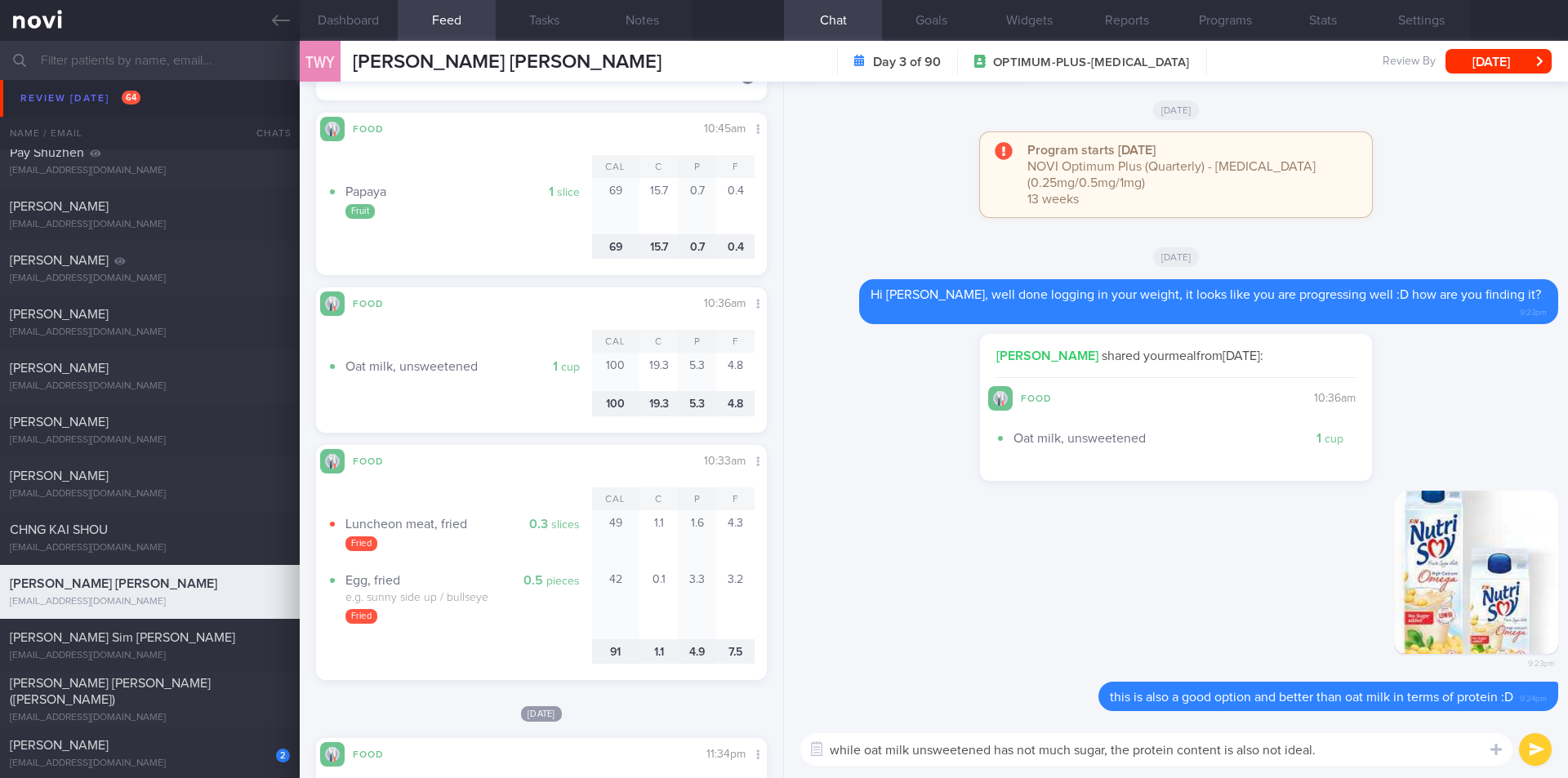
type textarea "while oat milk unsweetened has not much sugar, the protein content is also not …"
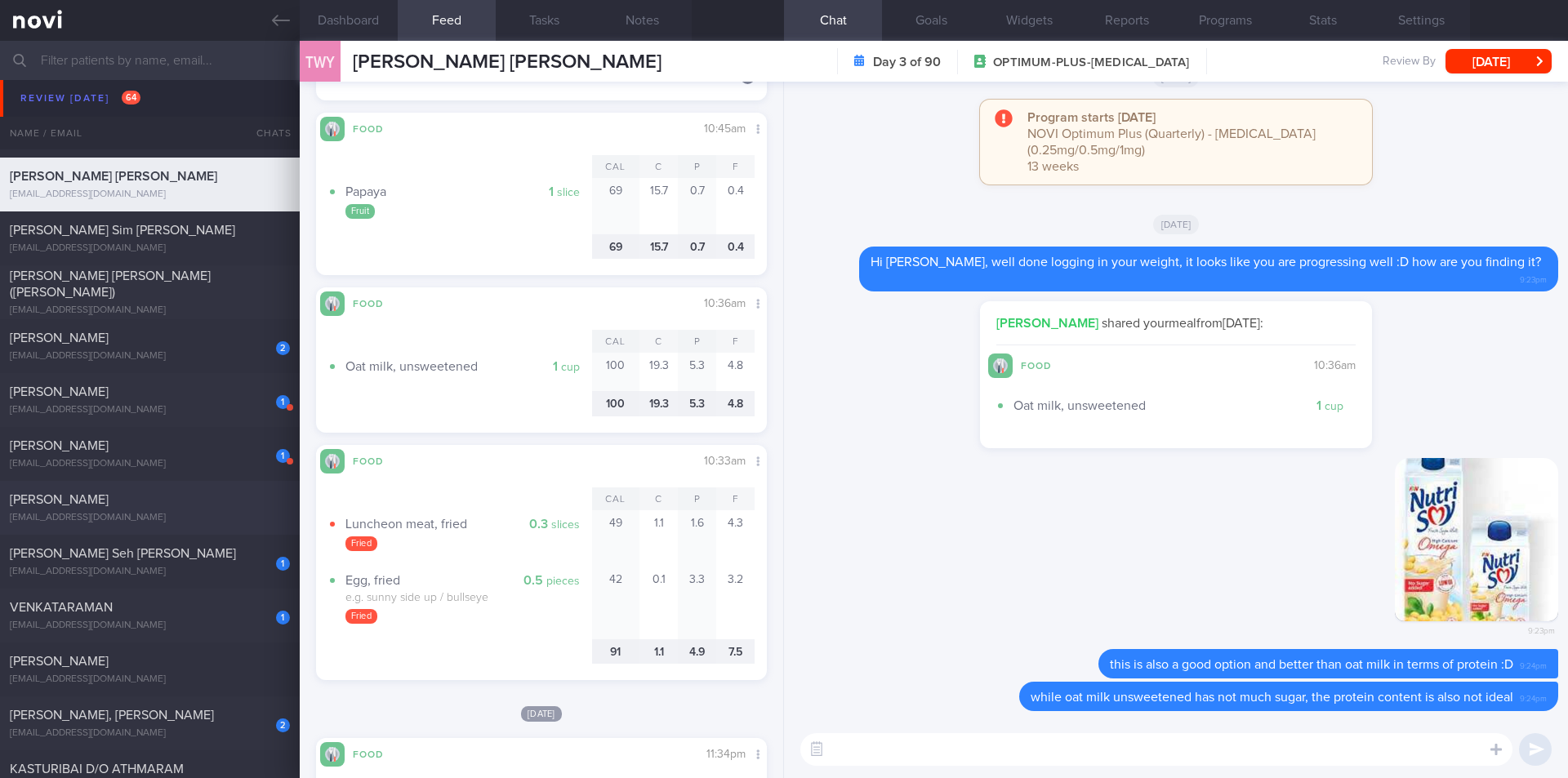
scroll to position [2205, 0]
click at [157, 340] on div "[PERSON_NAME]" at bounding box center [147, 336] width 276 height 16
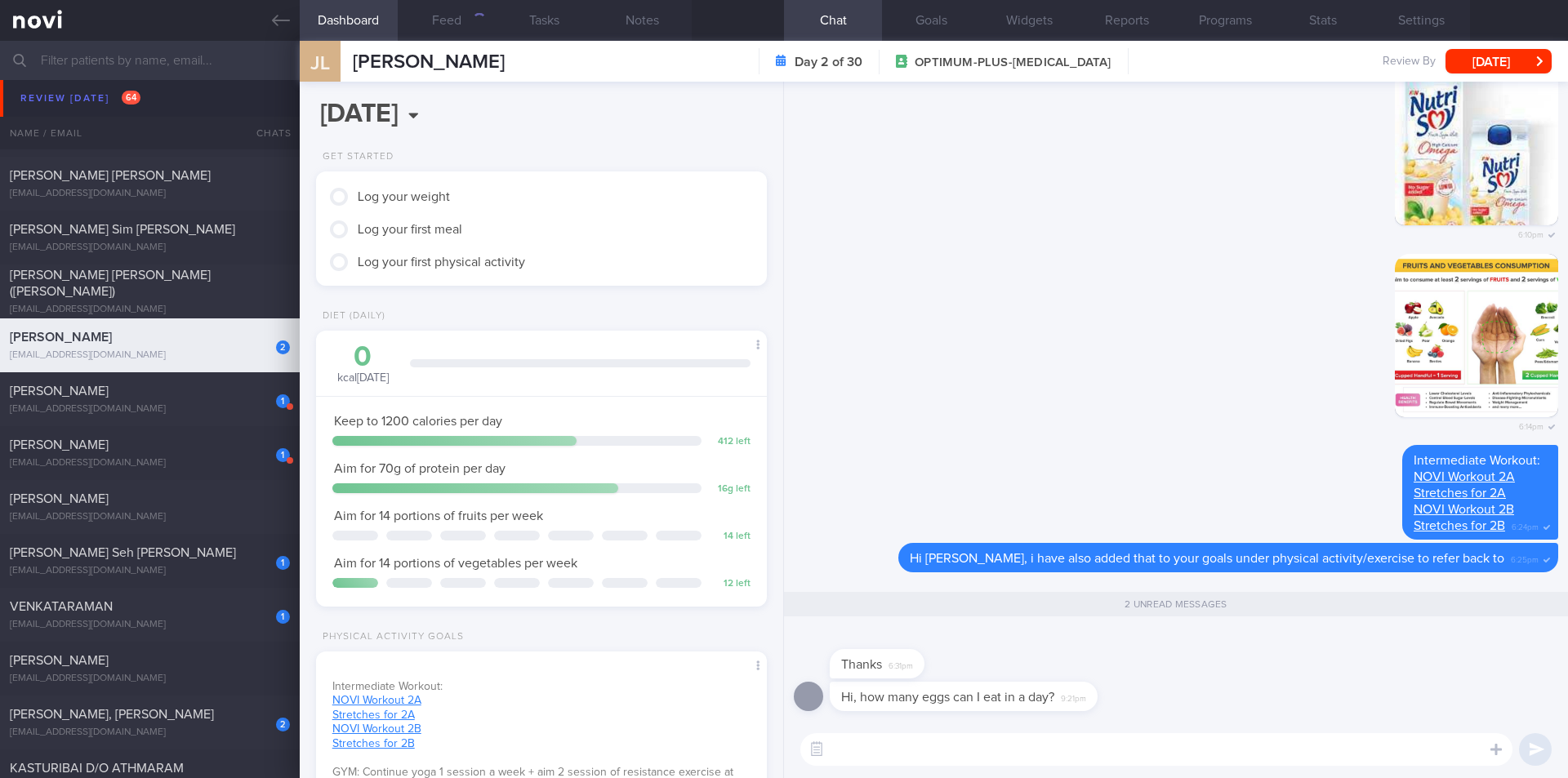
scroll to position [227, 410]
click at [978, 713] on textarea at bounding box center [1156, 749] width 712 height 32
type textarea "Hi Jennifer, if egg whites there is no limit."
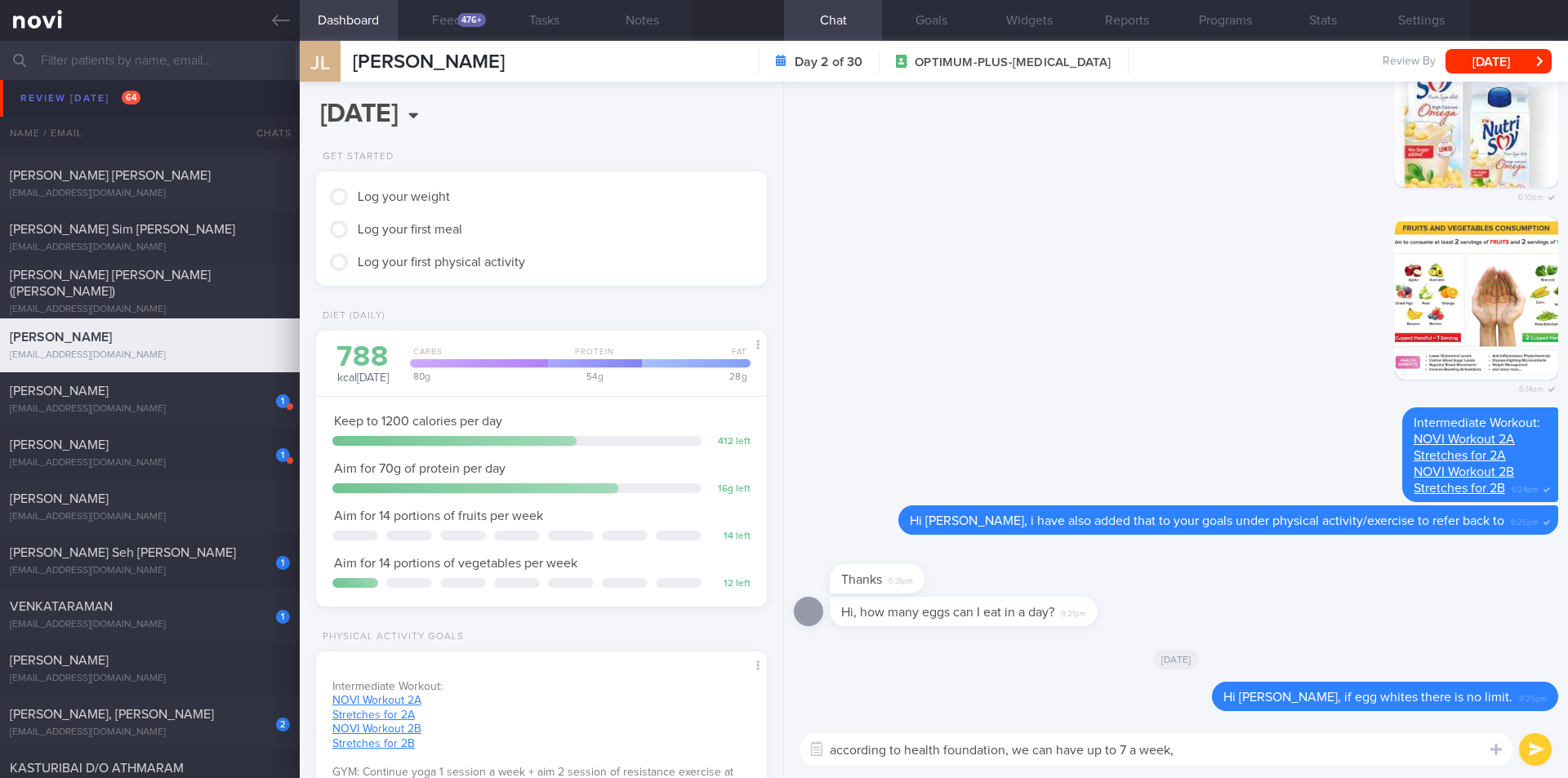
type textarea "according to health foundation, we can have up to 7 a week"
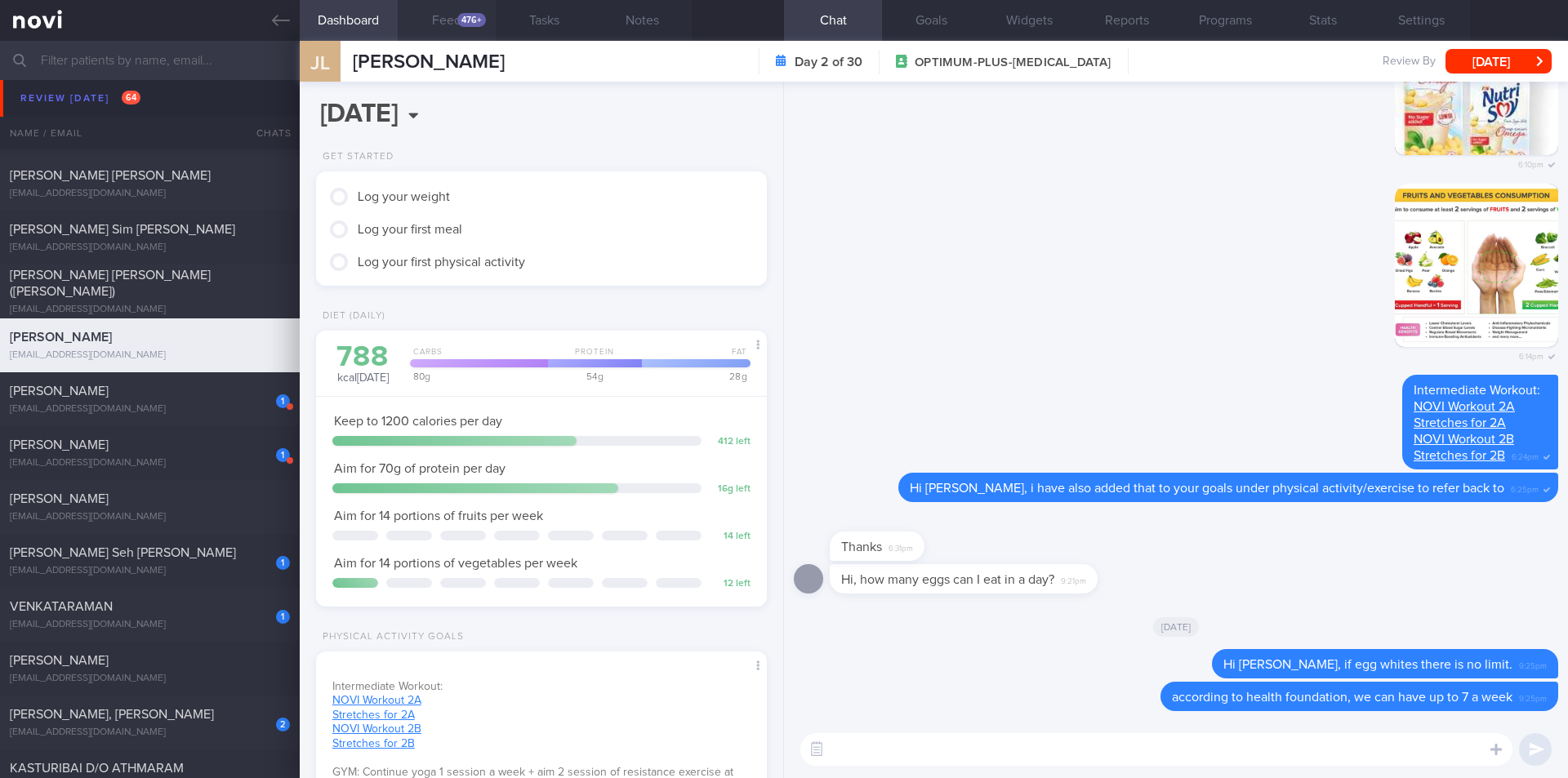
click at [446, 25] on button "Feed 476+" at bounding box center [446, 20] width 98 height 41
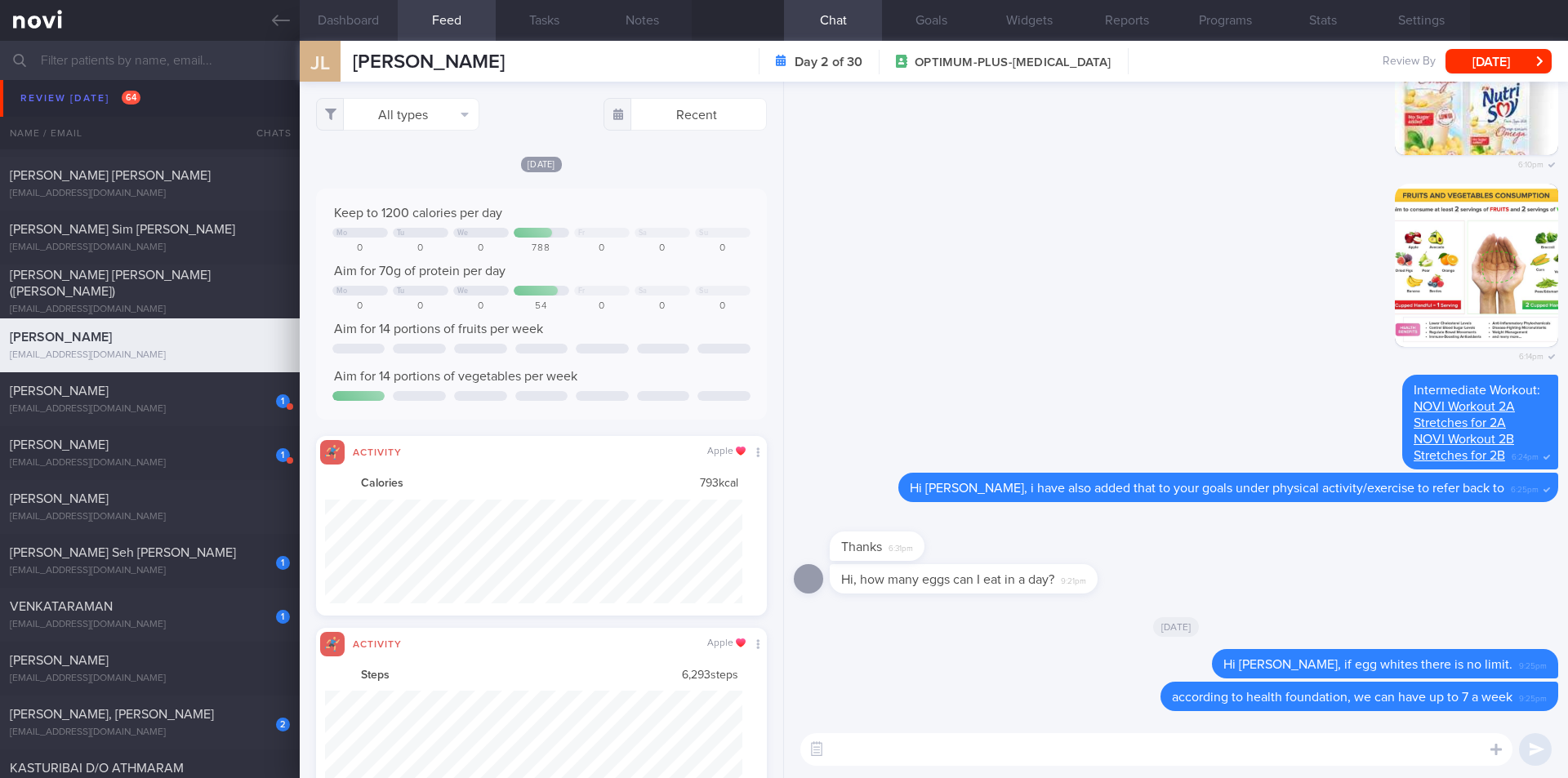
scroll to position [104, 418]
click at [182, 400] on div "1 Lisa Moore mrslmoore@hotmail.co.uk" at bounding box center [150, 400] width 300 height 32
click at [162, 400] on div "1 Lisa Moore mrslmoore@hotmail.co.uk" at bounding box center [150, 400] width 300 height 32
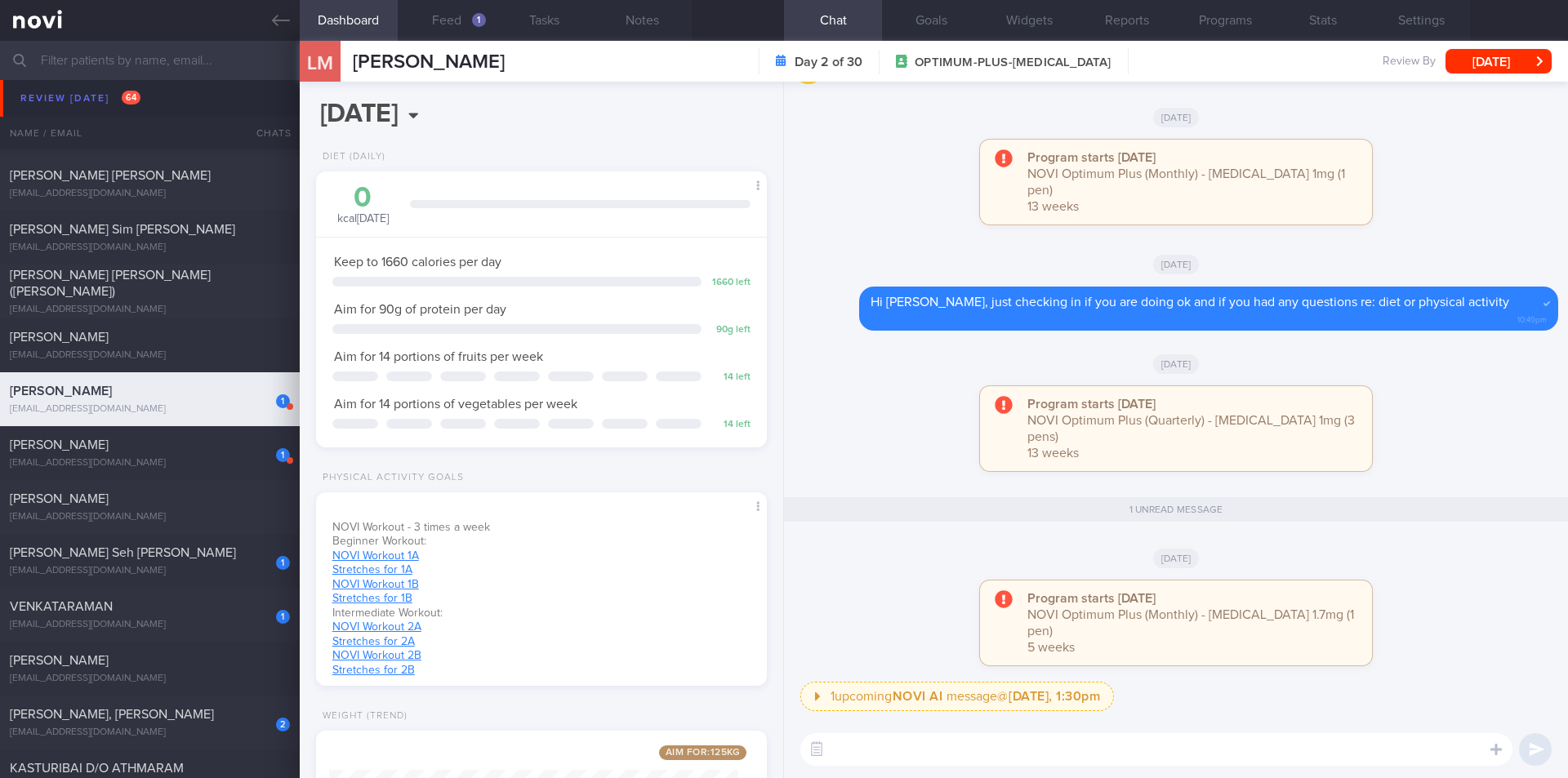
click at [138, 451] on div "[PERSON_NAME]" at bounding box center [147, 444] width 276 height 16
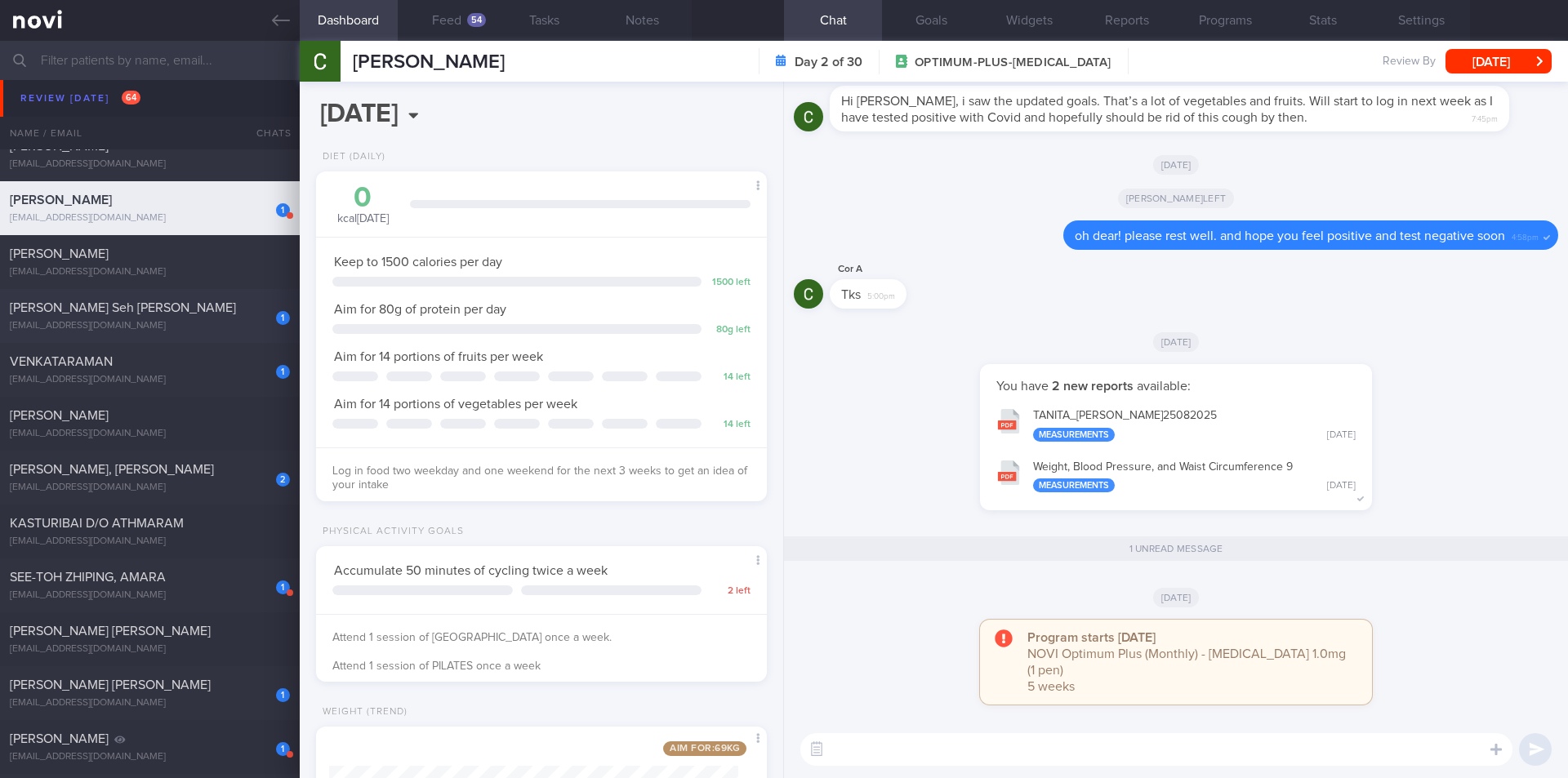
click at [207, 320] on div "[EMAIL_ADDRESS][DOMAIN_NAME]" at bounding box center [149, 326] width 280 height 12
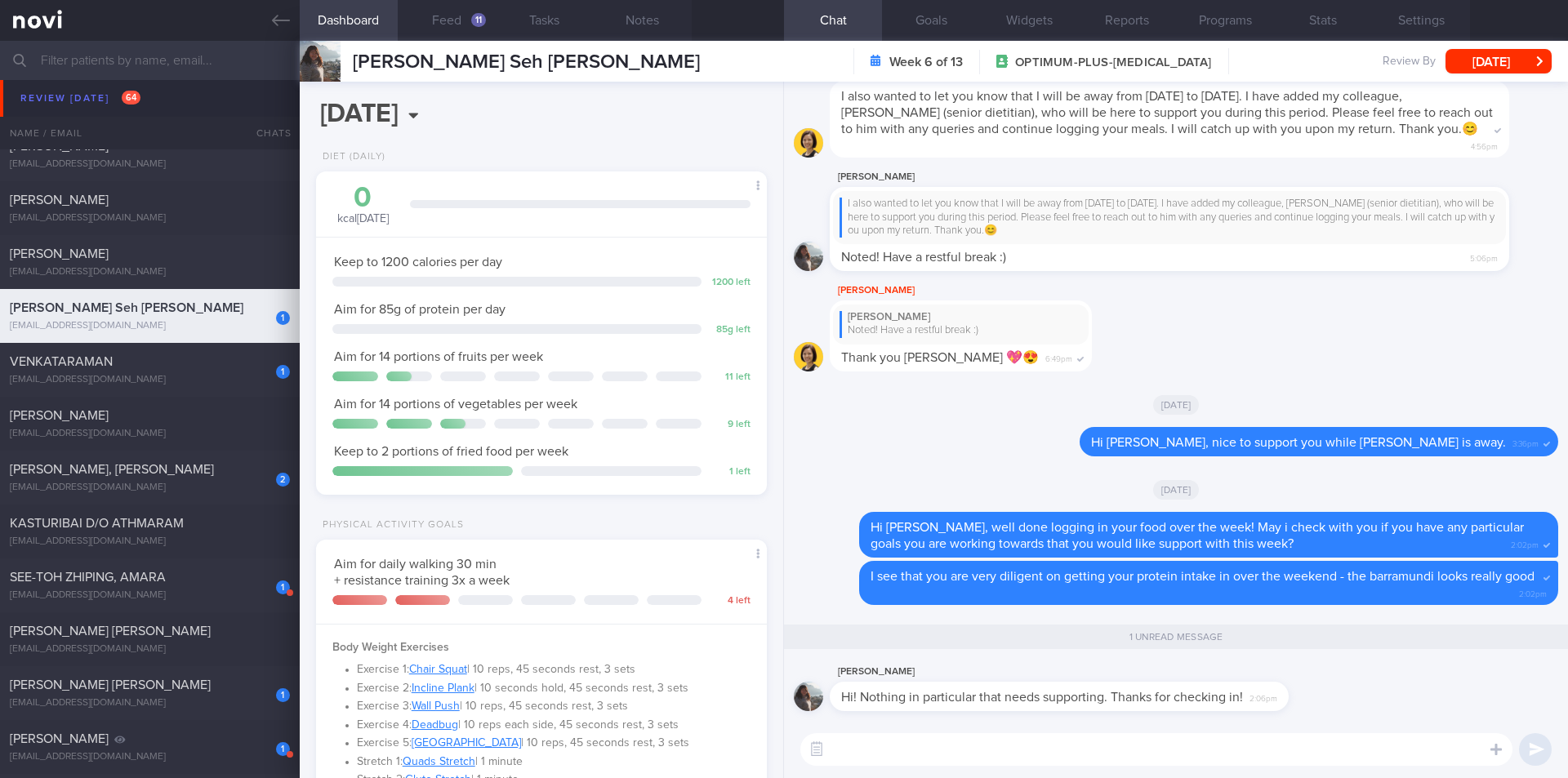
click at [1048, 713] on textarea at bounding box center [1156, 749] width 712 height 32
click at [169, 372] on div "1 VENKATARAMAN vengaboy_21@hotmail.com" at bounding box center [150, 370] width 300 height 32
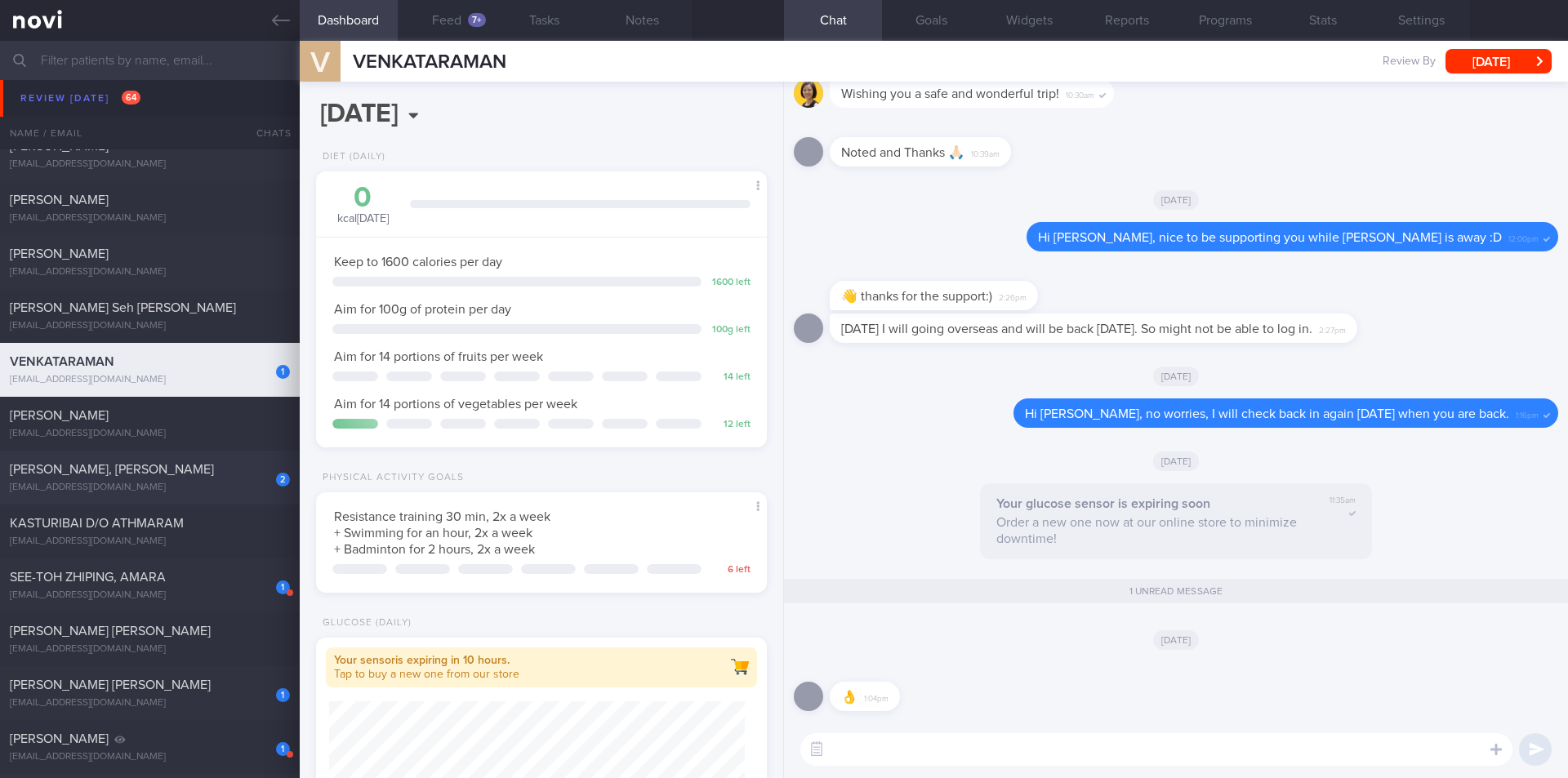
click at [183, 476] on div "[PERSON_NAME], [PERSON_NAME]" at bounding box center [147, 469] width 276 height 16
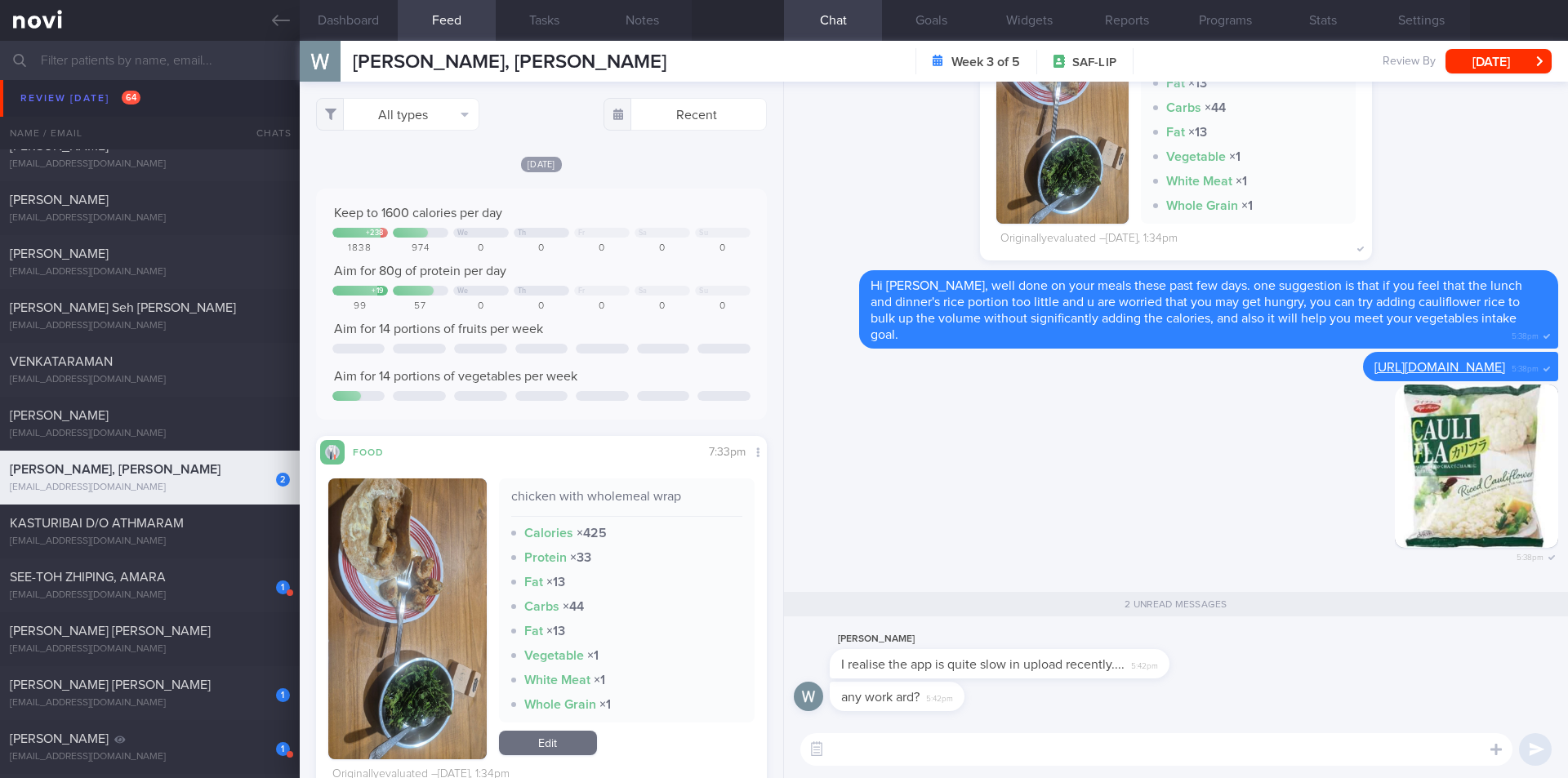
click at [989, 713] on textarea at bounding box center [1156, 749] width 712 height 32
type textarea "i see. let us feedback this to the tech team. as far as we know, there isnt any…"
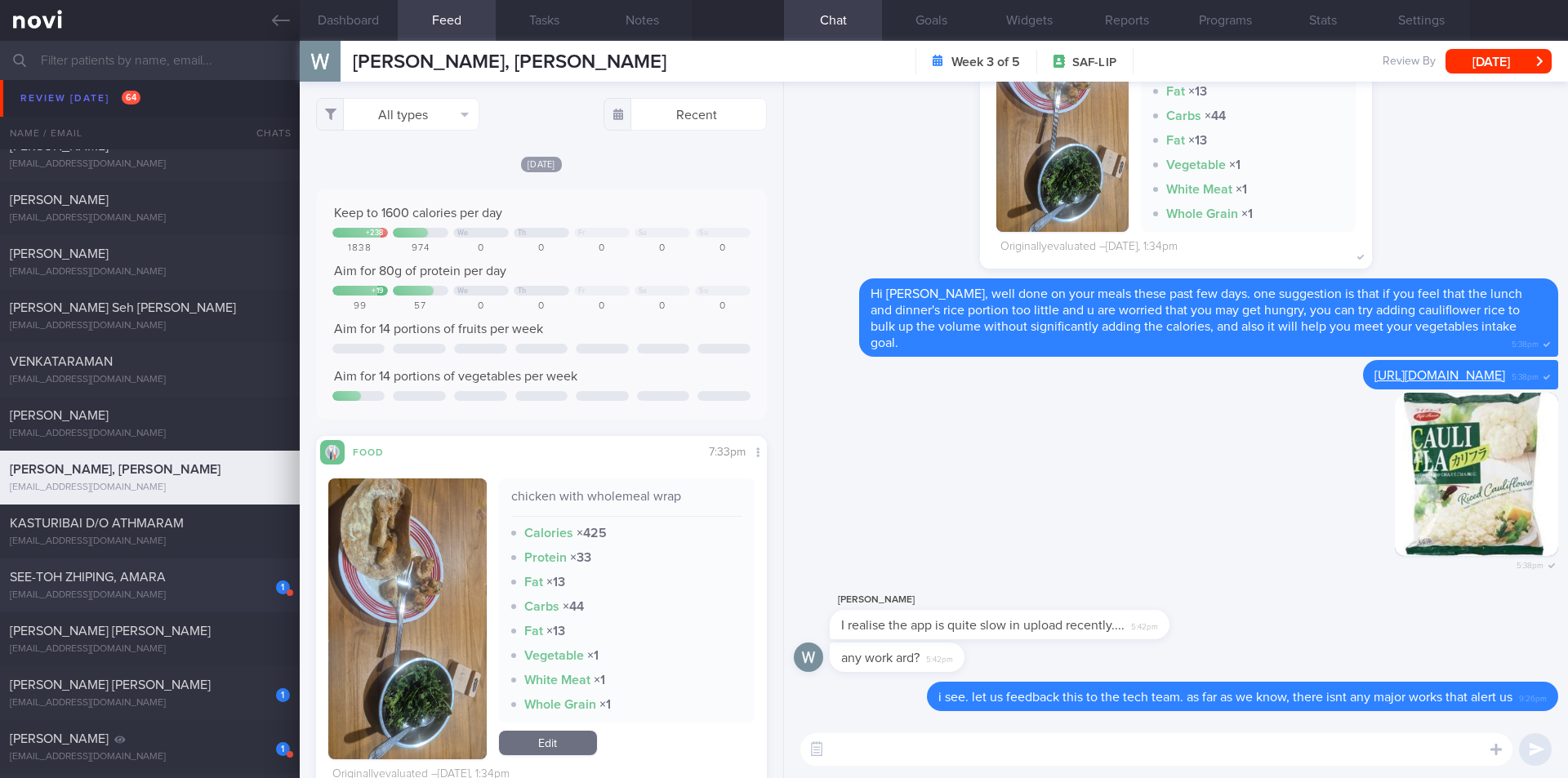
click at [103, 594] on div "[EMAIL_ADDRESS][DOMAIN_NAME]" at bounding box center [149, 595] width 280 height 12
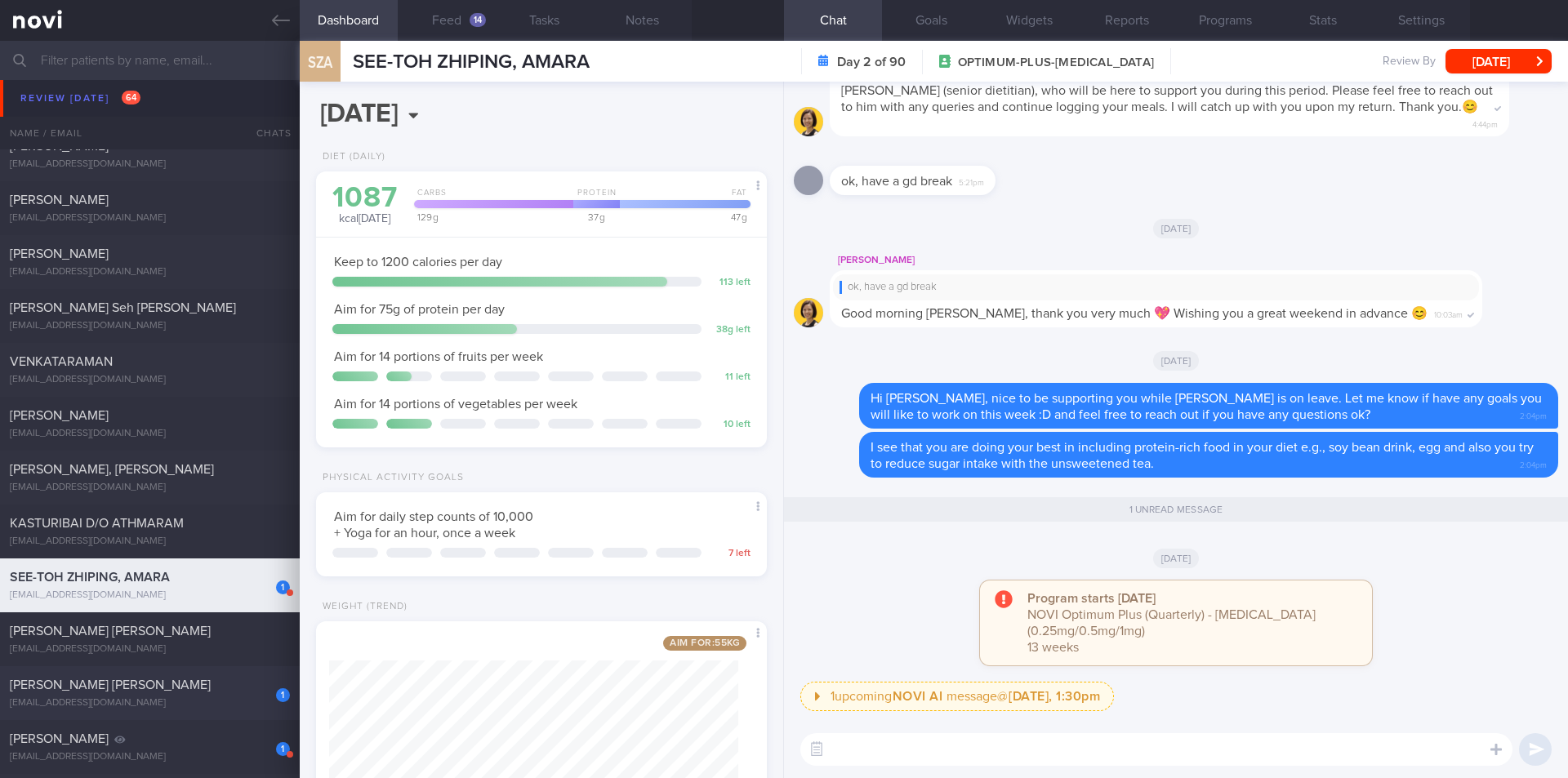
click at [165, 703] on div "[EMAIL_ADDRESS][DOMAIN_NAME]" at bounding box center [149, 703] width 280 height 12
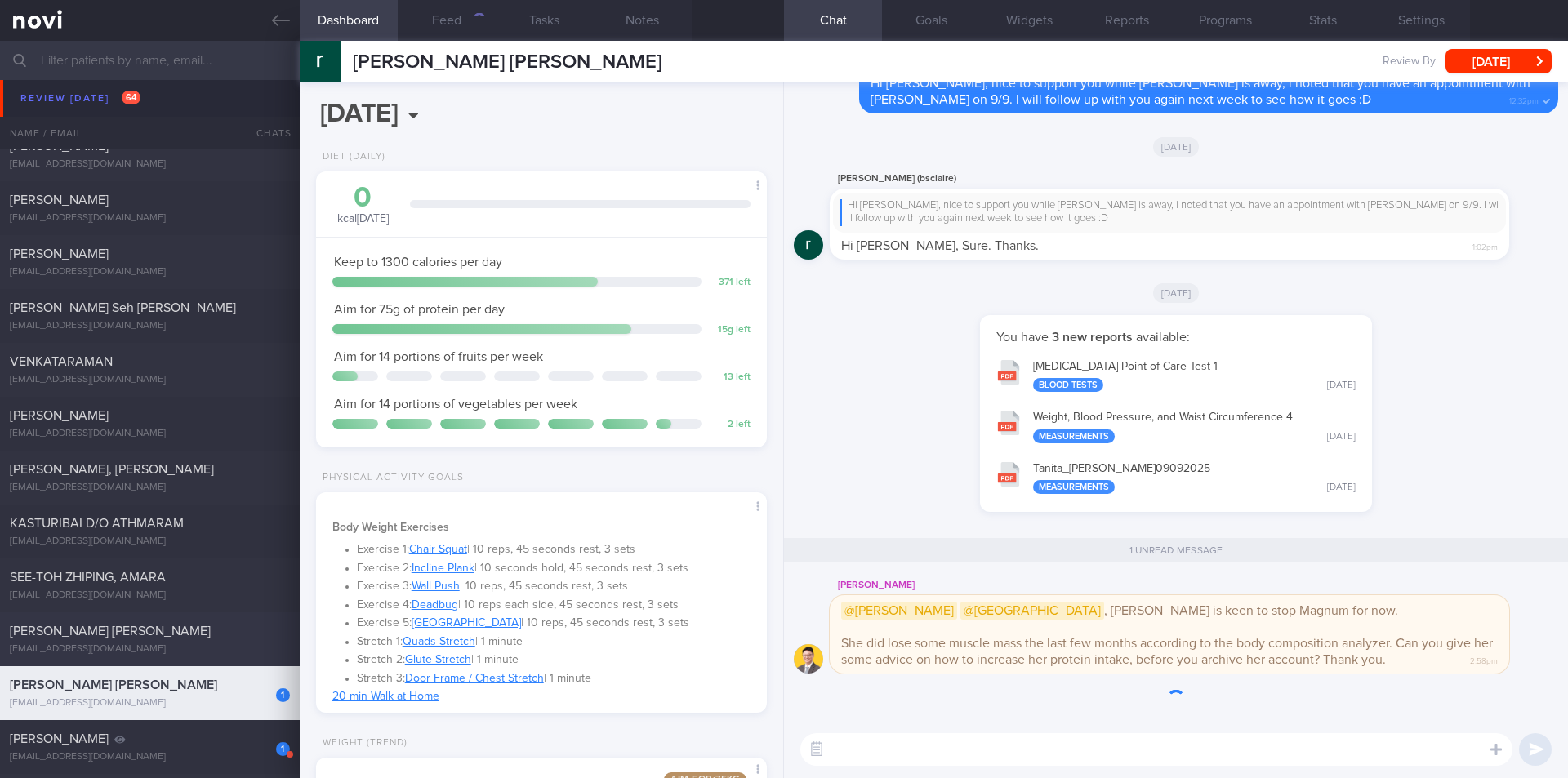
scroll to position [816355, 816450]
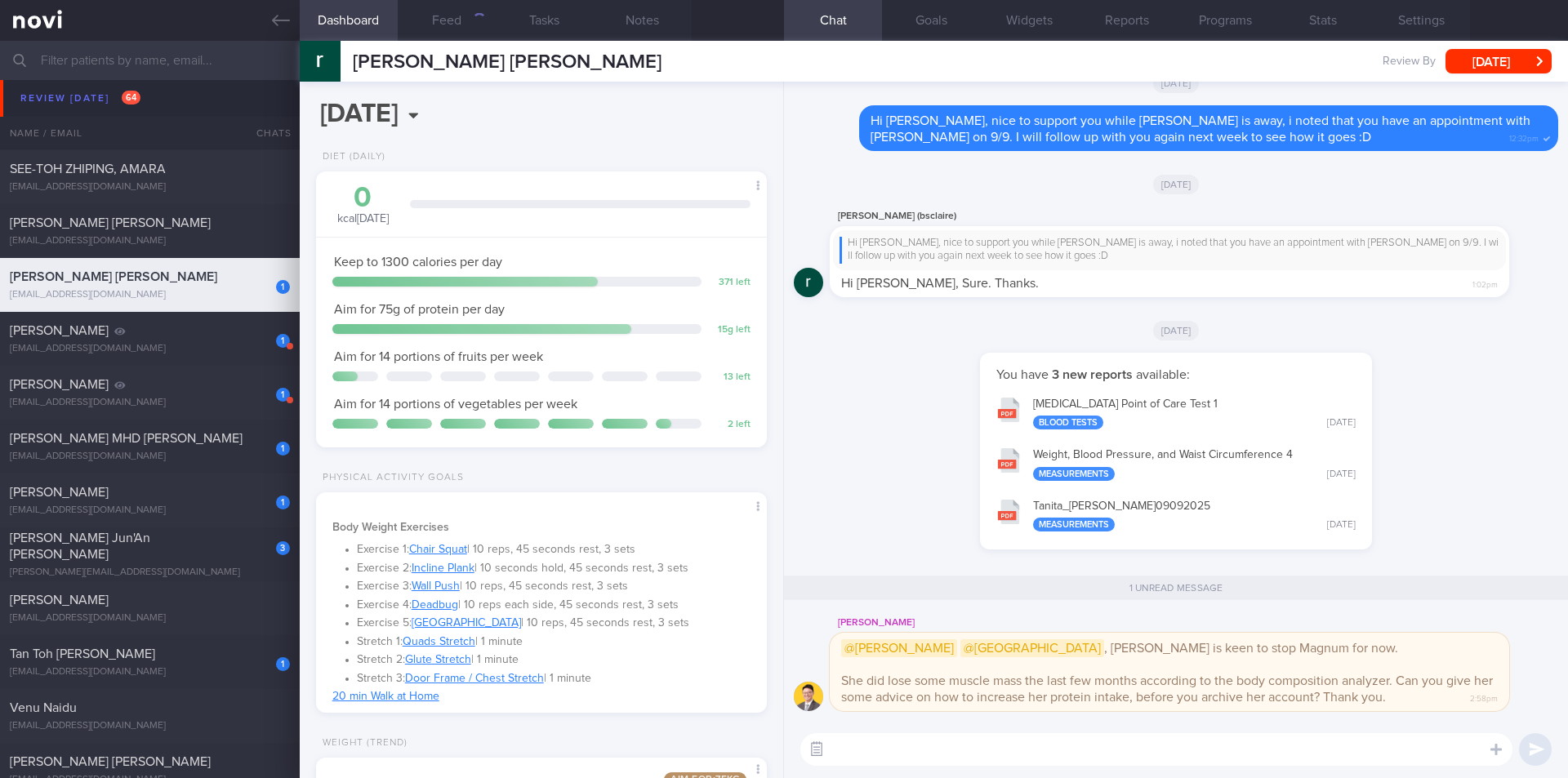
click at [814, 713] on button "button" at bounding box center [817, 749] width 30 height 30
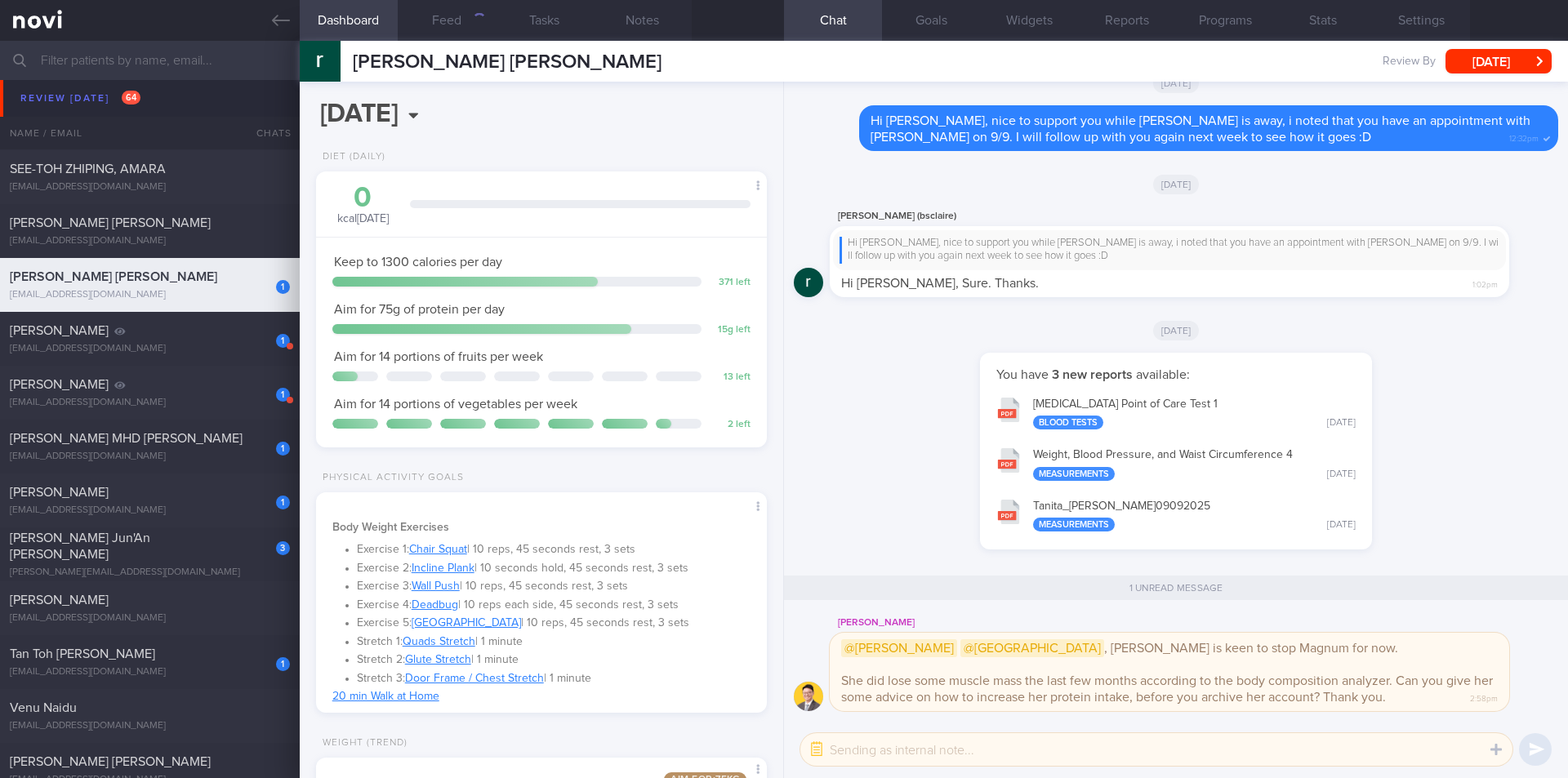
click at [923, 713] on textarea at bounding box center [1156, 749] width 712 height 32
type textarea "ok sure!"
click at [1083, 713] on button "submit" at bounding box center [1535, 749] width 33 height 32
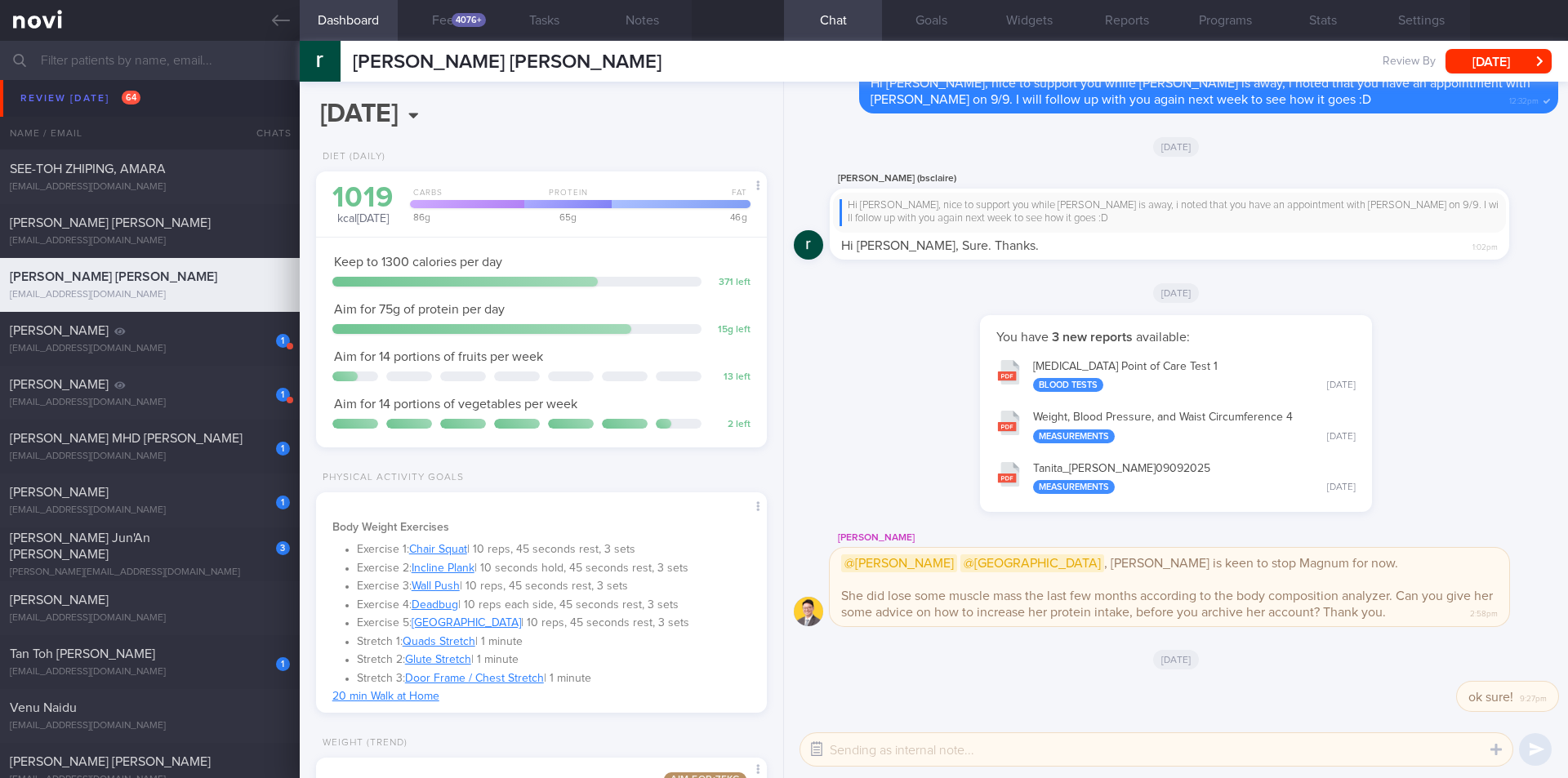
click at [826, 713] on button "button" at bounding box center [817, 749] width 30 height 30
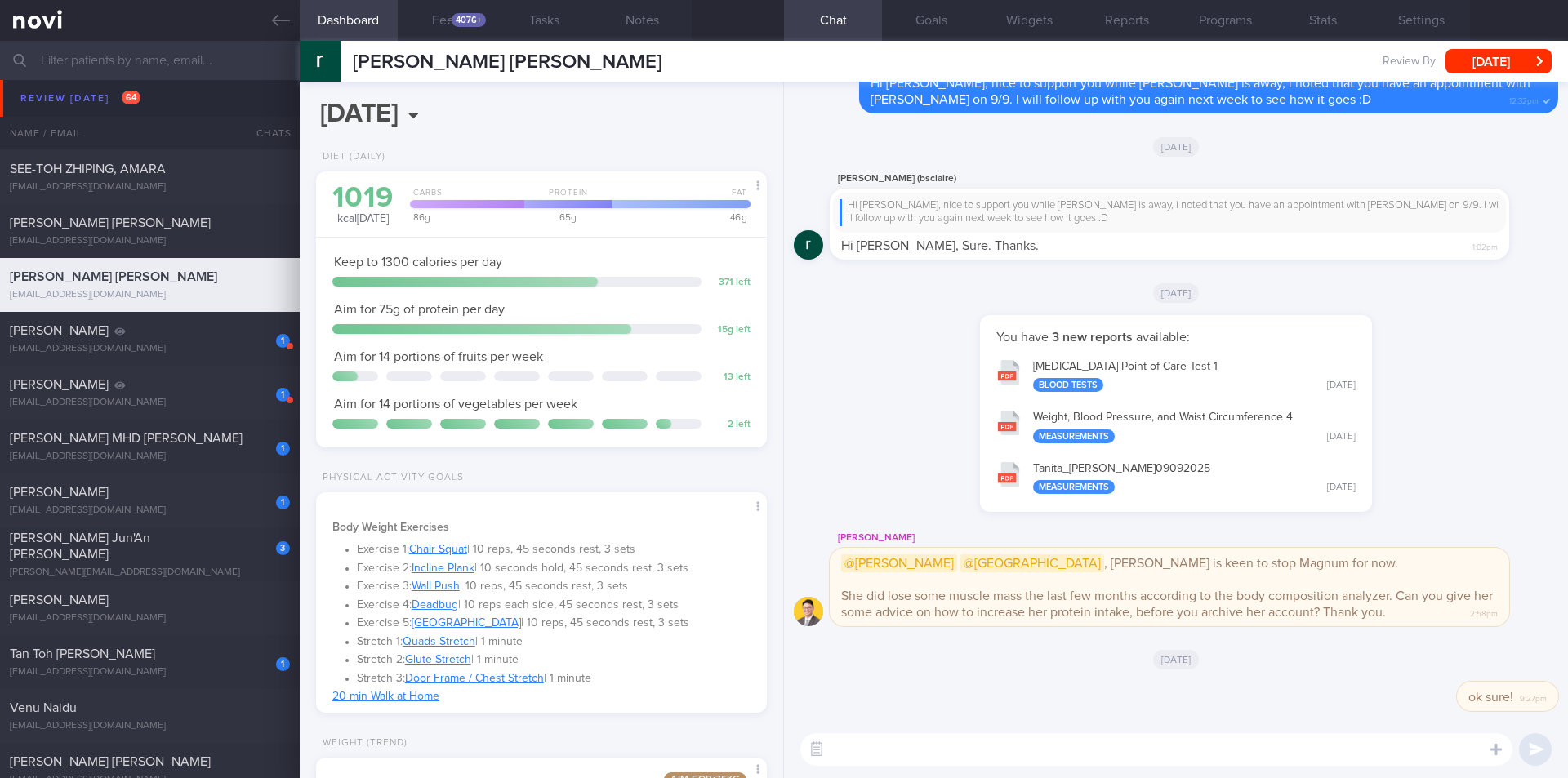
click at [880, 713] on textarea at bounding box center [1156, 749] width 712 height 32
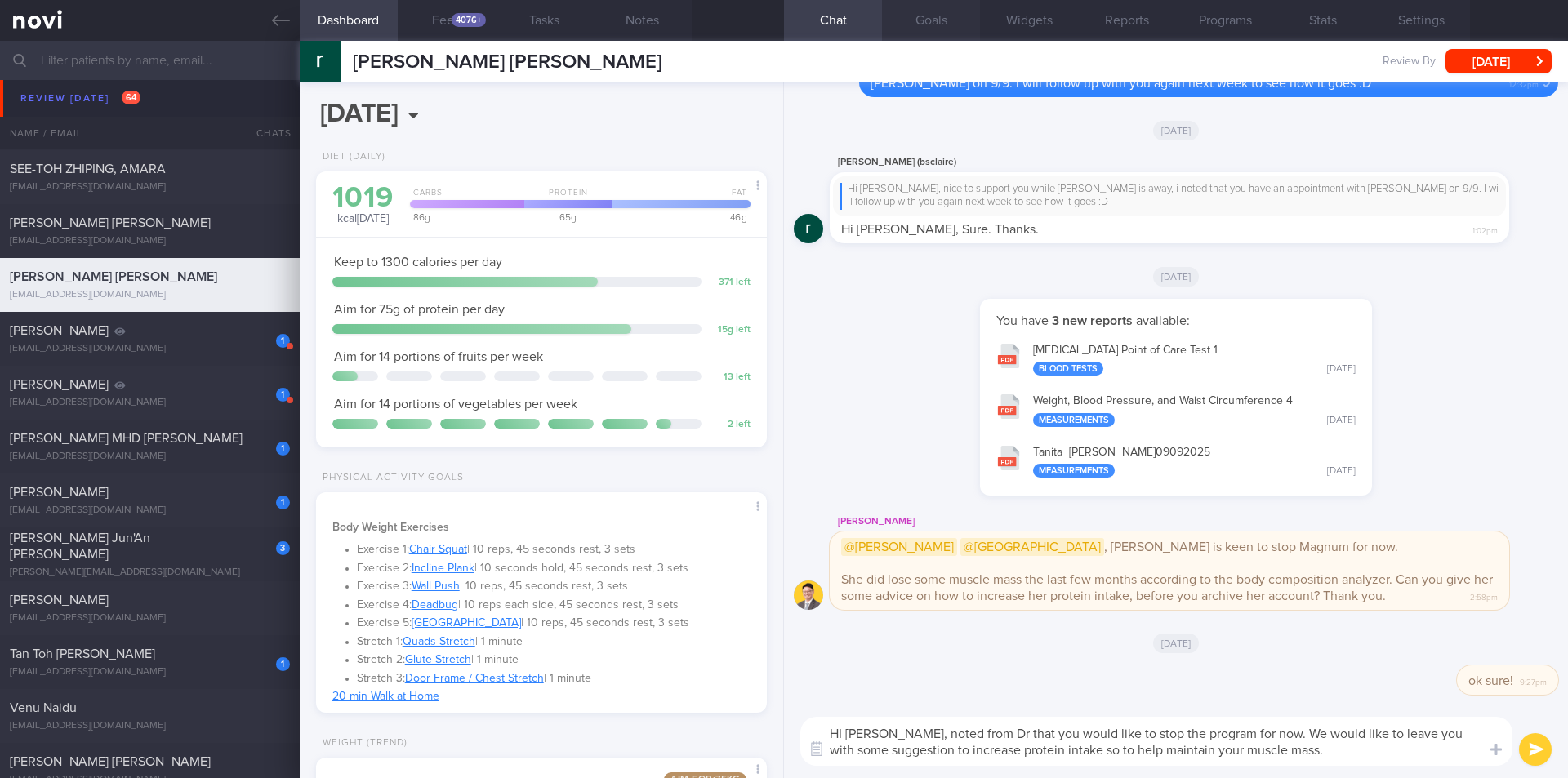
click at [928, 25] on button "Goals" at bounding box center [931, 20] width 98 height 41
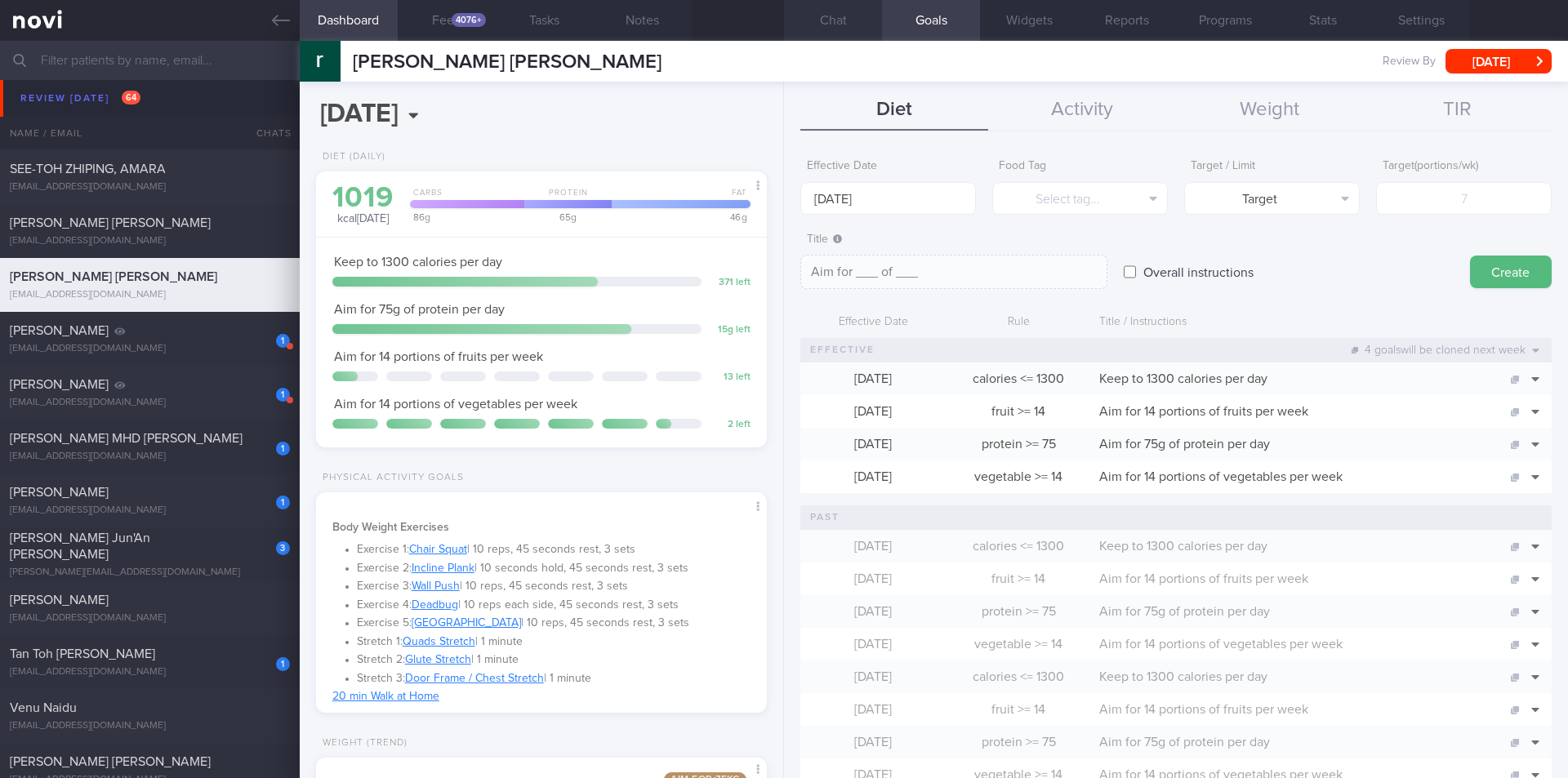
click at [850, 23] on button "Chat" at bounding box center [833, 20] width 98 height 41
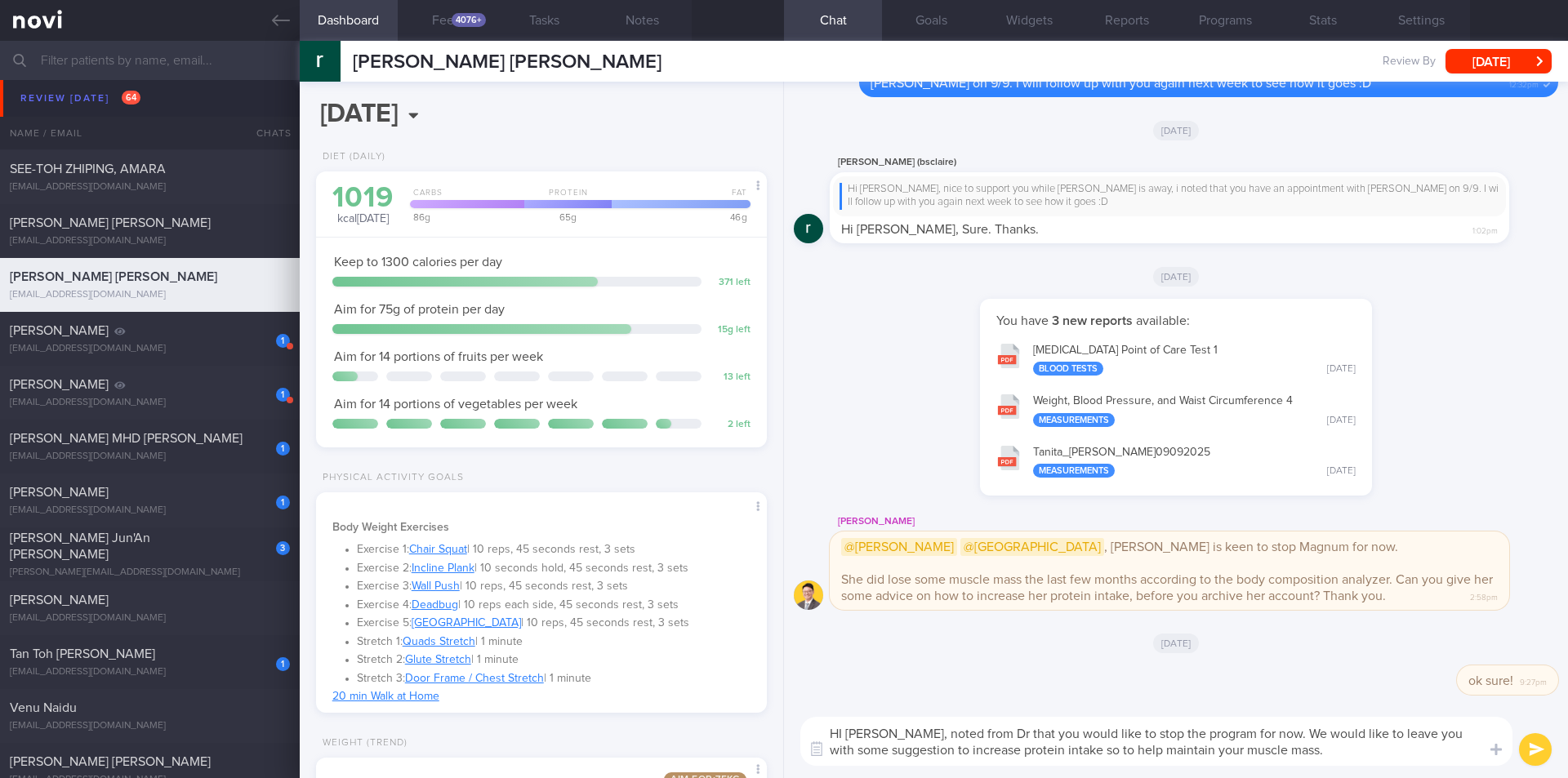
click at [1083, 713] on textarea "HI Rachel, noted from Dr that you would like to stop the program for now. We wo…" at bounding box center [1156, 741] width 712 height 49
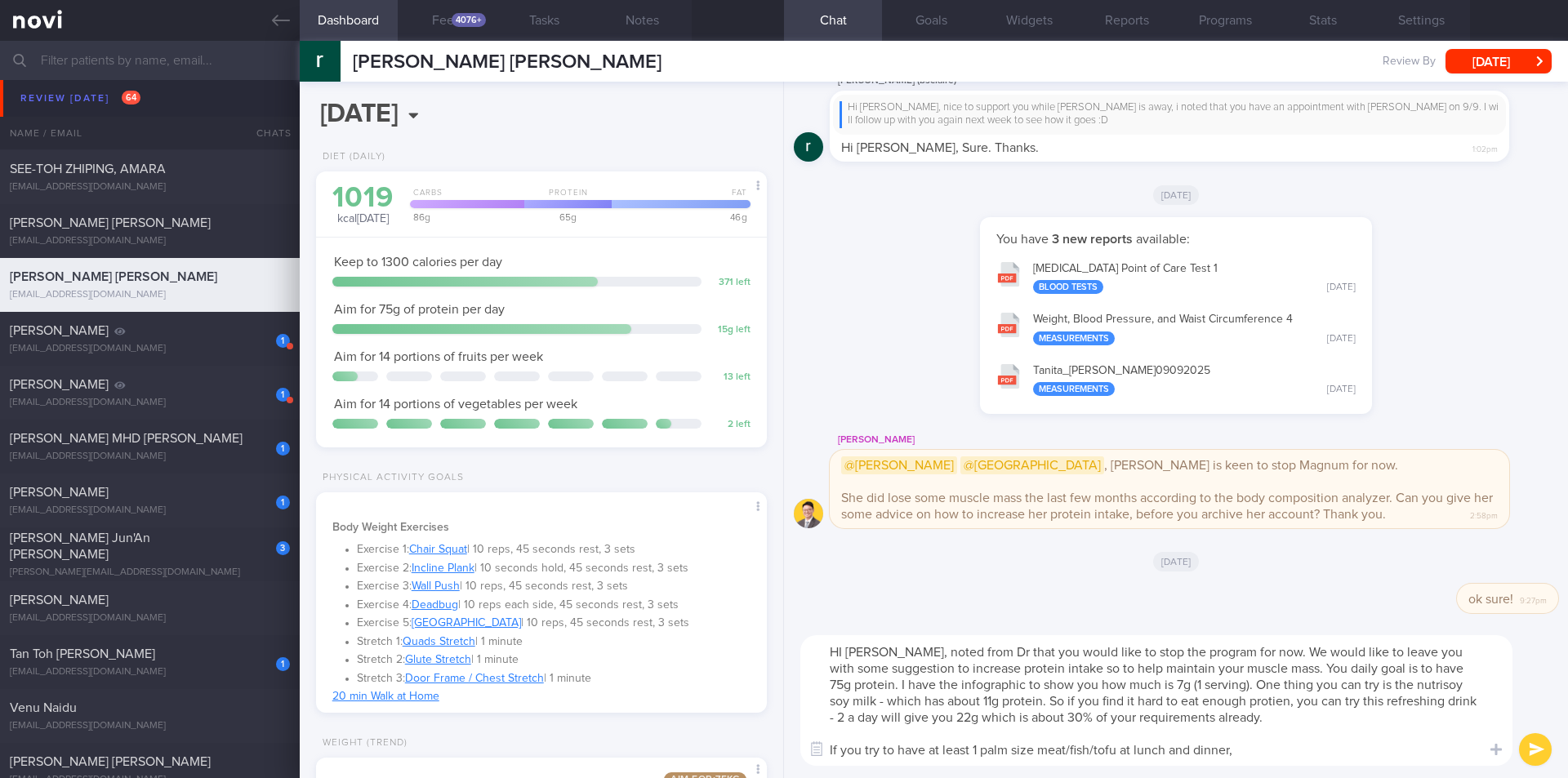
click at [974, 713] on textarea "HI Rachel, noted from Dr that you would like to stop the program for now. We wo…" at bounding box center [1156, 701] width 712 height 131
click at [1083, 713] on textarea "HI Rachel, noted from Dr that you would like to stop the program for now. We wo…" at bounding box center [1156, 701] width 712 height 131
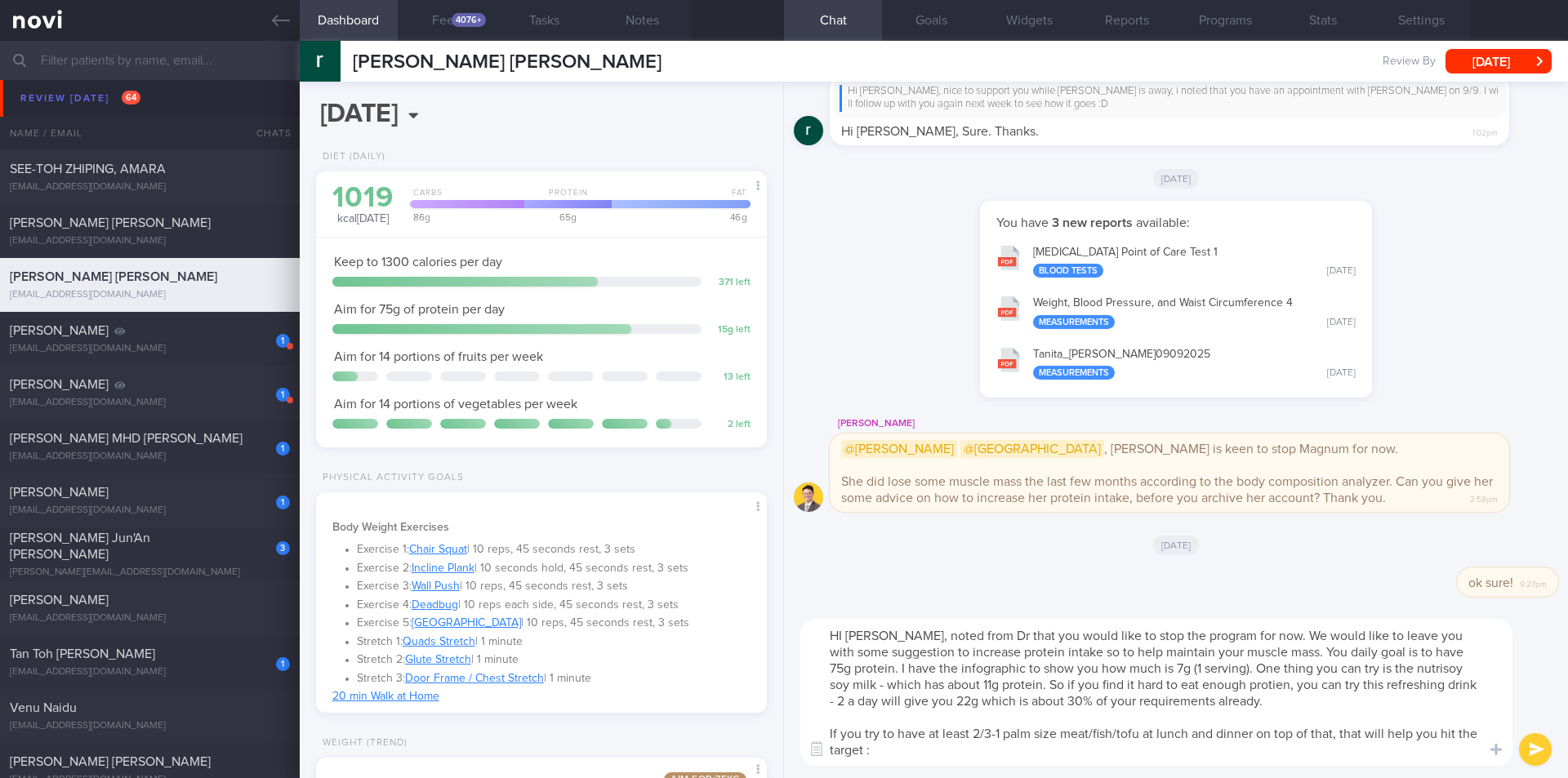
type textarea "HI Rachel, noted from Dr that you would like to stop the program for now. We wo…"
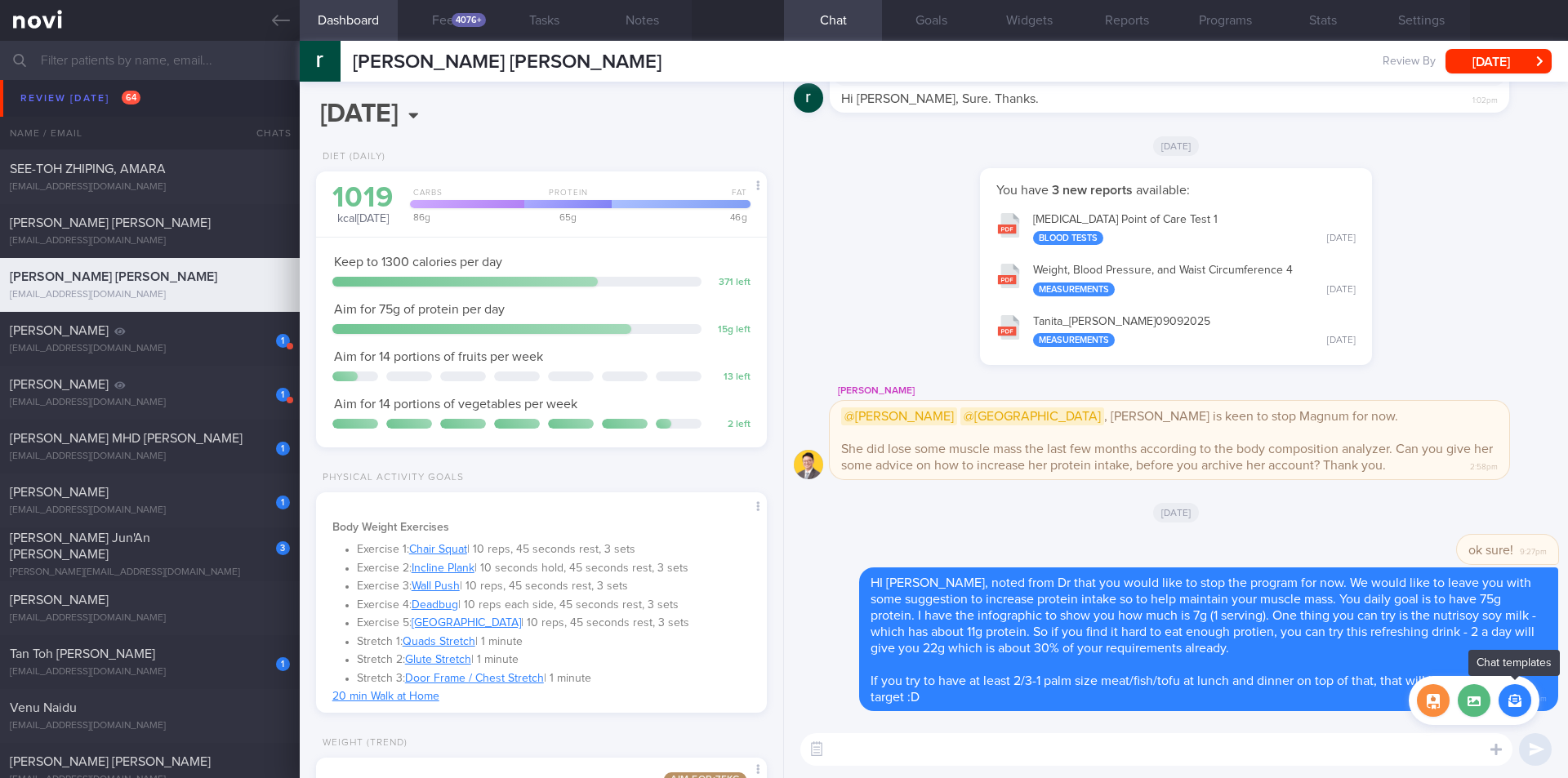
click at [1083, 701] on button "button" at bounding box center [1515, 701] width 33 height 32
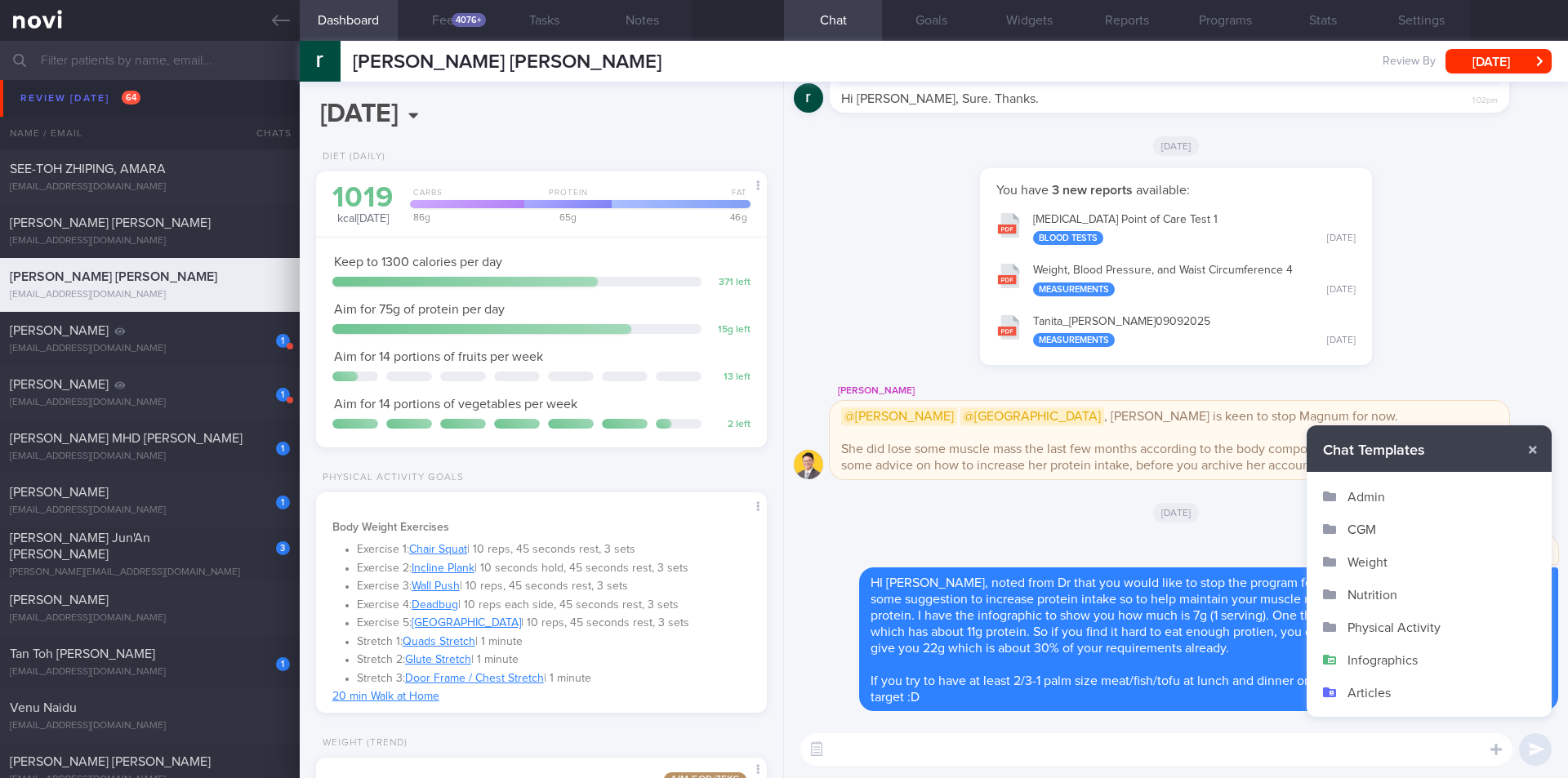
click at [1083, 661] on button "Infographics" at bounding box center [1429, 659] width 245 height 32
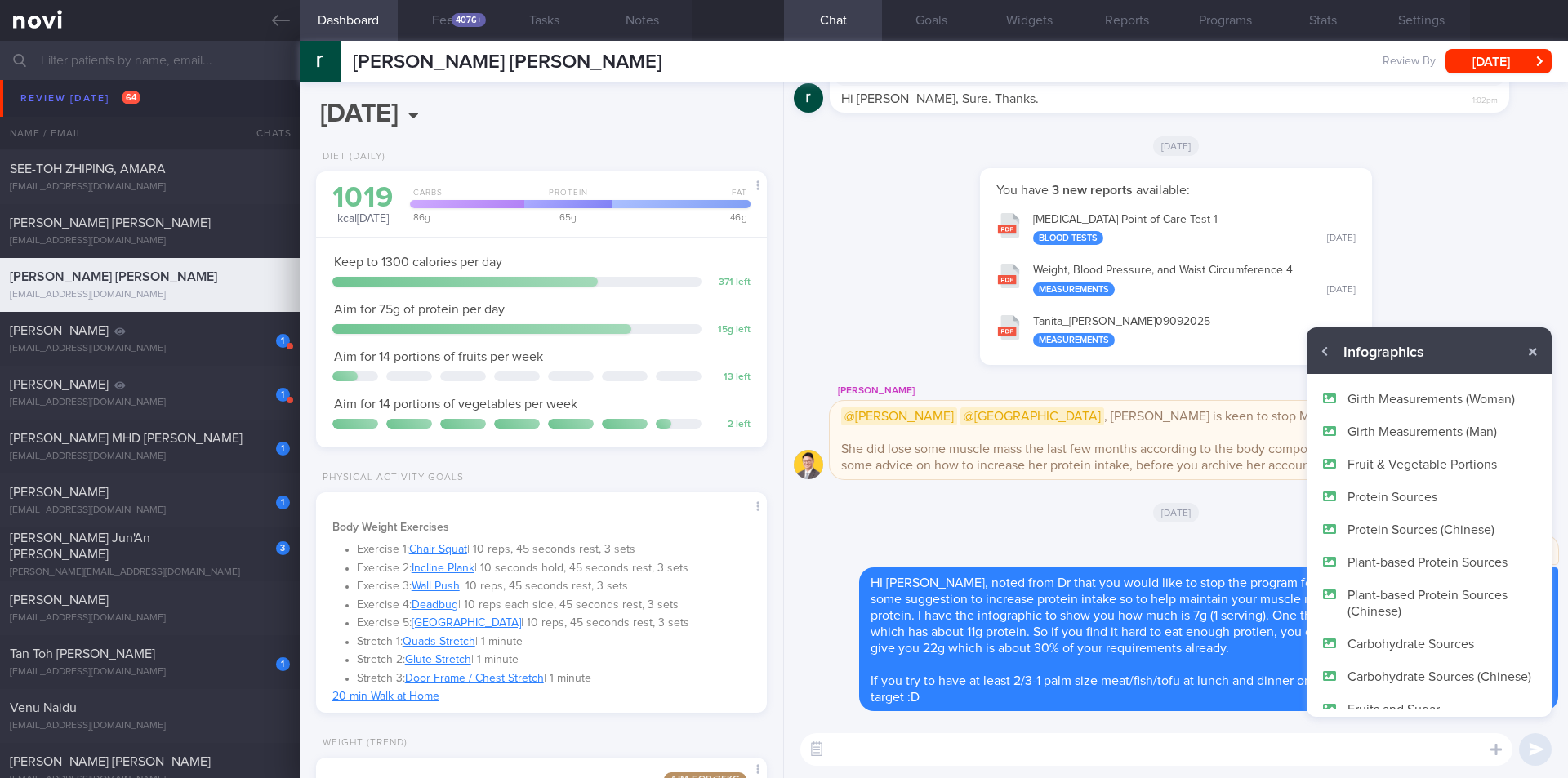
click at [1083, 498] on button "Protein Sources" at bounding box center [1429, 496] width 245 height 32
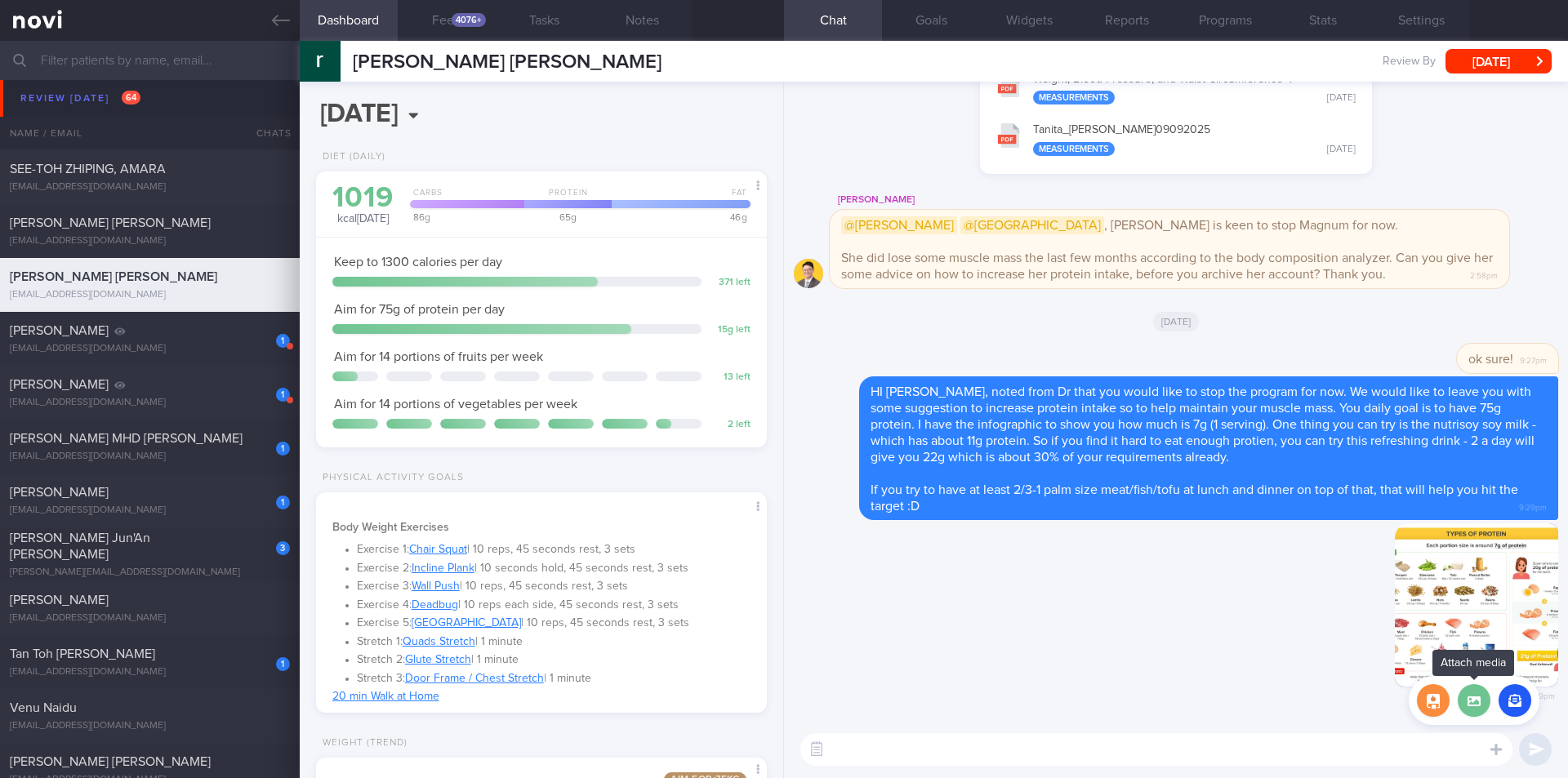
click at [1083, 700] on label at bounding box center [1474, 701] width 33 height 32
click at [0, 0] on input "file" at bounding box center [0, 0] width 0 height 0
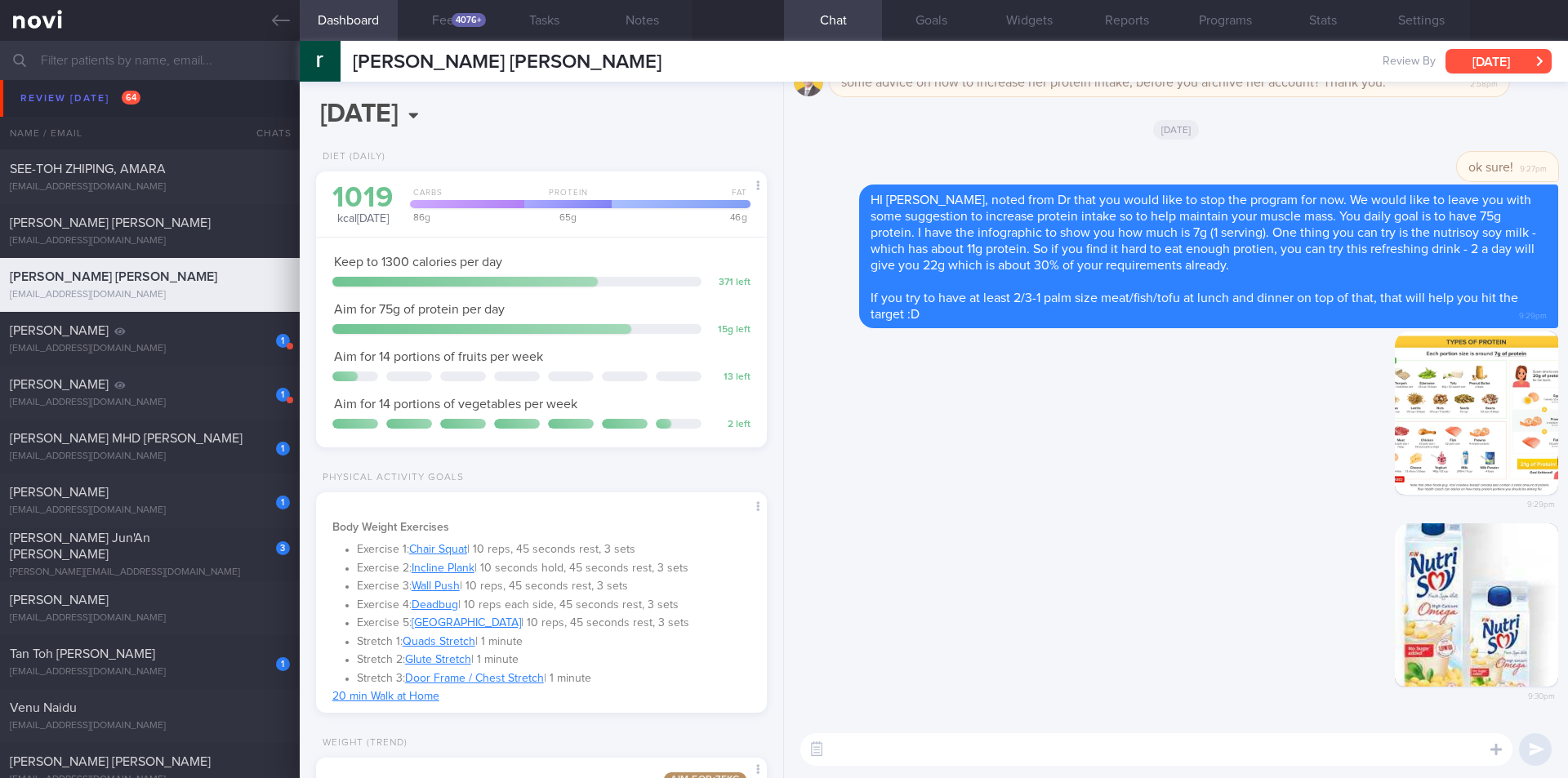
click at [1083, 54] on button "Wed, 10 Sep" at bounding box center [1498, 61] width 106 height 25
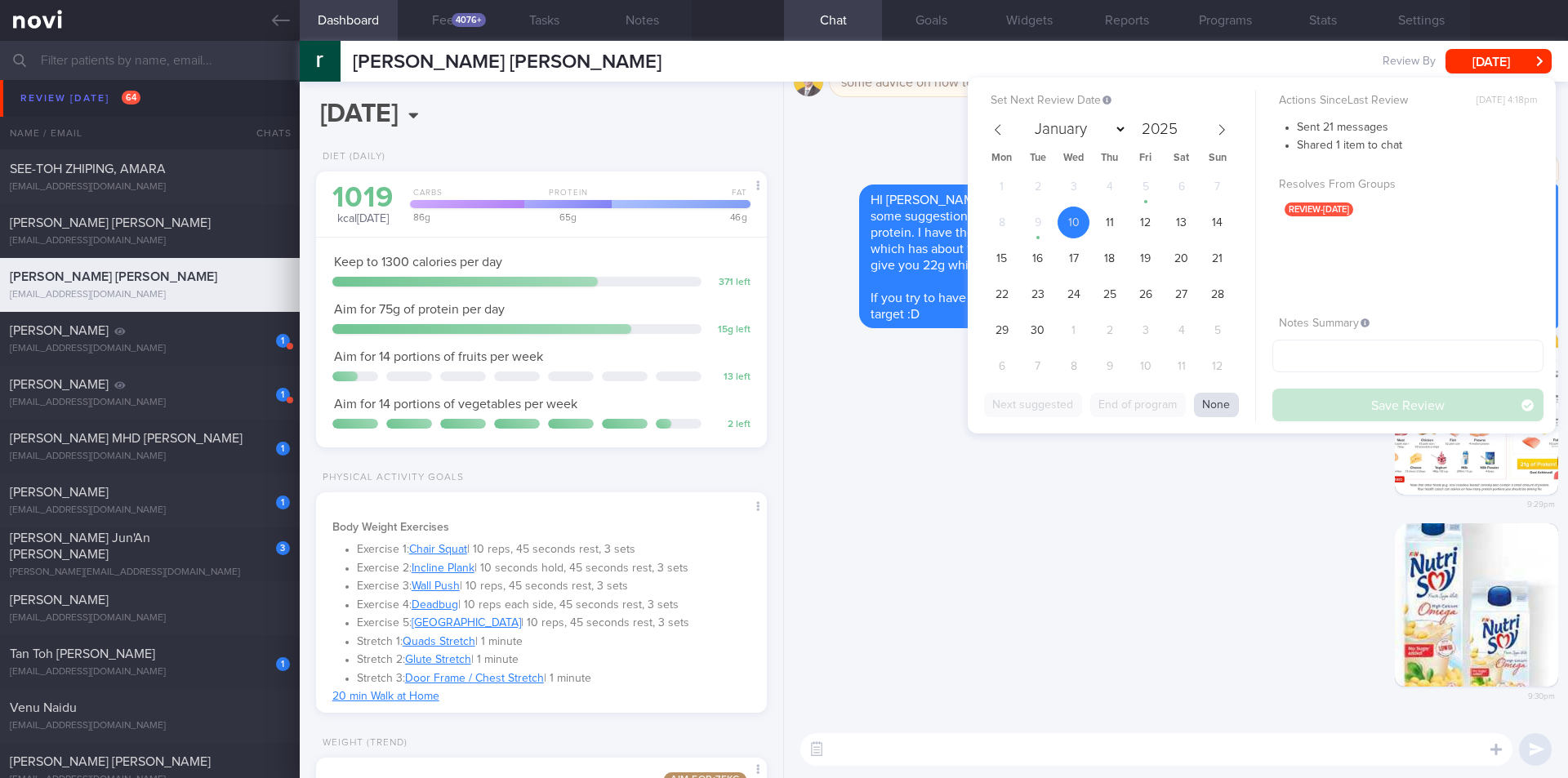
click at [1083, 396] on button "None" at bounding box center [1216, 405] width 45 height 25
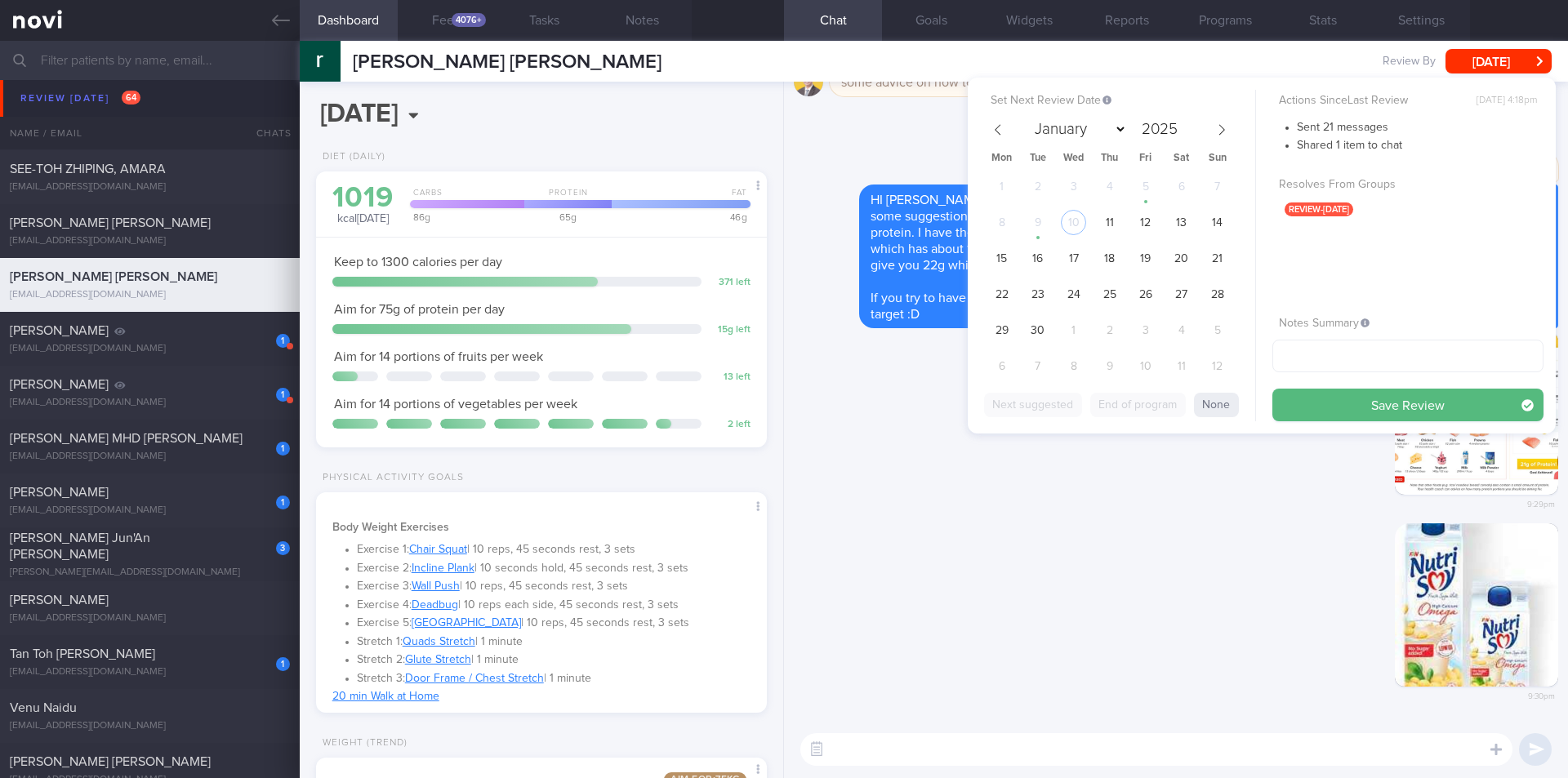
click at [1083, 486] on div "Delete 9:29pm" at bounding box center [1176, 427] width 765 height 192
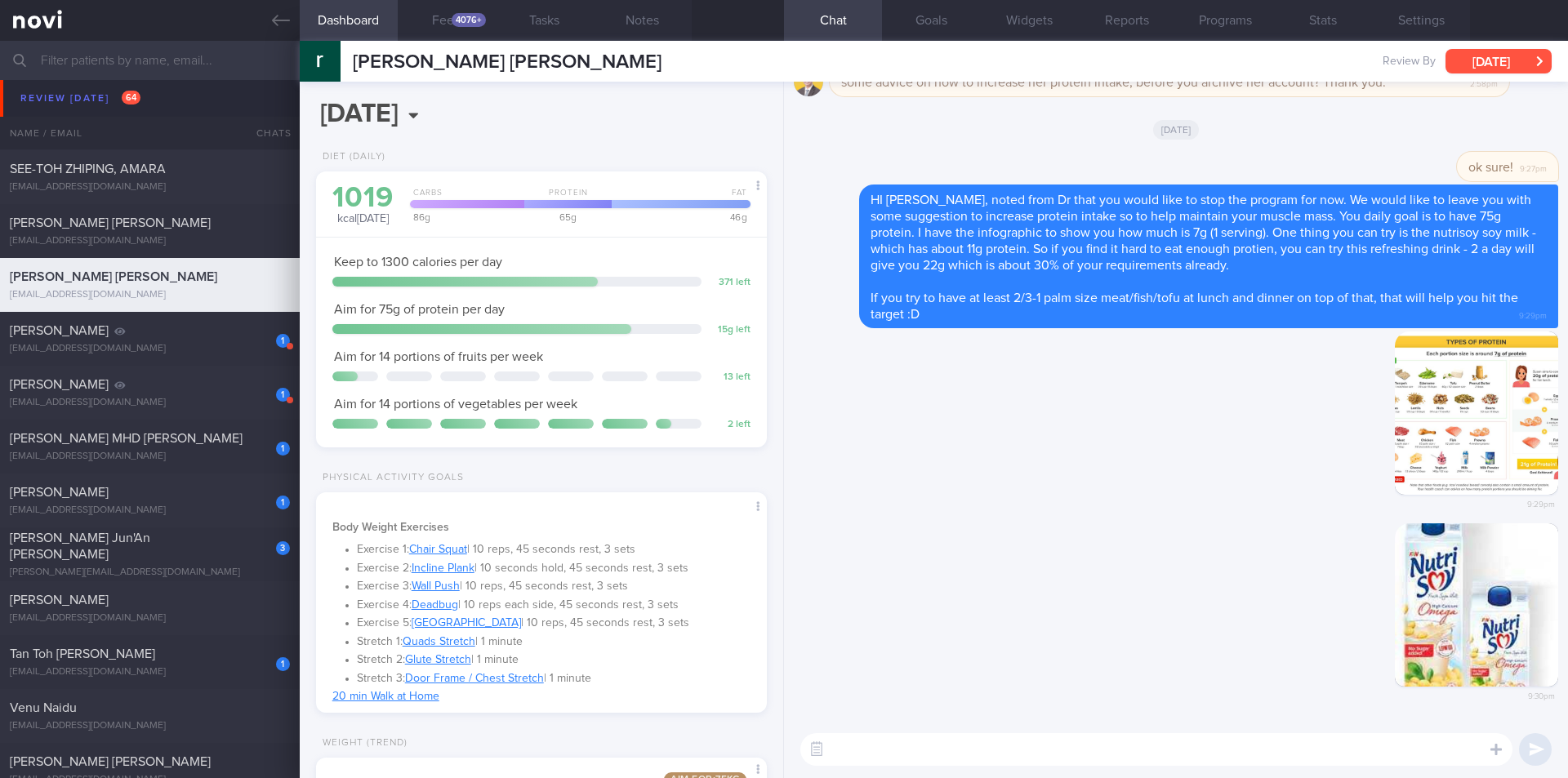
click at [1083, 54] on button "Wed, 10 Sep" at bounding box center [1498, 61] width 106 height 25
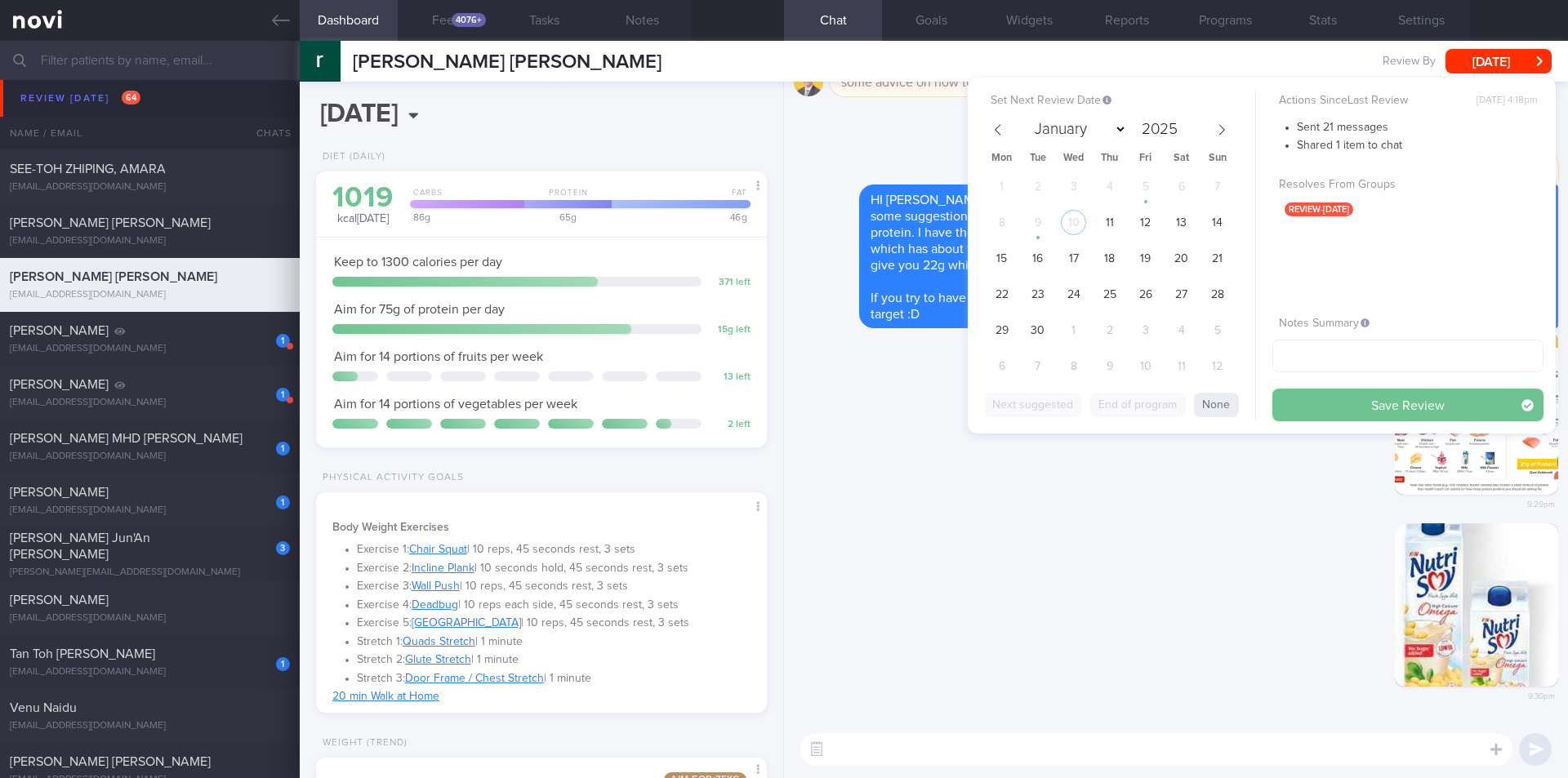
click at [1083, 403] on button "None" at bounding box center [1216, 405] width 45 height 25
click at [1083, 410] on button "Save Review" at bounding box center [1408, 405] width 272 height 32
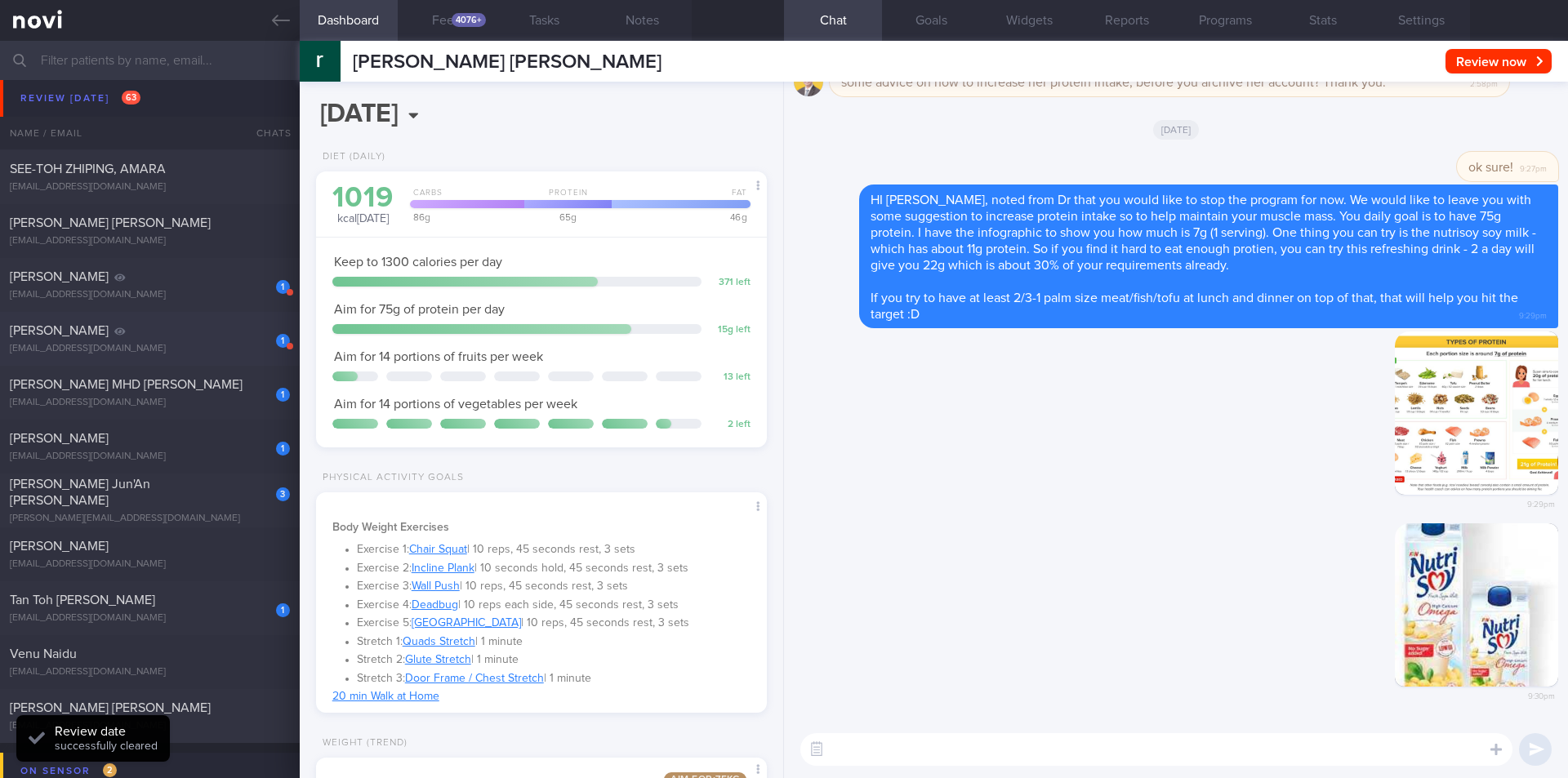
drag, startPoint x: 171, startPoint y: 277, endPoint x: 160, endPoint y: 344, distance: 67.9
click at [172, 277] on div "[PERSON_NAME]" at bounding box center [147, 276] width 276 height 16
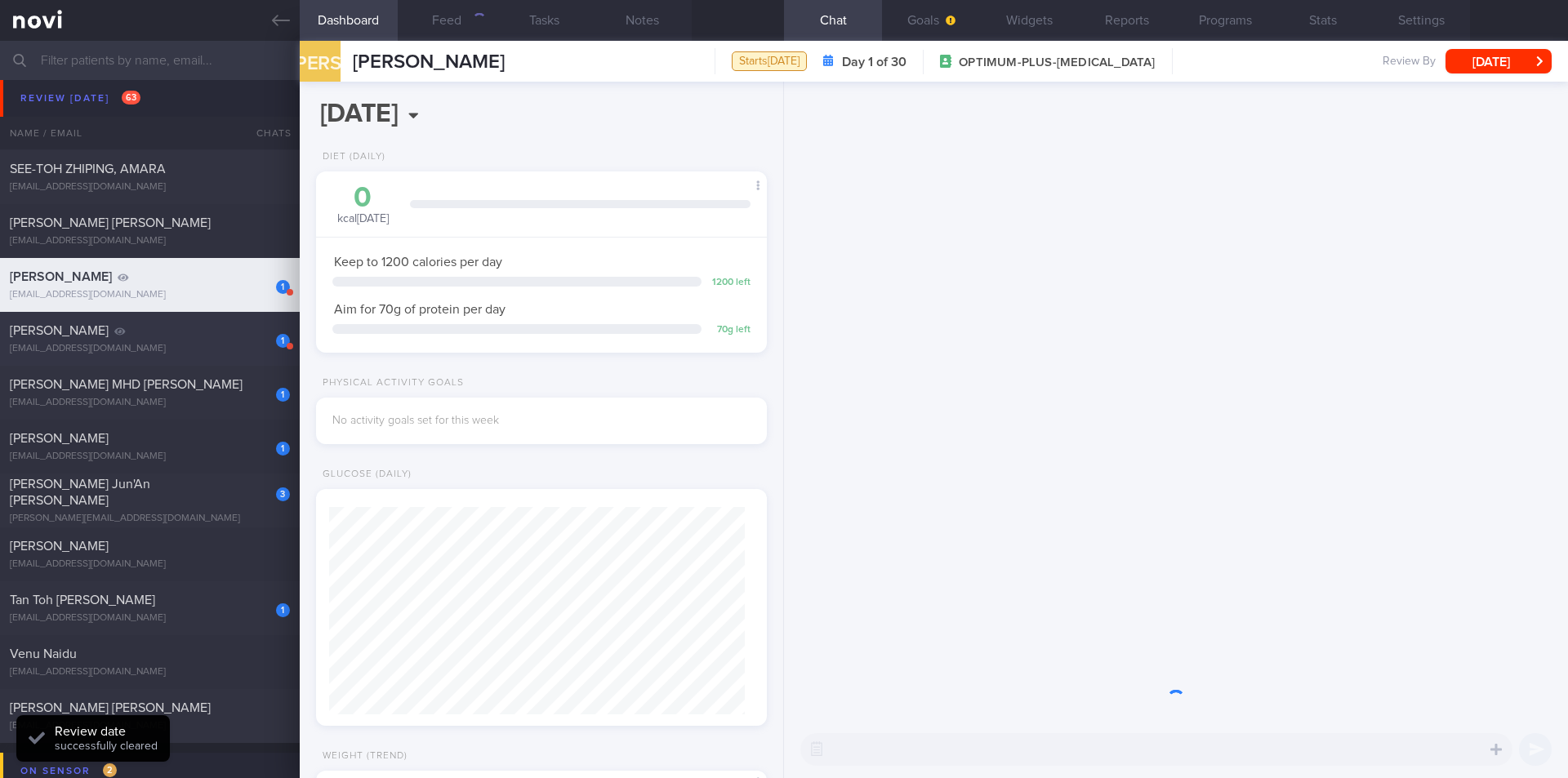
scroll to position [227, 410]
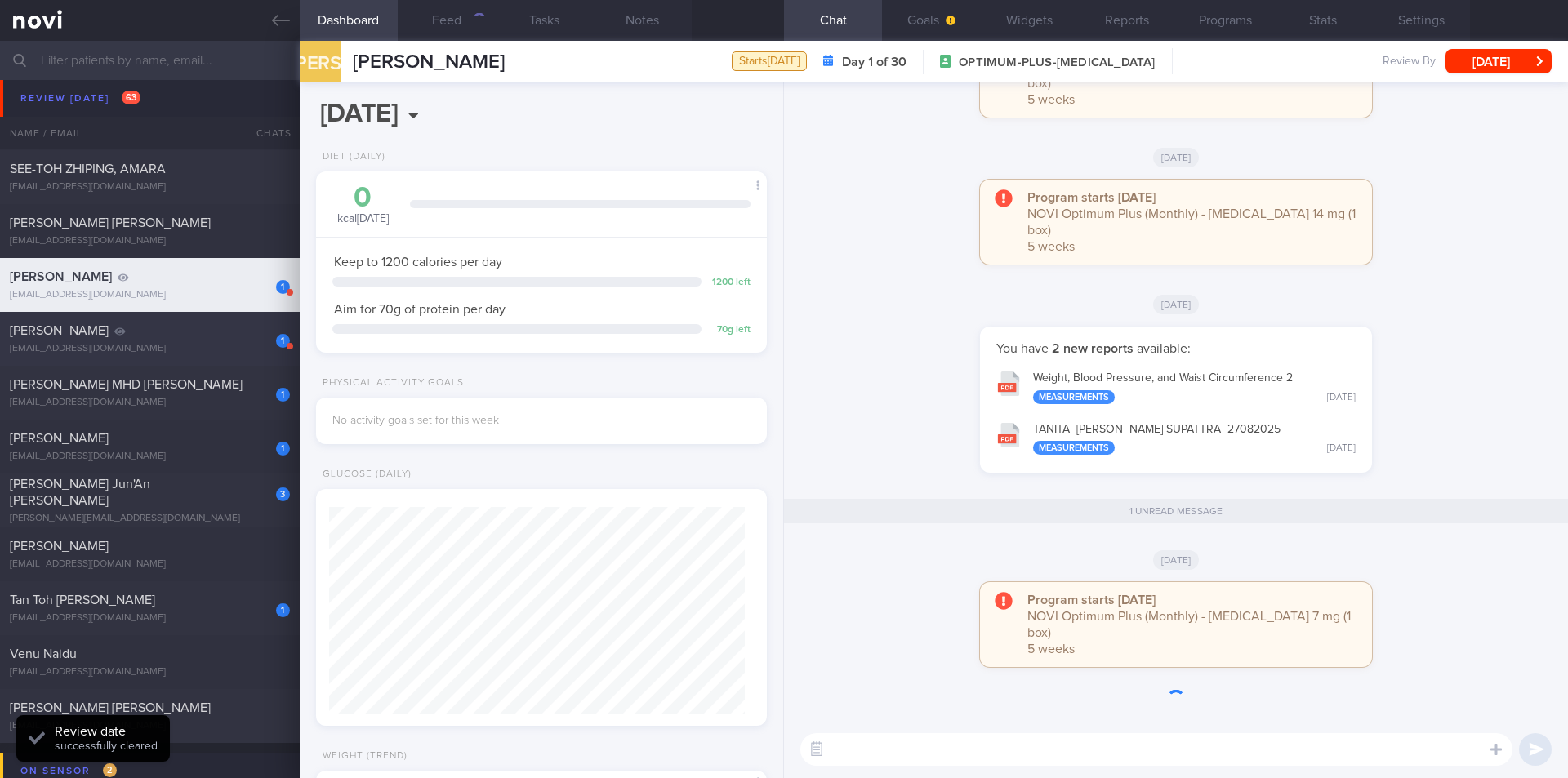
click at [159, 340] on div "1 Sutha Rajasekaran r.sutha@gmail.com" at bounding box center [150, 338] width 300 height 32
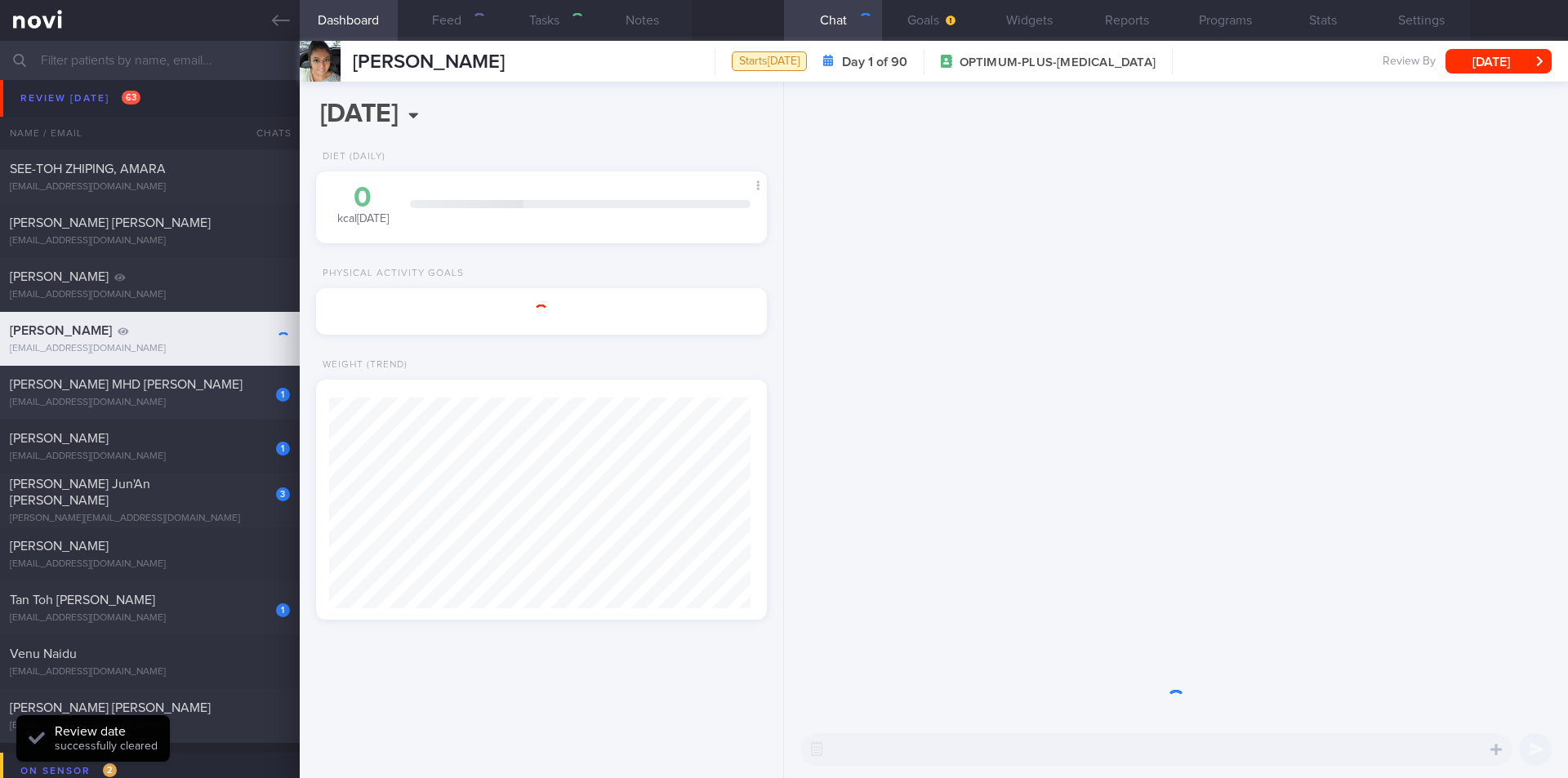
scroll to position [210, 423]
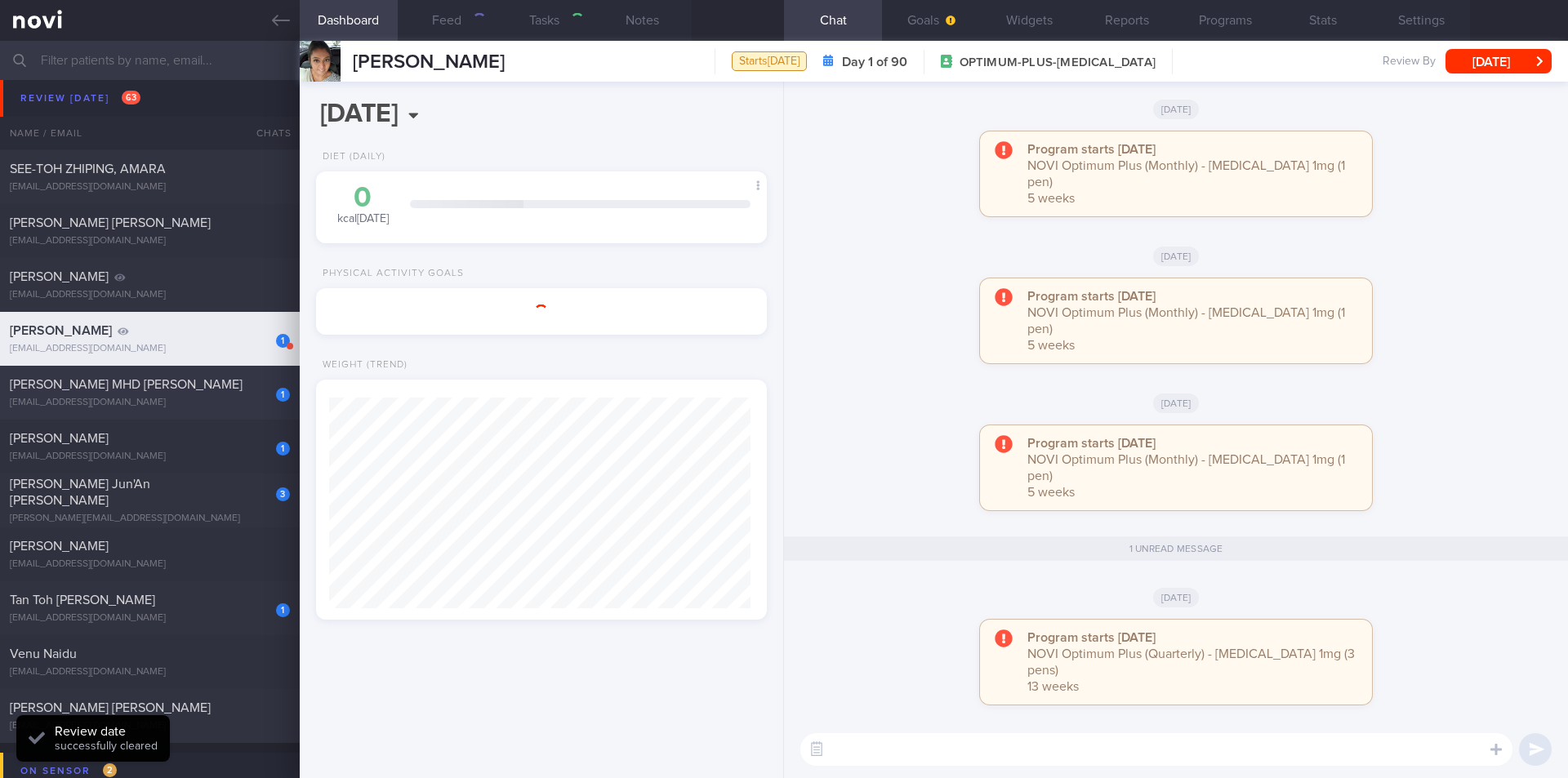
click at [195, 388] on span "[PERSON_NAME] MHD [PERSON_NAME]" at bounding box center [125, 385] width 232 height 13
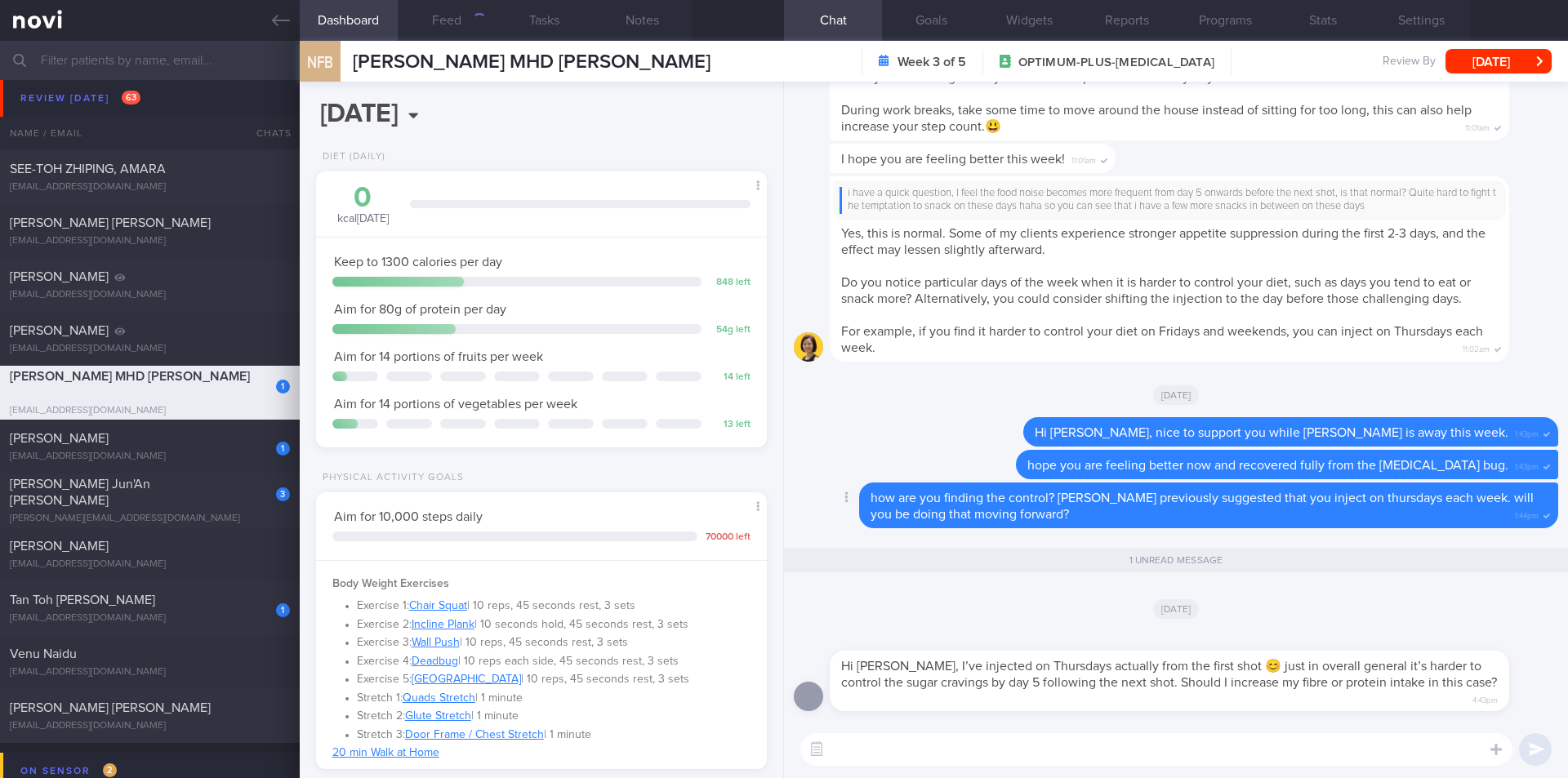
scroll to position [227, 410]
click at [1010, 713] on textarea at bounding box center [1156, 749] width 712 height 32
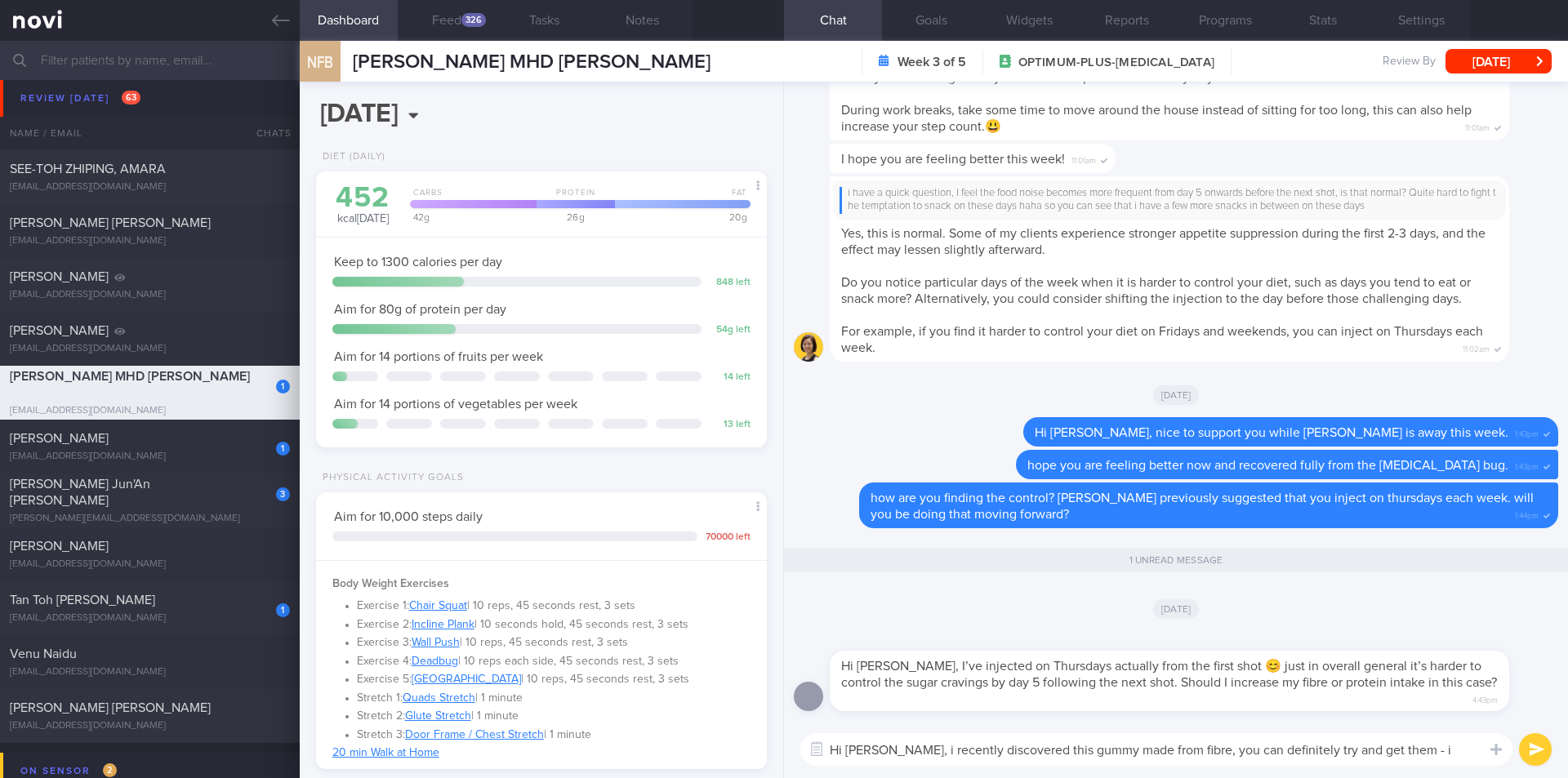
scroll to position [0, 0]
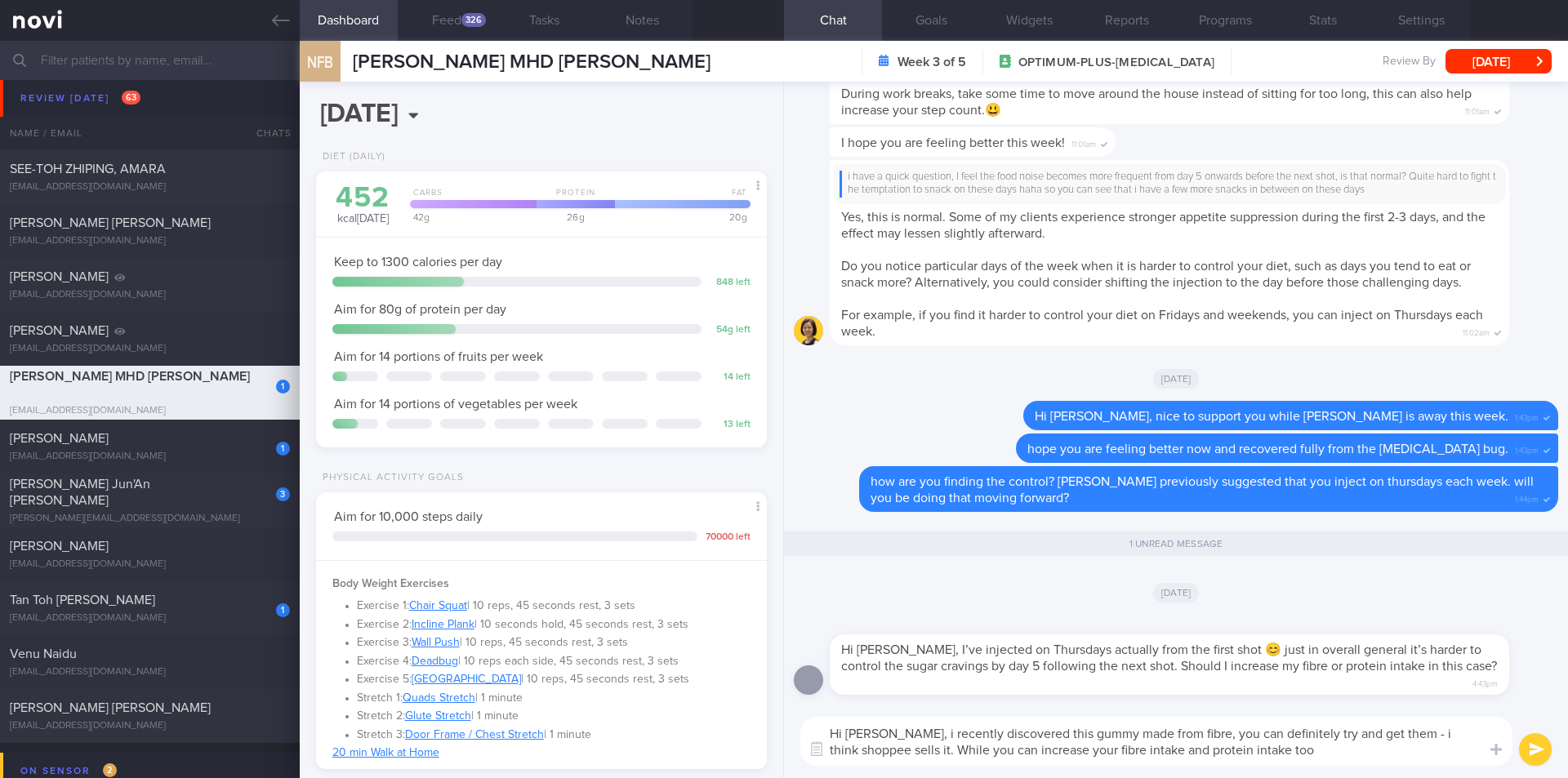
click at [883, 713] on textarea "Hi Faizah, i recently discovered this gummy made from fibre, you can definitely…" at bounding box center [1156, 741] width 712 height 49
type textarea "Hi Faizah, i recently discovered this gummy made from fibre, you can definitely…"
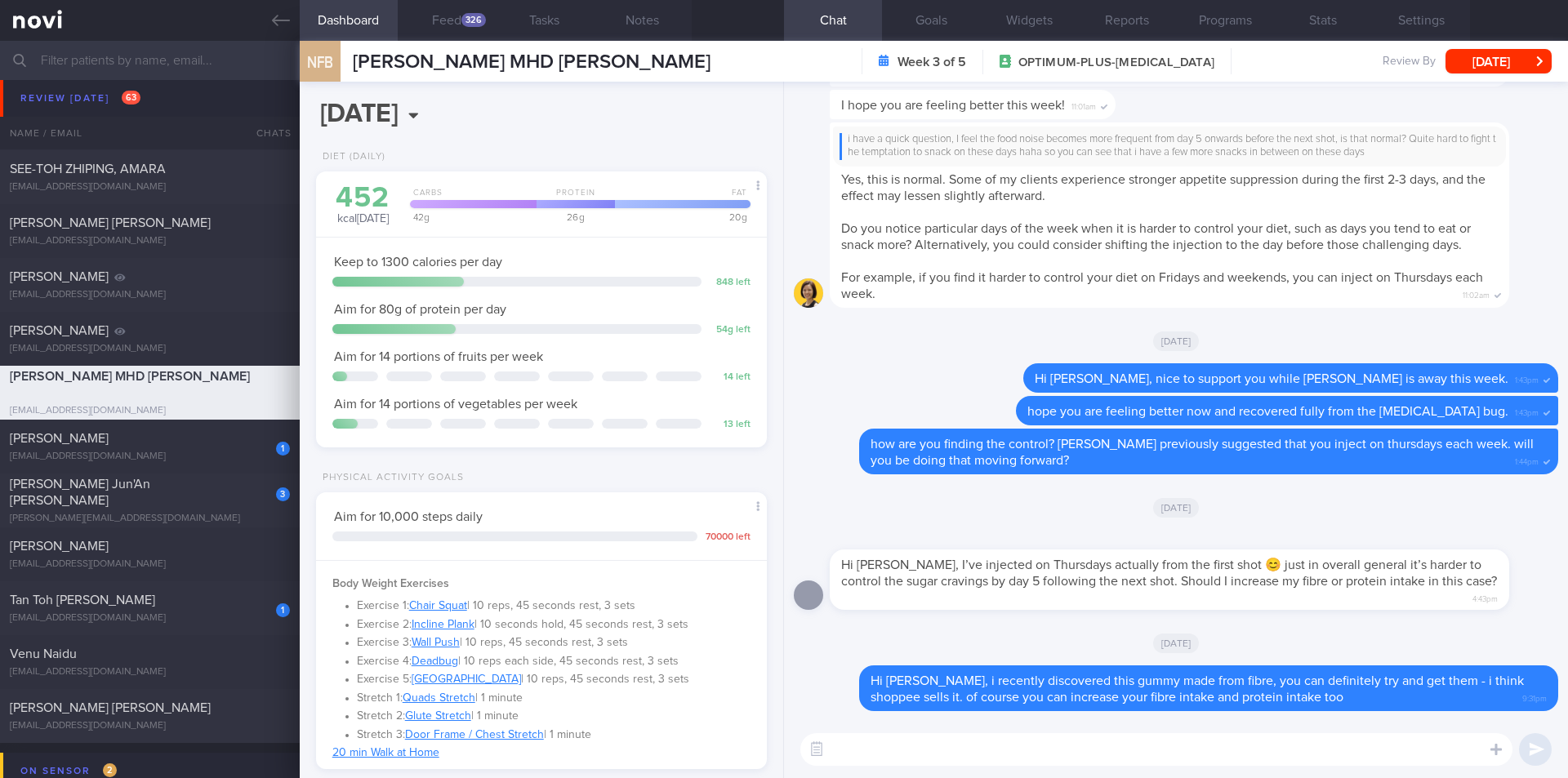
click at [933, 713] on textarea at bounding box center [1156, 749] width 712 height 32
paste textarea "you can mix normal rice with cauliflower rice - that way, you kill two birds wi…"
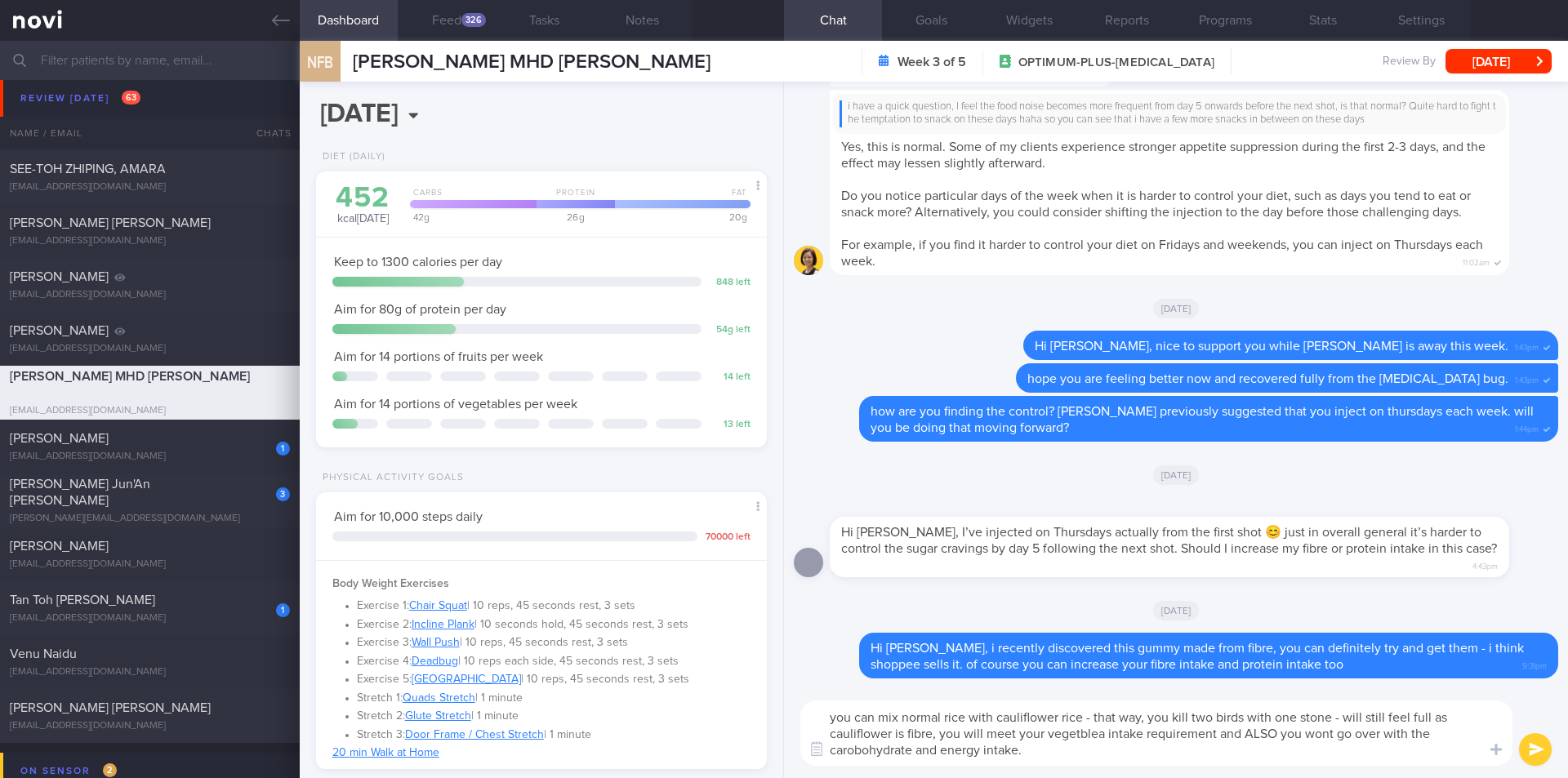
click at [834, 713] on textarea "you can mix normal rice with cauliflower rice - that way, you kill two birds wi…" at bounding box center [1156, 733] width 712 height 65
type textarea "to increase fullness through fibre, you can mix normal rice with cauliflower ri…"
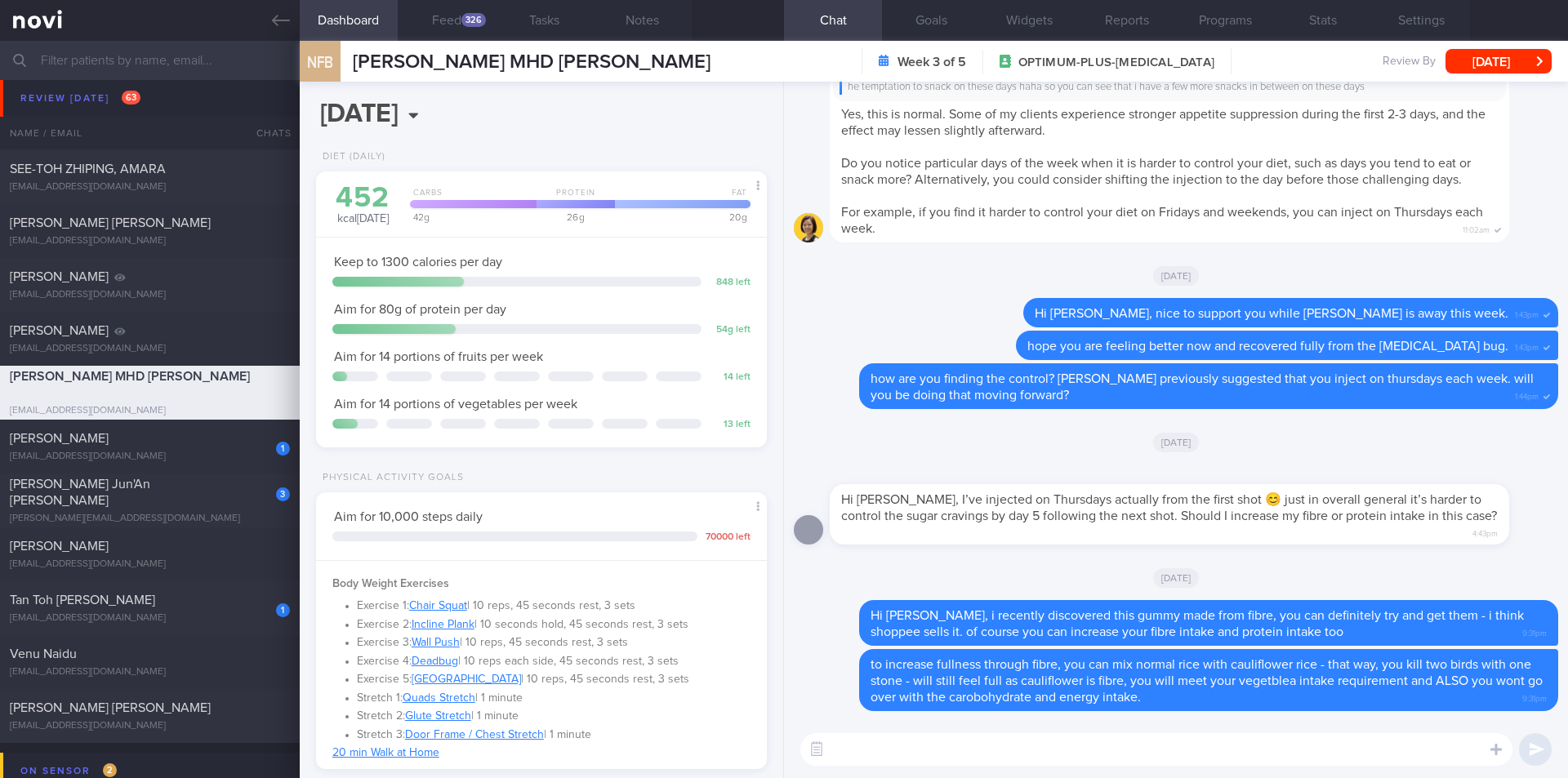
click at [922, 713] on textarea at bounding box center [1156, 749] width 712 height 32
paste textarea "they are available at NTUC also - [URL][DOMAIN_NAME]"
type textarea "they are available at NTUC also - [URL][DOMAIN_NAME]"
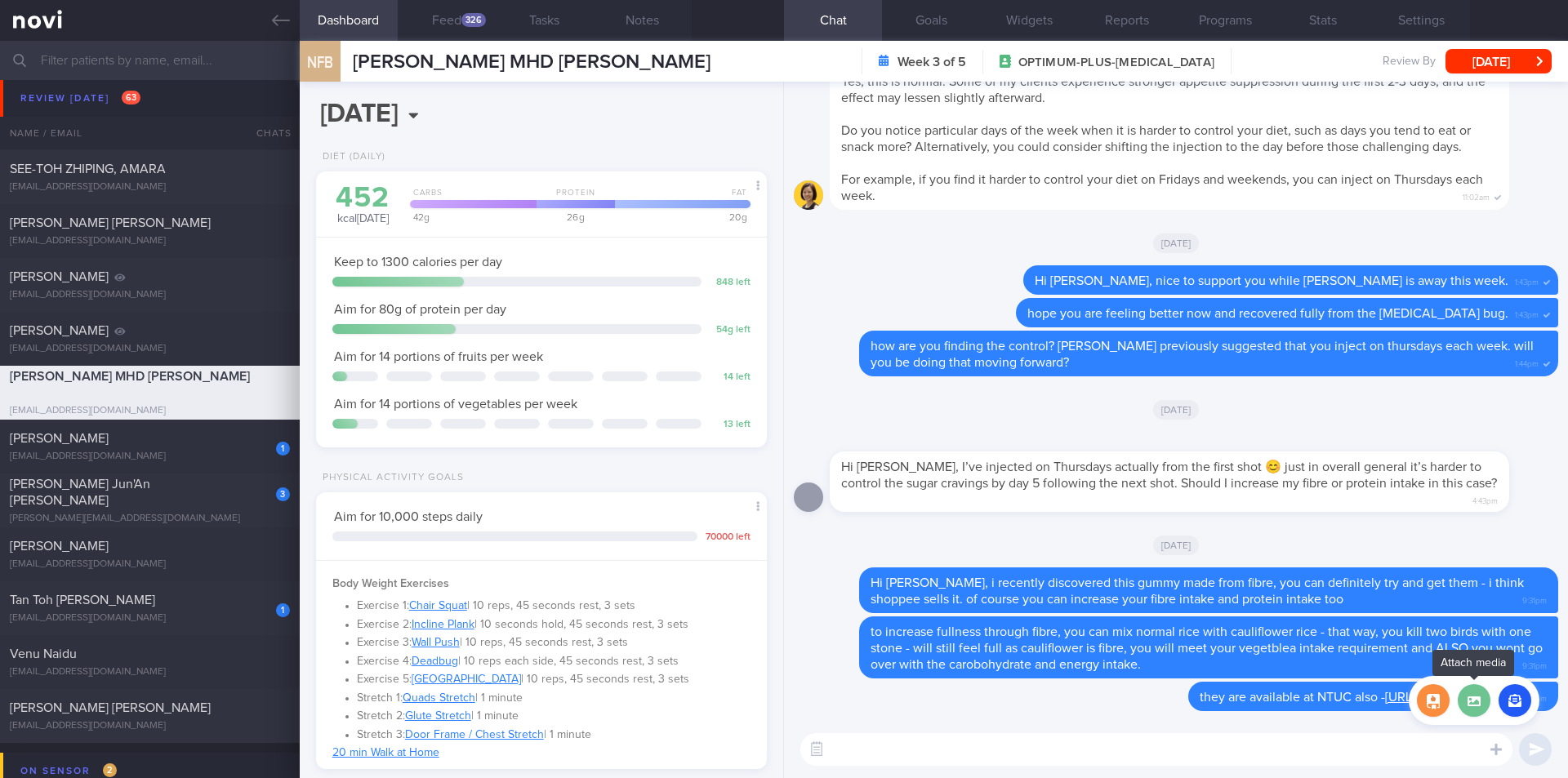
click at [1083, 704] on label at bounding box center [1474, 701] width 33 height 32
click at [0, 0] on input "file" at bounding box center [0, 0] width 0 height 0
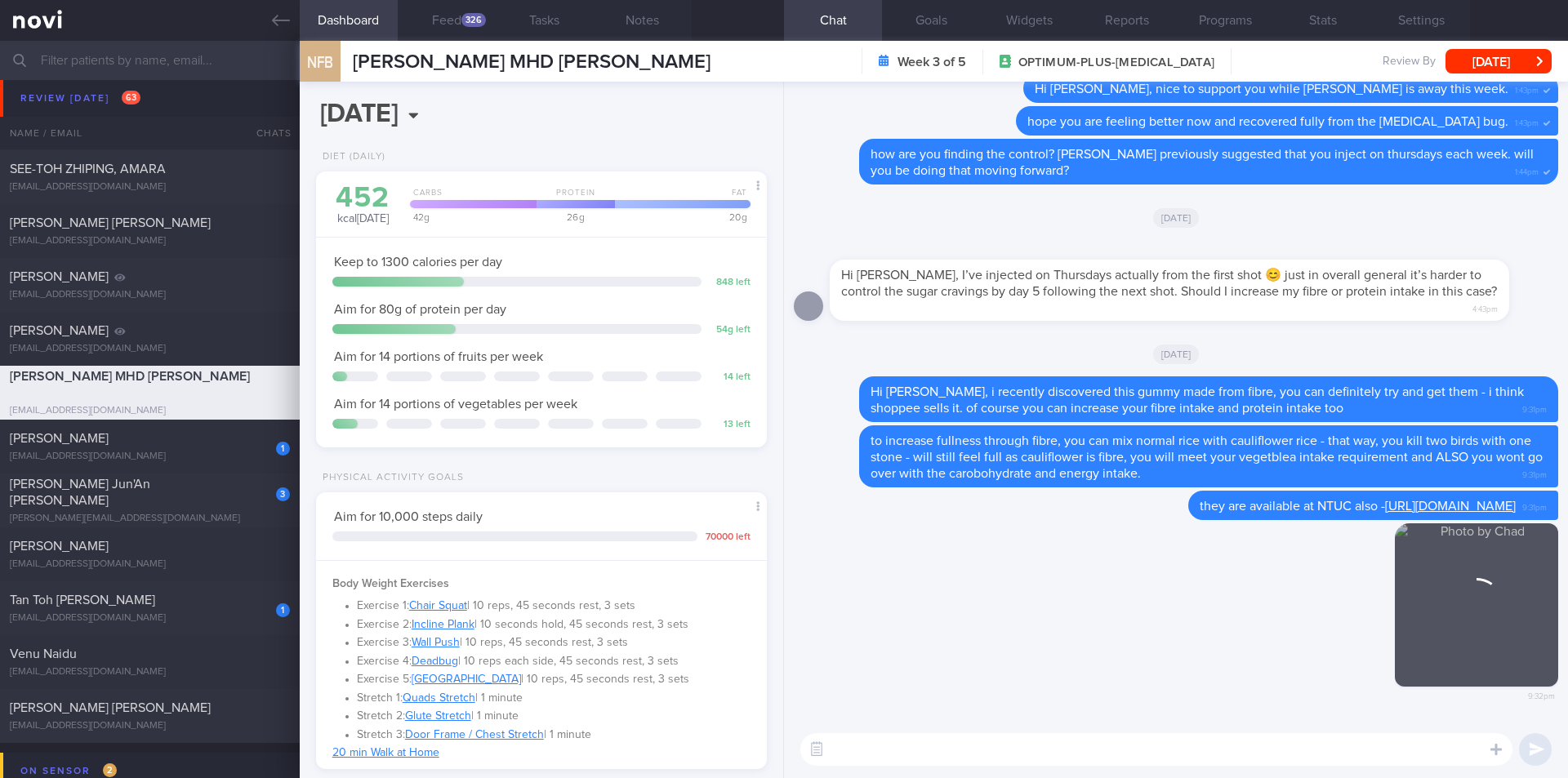
click at [1083, 713] on textarea at bounding box center [1156, 749] width 712 height 32
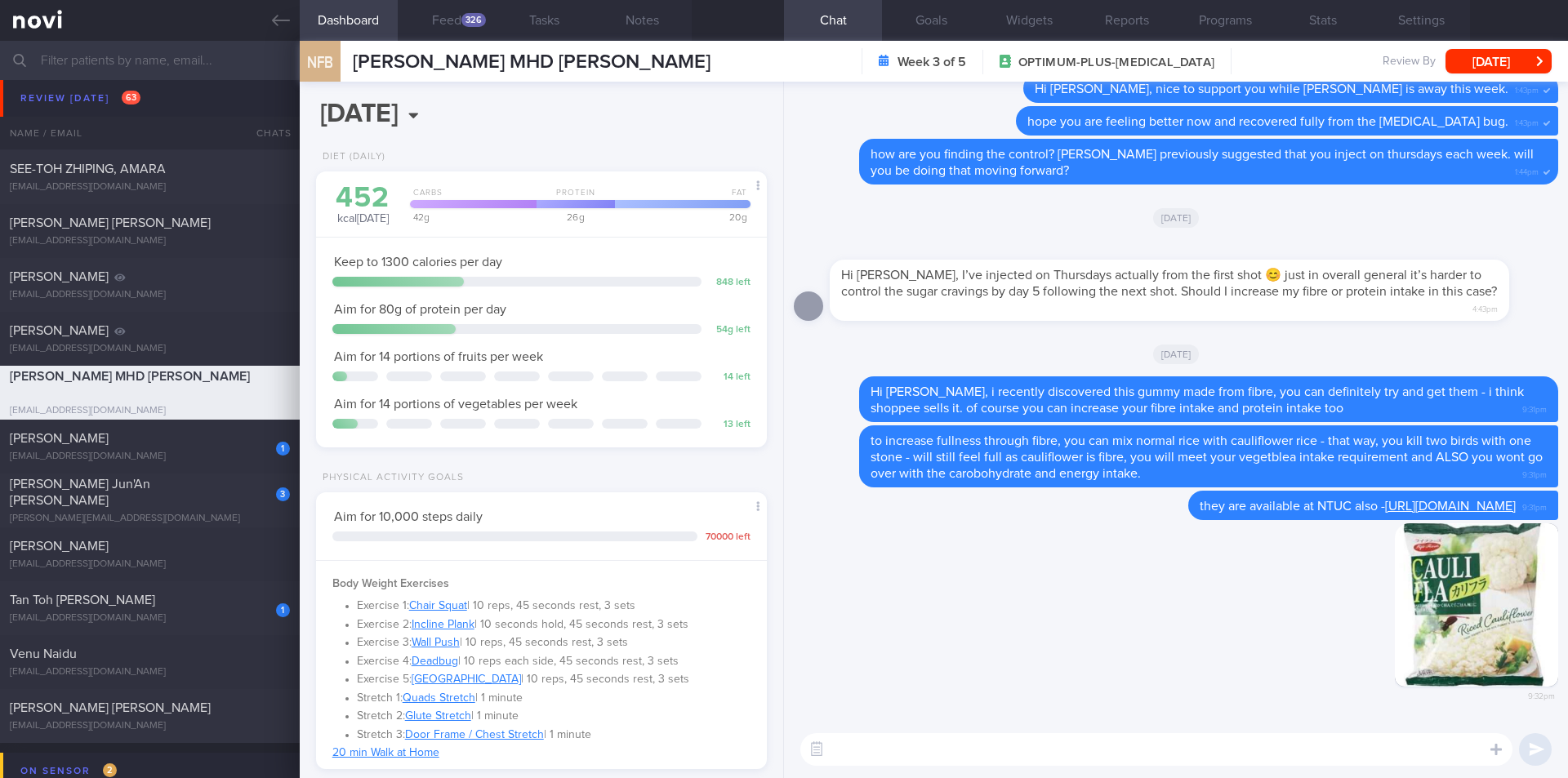
type textarea "y"
click at [1083, 696] on label at bounding box center [1474, 701] width 33 height 32
click at [0, 0] on input "file" at bounding box center [0, 0] width 0 height 0
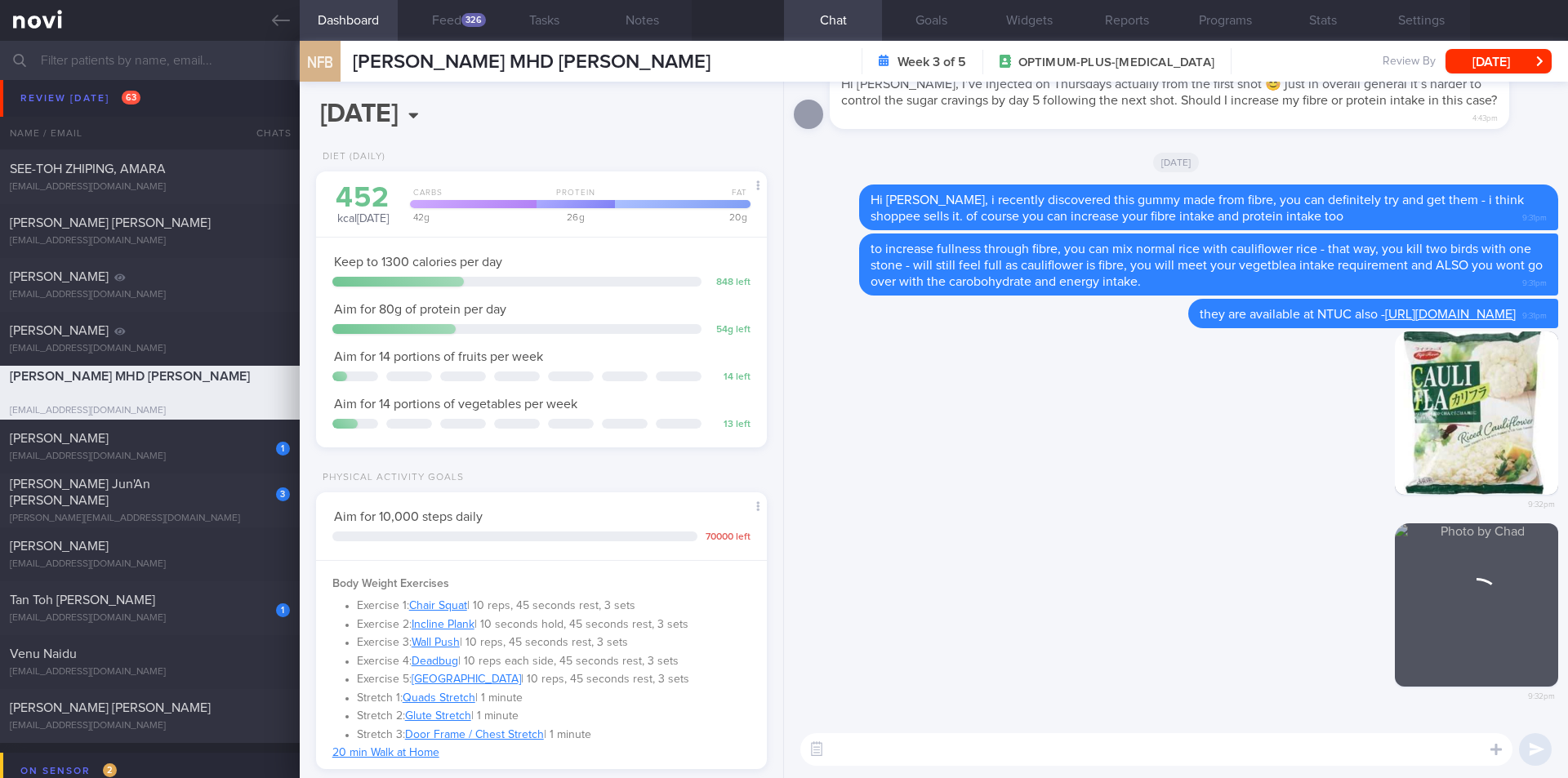
click at [882, 713] on textarea at bounding box center [1156, 749] width 712 height 32
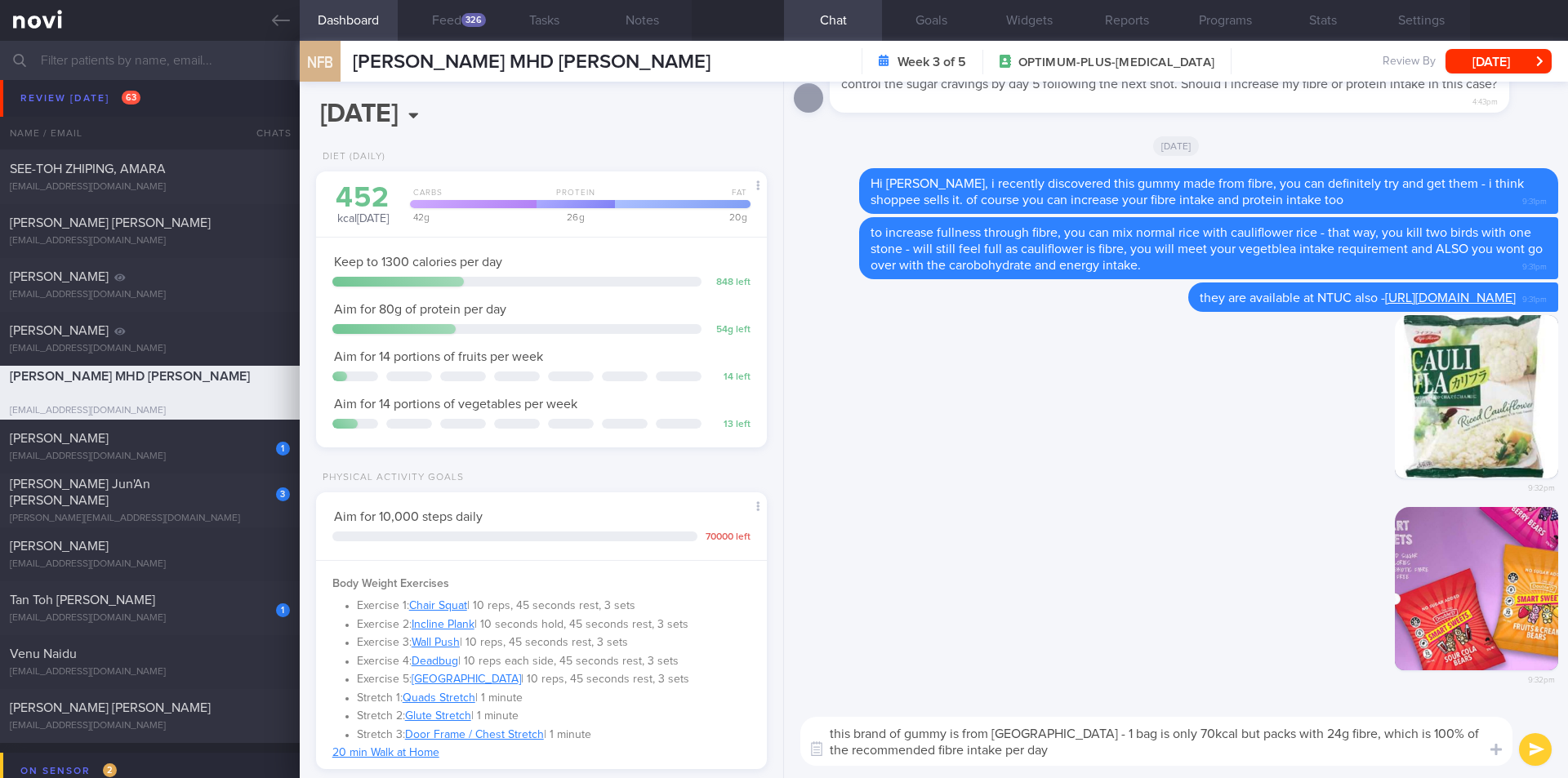
type textarea "this brand of gummy is from australia - 1 bag is only 70kcal but packs with 24g…"
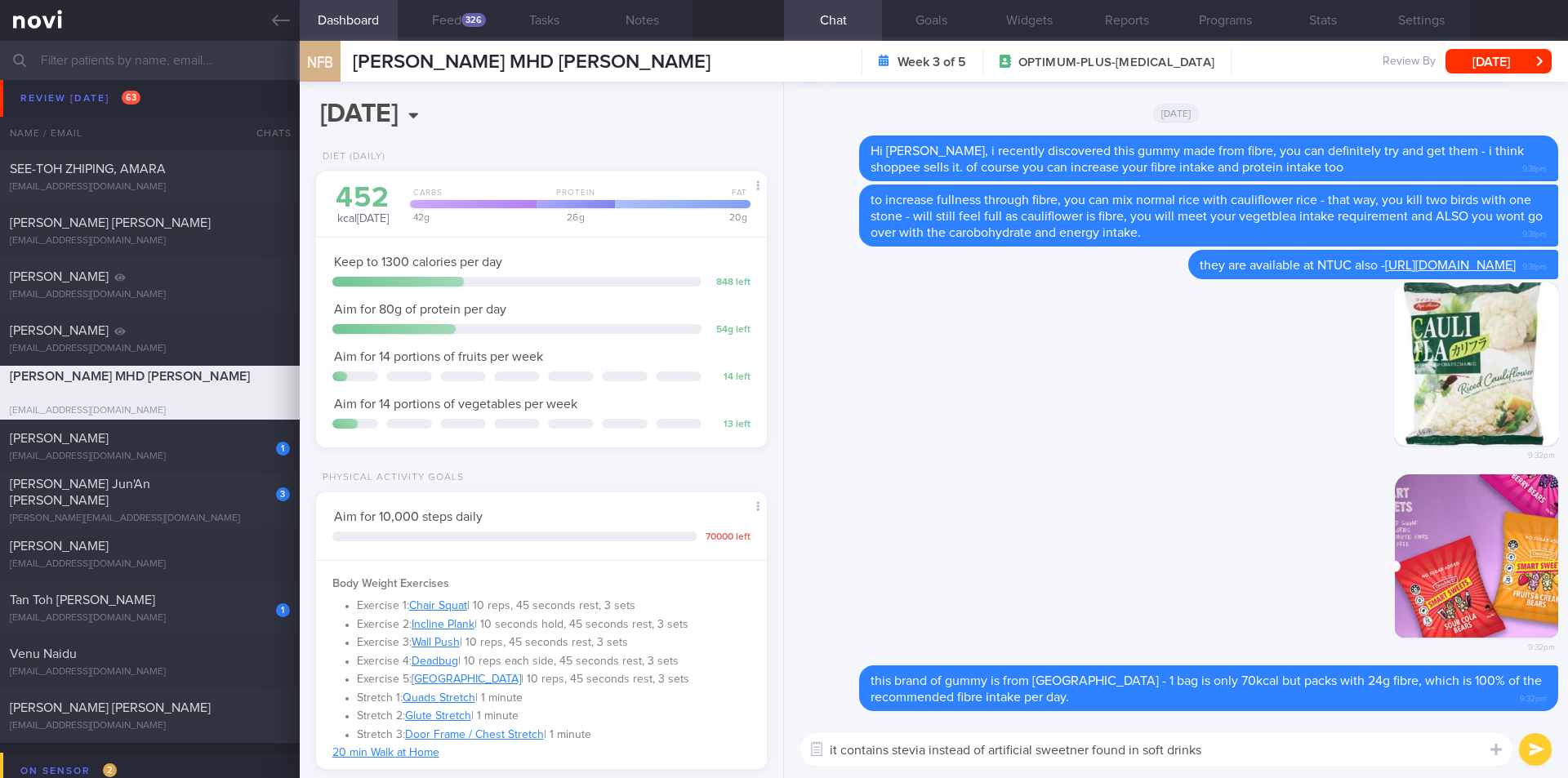
type textarea "it contains stevia instead of artificial sweetner found in soft drinks."
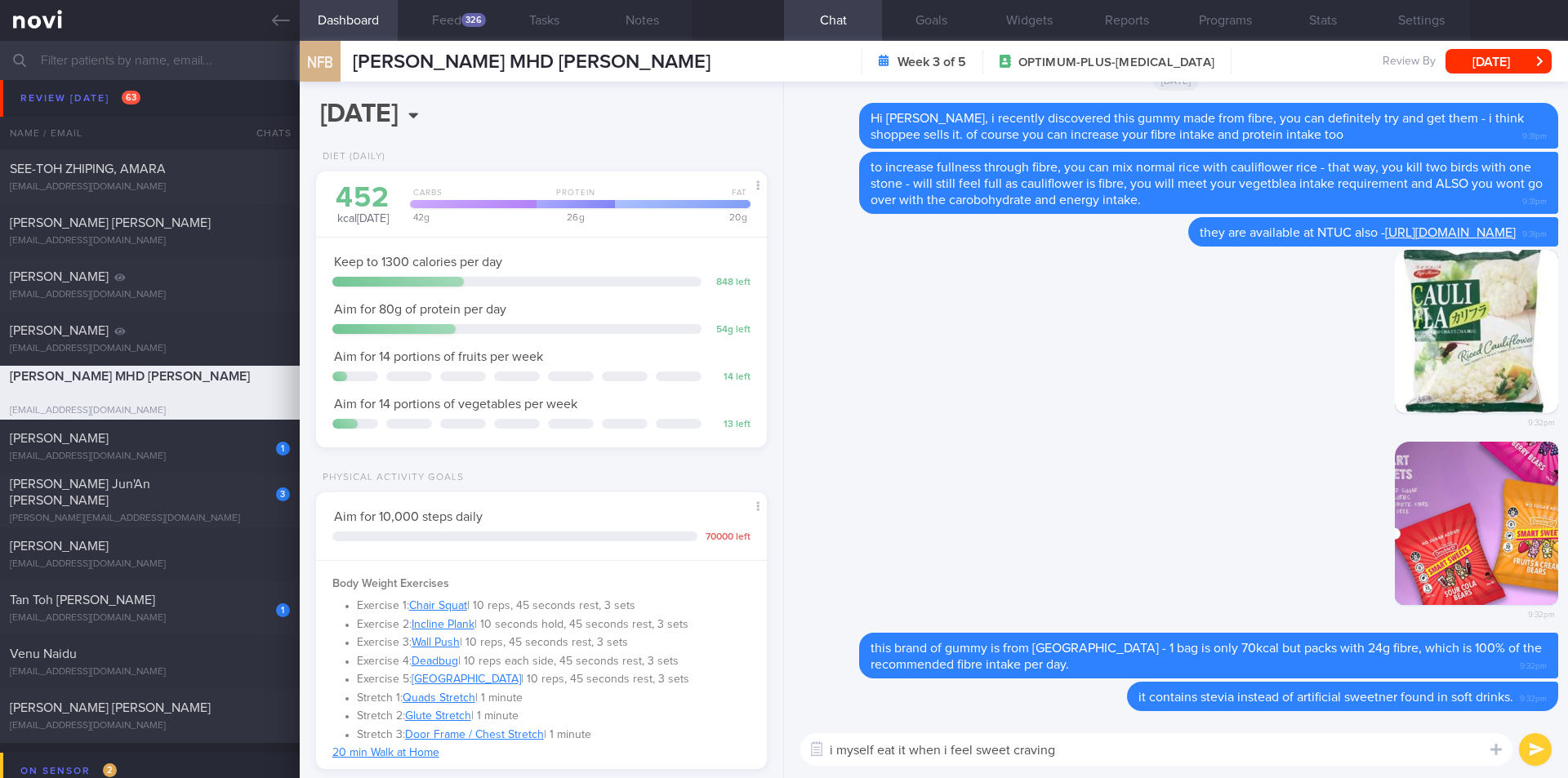
type textarea "i myself eat it when i feel sweet cravings"
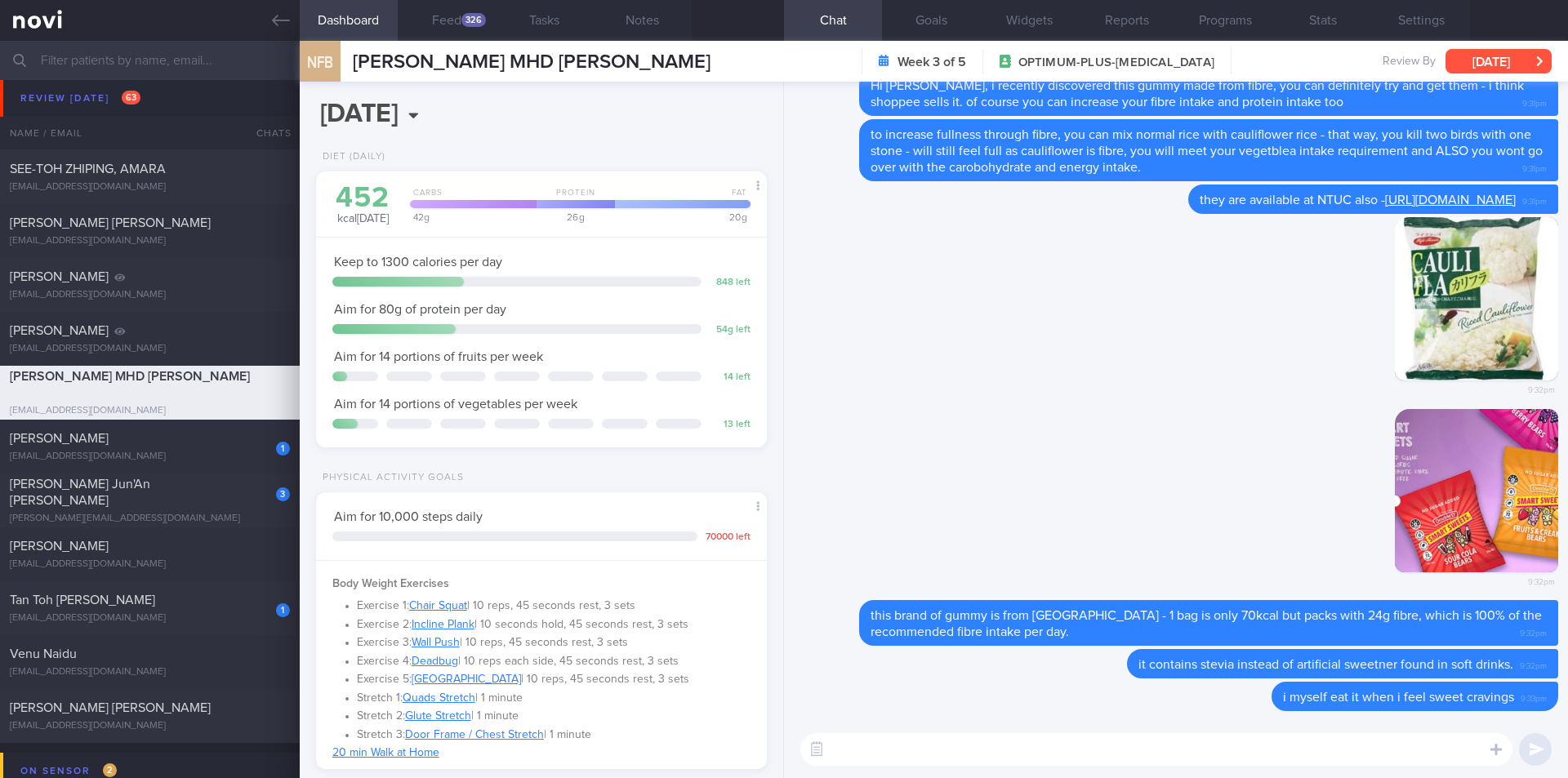
click at [1083, 58] on button "[DATE]" at bounding box center [1498, 61] width 106 height 25
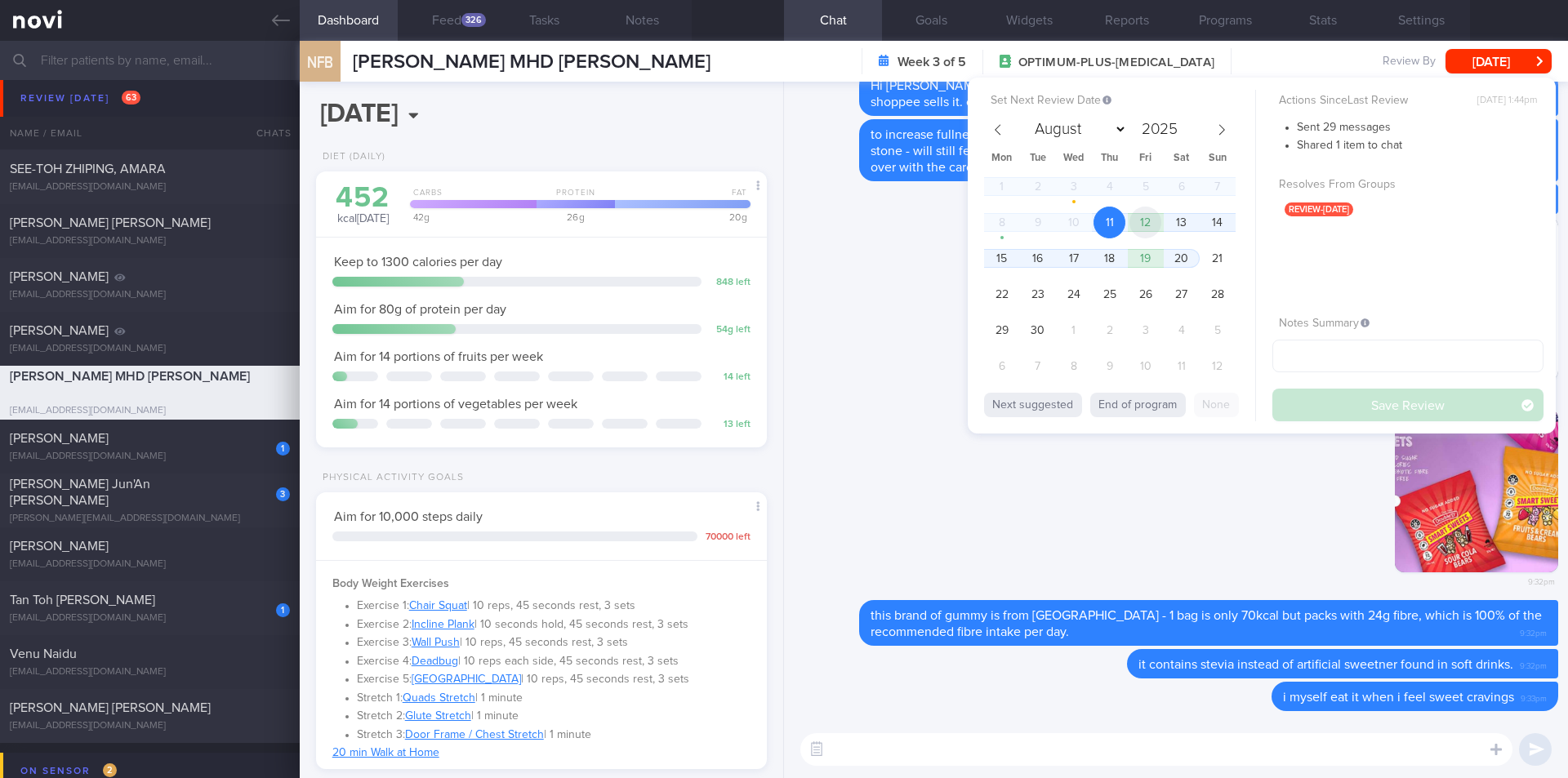
click at [1083, 218] on span "12" at bounding box center [1145, 222] width 32 height 32
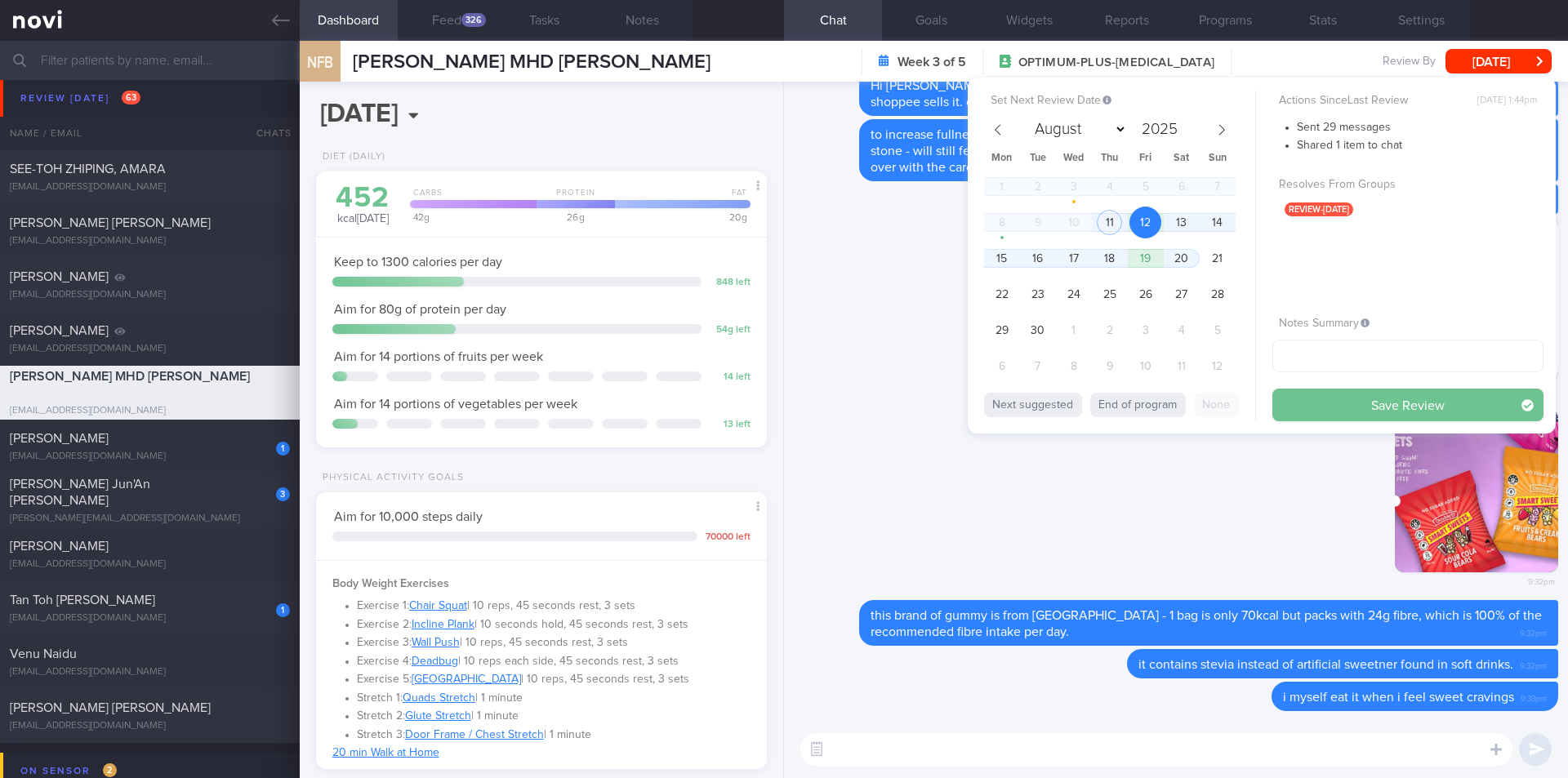
click at [1083, 408] on button "Save Review" at bounding box center [1408, 405] width 272 height 32
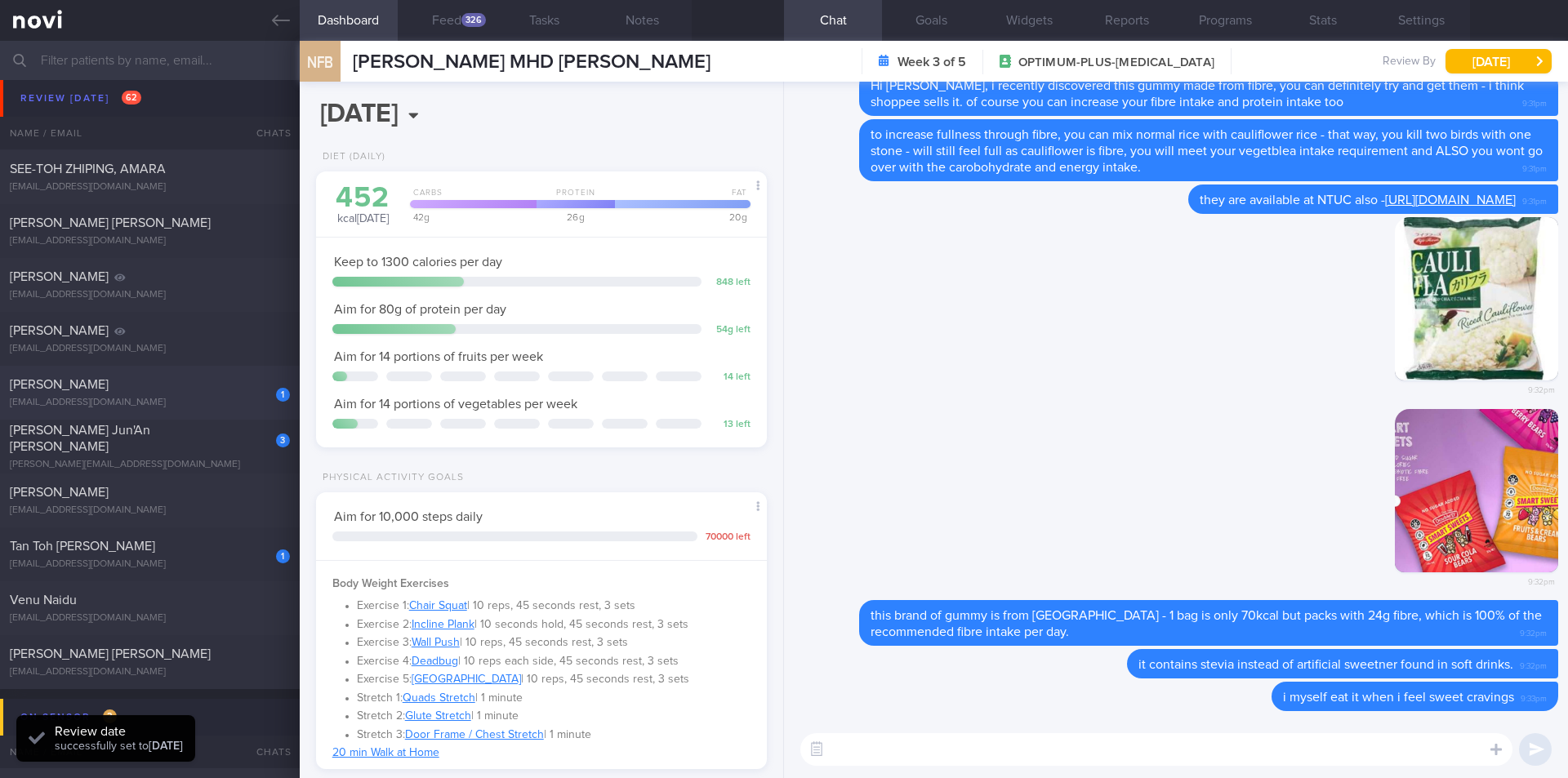
click at [109, 384] on span "[PERSON_NAME]" at bounding box center [58, 385] width 98 height 13
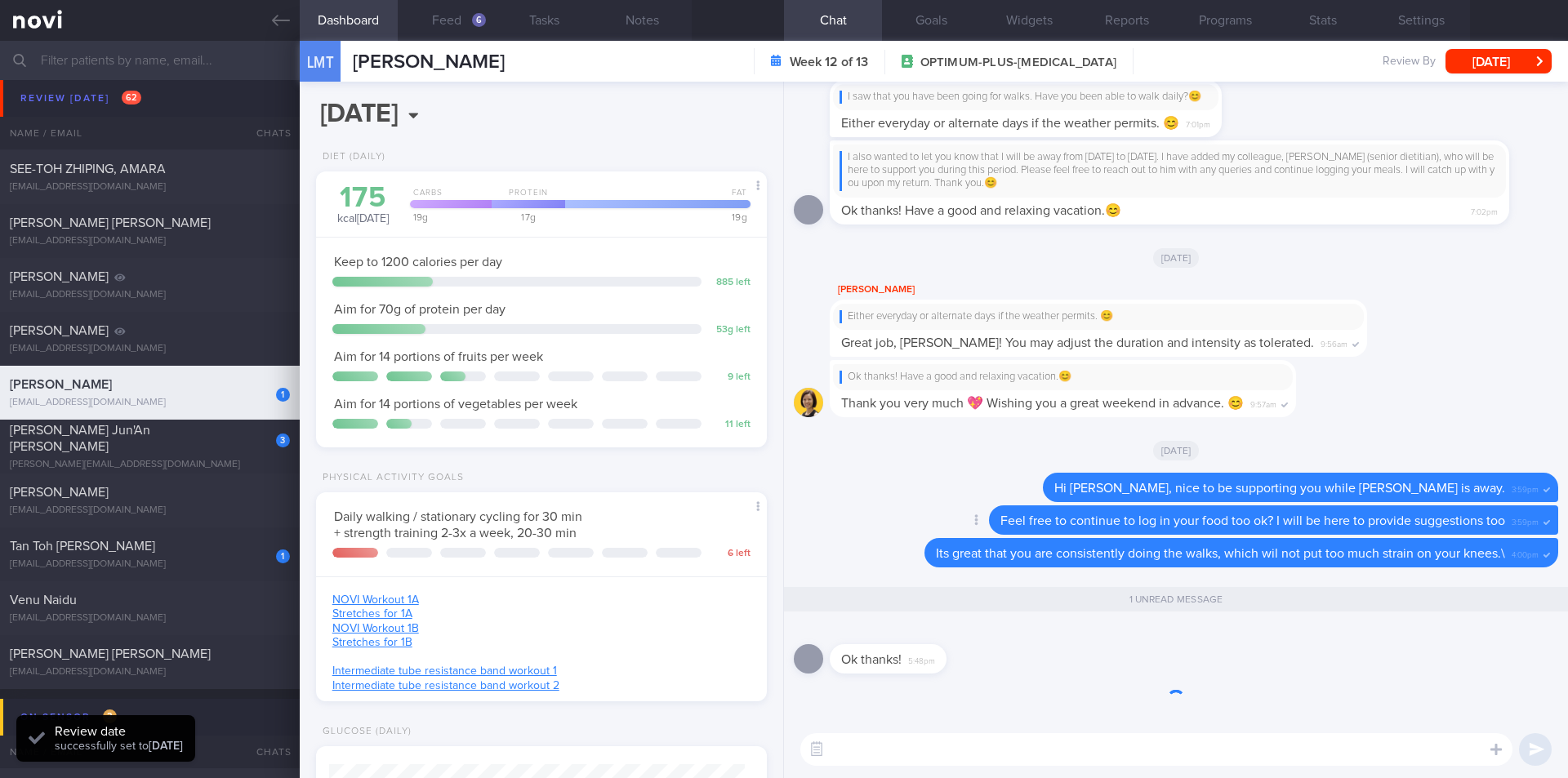
scroll to position [207, 417]
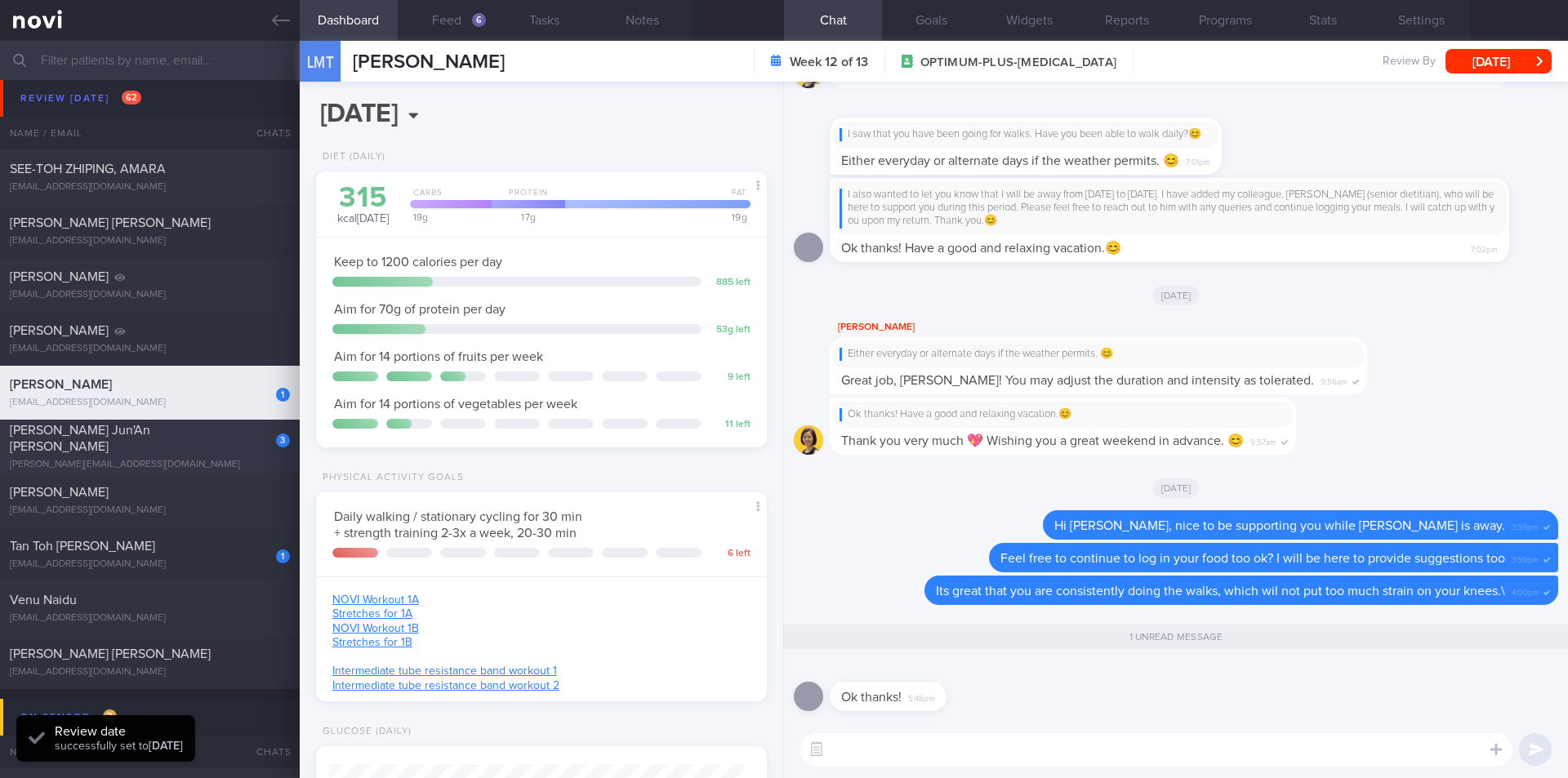
click at [106, 459] on div "[PERSON_NAME][EMAIL_ADDRESS][DOMAIN_NAME]" at bounding box center [149, 465] width 280 height 12
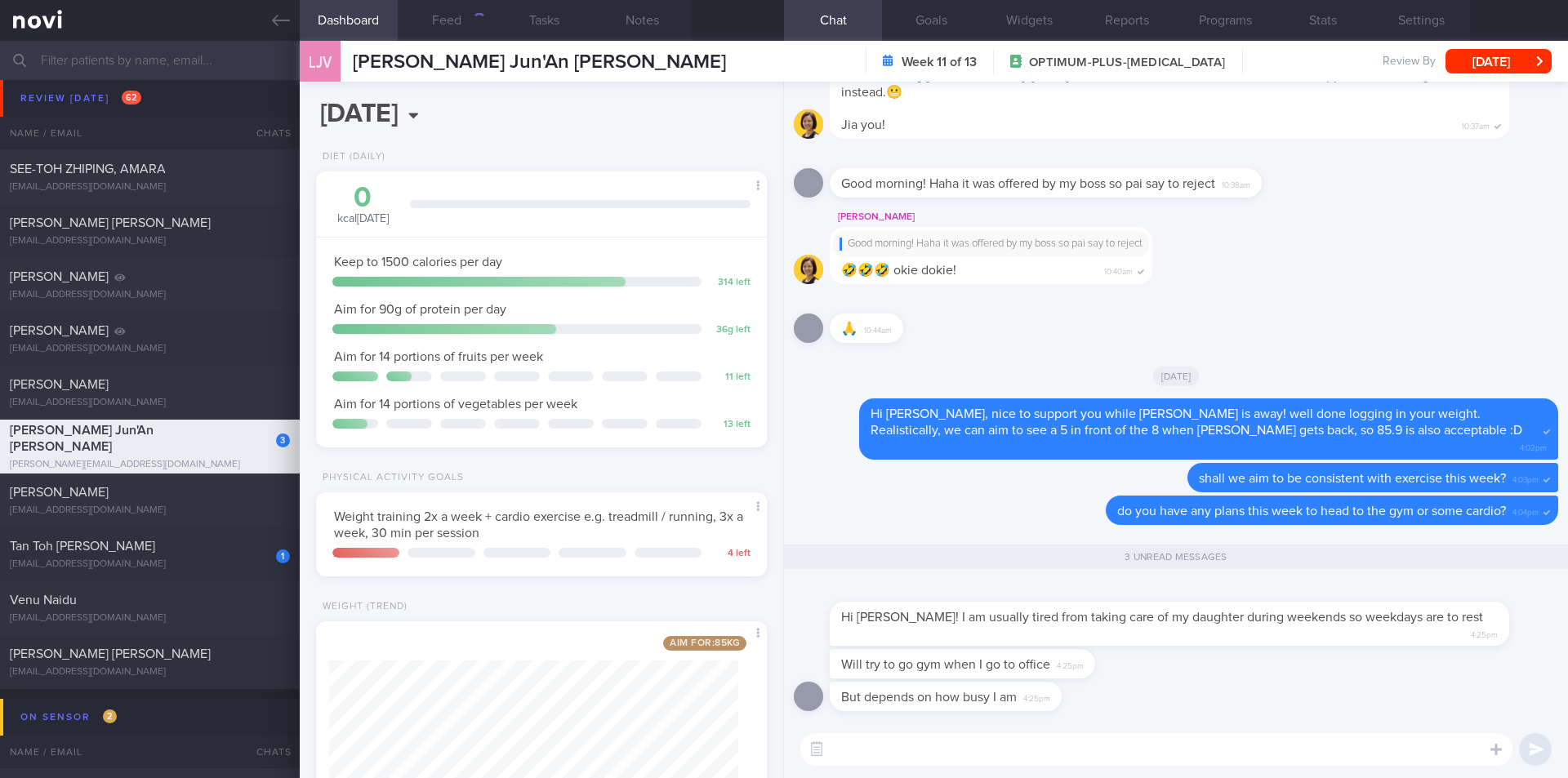
scroll to position [227, 410]
click at [1055, 713] on textarea at bounding box center [1156, 749] width 712 height 32
click at [1040, 713] on textarea "Hi" at bounding box center [1156, 749] width 712 height 32
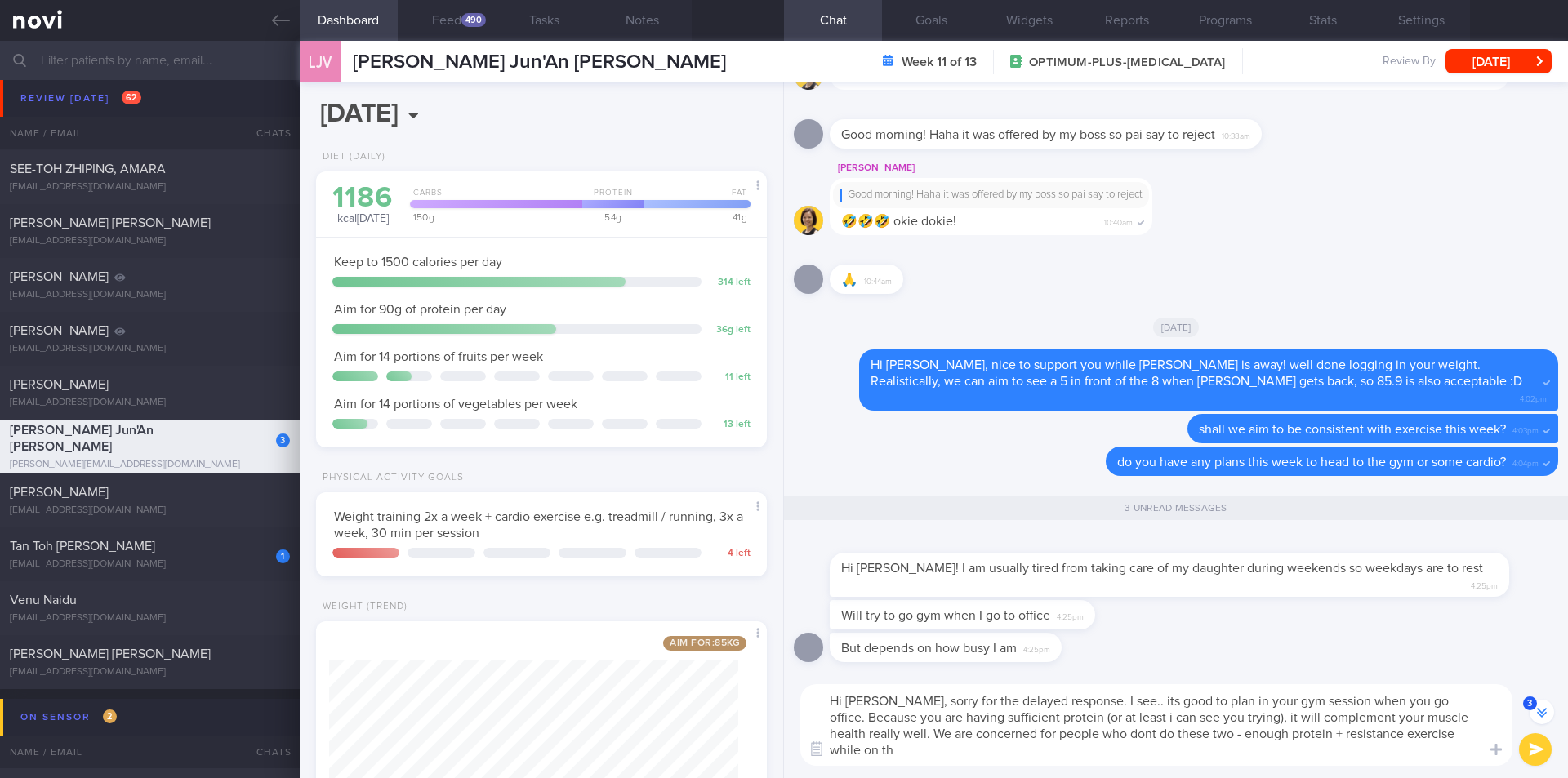
scroll to position [-11, 0]
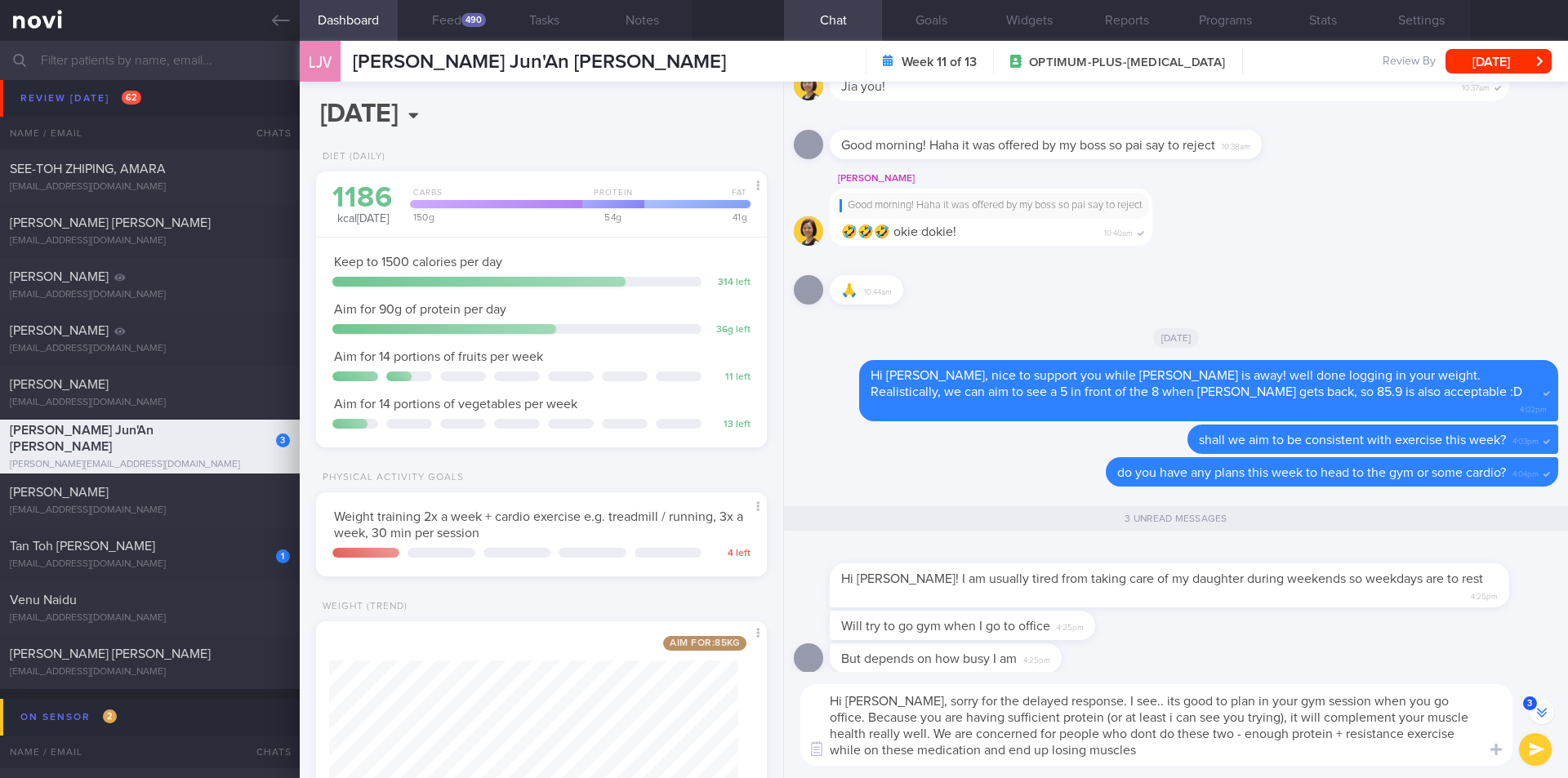
type textarea "Hi VIncent, sorry for the delayed response. I see.. its good to plan in your gy…"
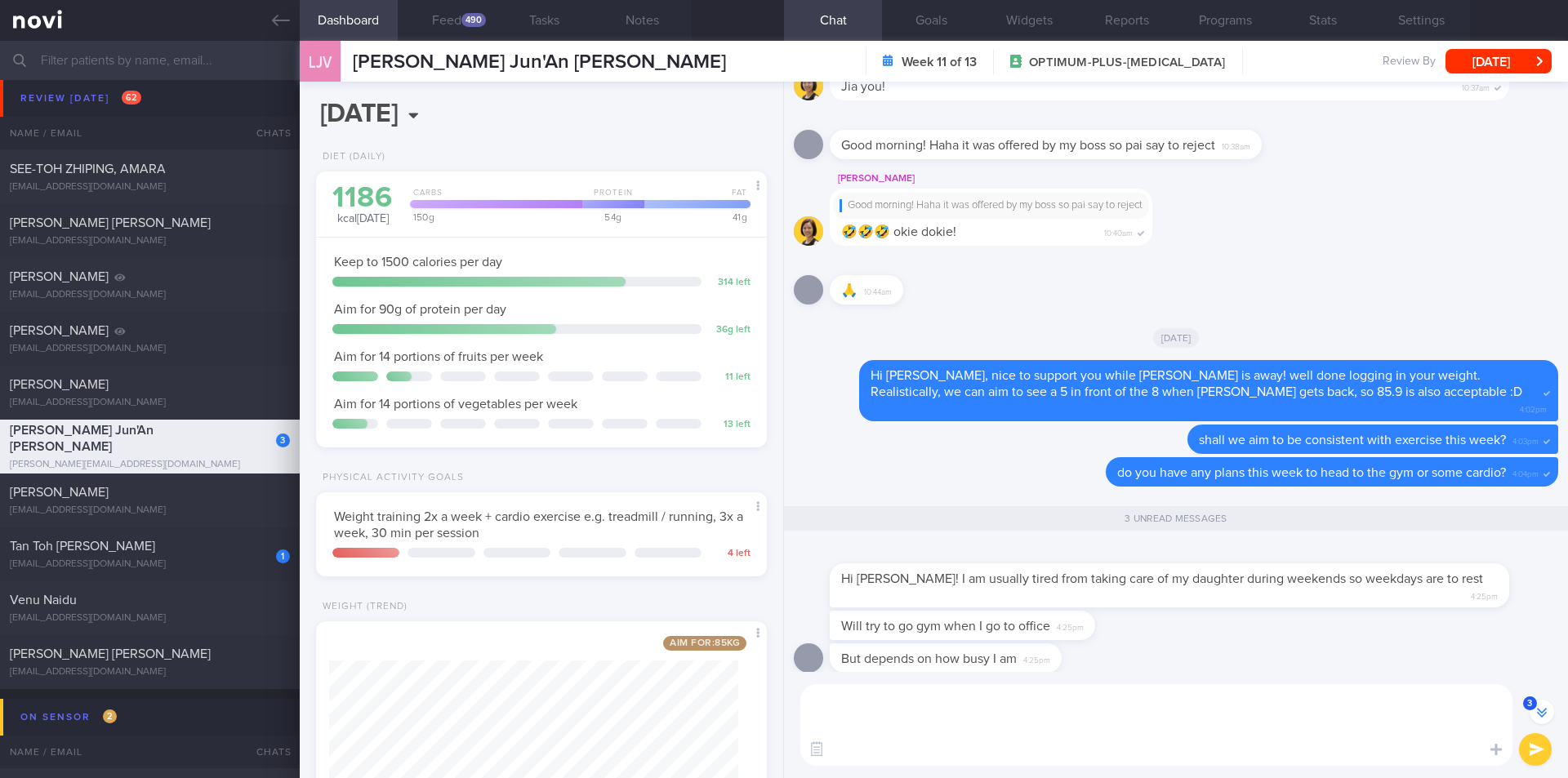
scroll to position [0, 0]
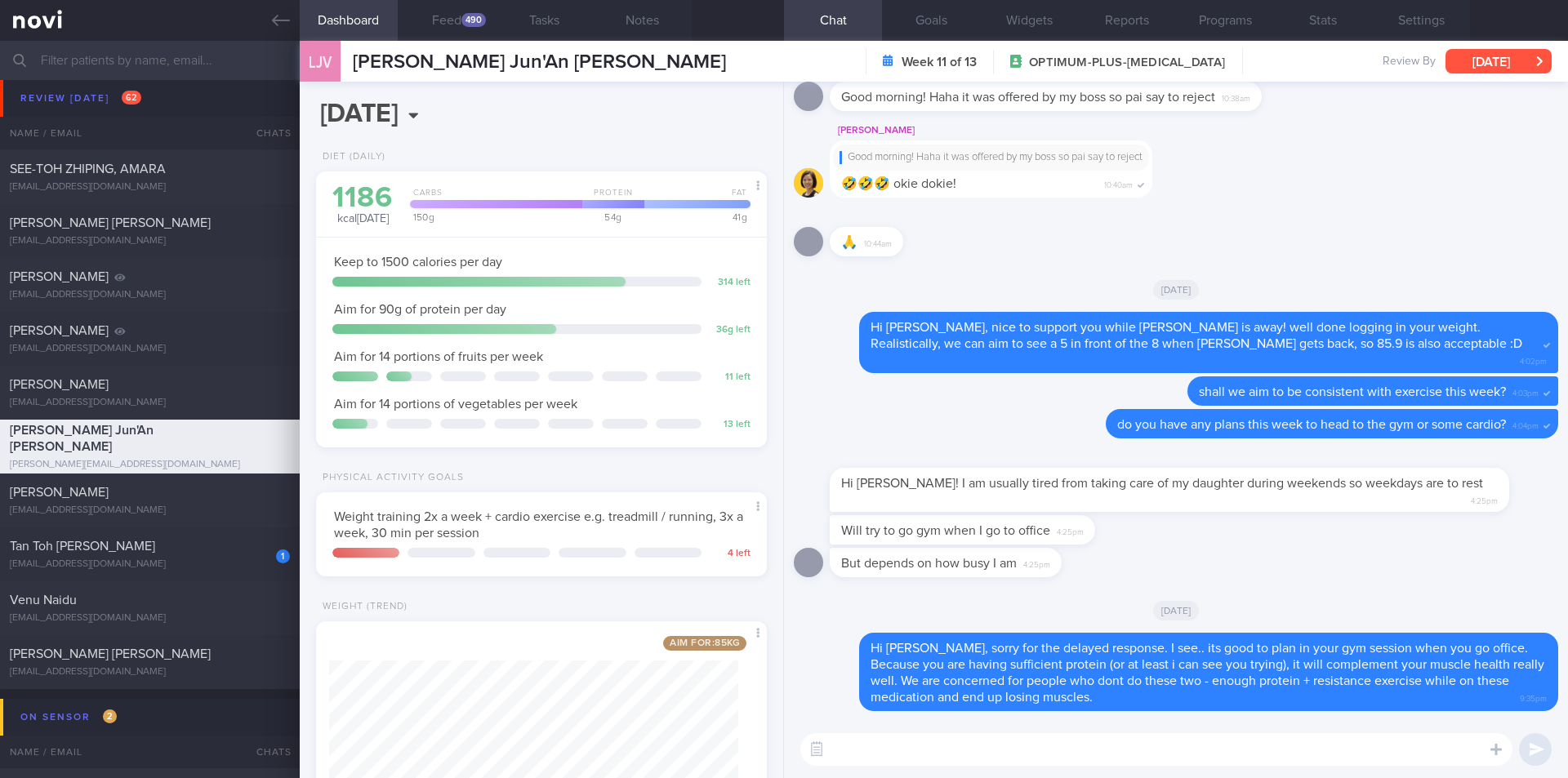
click at [1083, 65] on button "[DATE]" at bounding box center [1498, 61] width 106 height 25
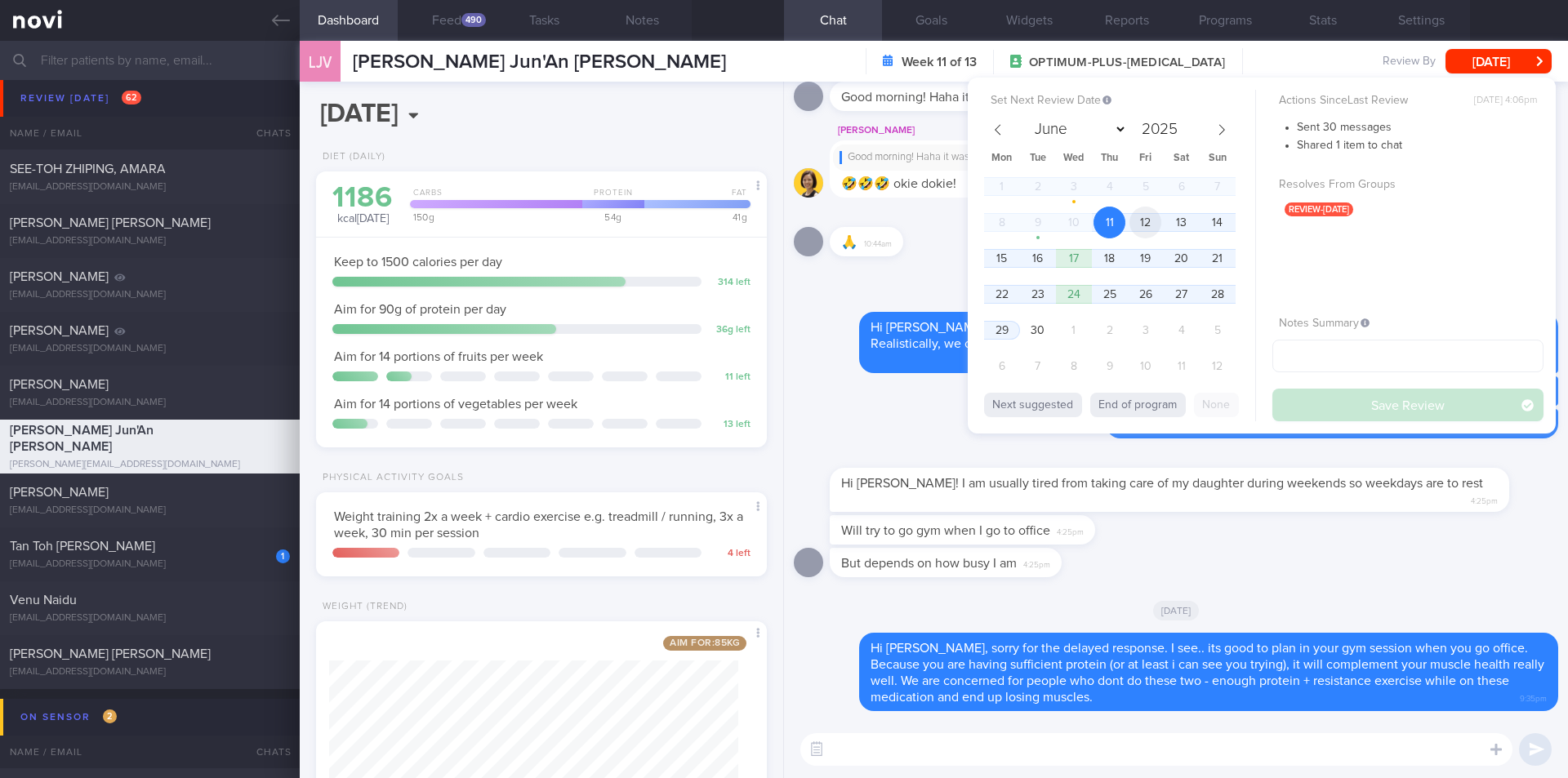
click at [1083, 212] on span "12" at bounding box center [1145, 222] width 32 height 32
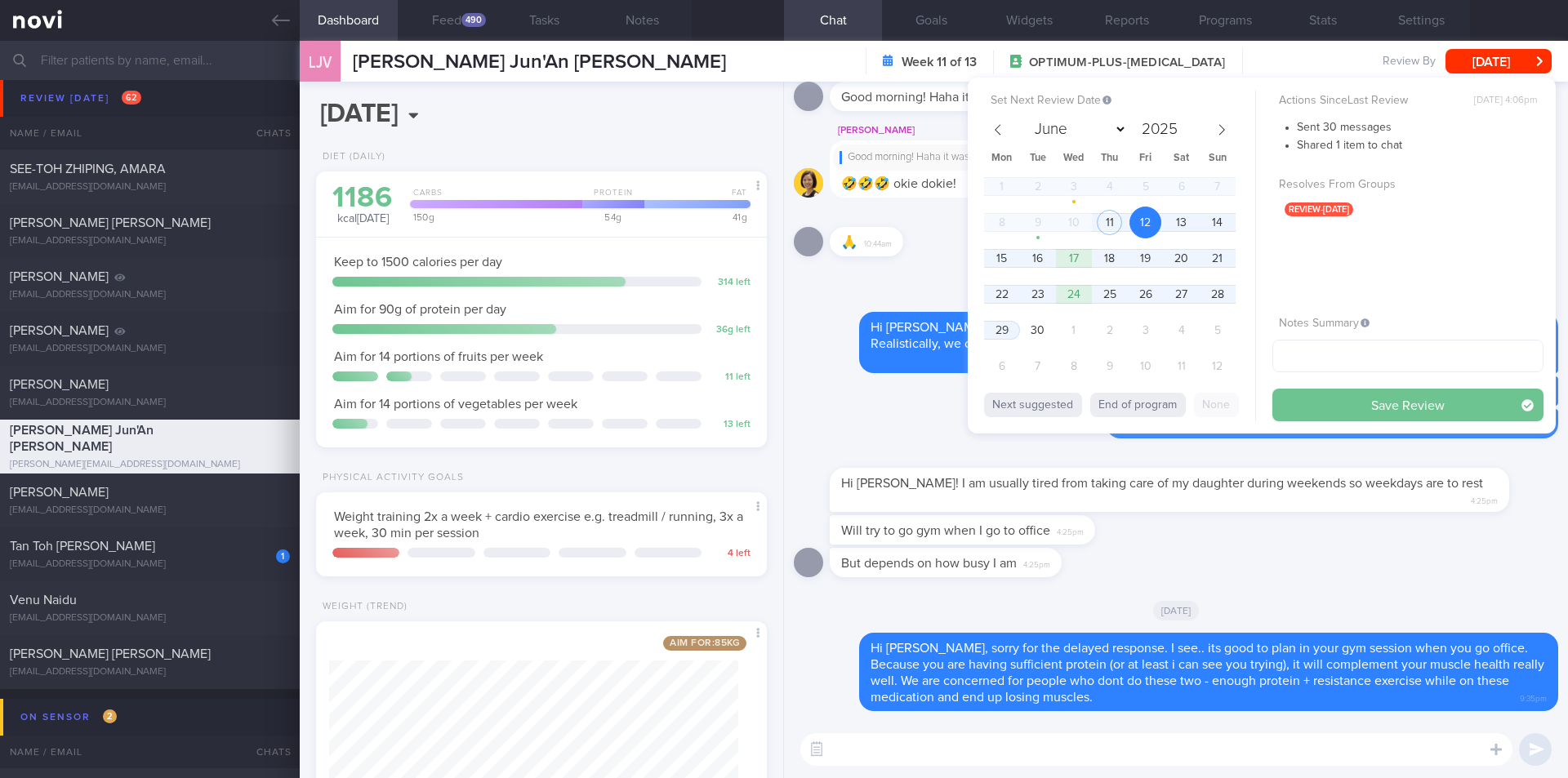
click at [1083, 417] on button "Save Review" at bounding box center [1408, 405] width 272 height 32
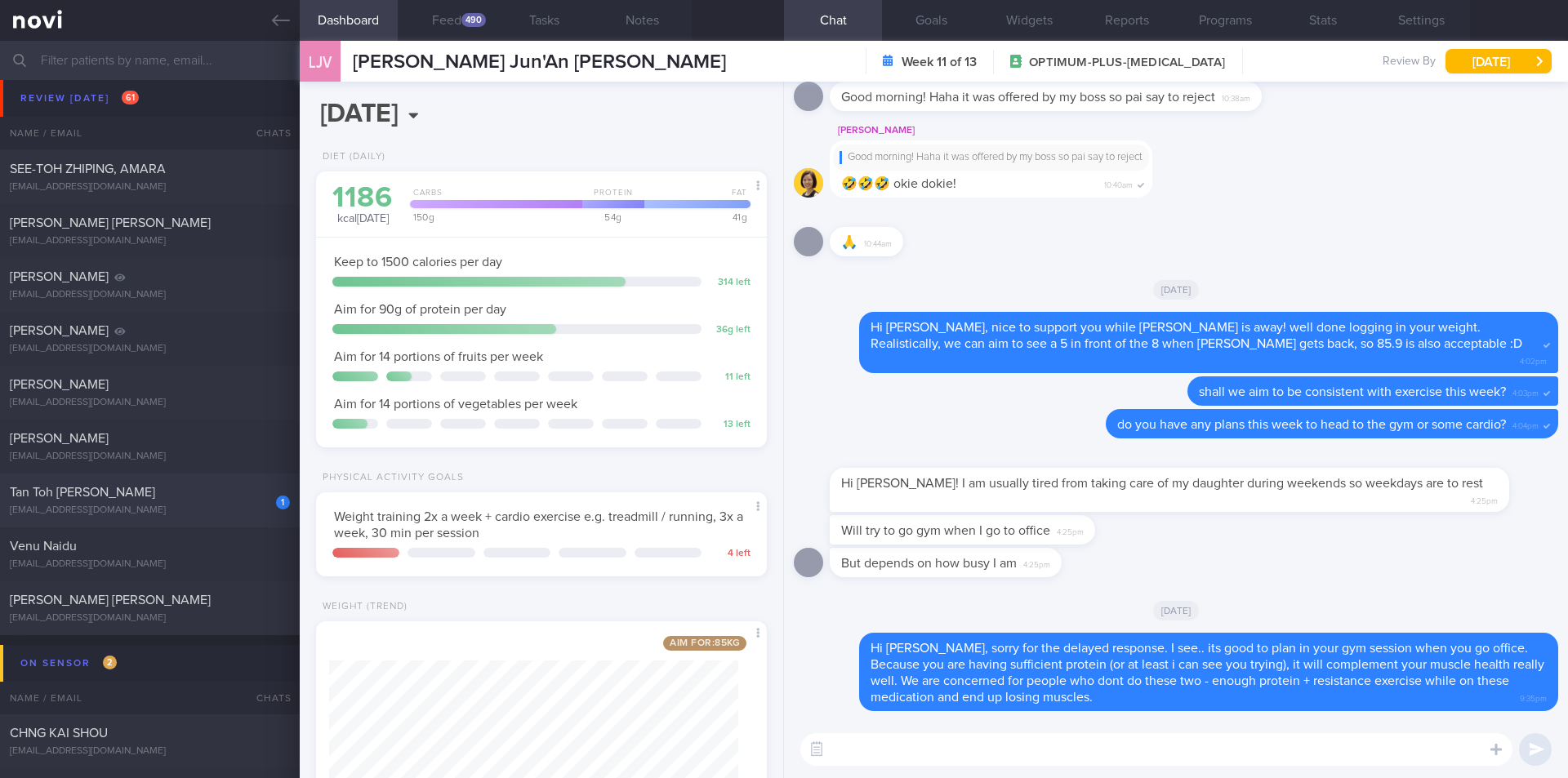
click at [185, 500] on div "Tan Toh [PERSON_NAME]" at bounding box center [147, 492] width 276 height 16
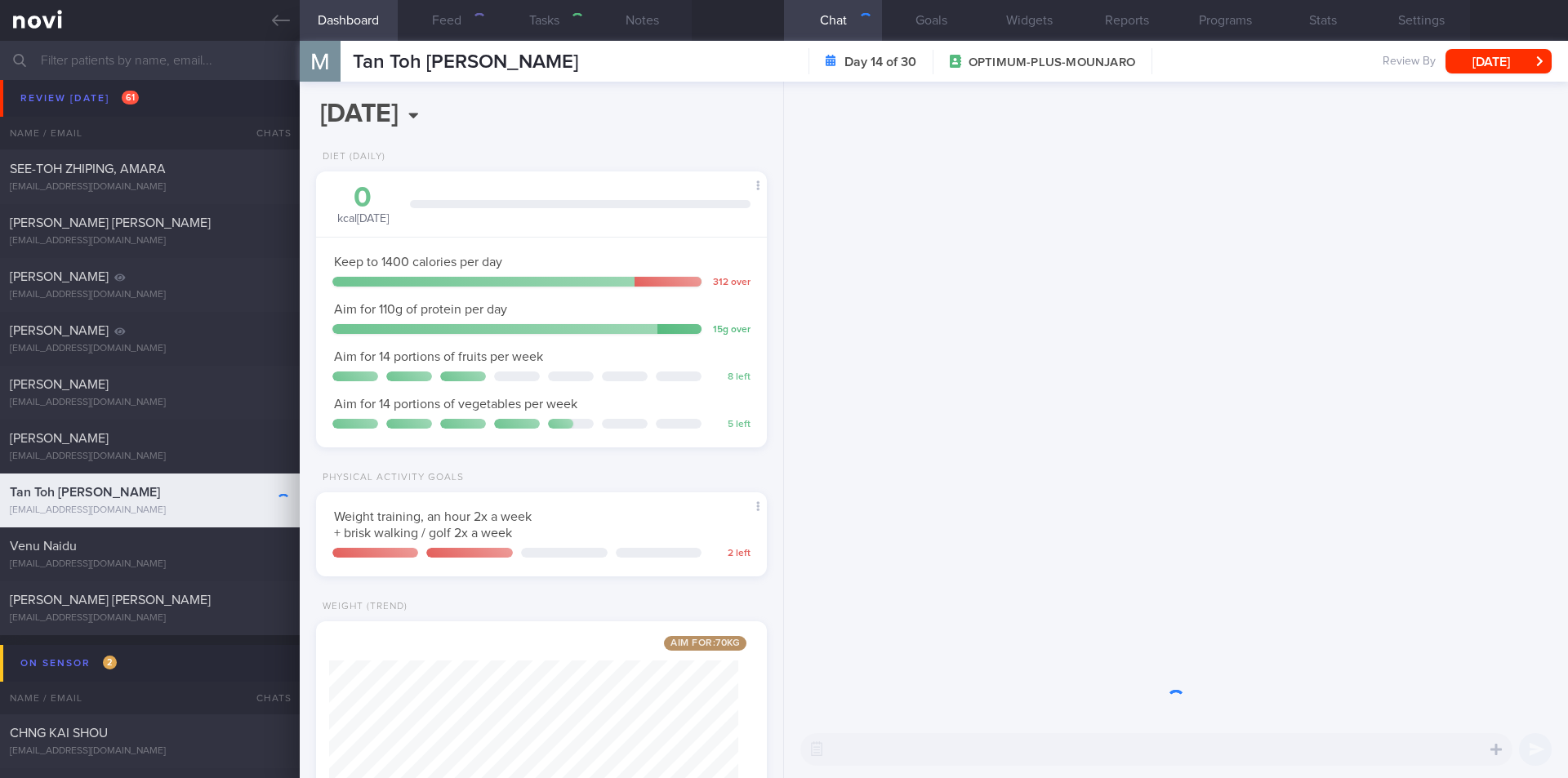
scroll to position [205, 410]
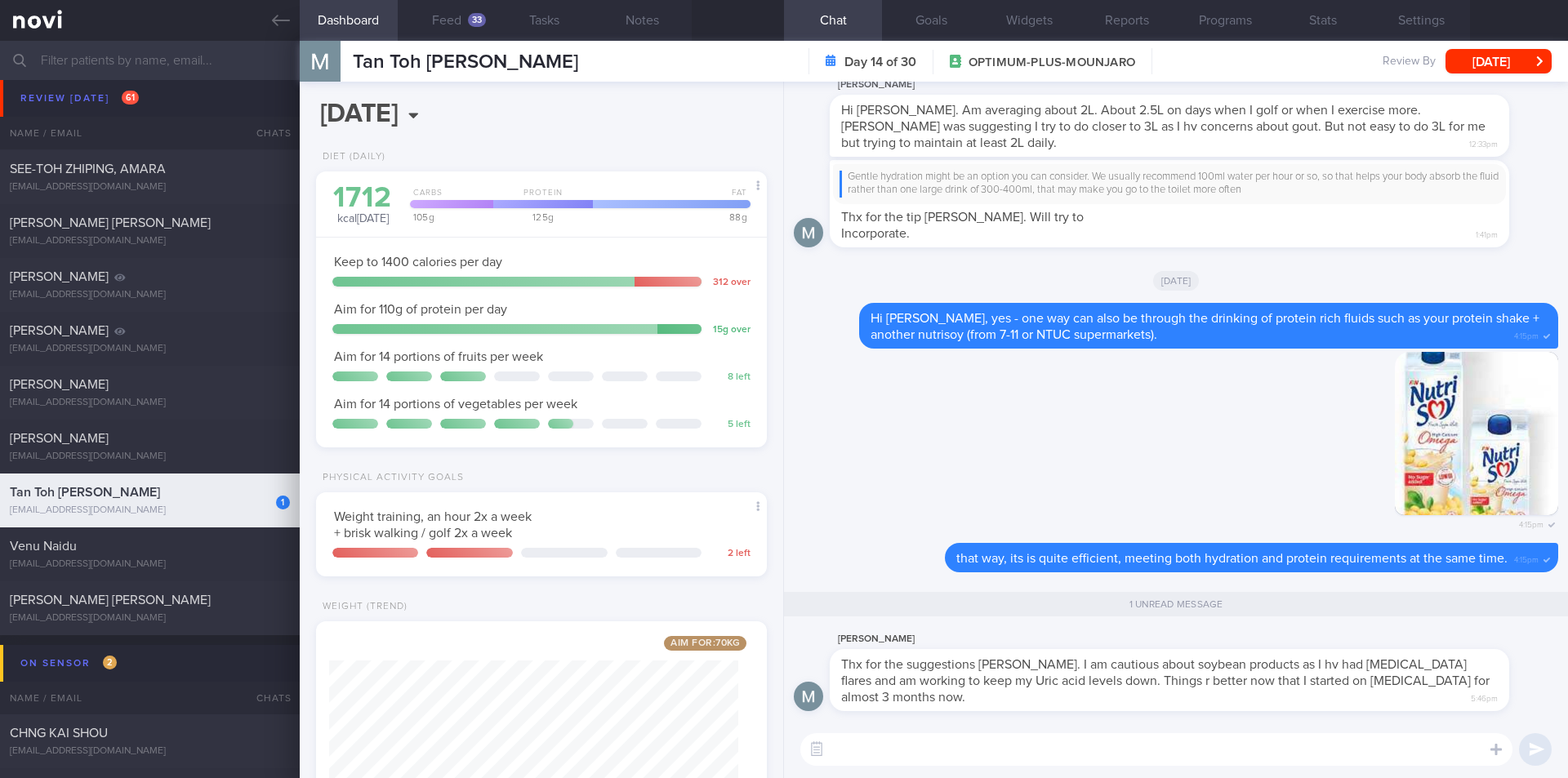
click at [1083, 713] on textarea at bounding box center [1156, 749] width 712 height 32
type textarea "ah. i see.."
click at [463, 14] on button "Feed 33" at bounding box center [446, 20] width 98 height 41
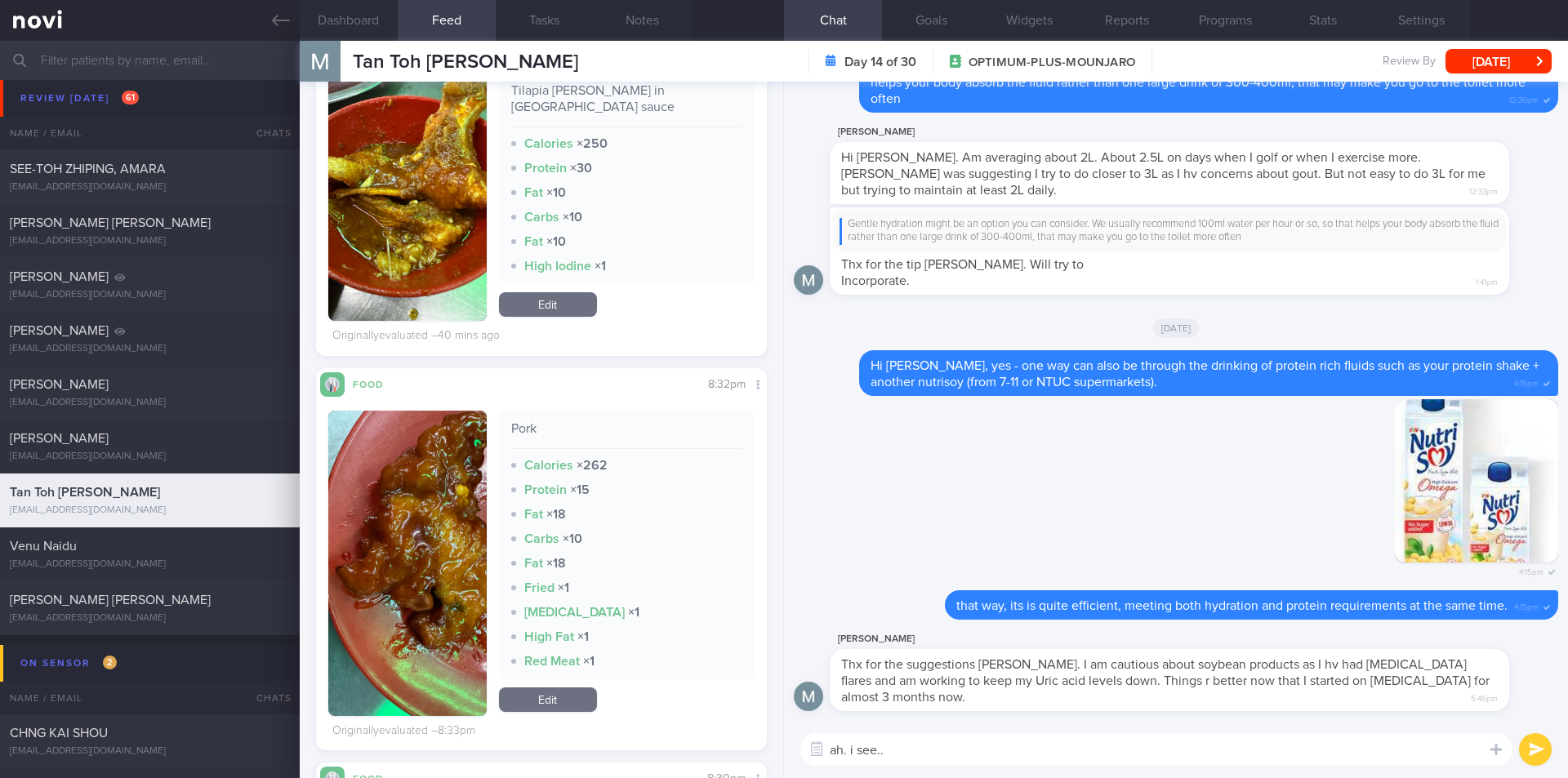
scroll to position [653, 0]
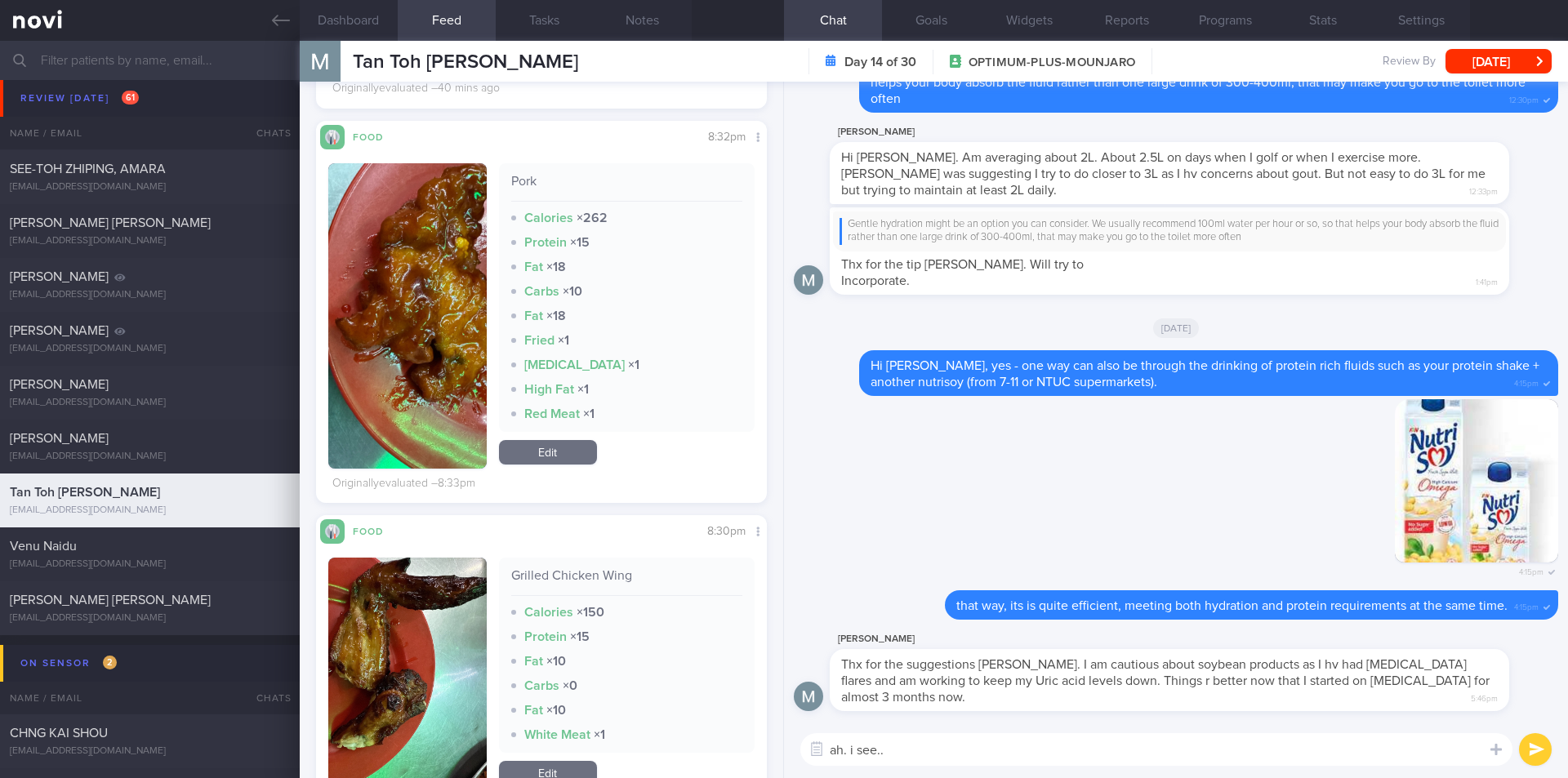
click at [923, 713] on textarea "ah. i see.." at bounding box center [1156, 749] width 712 height 32
type textarea "ah. i see.. maybe you can try protein bar instead"
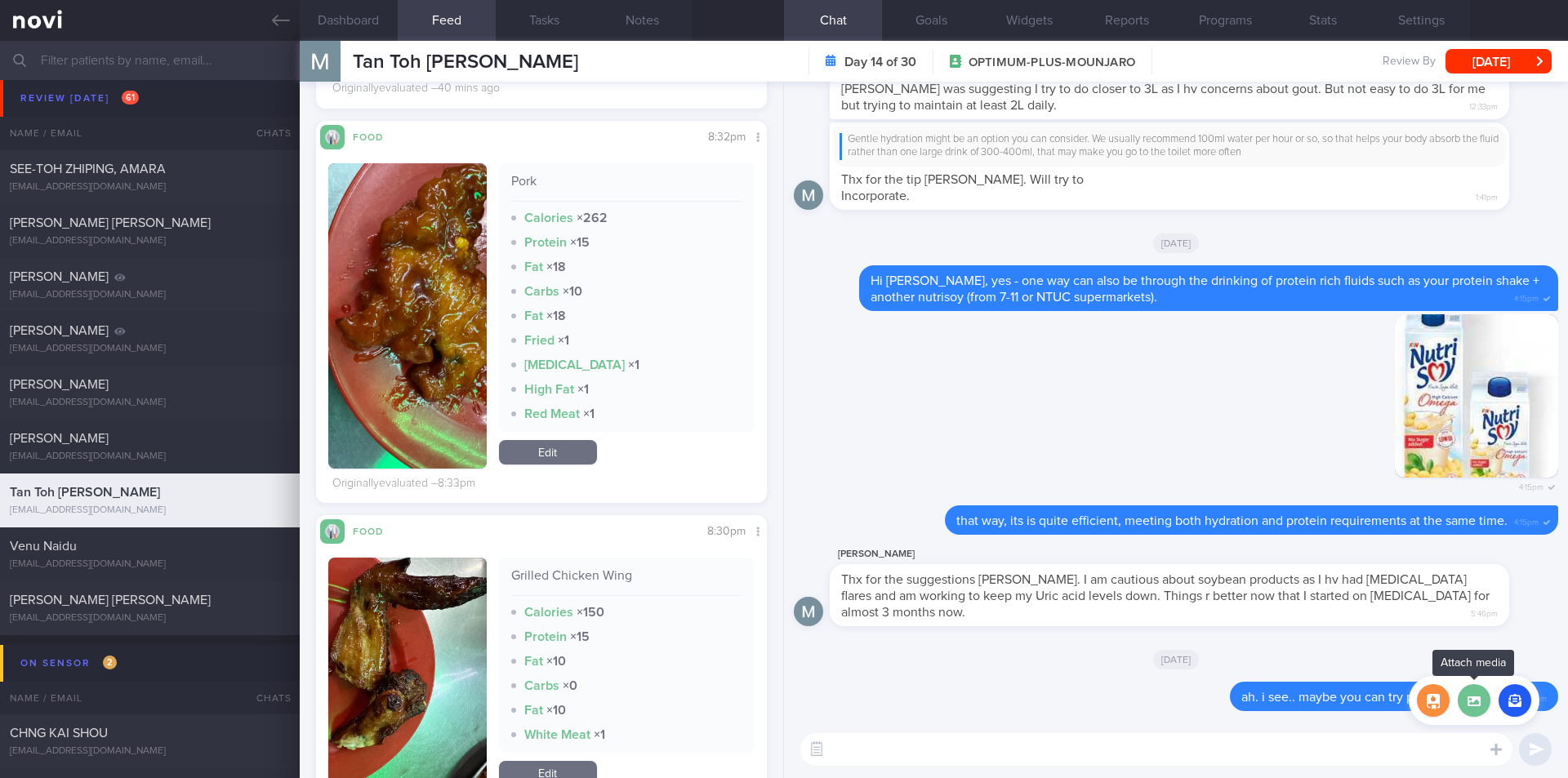
click at [1083, 713] on label at bounding box center [1474, 701] width 33 height 32
click at [0, 0] on input "file" at bounding box center [0, 0] width 0 height 0
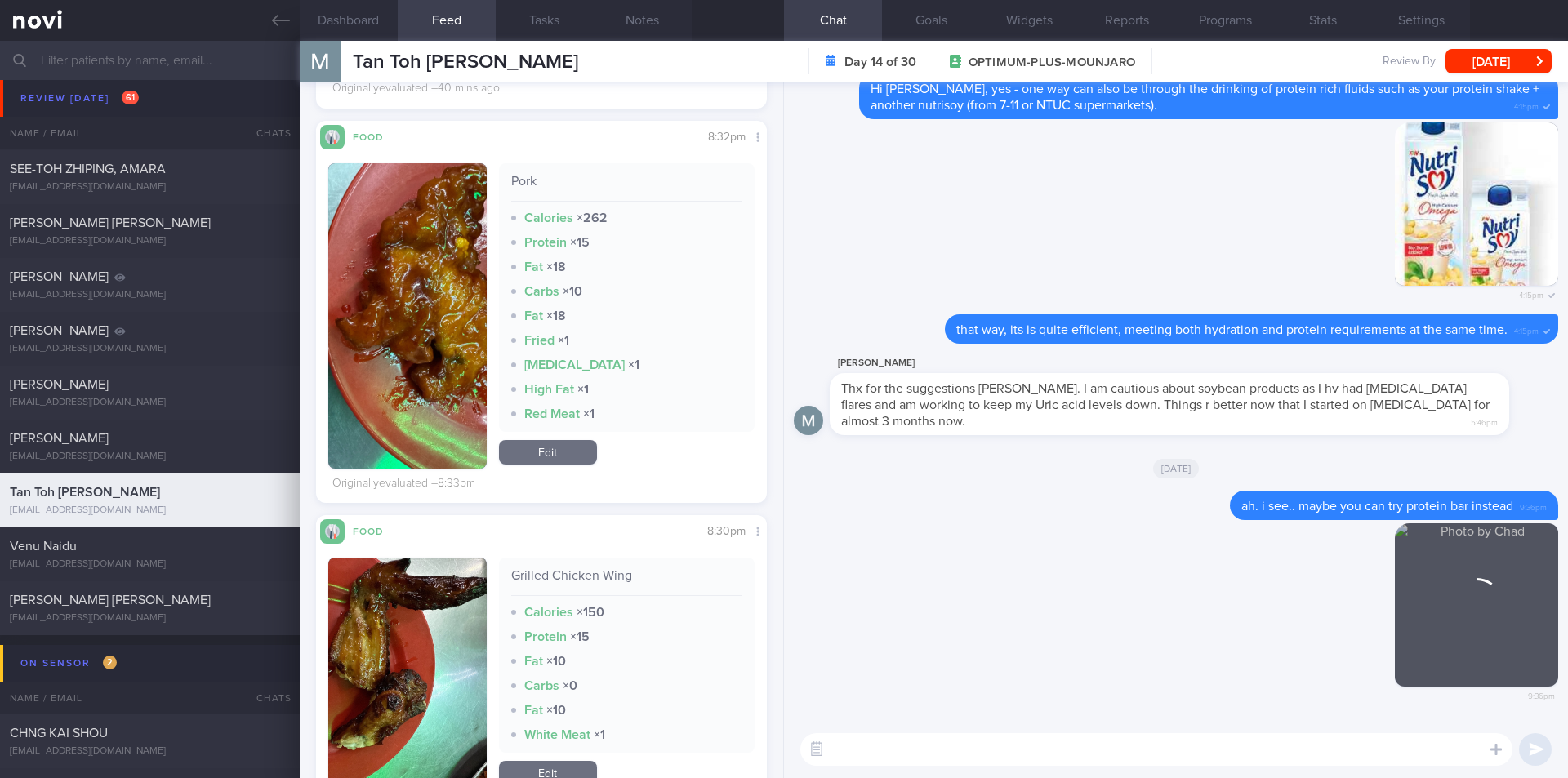
click at [1083, 713] on textarea at bounding box center [1156, 749] width 712 height 32
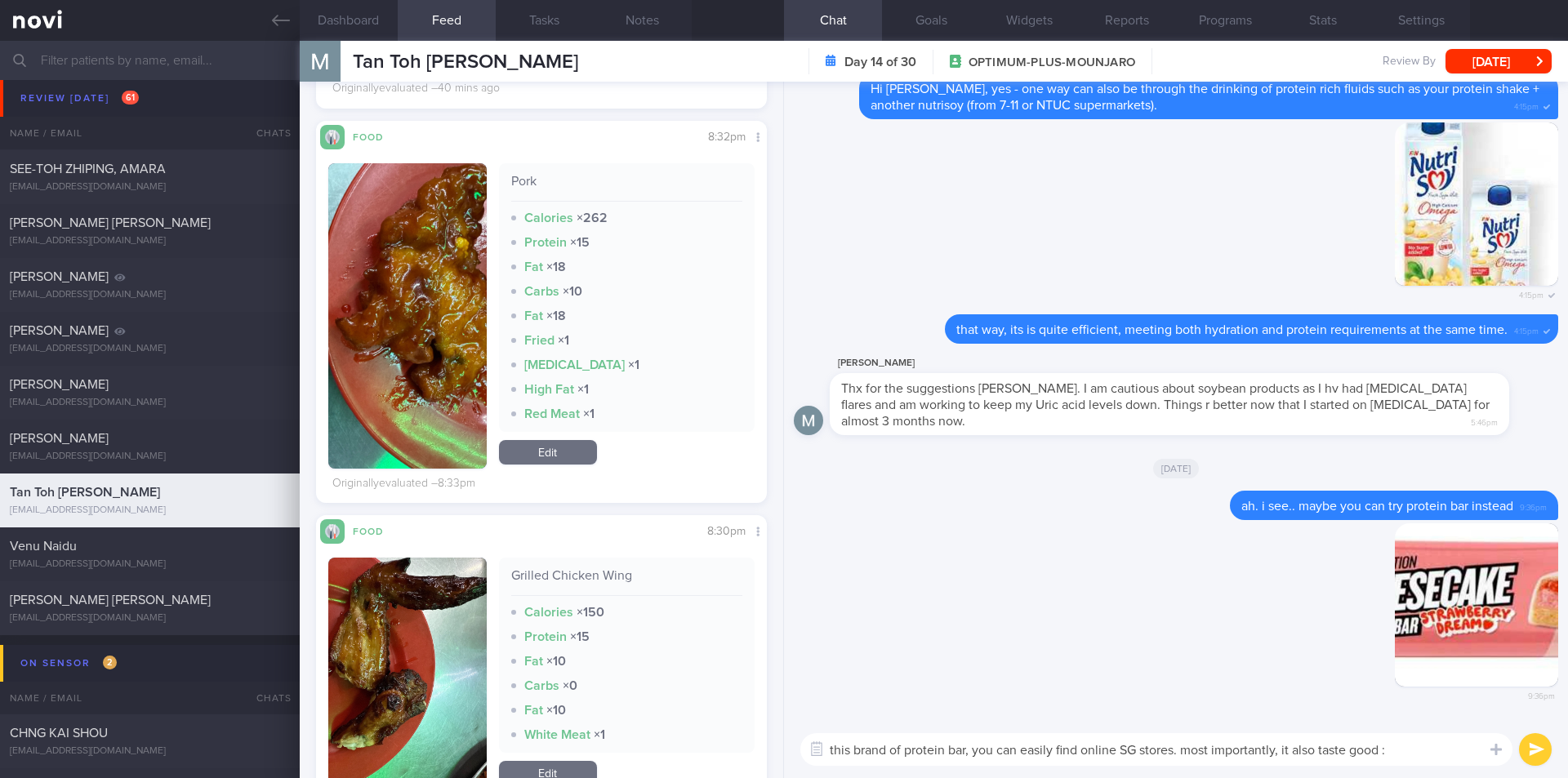
type textarea "this brand of protein bar, you can easily find online SG stores. most important…"
